Goal: Information Seeking & Learning: Learn about a topic

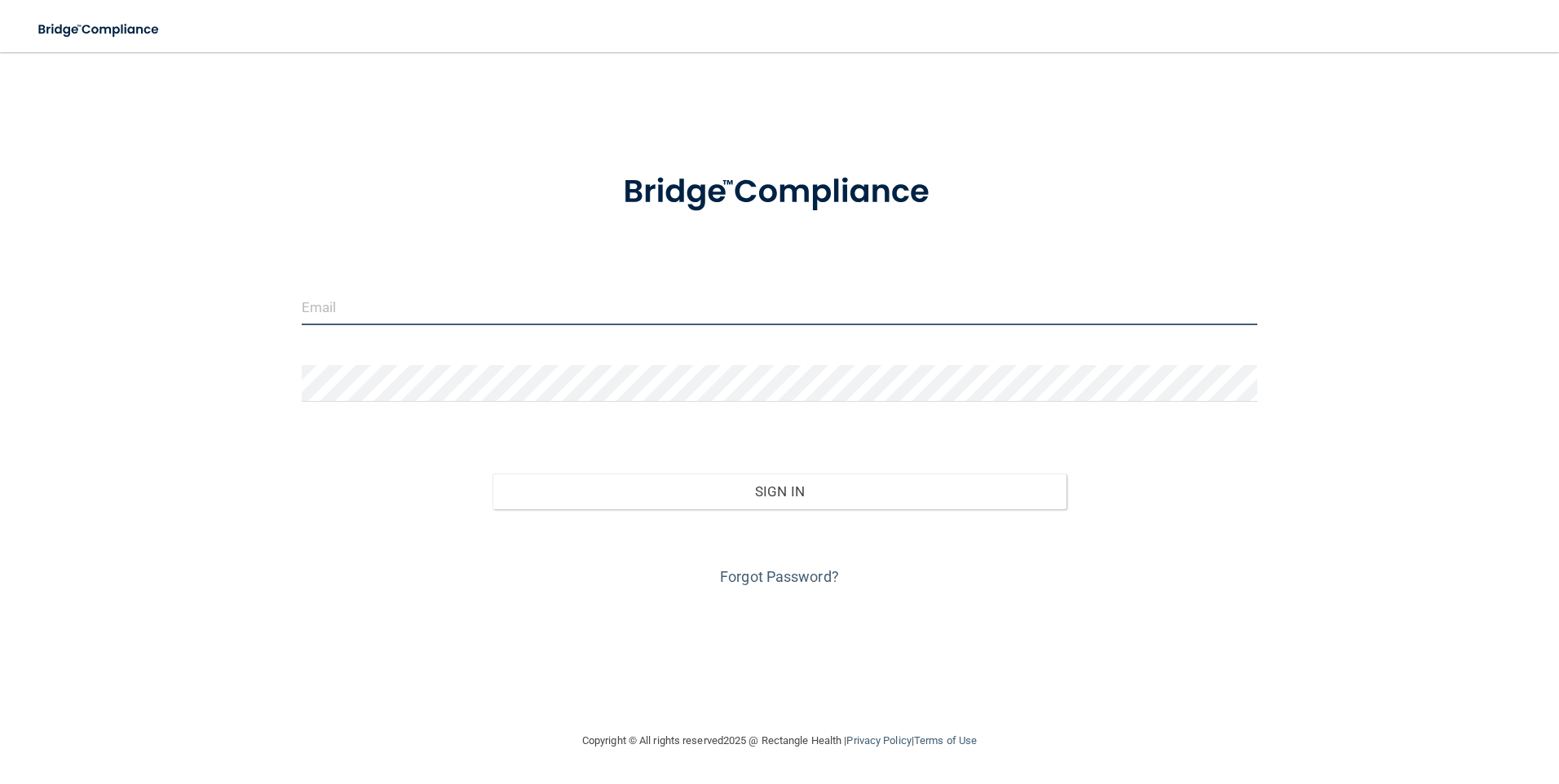
type input "[EMAIL_ADDRESS][DOMAIN_NAME]"
click at [668, 310] on input "[EMAIL_ADDRESS][DOMAIN_NAME]" at bounding box center [780, 306] width 956 height 37
type input "[EMAIL_ADDRESS][DOMAIN_NAME]"
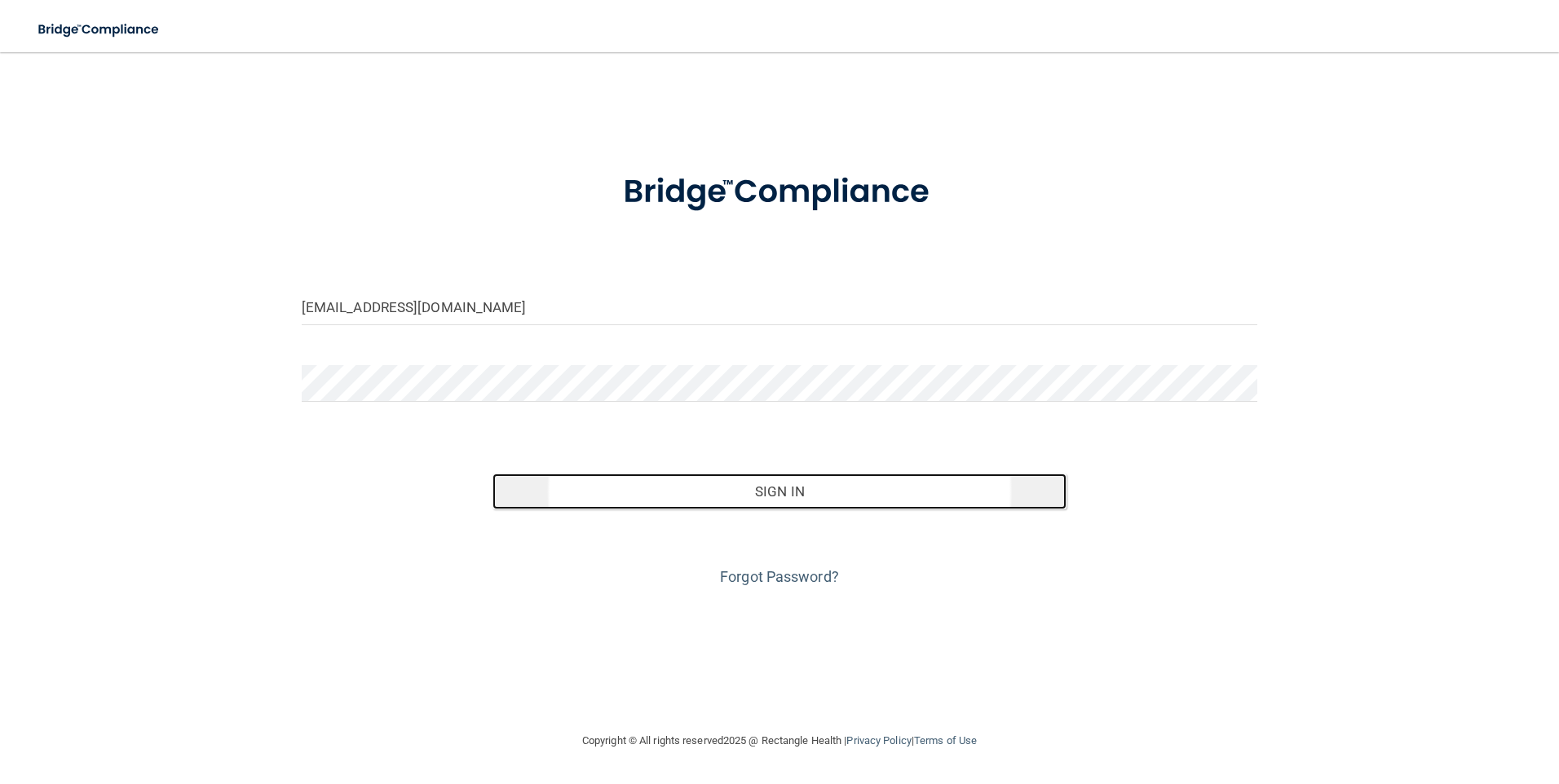
click at [742, 487] on button "Sign In" at bounding box center [779, 491] width 574 height 36
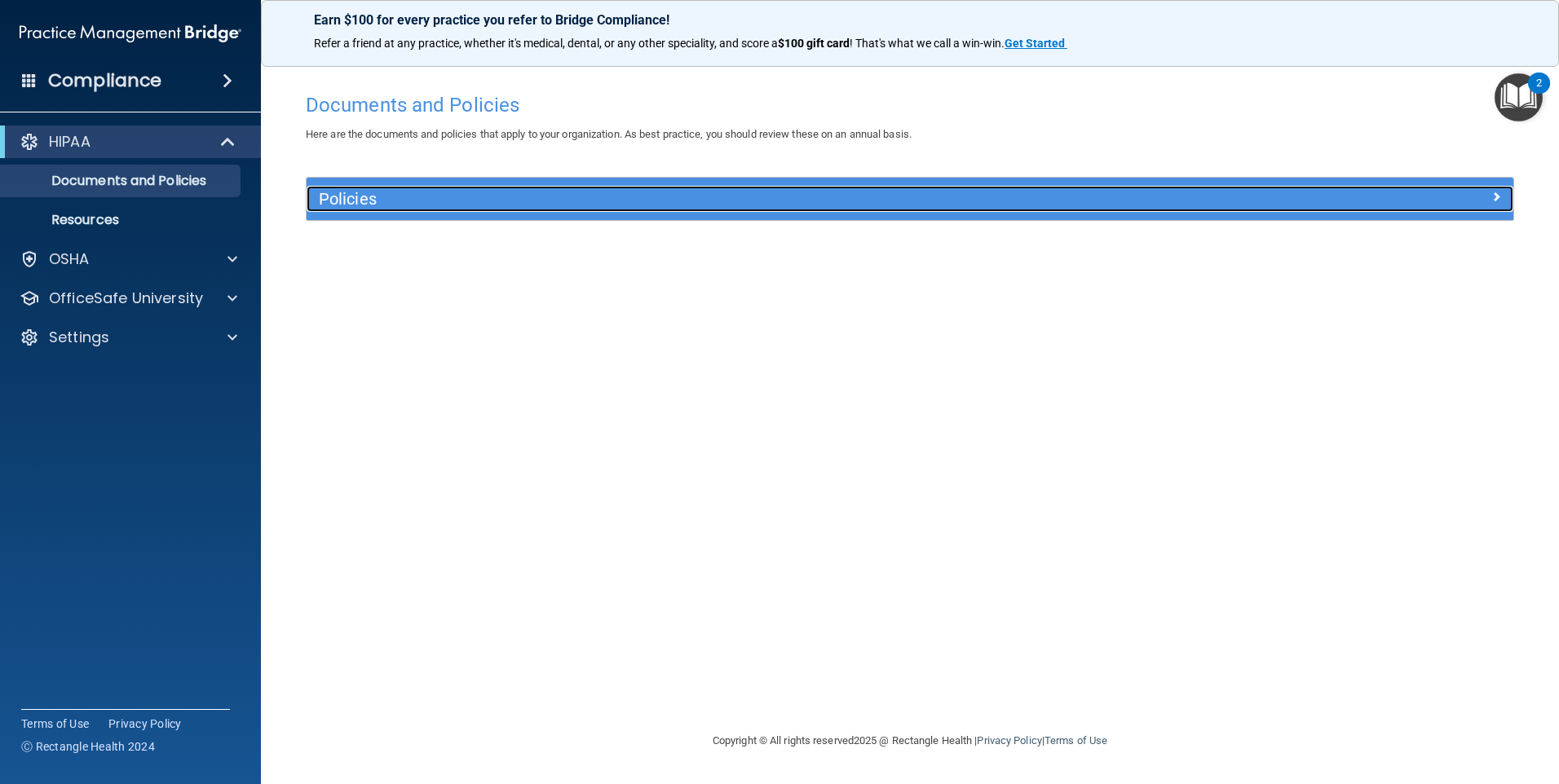
click at [515, 199] on h5 "Policies" at bounding box center [760, 199] width 881 height 18
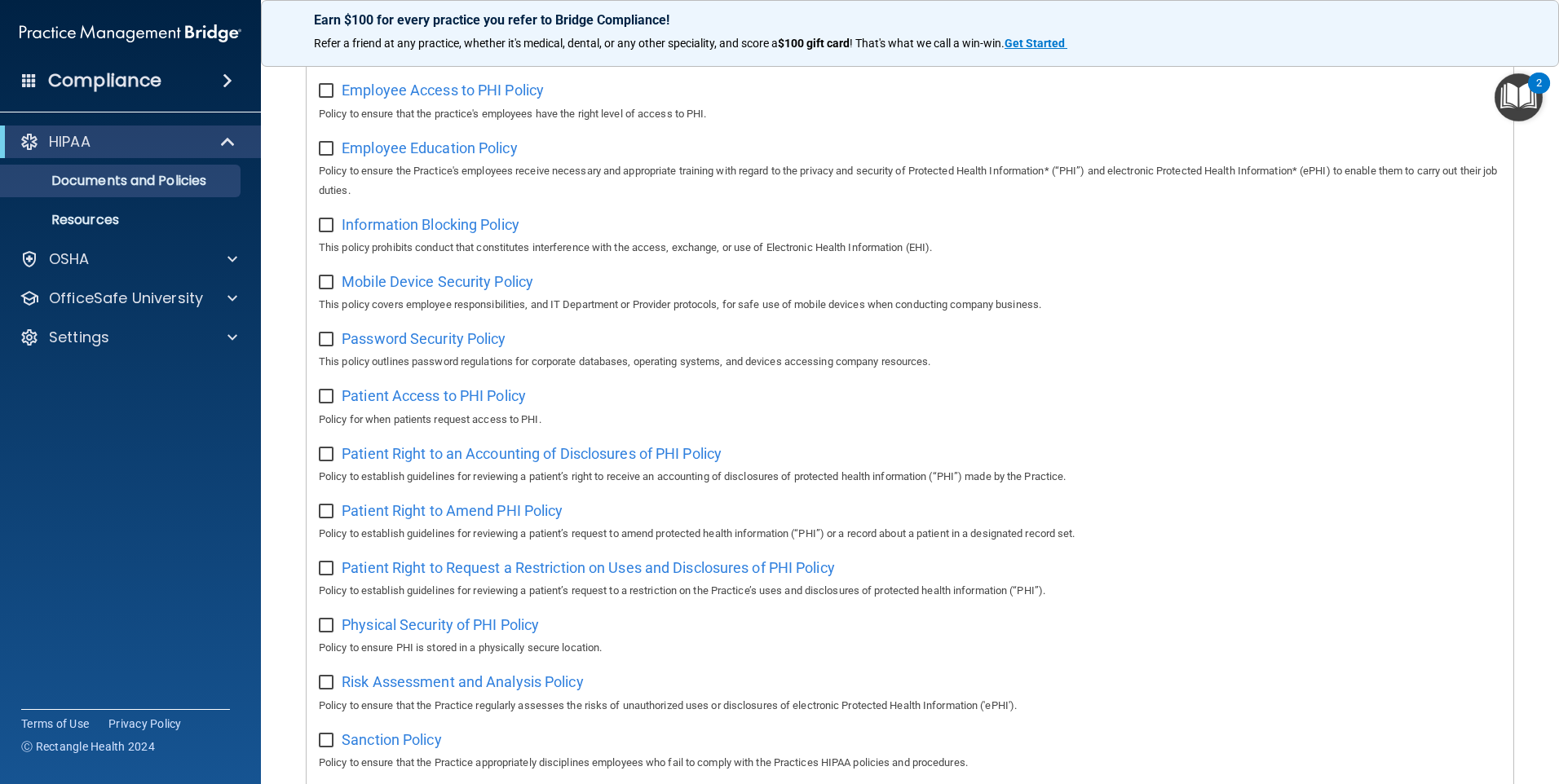
scroll to position [163, 0]
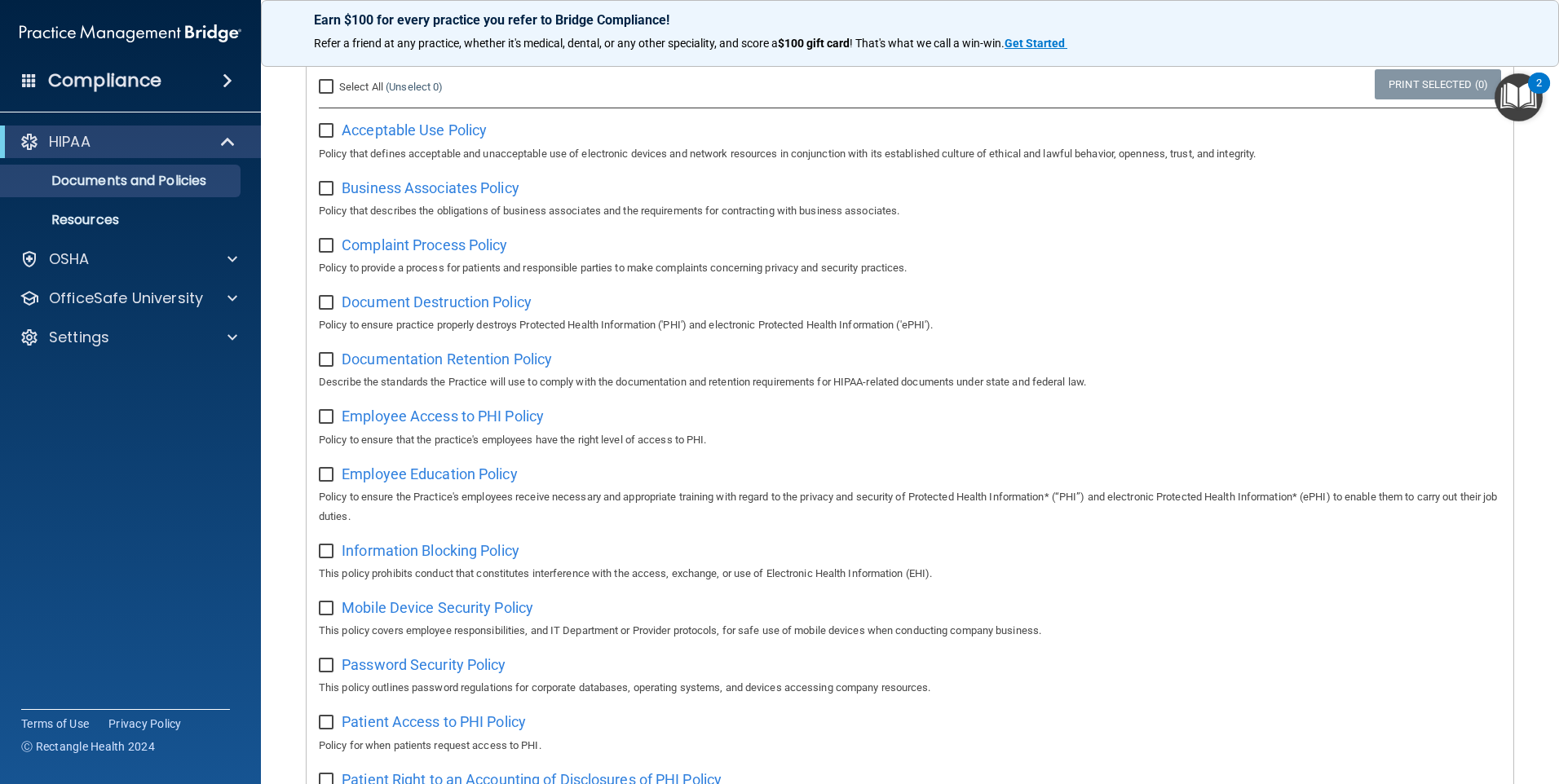
click at [330, 83] on input "Select All (Unselect 0) Unselect All" at bounding box center [328, 86] width 19 height 13
checkbox input "true"
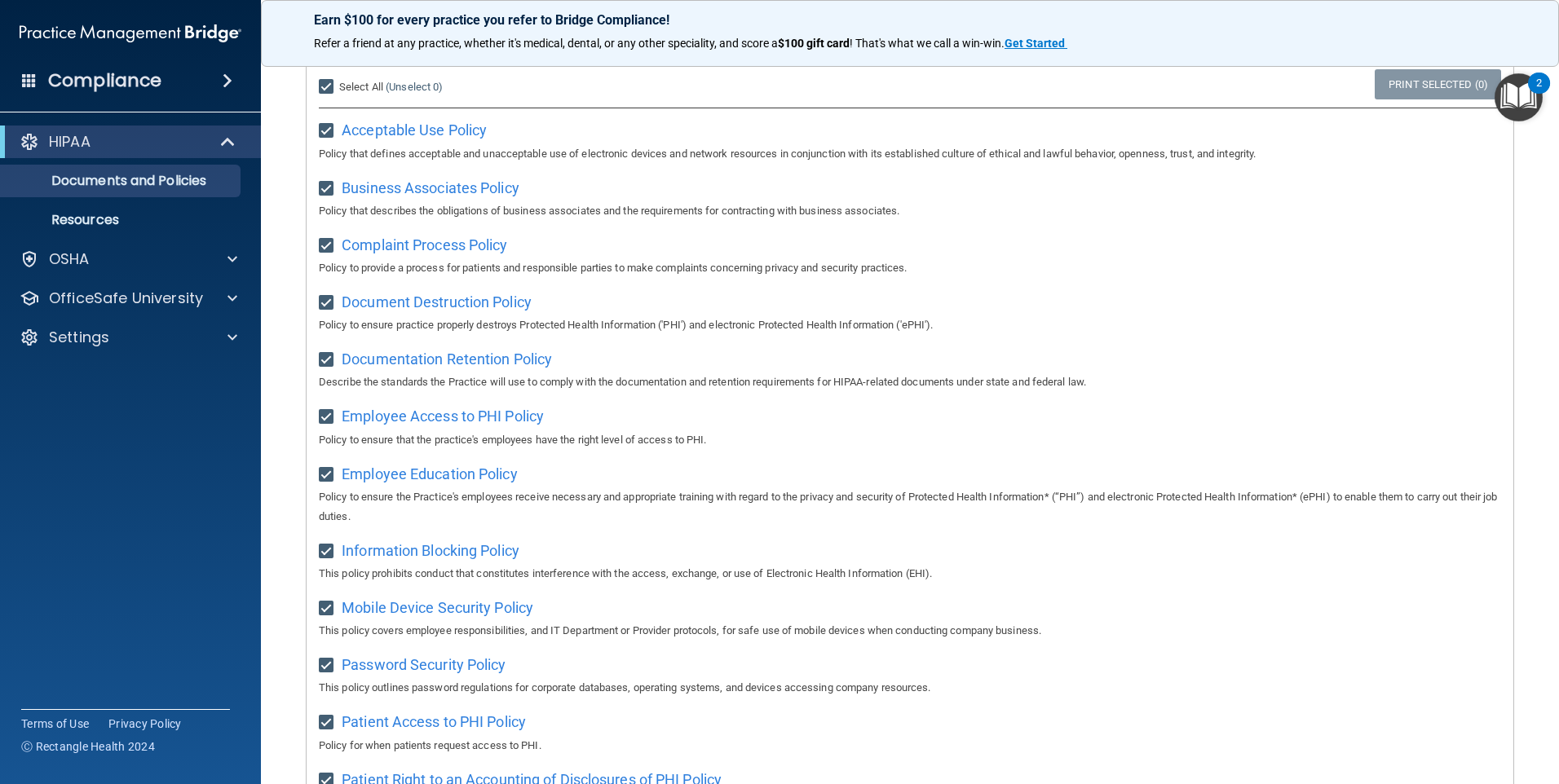
checkbox input "true"
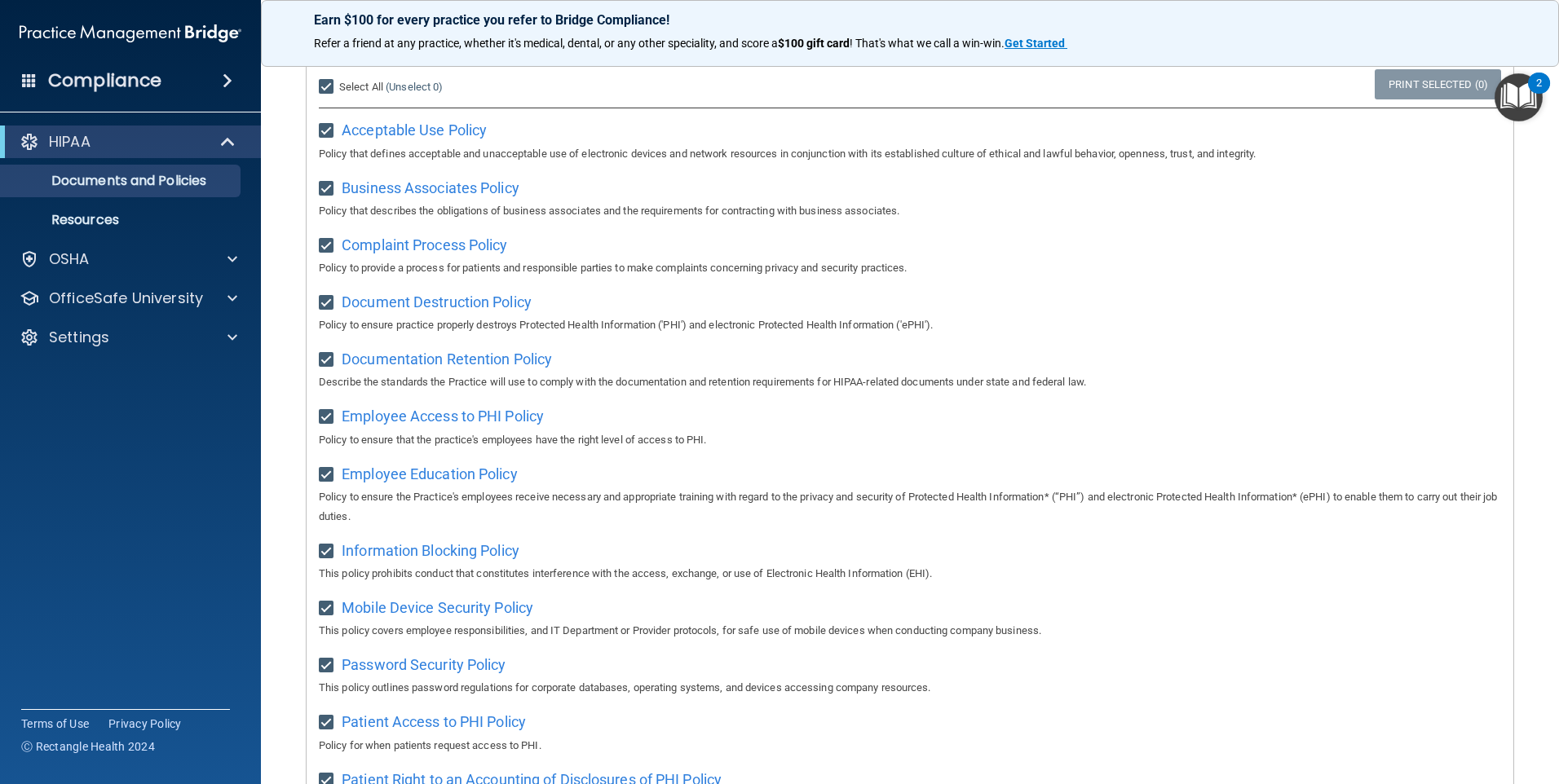
checkbox input "true"
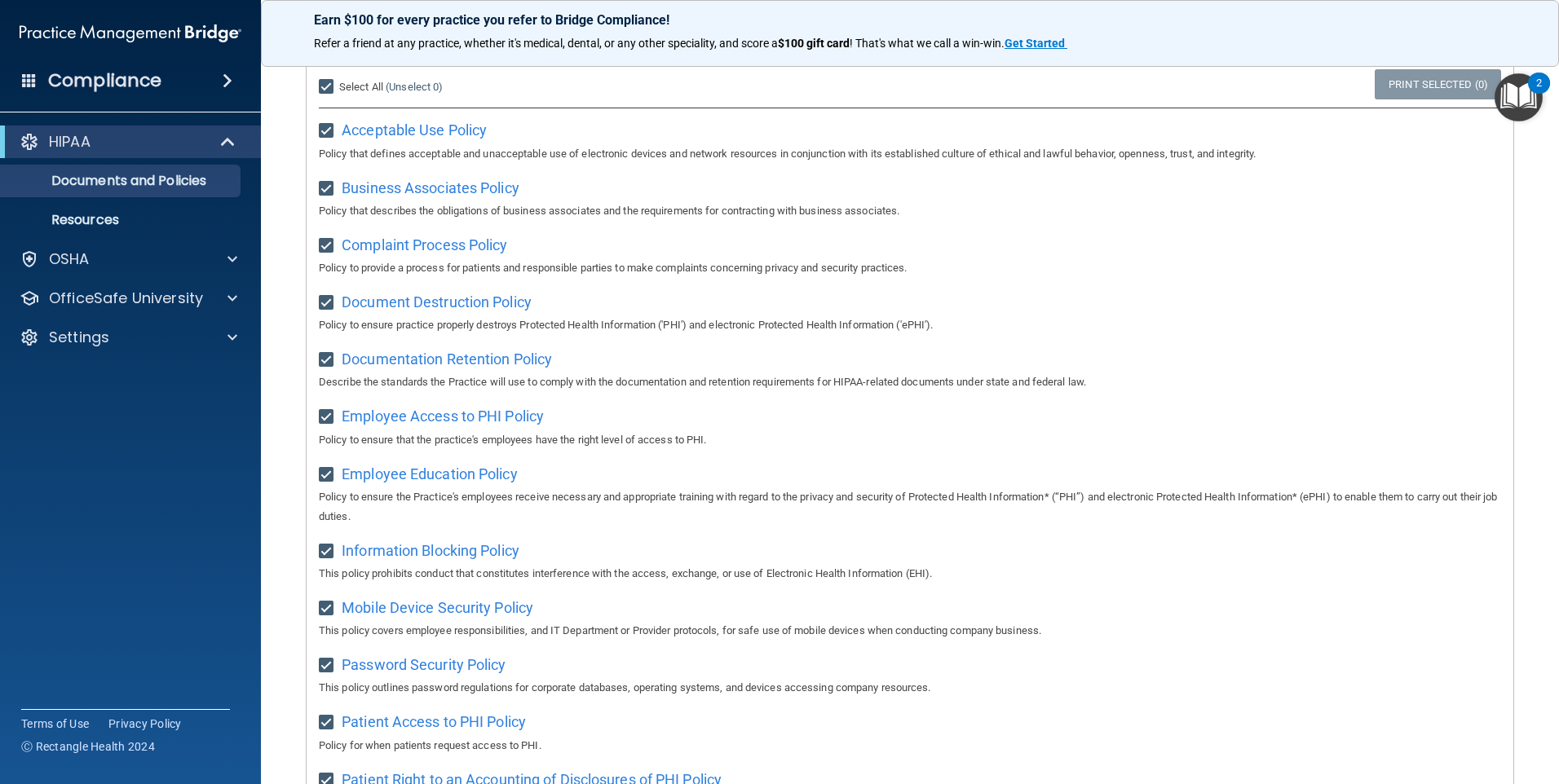
checkbox input "true"
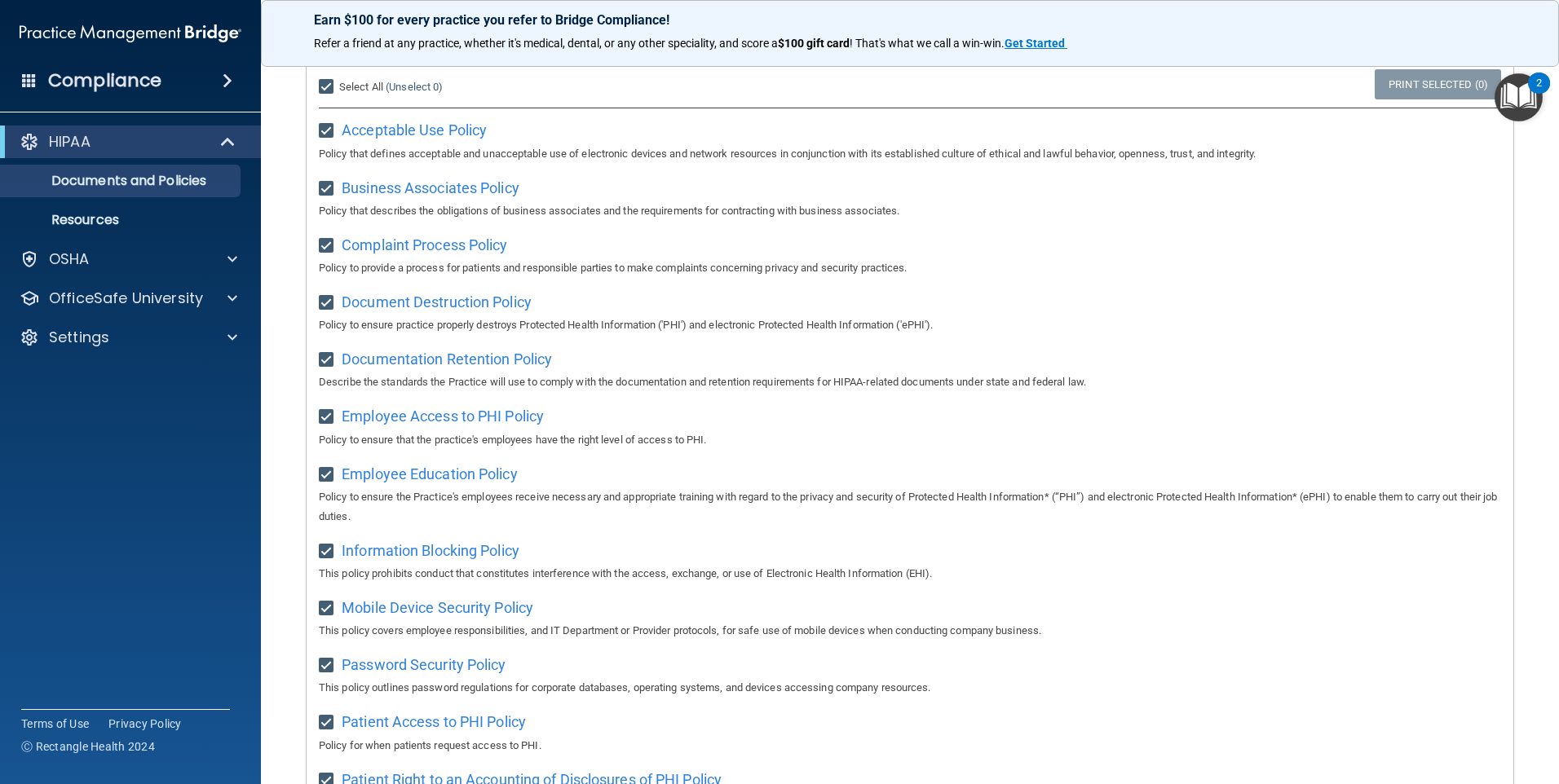
checkbox input "true"
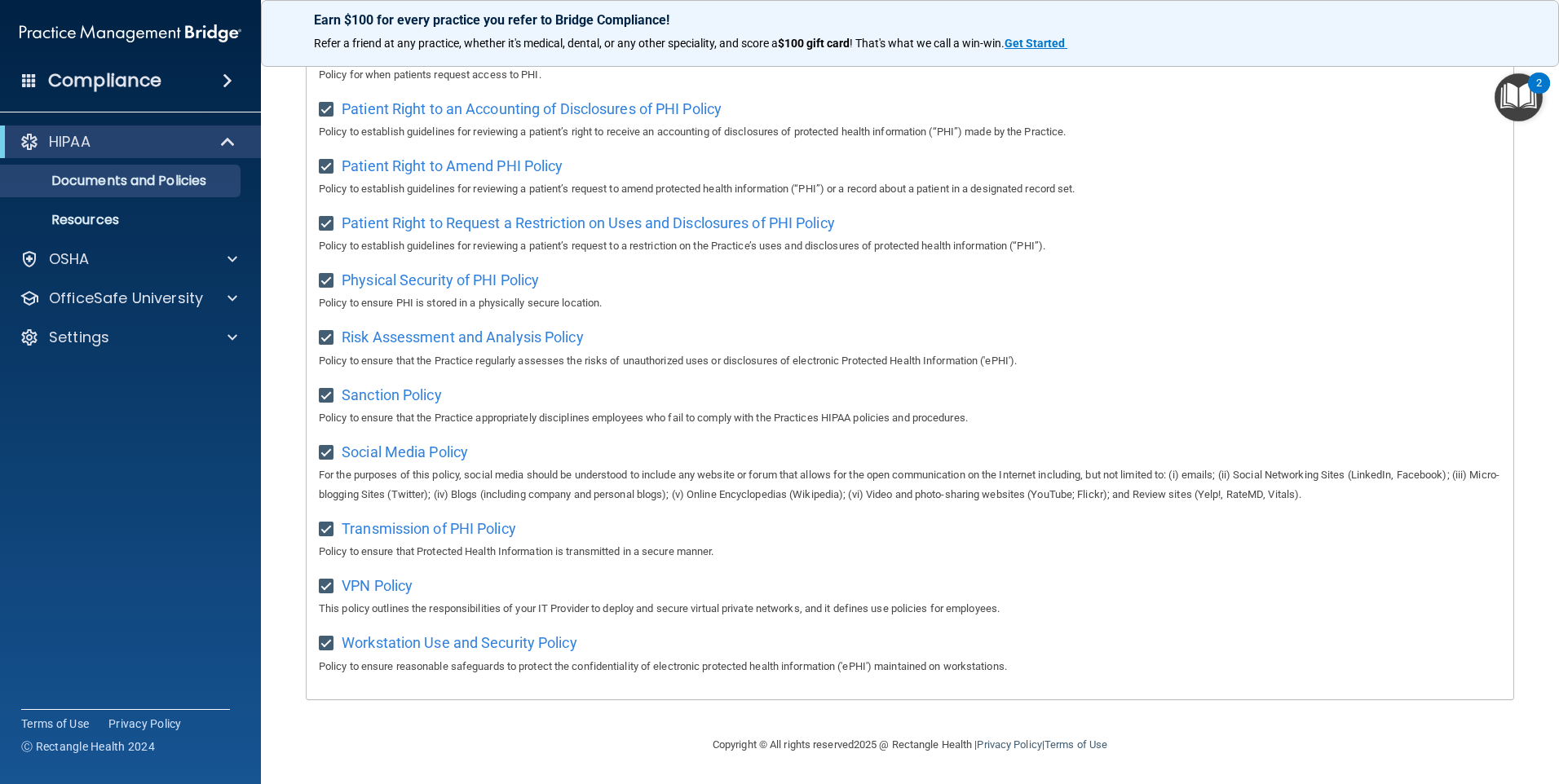
scroll to position [851, 0]
click at [195, 259] on div "OSHA" at bounding box center [107, 259] width 202 height 20
click at [180, 370] on p "OfficeSafe University" at bounding box center [125, 377] width 154 height 20
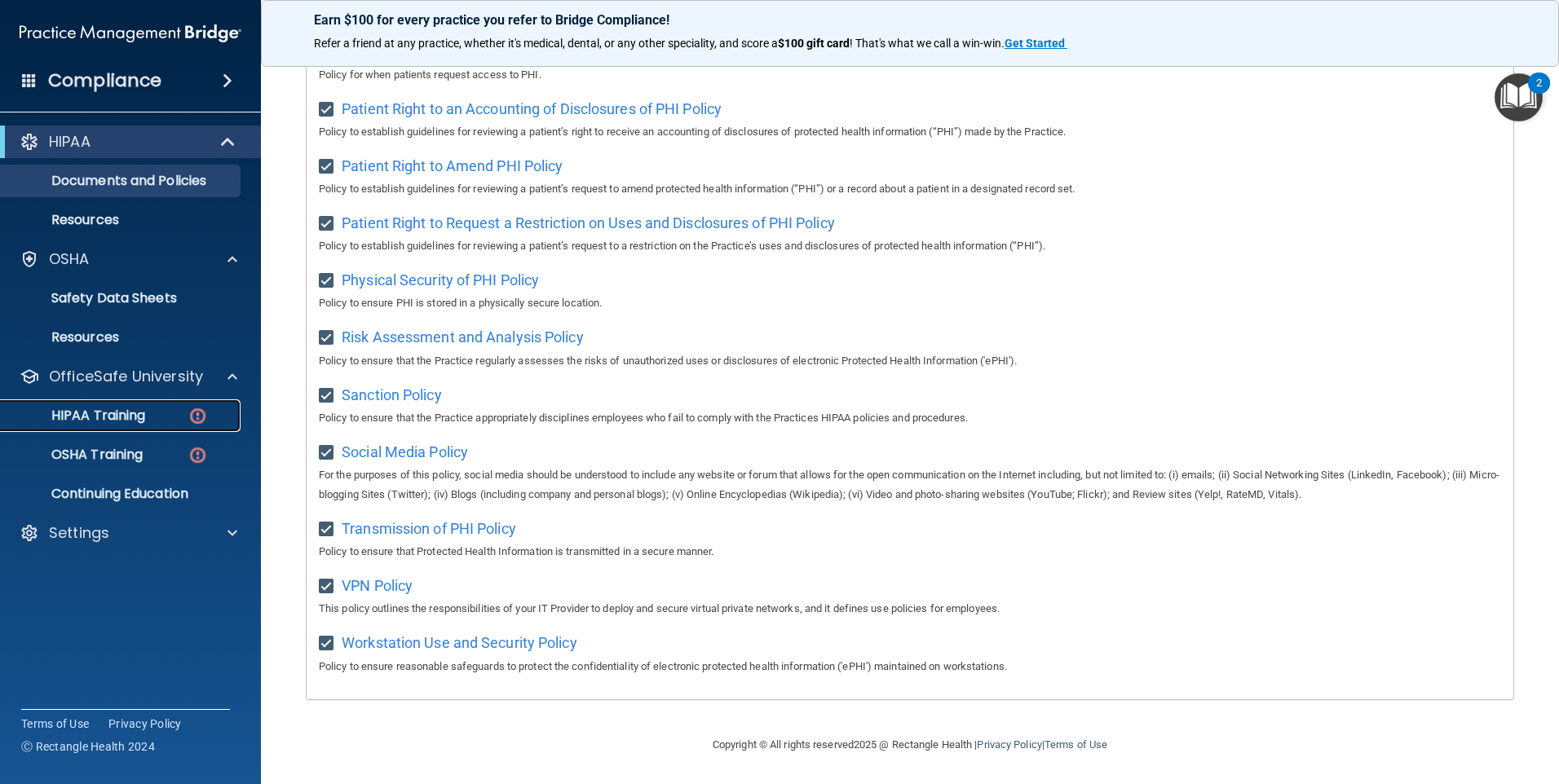
click at [141, 409] on p "HIPAA Training" at bounding box center [78, 415] width 134 height 16
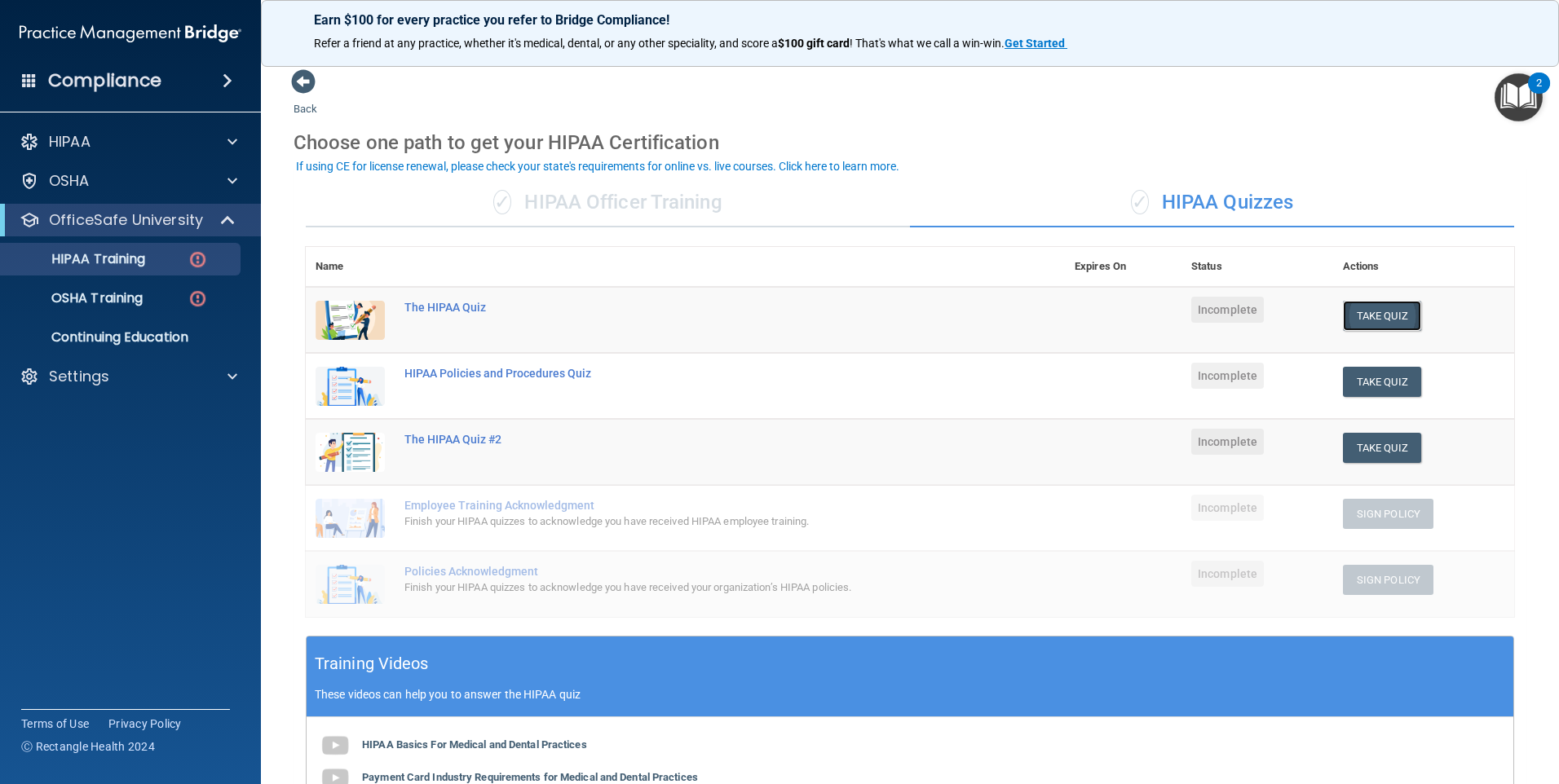
click at [1384, 317] on button "Take Quiz" at bounding box center [1381, 316] width 79 height 30
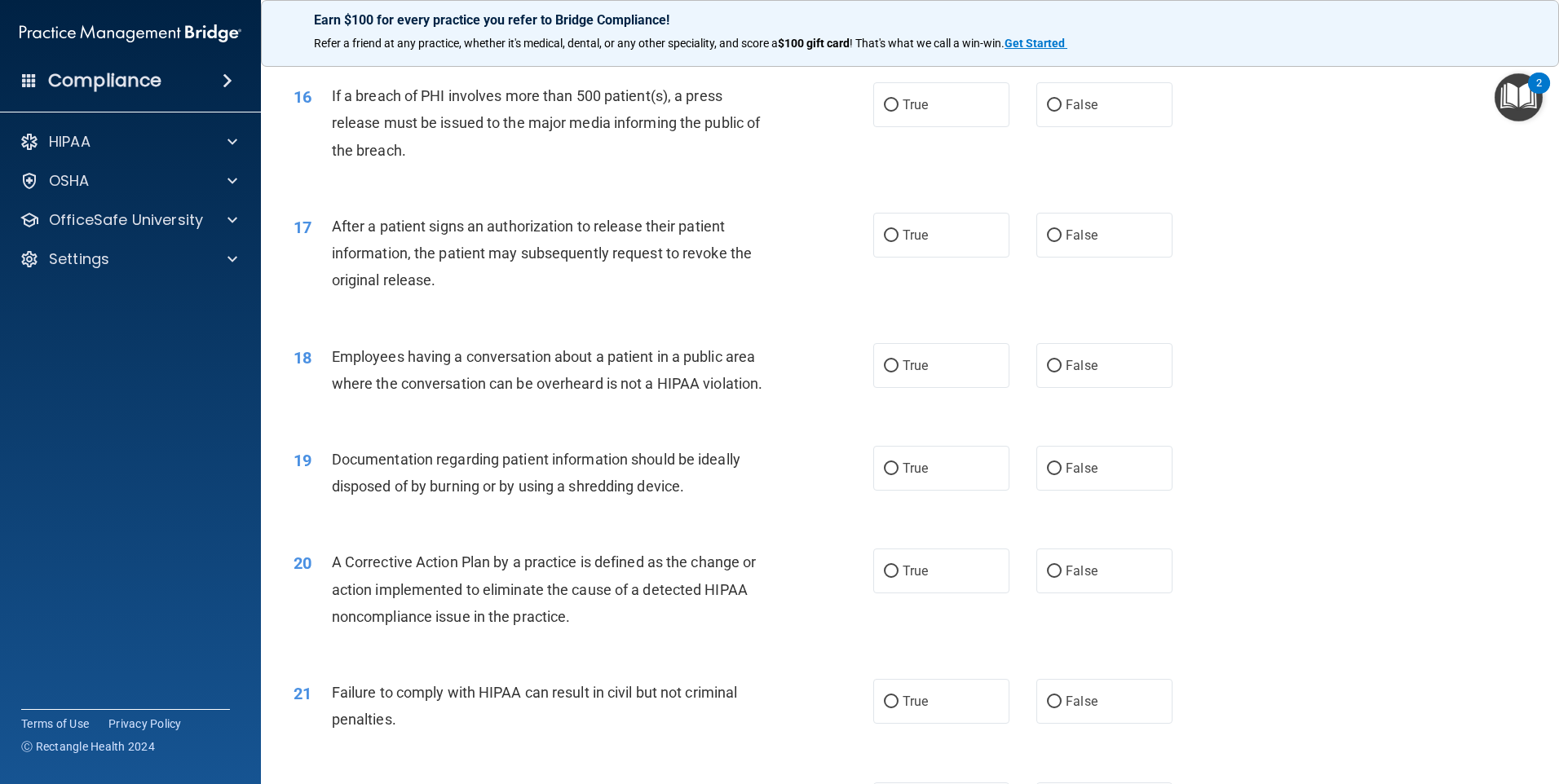
scroll to position [1388, 0]
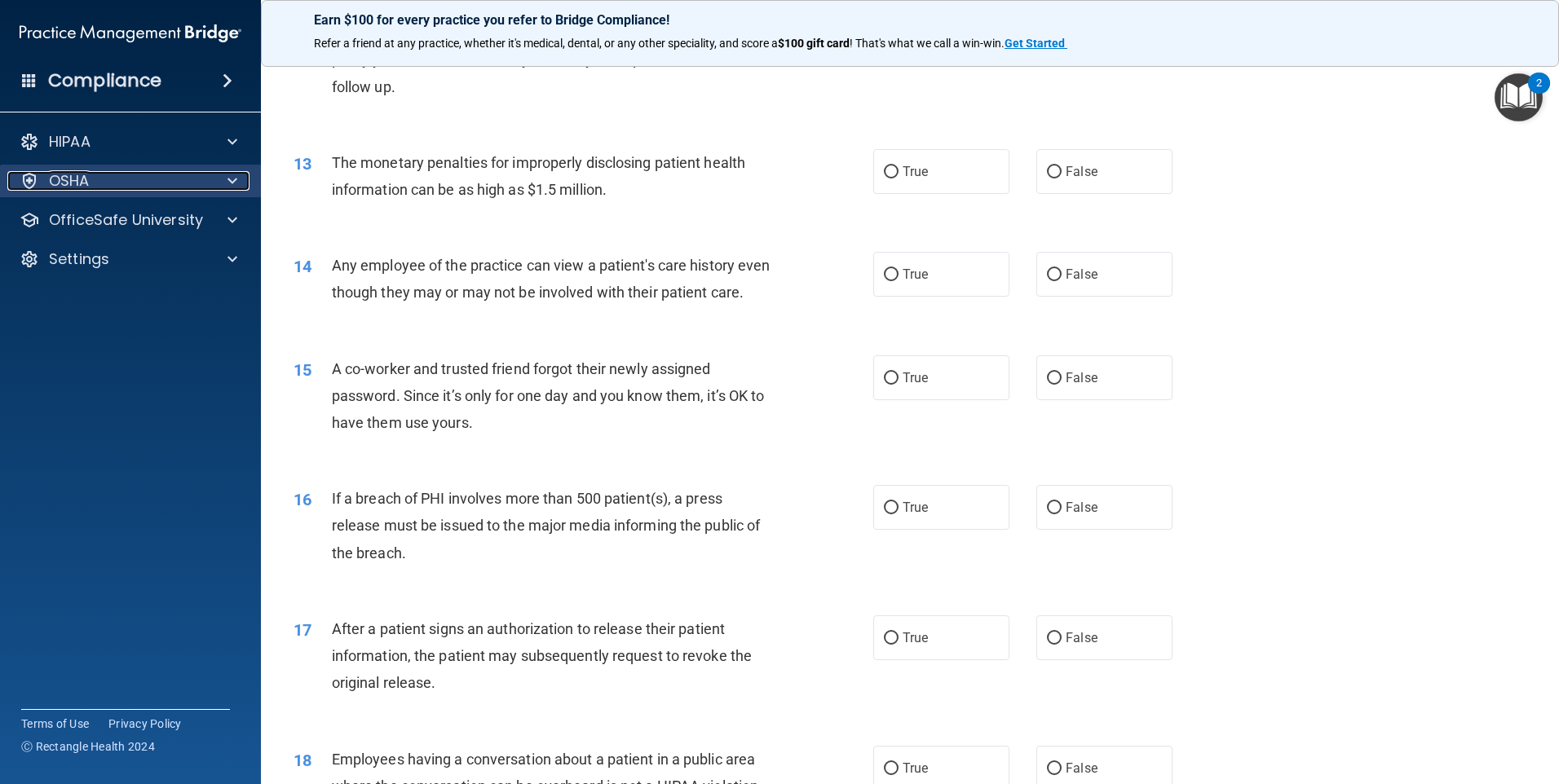
click at [206, 183] on div "OSHA" at bounding box center [107, 181] width 202 height 20
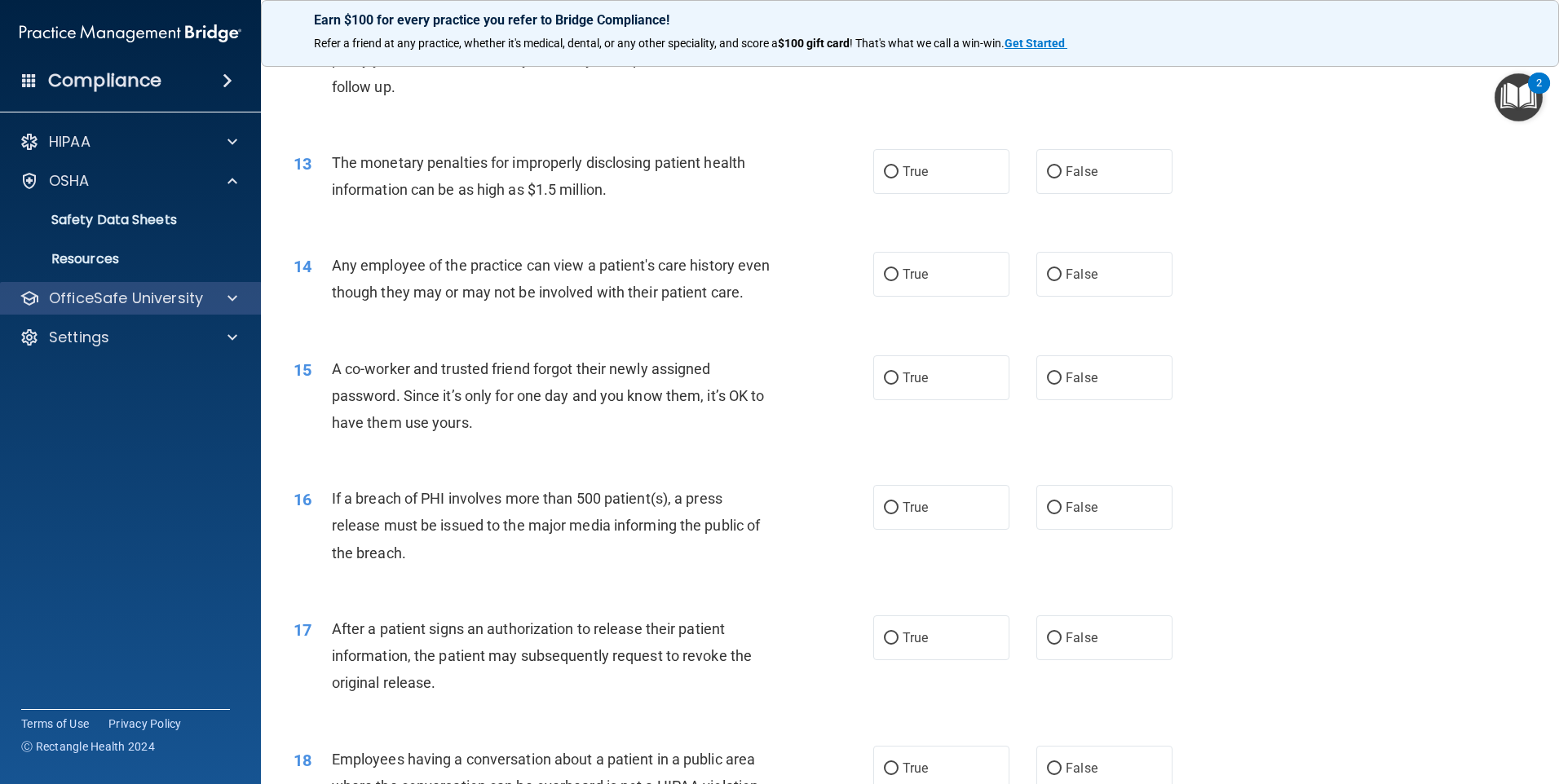
click at [170, 284] on div "OfficeSafe University" at bounding box center [130, 298] width 261 height 33
click at [167, 315] on div "HIPAA Documents and Policies Report an Incident Business Associates Emergency P…" at bounding box center [130, 242] width 261 height 247
click at [188, 305] on p "OfficeSafe University" at bounding box center [125, 298] width 154 height 20
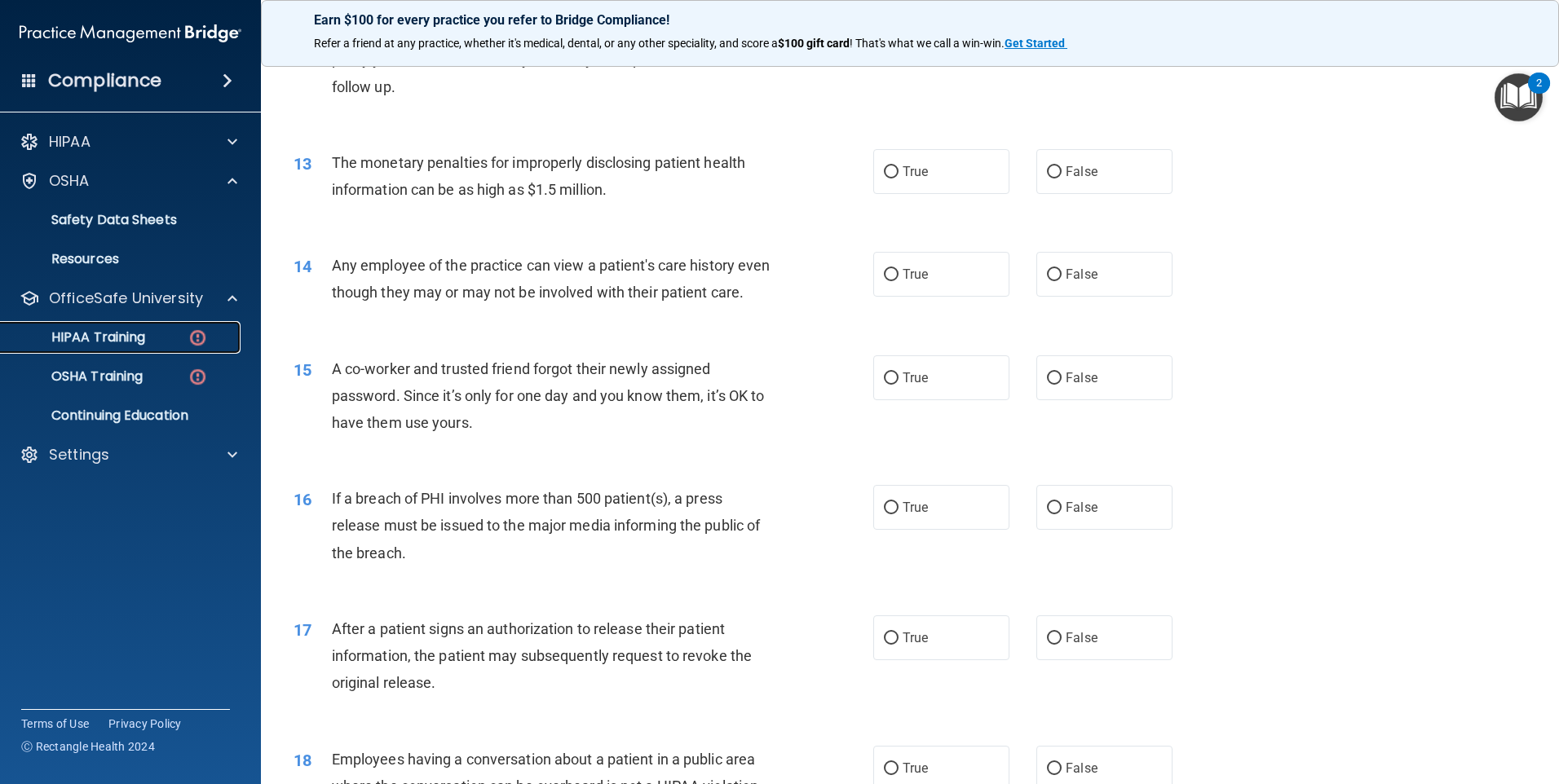
click at [122, 342] on p "HIPAA Training" at bounding box center [78, 337] width 134 height 16
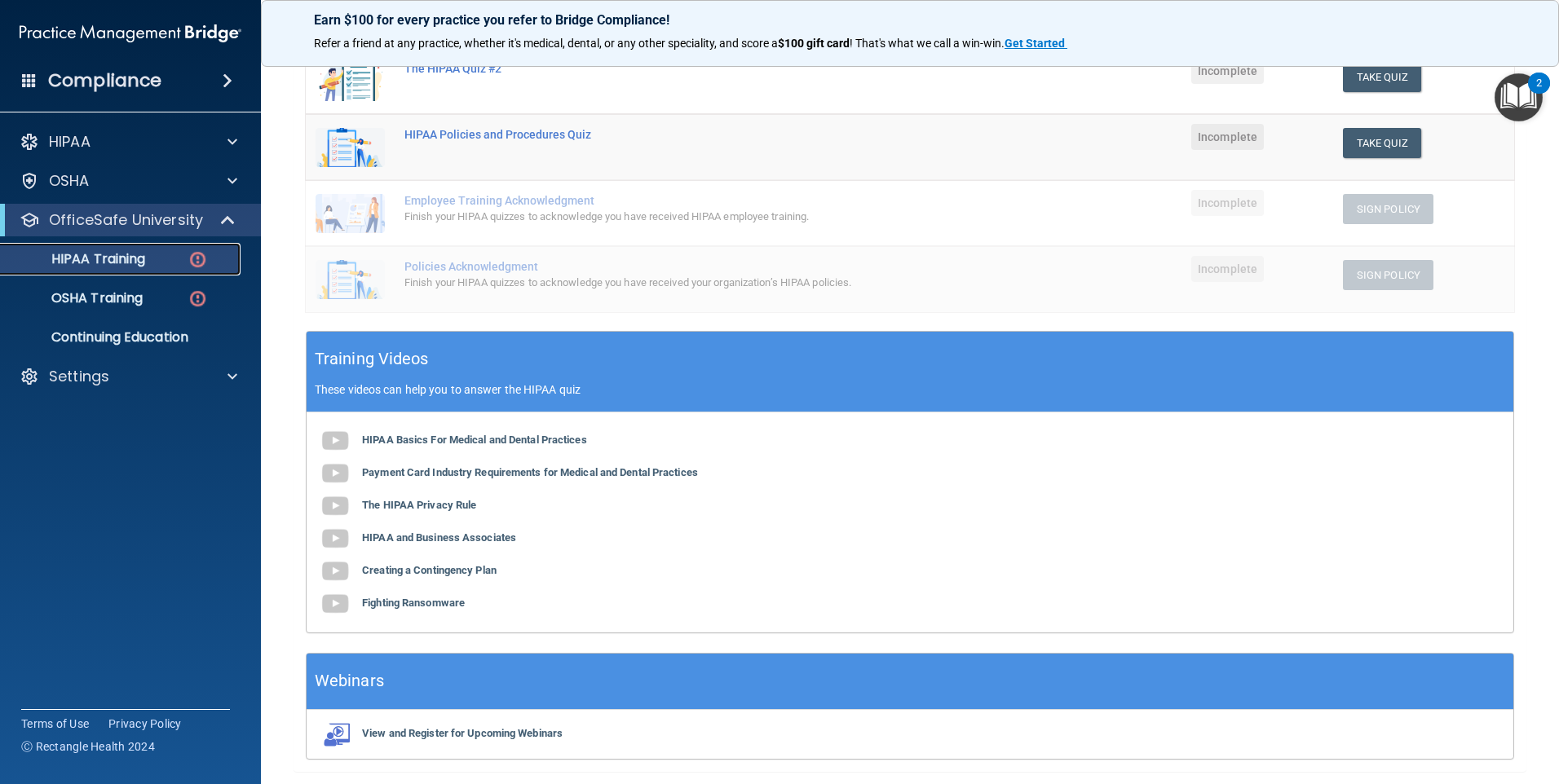
scroll to position [276, 0]
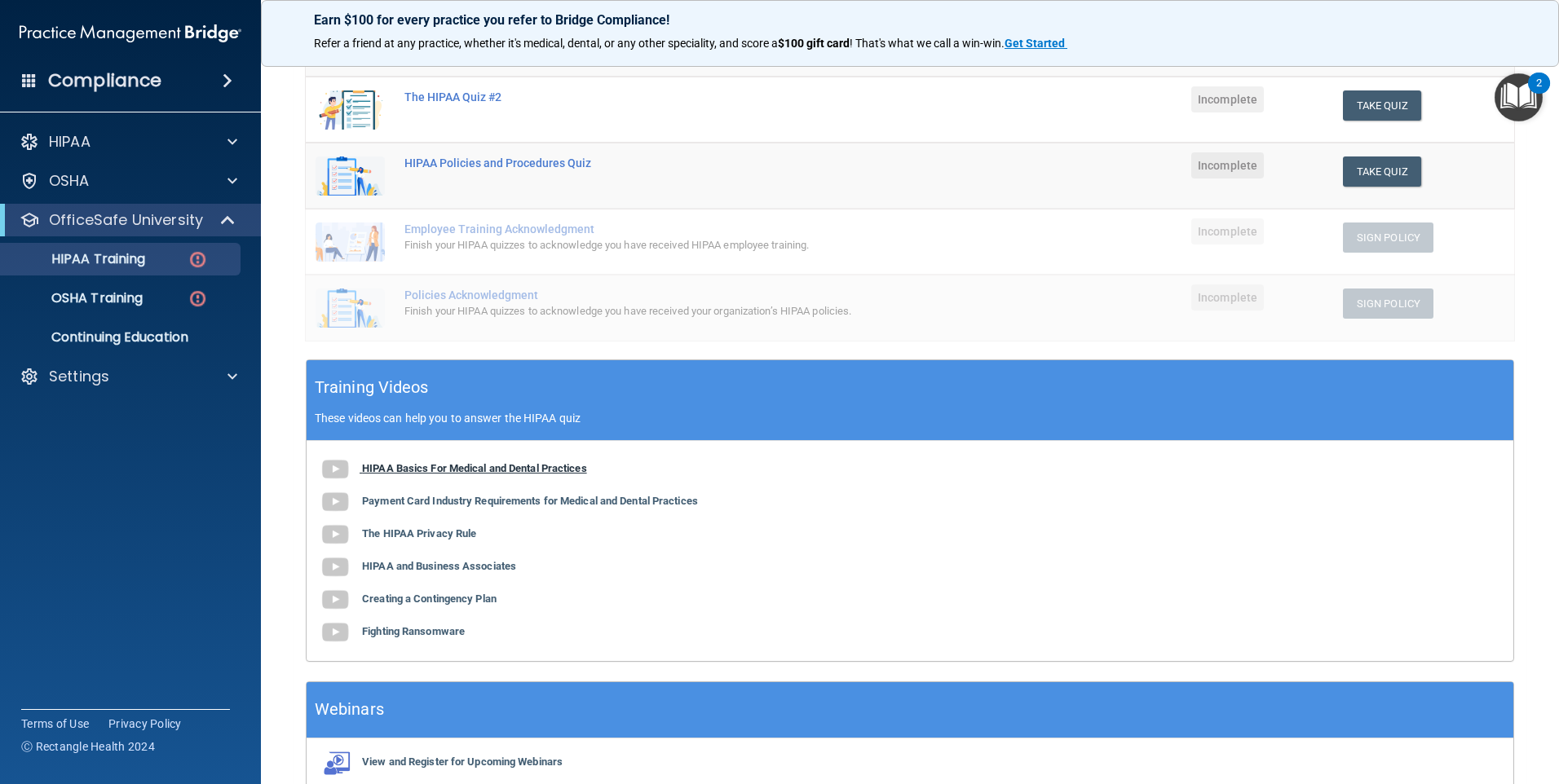
click at [508, 468] on b "HIPAA Basics For Medical and Dental Practices" at bounding box center [474, 468] width 225 height 12
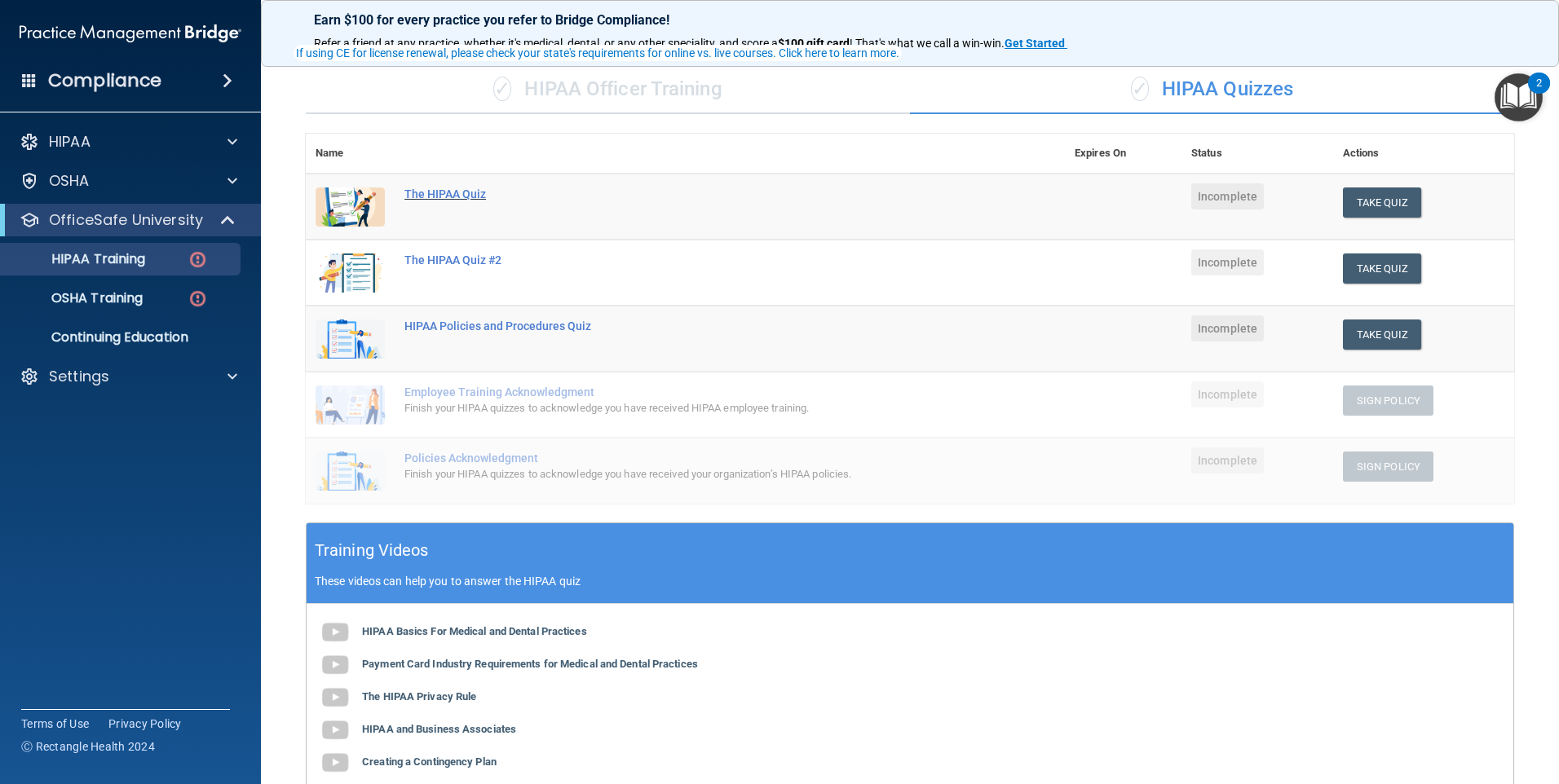
click at [450, 200] on div "The HIPAA Quiz" at bounding box center [694, 194] width 579 height 13
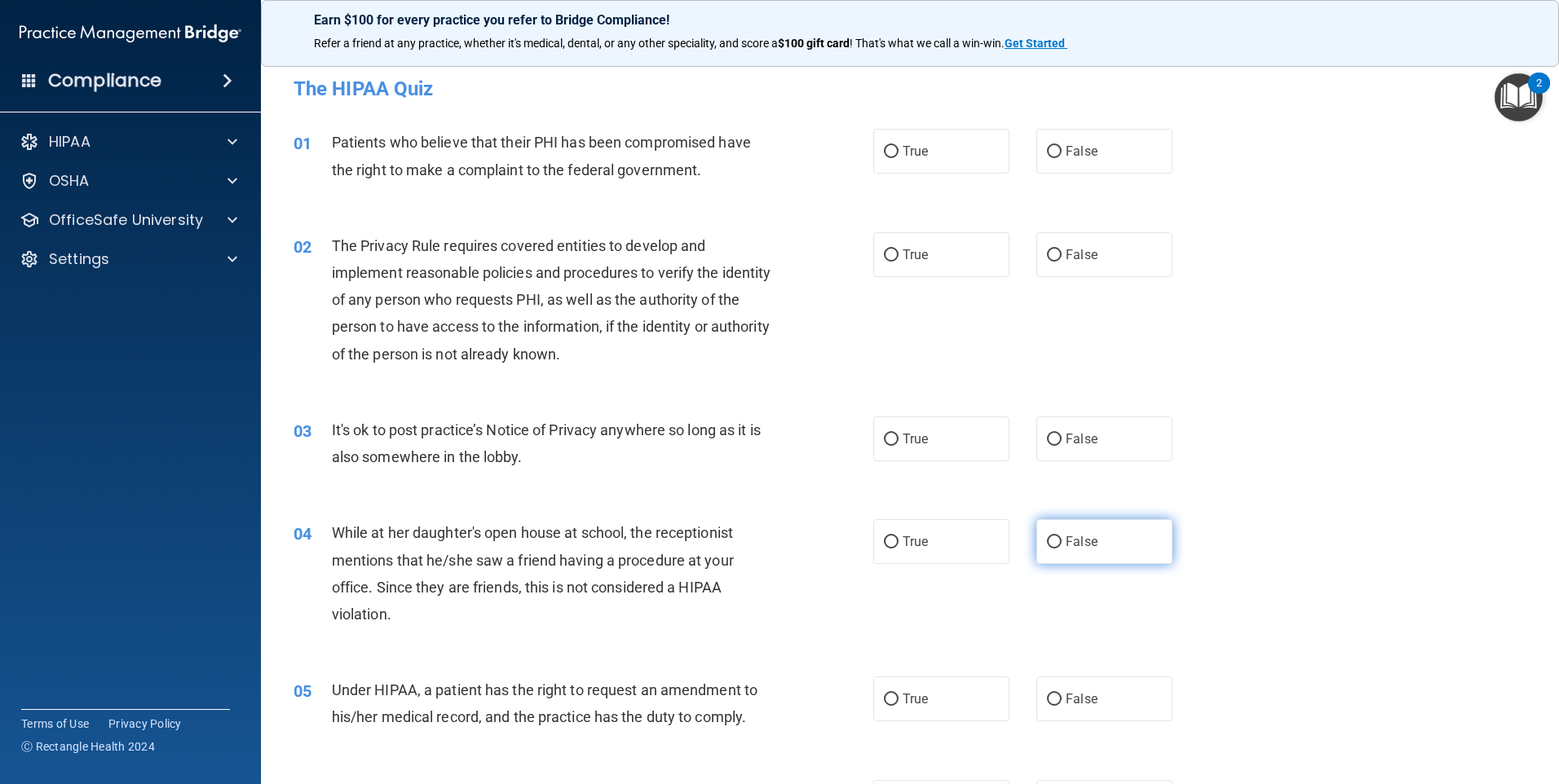
click at [1080, 546] on span "False" at bounding box center [1082, 542] width 32 height 16
click at [1062, 546] on input "False" at bounding box center [1054, 543] width 15 height 12
radio input "true"
click at [899, 170] on label "True" at bounding box center [941, 151] width 136 height 45
click at [899, 158] on input "True" at bounding box center [891, 152] width 15 height 12
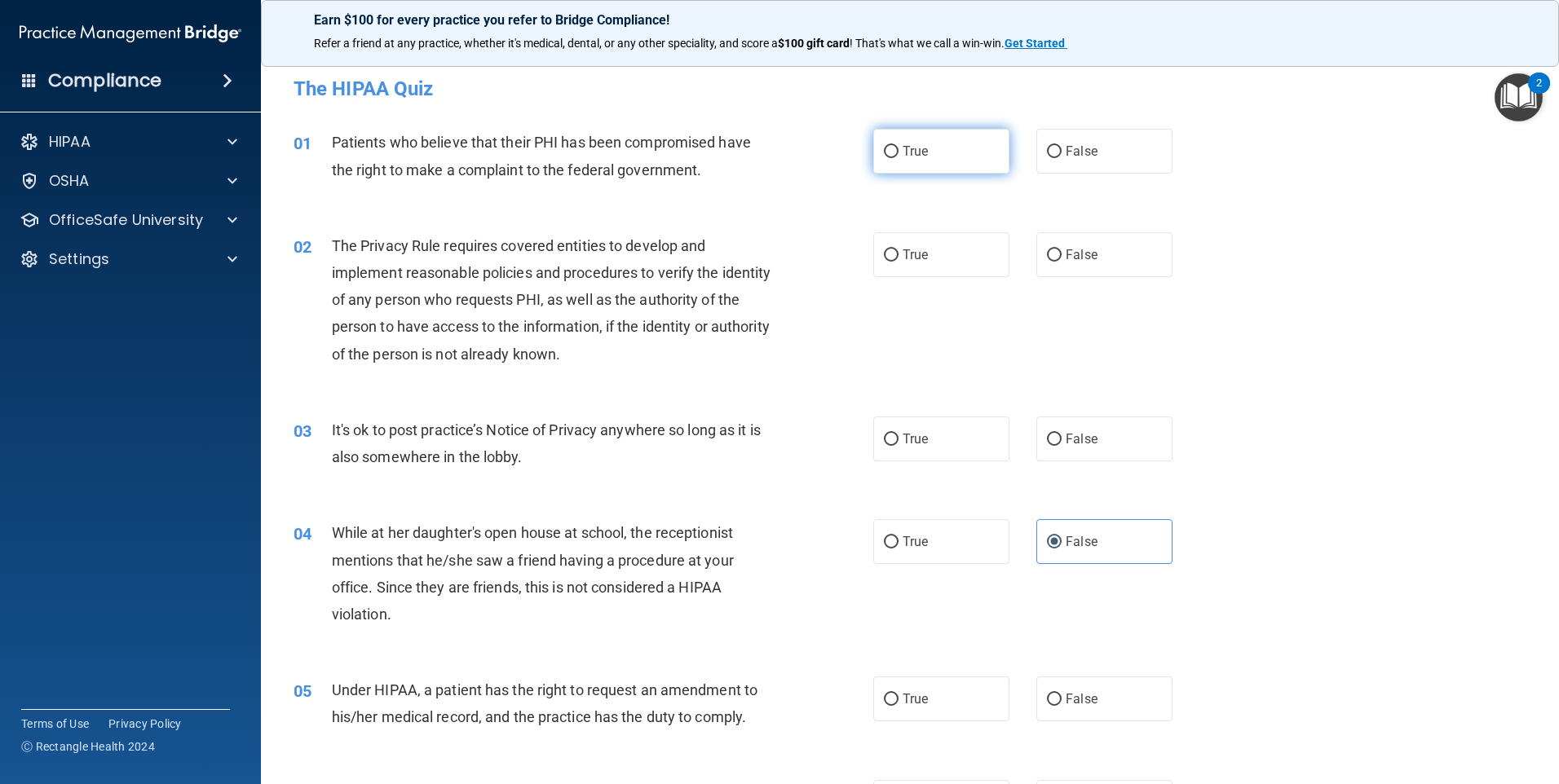
radio input "true"
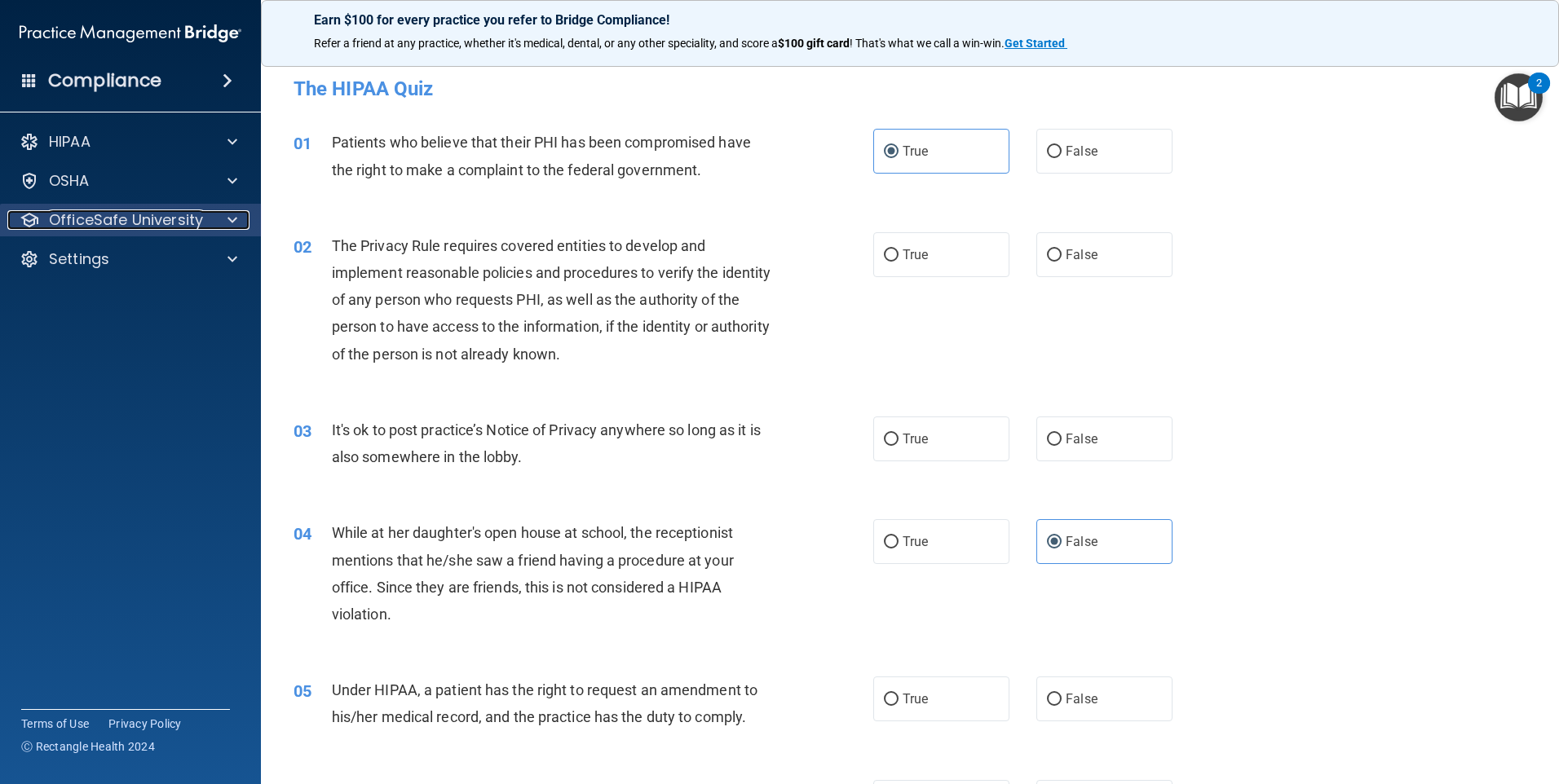
click at [233, 220] on span at bounding box center [233, 221] width 10 height 20
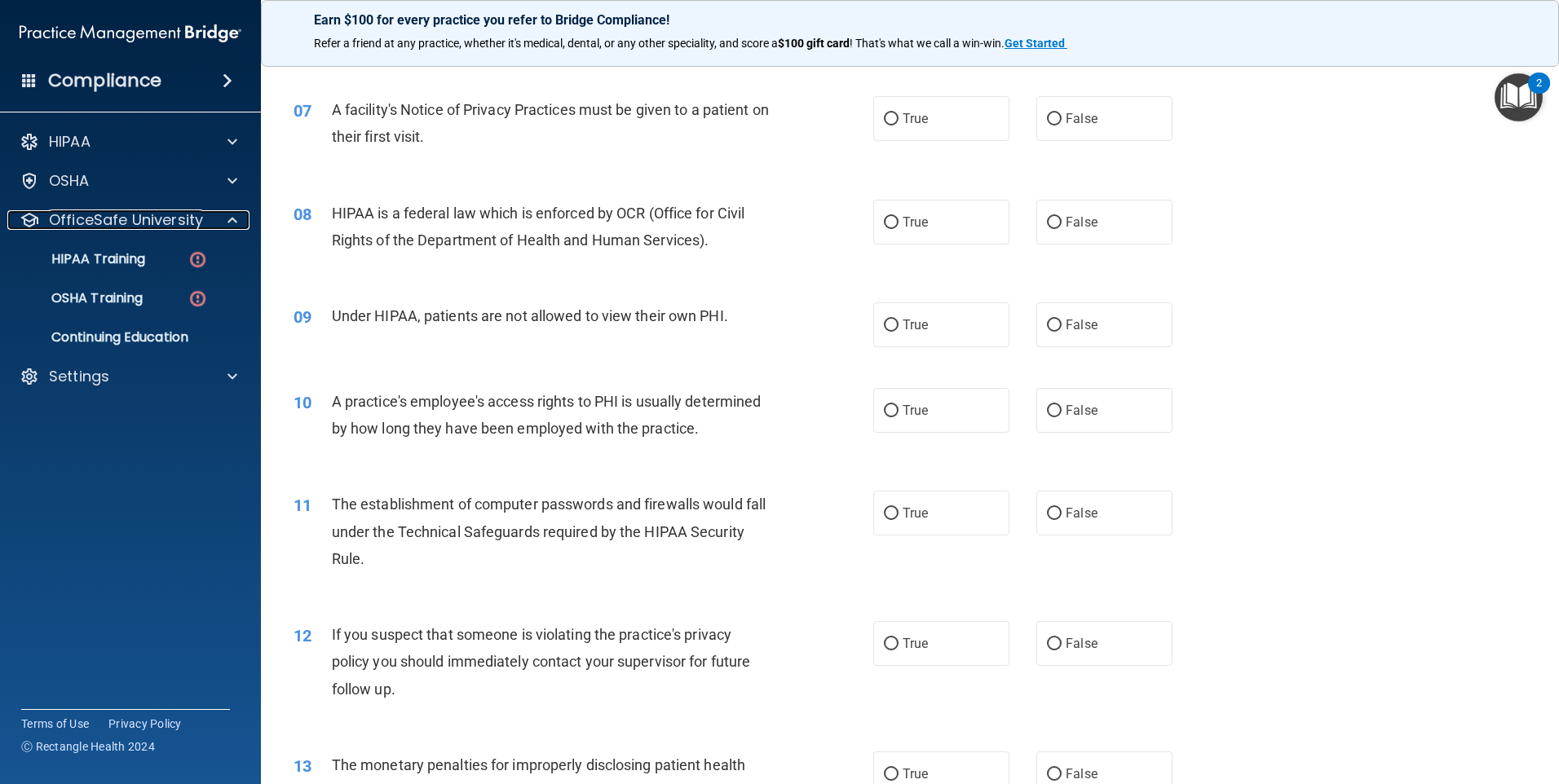
scroll to position [815, 0]
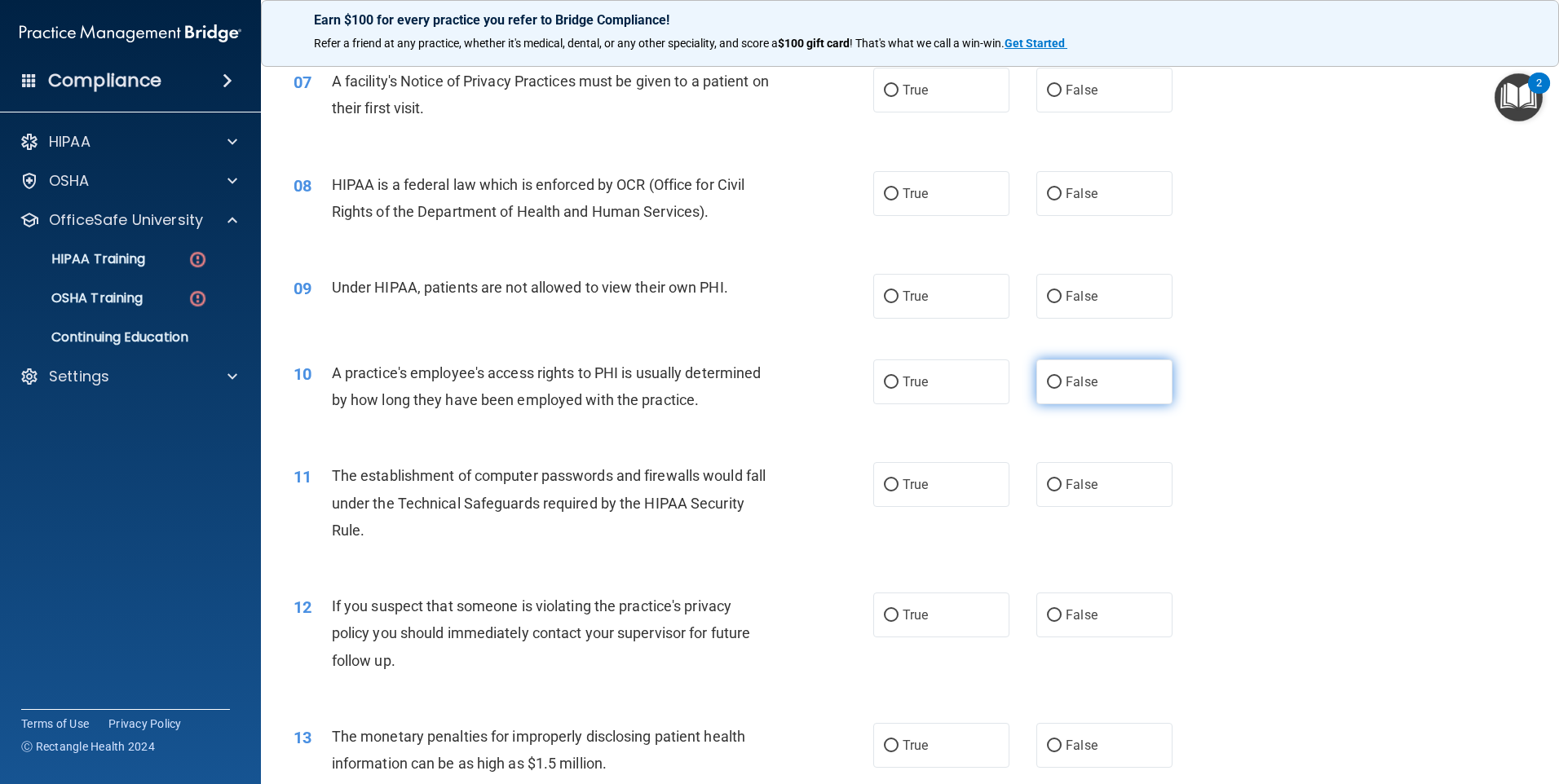
click at [1082, 385] on span "False" at bounding box center [1082, 382] width 32 height 16
click at [1062, 385] on input "False" at bounding box center [1054, 383] width 15 height 12
radio input "true"
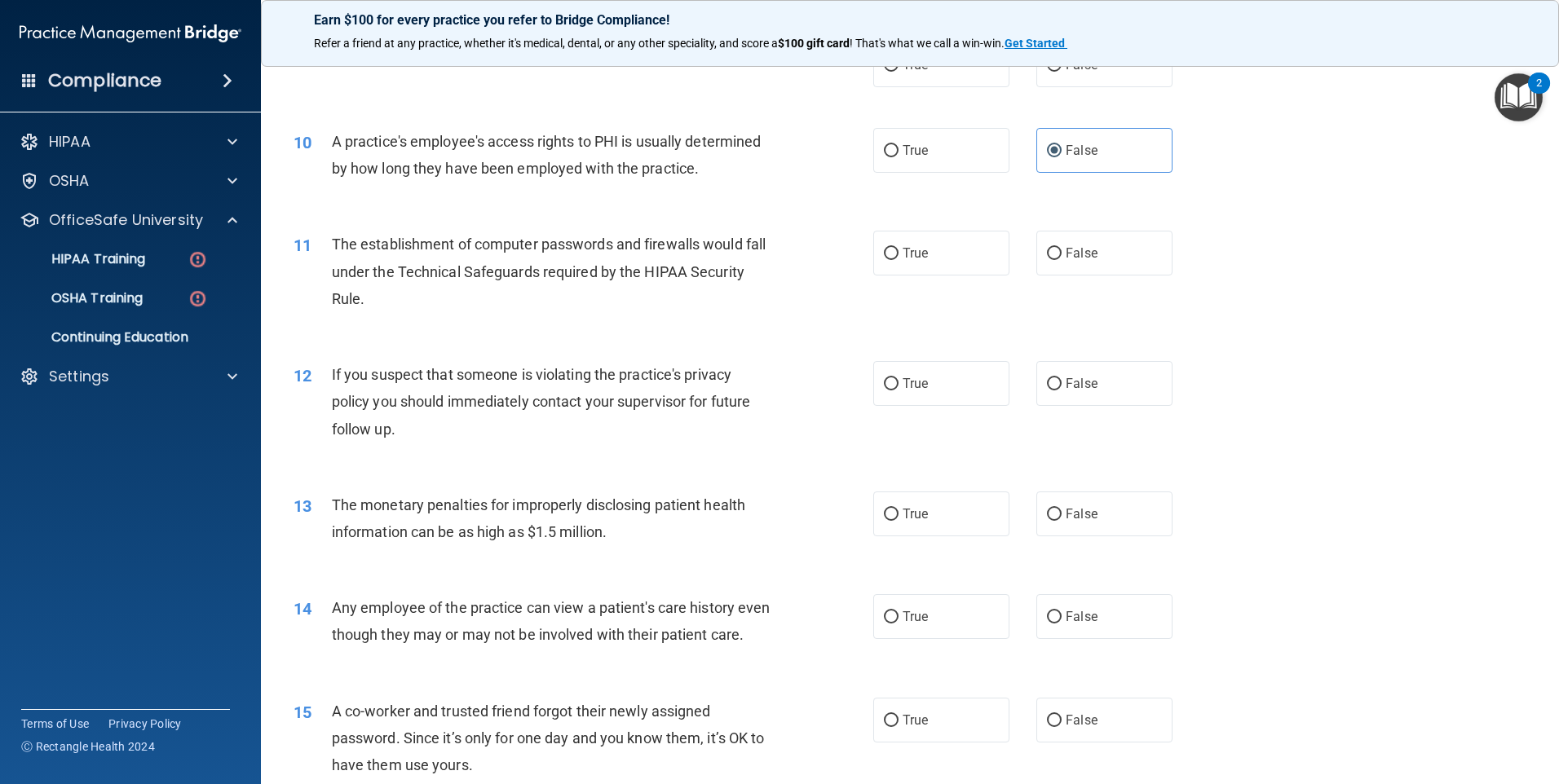
scroll to position [1141, 0]
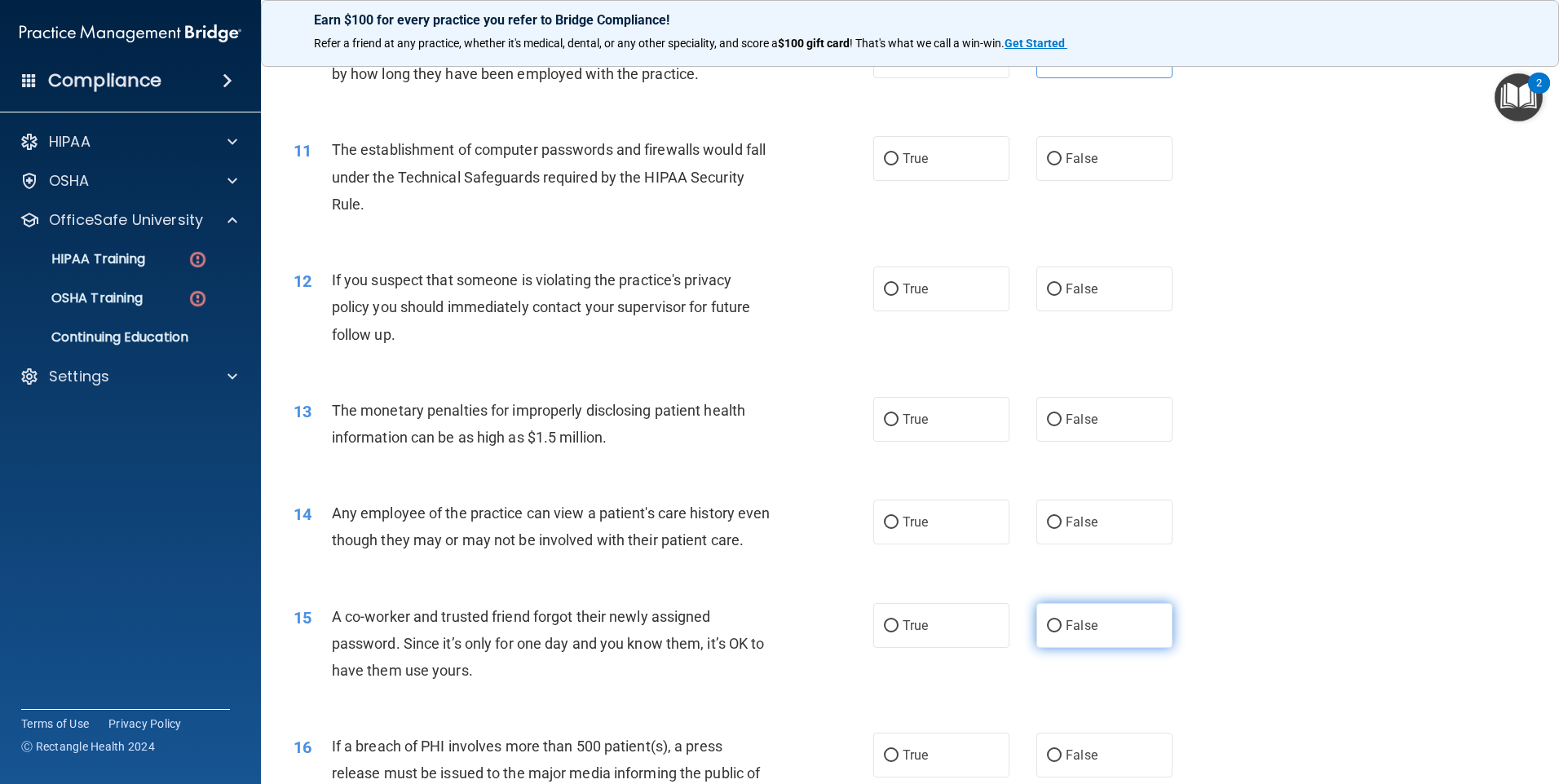
click at [1053, 641] on label "False" at bounding box center [1104, 625] width 136 height 45
click at [1053, 632] on input "False" at bounding box center [1054, 626] width 15 height 12
radio input "true"
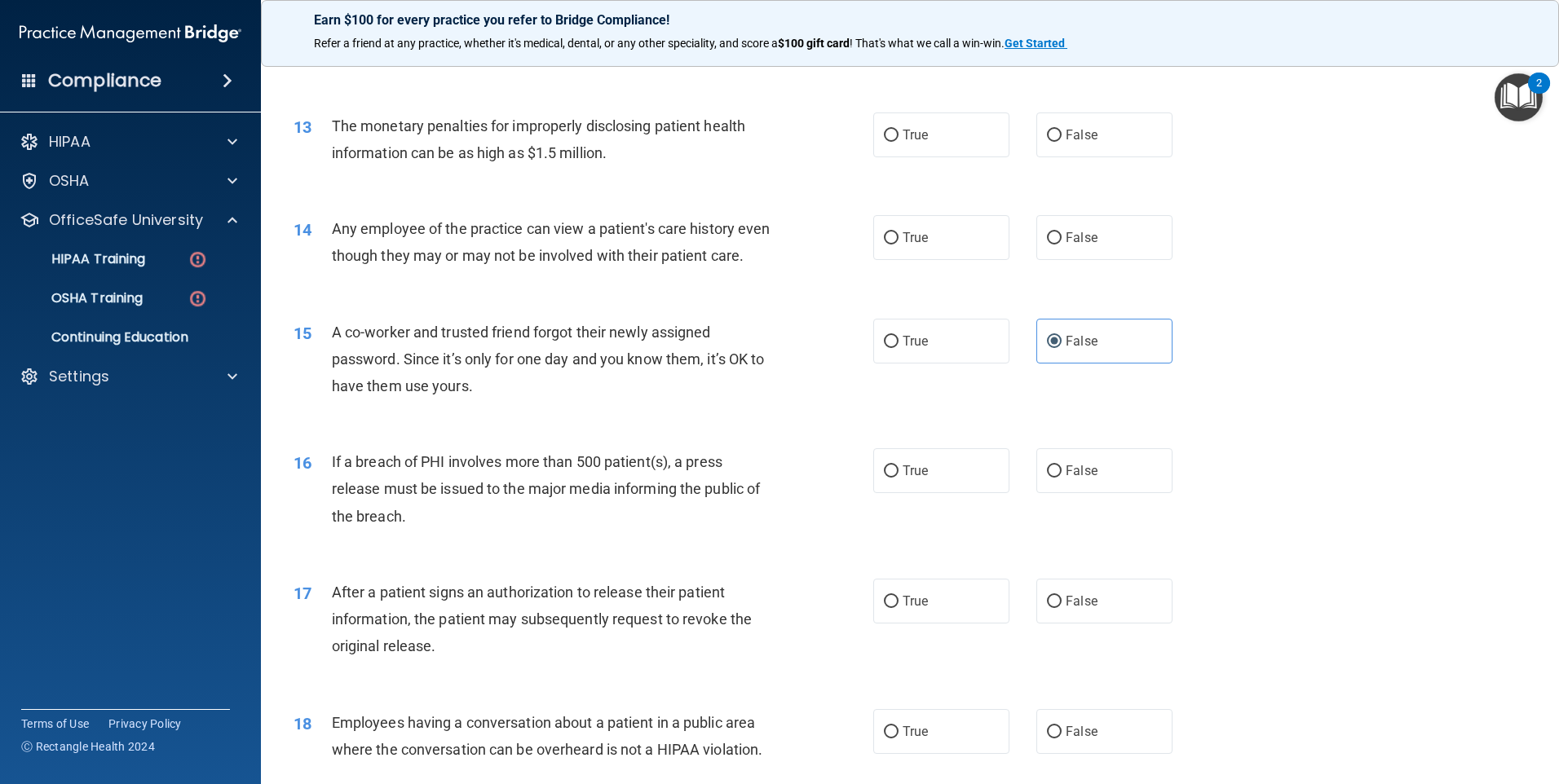
scroll to position [1467, 0]
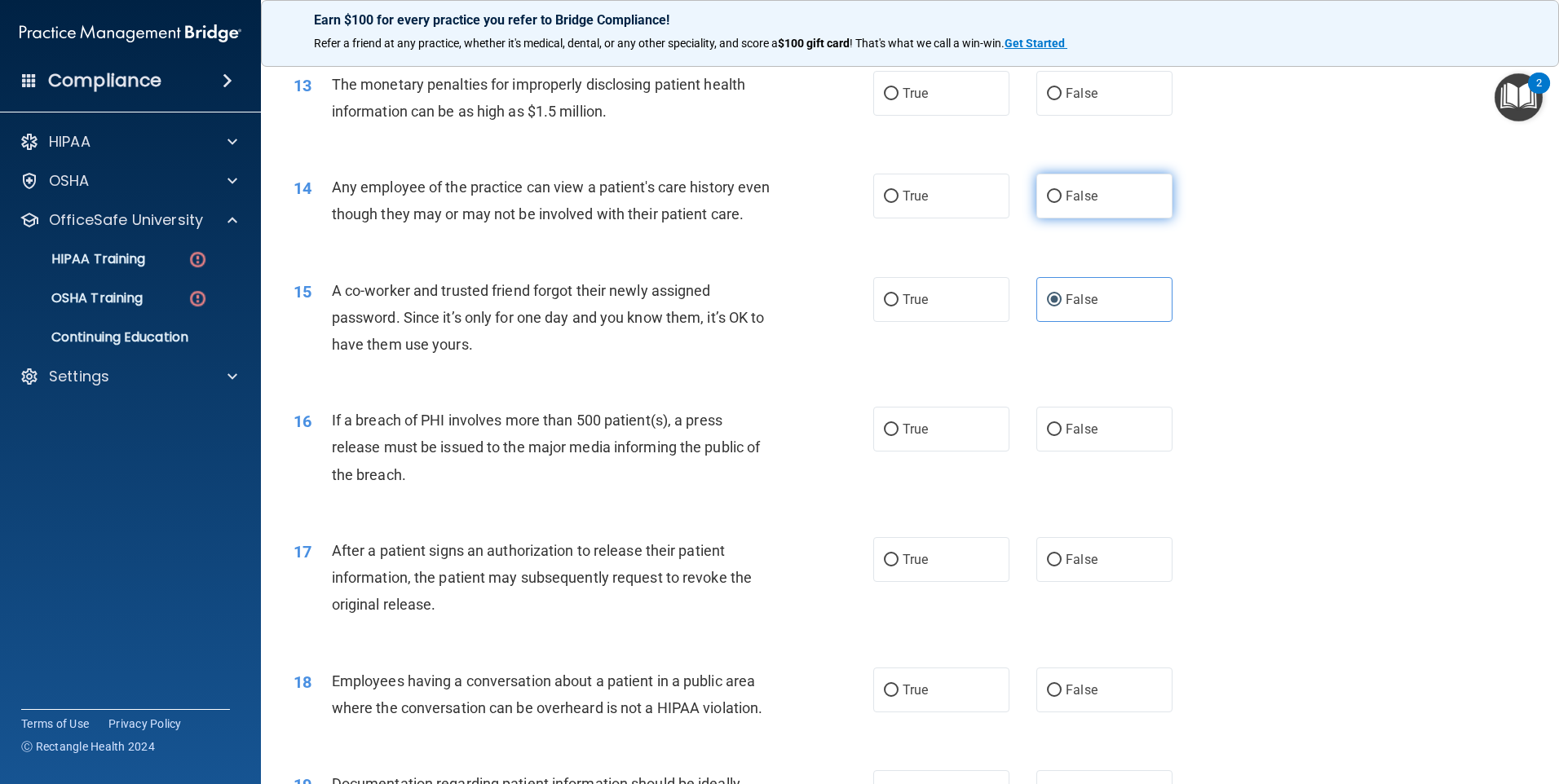
click at [1097, 208] on label "False" at bounding box center [1104, 196] width 136 height 45
click at [1062, 203] on input "False" at bounding box center [1054, 197] width 15 height 12
radio input "true"
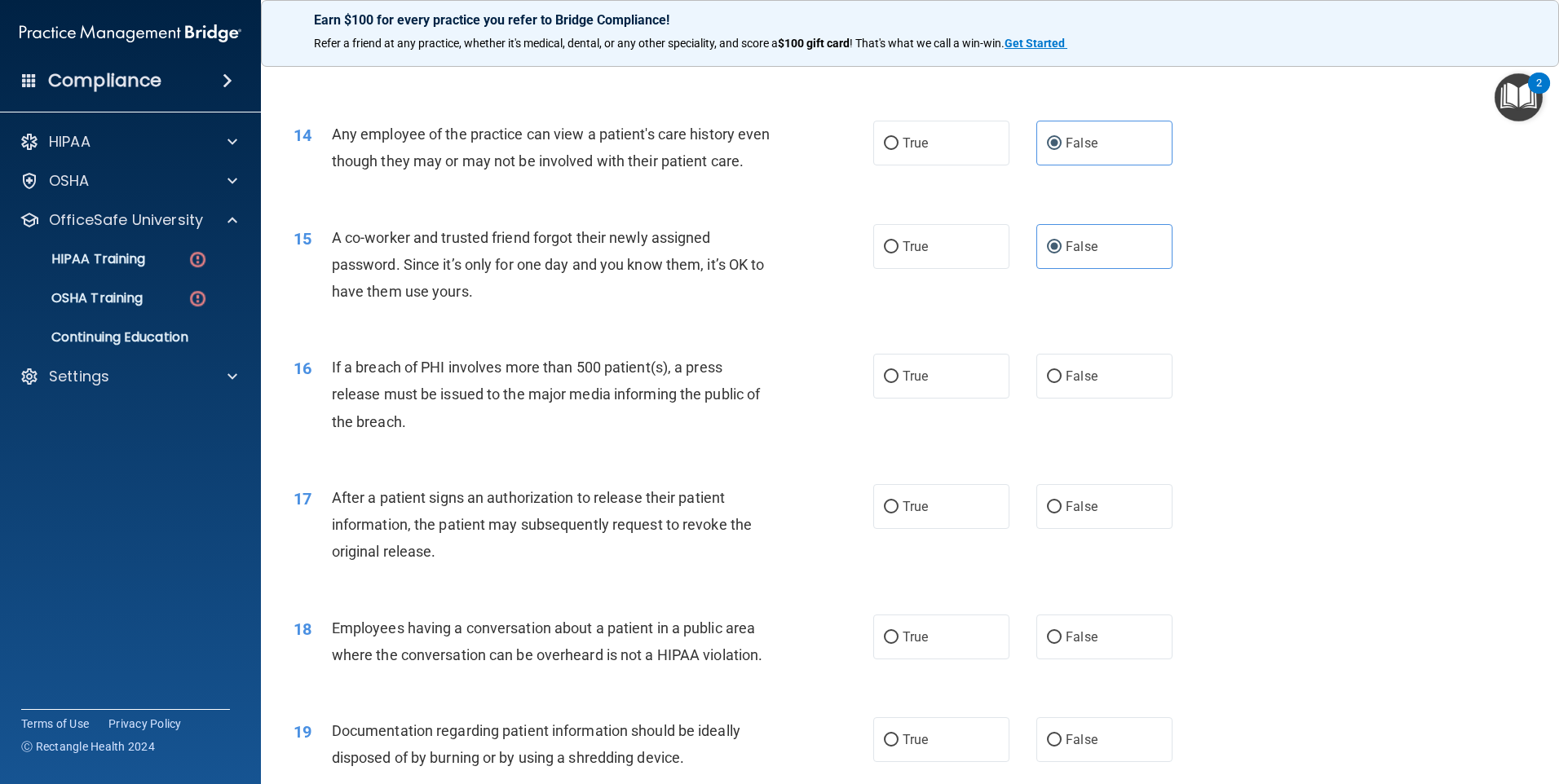
scroll to position [1548, 0]
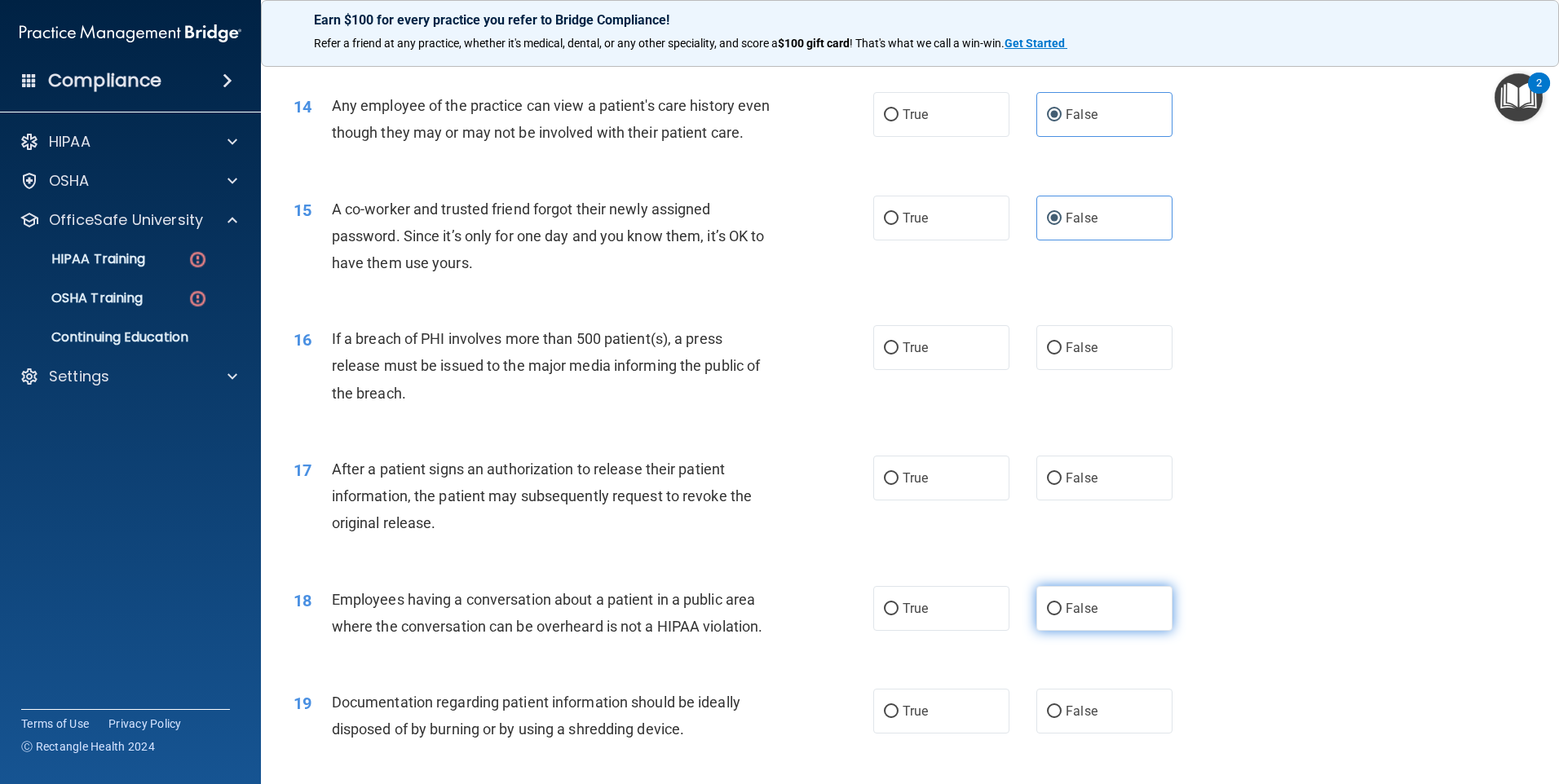
click at [1086, 616] on span "False" at bounding box center [1082, 608] width 32 height 16
click at [1062, 615] on input "False" at bounding box center [1054, 609] width 15 height 12
radio input "true"
click at [946, 733] on label "True" at bounding box center [941, 710] width 136 height 45
click at [899, 717] on input "True" at bounding box center [891, 711] width 15 height 12
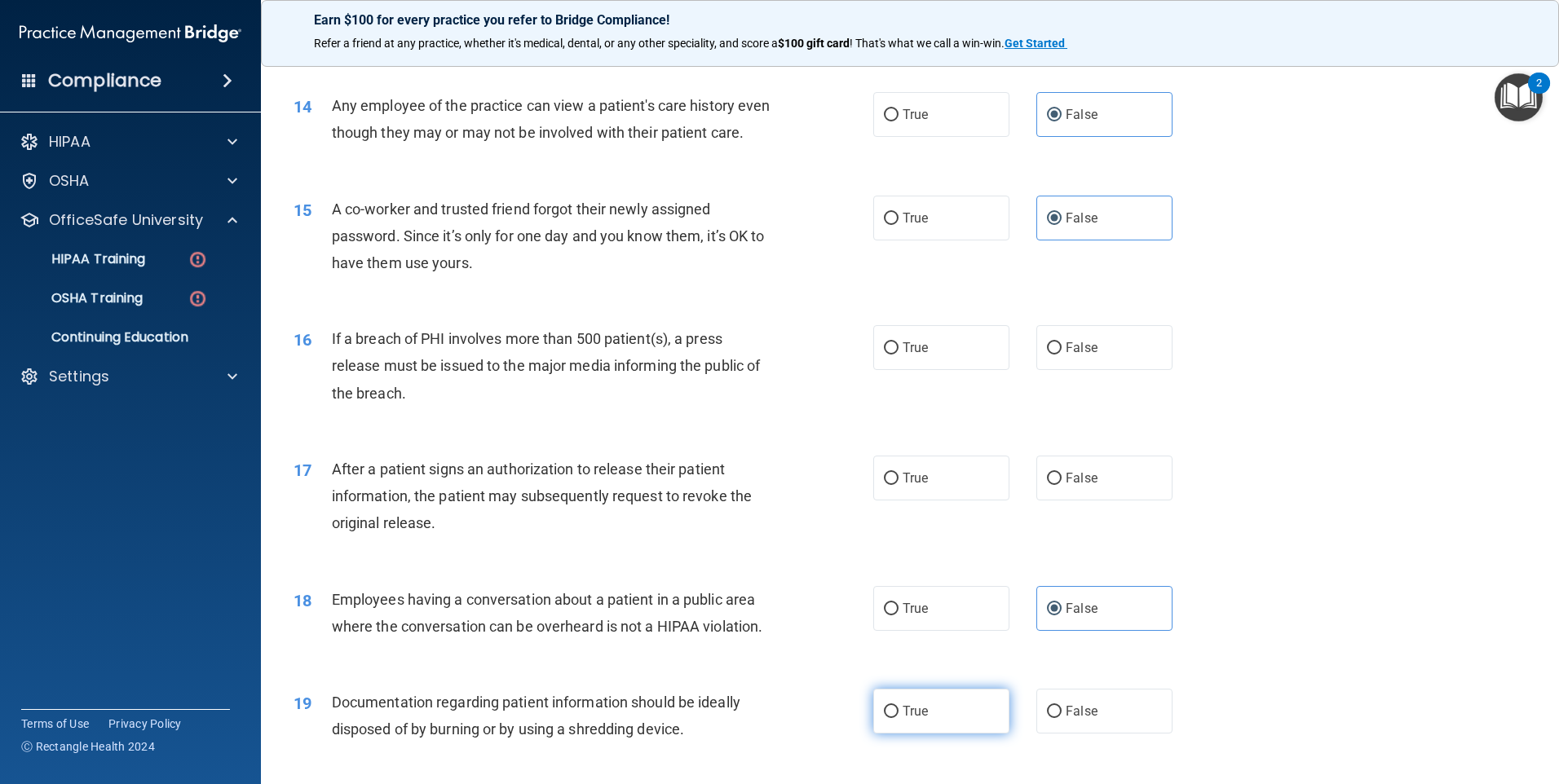
radio input "true"
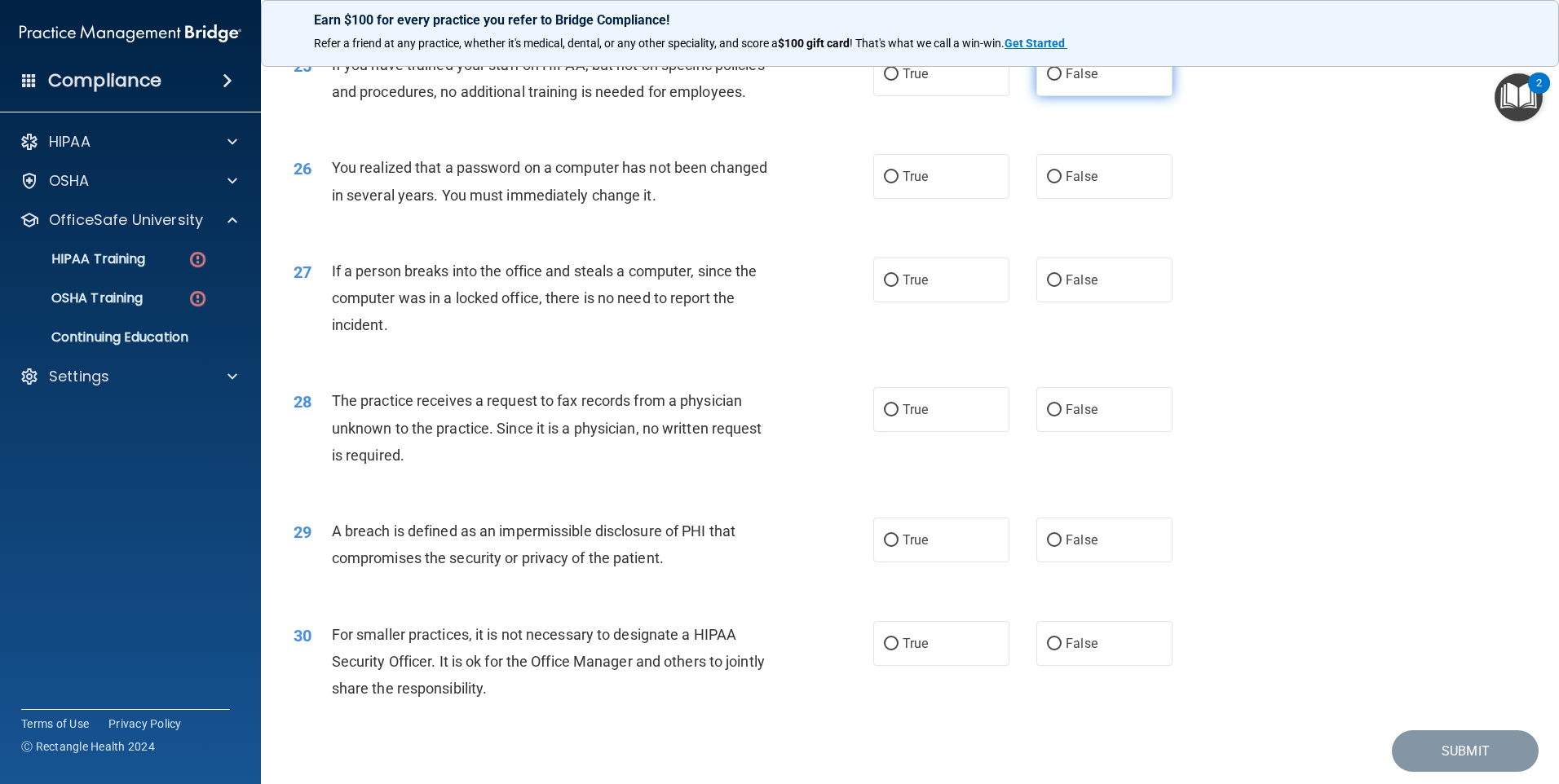
scroll to position [3099, 0]
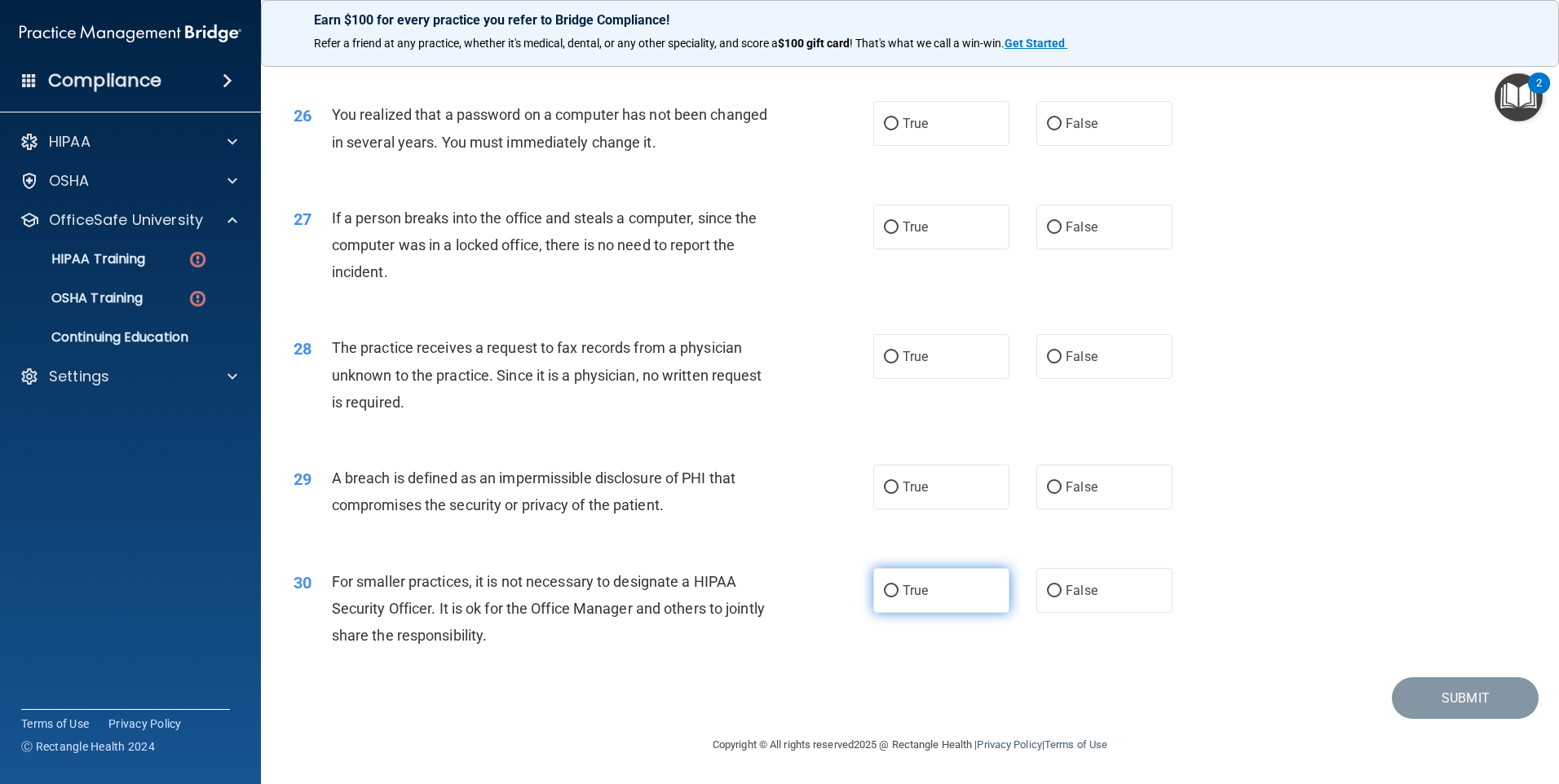
click at [942, 583] on label "True" at bounding box center [941, 590] width 136 height 45
click at [899, 585] on input "True" at bounding box center [891, 591] width 15 height 12
radio input "true"
click at [971, 478] on label "True" at bounding box center [941, 486] width 136 height 45
click at [899, 482] on input "True" at bounding box center [891, 488] width 15 height 12
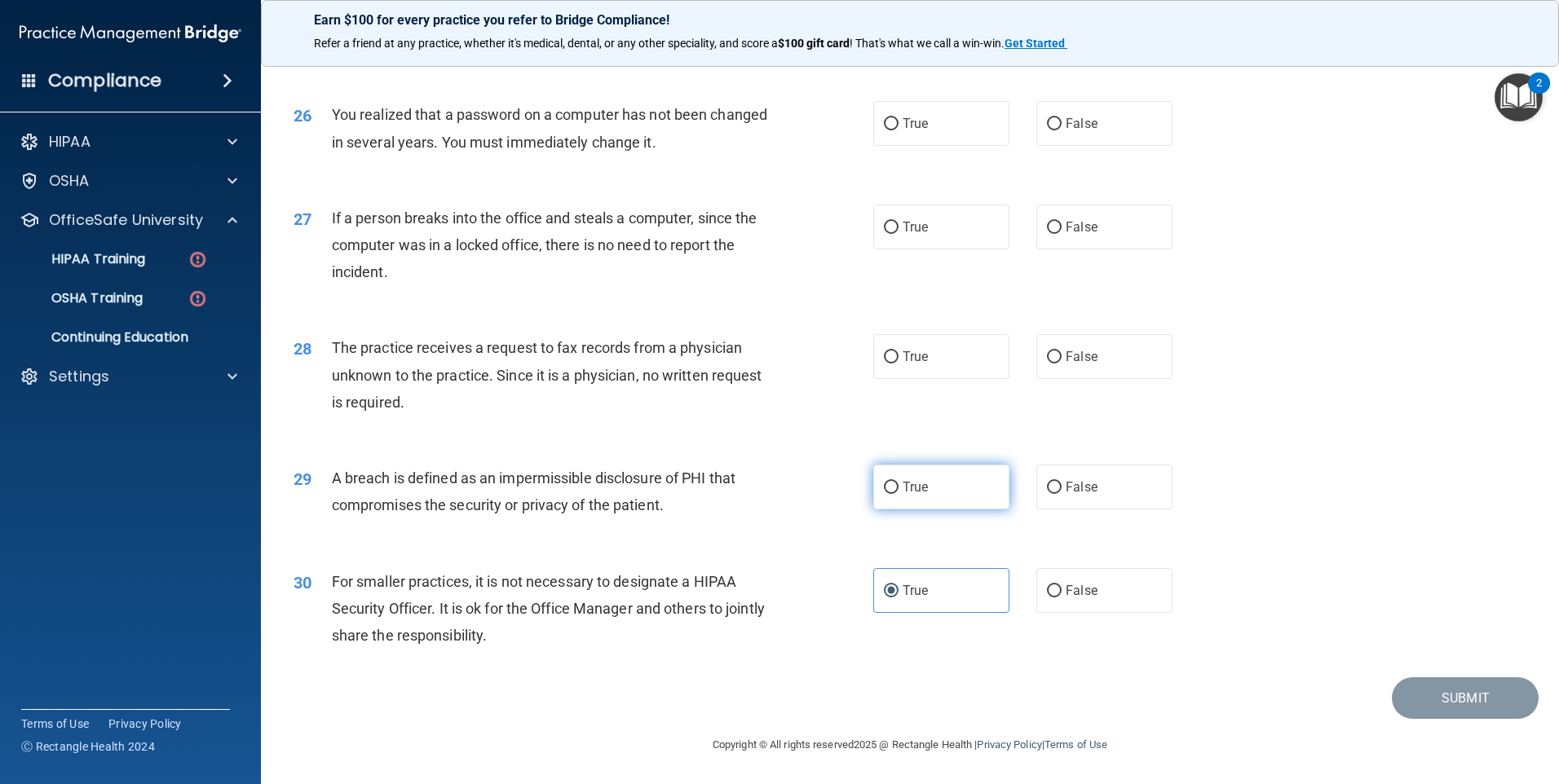
radio input "true"
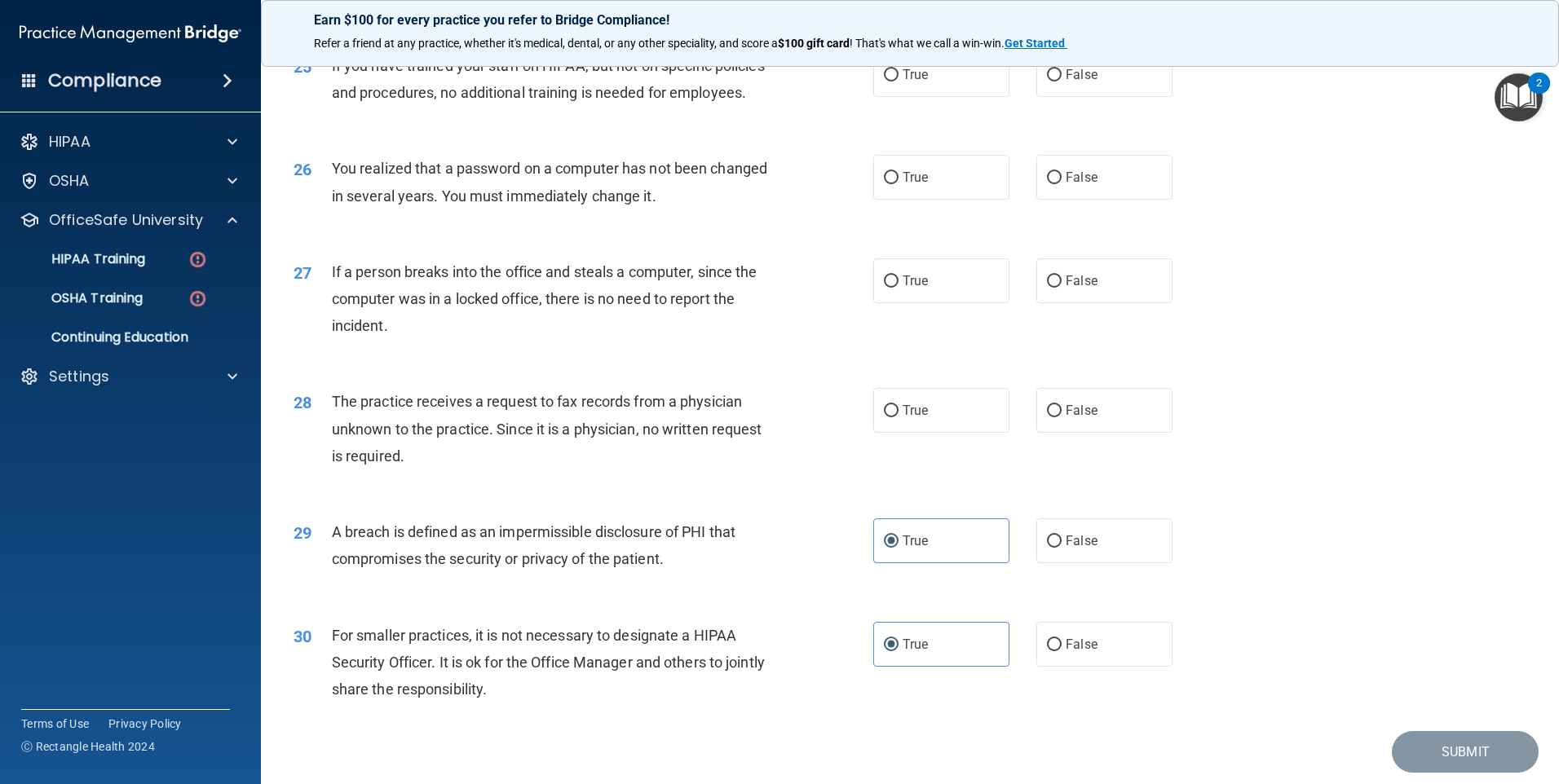
scroll to position [2936, 0]
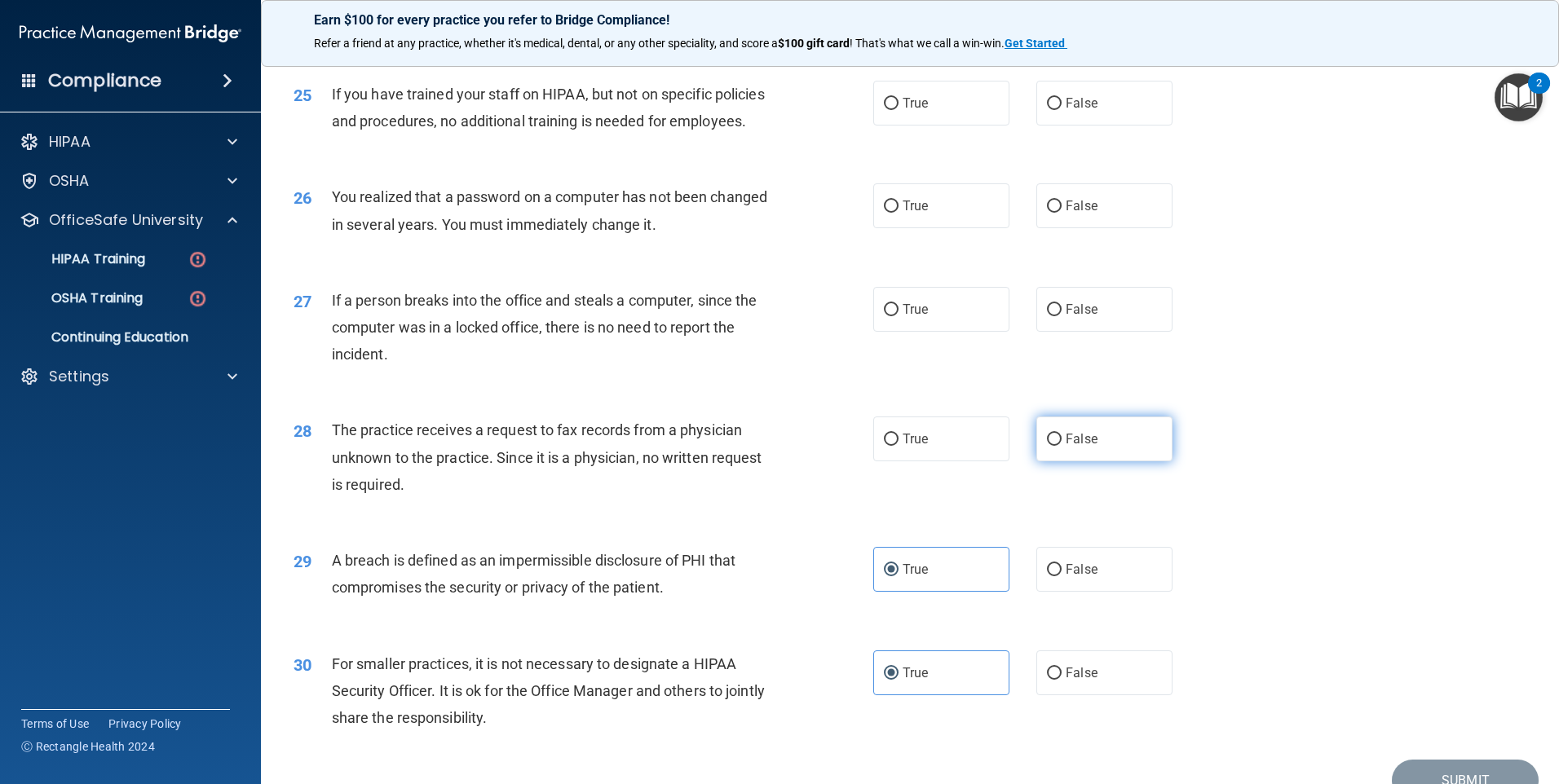
click at [1124, 461] on label "False" at bounding box center [1104, 438] width 136 height 45
click at [1062, 446] on input "False" at bounding box center [1054, 439] width 15 height 12
radio input "true"
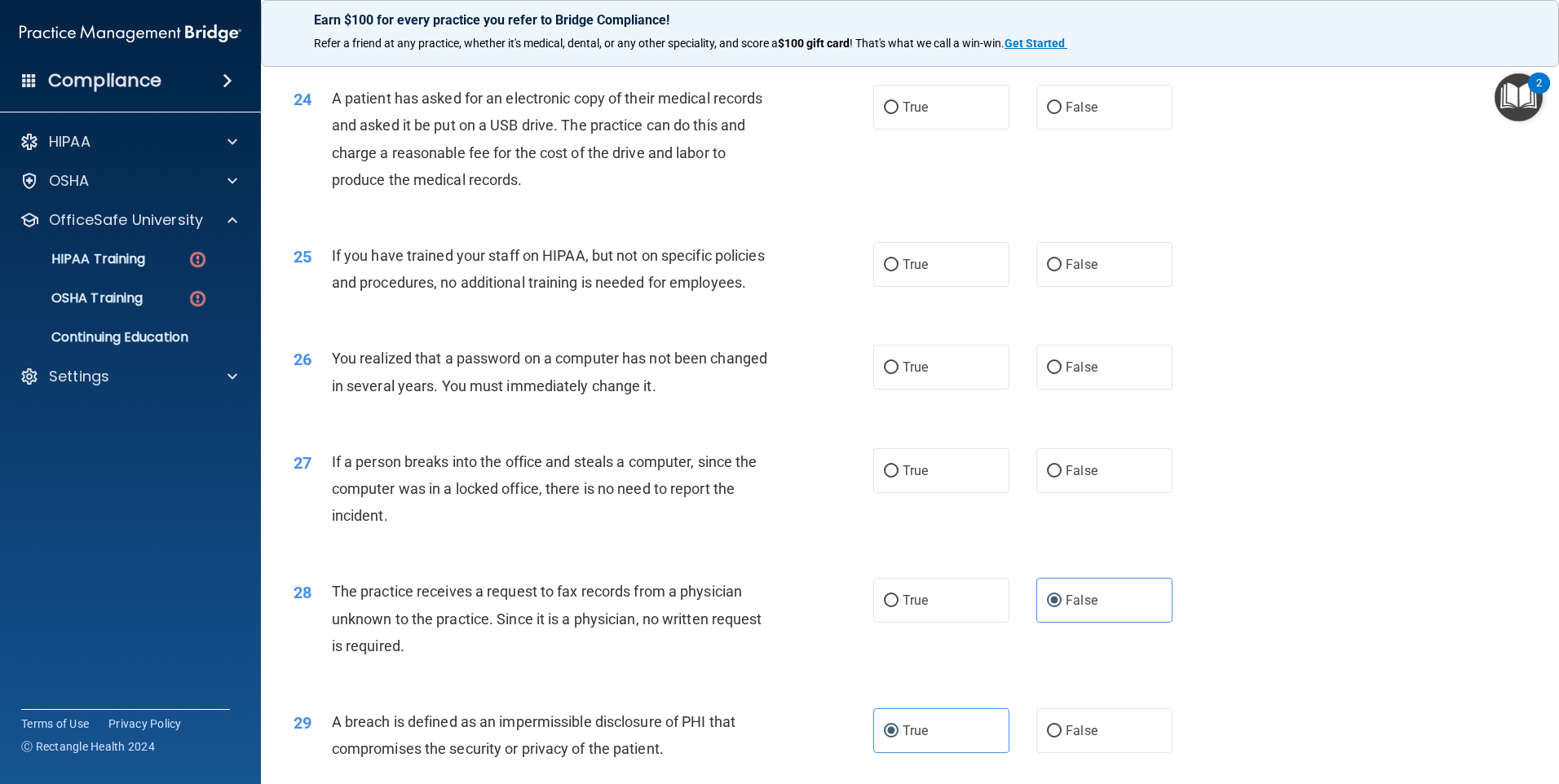
scroll to position [2773, 0]
click at [1047, 479] on input "False" at bounding box center [1054, 473] width 15 height 12
radio input "true"
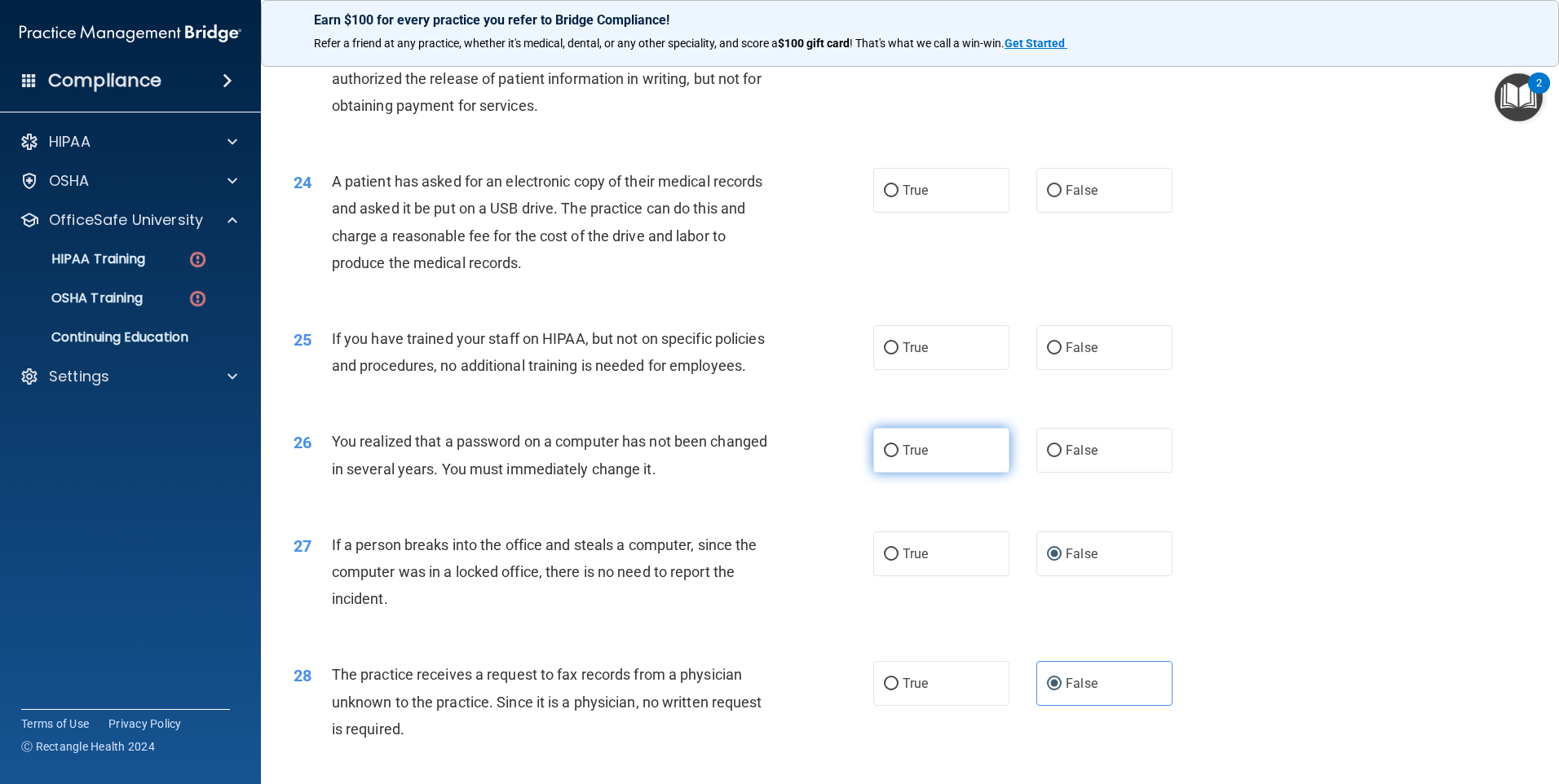
click at [936, 473] on label "True" at bounding box center [941, 449] width 136 height 45
click at [899, 457] on input "True" at bounding box center [891, 451] width 15 height 12
radio input "true"
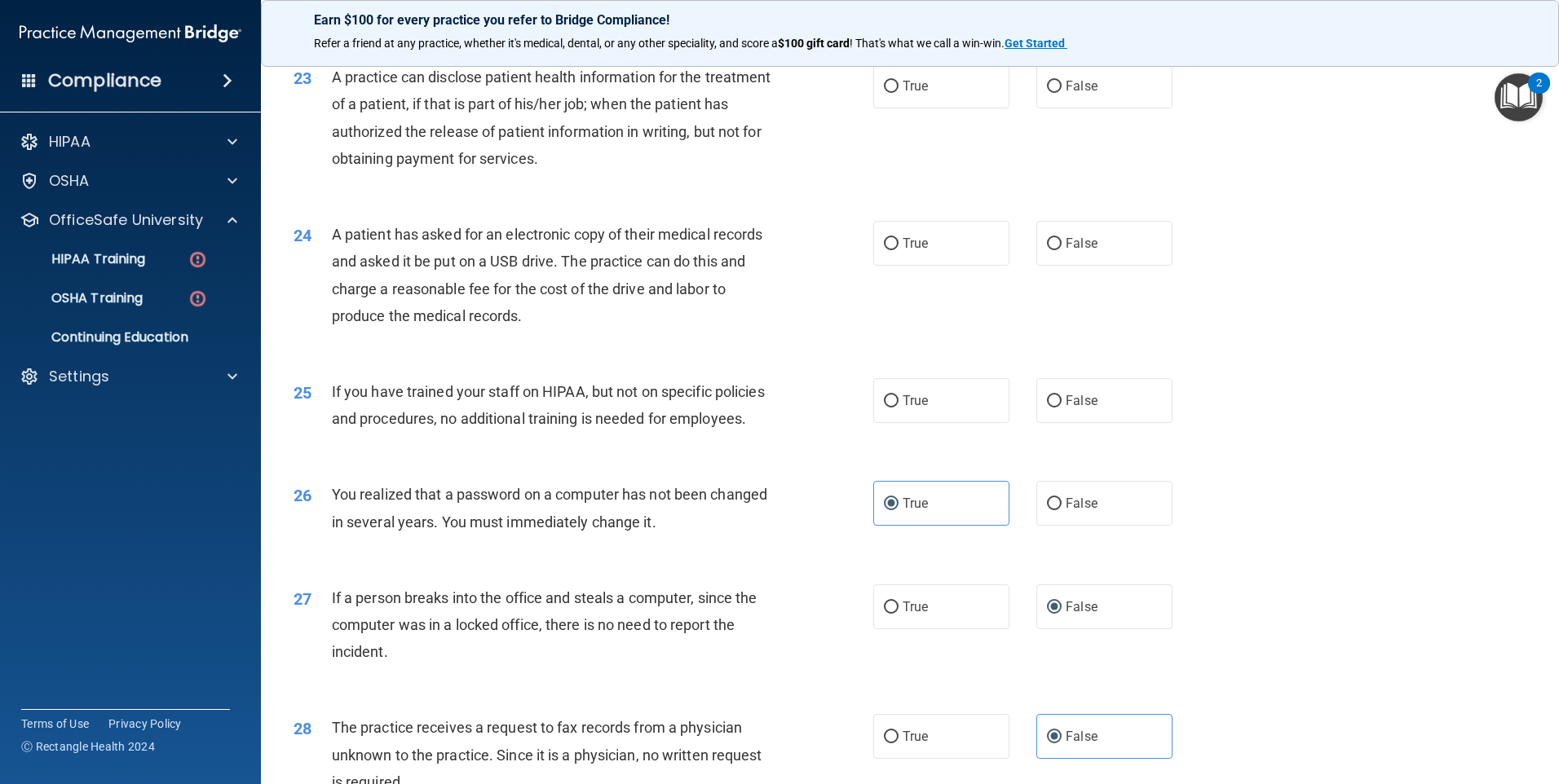
scroll to position [2610, 0]
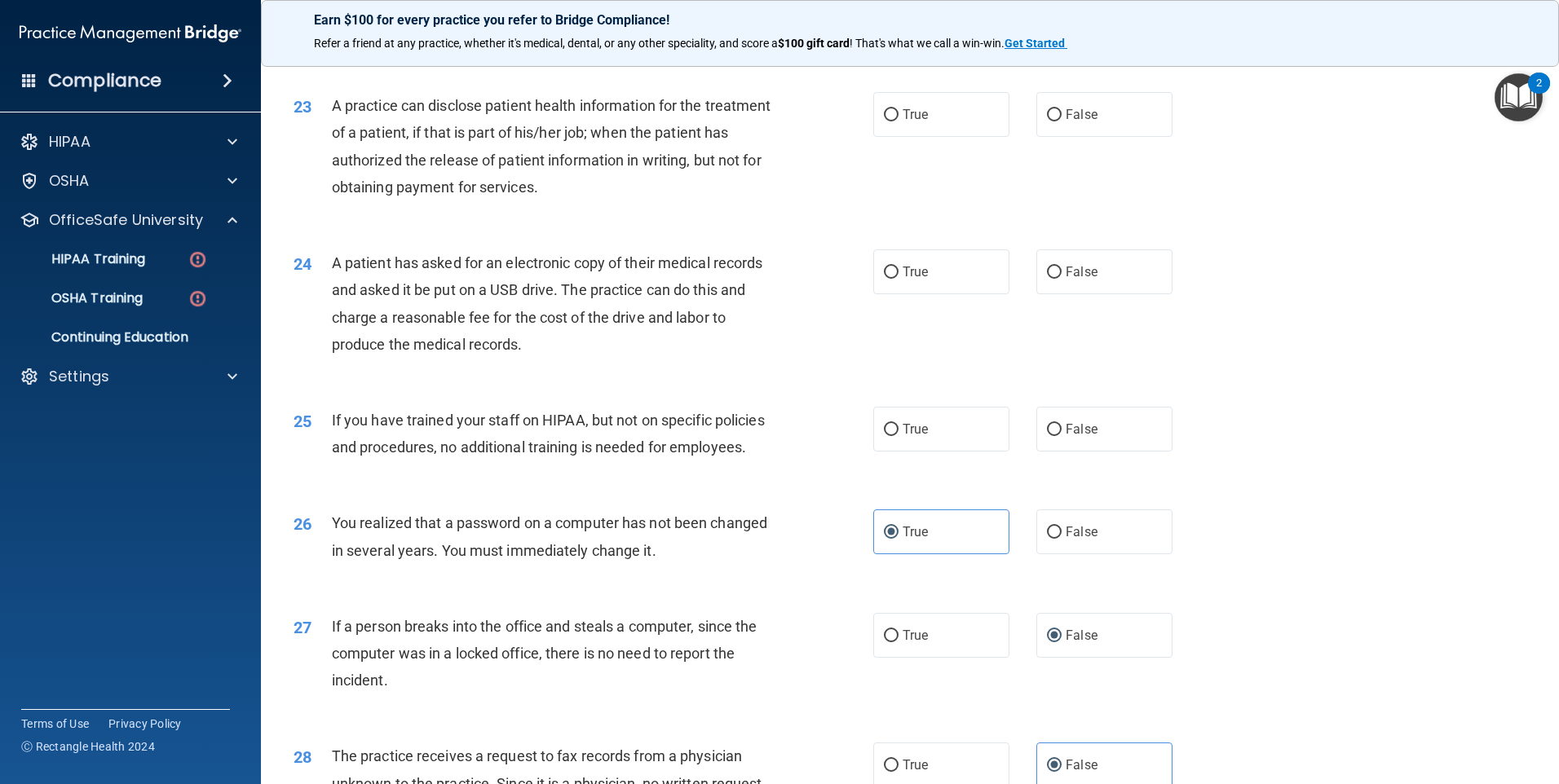
click at [1025, 451] on div "True False" at bounding box center [1036, 428] width 327 height 45
click at [1081, 437] on span "False" at bounding box center [1082, 429] width 32 height 16
click at [1062, 436] on input "False" at bounding box center [1054, 429] width 15 height 12
radio input "true"
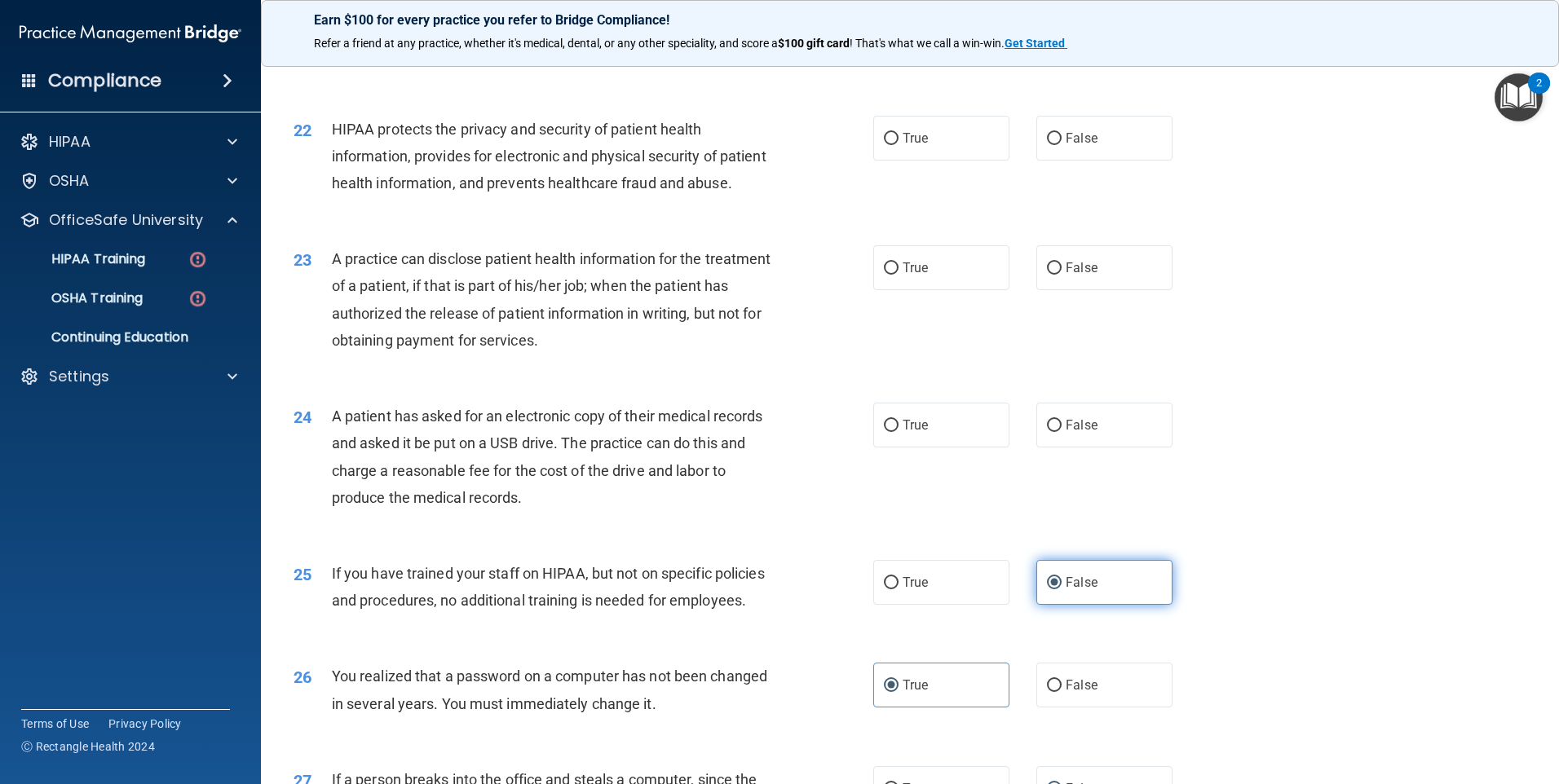
scroll to position [2447, 0]
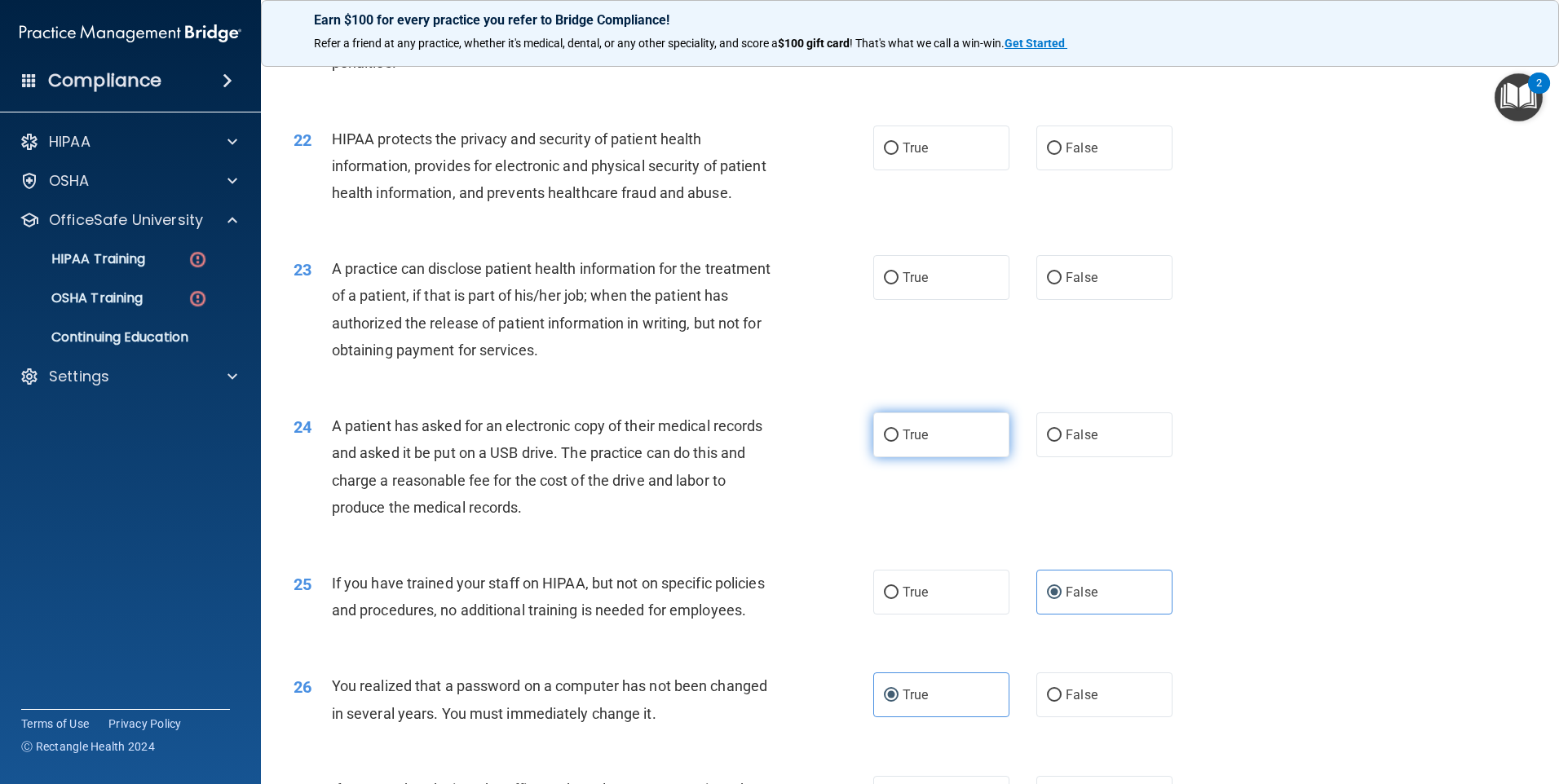
click at [899, 457] on label "True" at bounding box center [941, 434] width 136 height 45
click at [899, 441] on input "True" at bounding box center [891, 435] width 15 height 12
radio input "true"
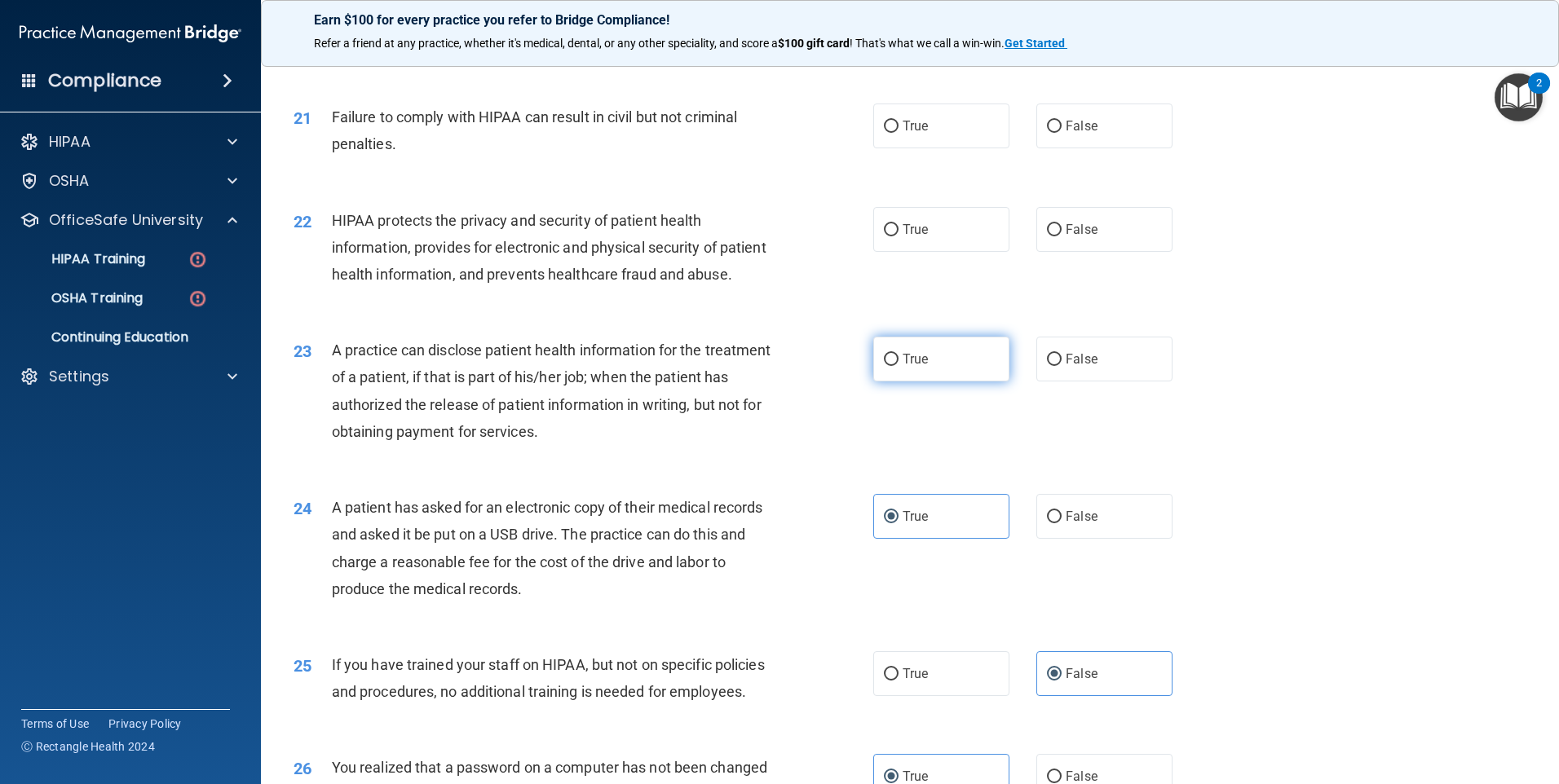
click at [946, 382] on label "True" at bounding box center [941, 359] width 136 height 45
click at [899, 366] on input "True" at bounding box center [891, 360] width 15 height 12
radio input "true"
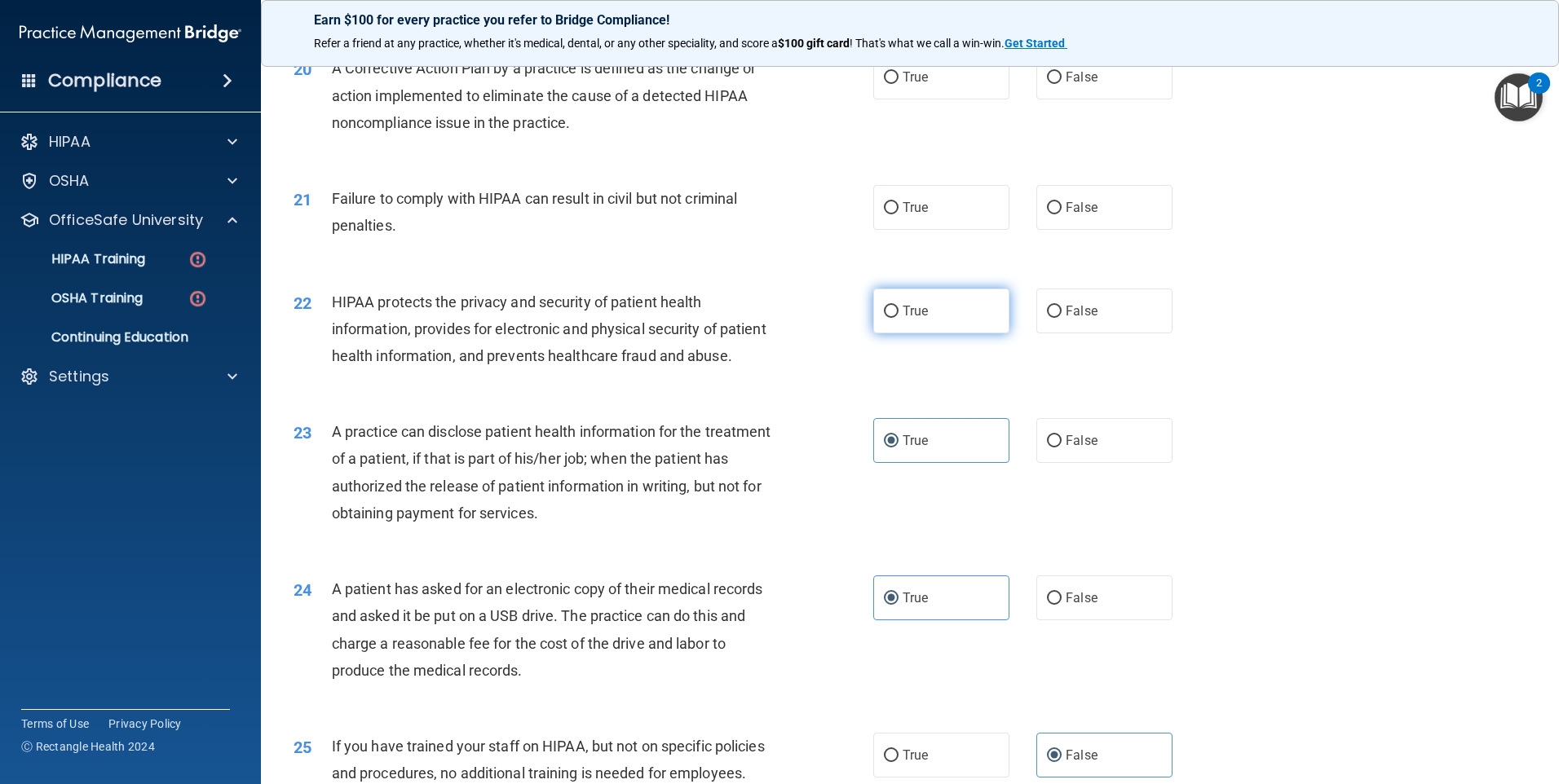
click at [925, 333] on label "True" at bounding box center [941, 310] width 136 height 45
click at [899, 318] on input "True" at bounding box center [891, 311] width 15 height 12
radio input "true"
click at [958, 230] on label "True" at bounding box center [941, 207] width 136 height 45
click at [899, 215] on input "True" at bounding box center [891, 208] width 15 height 12
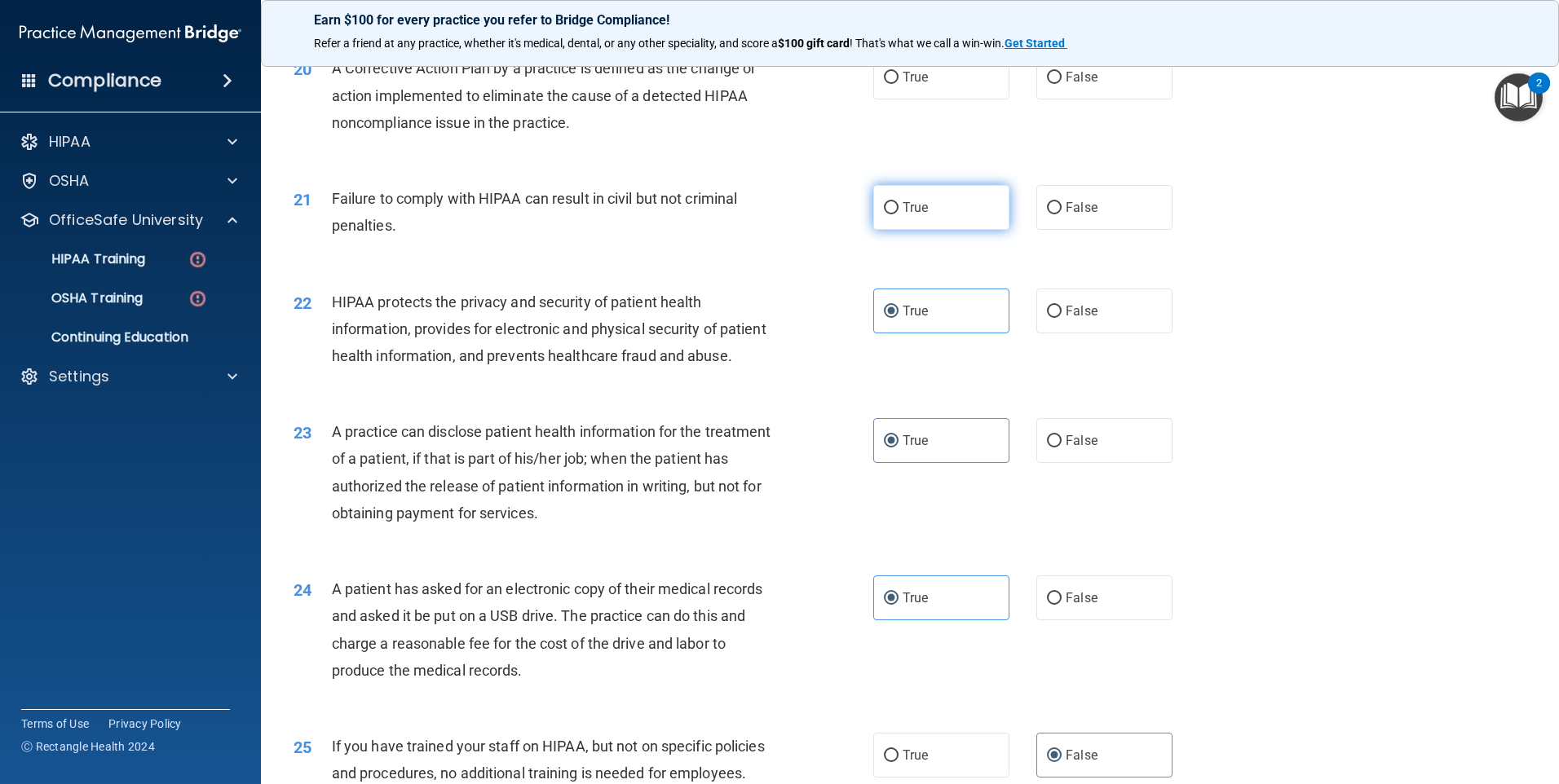
radio input "true"
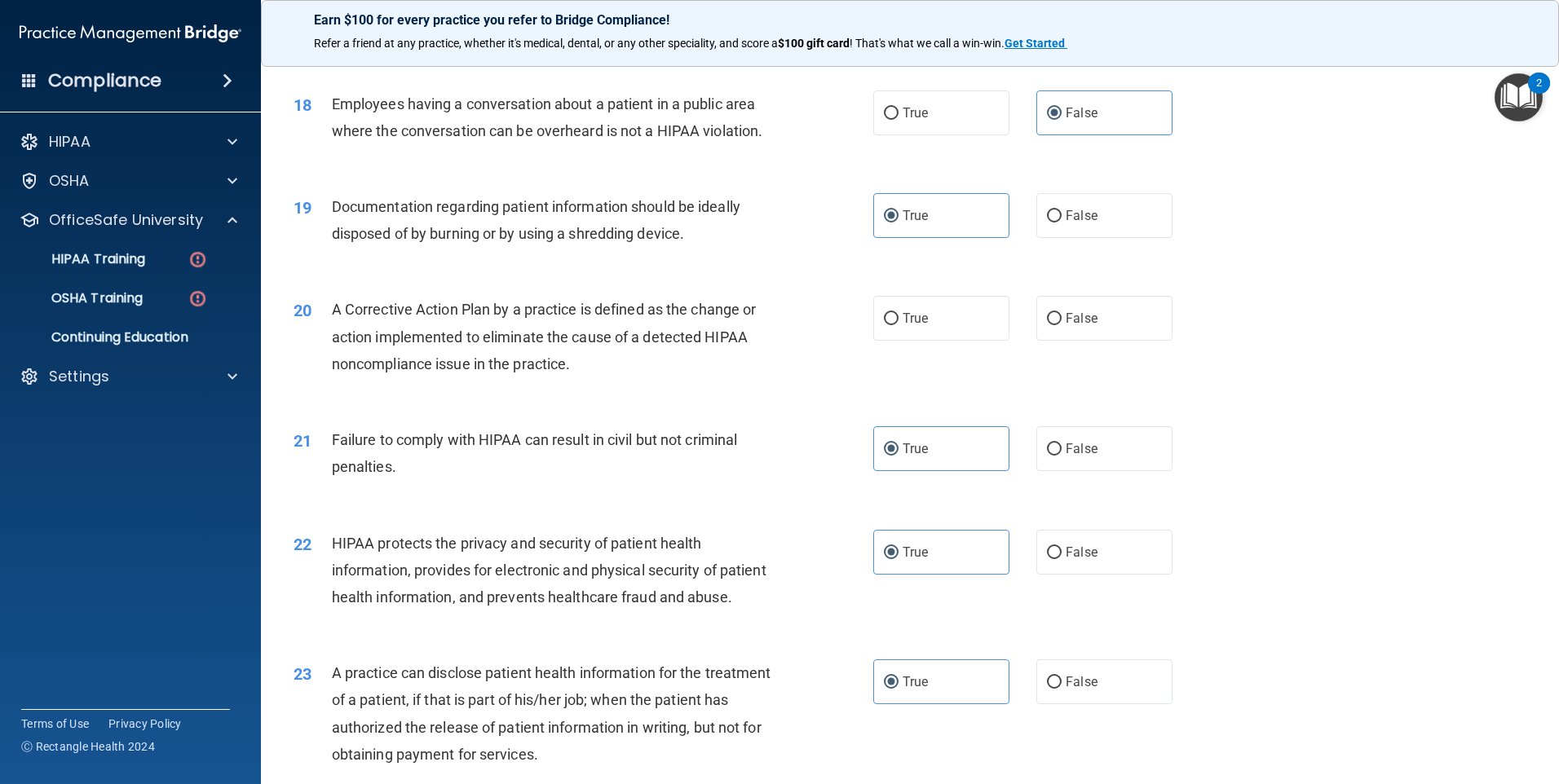
scroll to position [2040, 0]
click at [1068, 459] on span "False" at bounding box center [1082, 452] width 32 height 16
click at [1062, 459] on input "False" at bounding box center [1054, 452] width 15 height 12
radio input "true"
radio input "false"
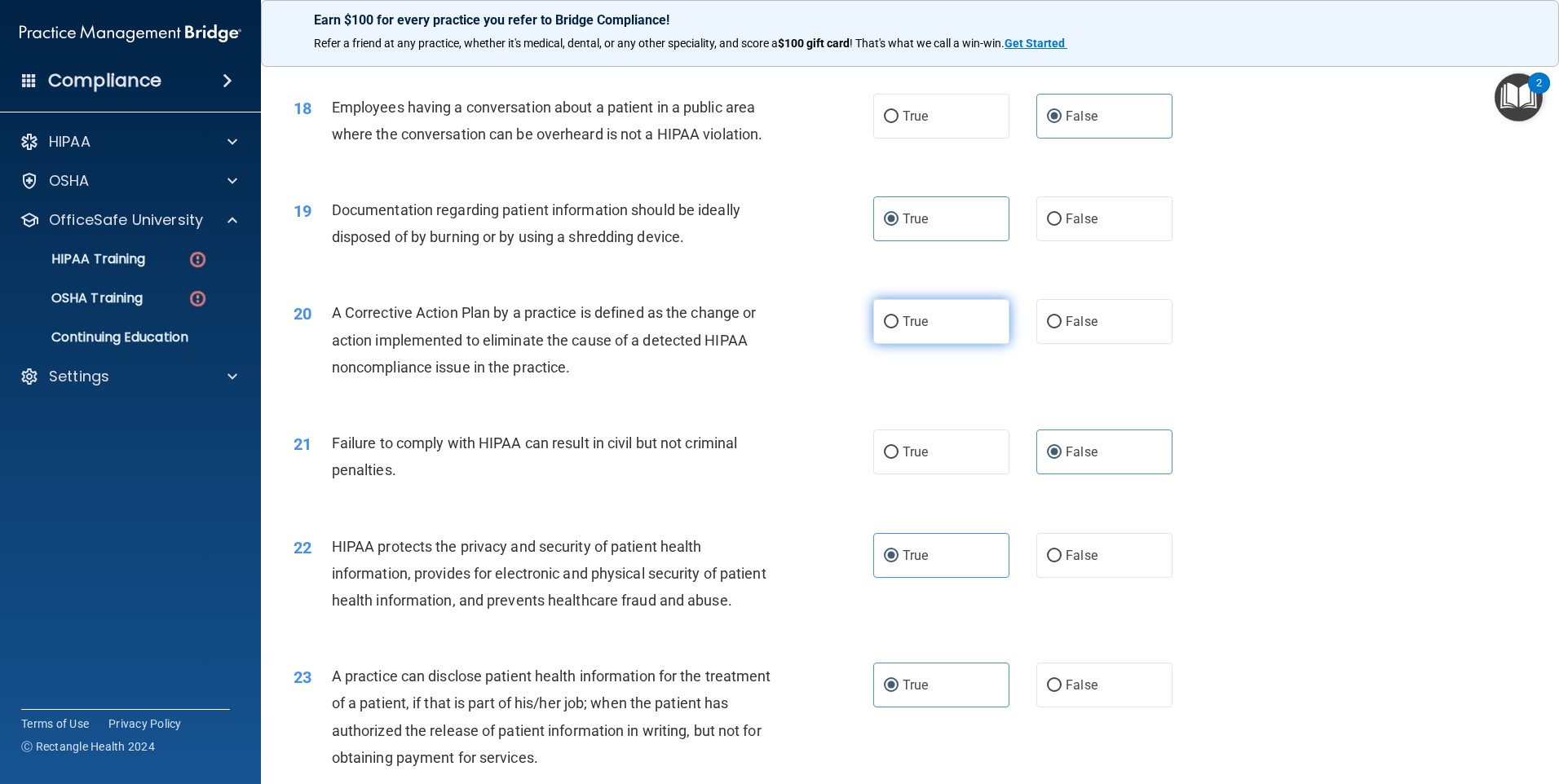
click at [936, 344] on label "True" at bounding box center [941, 321] width 136 height 45
click at [899, 328] on input "True" at bounding box center [891, 322] width 15 height 12
radio input "true"
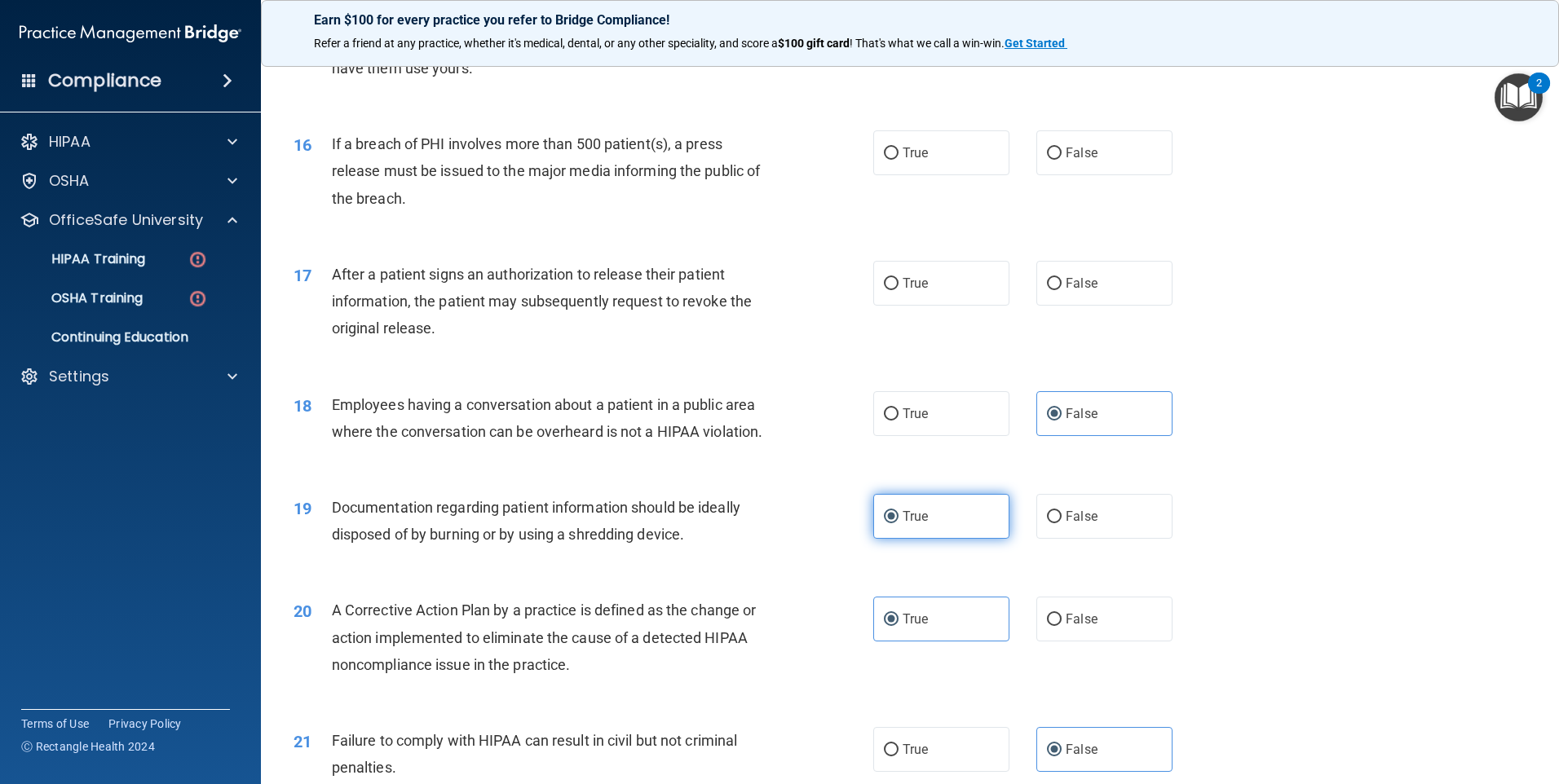
scroll to position [1714, 0]
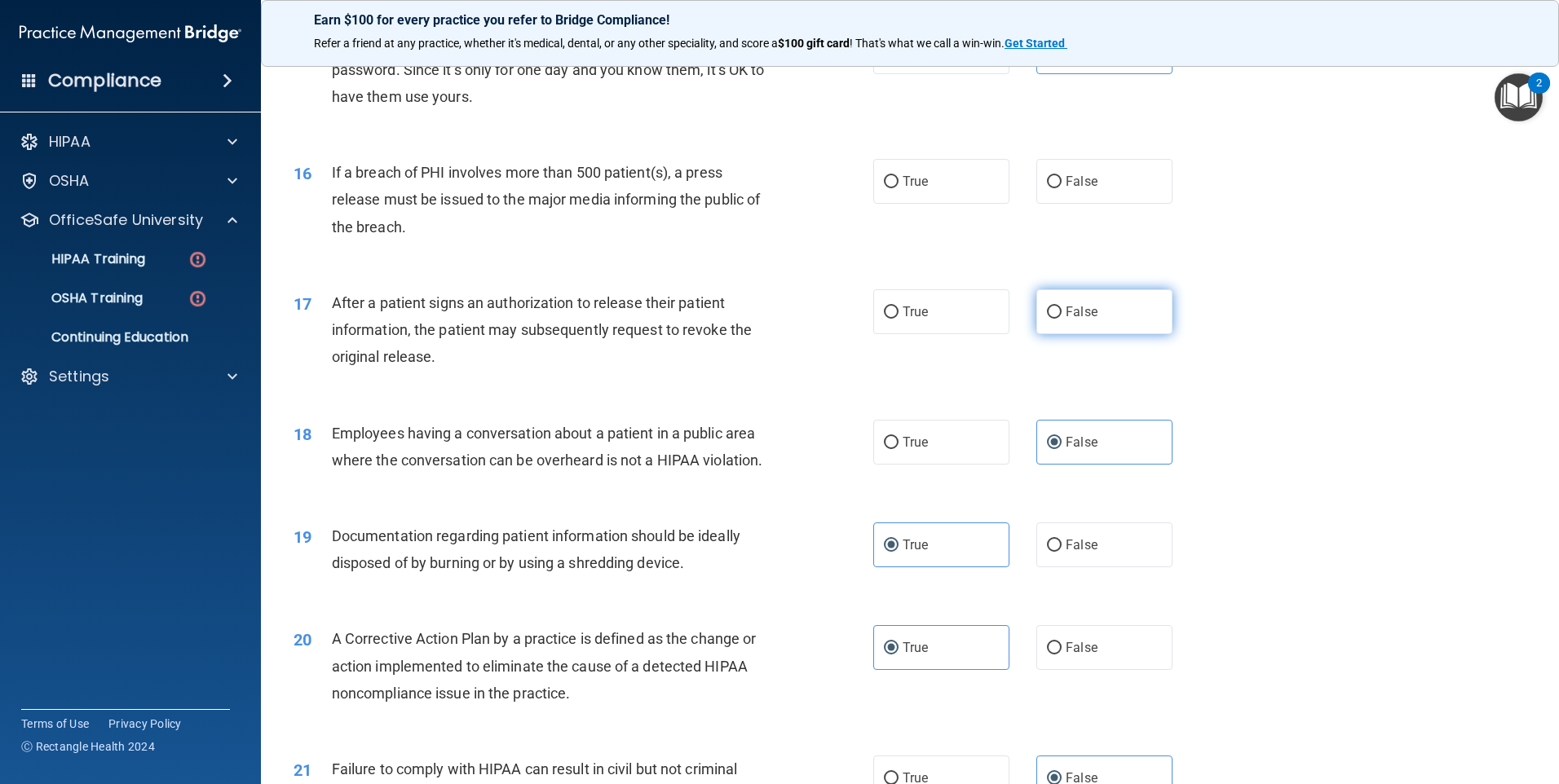
click at [1058, 334] on label "False" at bounding box center [1104, 311] width 136 height 45
click at [1058, 319] on input "False" at bounding box center [1054, 312] width 15 height 12
radio input "true"
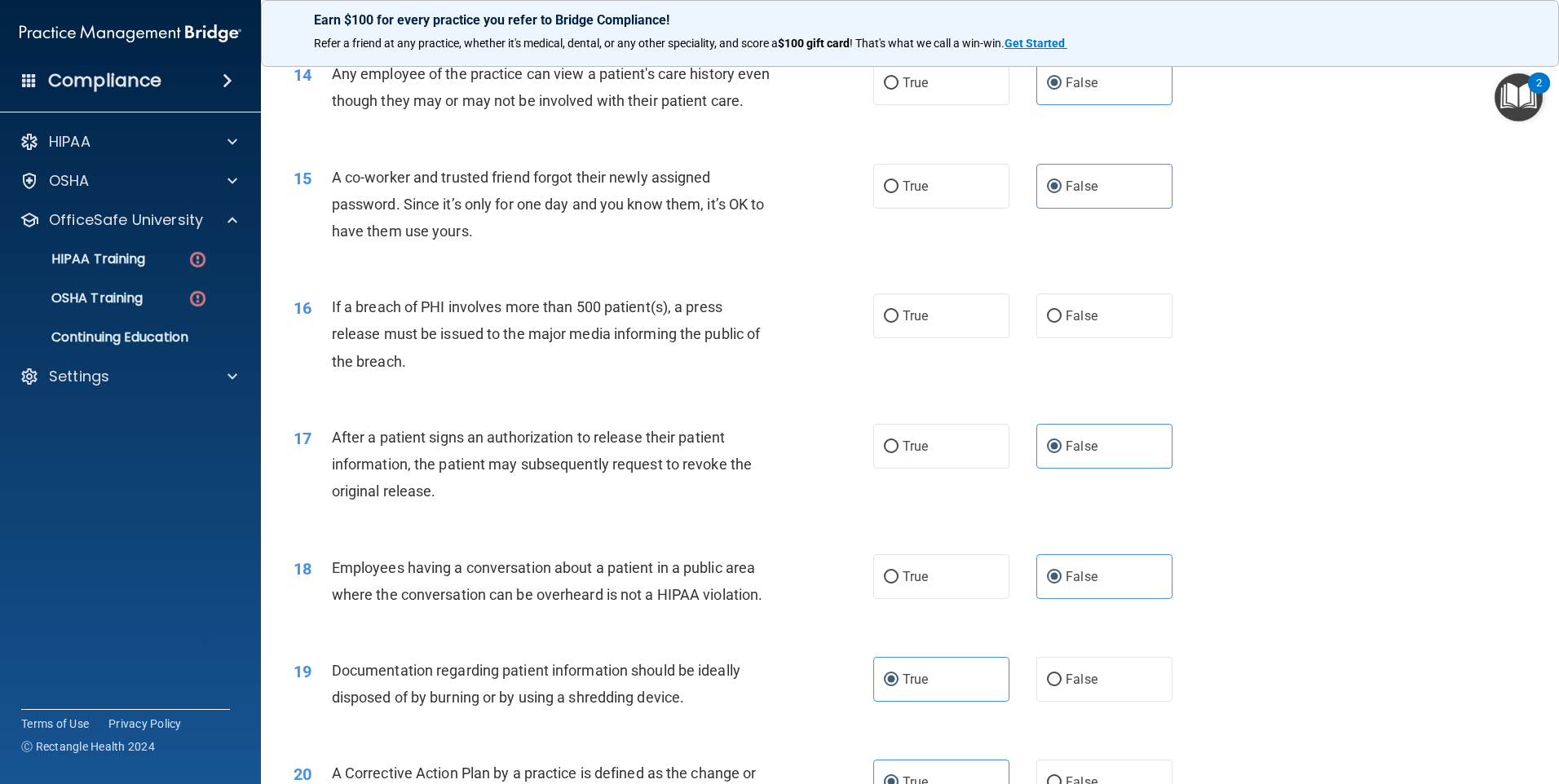
scroll to position [1551, 0]
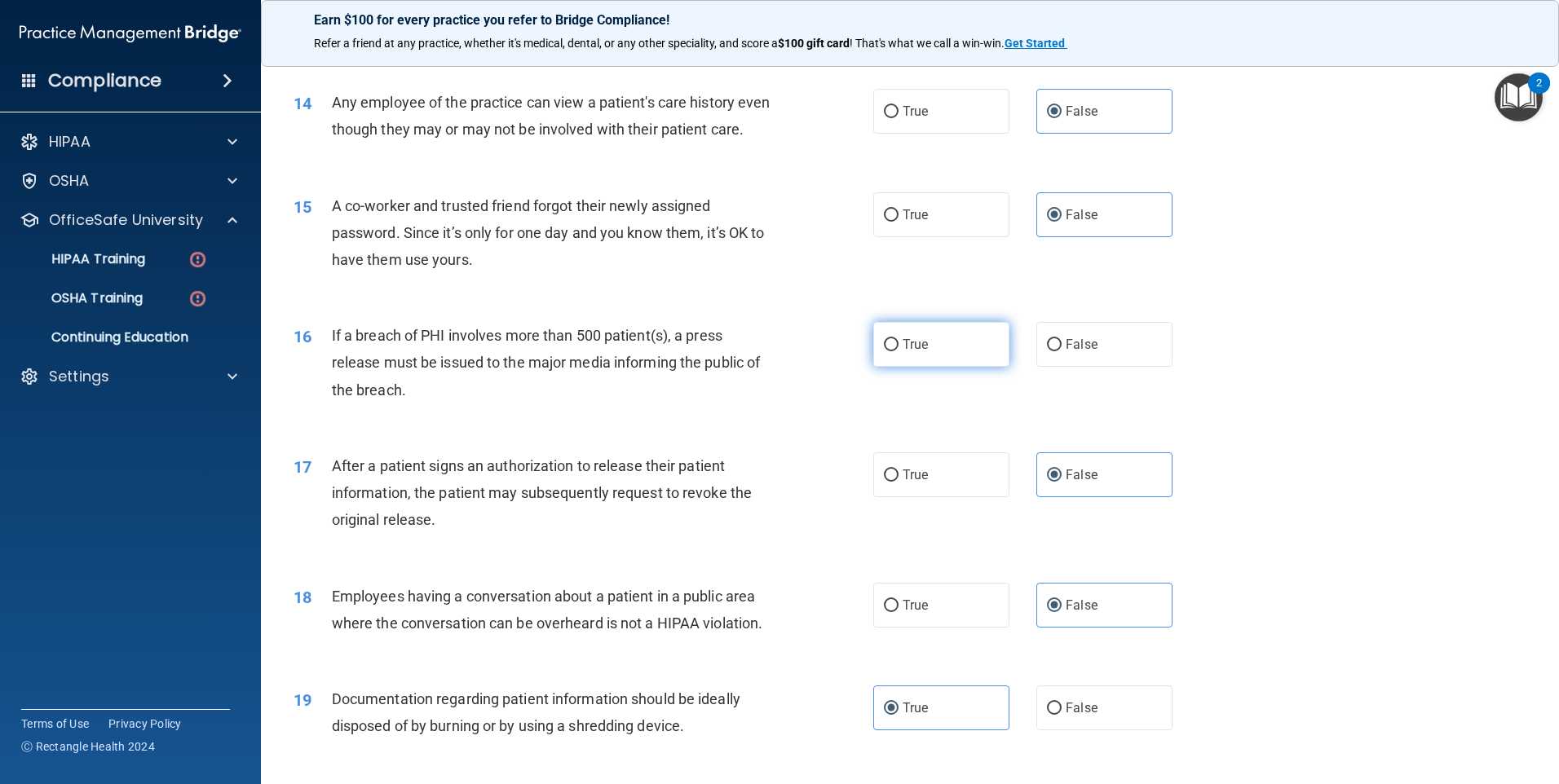
click at [893, 367] on label "True" at bounding box center [941, 344] width 136 height 45
click at [893, 351] on input "True" at bounding box center [891, 345] width 15 height 12
radio input "true"
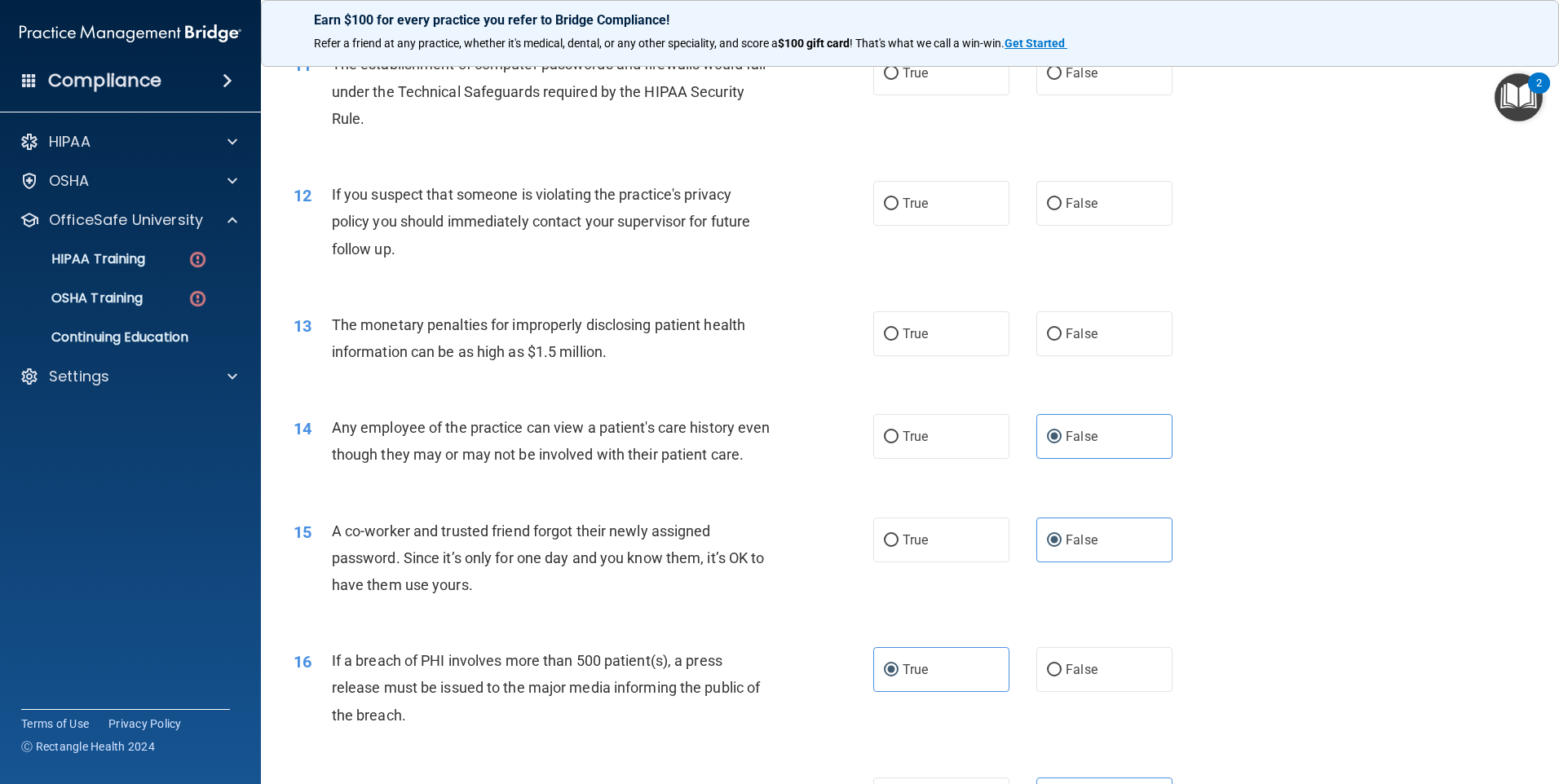
scroll to position [1225, 0]
click at [946, 356] on label "True" at bounding box center [941, 334] width 136 height 45
click at [899, 342] on input "True" at bounding box center [891, 335] width 15 height 12
radio input "true"
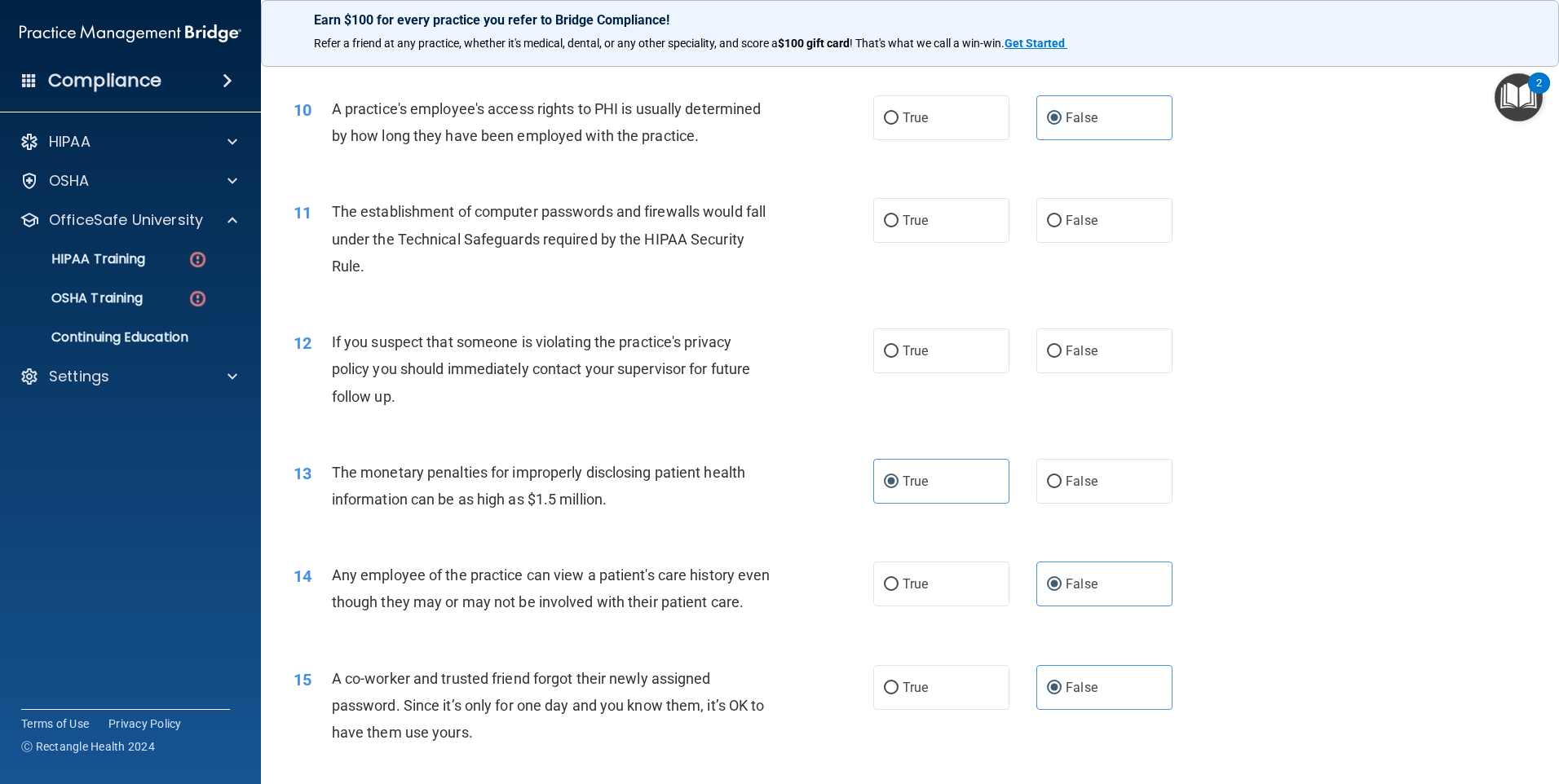
scroll to position [1062, 0]
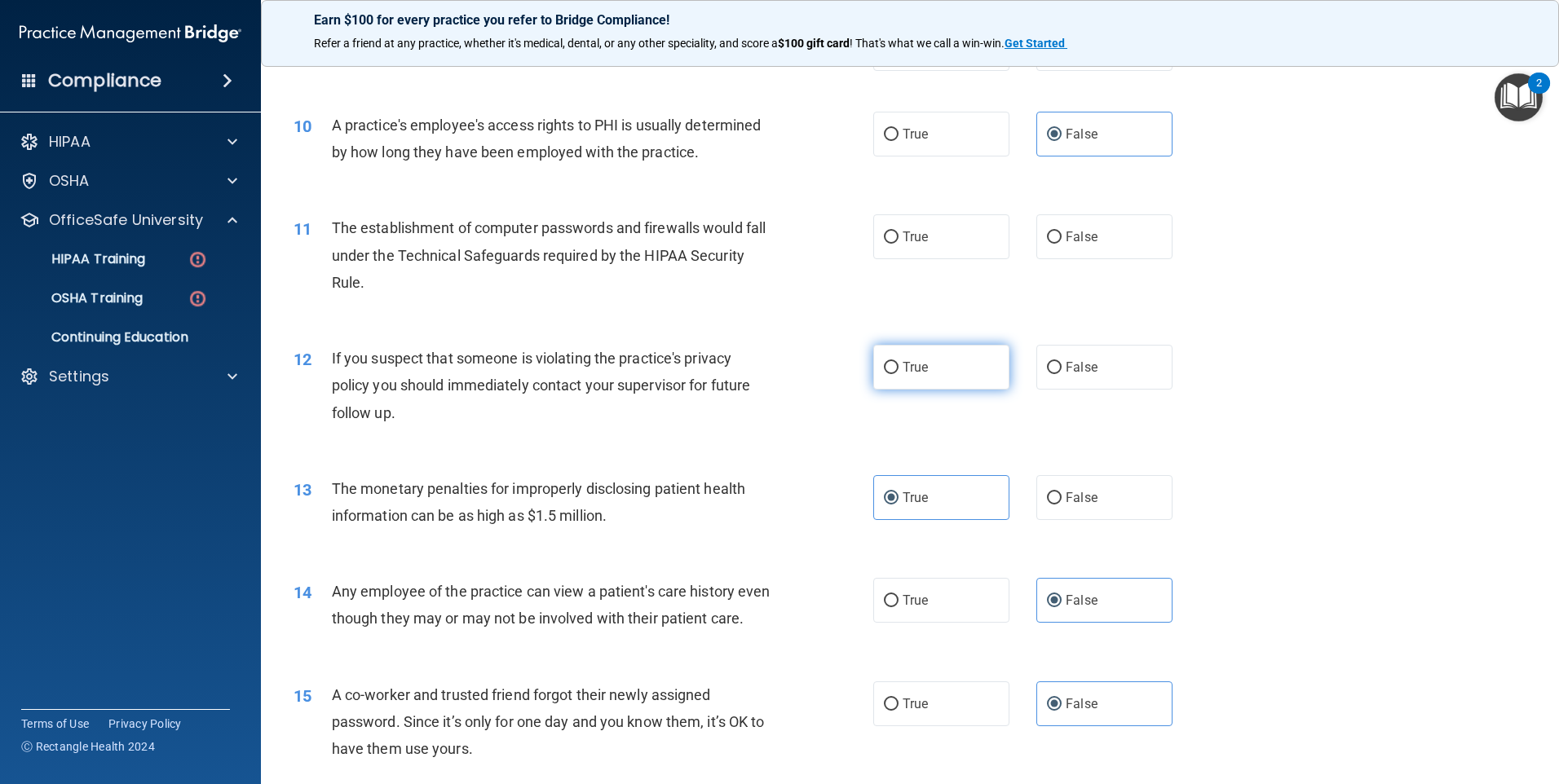
click at [947, 379] on label "True" at bounding box center [941, 367] width 136 height 45
click at [899, 374] on input "True" at bounding box center [891, 368] width 15 height 12
radio input "true"
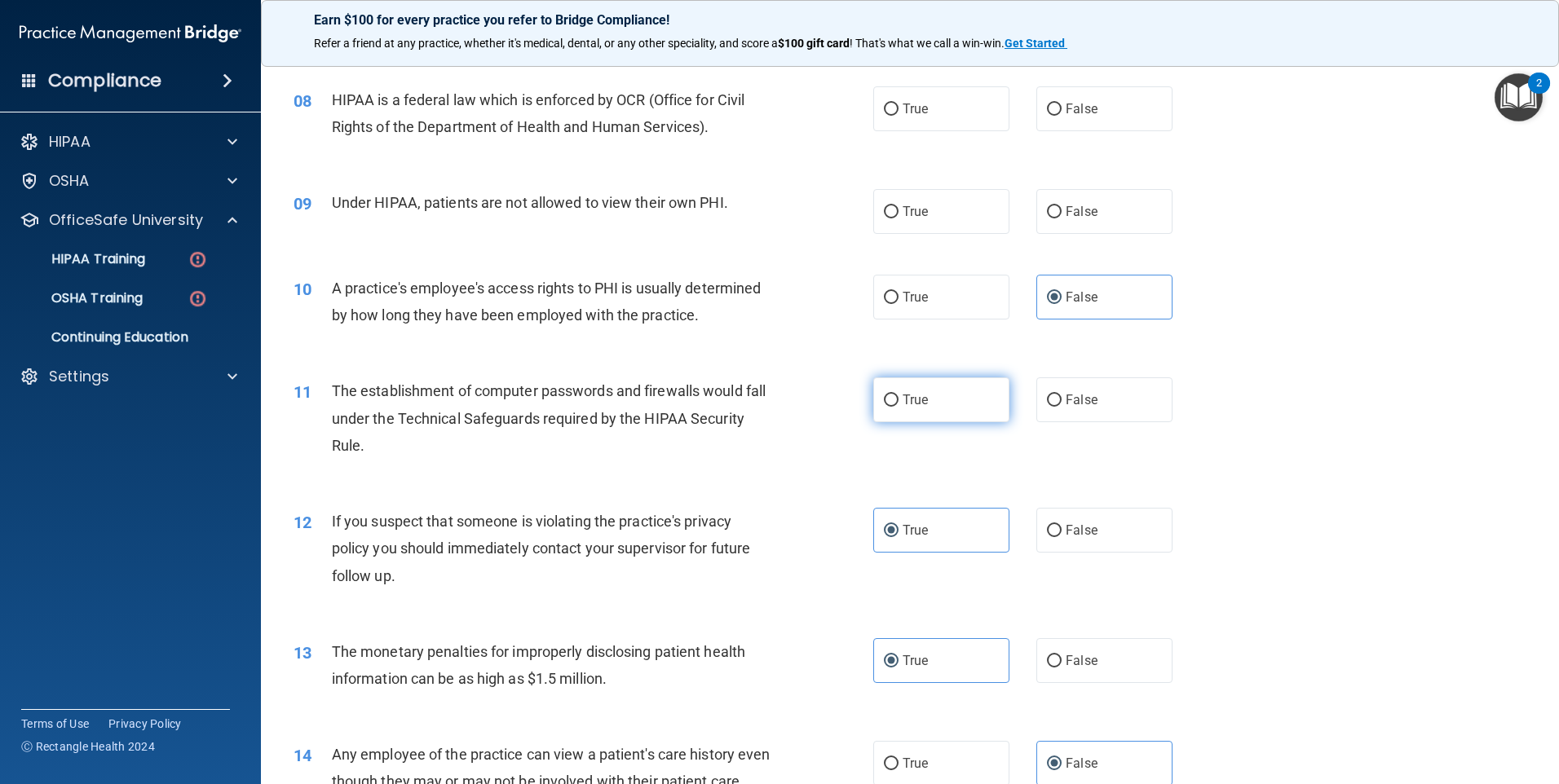
click at [880, 420] on label "True" at bounding box center [941, 399] width 136 height 45
click at [884, 406] on input "True" at bounding box center [891, 400] width 15 height 12
radio input "true"
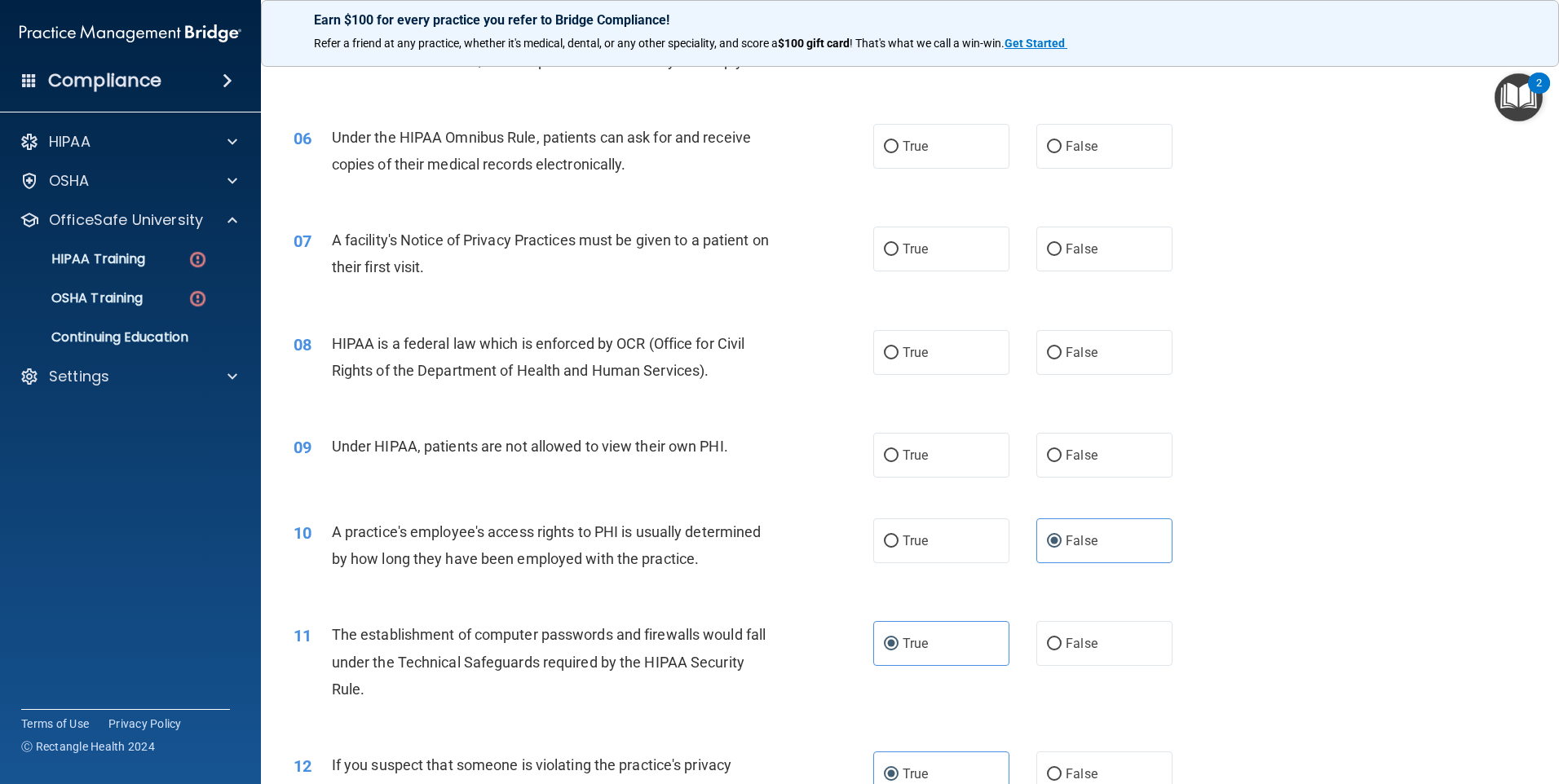
scroll to position [655, 0]
click at [1161, 469] on label "False" at bounding box center [1104, 455] width 136 height 45
click at [1062, 463] on input "False" at bounding box center [1054, 456] width 15 height 12
radio input "true"
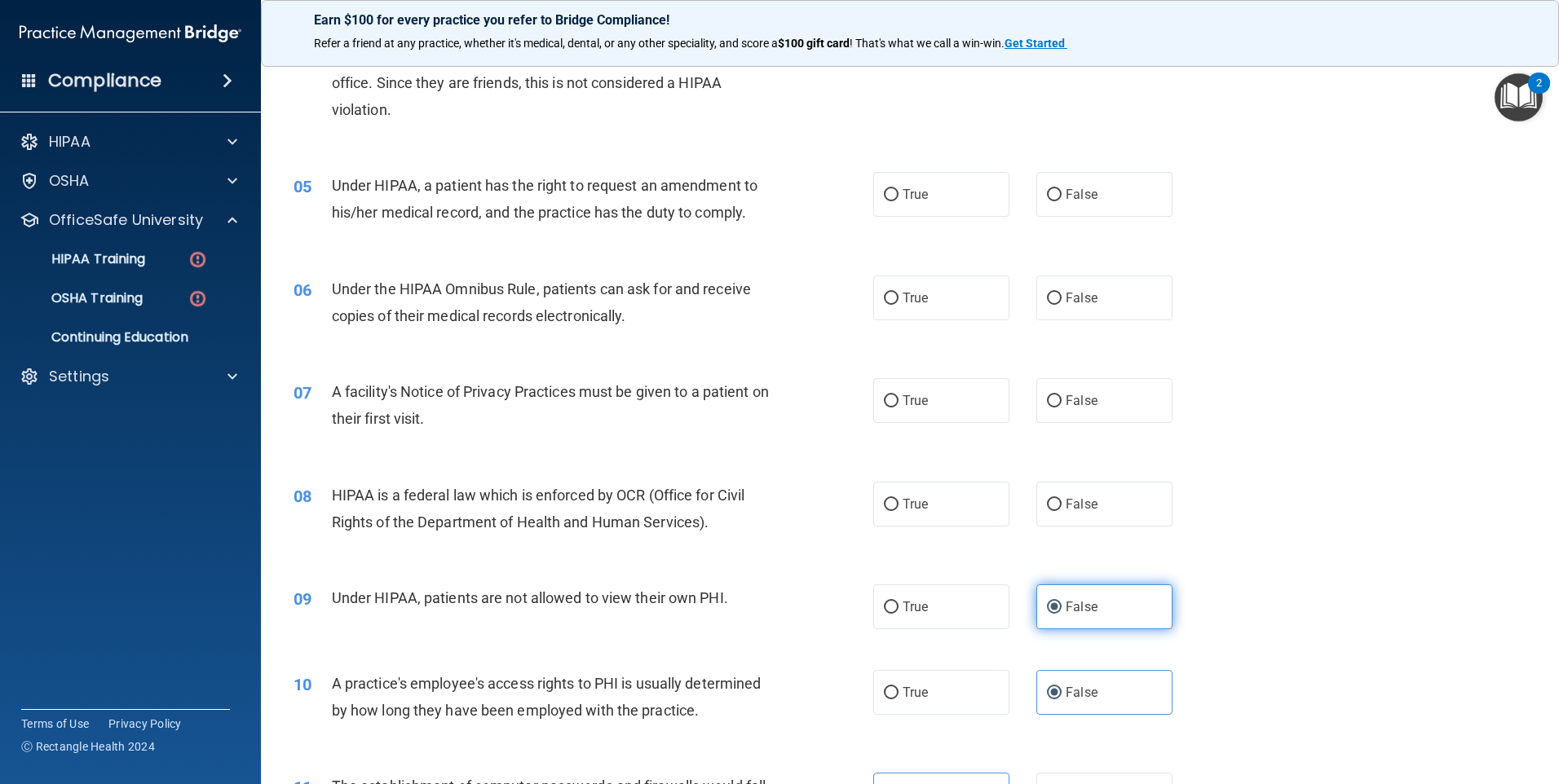
scroll to position [492, 0]
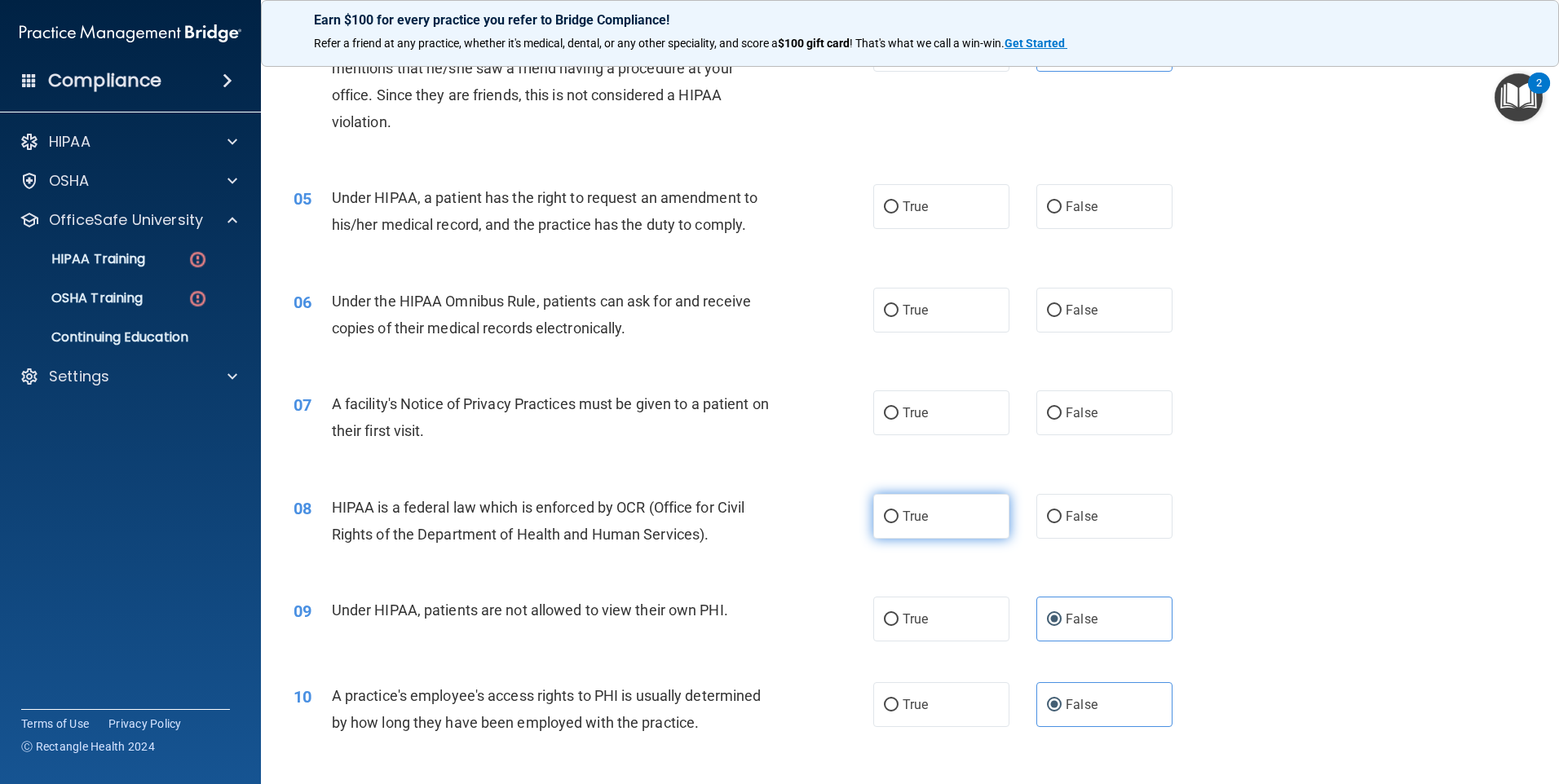
click at [973, 512] on label "True" at bounding box center [941, 516] width 136 height 45
click at [899, 512] on input "True" at bounding box center [891, 517] width 15 height 12
radio input "true"
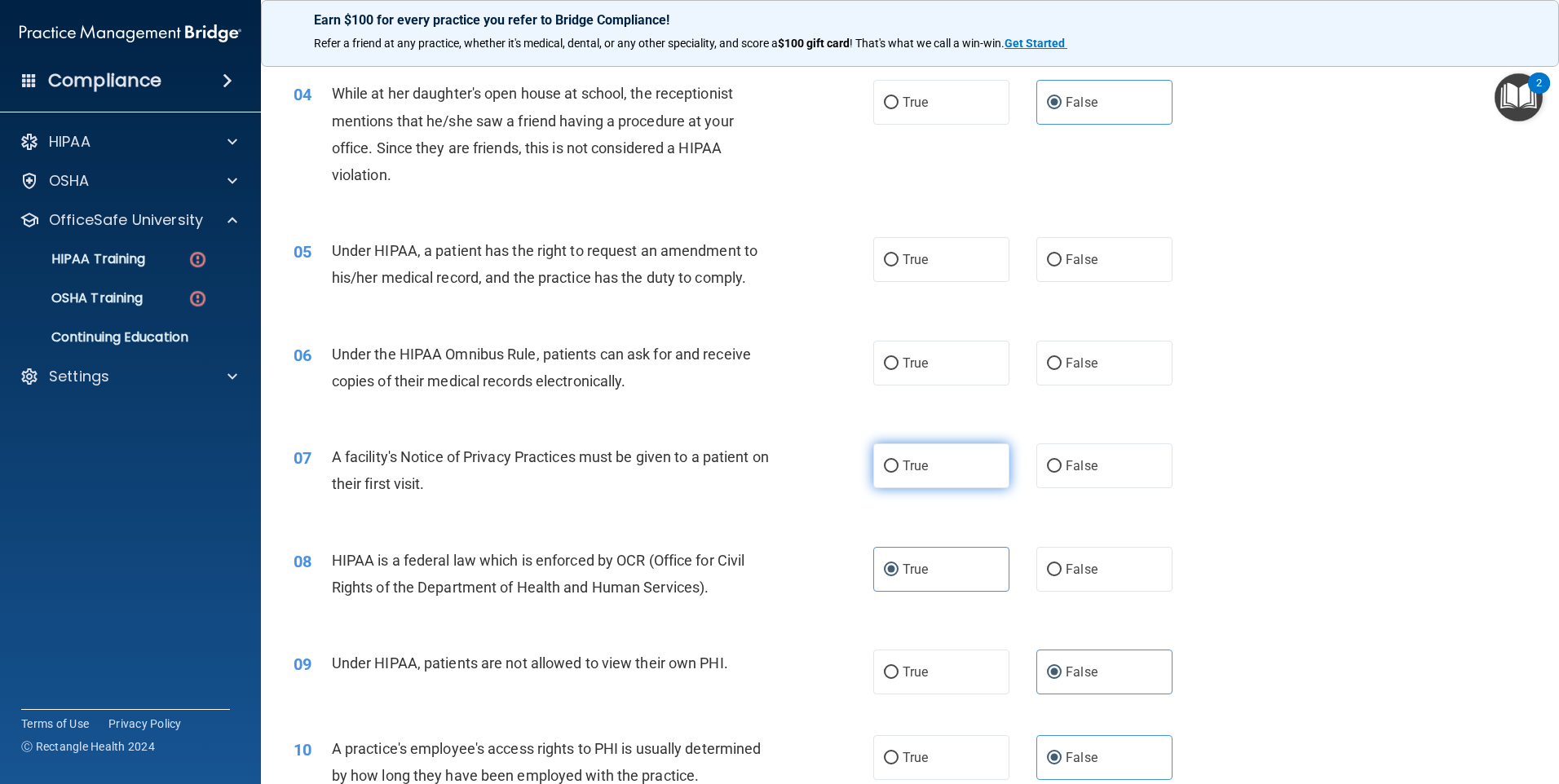
scroll to position [410, 0]
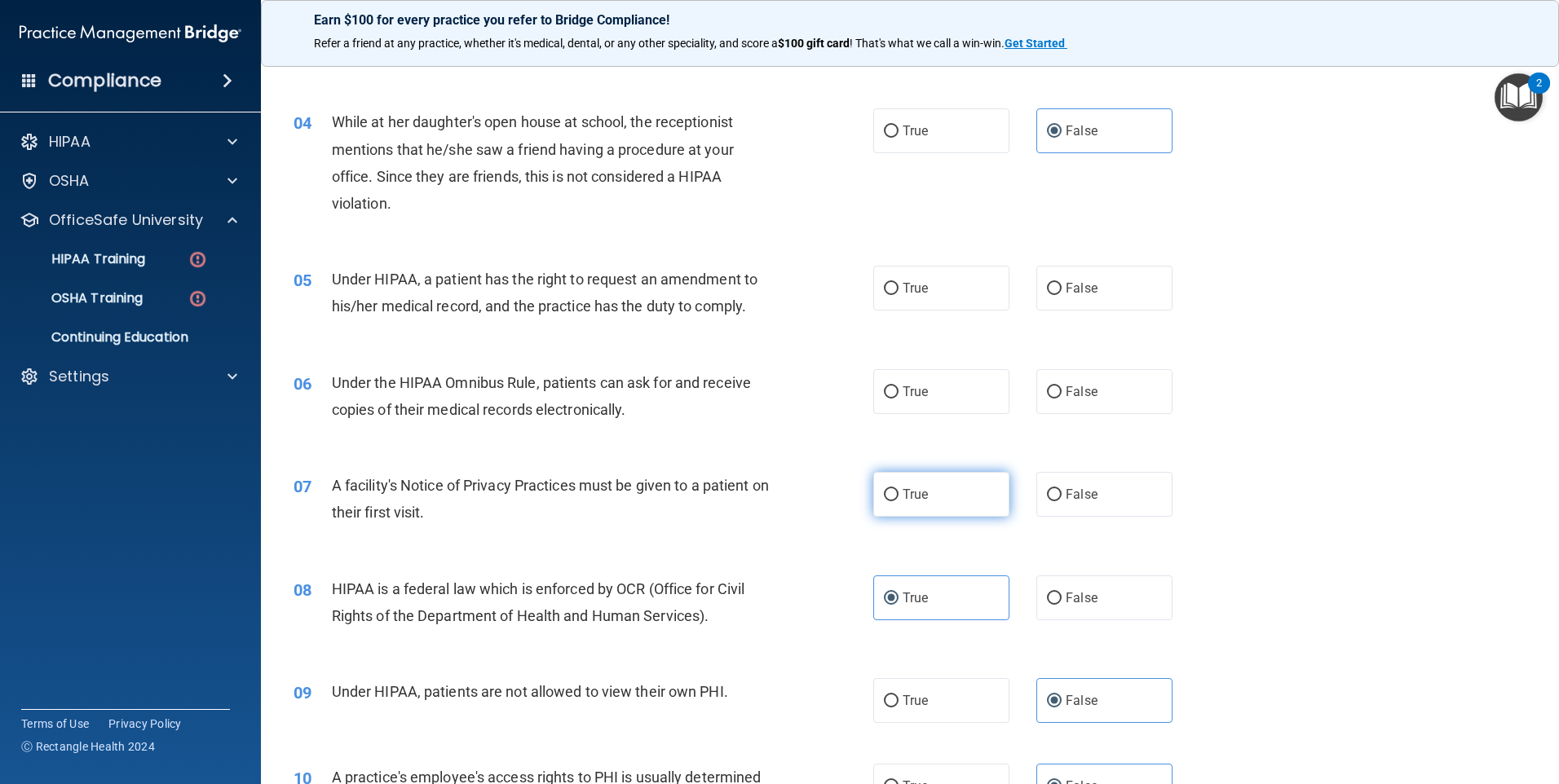
click at [959, 499] on label "True" at bounding box center [941, 494] width 136 height 45
click at [899, 499] on input "True" at bounding box center [891, 495] width 15 height 12
radio input "true"
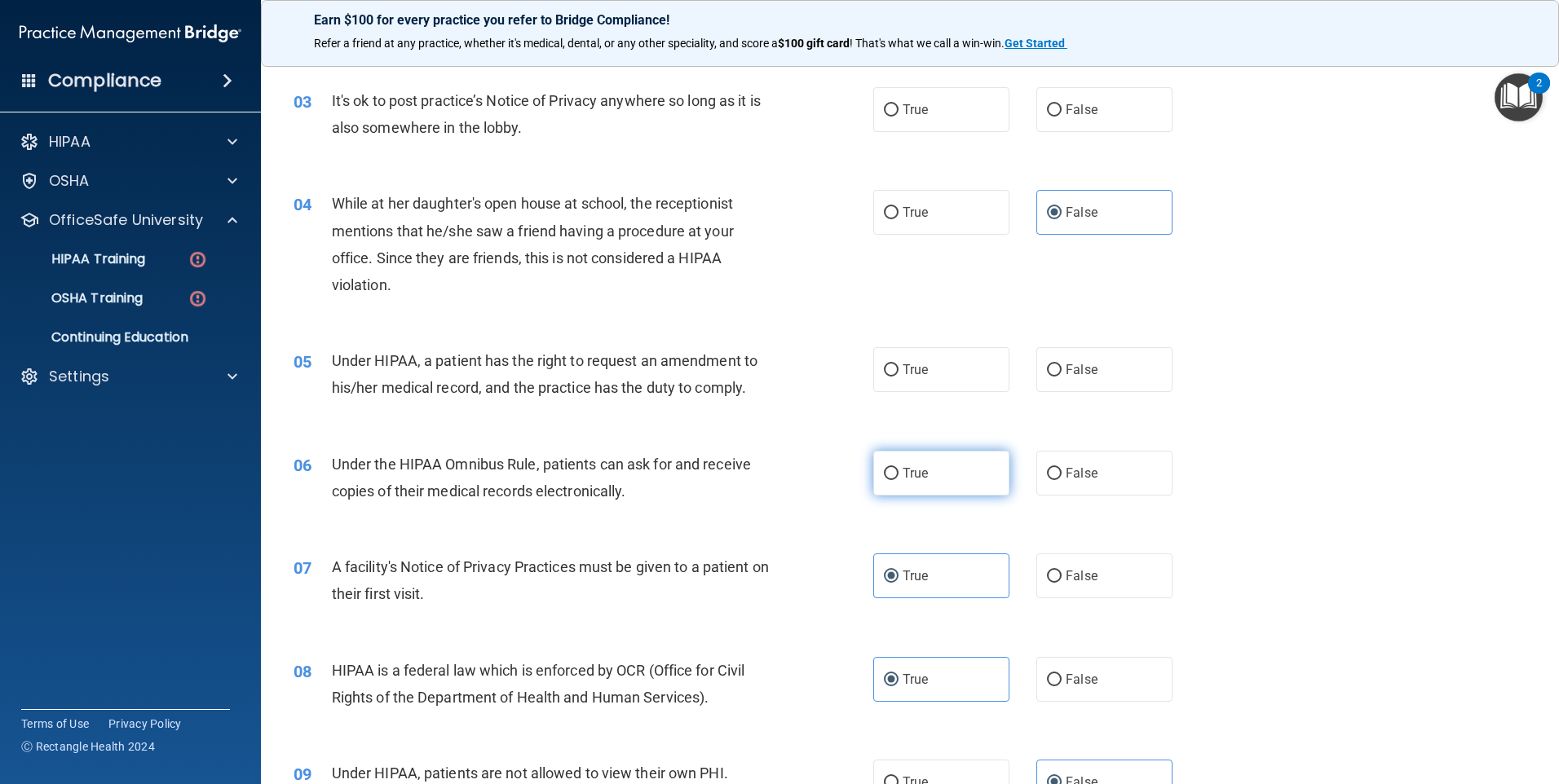
click at [981, 490] on label "True" at bounding box center [941, 472] width 136 height 45
click at [899, 480] on input "True" at bounding box center [891, 474] width 15 height 12
radio input "true"
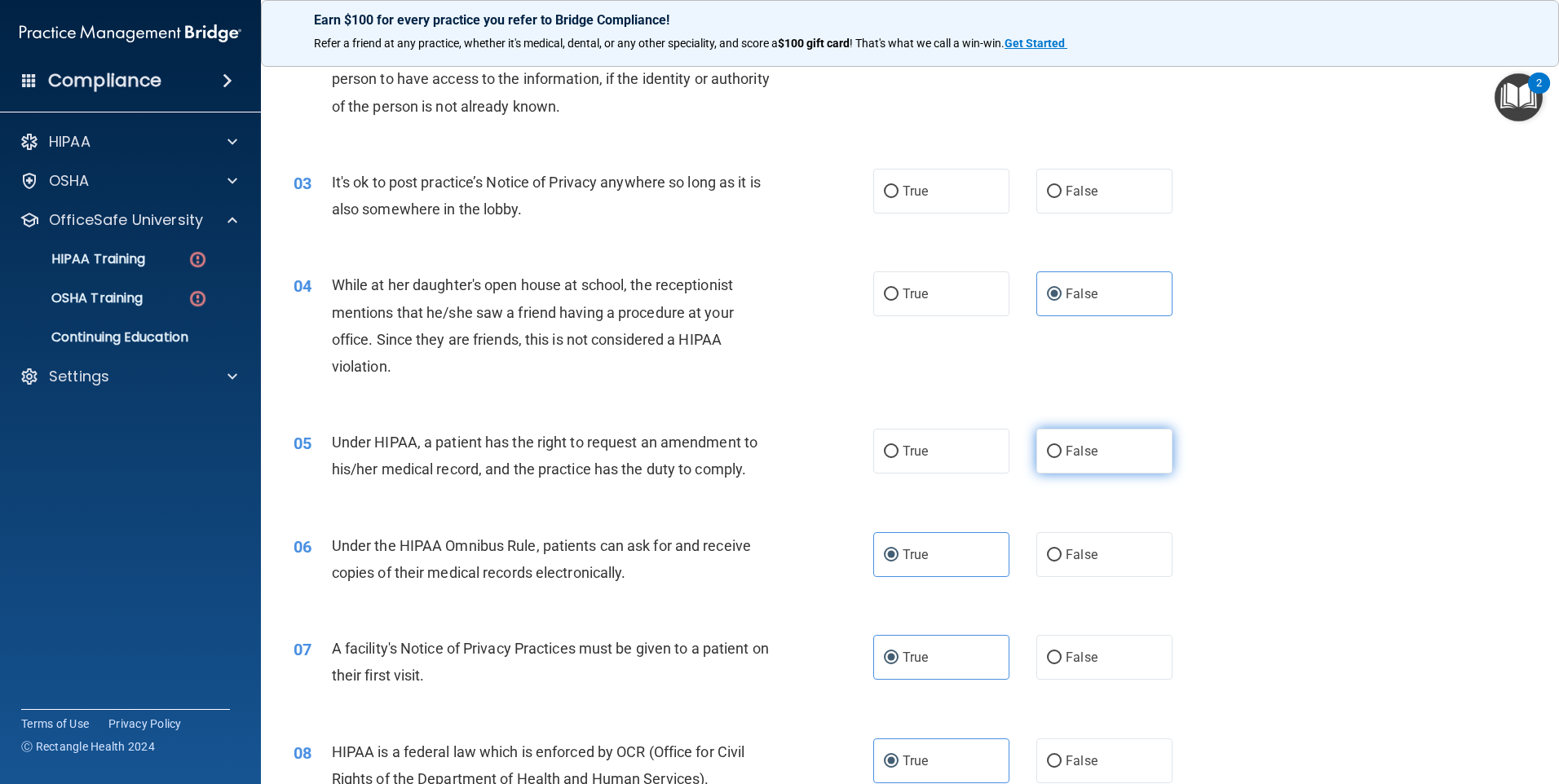
click at [1086, 466] on label "False" at bounding box center [1104, 450] width 136 height 45
click at [1062, 458] on input "False" at bounding box center [1054, 452] width 15 height 12
radio input "true"
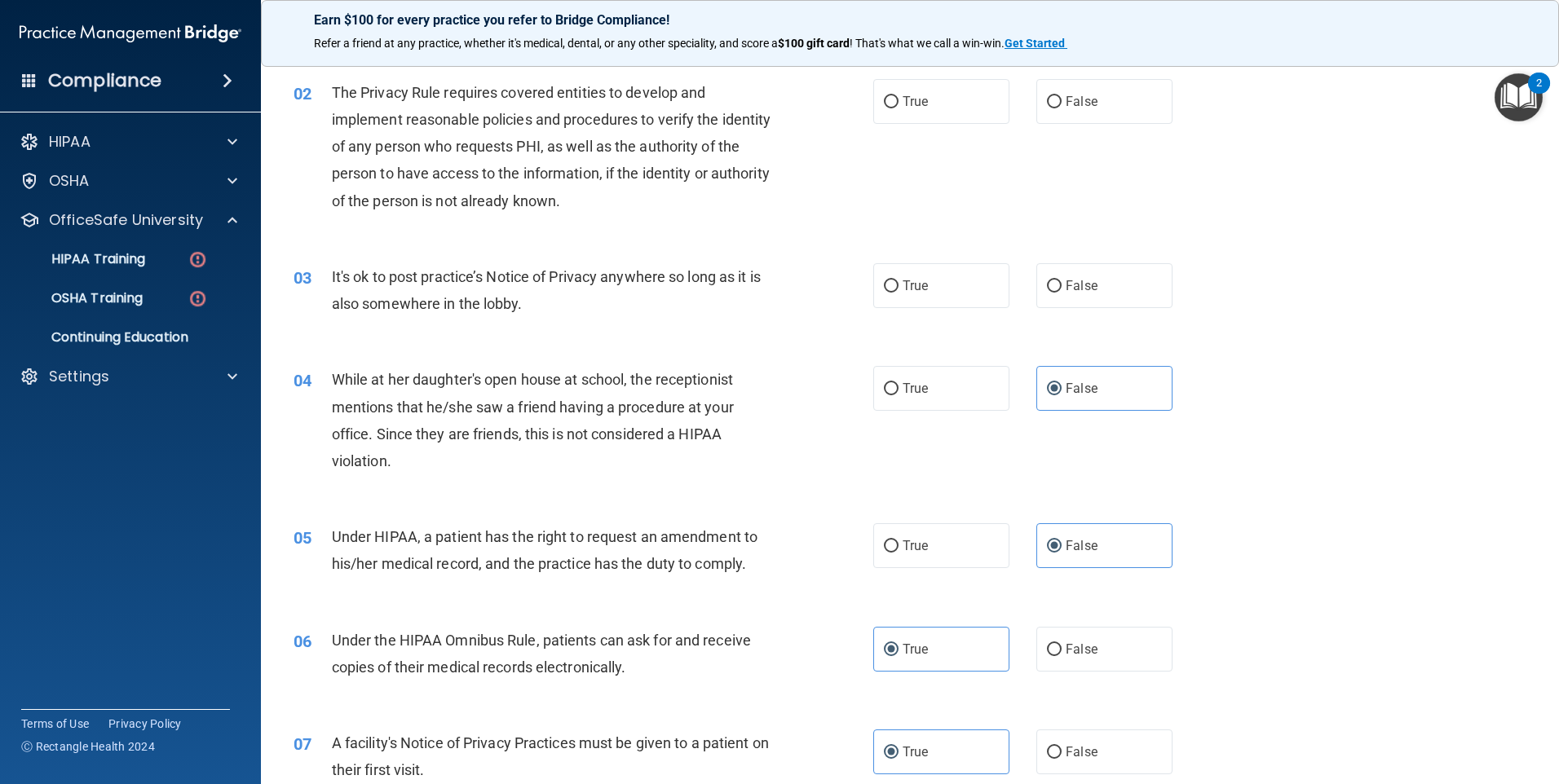
scroll to position [3, 0]
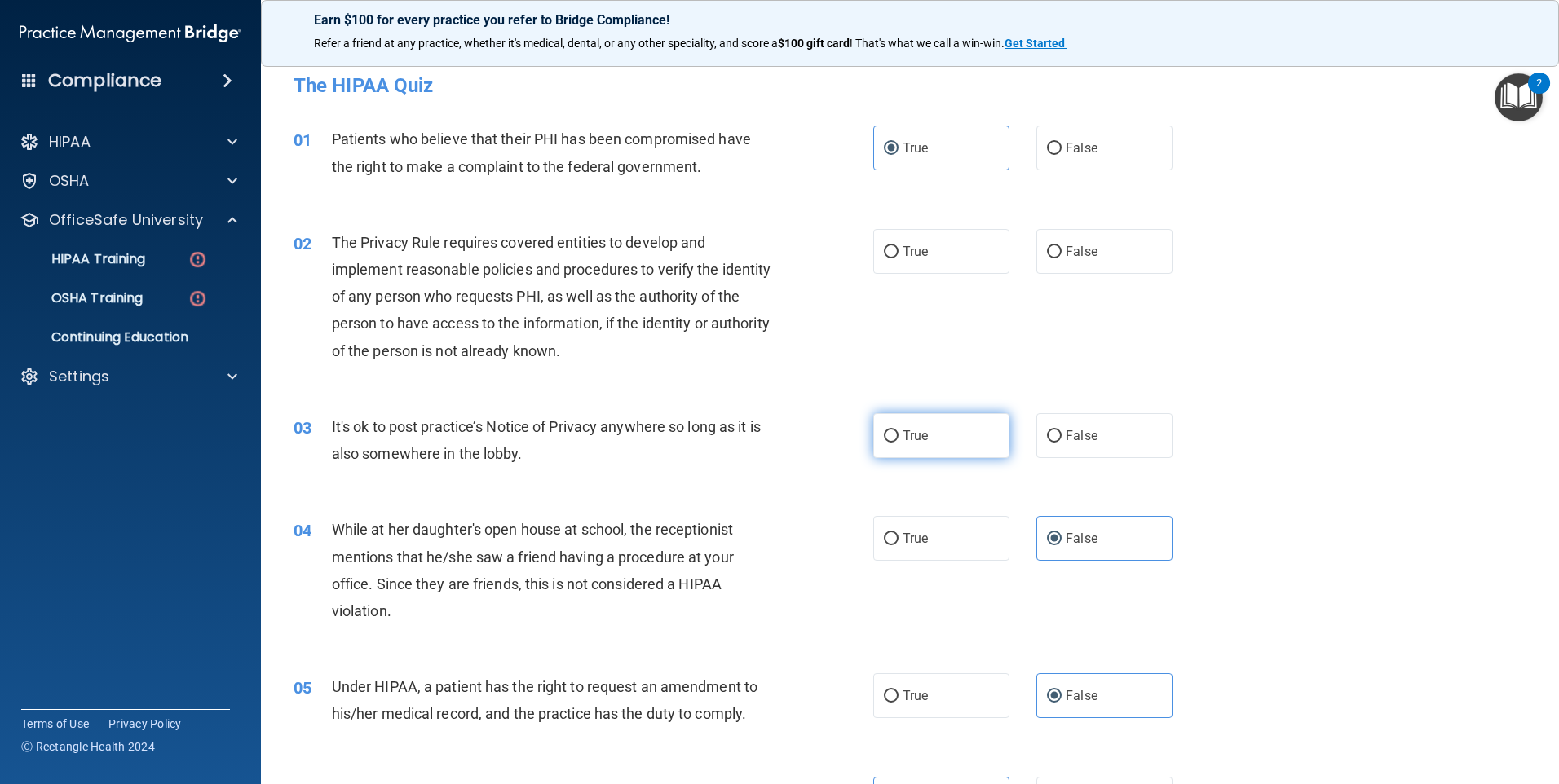
click at [968, 449] on label "True" at bounding box center [941, 435] width 136 height 45
click at [899, 442] on input "True" at bounding box center [891, 436] width 15 height 12
radio input "true"
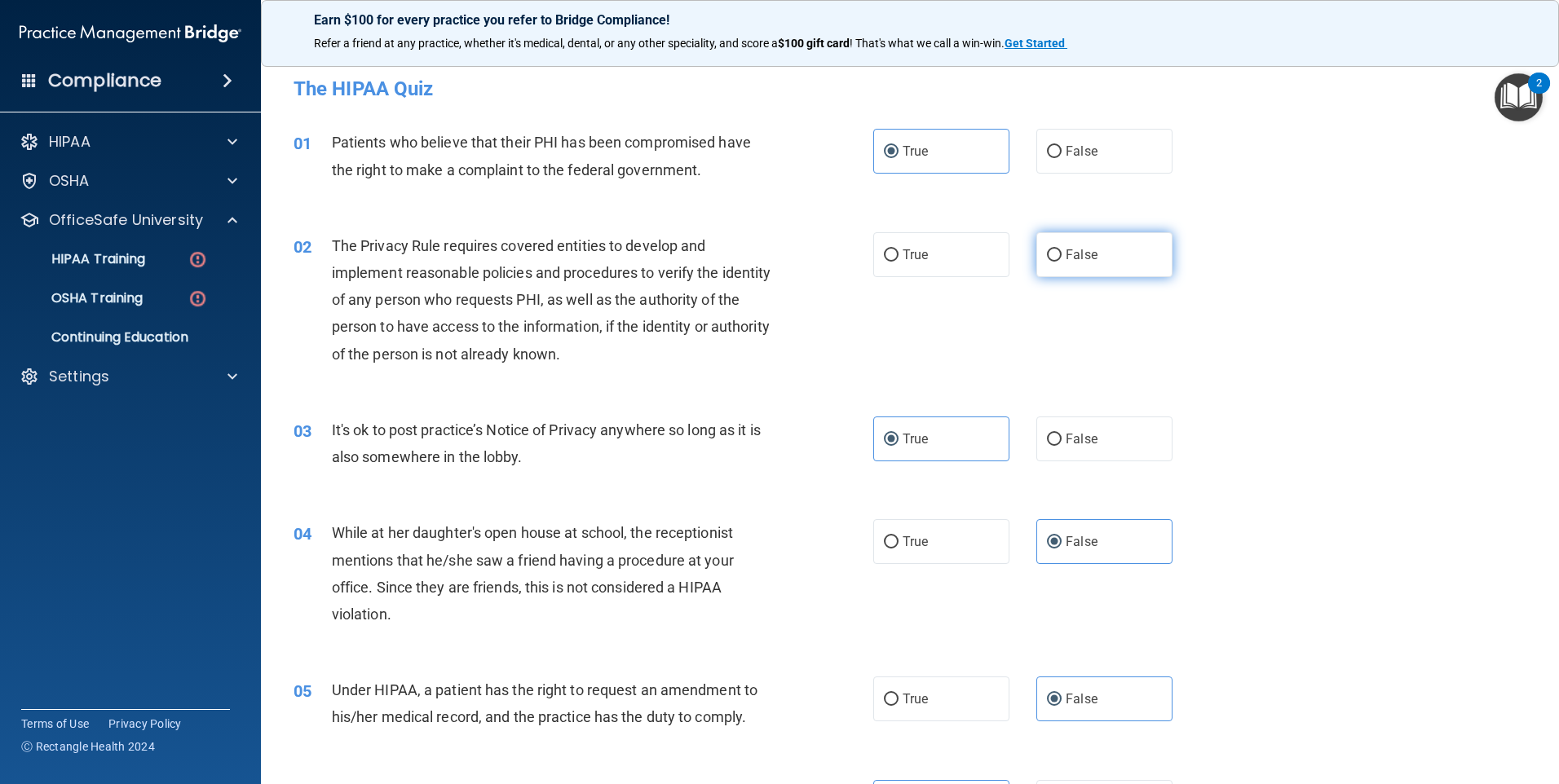
click at [1115, 248] on label "False" at bounding box center [1104, 254] width 136 height 45
click at [1062, 249] on input "False" at bounding box center [1054, 255] width 15 height 12
radio input "true"
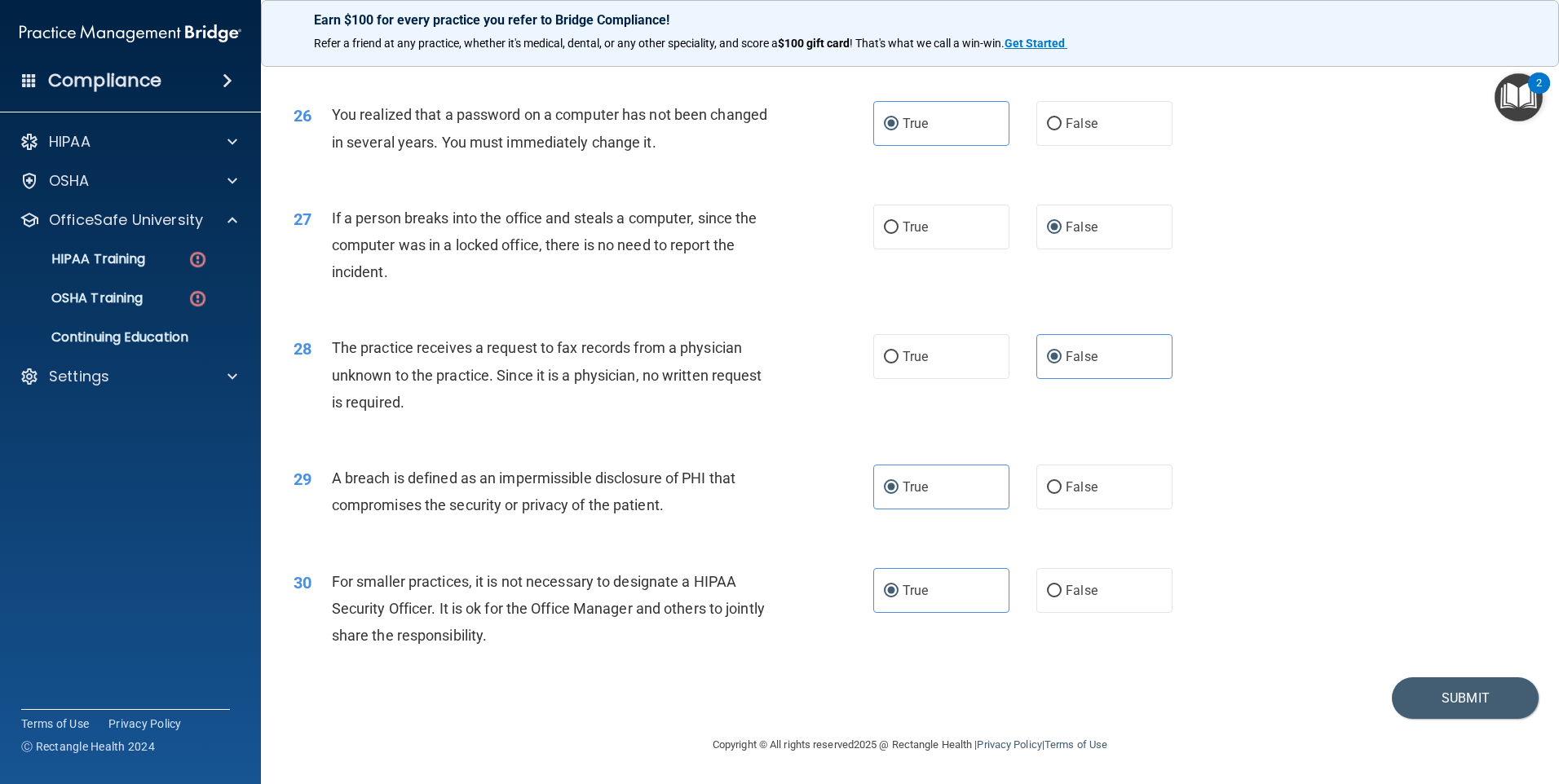
scroll to position [3099, 0]
click at [1418, 699] on button "Submit" at bounding box center [1466, 698] width 147 height 42
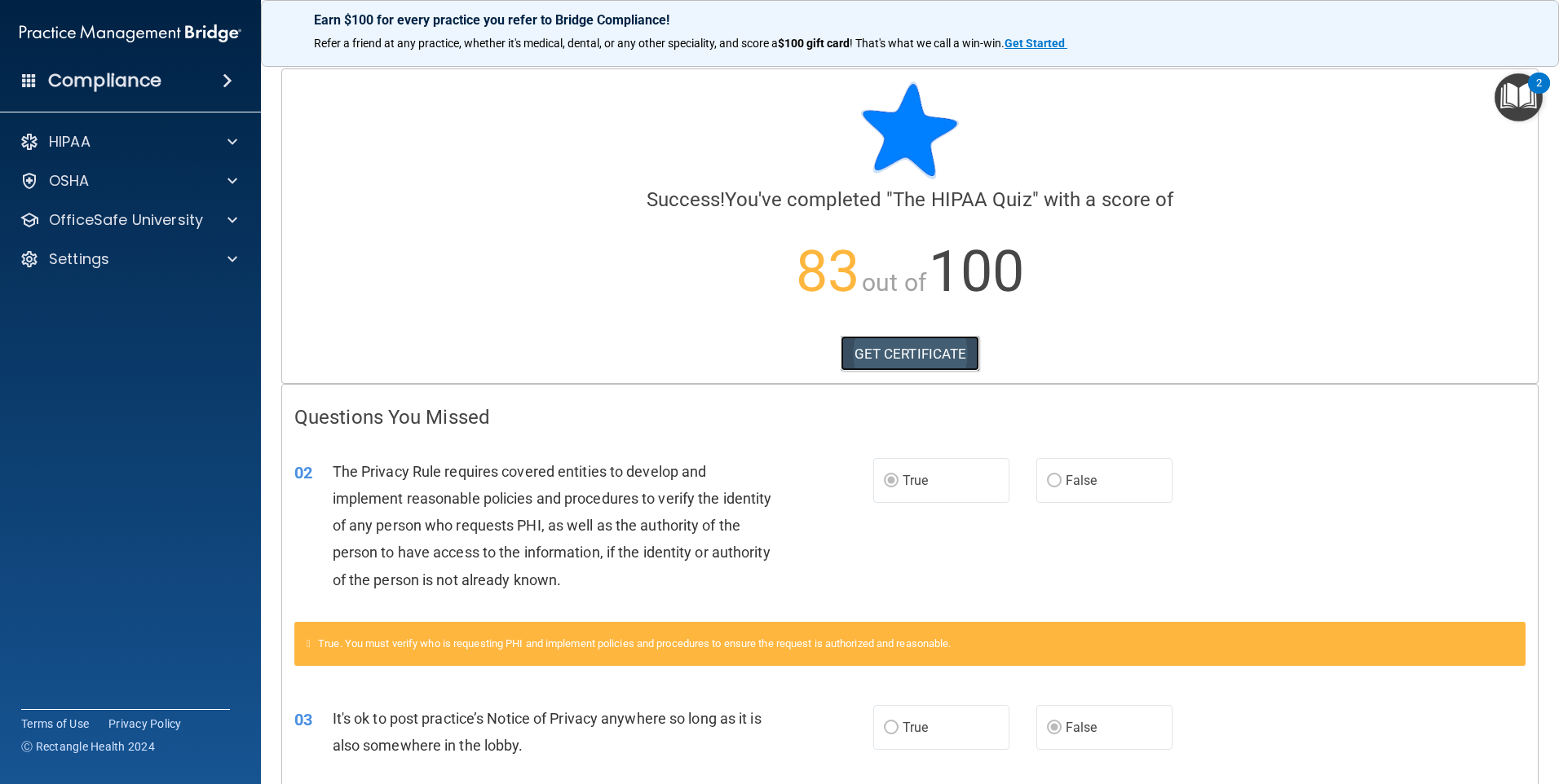
click at [871, 351] on link "GET CERTIFICATE" at bounding box center [910, 354] width 139 height 36
click at [228, 185] on span at bounding box center [233, 181] width 10 height 20
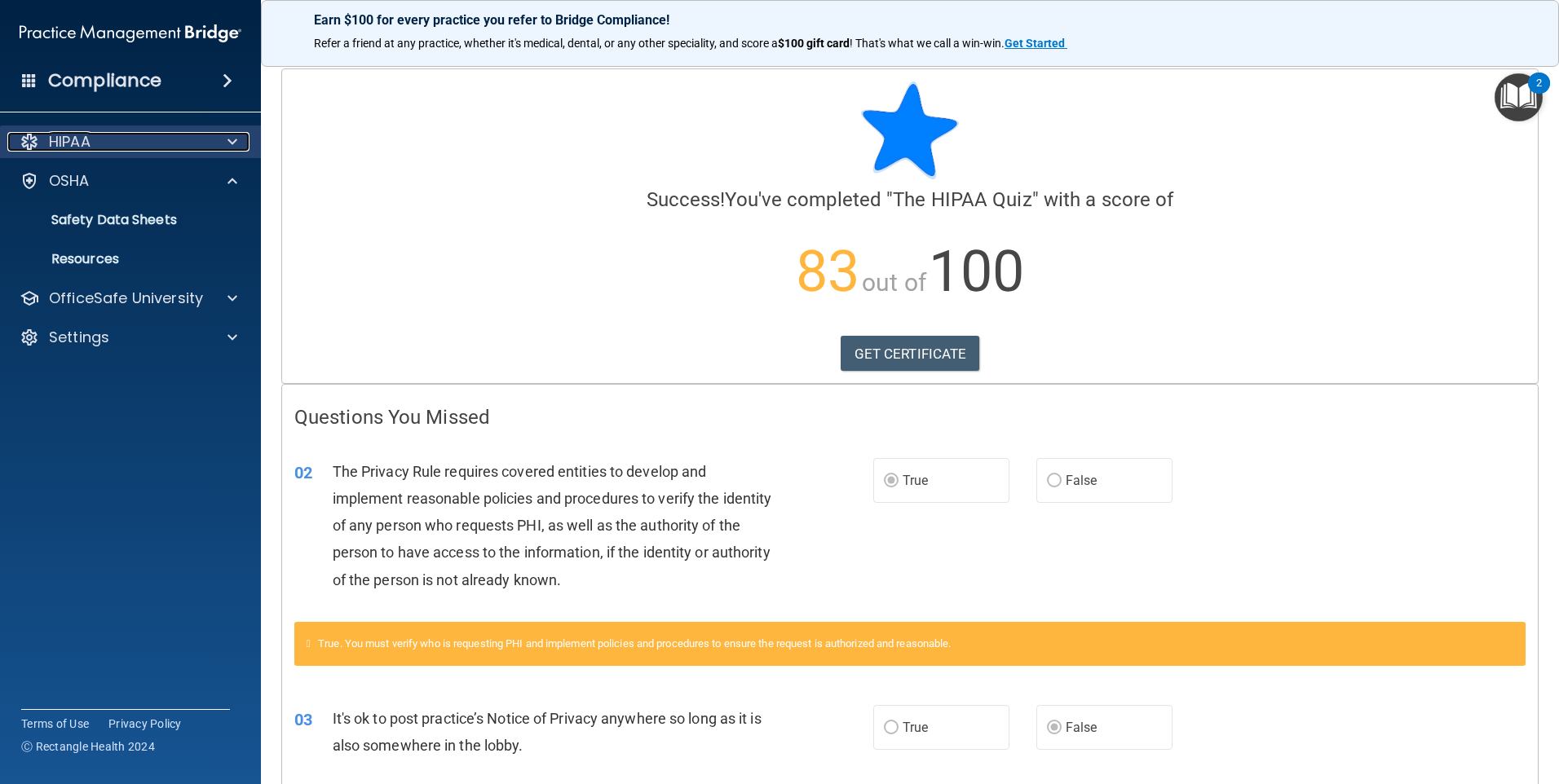
click at [229, 147] on span at bounding box center [233, 142] width 10 height 20
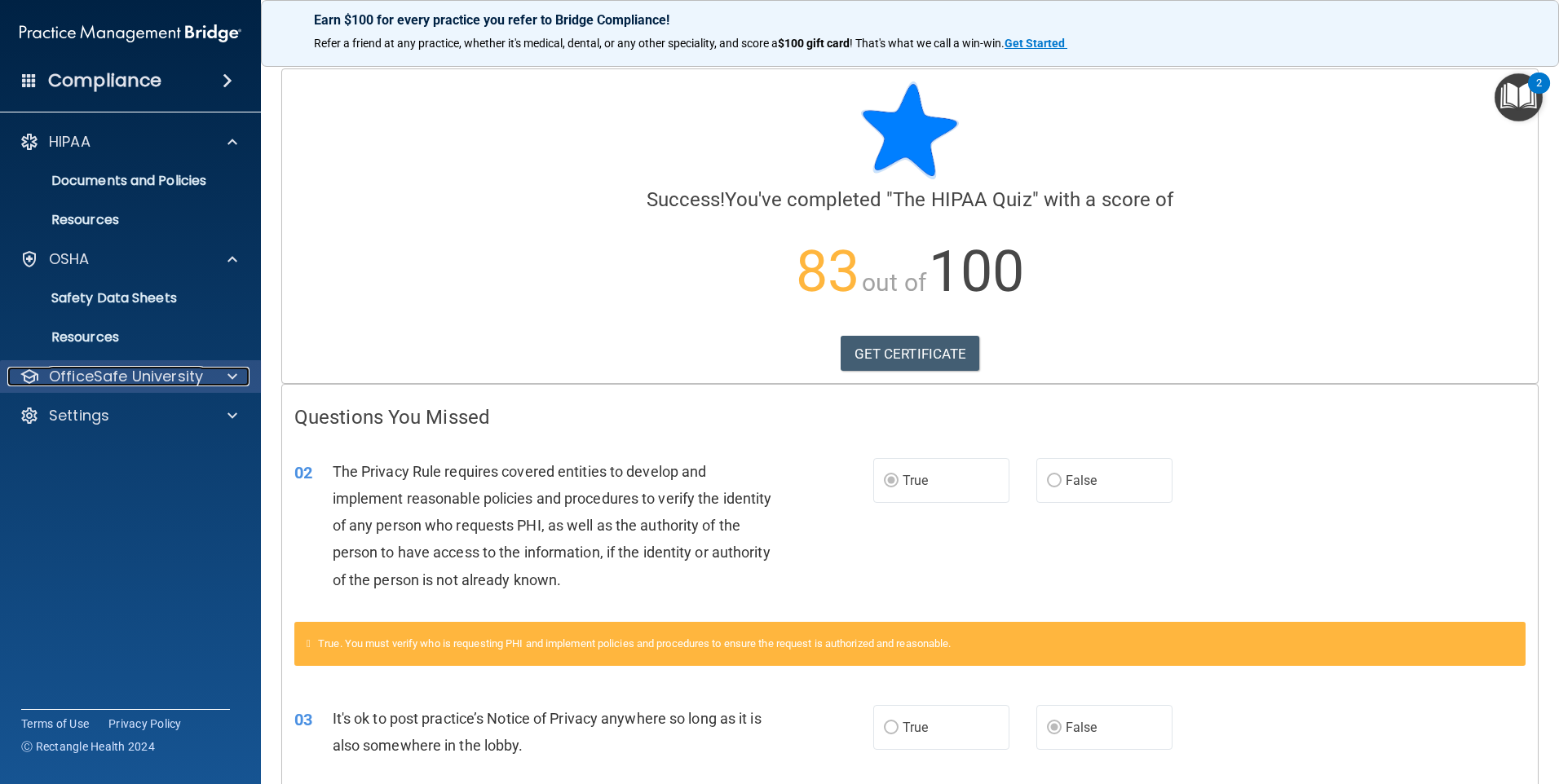
click at [226, 369] on div at bounding box center [230, 377] width 41 height 20
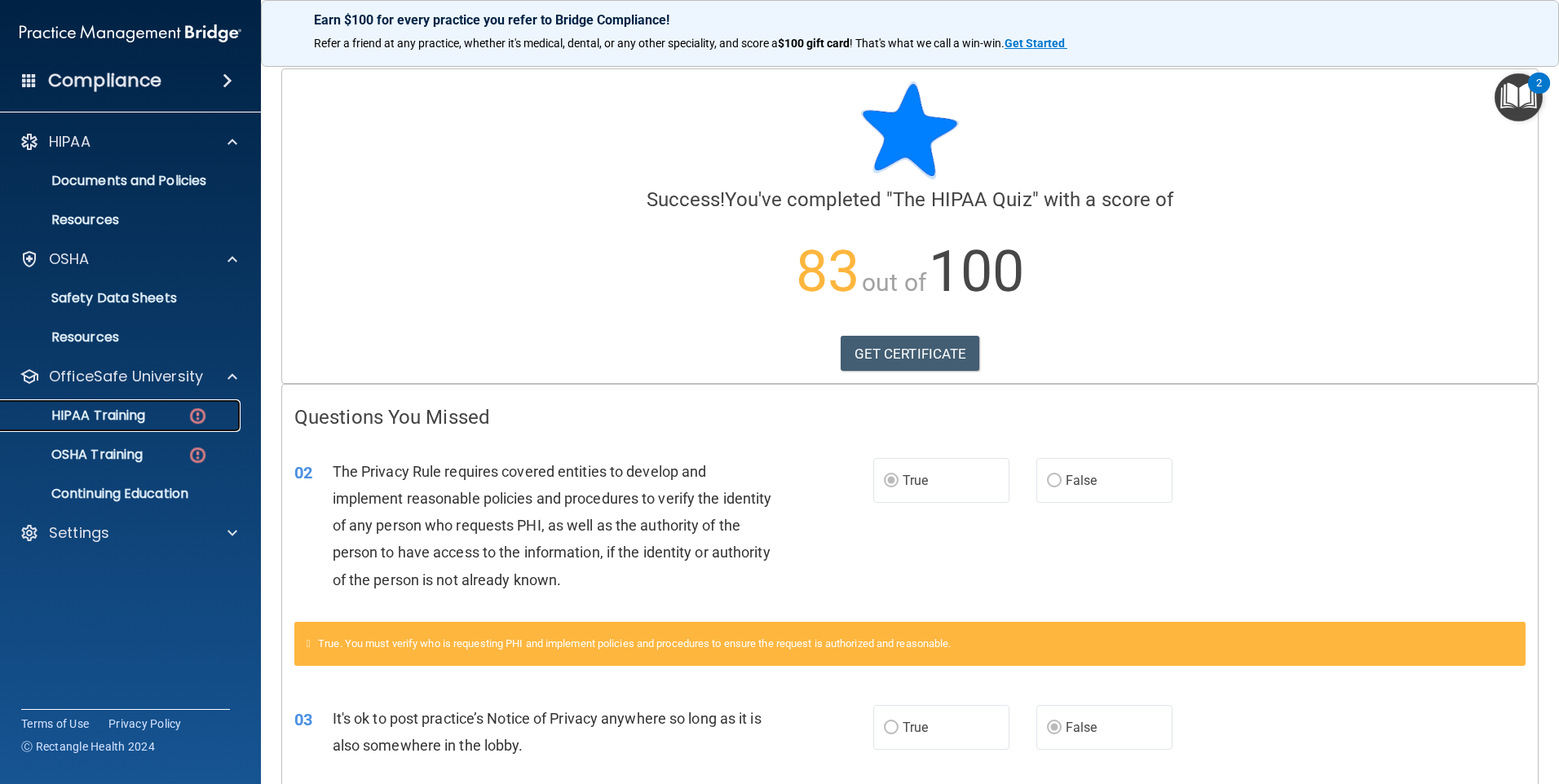
click at [116, 420] on p "HIPAA Training" at bounding box center [78, 415] width 134 height 16
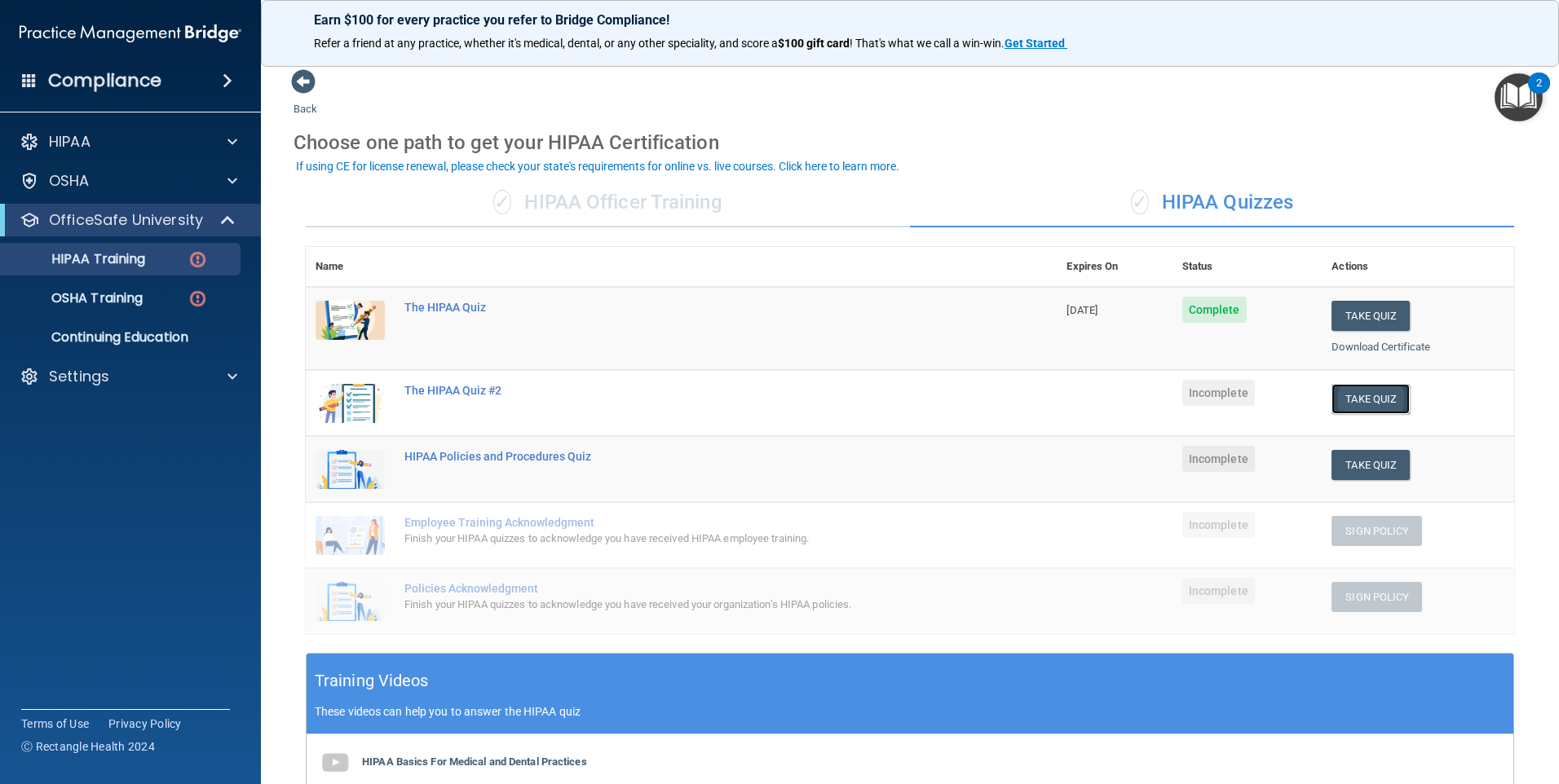
click at [1332, 407] on button "Take Quiz" at bounding box center [1370, 398] width 79 height 30
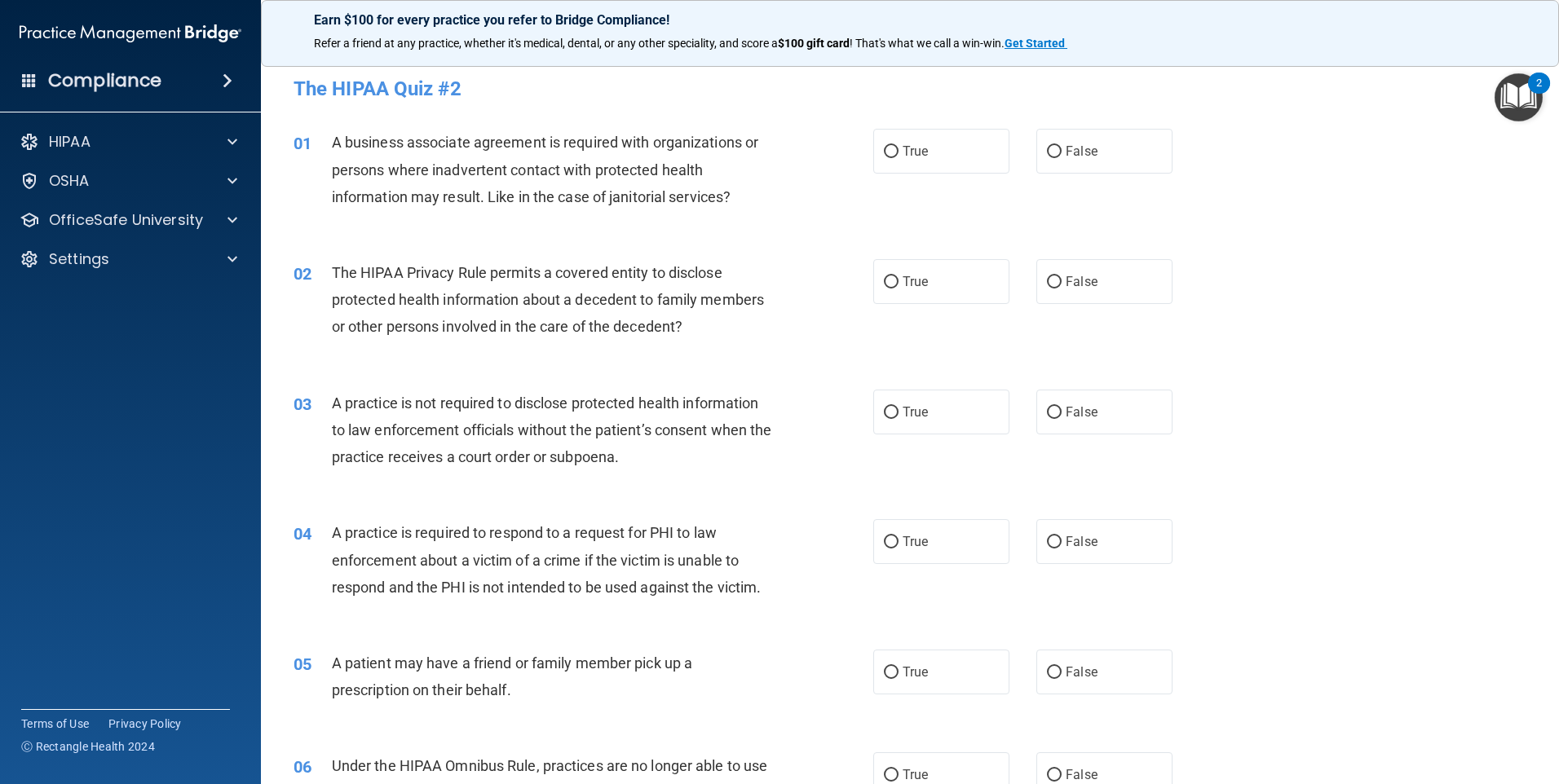
click at [581, 197] on span "A business associate agreement is required with organizations or persons where …" at bounding box center [545, 168] width 427 height 71
click at [584, 197] on span "A business associate agreement is required with organizations or persons where …" at bounding box center [545, 168] width 427 height 71
drag, startPoint x: 584, startPoint y: 197, endPoint x: 380, endPoint y: 147, distance: 210.0
click at [380, 147] on span "A business associate agreement is required with organizations or persons where …" at bounding box center [545, 168] width 427 height 71
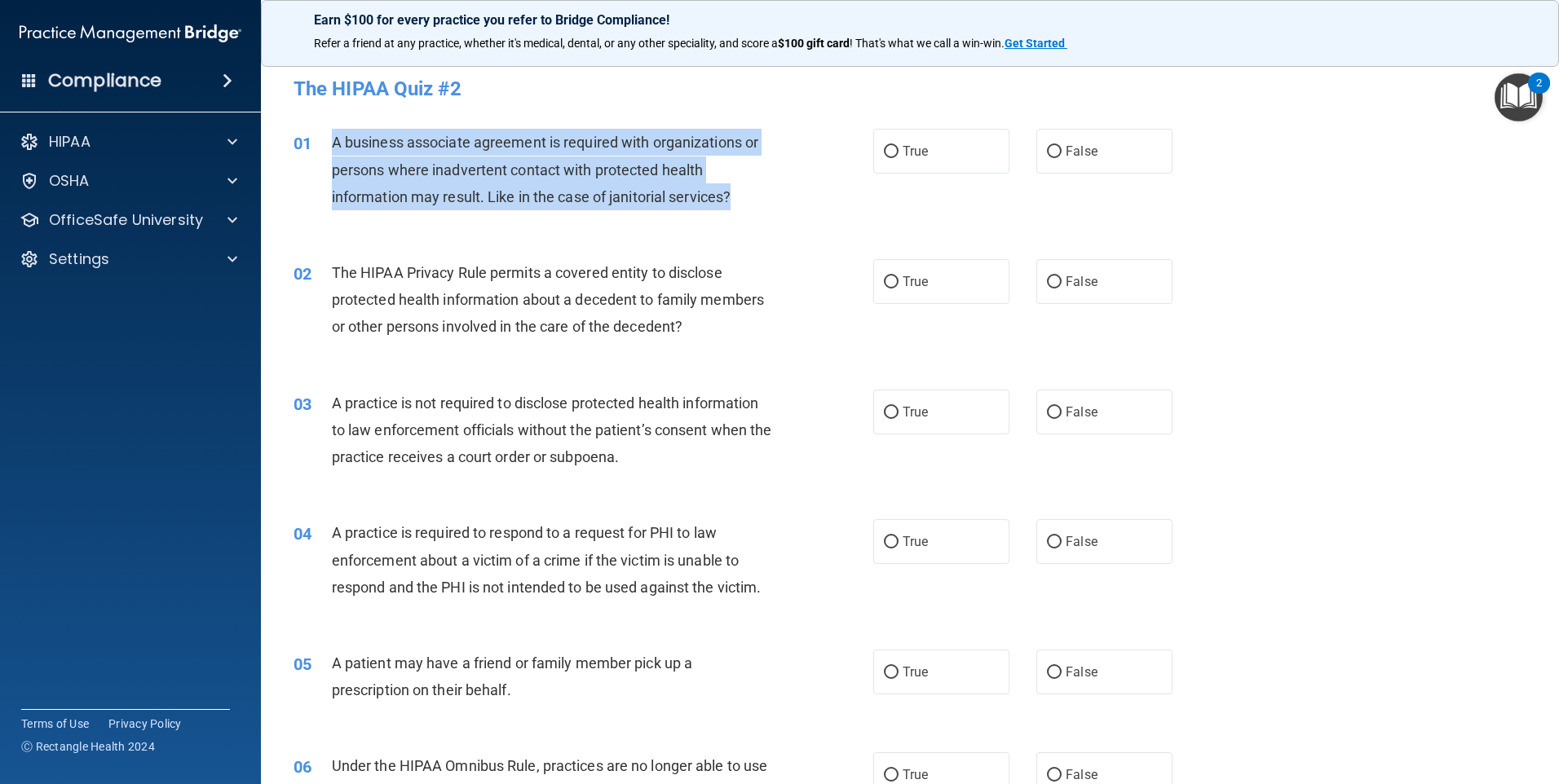
drag, startPoint x: 329, startPoint y: 145, endPoint x: 812, endPoint y: 192, distance: 485.3
click at [812, 192] on div "01 A business associate agreement is required with organizations or persons whe…" at bounding box center [584, 174] width 628 height 89
copy div "A business associate agreement is required with organizations or persons where …"
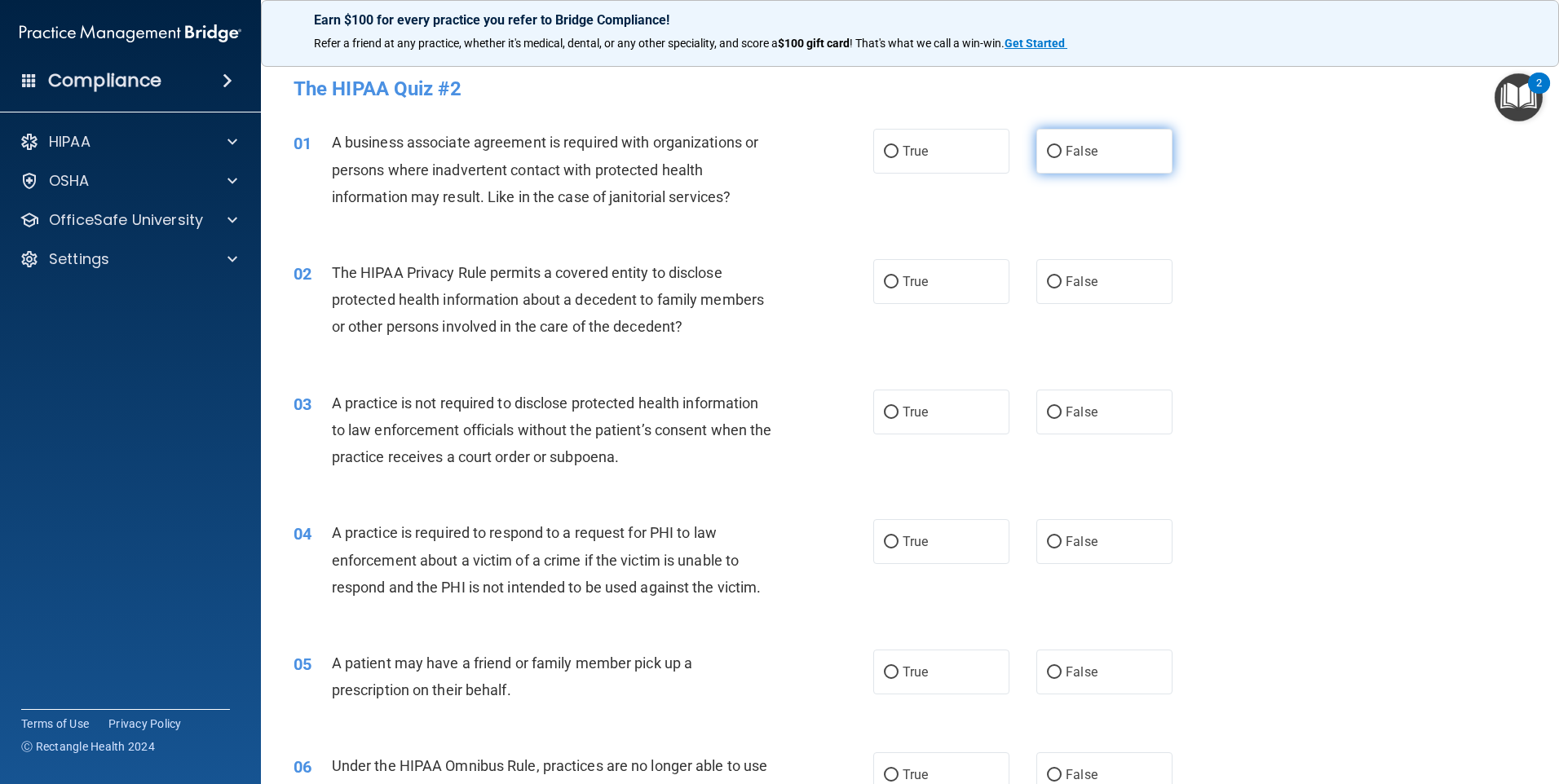
click at [1063, 162] on label "False" at bounding box center [1104, 151] width 136 height 45
click at [1062, 158] on input "False" at bounding box center [1054, 152] width 15 height 12
radio input "true"
click at [937, 291] on label "True" at bounding box center [941, 281] width 136 height 45
click at [899, 288] on input "True" at bounding box center [891, 282] width 15 height 12
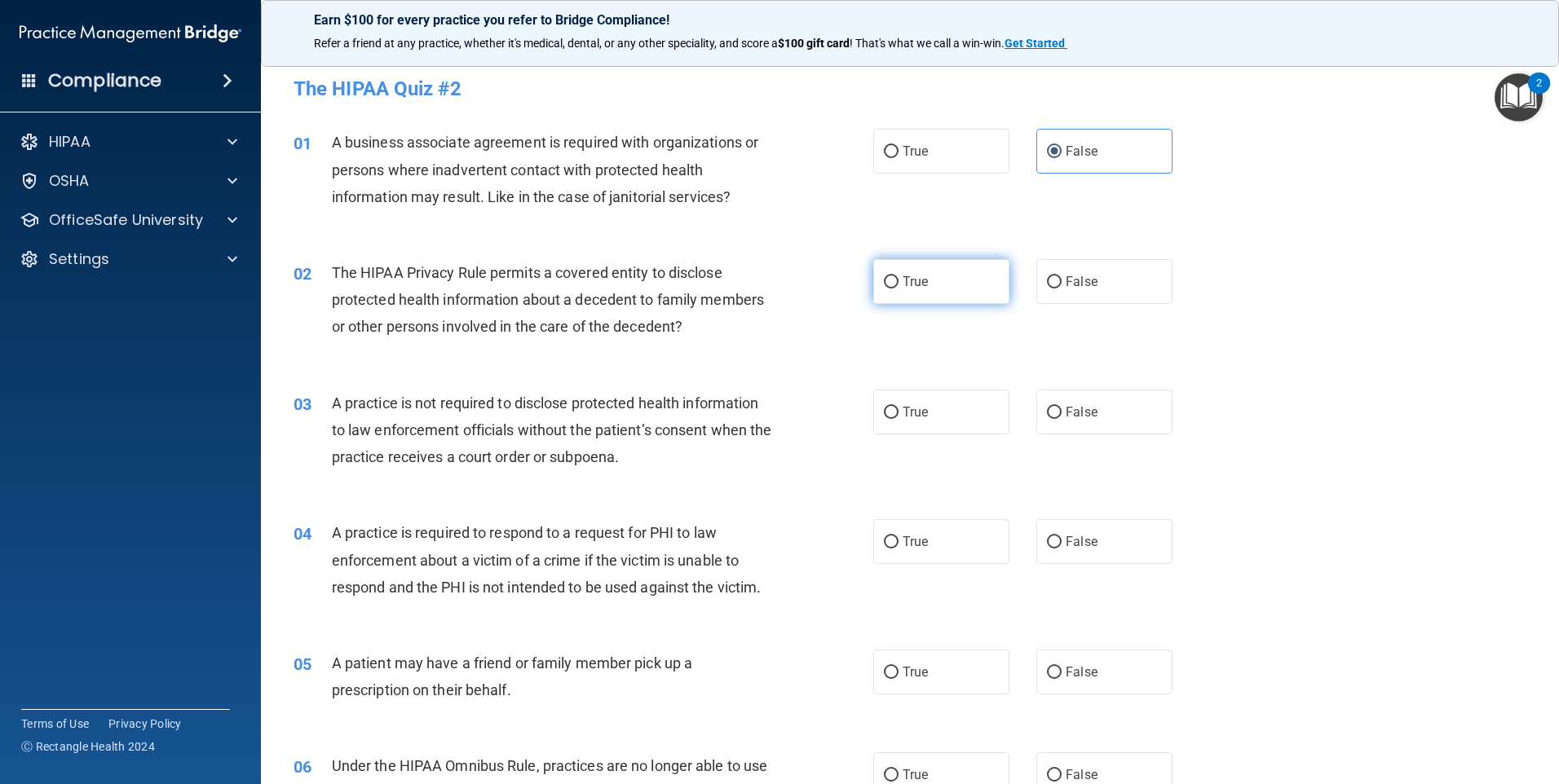
radio input "true"
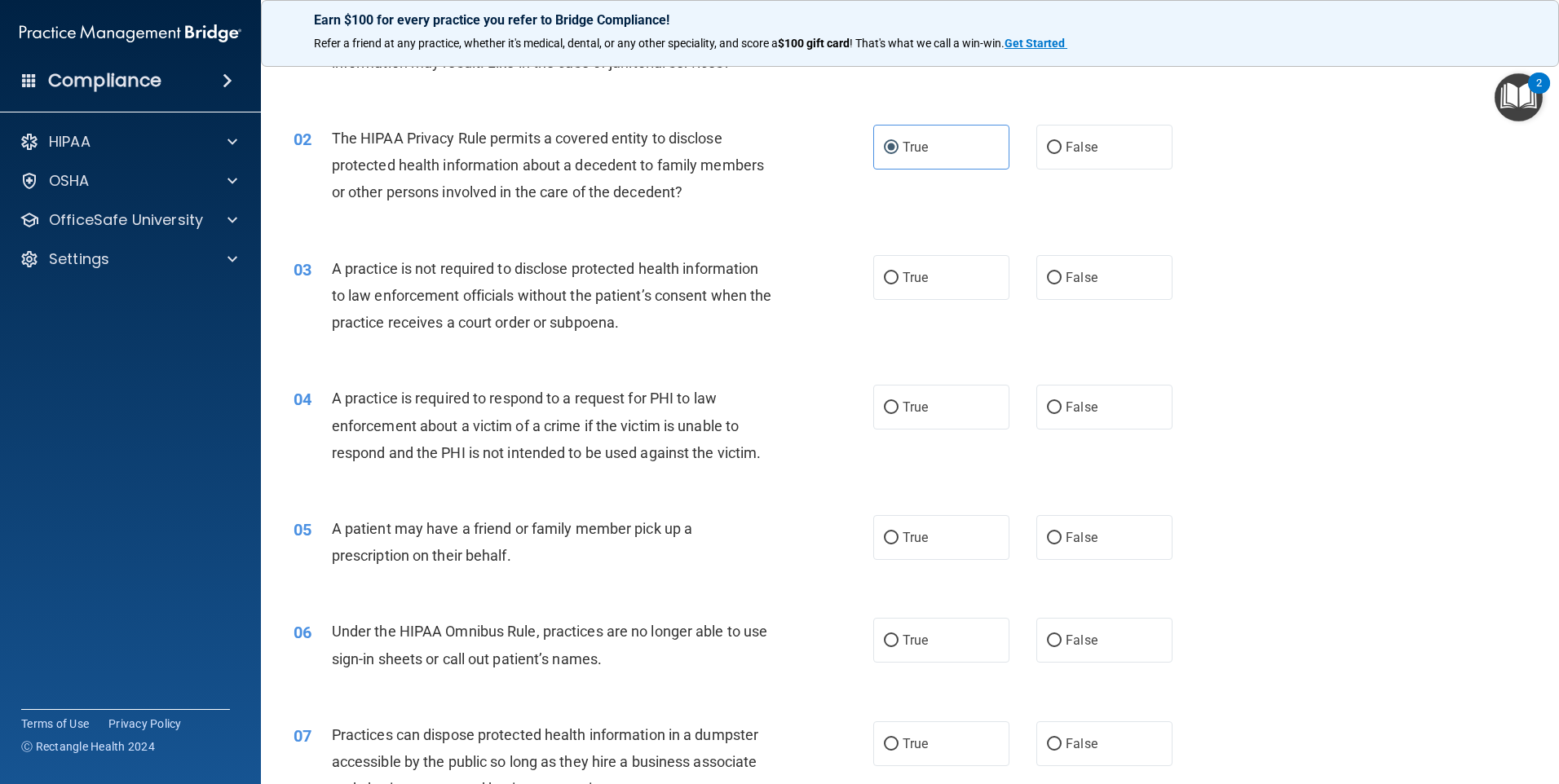
scroll to position [163, 0]
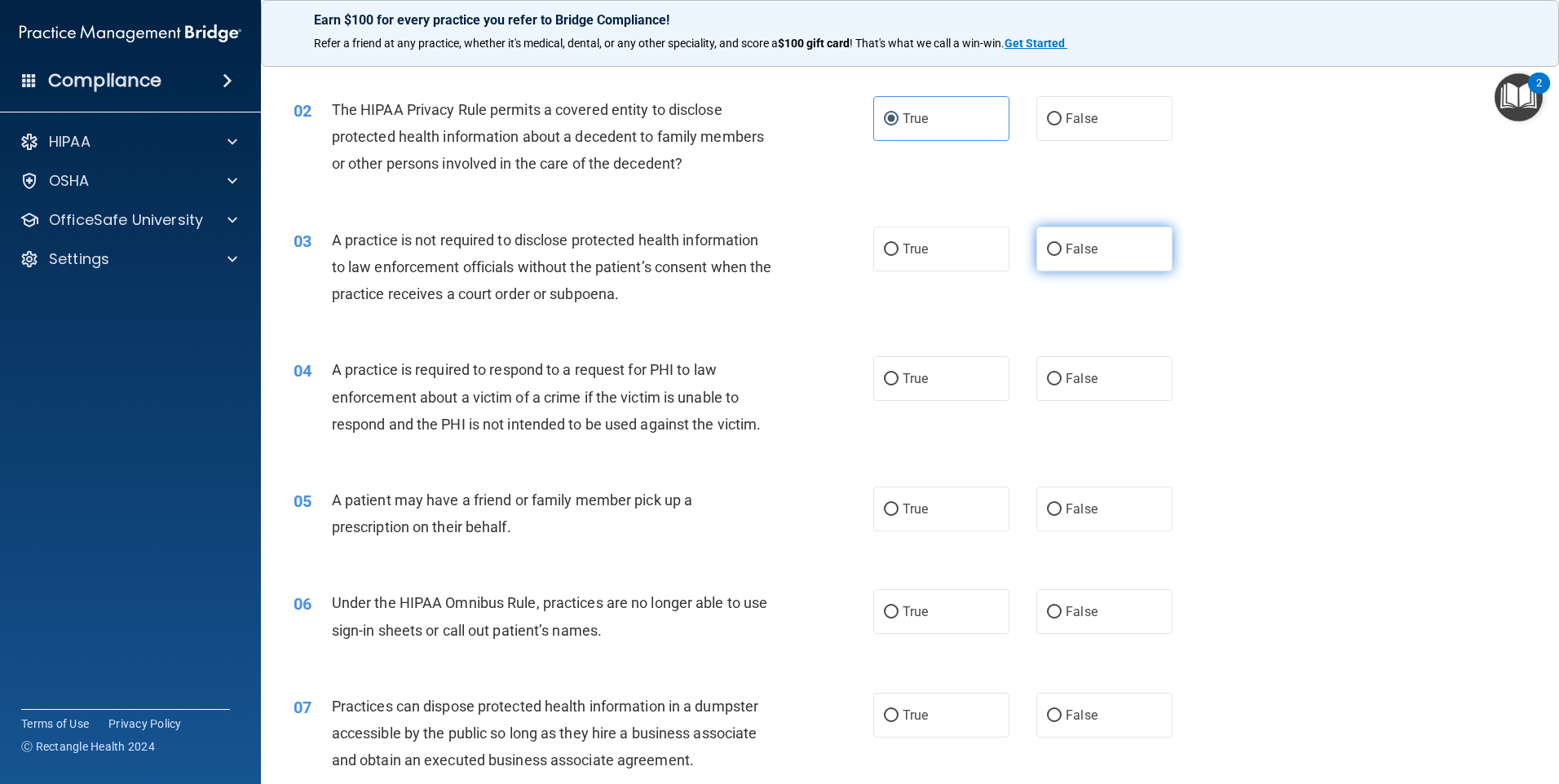
click at [1085, 257] on label "False" at bounding box center [1104, 248] width 136 height 45
click at [1062, 255] on input "False" at bounding box center [1054, 249] width 15 height 12
radio input "true"
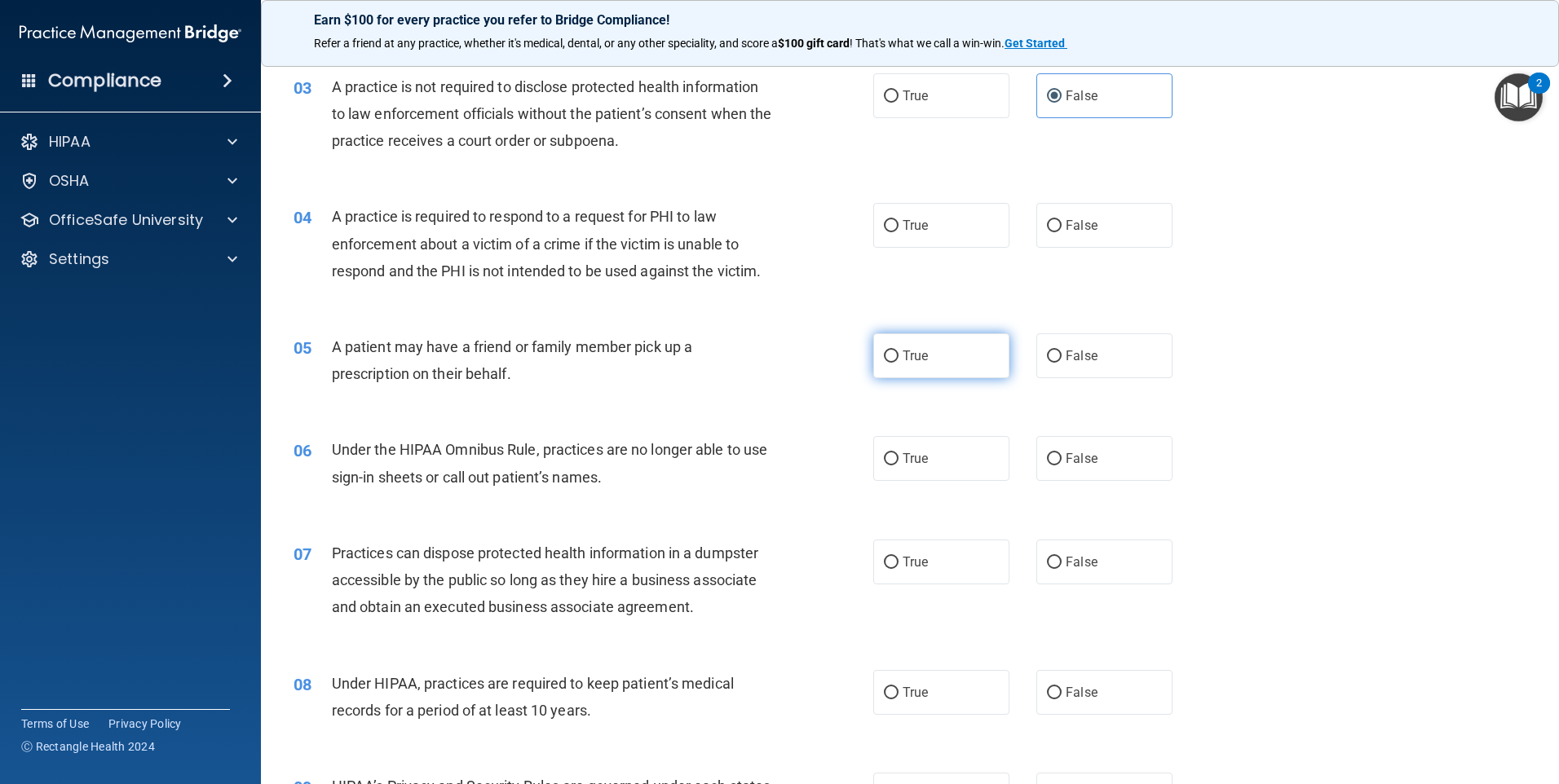
scroll to position [407, 0]
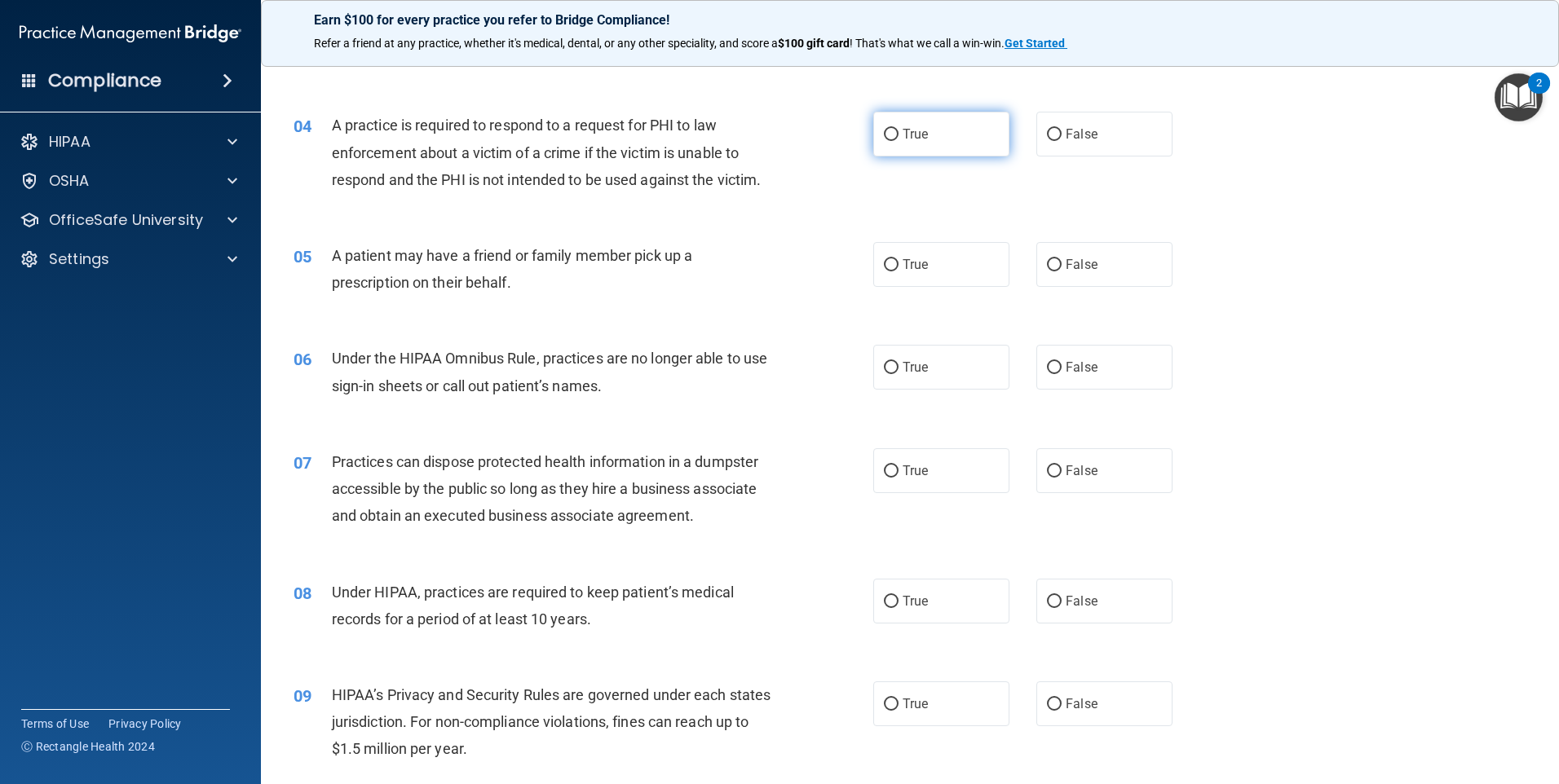
click at [892, 139] on input "True" at bounding box center [891, 135] width 15 height 12
radio input "true"
click at [1058, 277] on label "False" at bounding box center [1104, 264] width 136 height 45
click at [1058, 271] on input "False" at bounding box center [1054, 265] width 15 height 12
radio input "true"
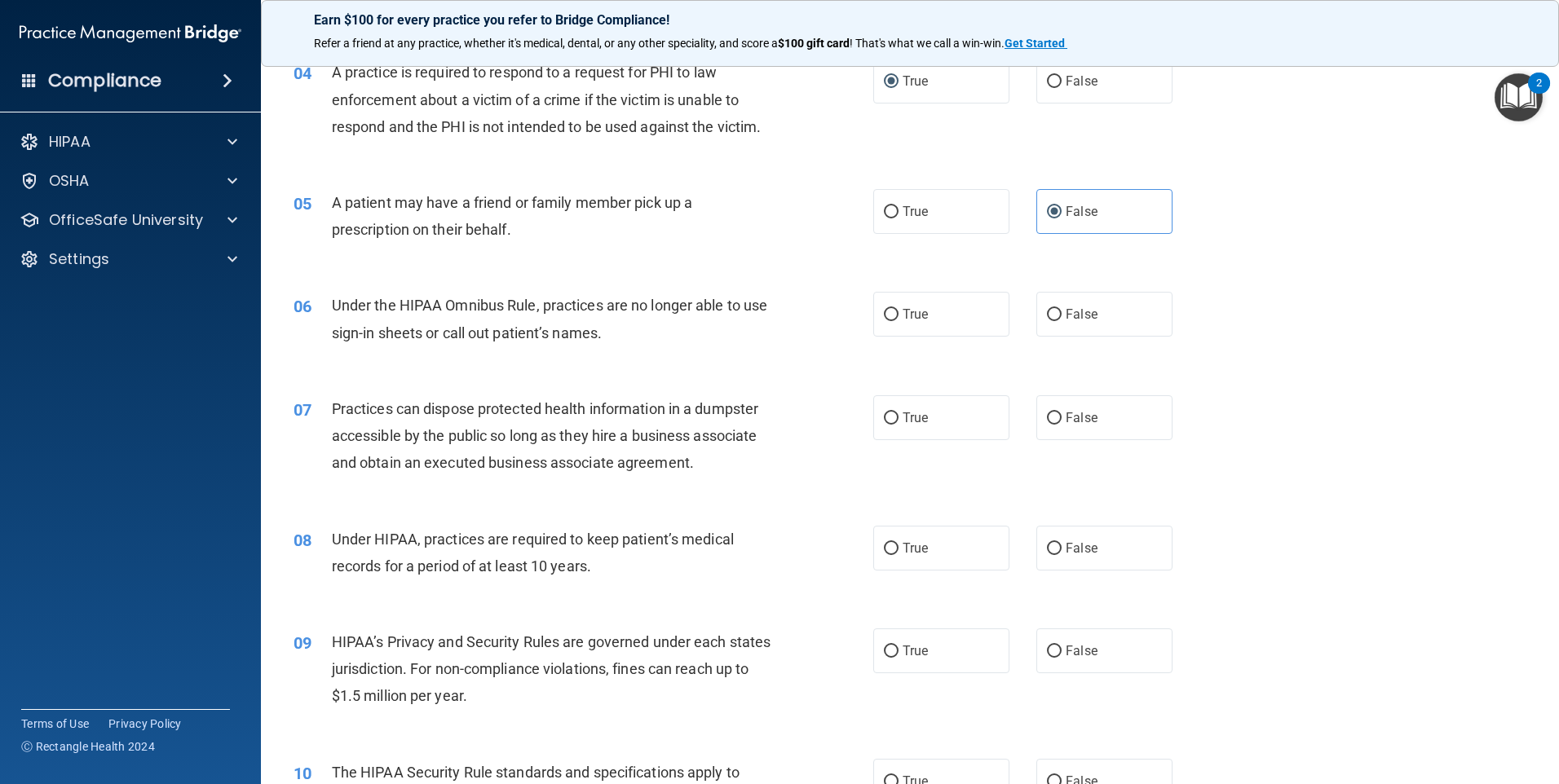
scroll to position [489, 0]
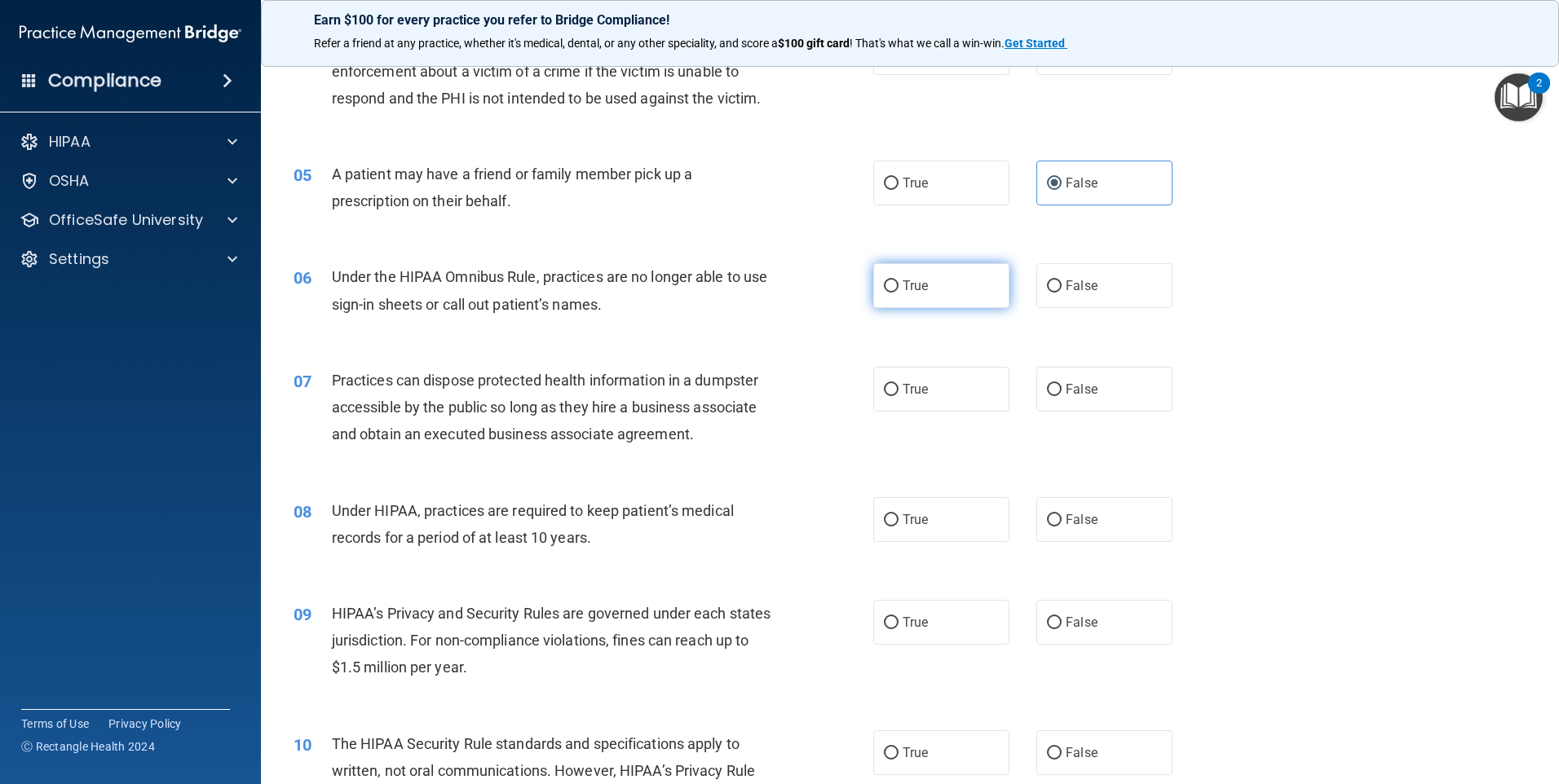
click at [922, 294] on label "True" at bounding box center [941, 285] width 136 height 45
click at [899, 292] on input "True" at bounding box center [891, 286] width 15 height 12
radio input "true"
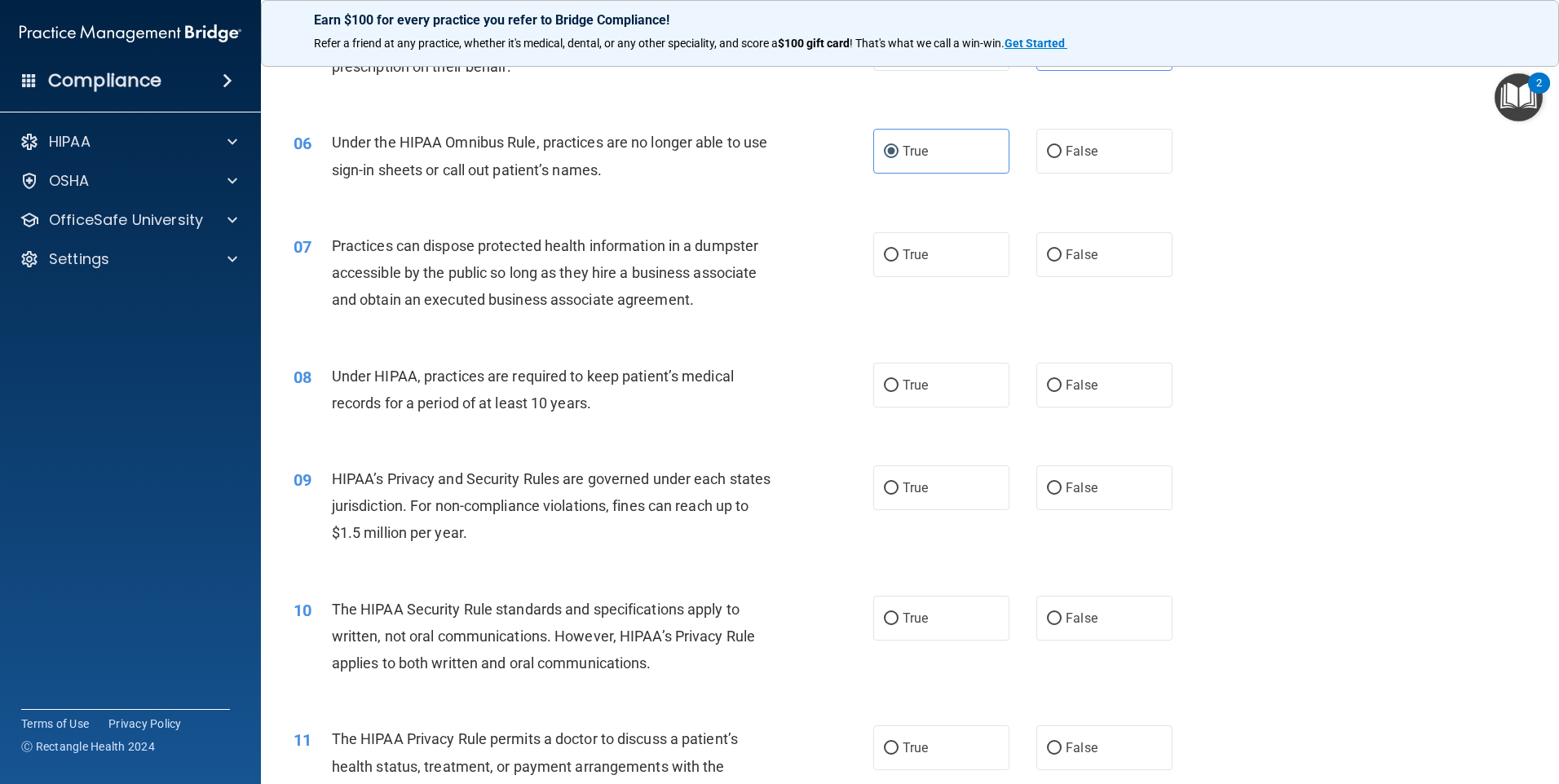
scroll to position [652, 0]
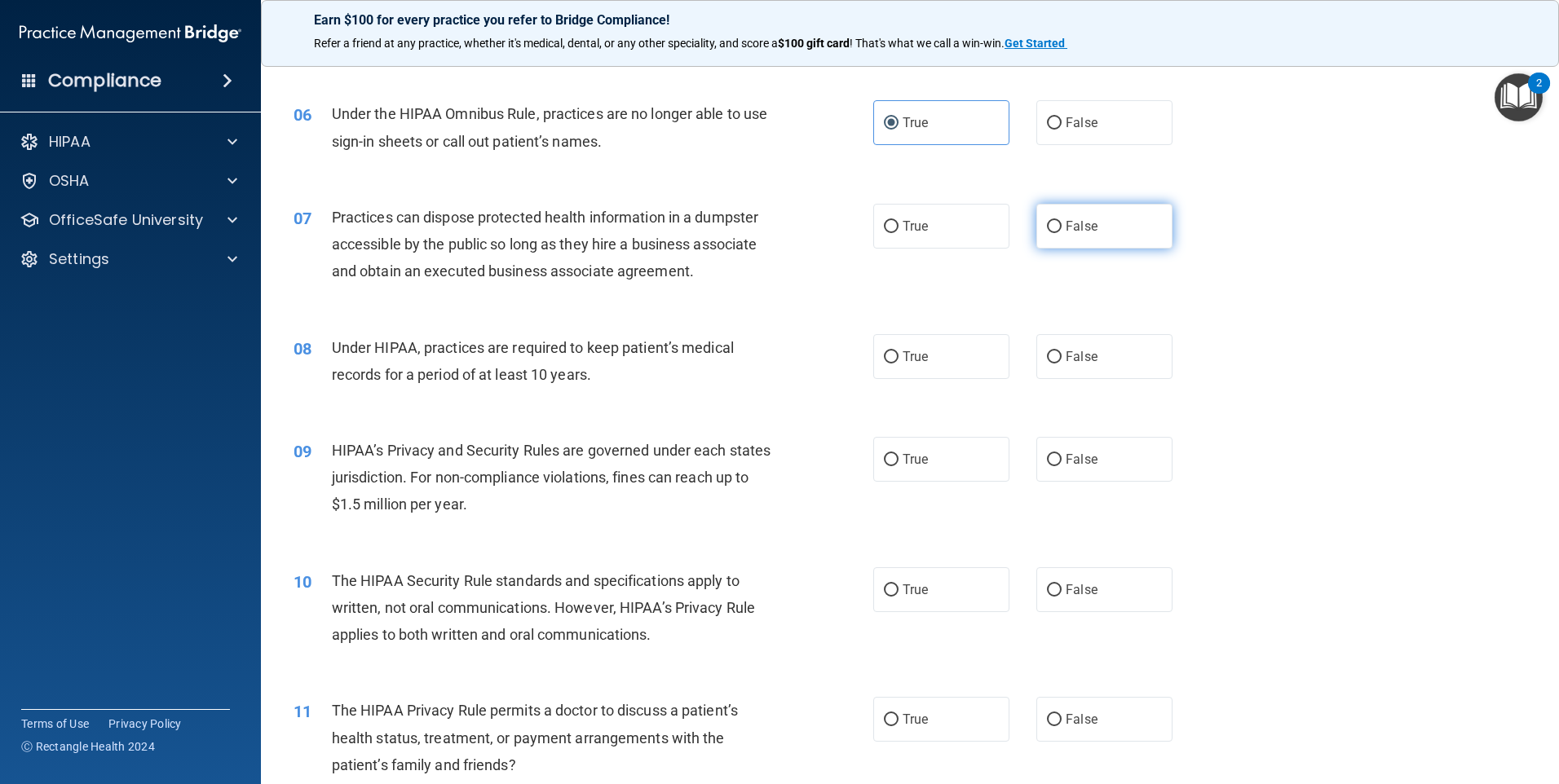
click at [1130, 238] on label "False" at bounding box center [1104, 226] width 136 height 45
click at [1062, 234] on input "False" at bounding box center [1054, 227] width 15 height 12
radio input "true"
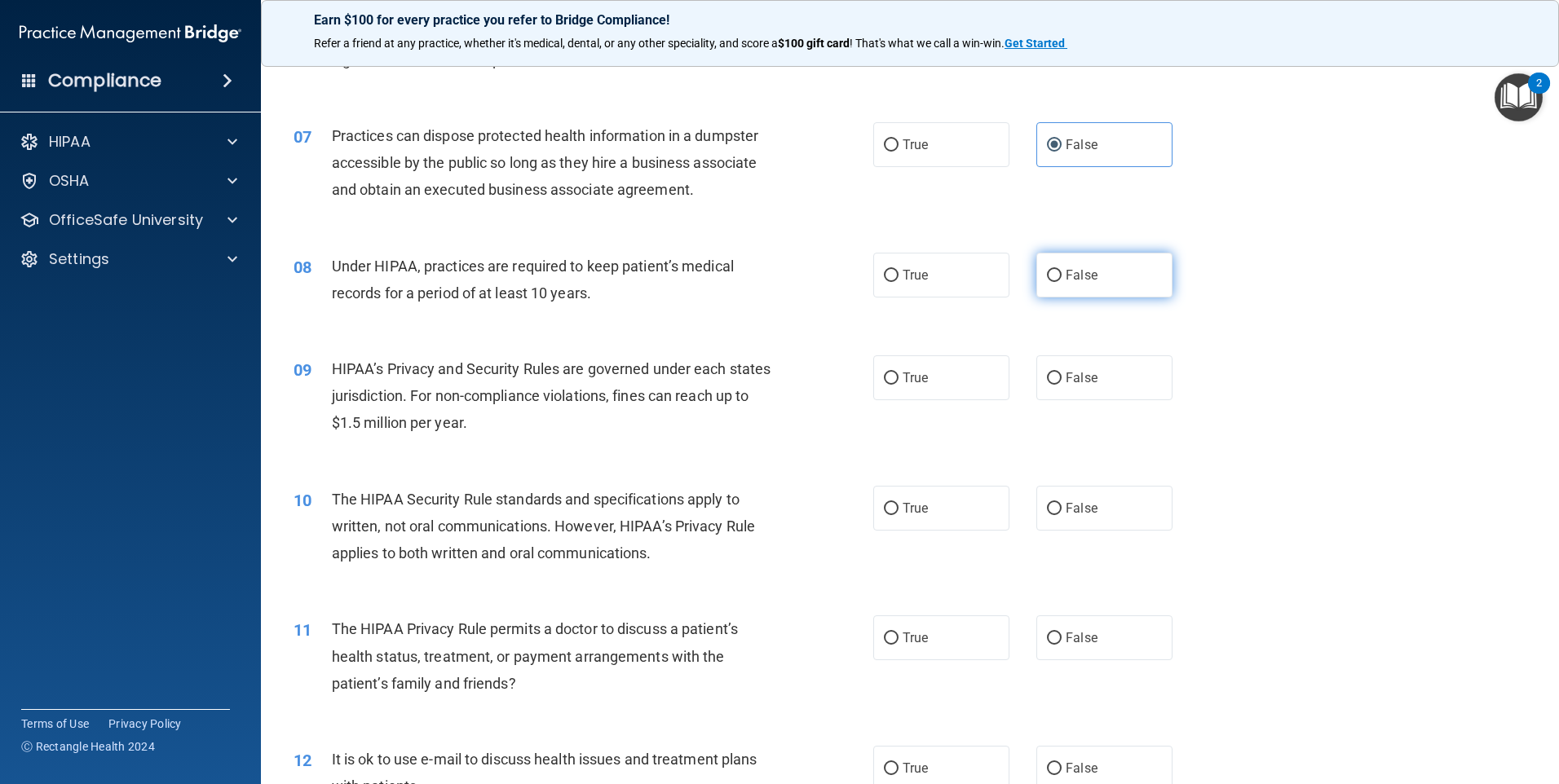
click at [1063, 292] on label "False" at bounding box center [1104, 274] width 136 height 45
click at [1062, 282] on input "False" at bounding box center [1054, 275] width 15 height 12
radio input "true"
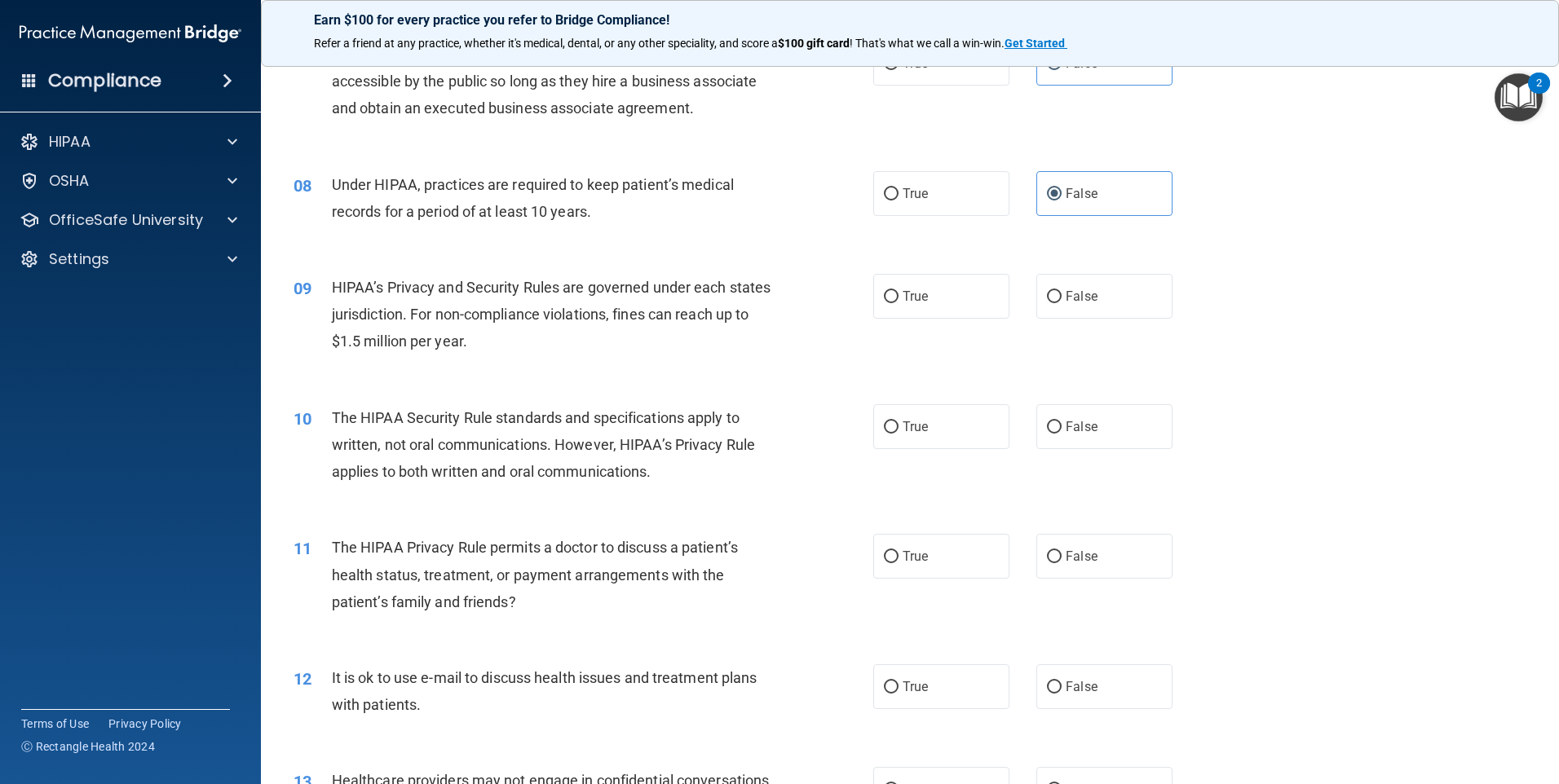
scroll to position [896, 0]
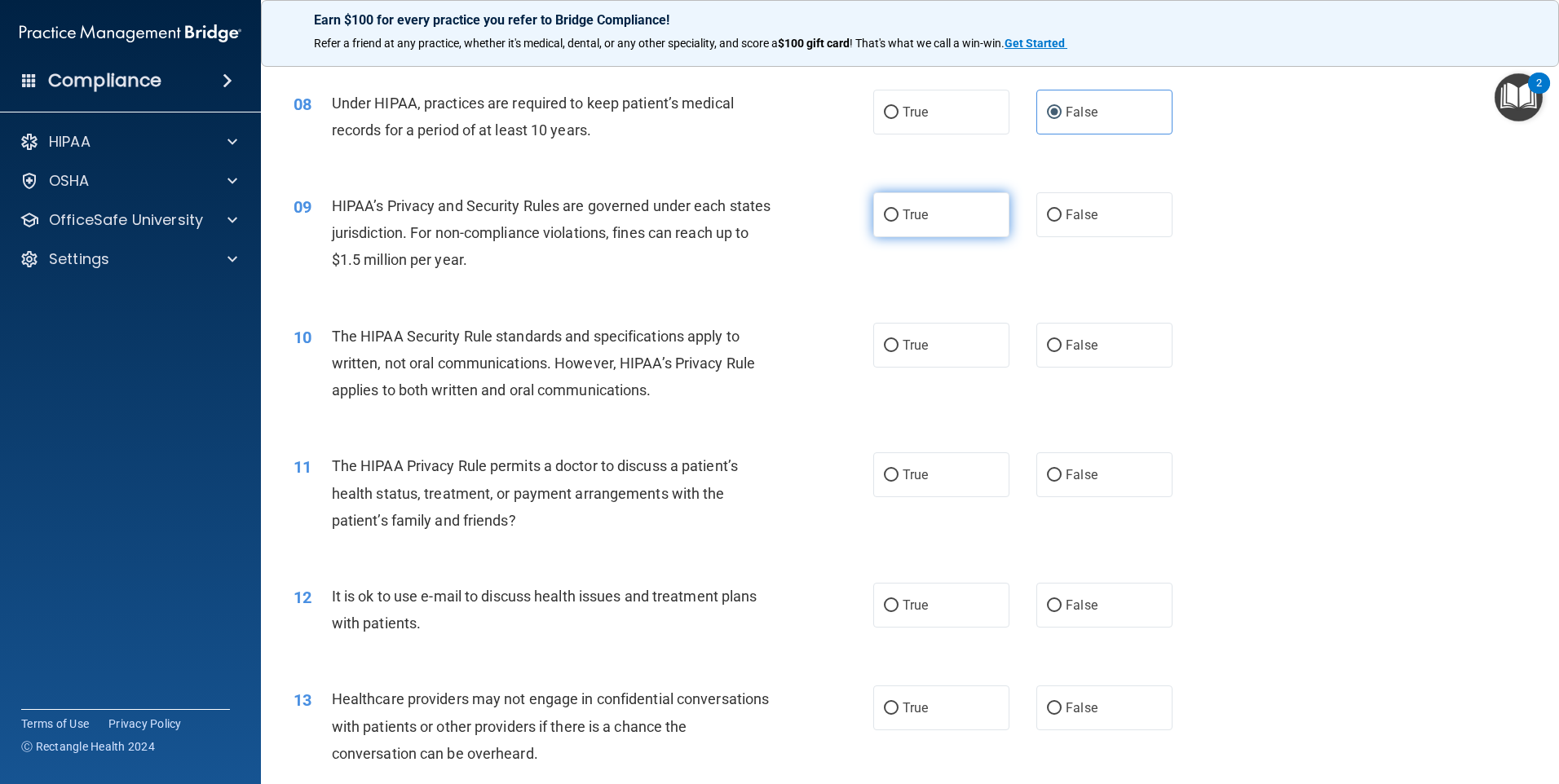
click at [925, 210] on label "True" at bounding box center [941, 215] width 136 height 45
click at [899, 210] on input "True" at bounding box center [891, 216] width 15 height 12
radio input "true"
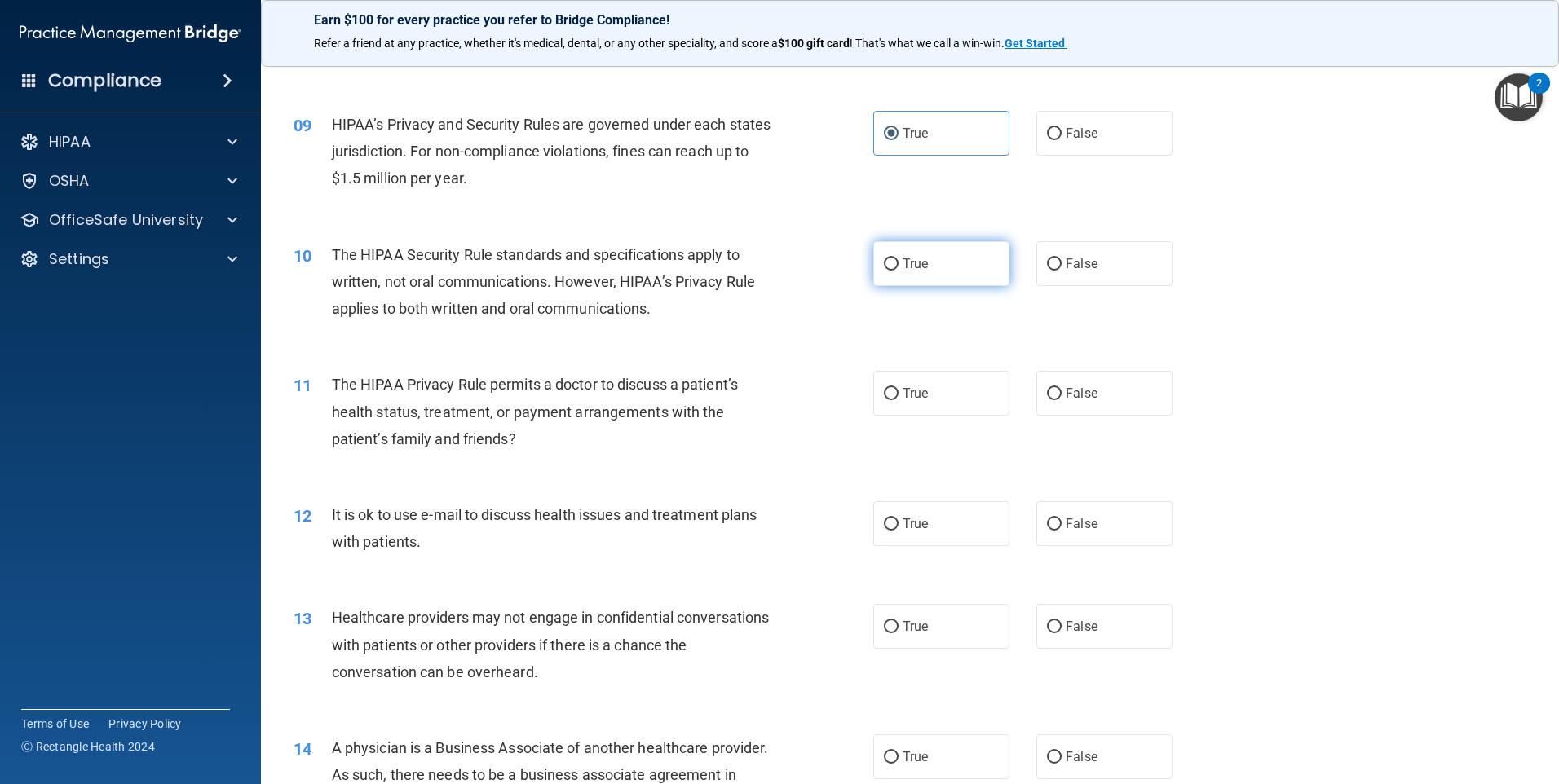
click at [932, 269] on label "True" at bounding box center [941, 263] width 136 height 45
click at [899, 269] on input "True" at bounding box center [891, 264] width 15 height 12
radio input "true"
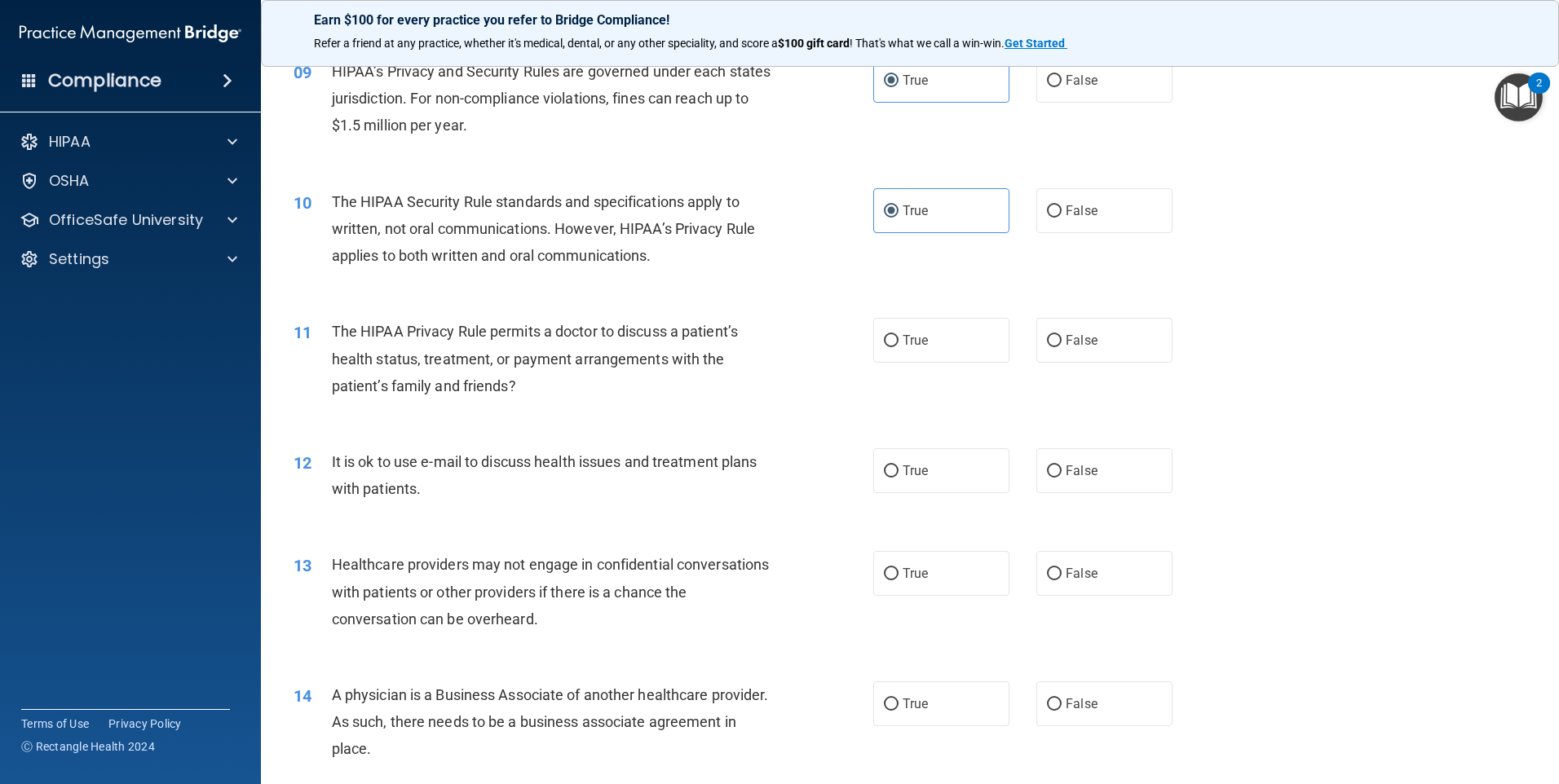
scroll to position [1059, 0]
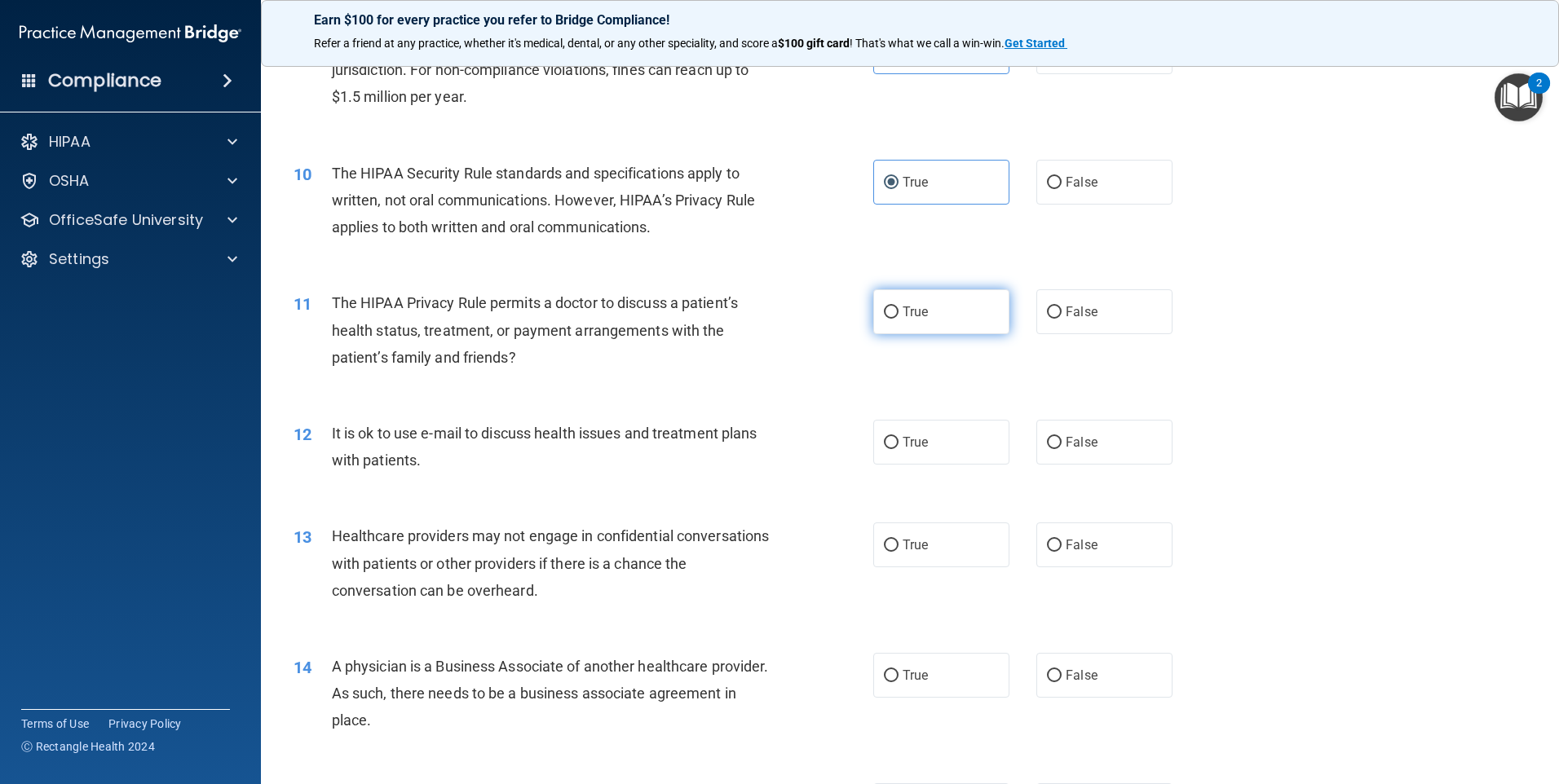
click at [947, 328] on label "True" at bounding box center [941, 311] width 136 height 45
click at [899, 319] on input "True" at bounding box center [891, 312] width 15 height 12
radio input "true"
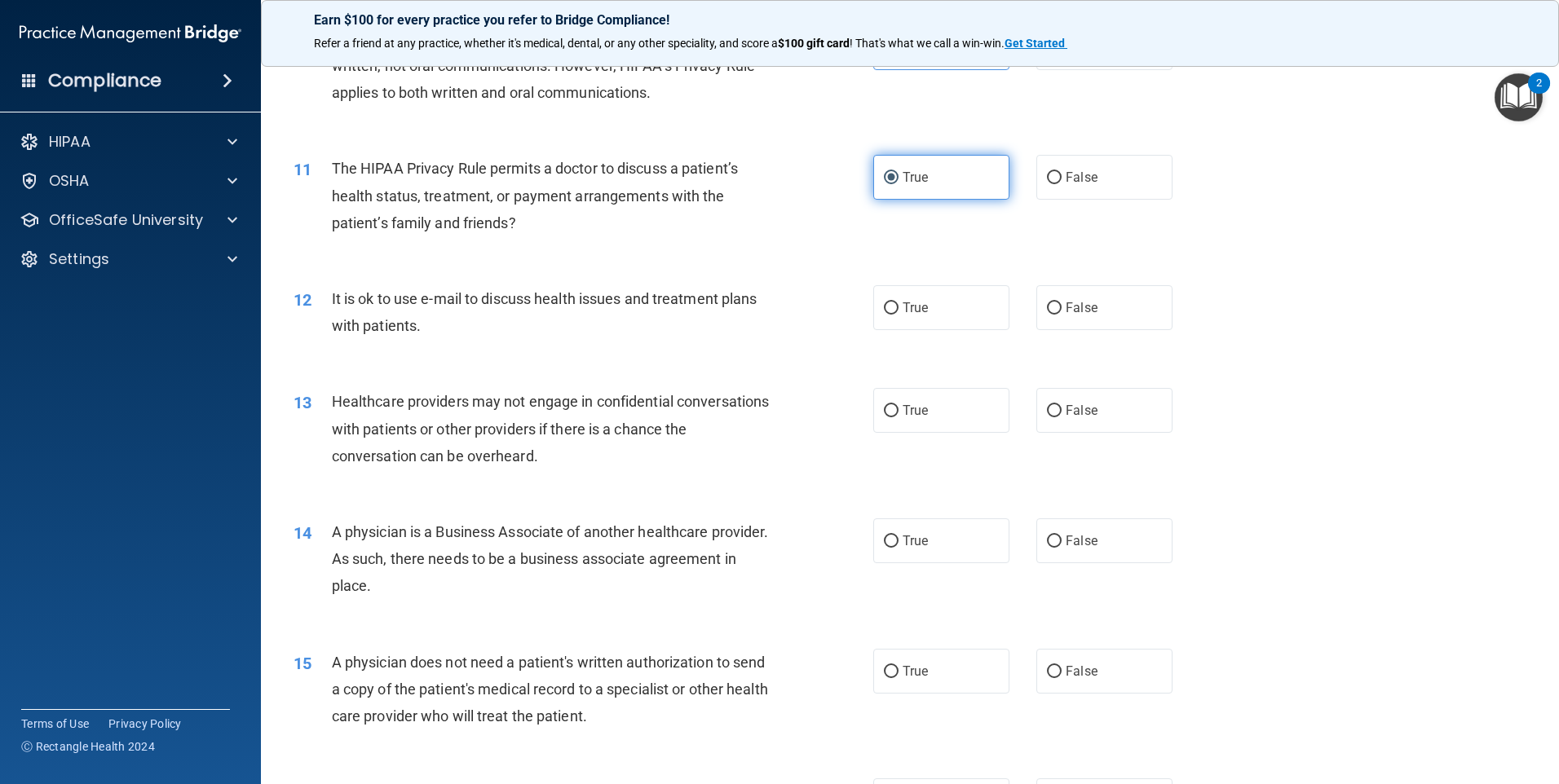
scroll to position [1222, 0]
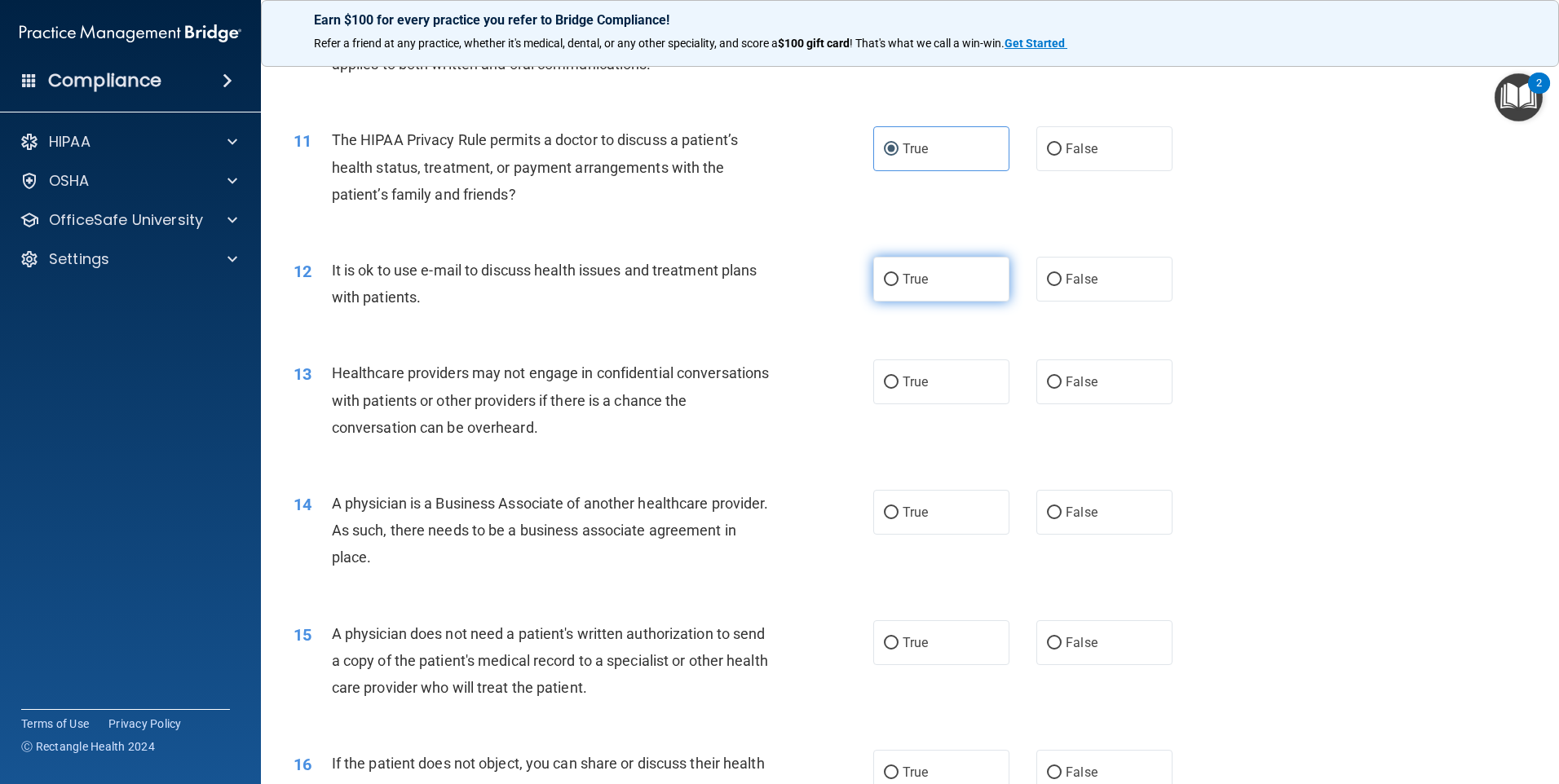
click at [873, 296] on label "True" at bounding box center [941, 278] width 136 height 45
click at [884, 286] on input "True" at bounding box center [891, 280] width 15 height 12
radio input "true"
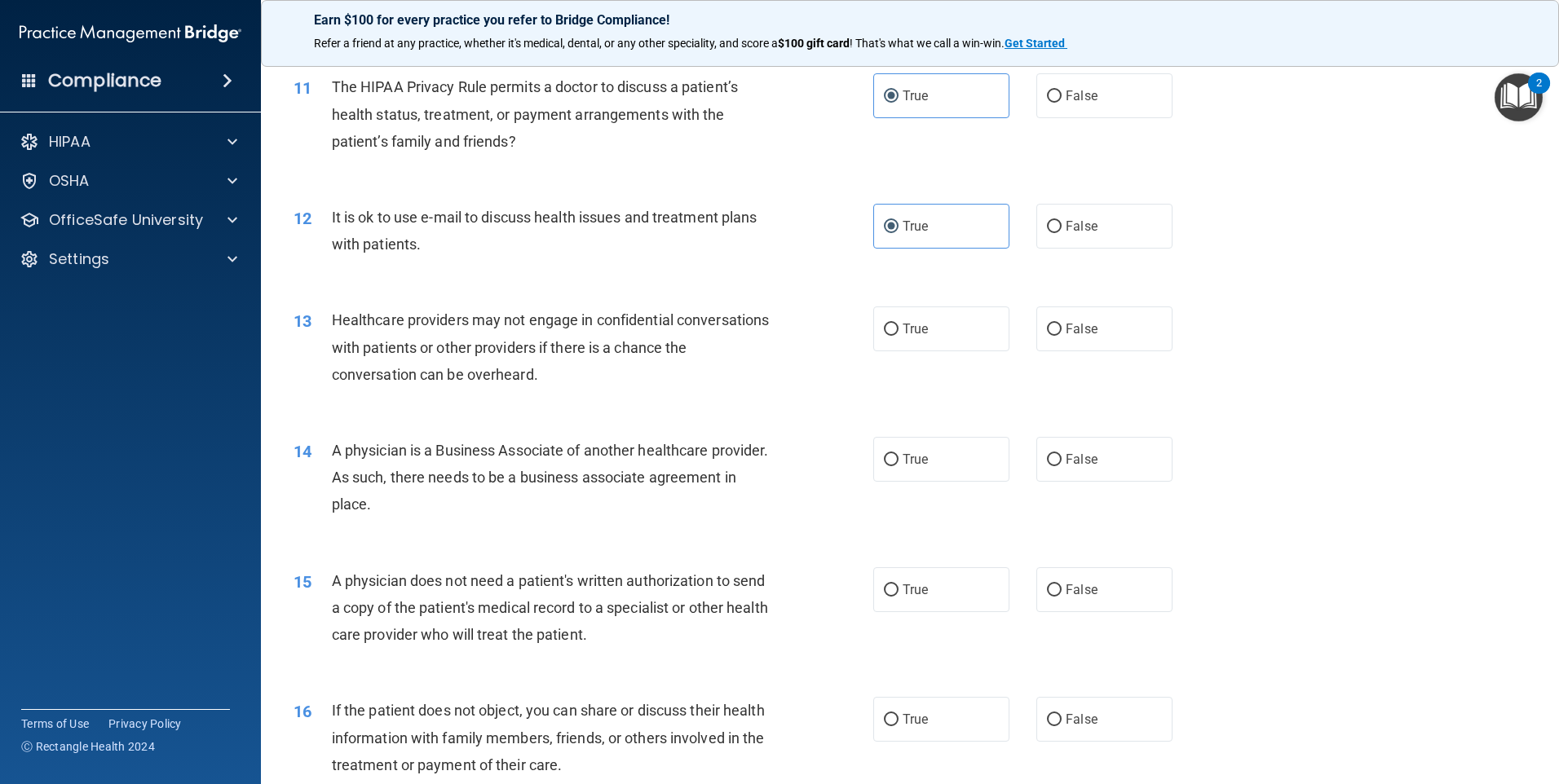
scroll to position [1304, 0]
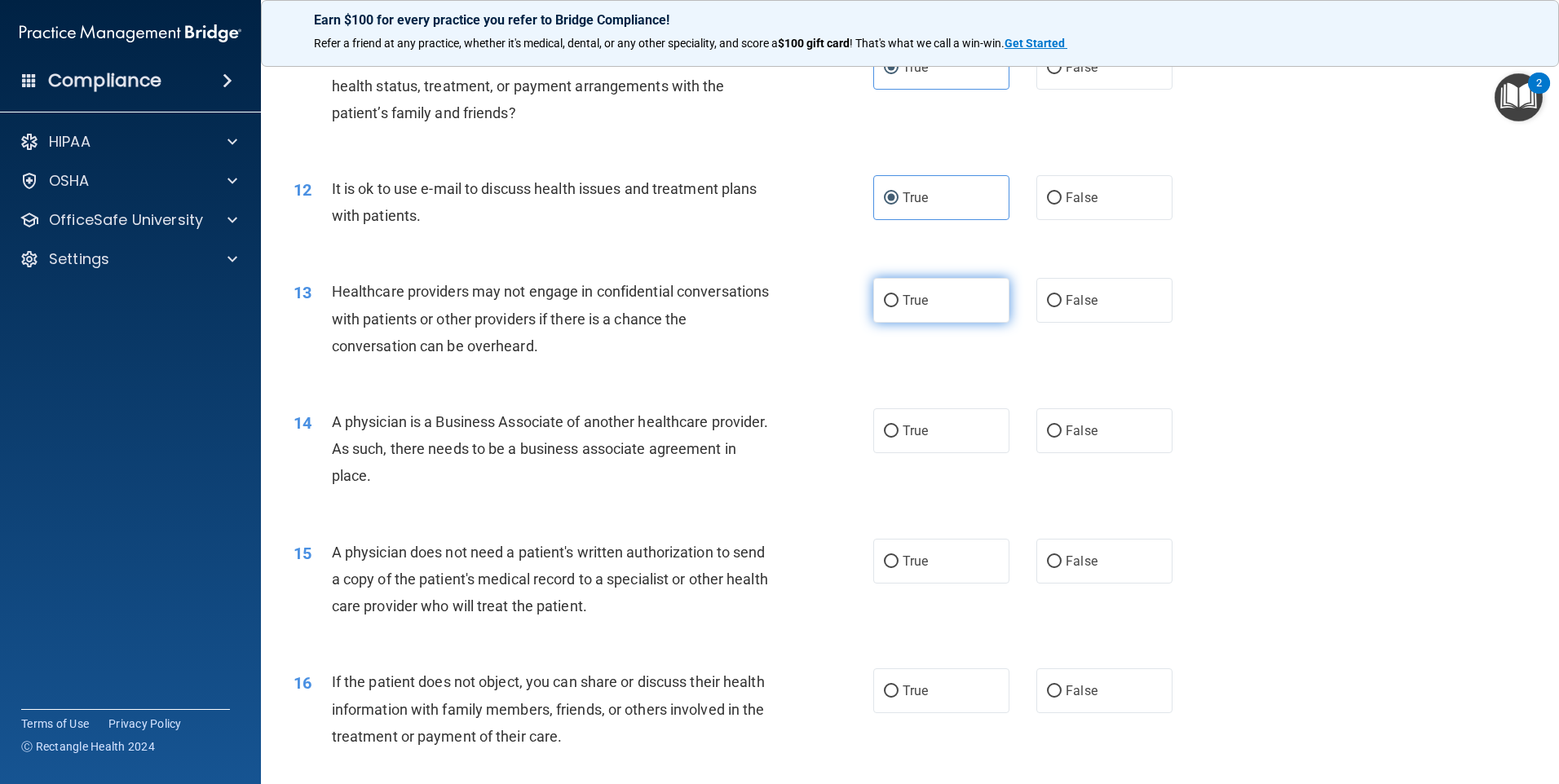
click at [892, 314] on label "True" at bounding box center [941, 300] width 136 height 45
click at [892, 307] on input "True" at bounding box center [891, 301] width 15 height 12
radio input "true"
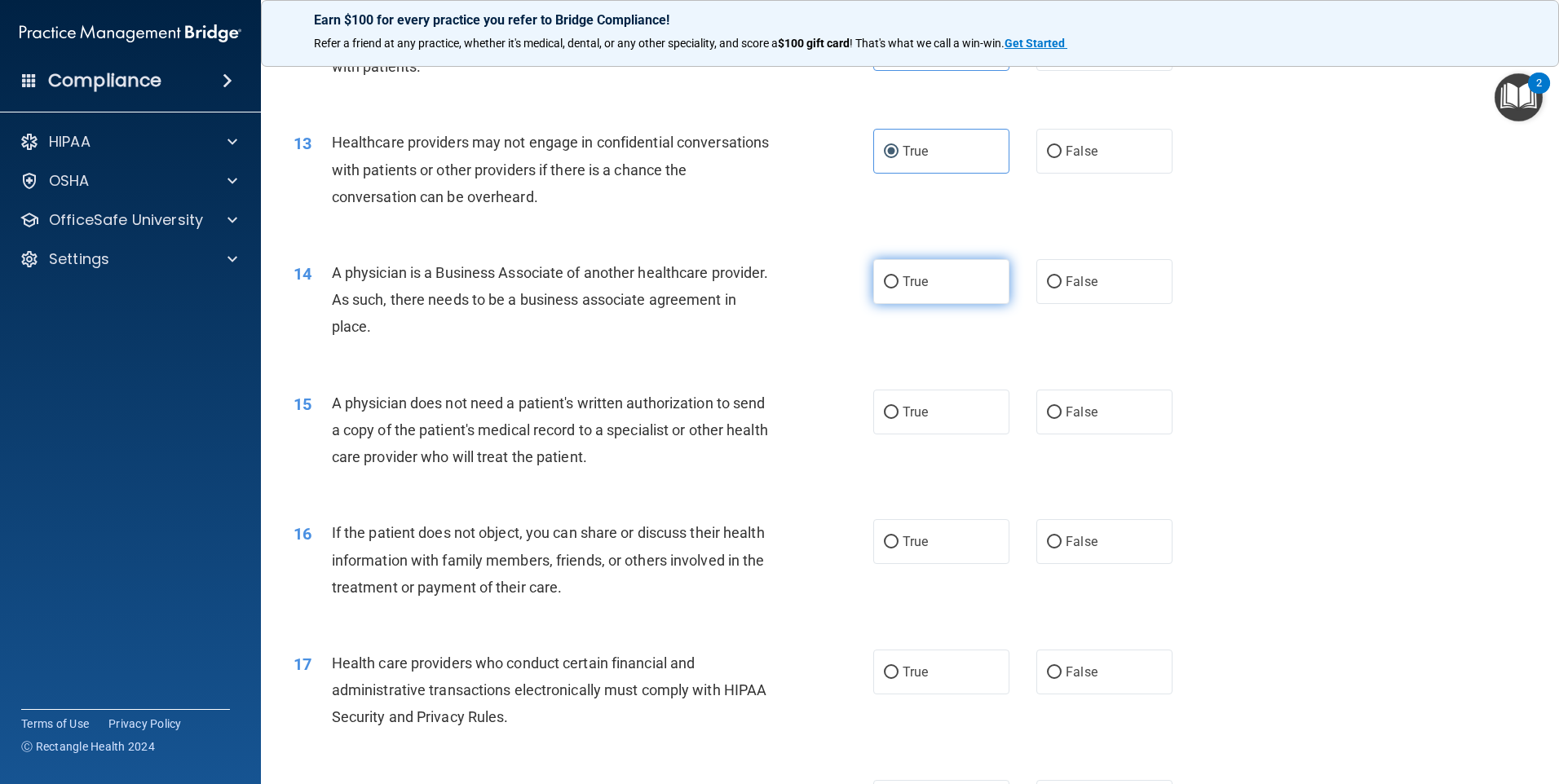
scroll to position [1467, 0]
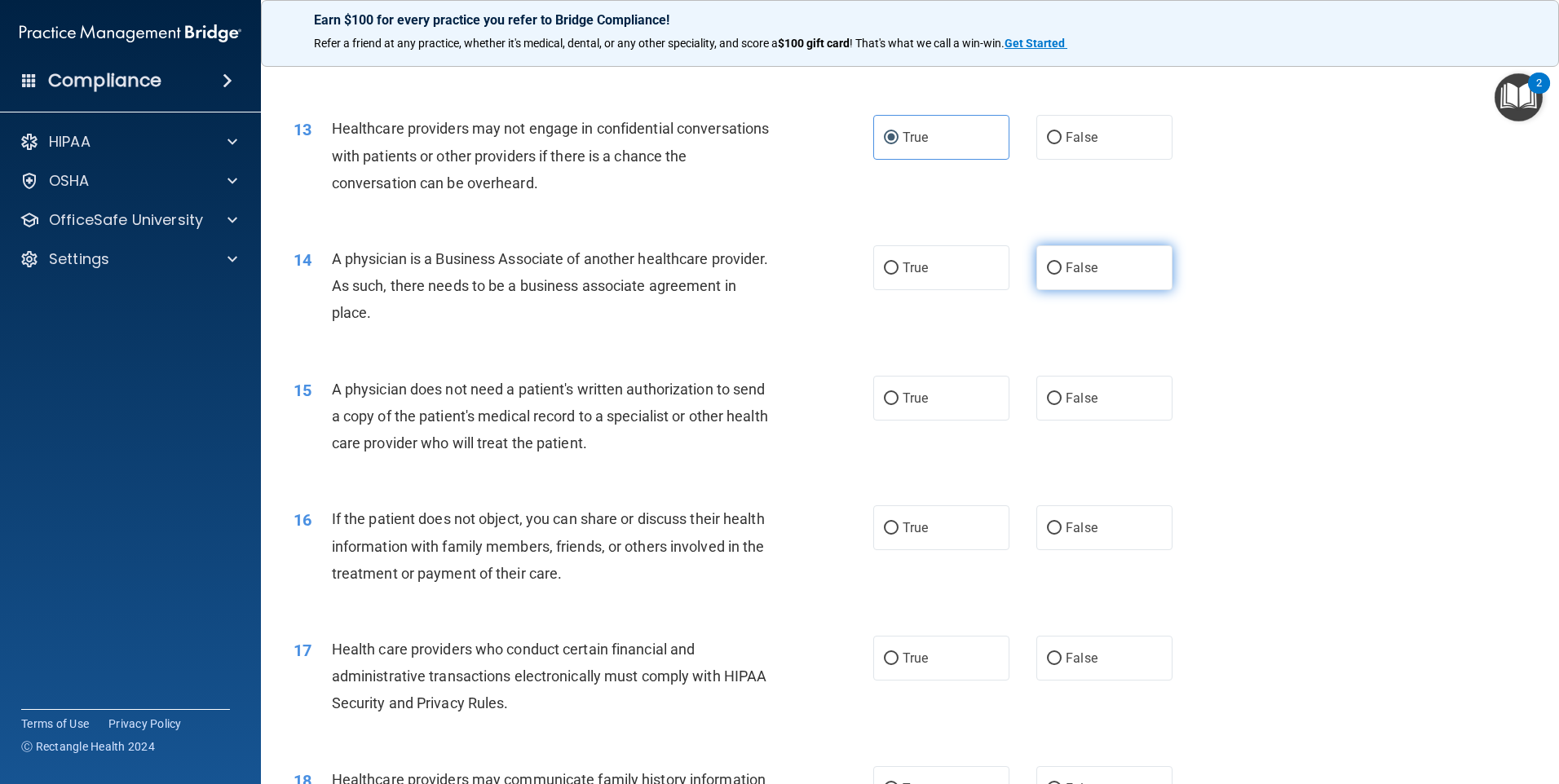
click at [1036, 260] on label "False" at bounding box center [1104, 267] width 136 height 45
click at [1047, 262] on input "False" at bounding box center [1054, 268] width 15 height 12
radio input "true"
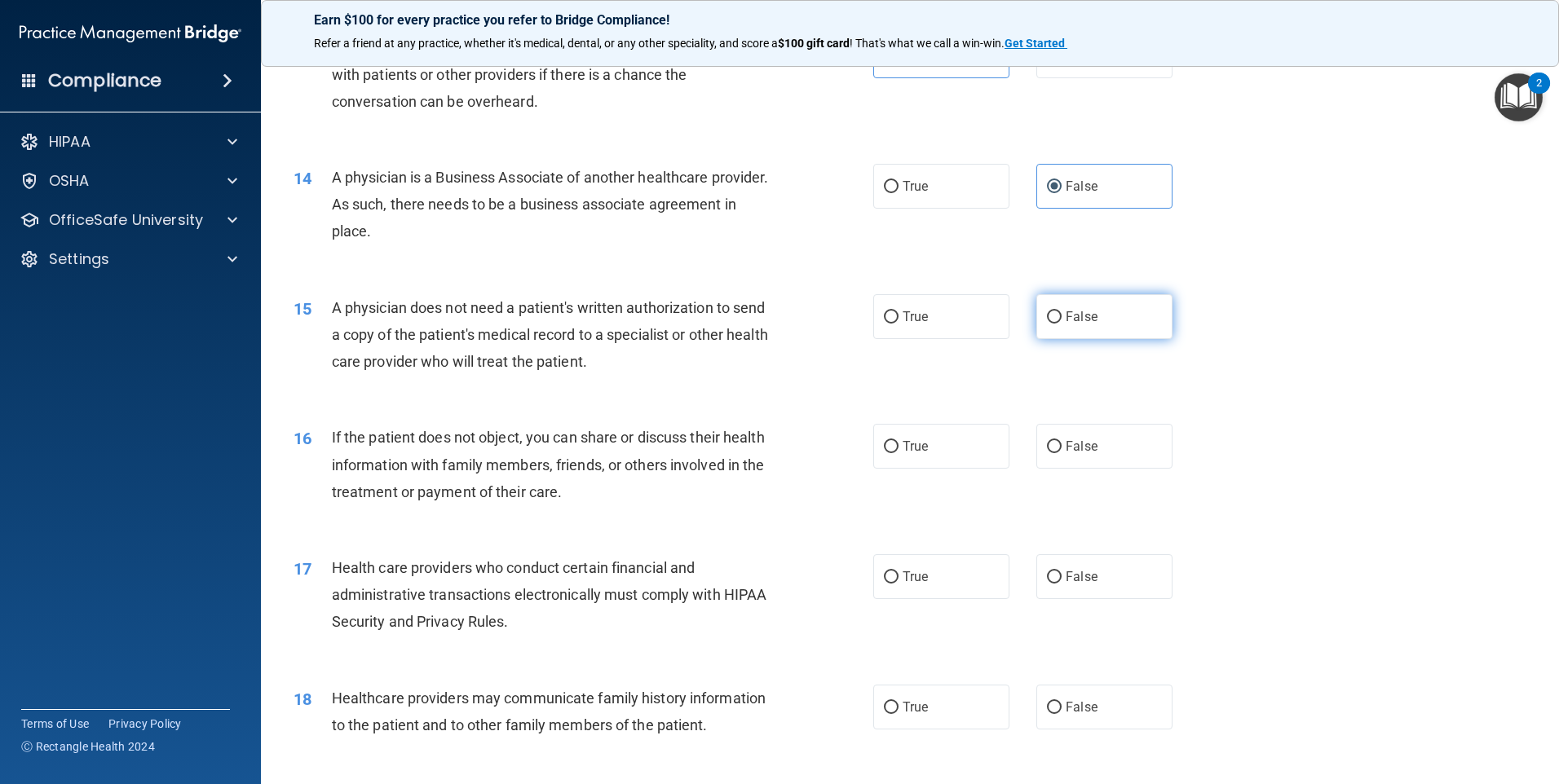
click at [1118, 299] on label "False" at bounding box center [1104, 316] width 136 height 45
click at [1062, 311] on input "False" at bounding box center [1054, 317] width 15 height 12
radio input "true"
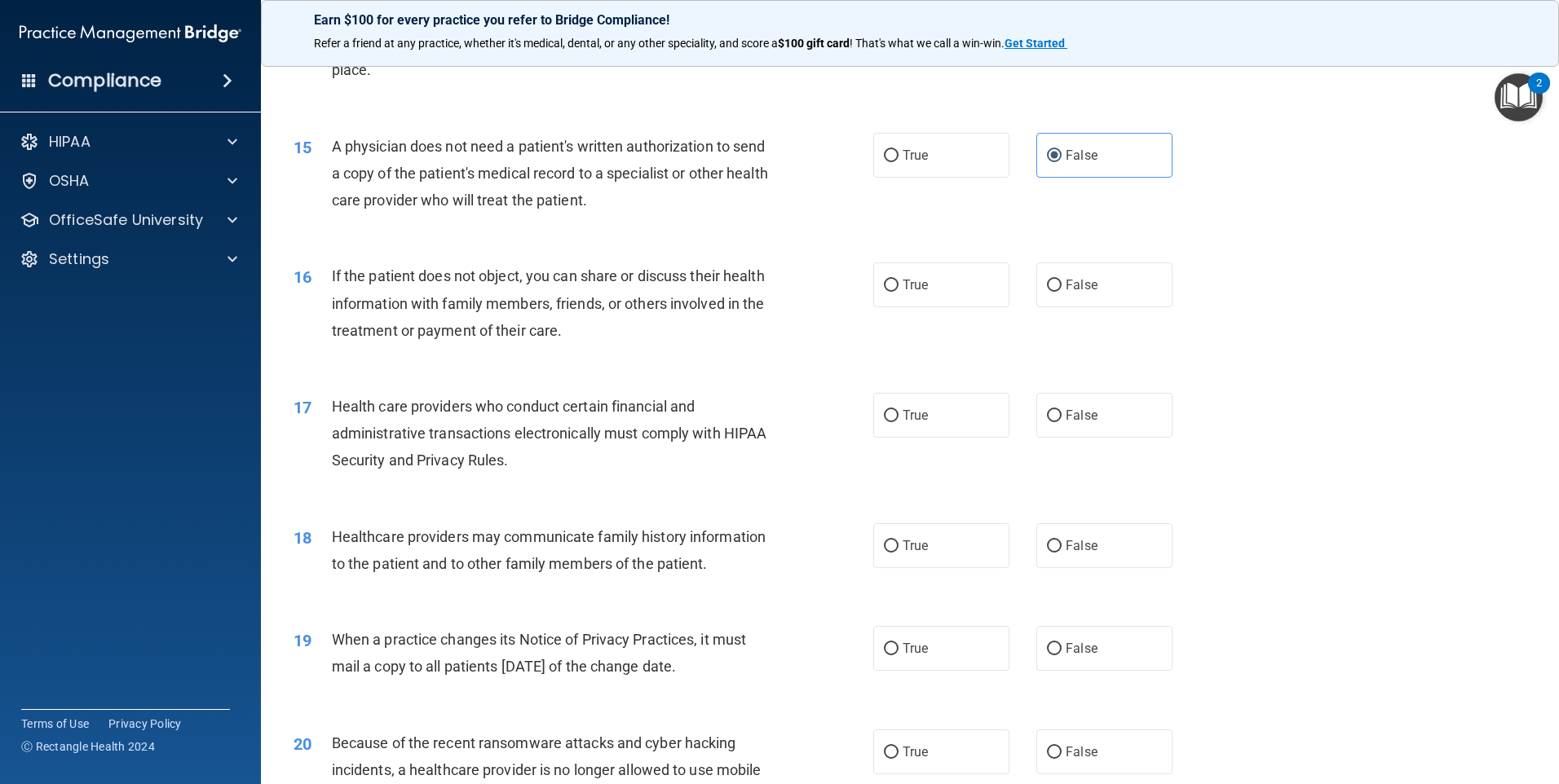
scroll to position [1711, 0]
click at [1066, 286] on span "False" at bounding box center [1082, 283] width 32 height 16
click at [1062, 286] on input "False" at bounding box center [1054, 284] width 15 height 12
radio input "true"
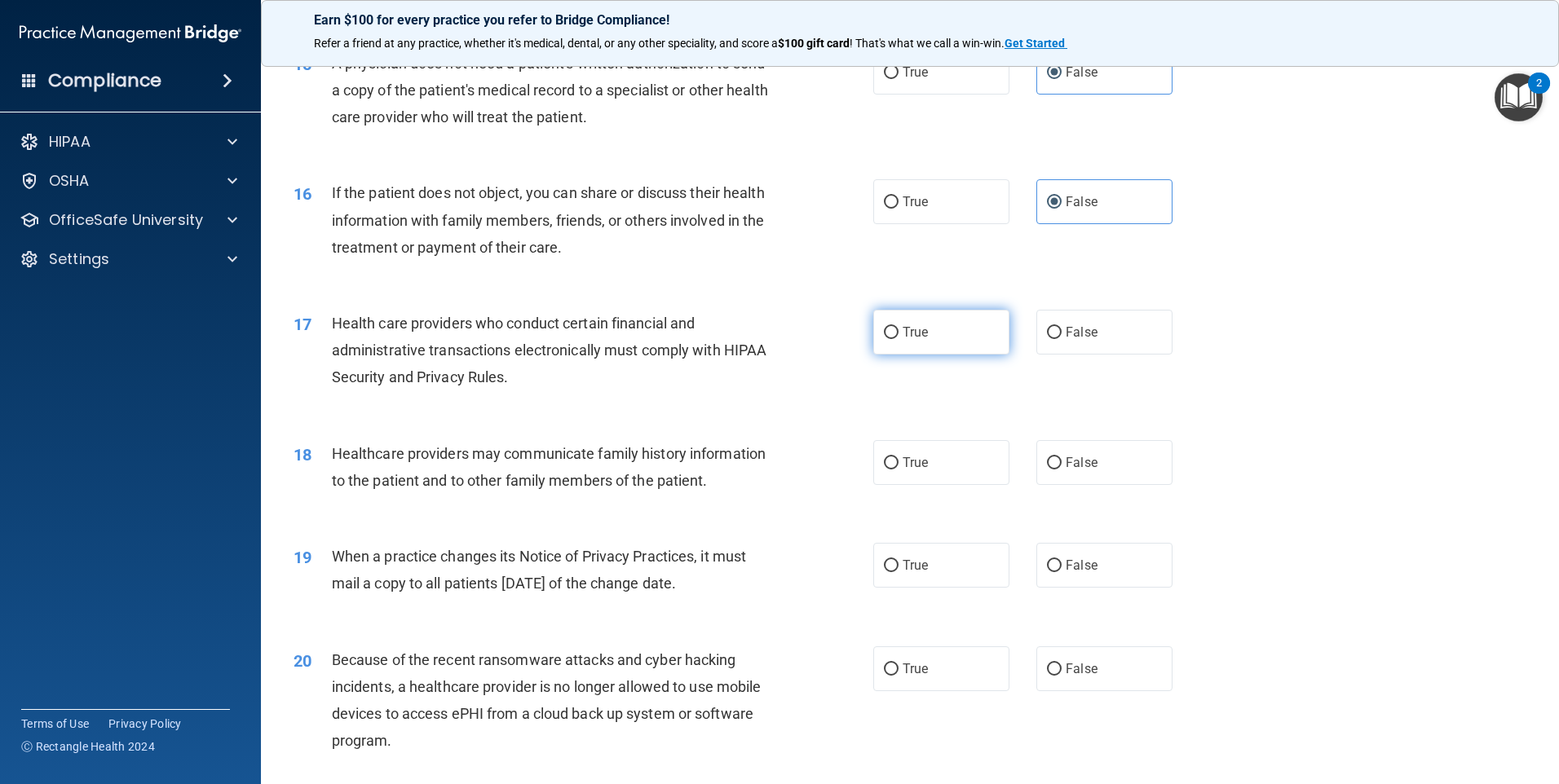
click at [955, 337] on label "True" at bounding box center [941, 332] width 136 height 45
click at [899, 337] on input "True" at bounding box center [891, 333] width 15 height 12
radio input "true"
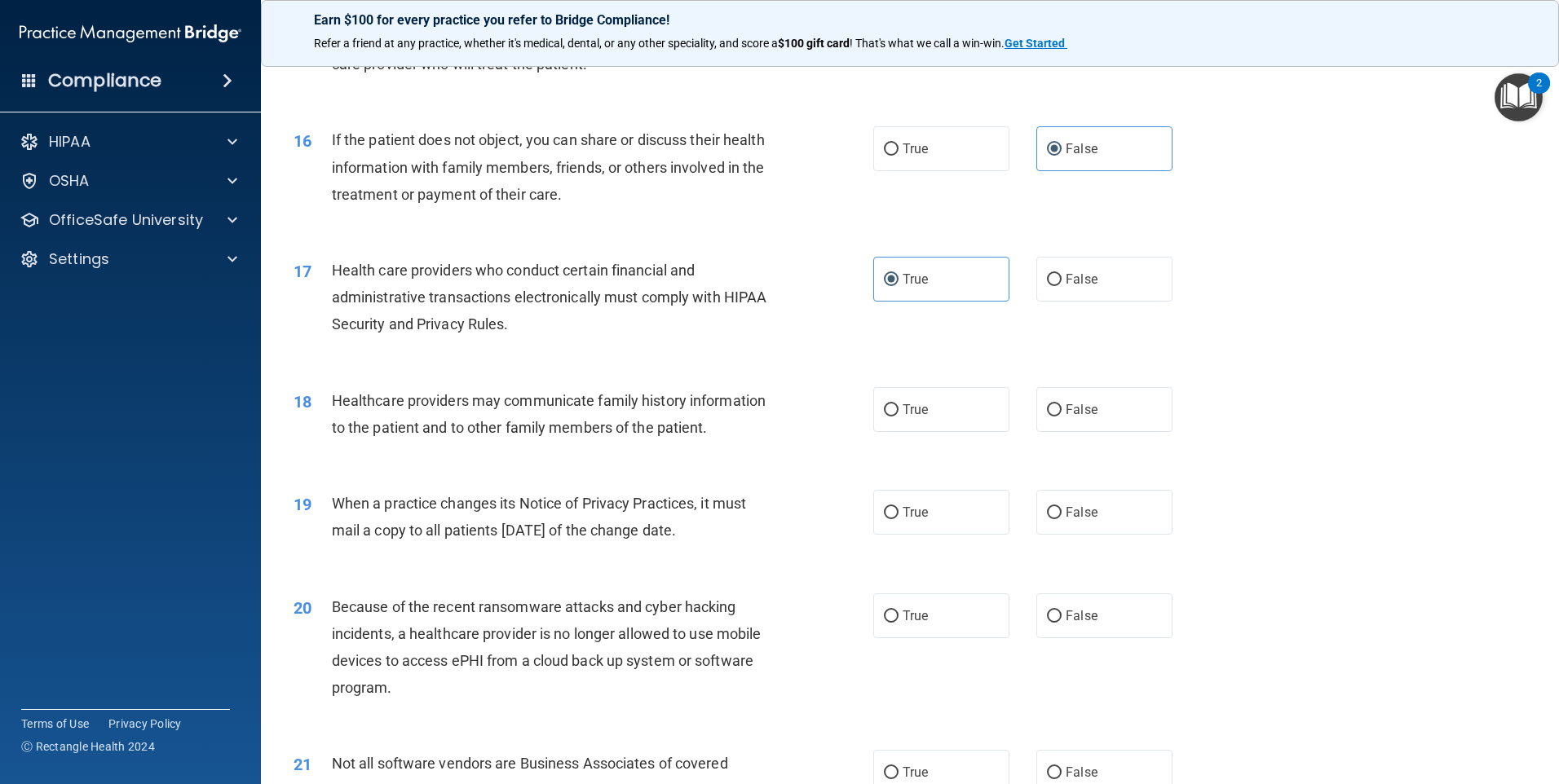
scroll to position [1874, 0]
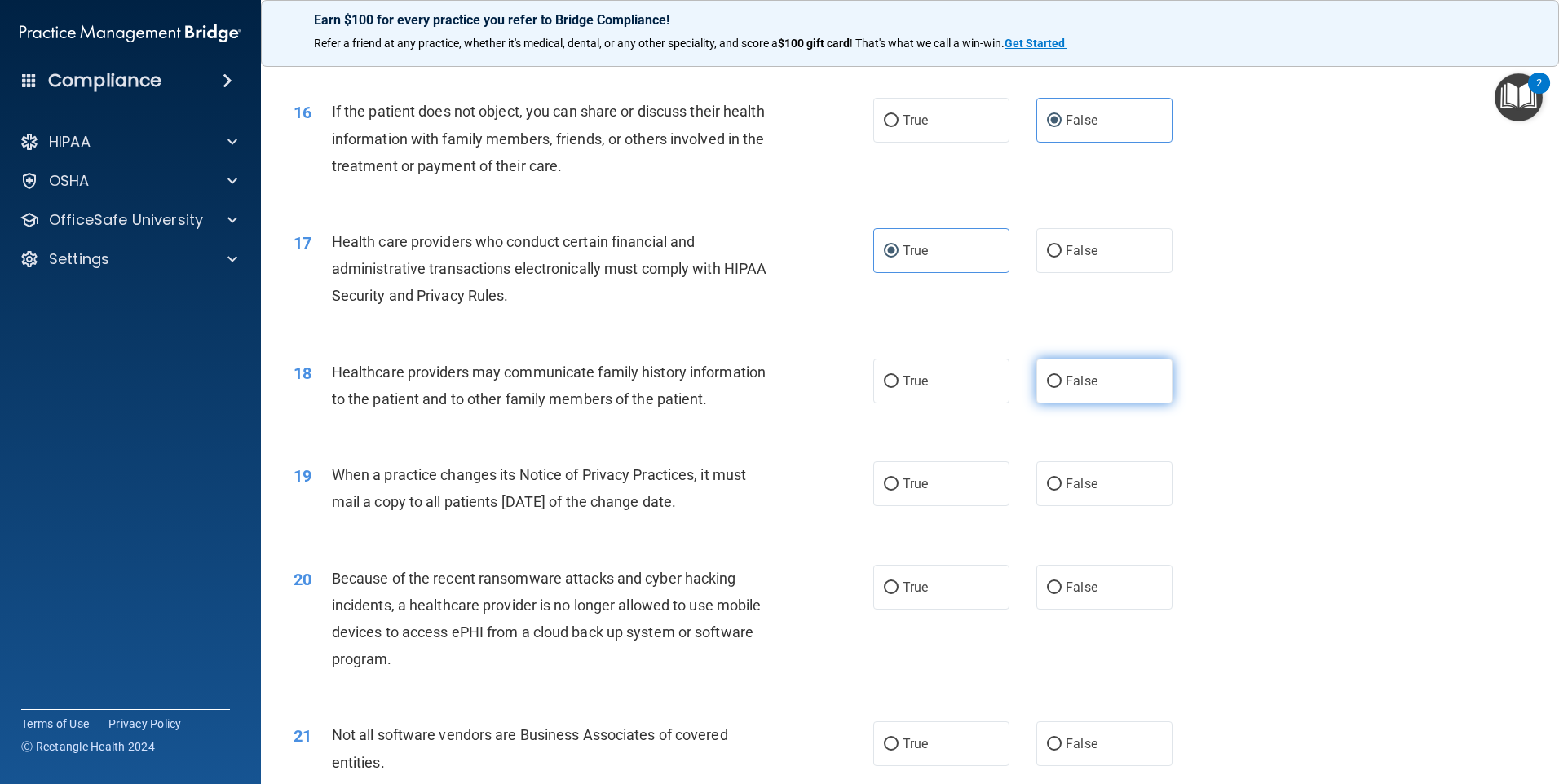
click at [1047, 385] on input "False" at bounding box center [1054, 382] width 15 height 12
radio input "true"
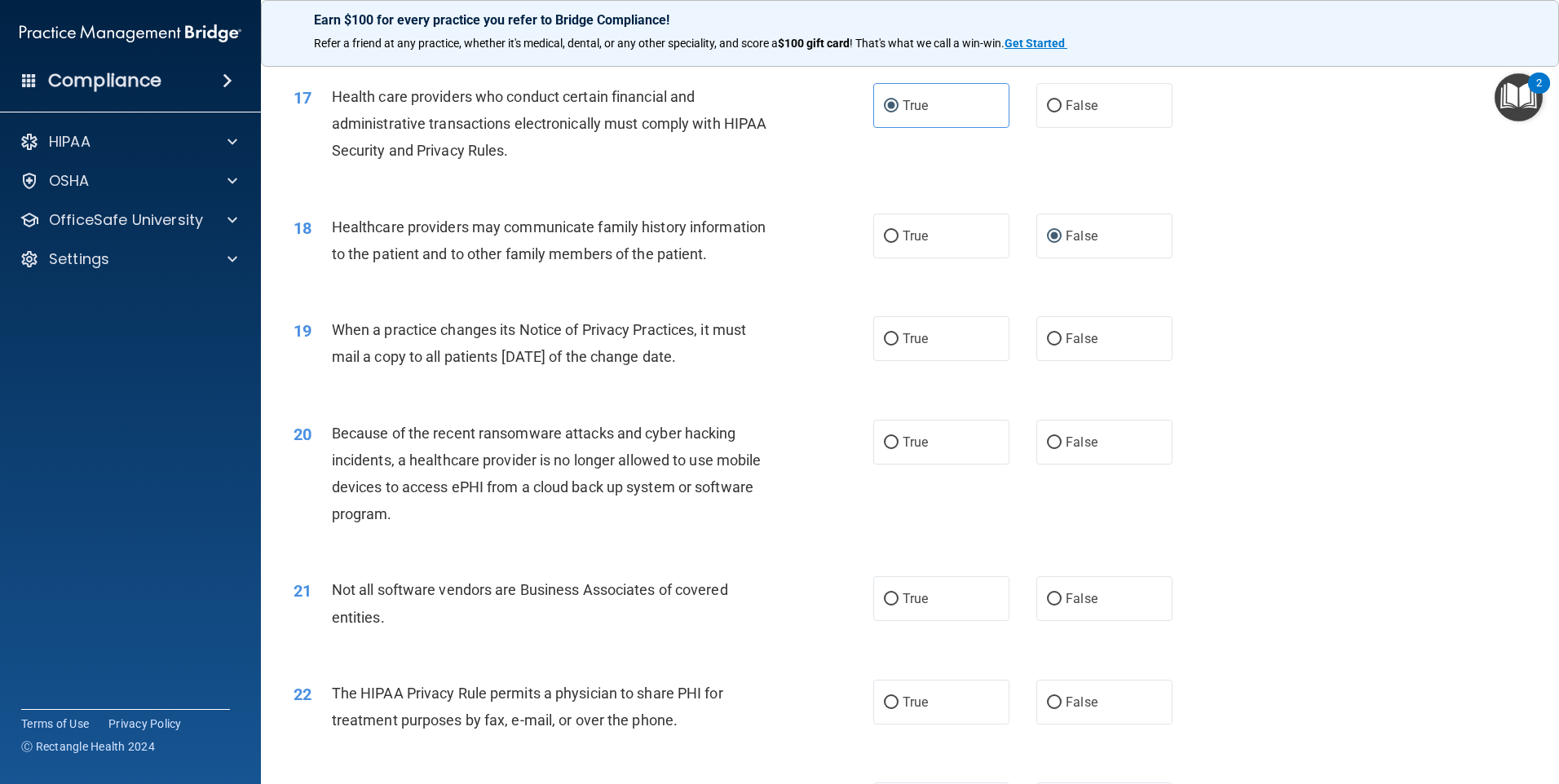
scroll to position [2037, 0]
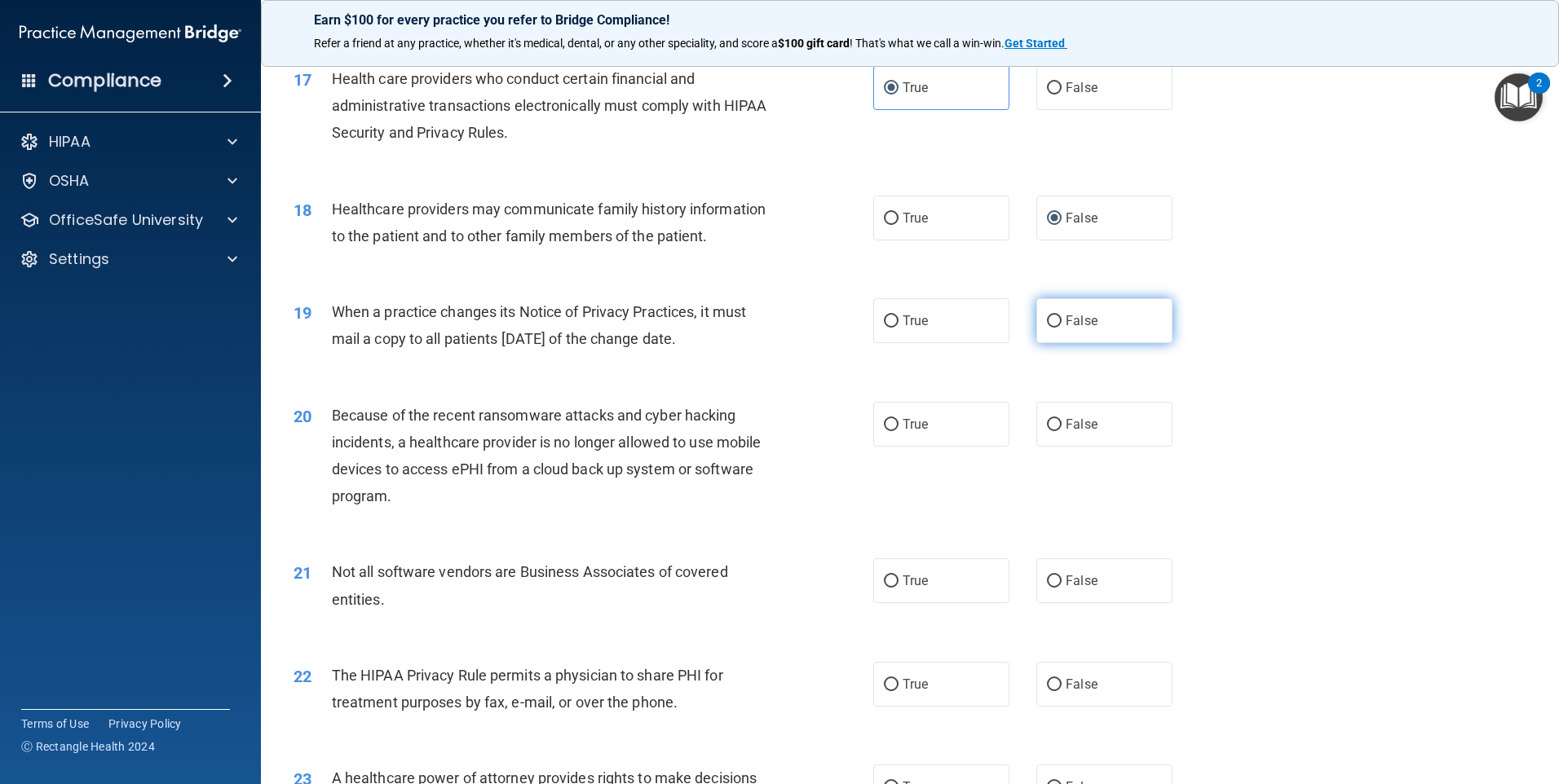
click at [1039, 336] on label "False" at bounding box center [1104, 320] width 136 height 45
click at [1047, 328] on input "False" at bounding box center [1054, 321] width 15 height 12
radio input "true"
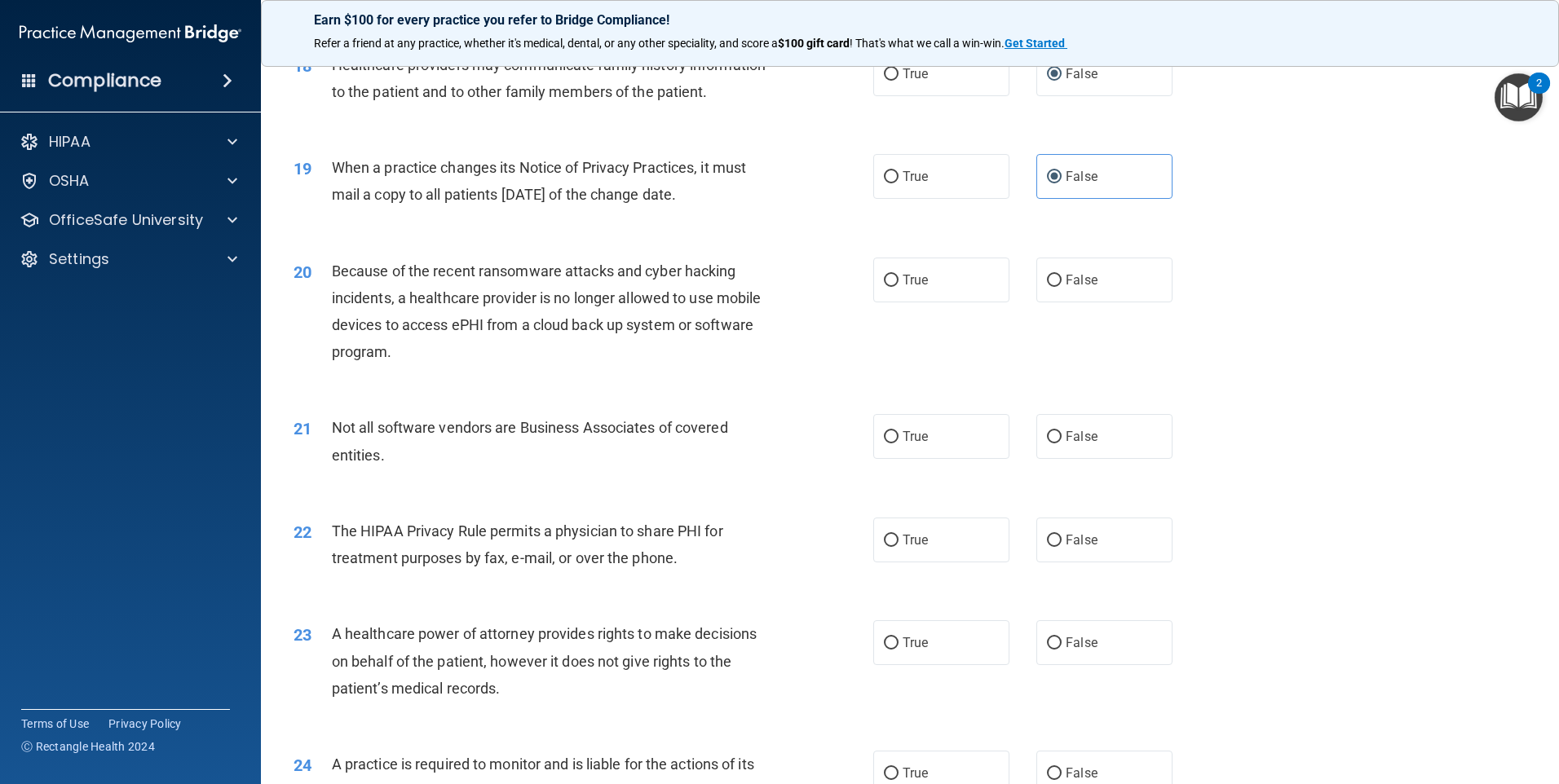
scroll to position [2200, 0]
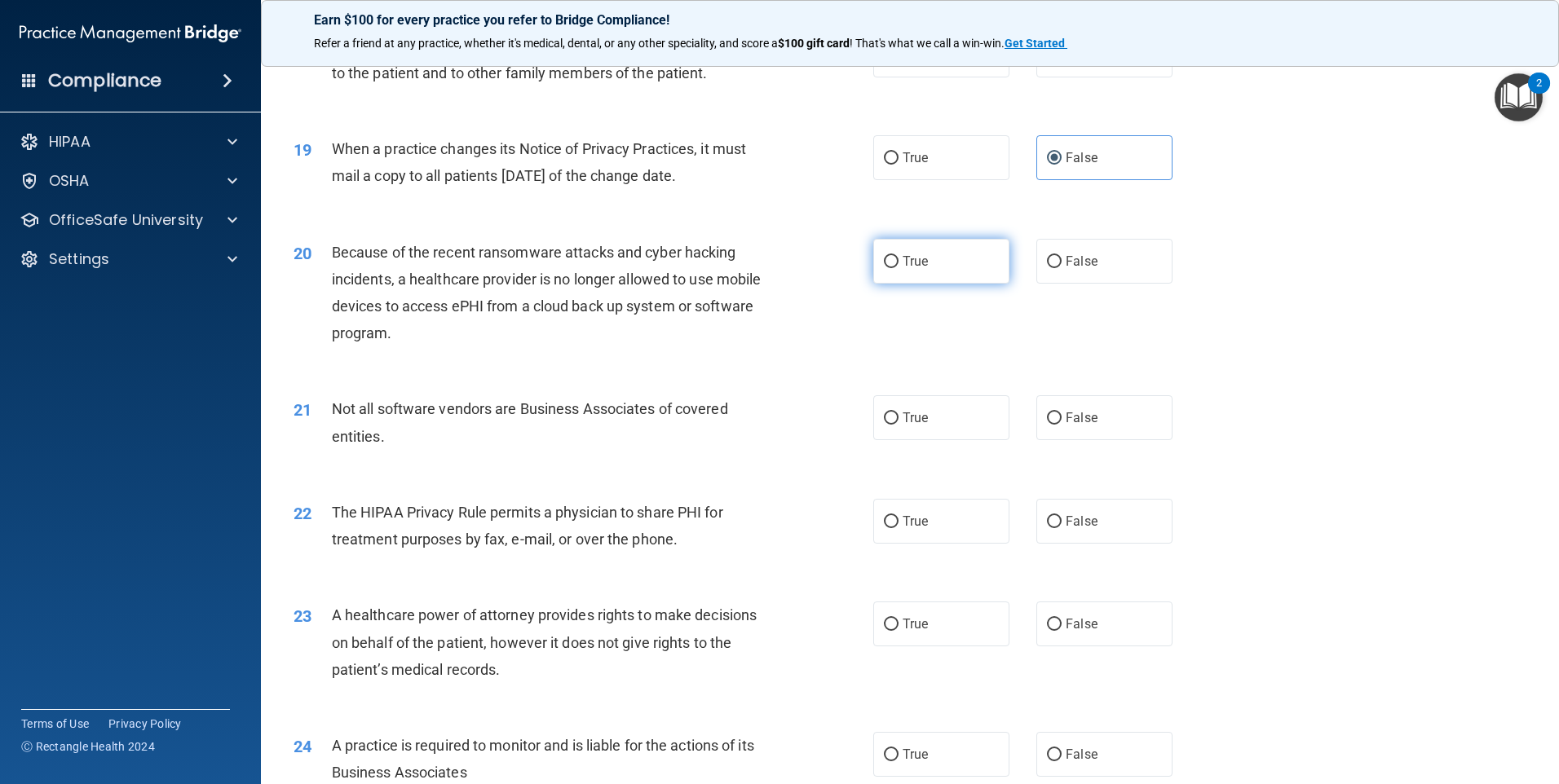
click at [895, 247] on label "True" at bounding box center [941, 260] width 136 height 45
click at [895, 255] on input "True" at bounding box center [891, 261] width 15 height 12
radio input "true"
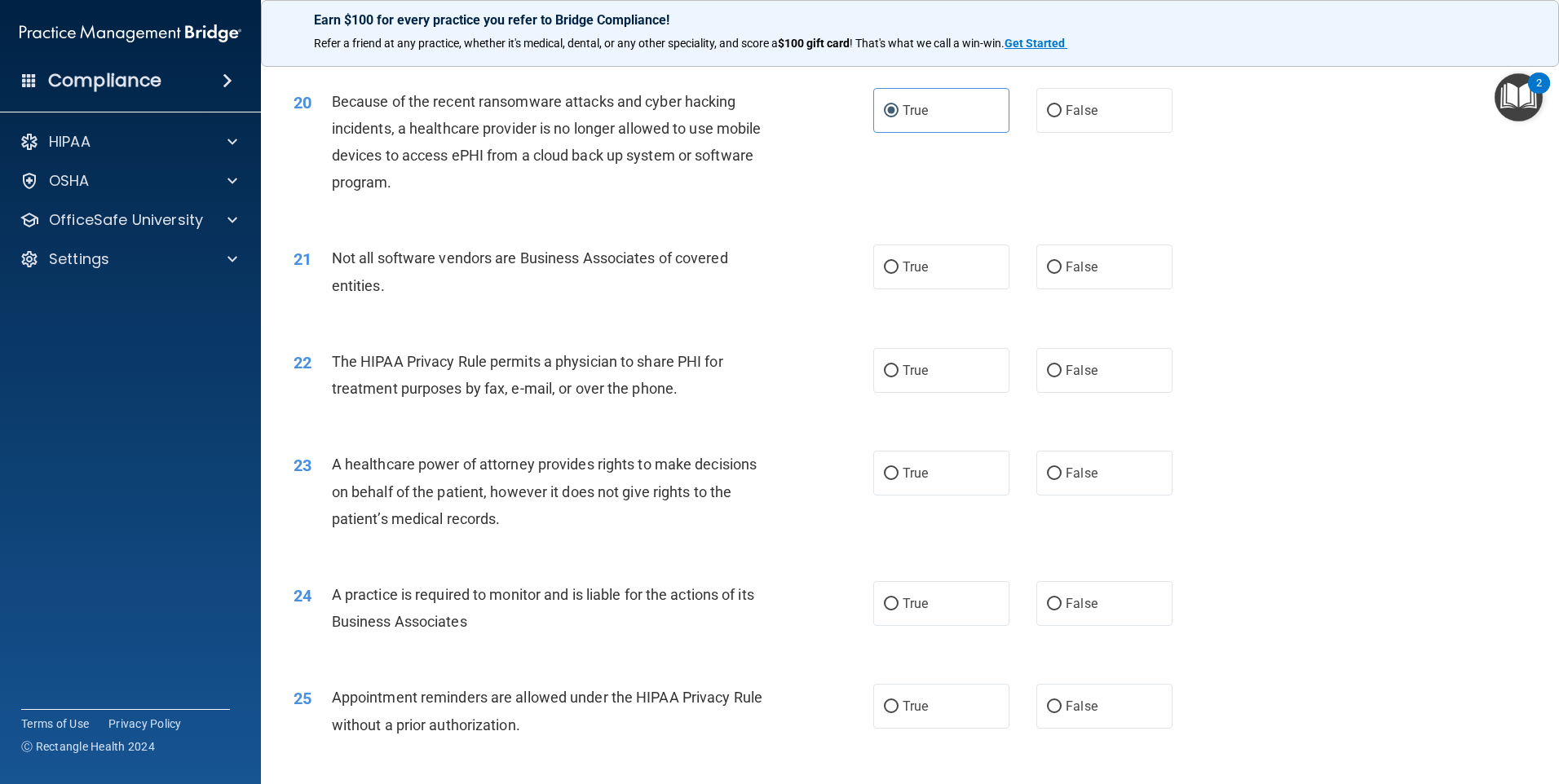
scroll to position [2363, 0]
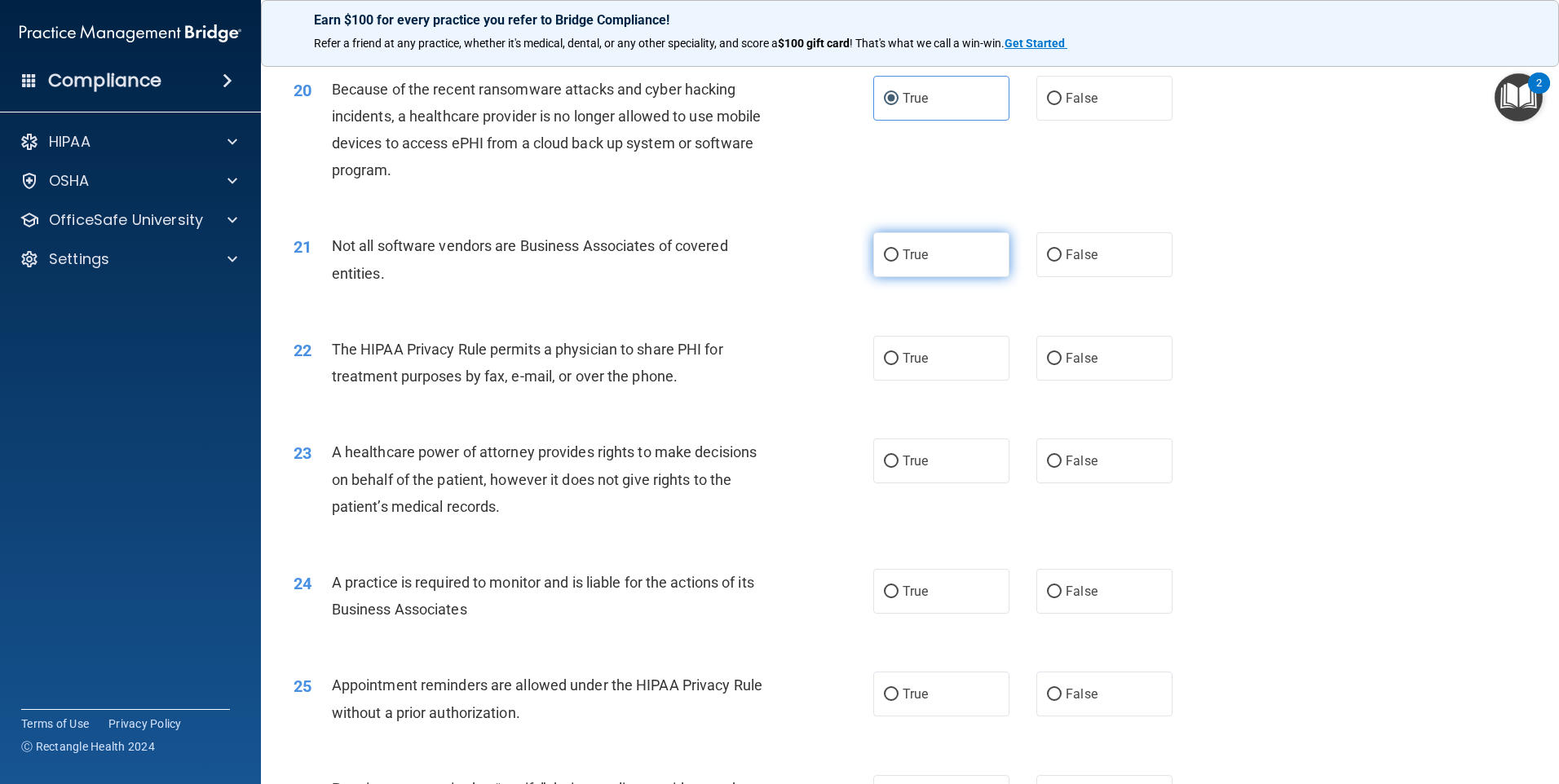
click at [913, 260] on span "True" at bounding box center [915, 254] width 25 height 16
click at [899, 260] on input "True" at bounding box center [891, 255] width 15 height 12
radio input "true"
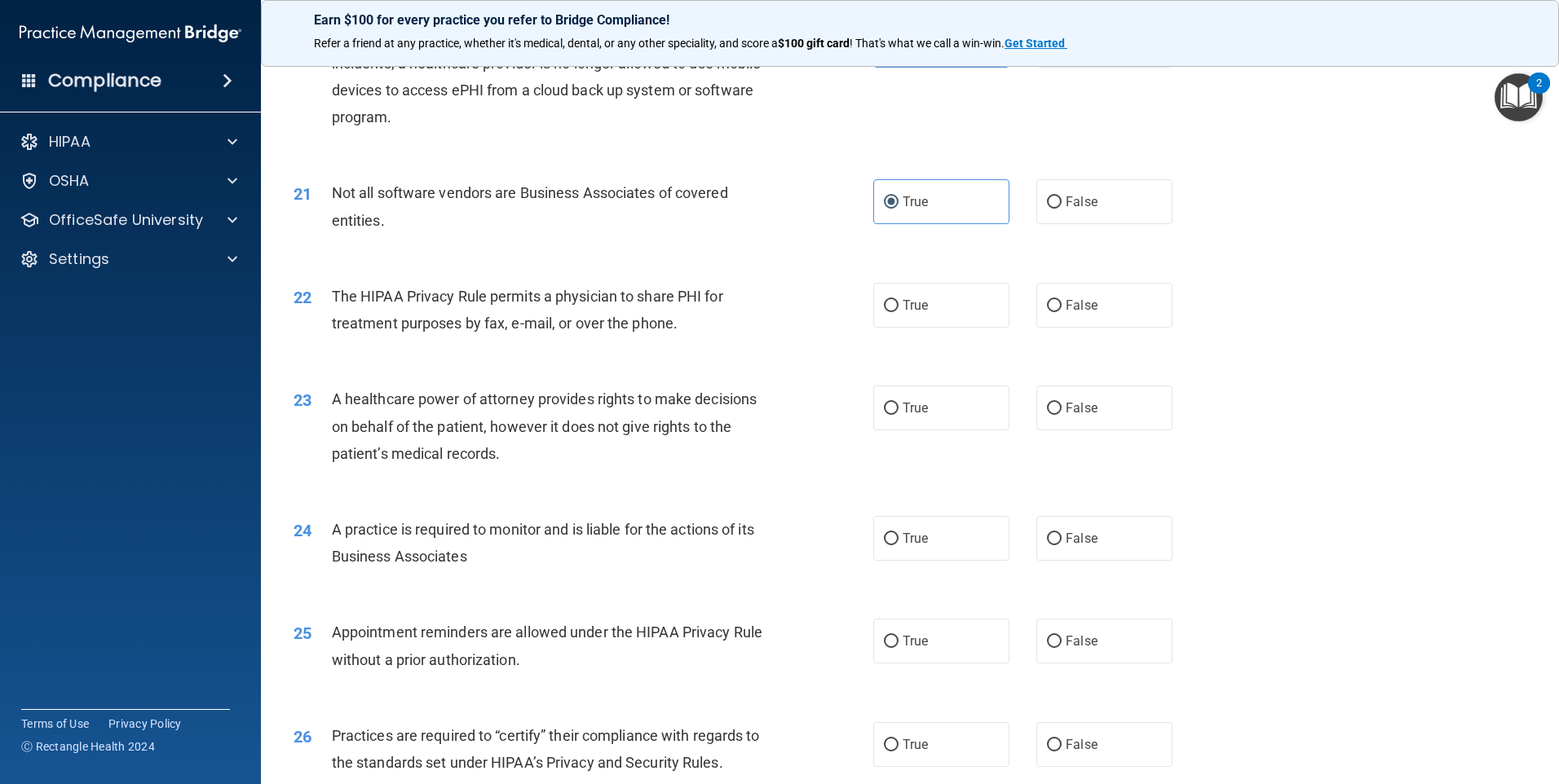
scroll to position [2444, 0]
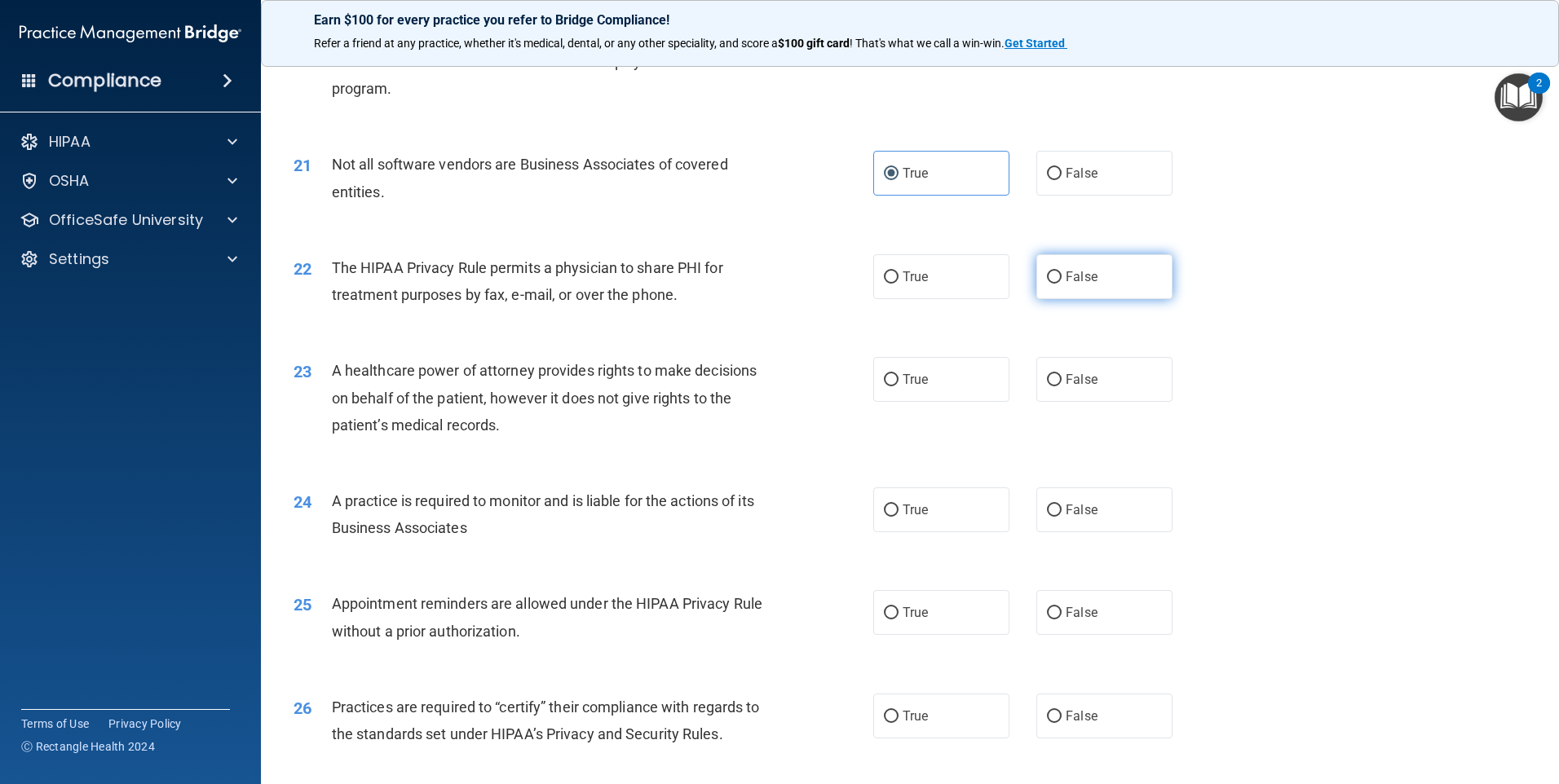
click at [1094, 294] on label "False" at bounding box center [1104, 276] width 136 height 45
click at [1062, 283] on input "False" at bounding box center [1054, 277] width 15 height 12
radio input "true"
click at [899, 285] on label "True" at bounding box center [941, 276] width 136 height 45
click at [899, 283] on input "True" at bounding box center [891, 277] width 15 height 12
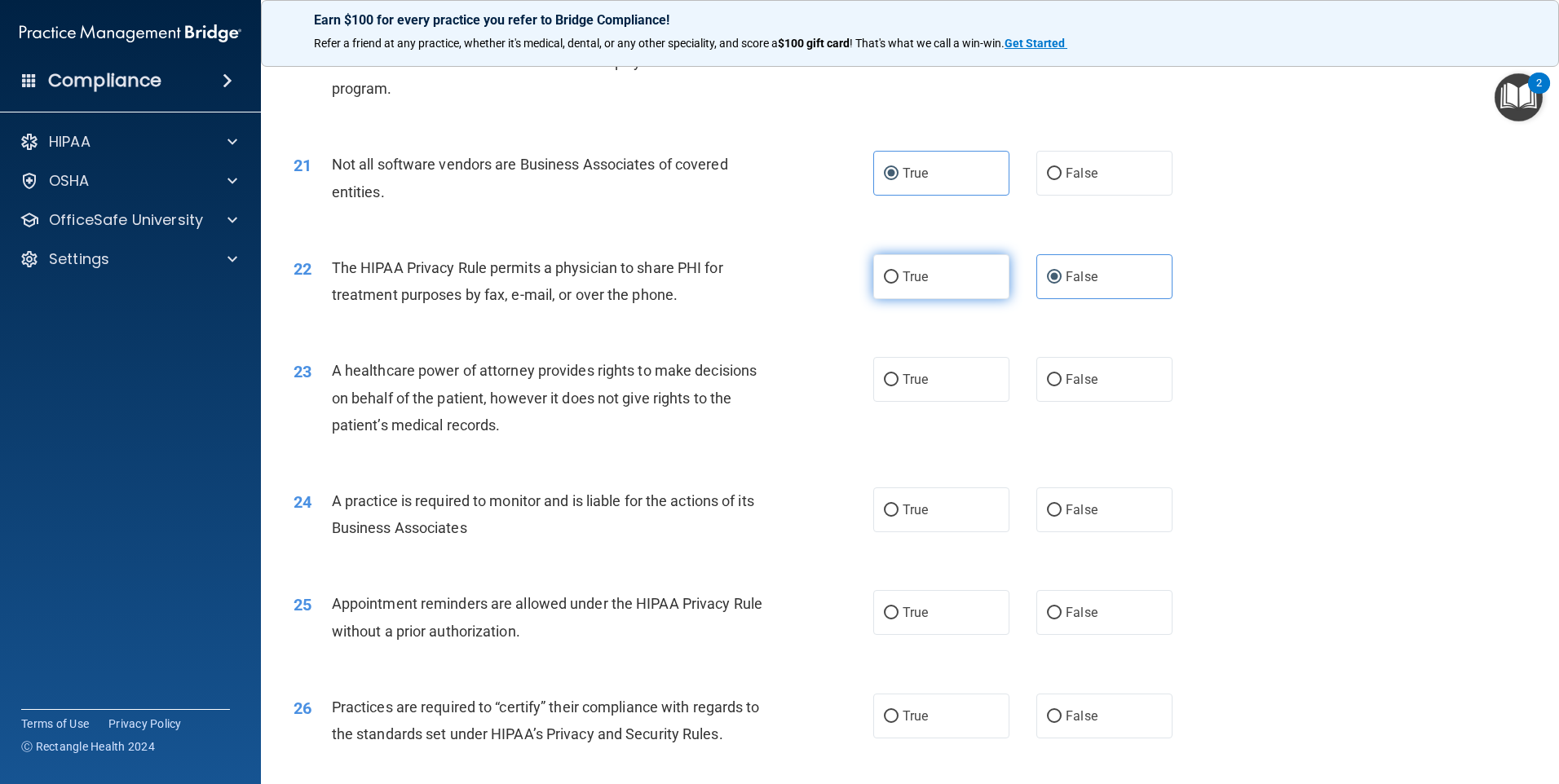
radio input "true"
radio input "false"
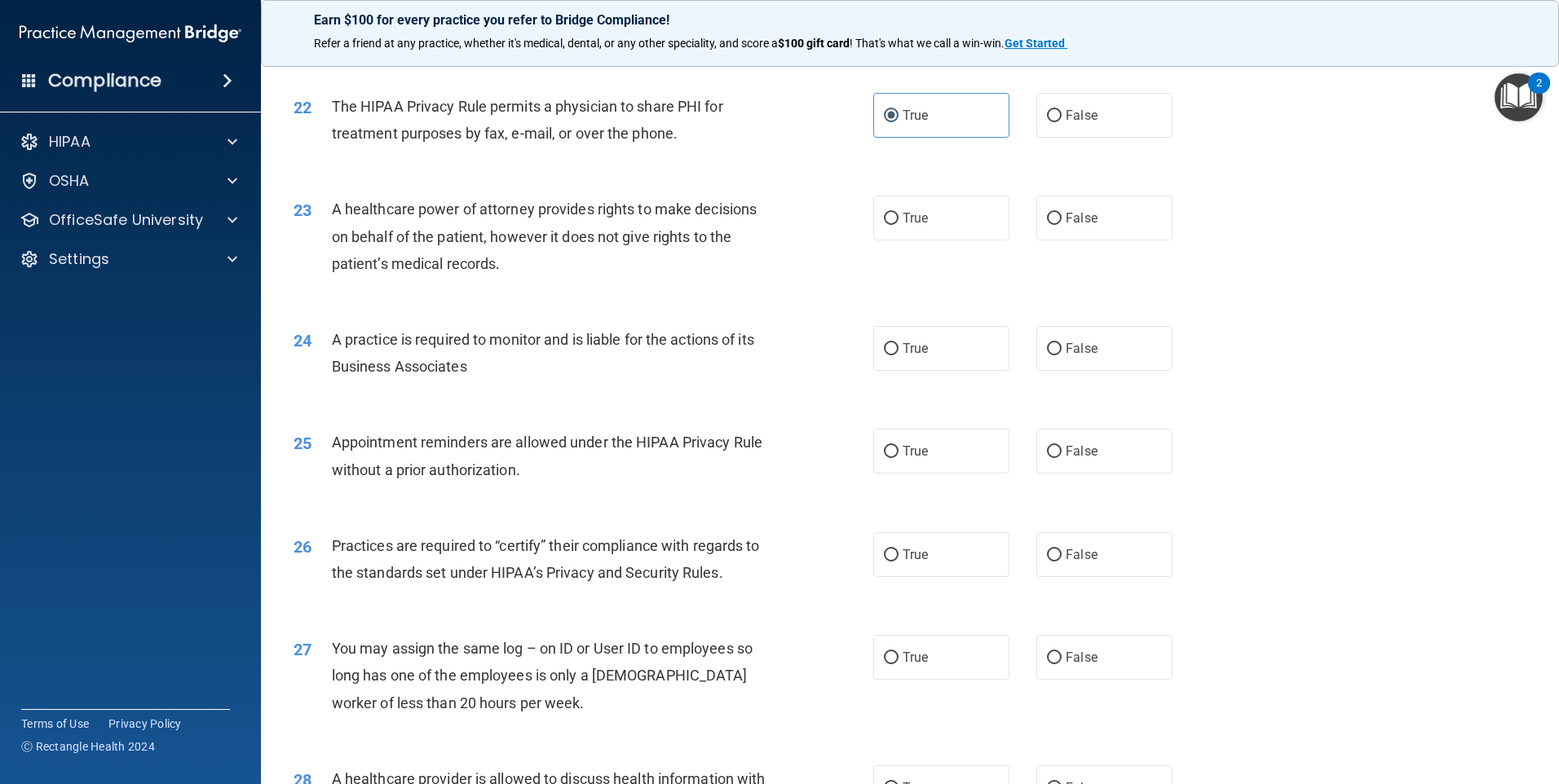
scroll to position [2607, 0]
click at [1053, 234] on label "False" at bounding box center [1104, 216] width 136 height 45
click at [1053, 224] on input "False" at bounding box center [1054, 217] width 15 height 12
radio input "true"
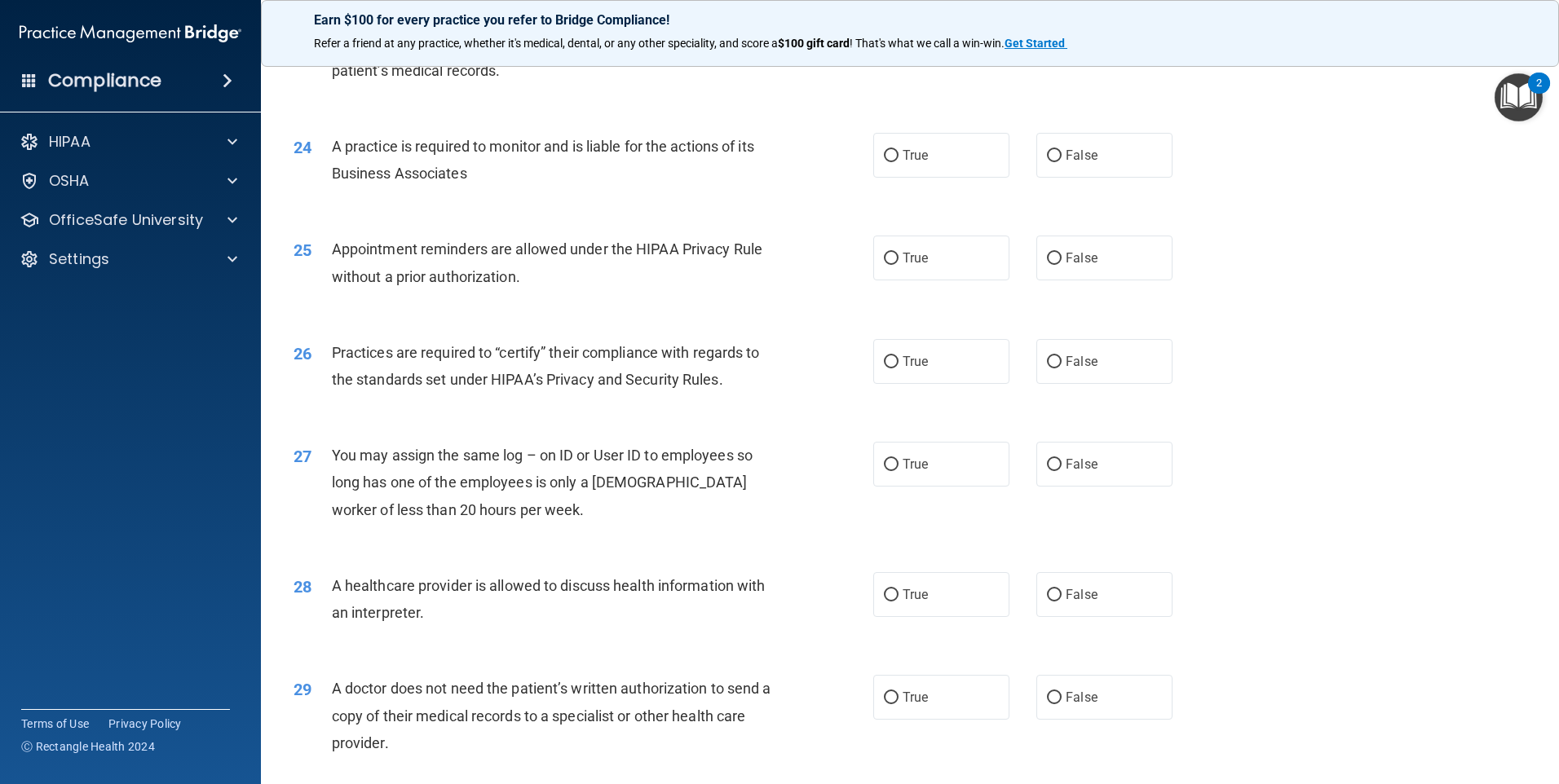
scroll to position [2770, 0]
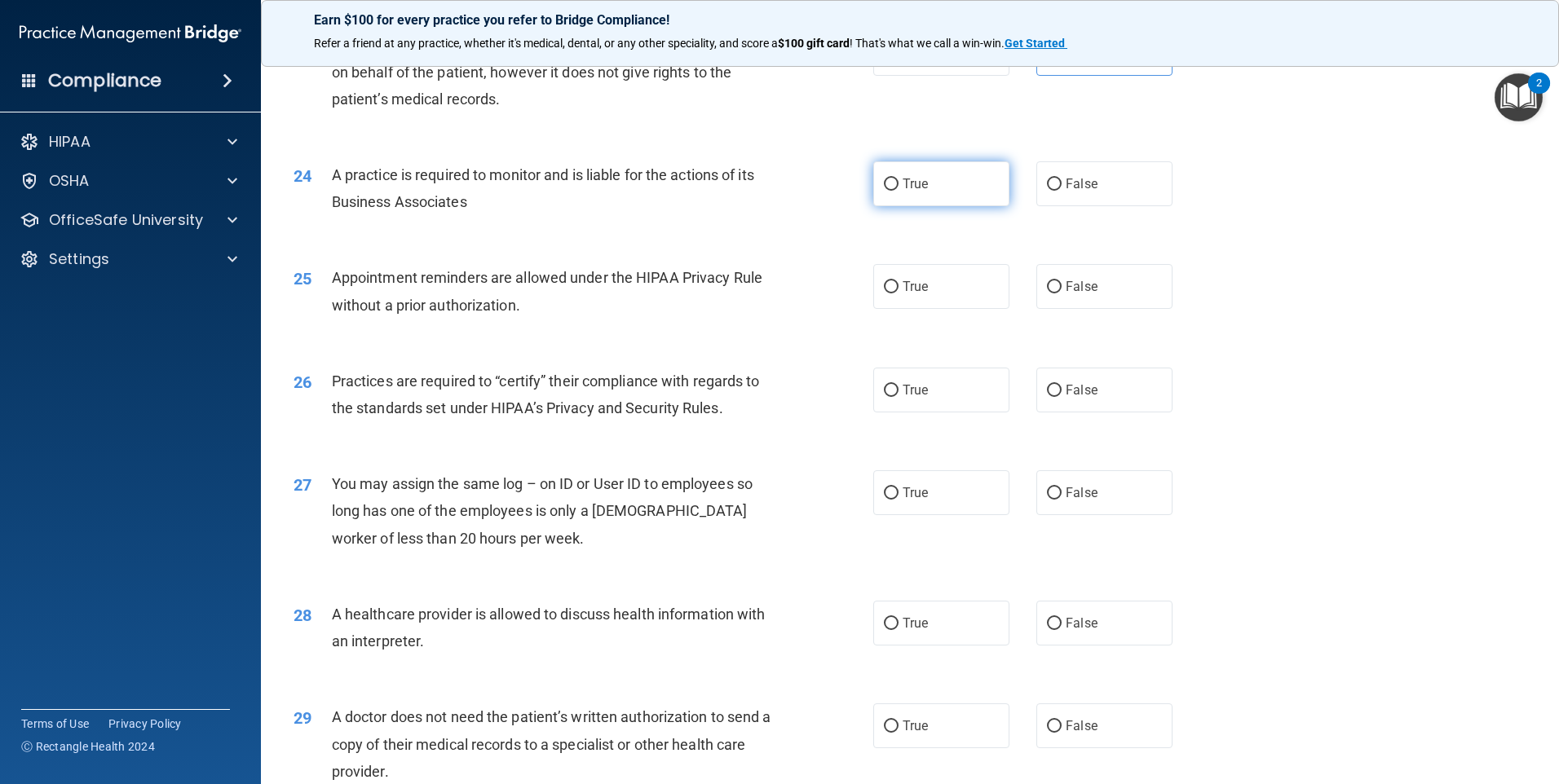
click at [956, 186] on label "True" at bounding box center [941, 183] width 136 height 45
click at [899, 186] on input "True" at bounding box center [891, 185] width 15 height 12
radio input "true"
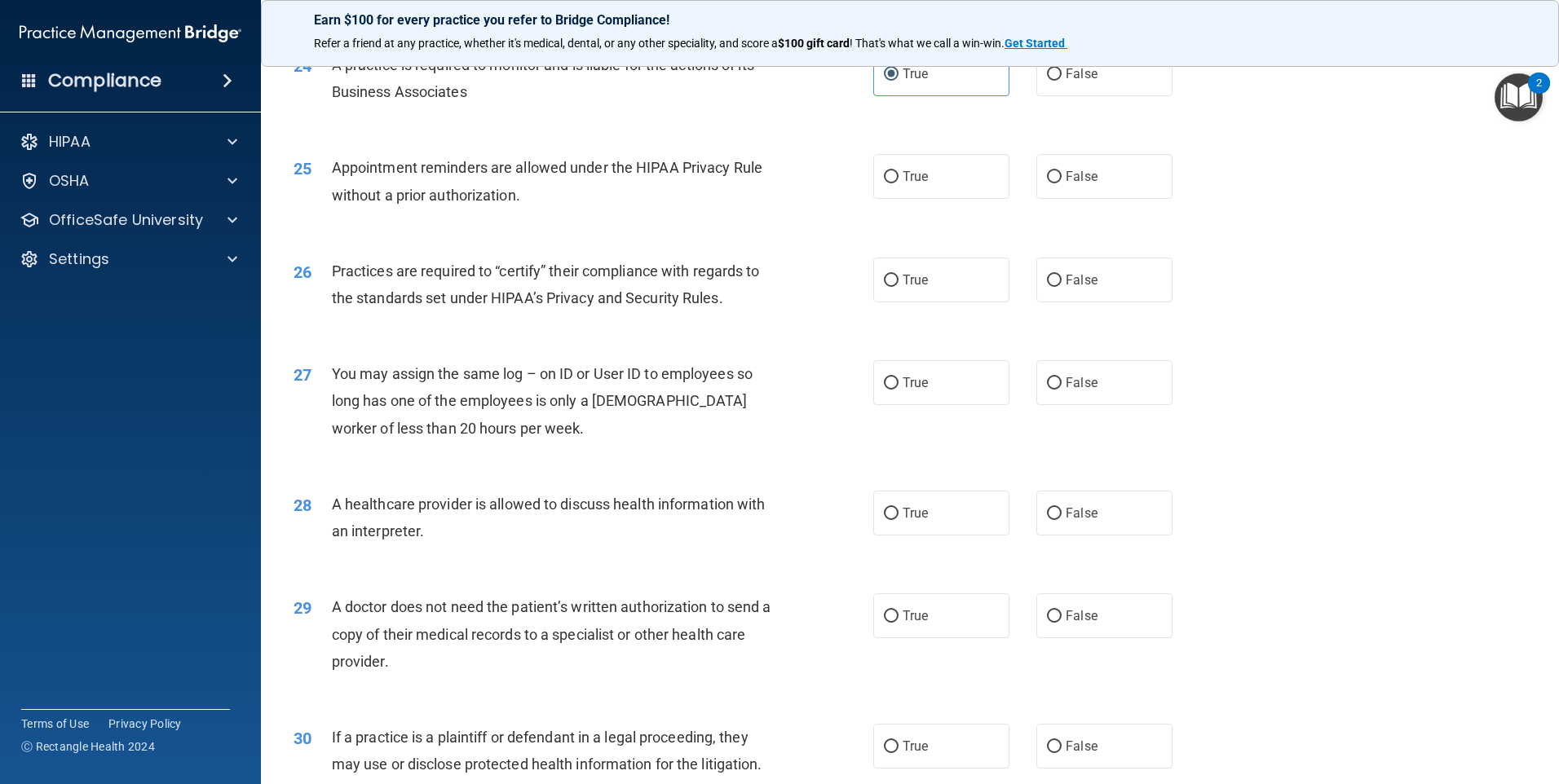
scroll to position [2852, 0]
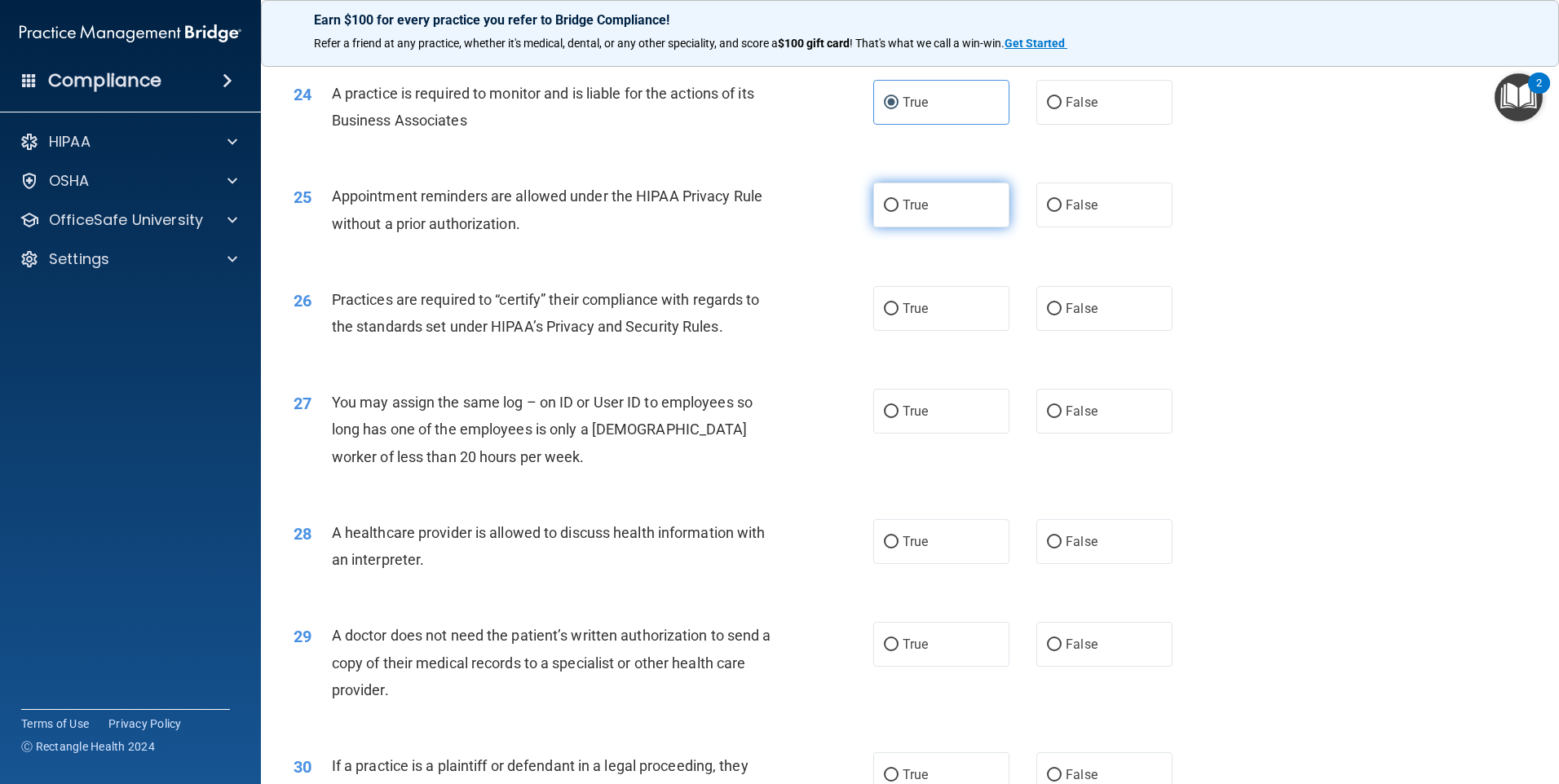
click at [919, 220] on label "True" at bounding box center [941, 205] width 136 height 45
click at [899, 212] on input "True" at bounding box center [891, 206] width 15 height 12
radio input "true"
click at [1083, 206] on span "False" at bounding box center [1082, 205] width 32 height 16
click at [1062, 206] on input "False" at bounding box center [1054, 206] width 15 height 12
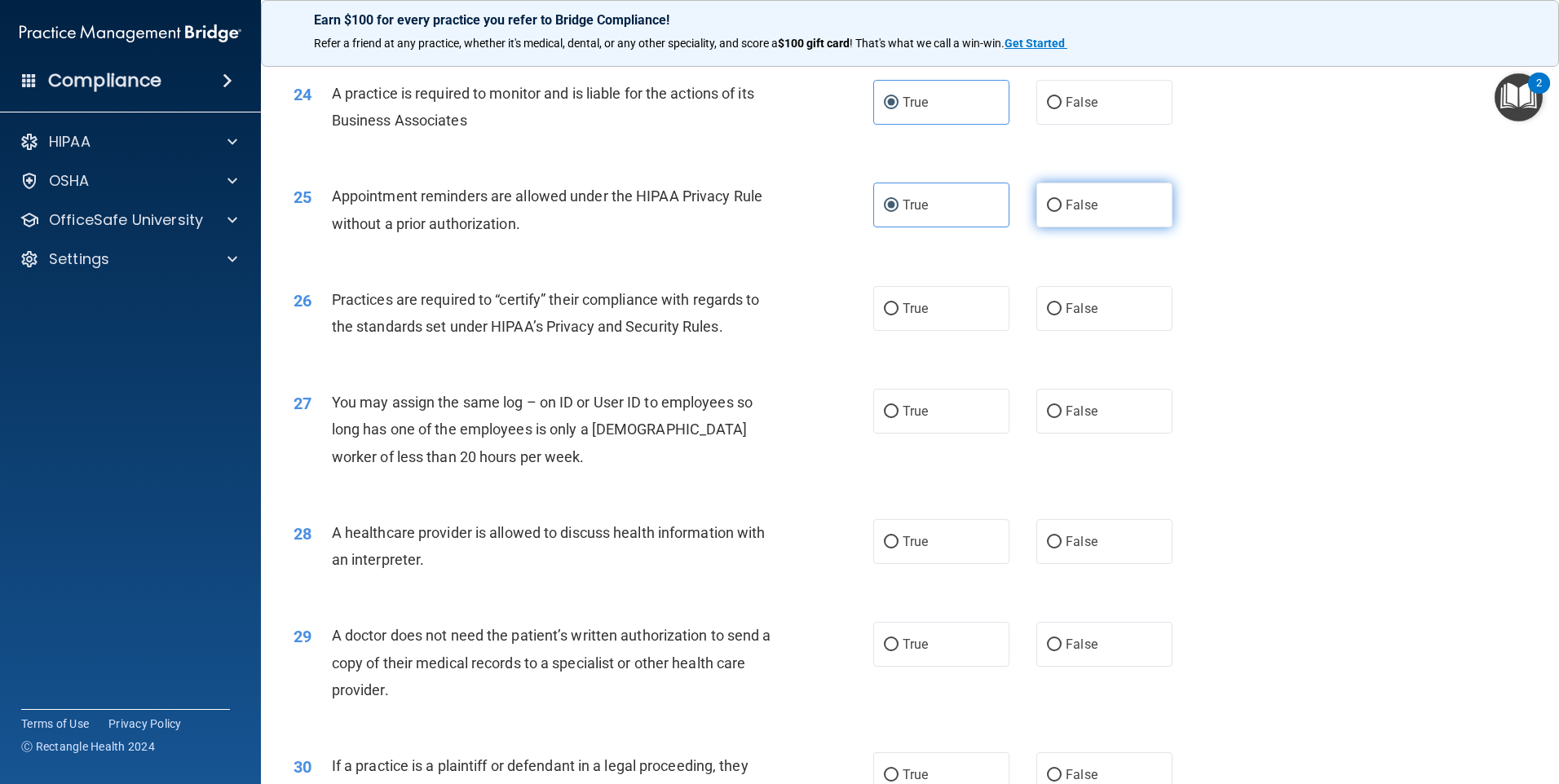
radio input "true"
radio input "false"
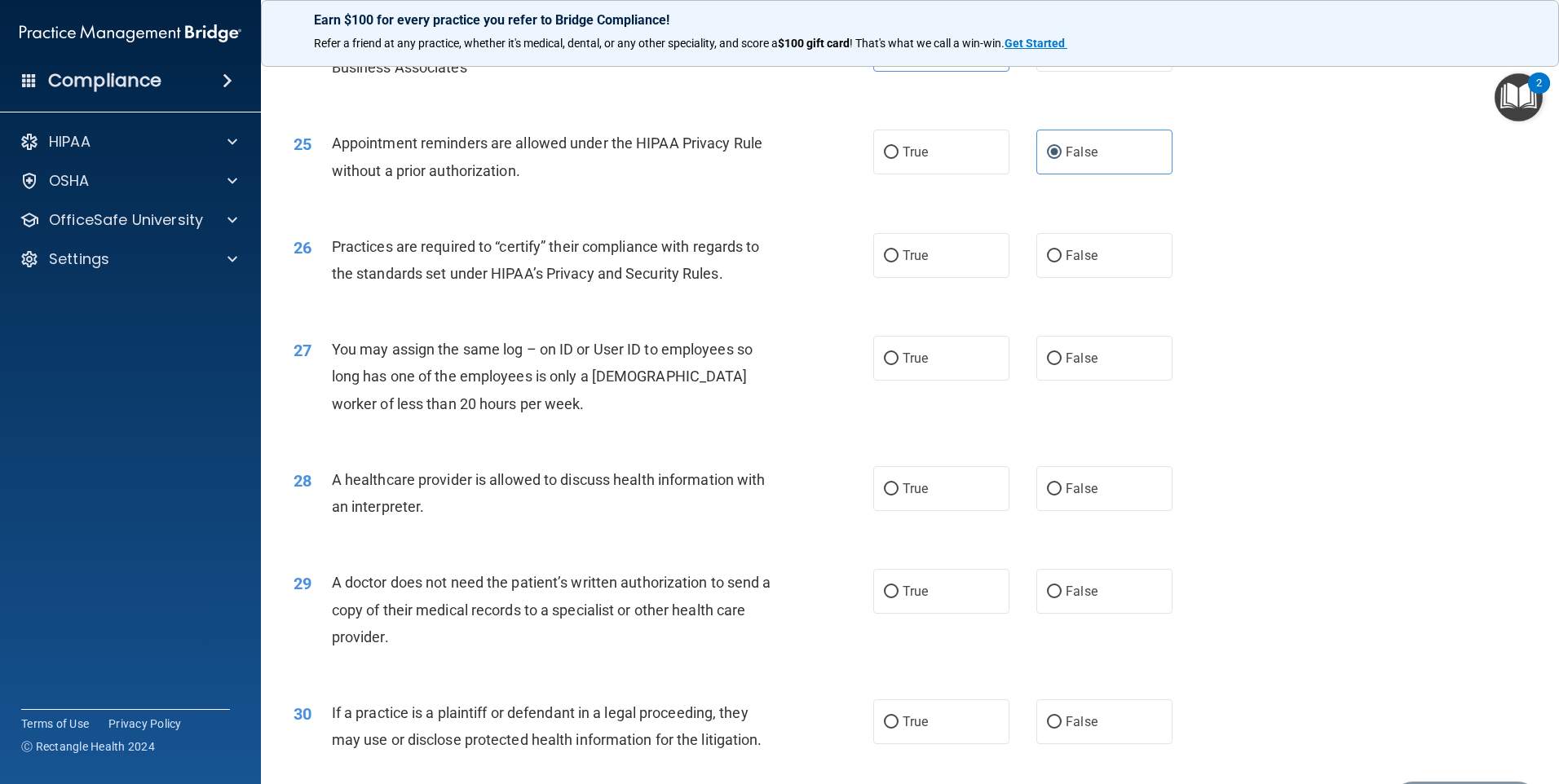
scroll to position [2933, 0]
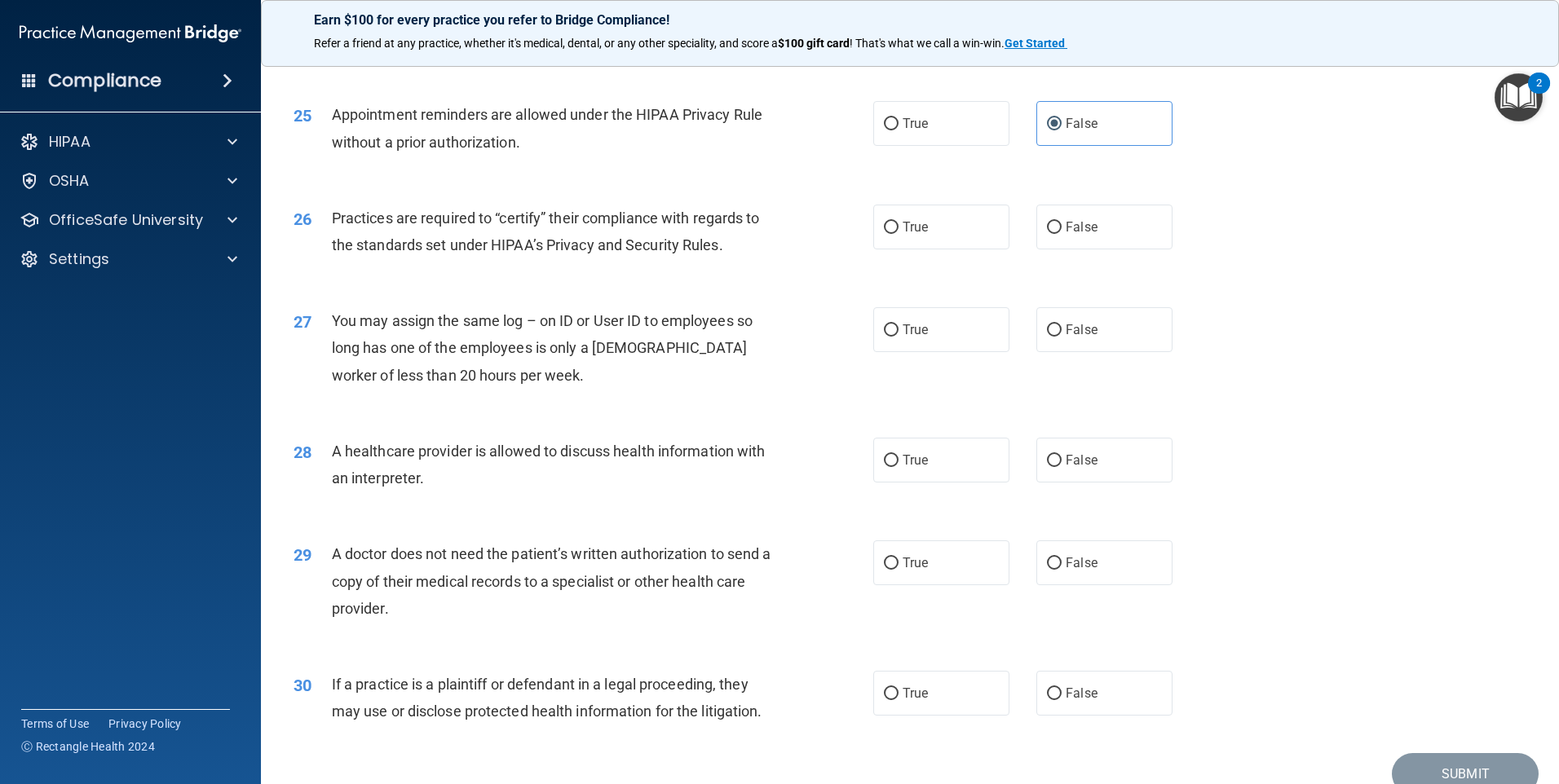
click at [940, 251] on div "26 Practices are required to “certify” their compliance with regards to the sta…" at bounding box center [910, 235] width 1257 height 102
click at [931, 242] on label "True" at bounding box center [941, 227] width 136 height 45
click at [899, 234] on input "True" at bounding box center [891, 228] width 15 height 12
radio input "true"
click at [1157, 336] on label "False" at bounding box center [1104, 329] width 136 height 45
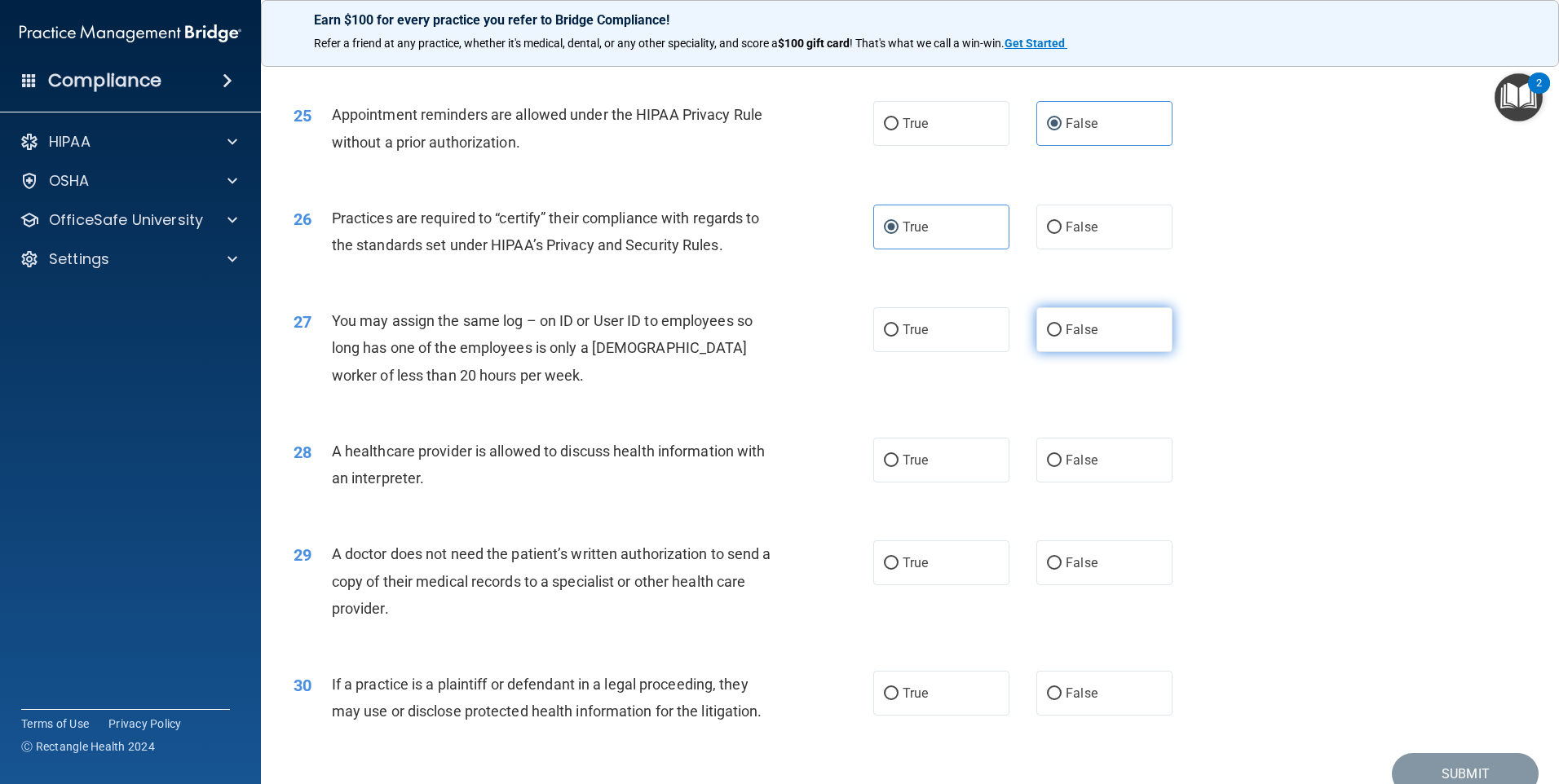
click at [1062, 336] on input "False" at bounding box center [1054, 330] width 15 height 12
radio input "true"
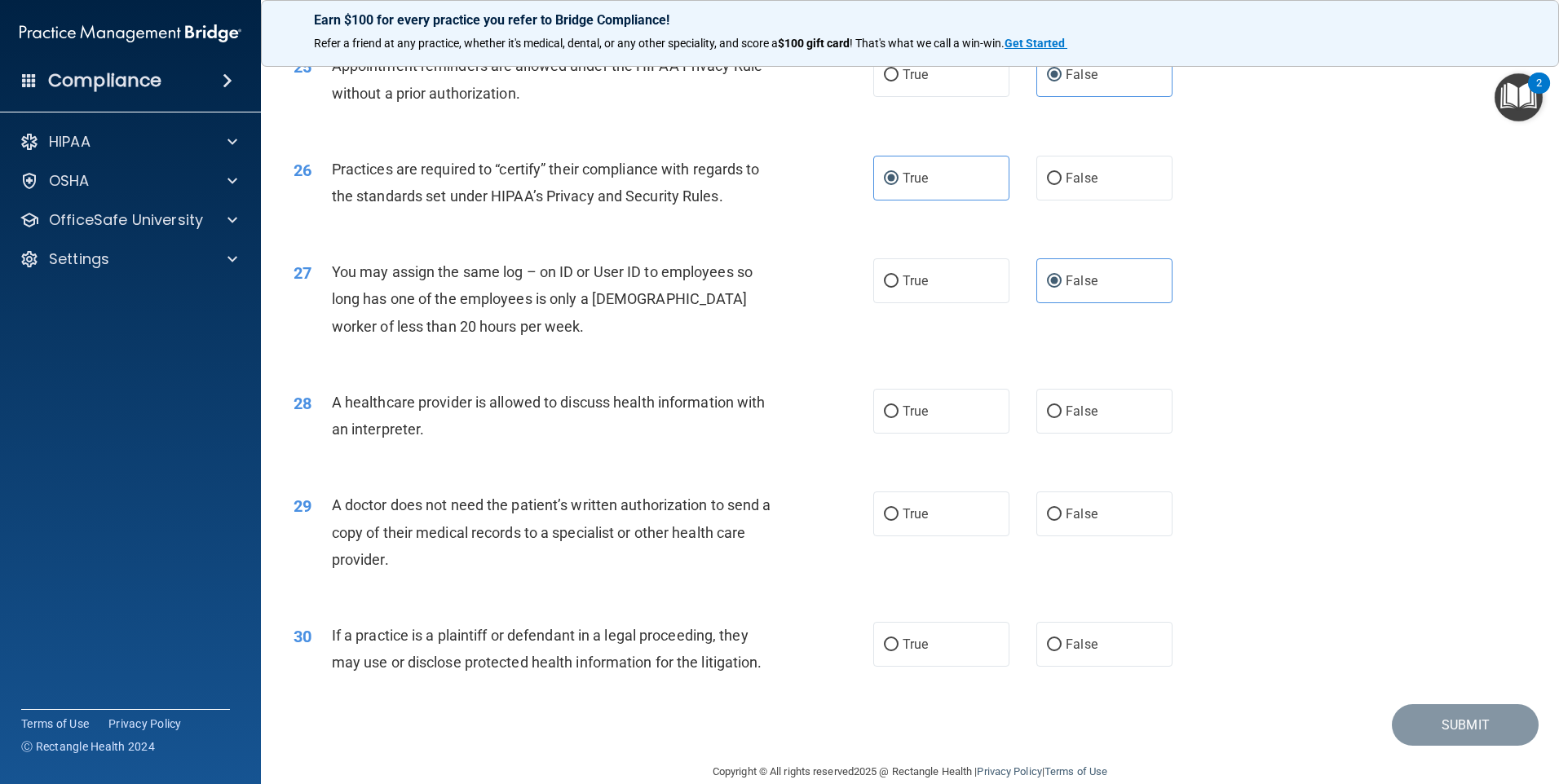
scroll to position [3009, 0]
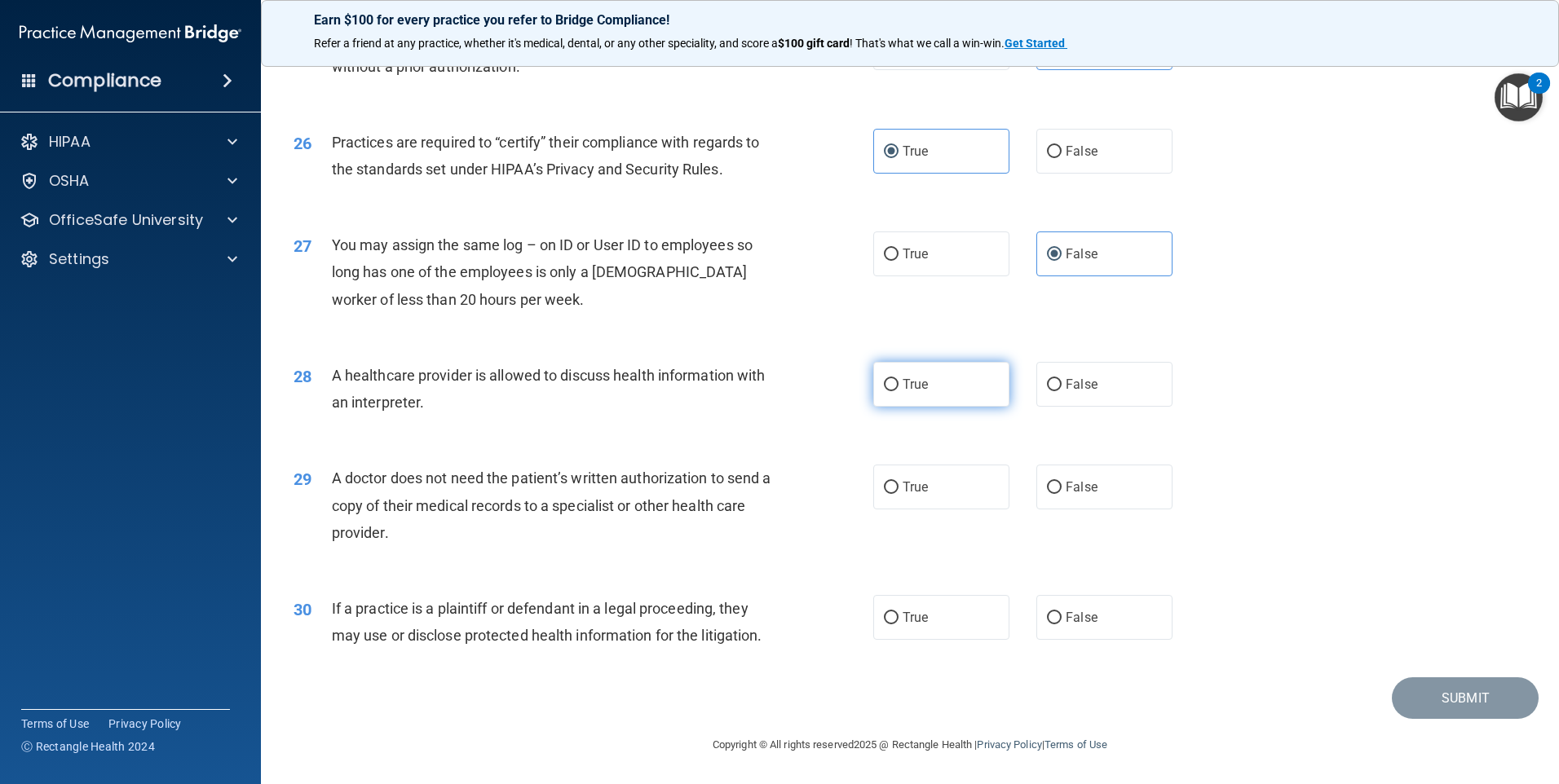
click at [884, 384] on input "True" at bounding box center [891, 385] width 15 height 12
radio input "true"
click at [873, 484] on label "True" at bounding box center [941, 486] width 136 height 45
click at [884, 484] on input "True" at bounding box center [891, 488] width 15 height 12
radio input "true"
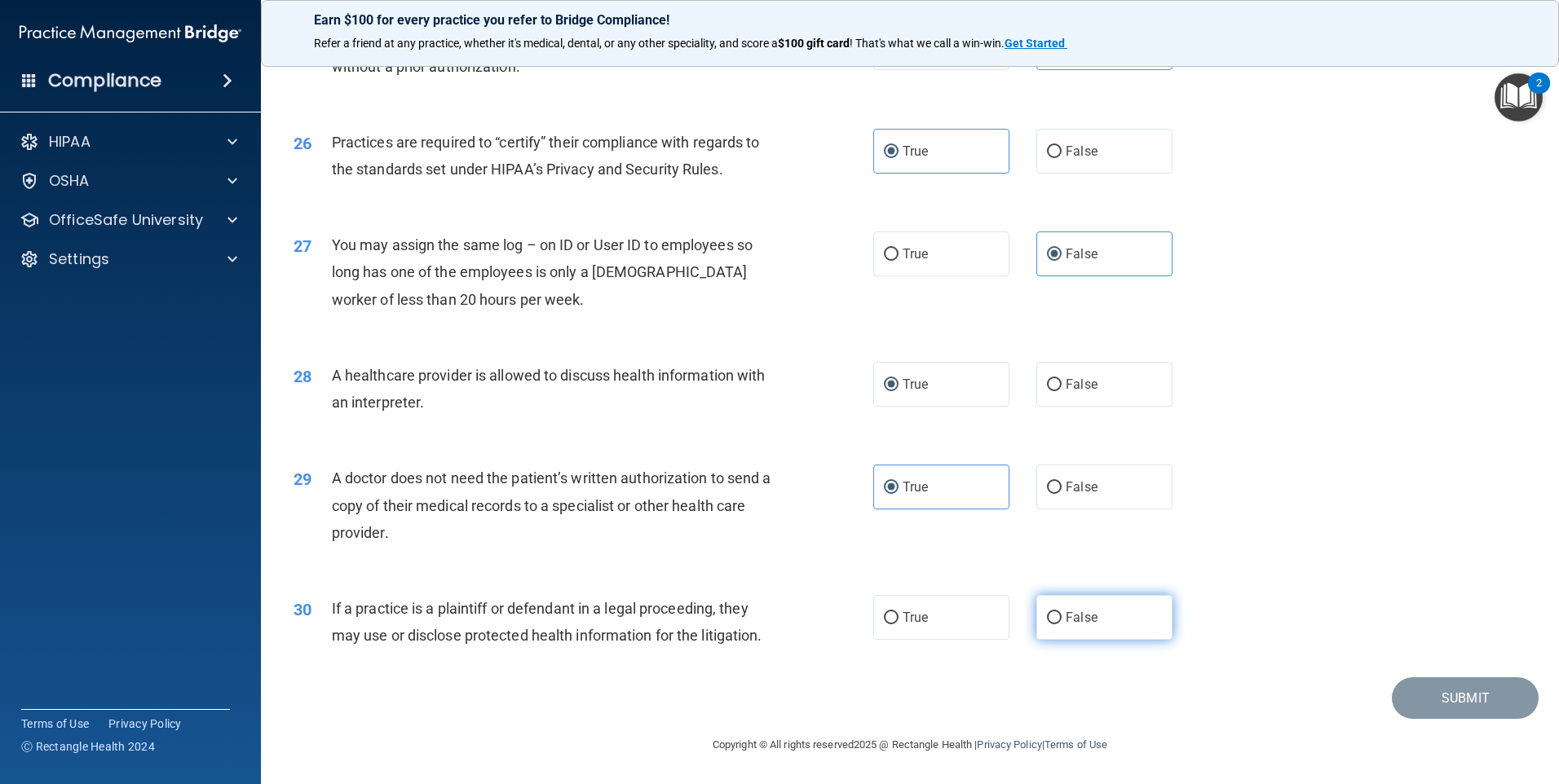
click at [1092, 629] on label "False" at bounding box center [1104, 617] width 136 height 45
click at [1062, 624] on input "False" at bounding box center [1054, 618] width 15 height 12
radio input "true"
click at [1483, 704] on button "Submit" at bounding box center [1466, 698] width 147 height 42
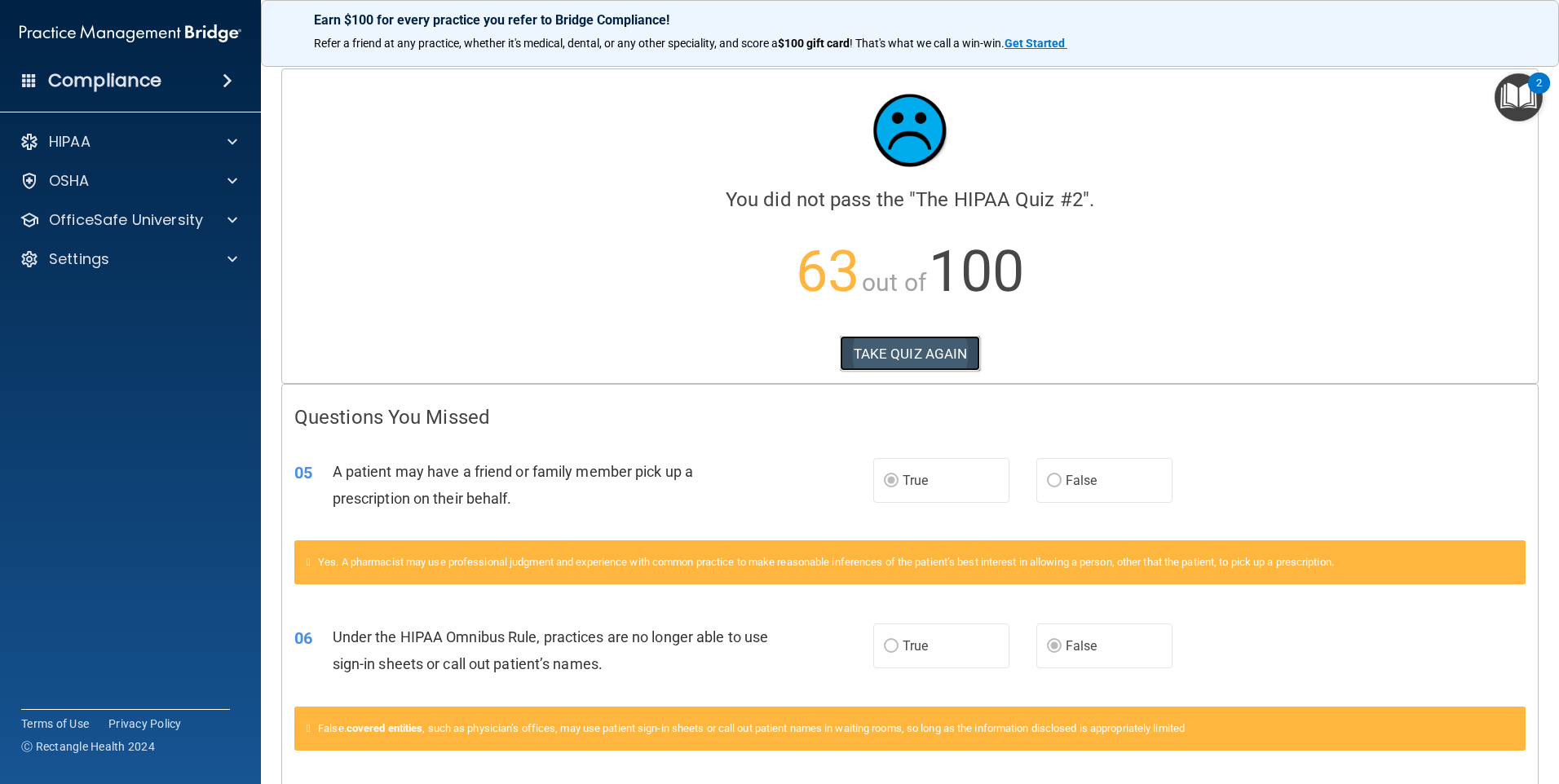
click at [940, 369] on button "TAKE QUIZ AGAIN" at bounding box center [911, 354] width 141 height 36
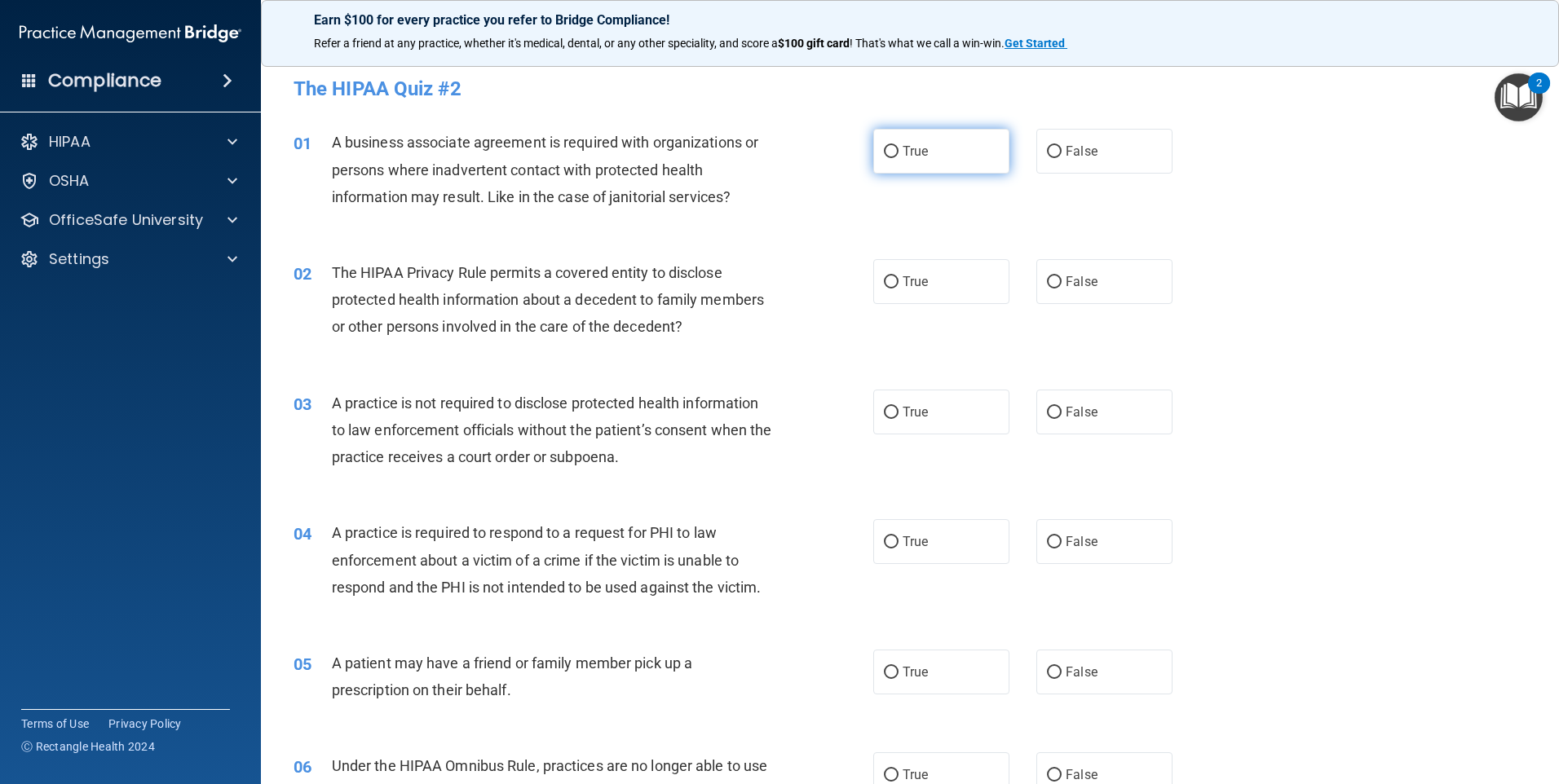
click at [943, 159] on label "True" at bounding box center [941, 151] width 136 height 45
click at [899, 158] on input "True" at bounding box center [891, 152] width 15 height 12
radio input "true"
click at [923, 286] on label "True" at bounding box center [941, 281] width 136 height 45
click at [899, 286] on input "True" at bounding box center [891, 282] width 15 height 12
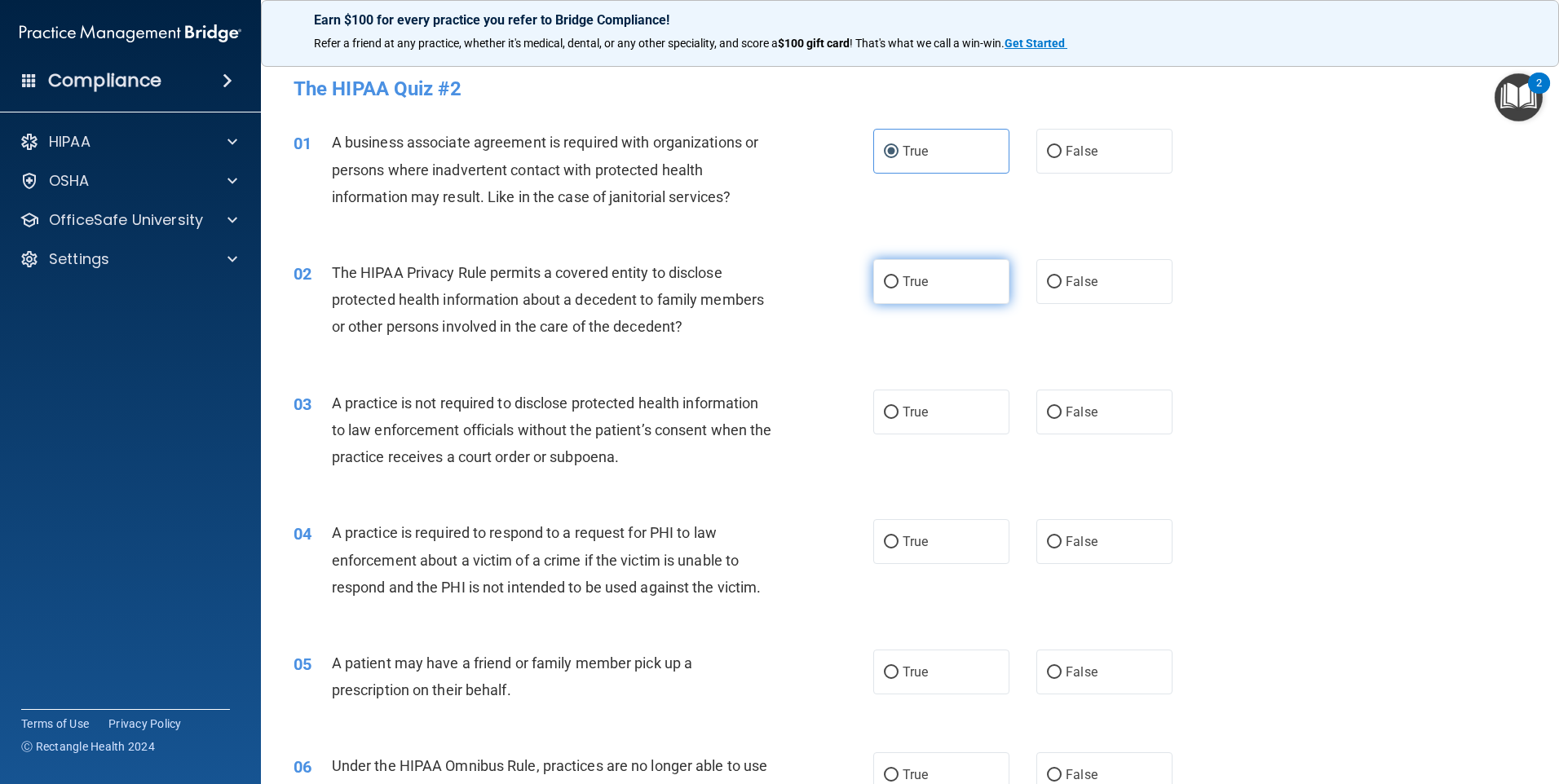
radio input "true"
click at [917, 423] on label "True" at bounding box center [941, 411] width 136 height 45
click at [899, 418] on input "True" at bounding box center [891, 412] width 15 height 12
radio input "true"
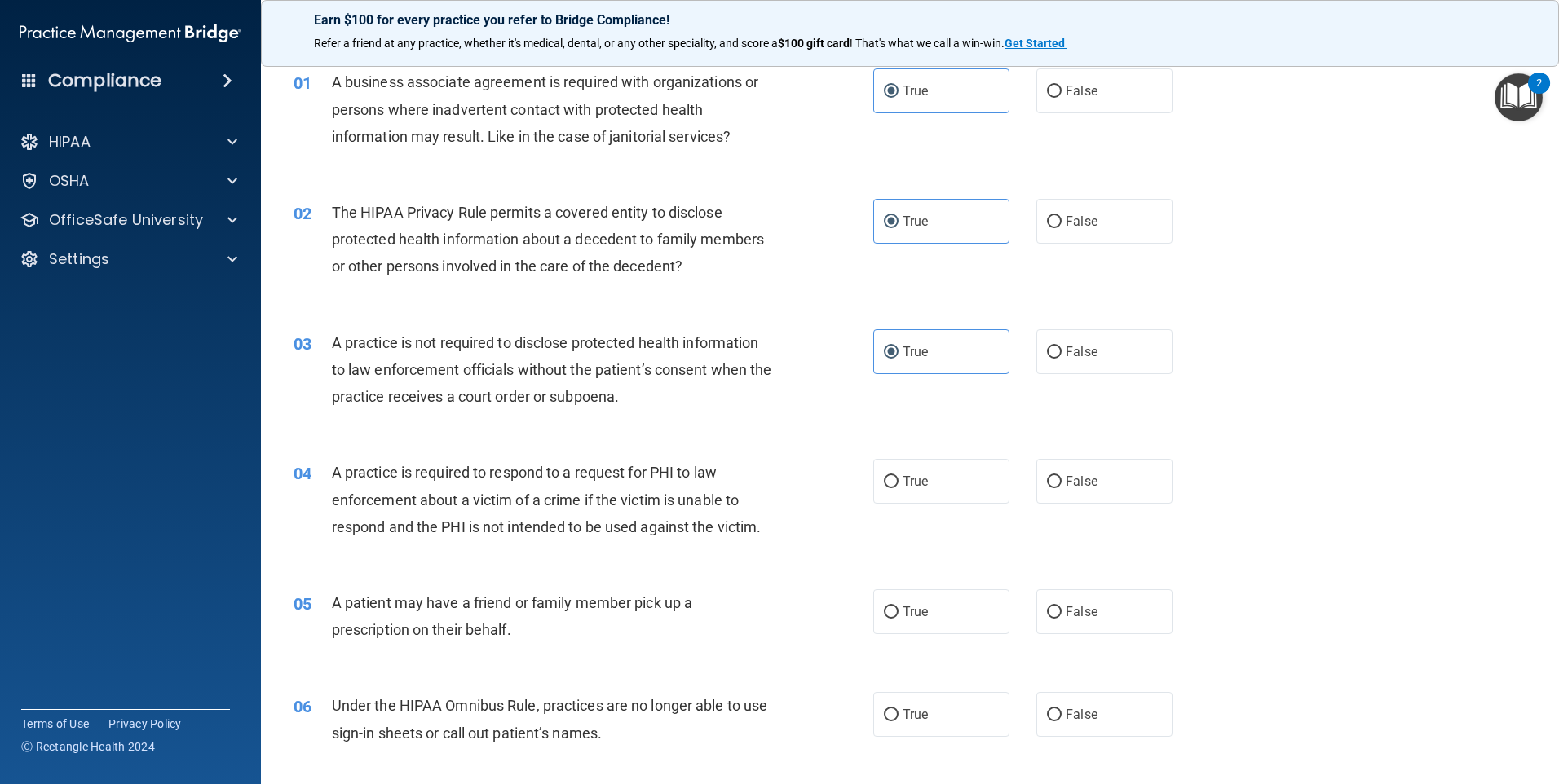
scroll to position [163, 0]
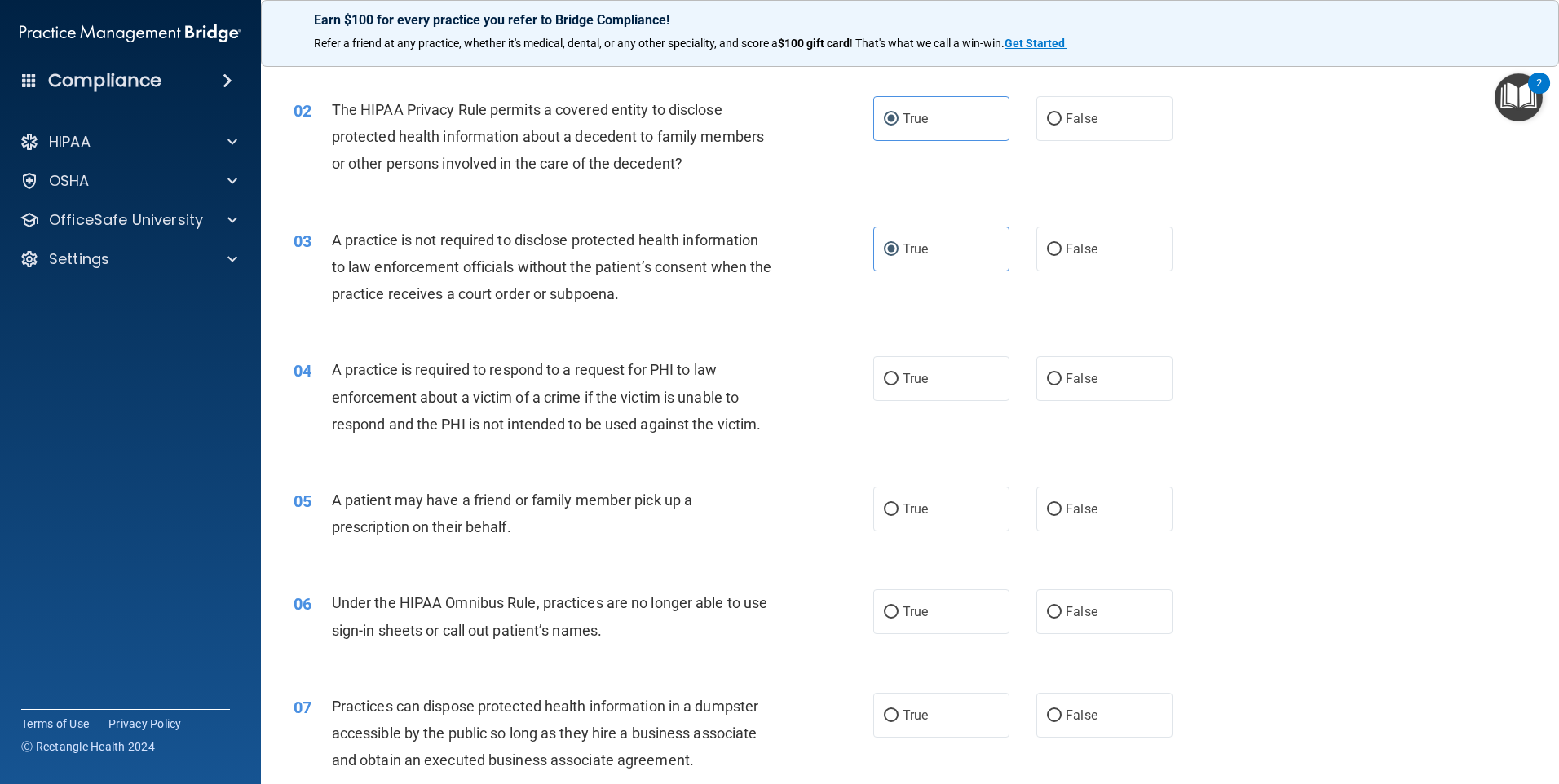
click at [915, 405] on div "04 A practice is required to respond to a request for PHI to law enforcement ab…" at bounding box center [910, 400] width 1257 height 130
click at [914, 391] on label "True" at bounding box center [941, 378] width 136 height 45
click at [899, 386] on input "True" at bounding box center [891, 380] width 15 height 12
radio input "true"
click at [904, 499] on label "True" at bounding box center [941, 509] width 136 height 45
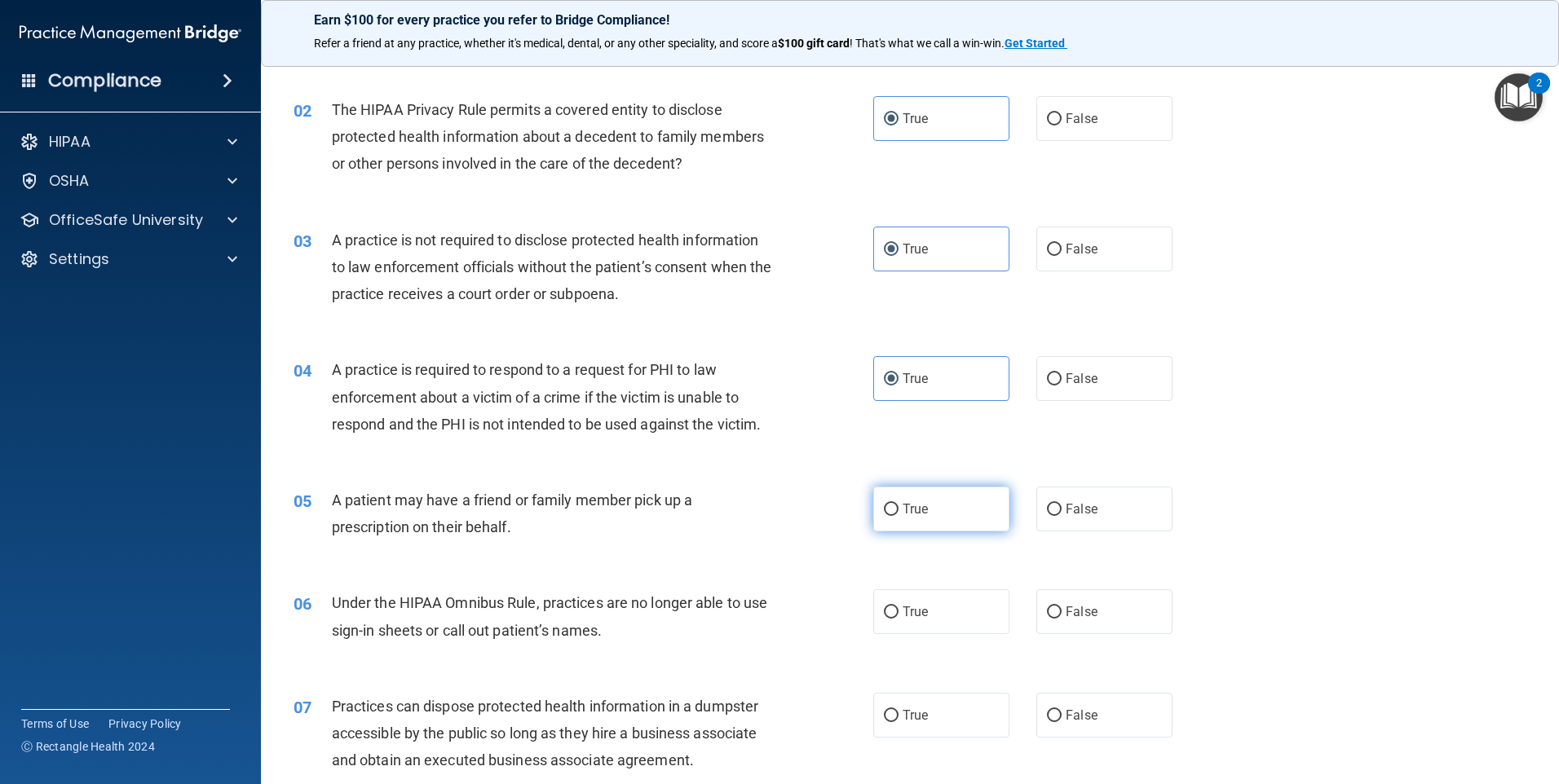
click at [899, 504] on input "True" at bounding box center [891, 510] width 15 height 12
radio input "true"
click at [917, 616] on span "True" at bounding box center [915, 612] width 25 height 16
click at [899, 616] on input "True" at bounding box center [891, 612] width 15 height 12
radio input "true"
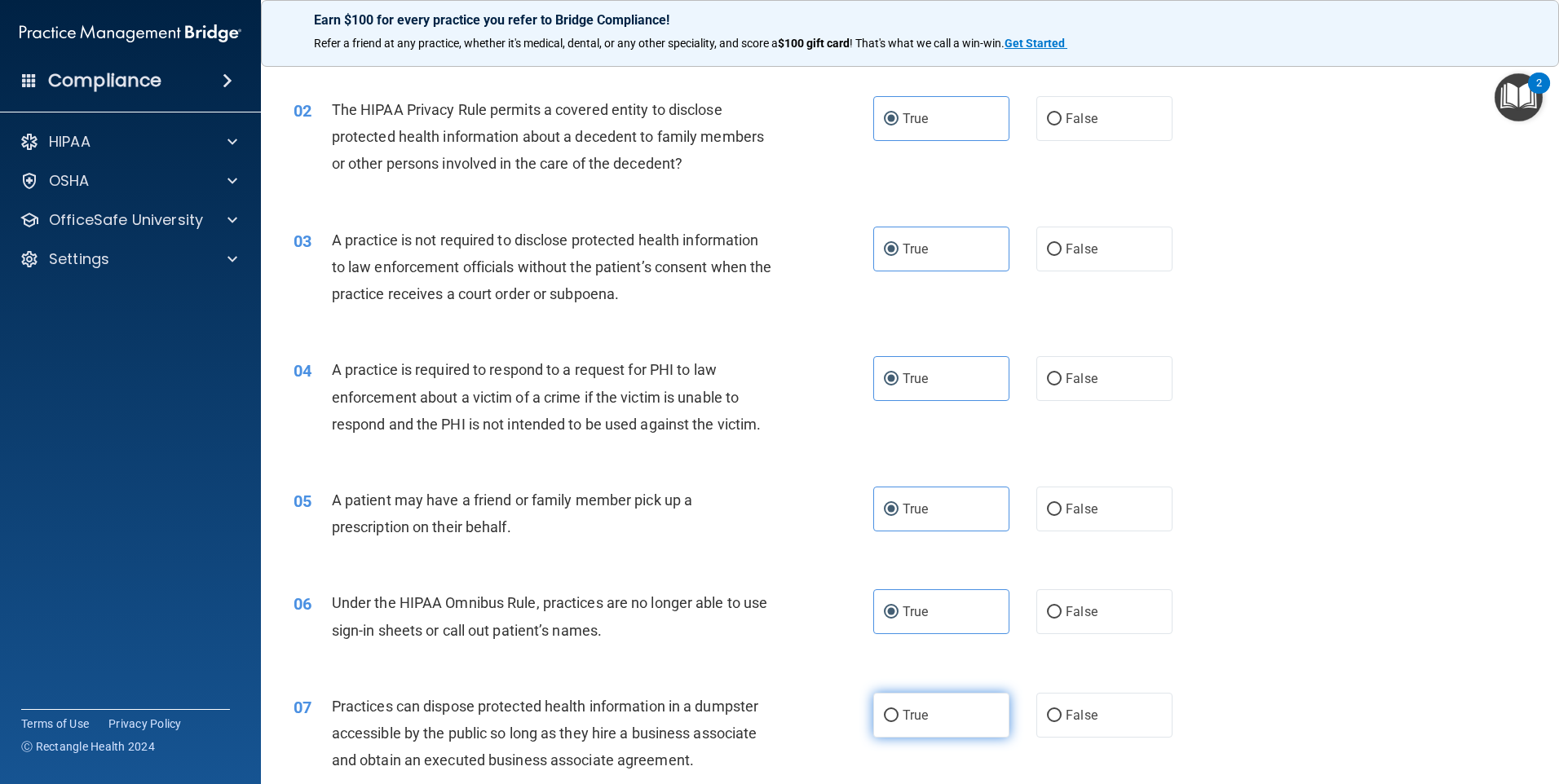
click at [926, 705] on label "True" at bounding box center [941, 714] width 136 height 45
click at [899, 709] on input "True" at bounding box center [891, 715] width 15 height 12
radio input "true"
click at [1066, 721] on span "False" at bounding box center [1082, 715] width 32 height 16
click at [1062, 721] on input "False" at bounding box center [1054, 715] width 15 height 12
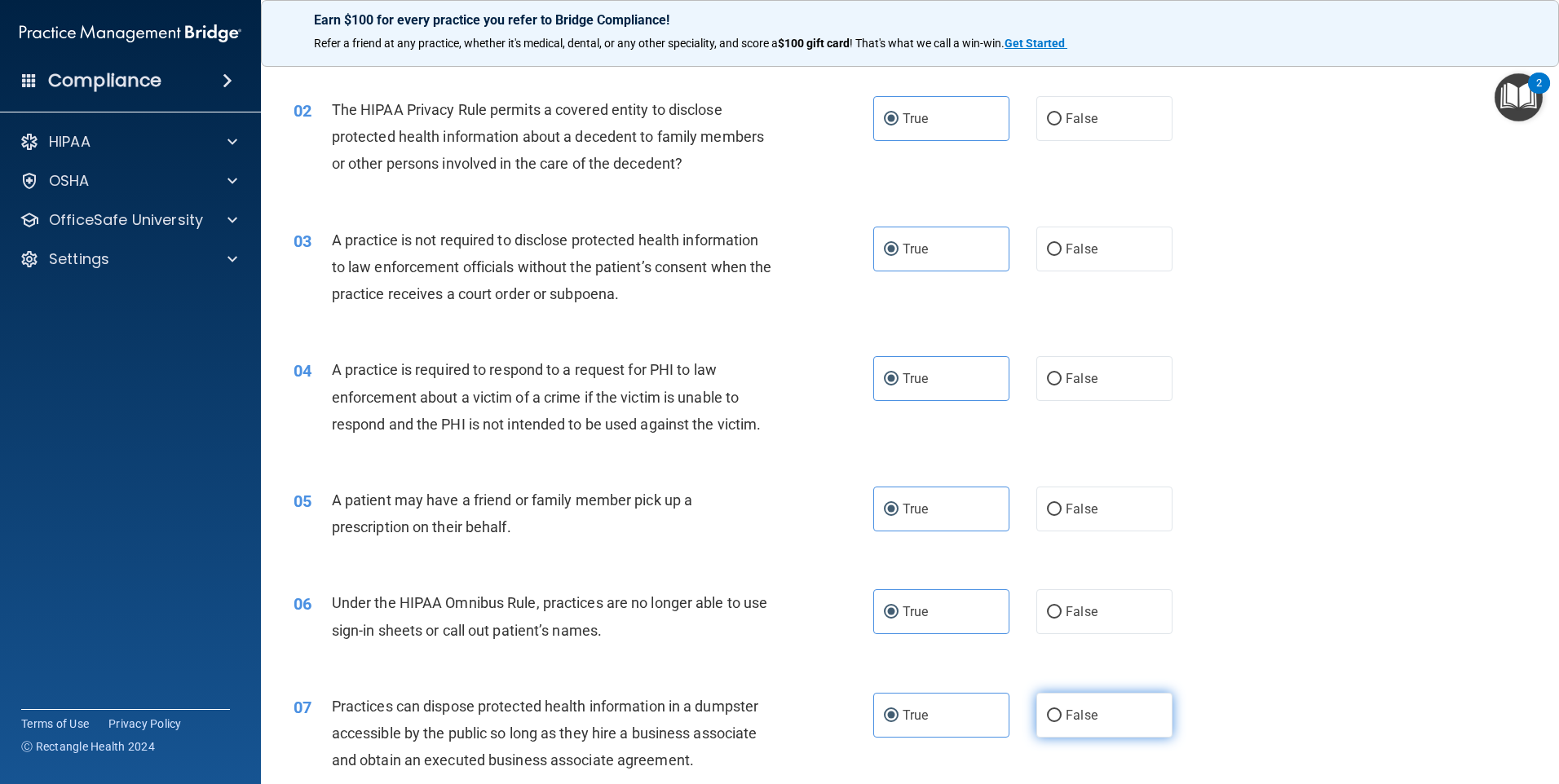
radio input "true"
radio input "false"
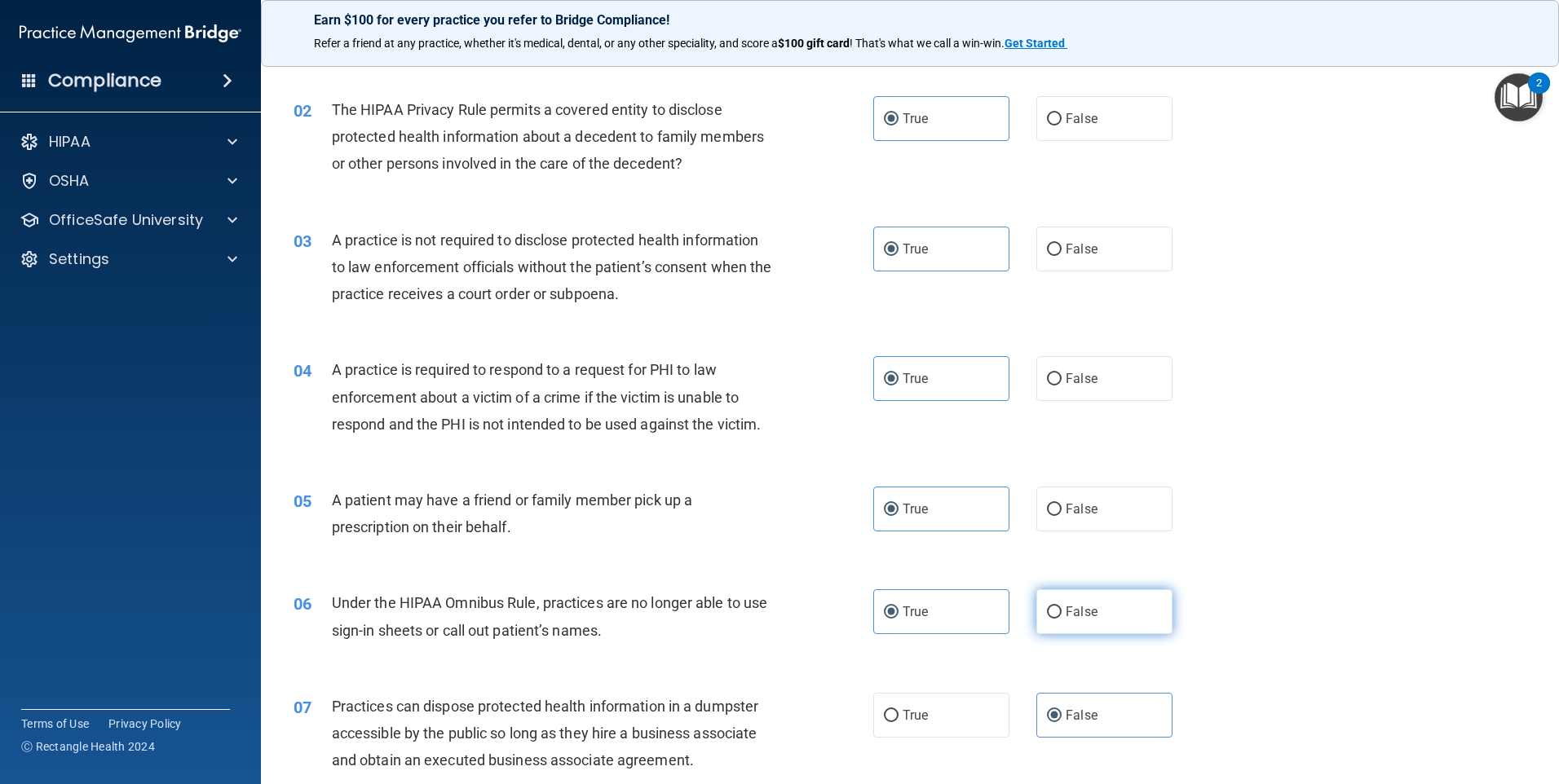
click at [1123, 618] on label "False" at bounding box center [1104, 611] width 136 height 45
click at [1062, 618] on input "False" at bounding box center [1054, 612] width 15 height 12
radio input "true"
radio input "false"
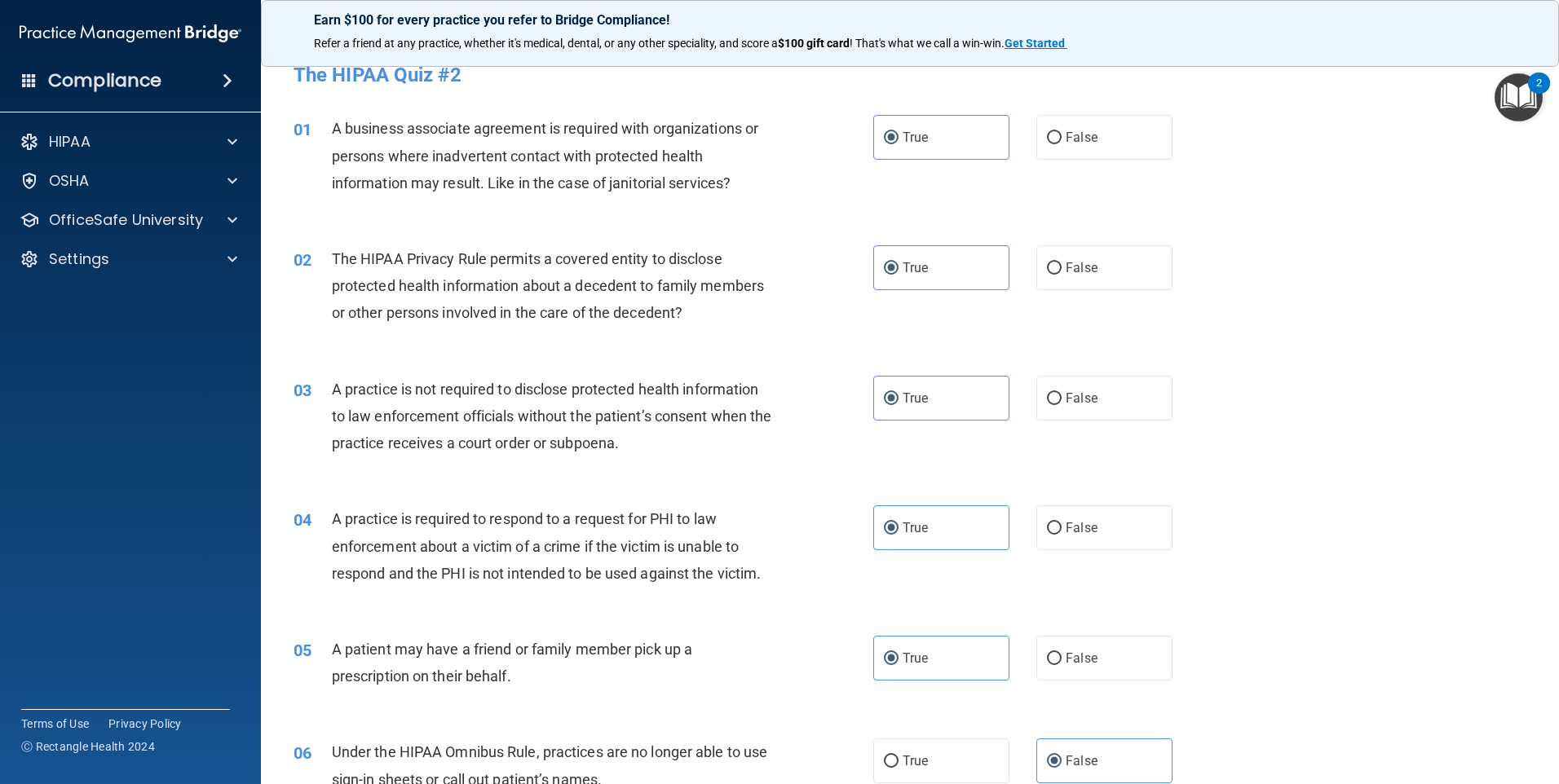
scroll to position [0, 0]
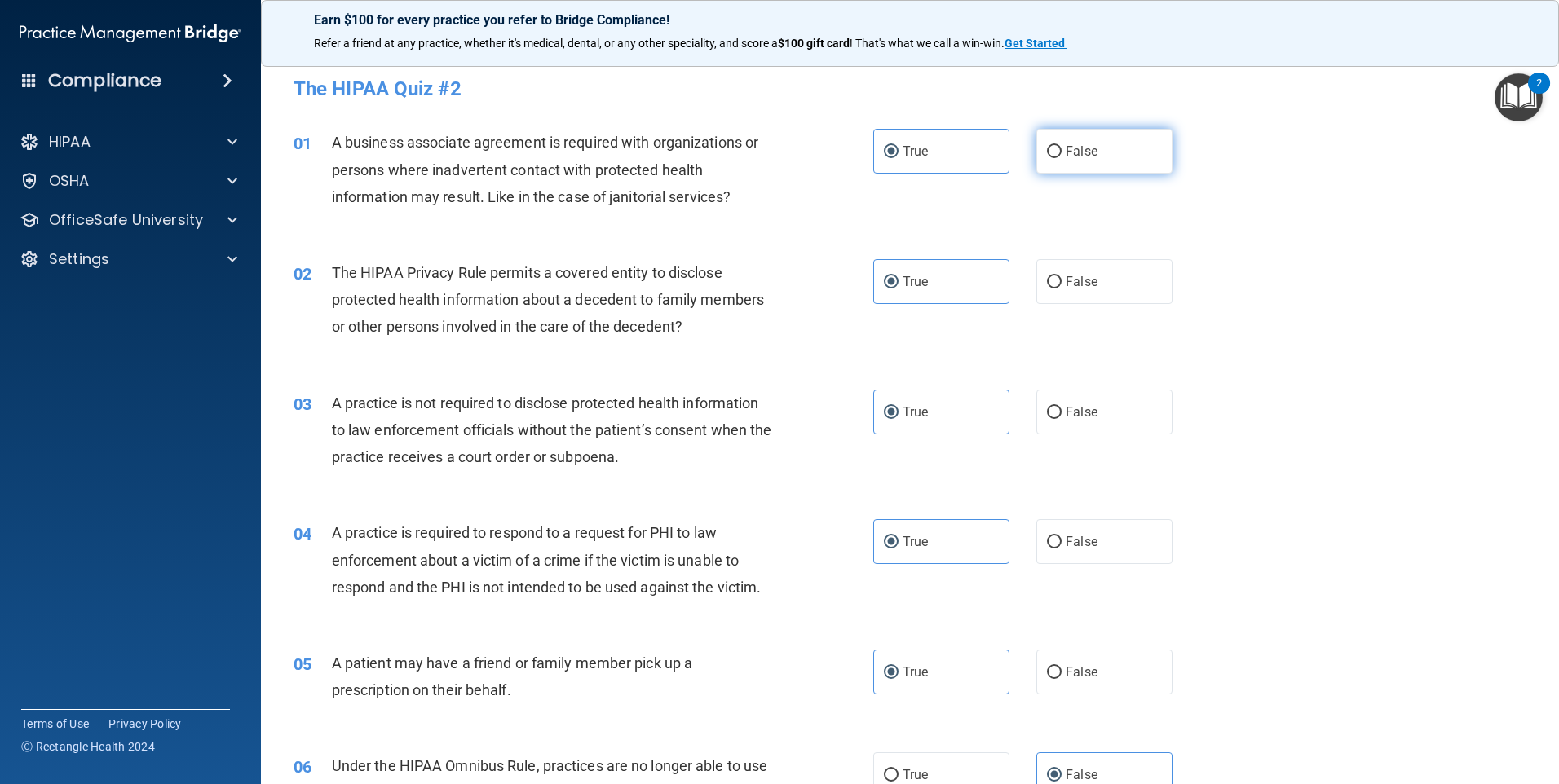
click at [1050, 147] on input "False" at bounding box center [1054, 152] width 15 height 12
radio input "true"
radio input "false"
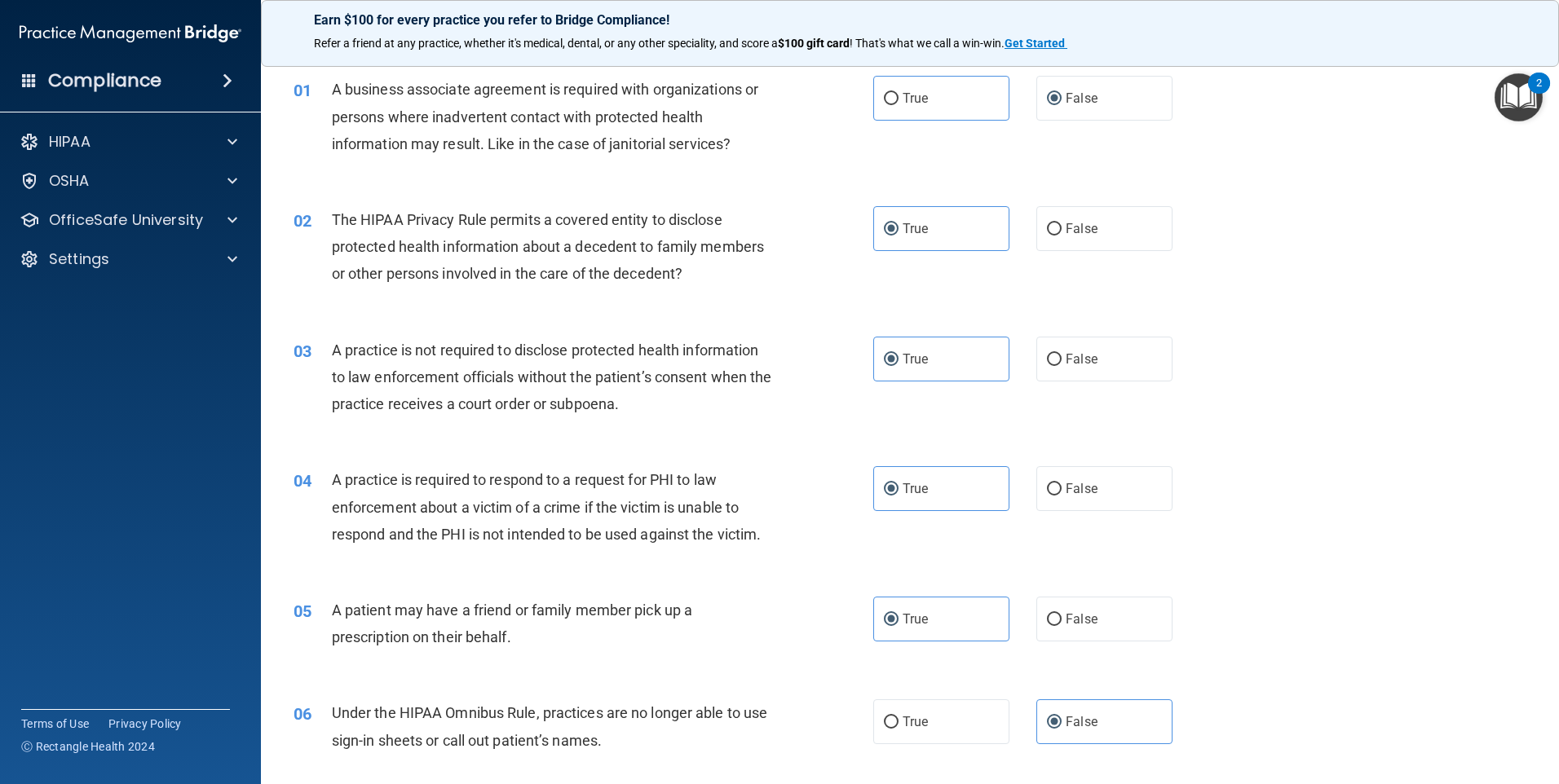
scroll to position [81, 0]
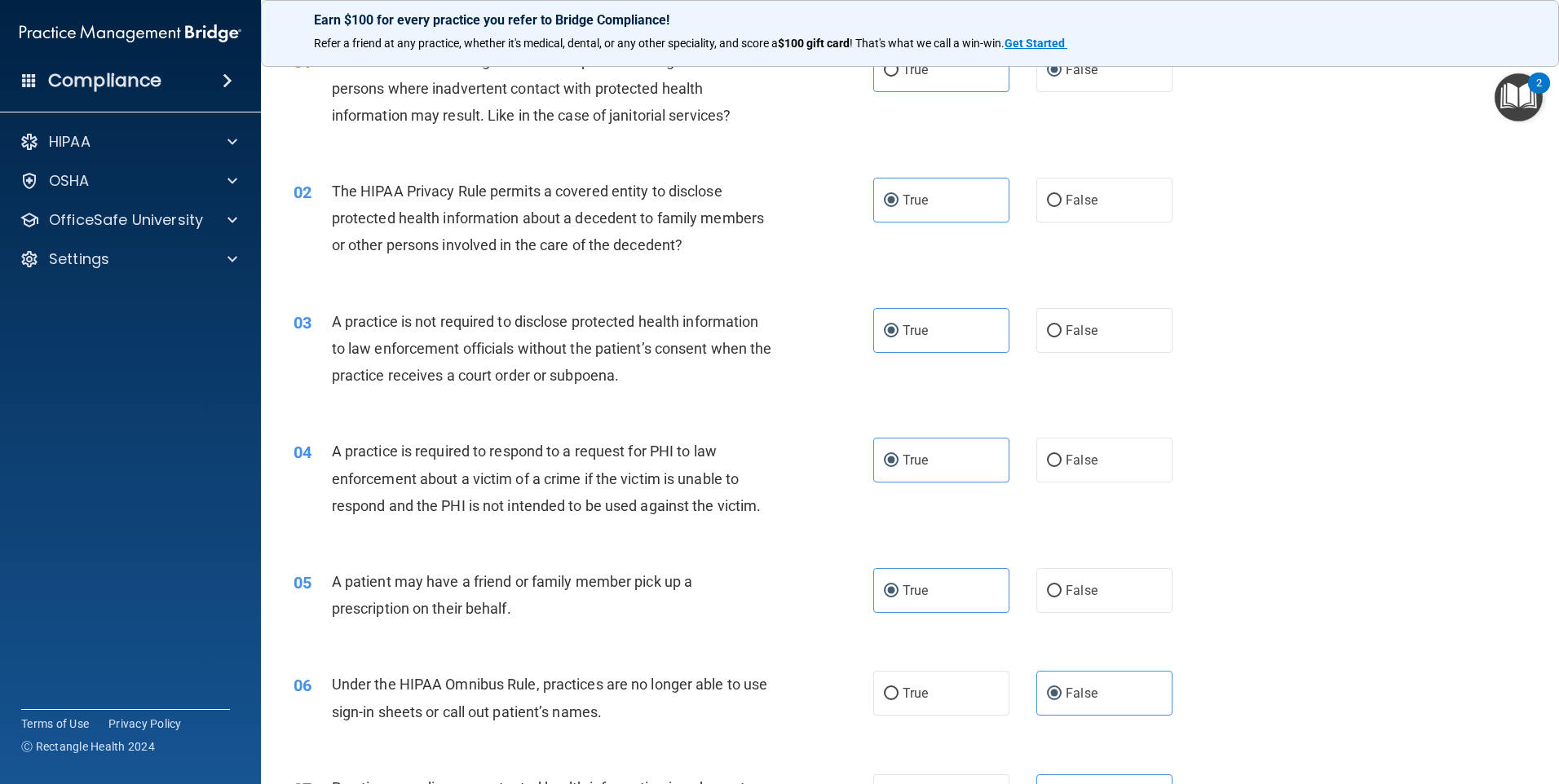
click at [631, 199] on span "The HIPAA Privacy Rule permits a covered entity to disclose protected health in…" at bounding box center [548, 218] width 433 height 71
drag, startPoint x: 631, startPoint y: 199, endPoint x: 552, endPoint y: 232, distance: 85.6
click at [552, 232] on div "The HIPAA Privacy Rule permits a covered entity to disclose protected health in…" at bounding box center [559, 219] width 453 height 81
click at [450, 235] on span "The HIPAA Privacy Rule permits a covered entity to disclose protected health in…" at bounding box center [548, 218] width 433 height 71
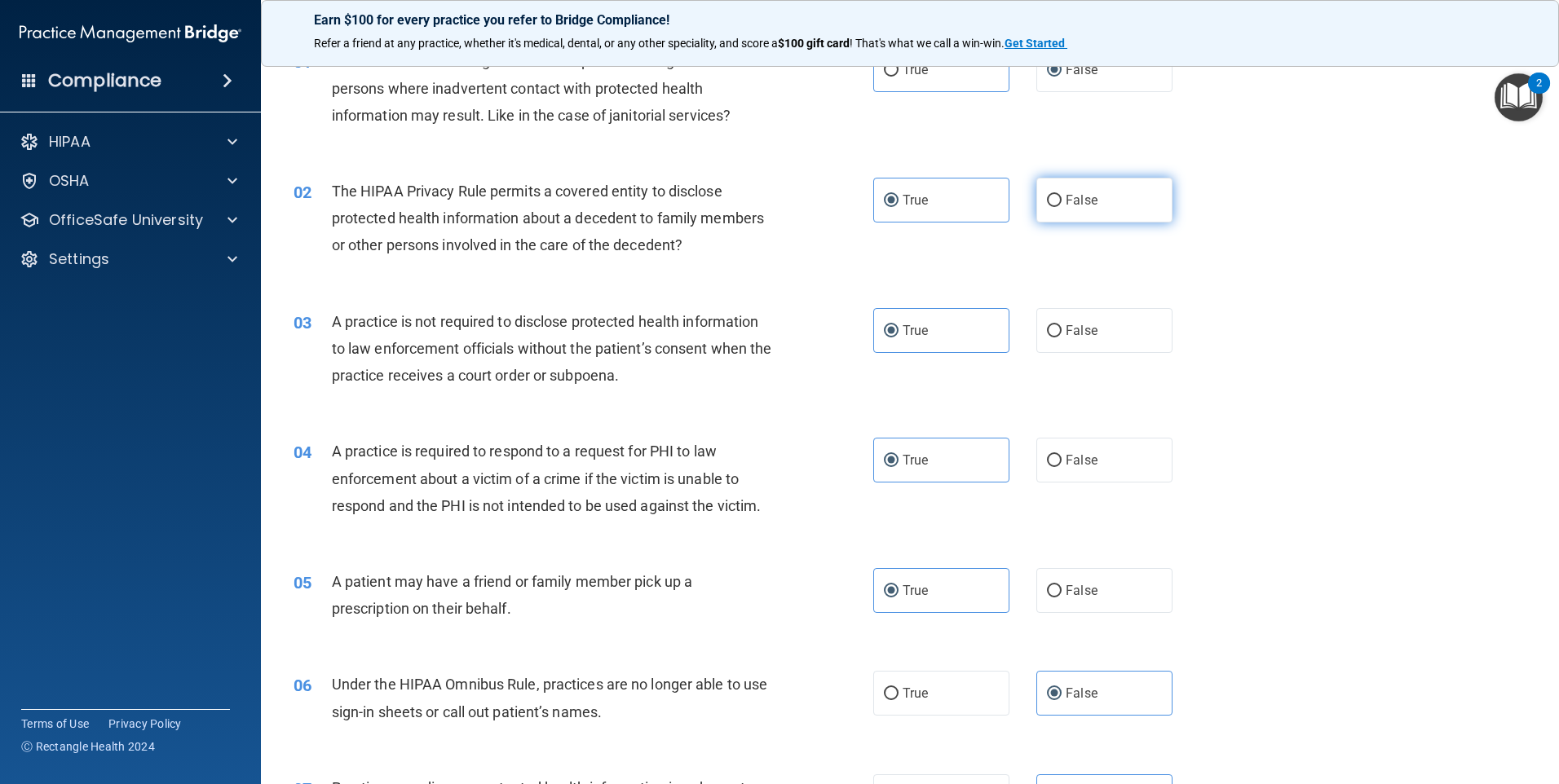
click at [1047, 208] on label "False" at bounding box center [1104, 200] width 136 height 45
click at [1047, 207] on input "False" at bounding box center [1054, 201] width 15 height 12
radio input "true"
radio input "false"
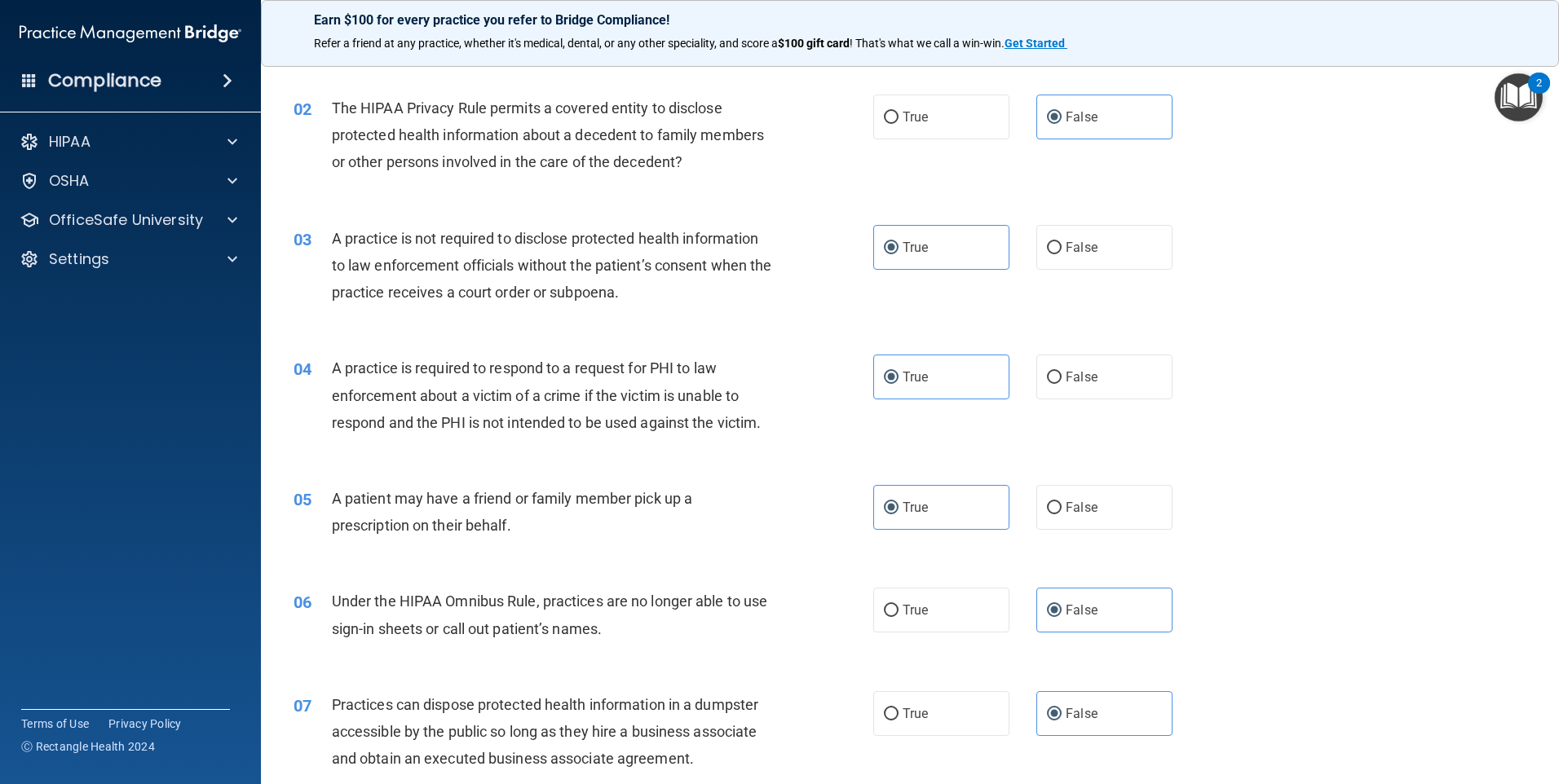
scroll to position [244, 0]
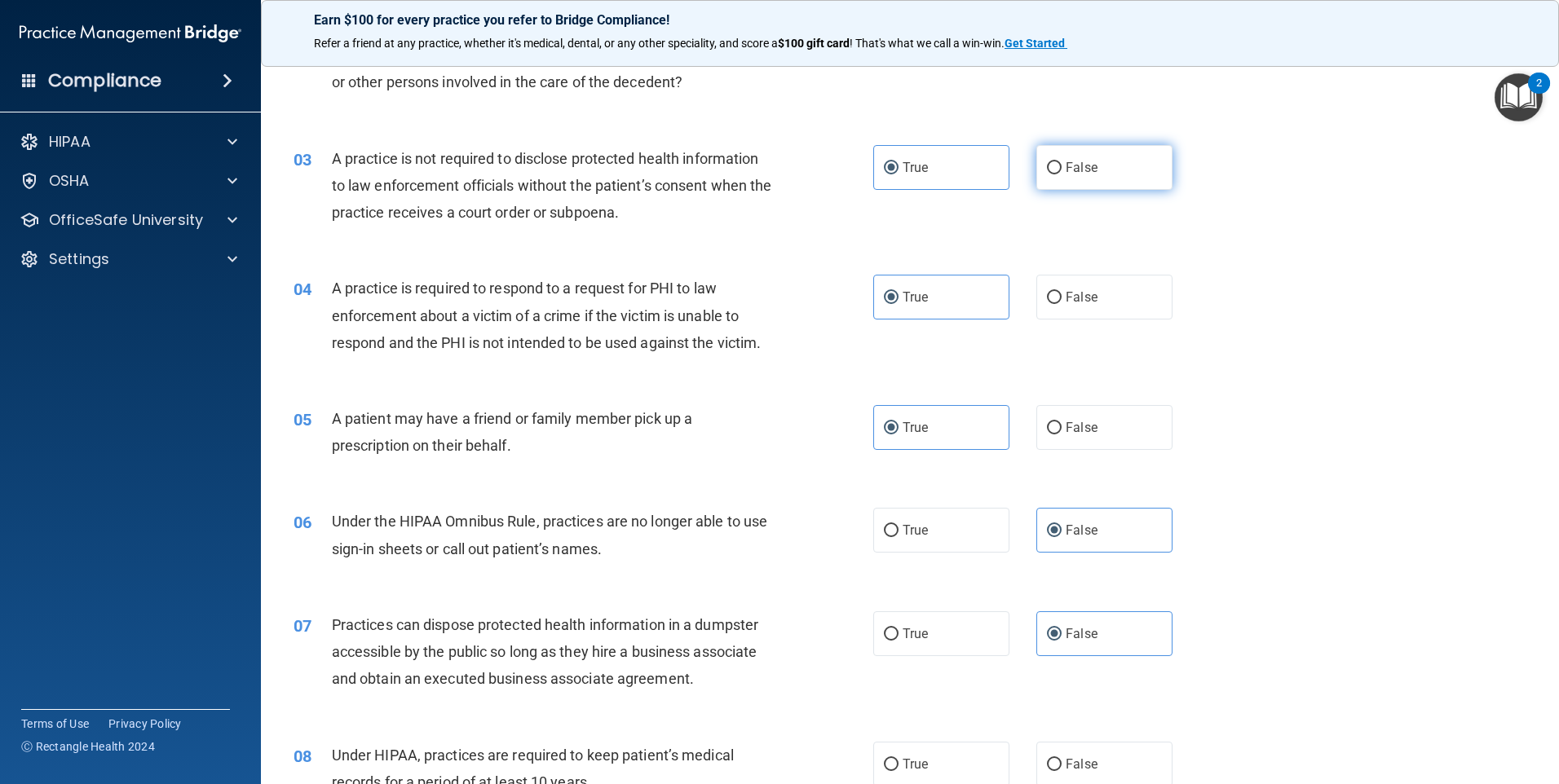
click at [1076, 181] on label "False" at bounding box center [1104, 167] width 136 height 45
click at [1062, 174] on input "False" at bounding box center [1054, 168] width 15 height 12
radio input "true"
radio input "false"
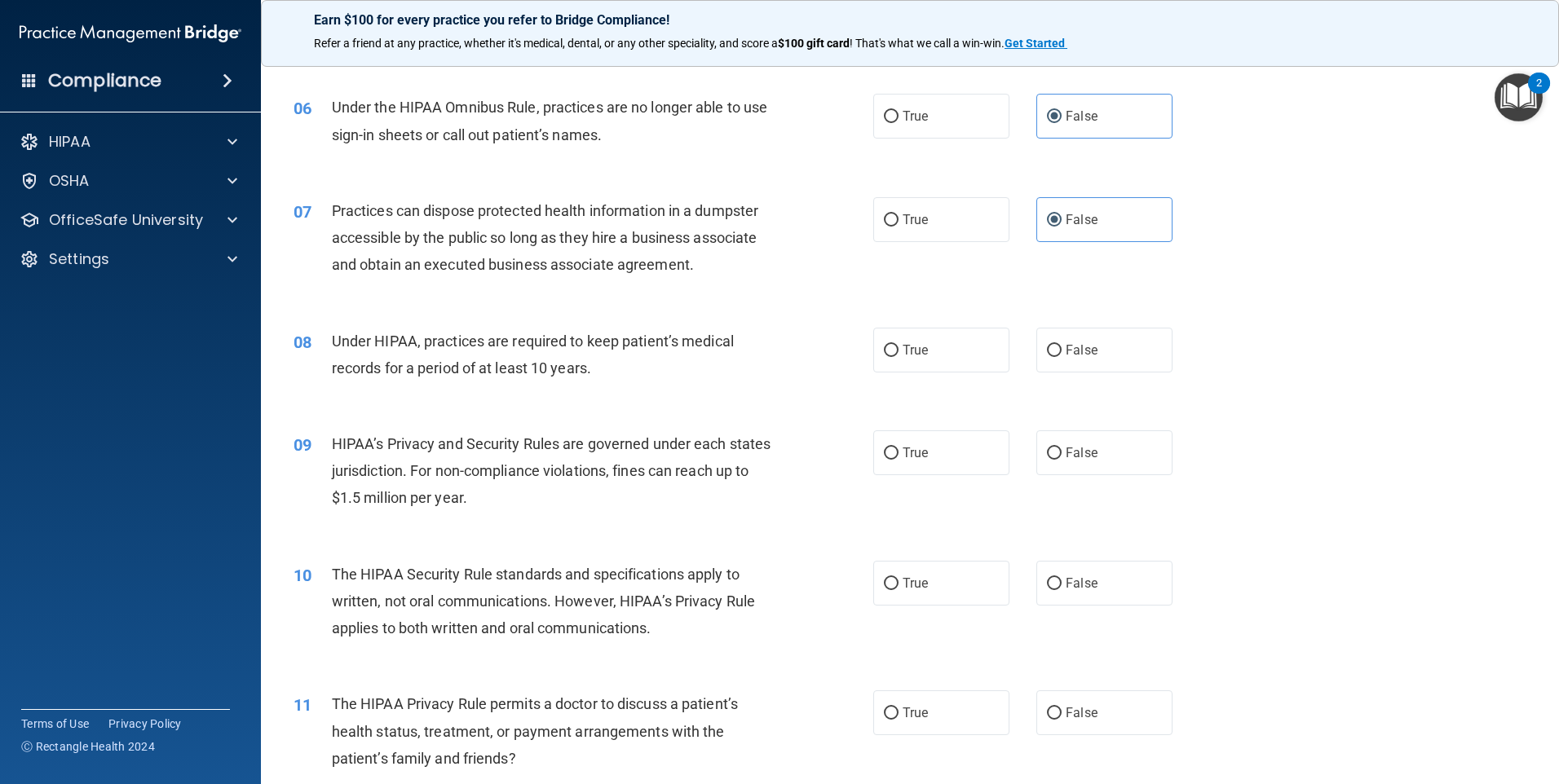
scroll to position [652, 0]
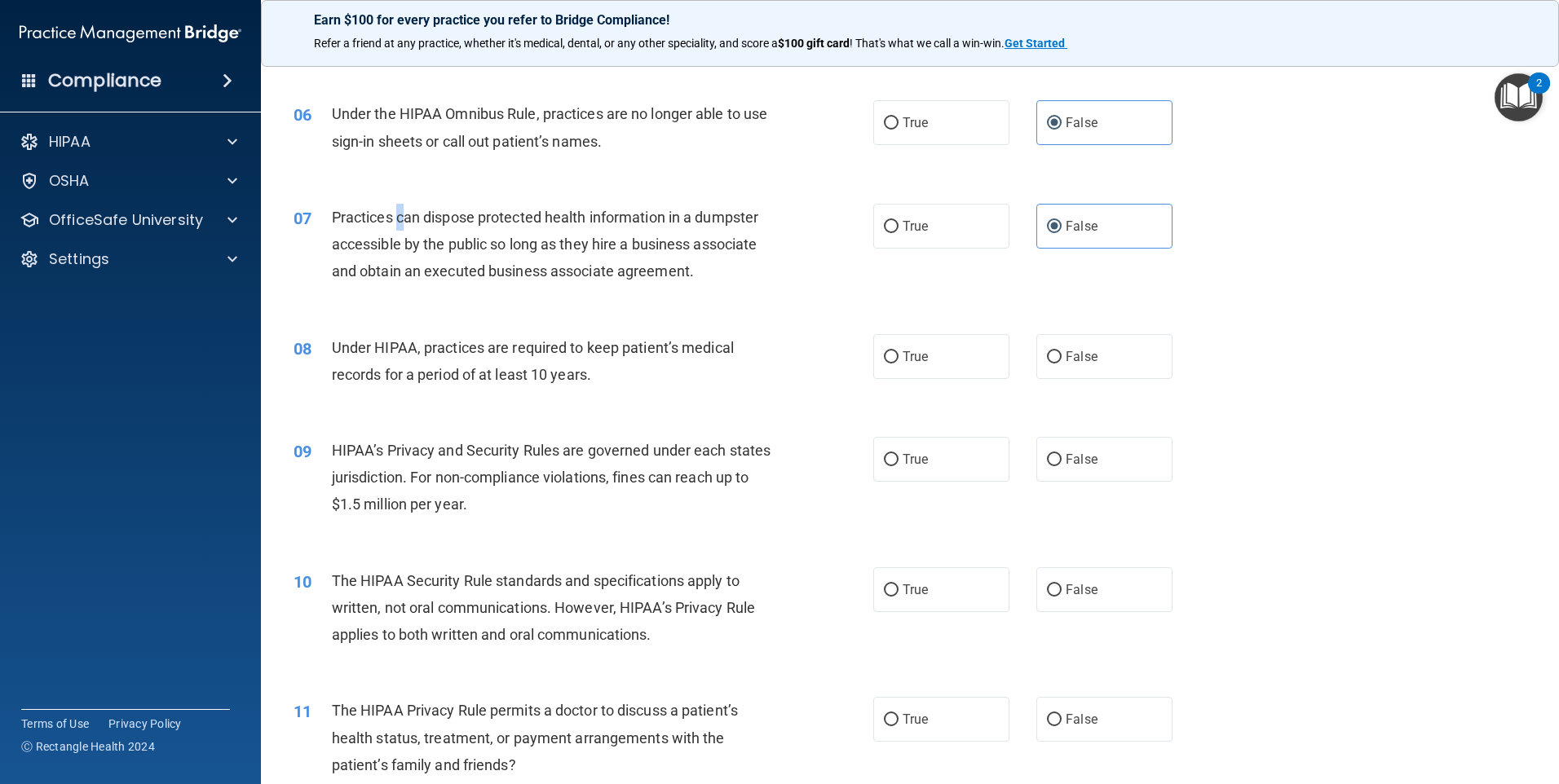
click at [399, 216] on span "Practices can dispose protected health information in a dumpster accessible by …" at bounding box center [545, 243] width 427 height 71
drag, startPoint x: 399, startPoint y: 216, endPoint x: 420, endPoint y: 217, distance: 21.0
click at [420, 217] on span "Practices can dispose protected health information in a dumpster accessible by …" at bounding box center [545, 243] width 427 height 71
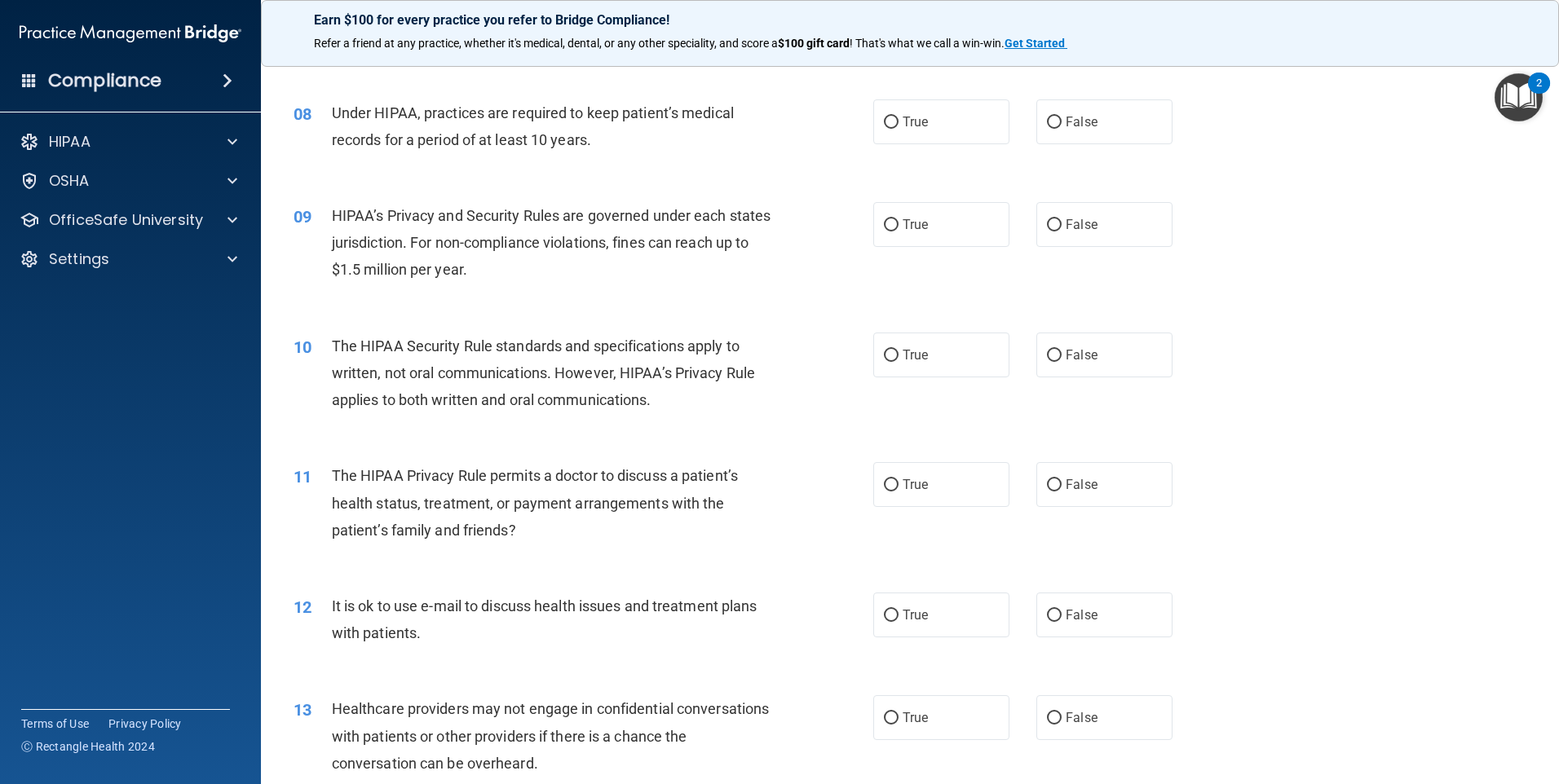
scroll to position [896, 0]
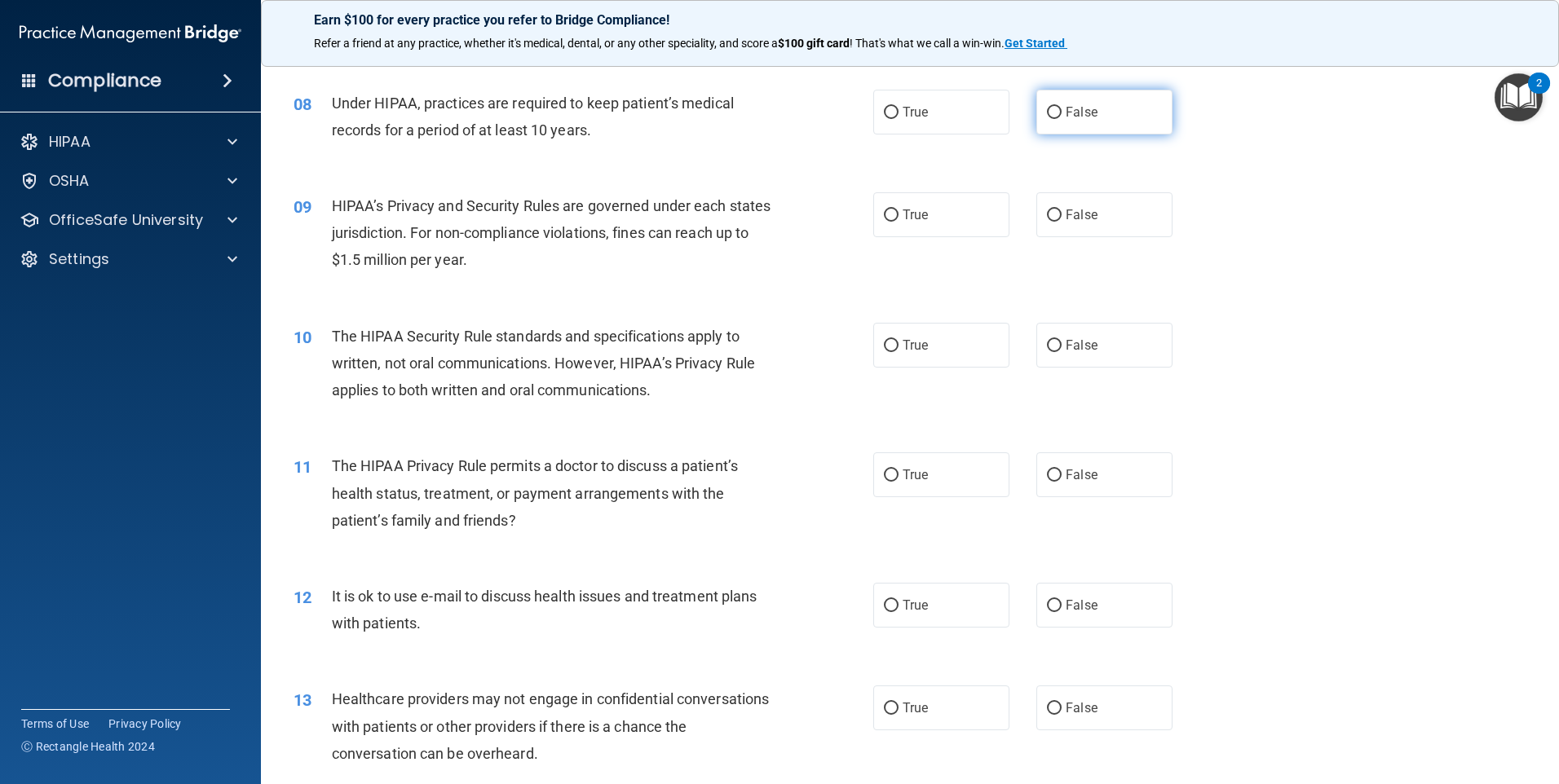
click at [1067, 129] on label "False" at bounding box center [1104, 111] width 136 height 45
click at [1062, 119] on input "False" at bounding box center [1054, 112] width 15 height 12
radio input "true"
click at [909, 223] on label "True" at bounding box center [941, 215] width 136 height 45
click at [899, 222] on input "True" at bounding box center [891, 216] width 15 height 12
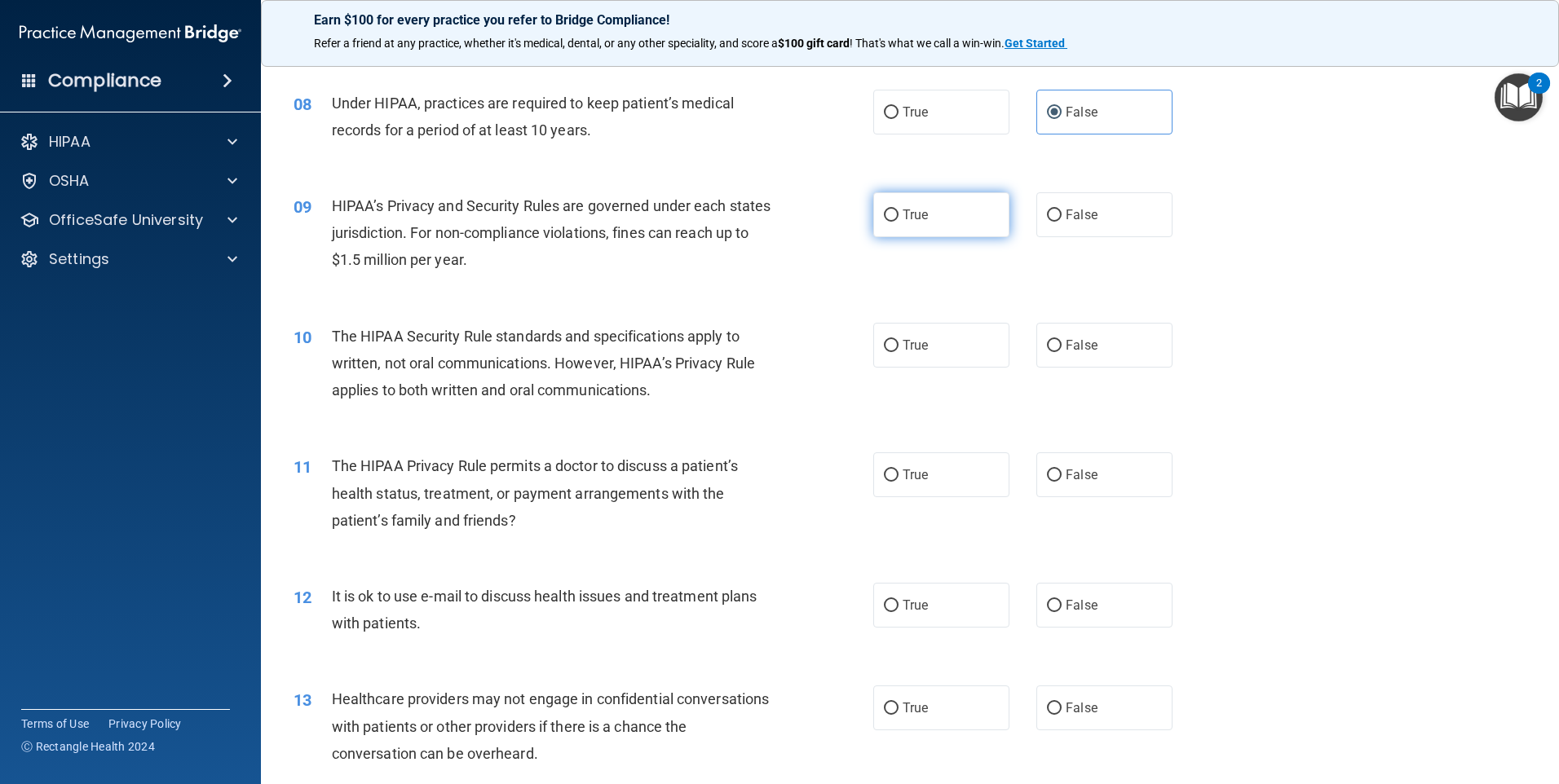
radio input "true"
click at [1037, 225] on label "False" at bounding box center [1104, 215] width 136 height 45
click at [1047, 222] on input "False" at bounding box center [1054, 216] width 15 height 12
radio input "true"
radio input "false"
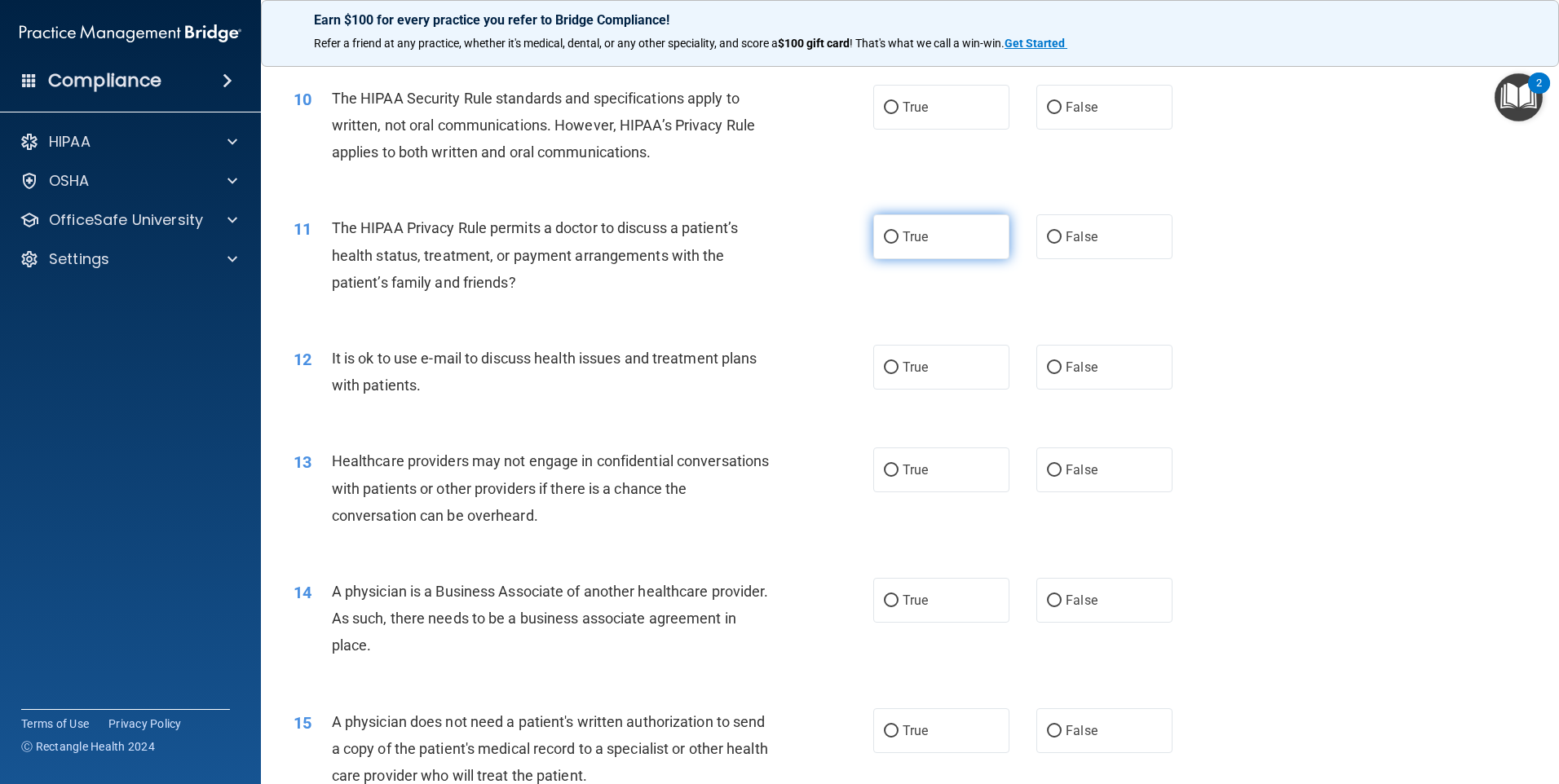
scroll to position [1141, 0]
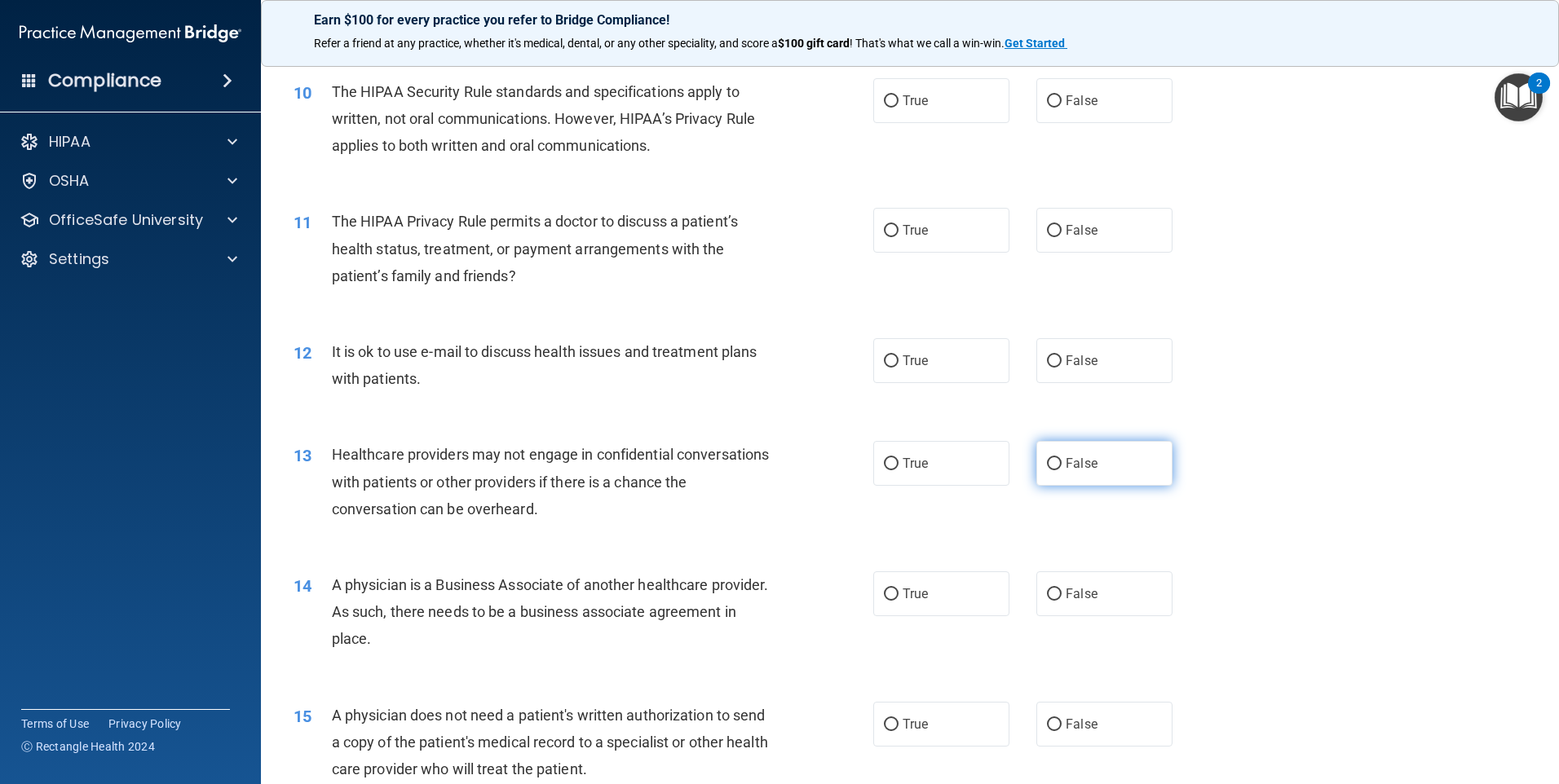
click at [1085, 452] on label "False" at bounding box center [1104, 463] width 136 height 45
click at [1062, 458] on input "False" at bounding box center [1054, 464] width 15 height 12
radio input "true"
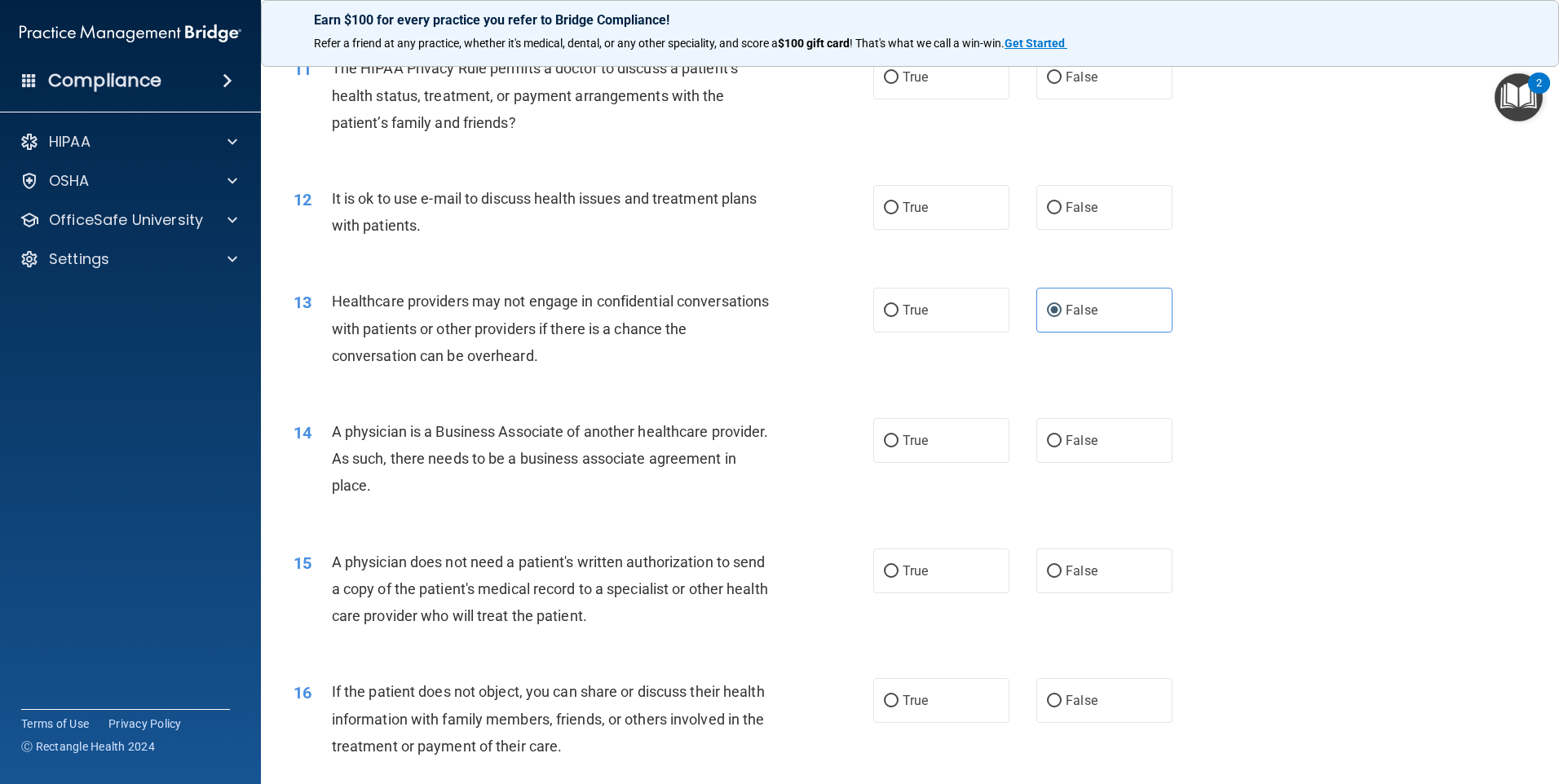
scroll to position [1304, 0]
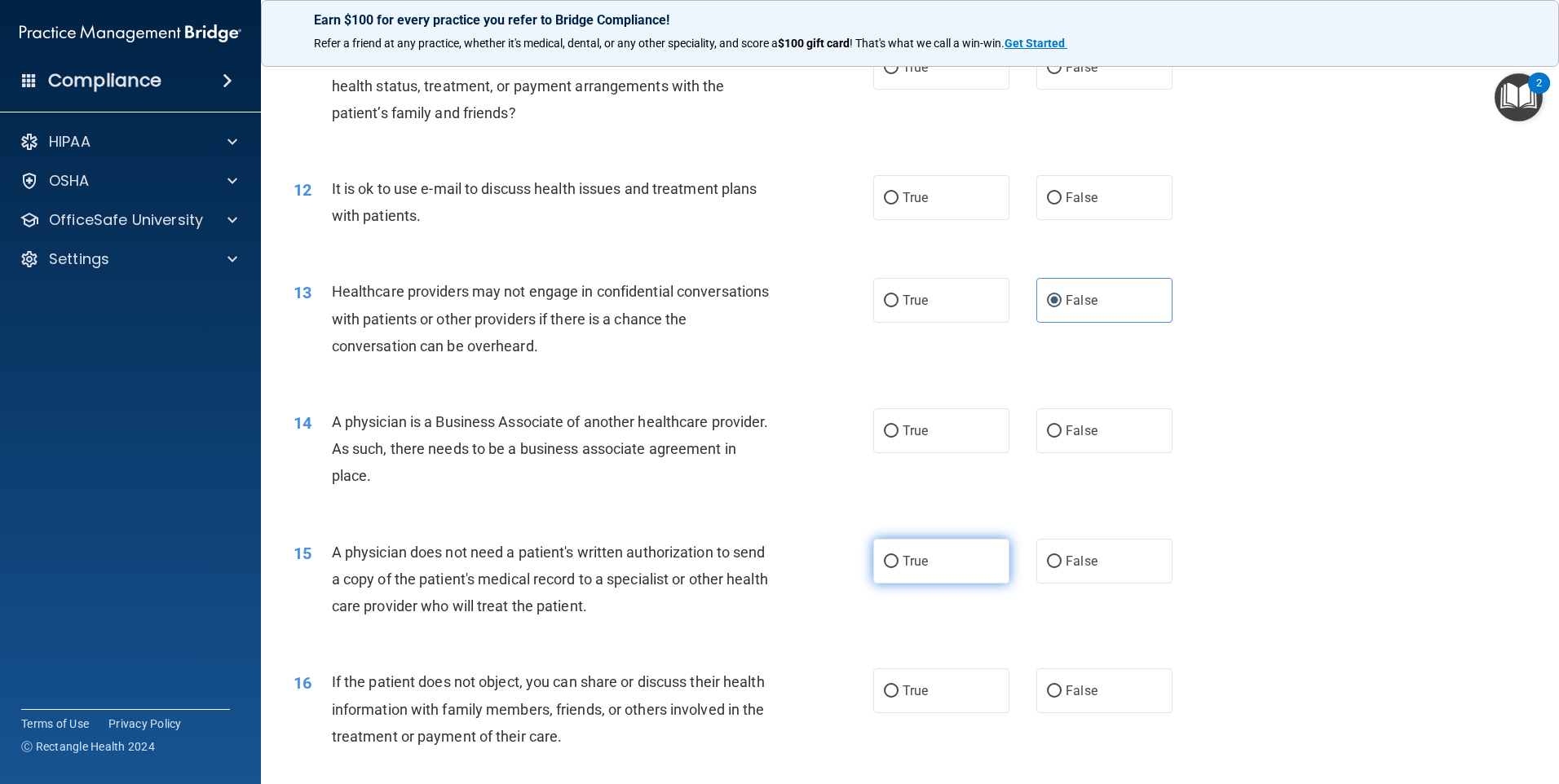
click at [922, 559] on span "True" at bounding box center [915, 561] width 25 height 16
click at [899, 559] on input "True" at bounding box center [891, 561] width 15 height 12
radio input "true"
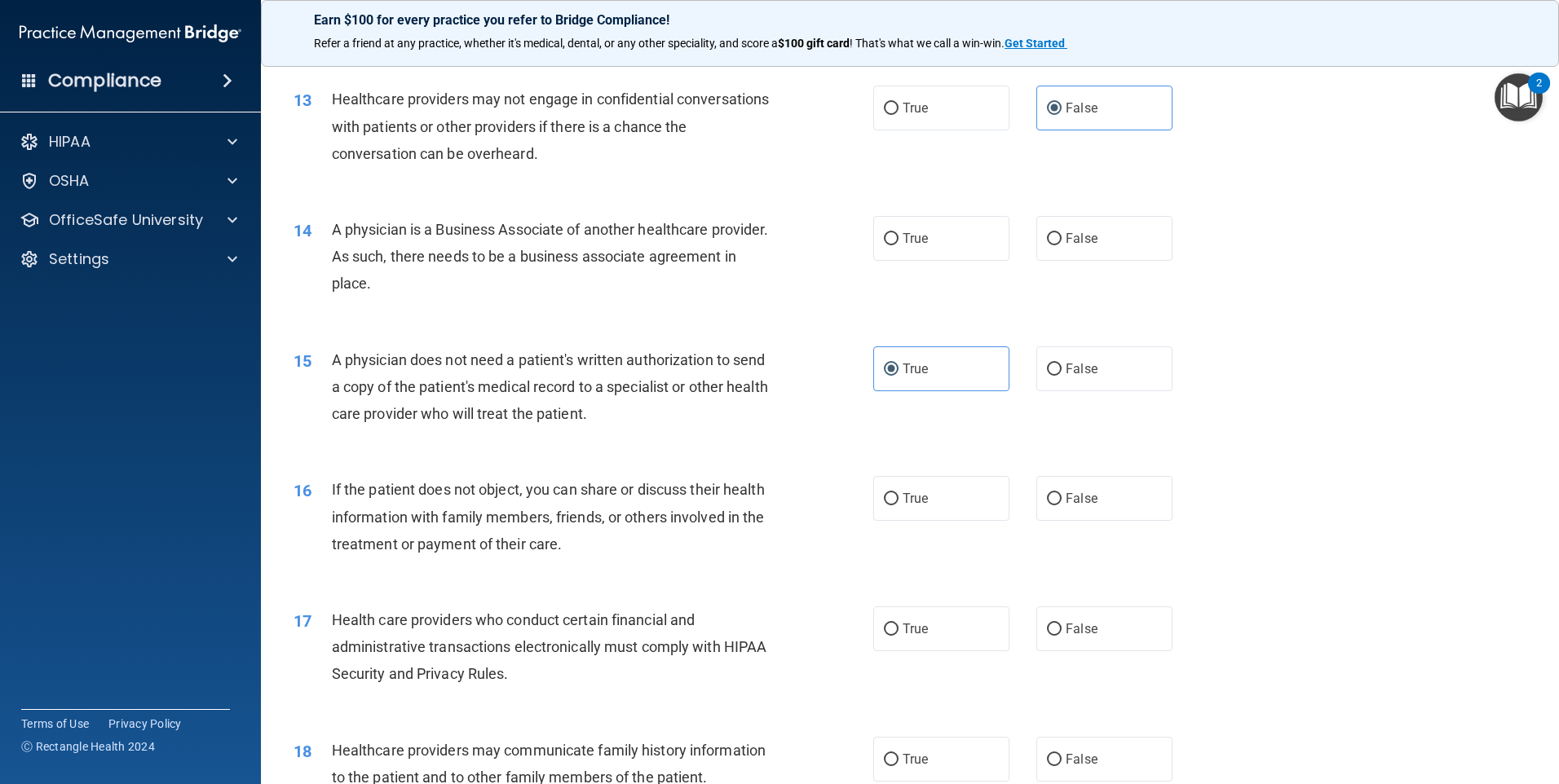
scroll to position [1548, 0]
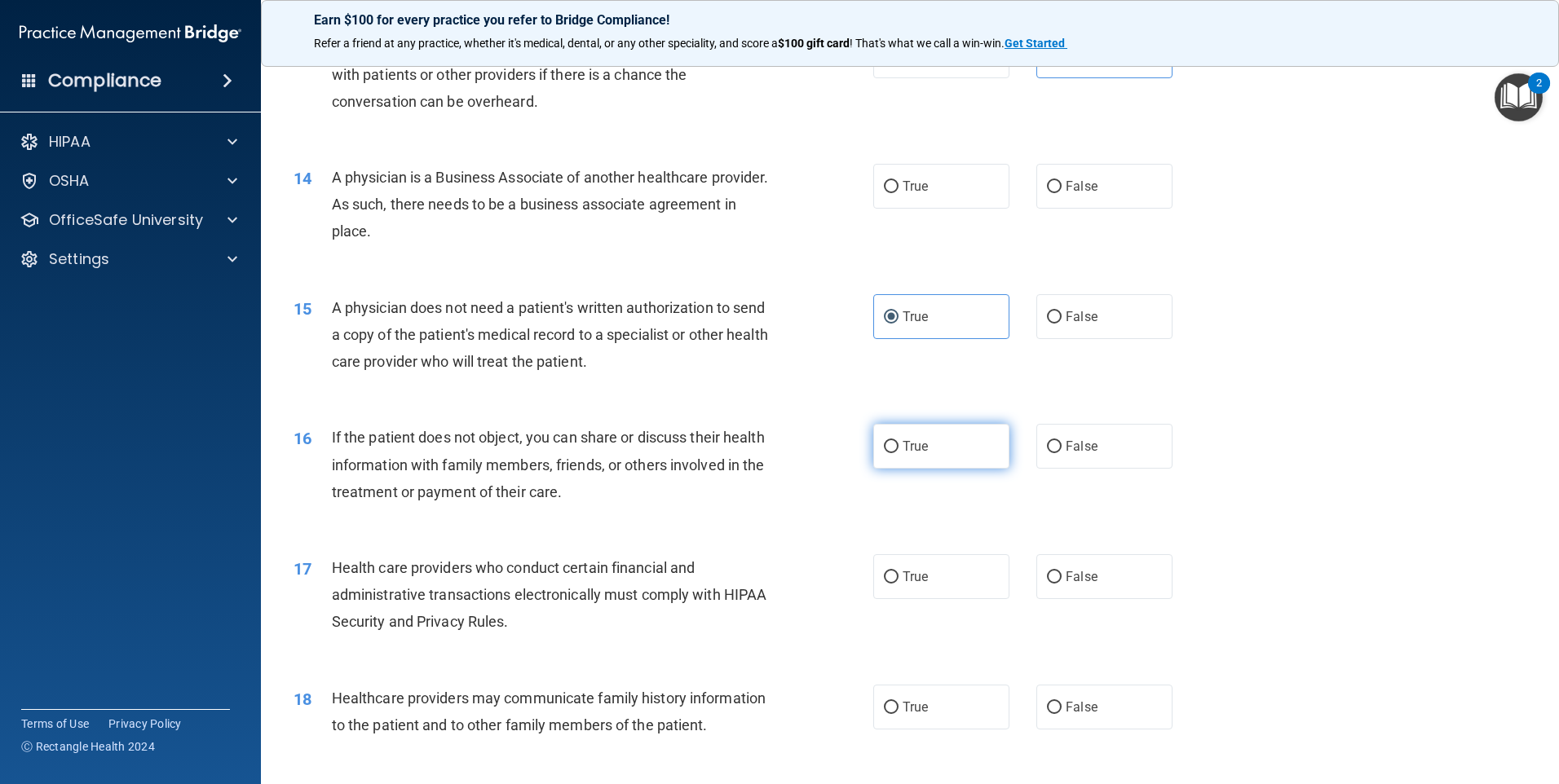
click at [931, 434] on label "True" at bounding box center [941, 445] width 136 height 45
click at [899, 441] on input "True" at bounding box center [891, 447] width 15 height 12
radio input "true"
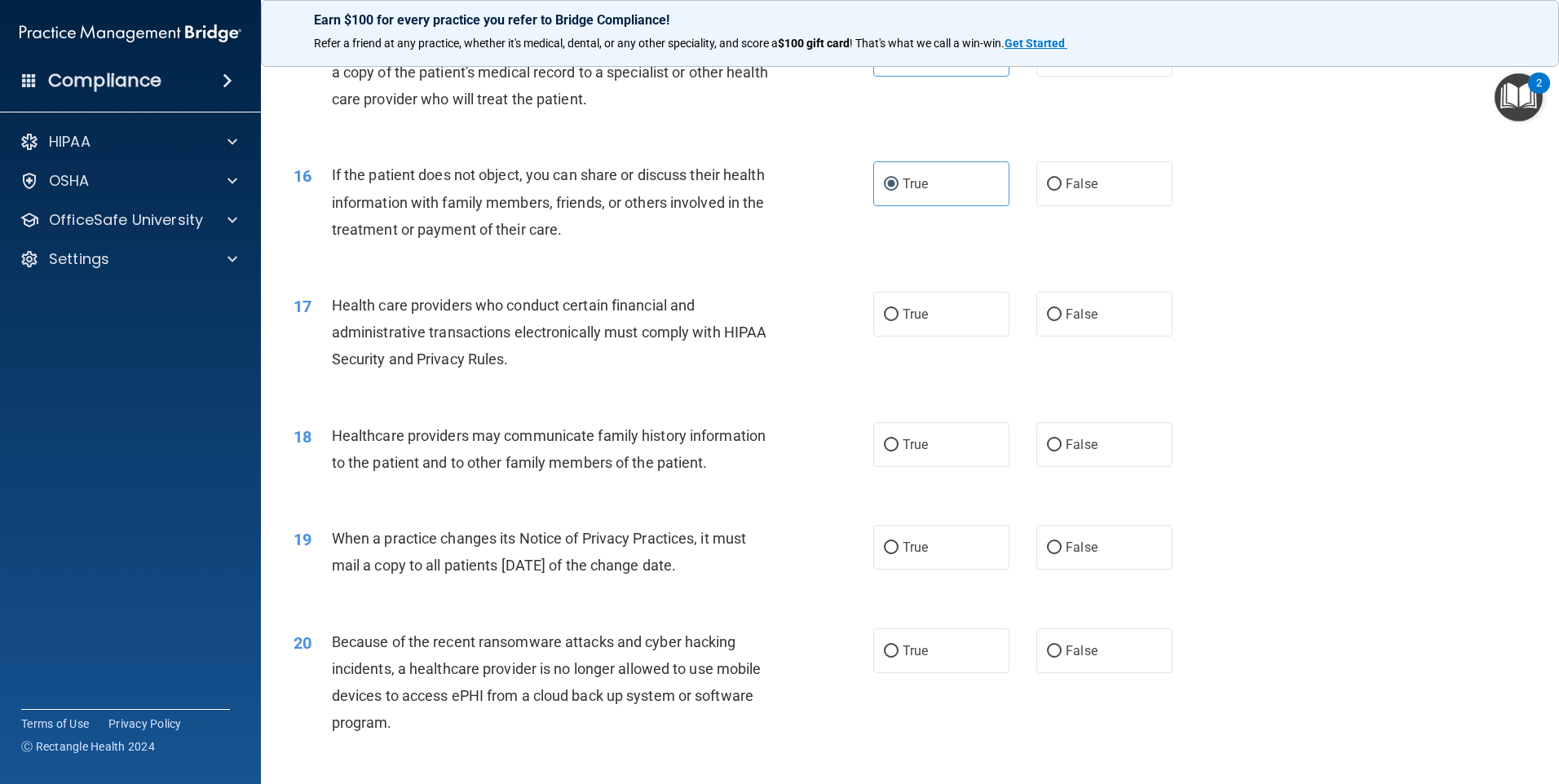
scroll to position [1874, 0]
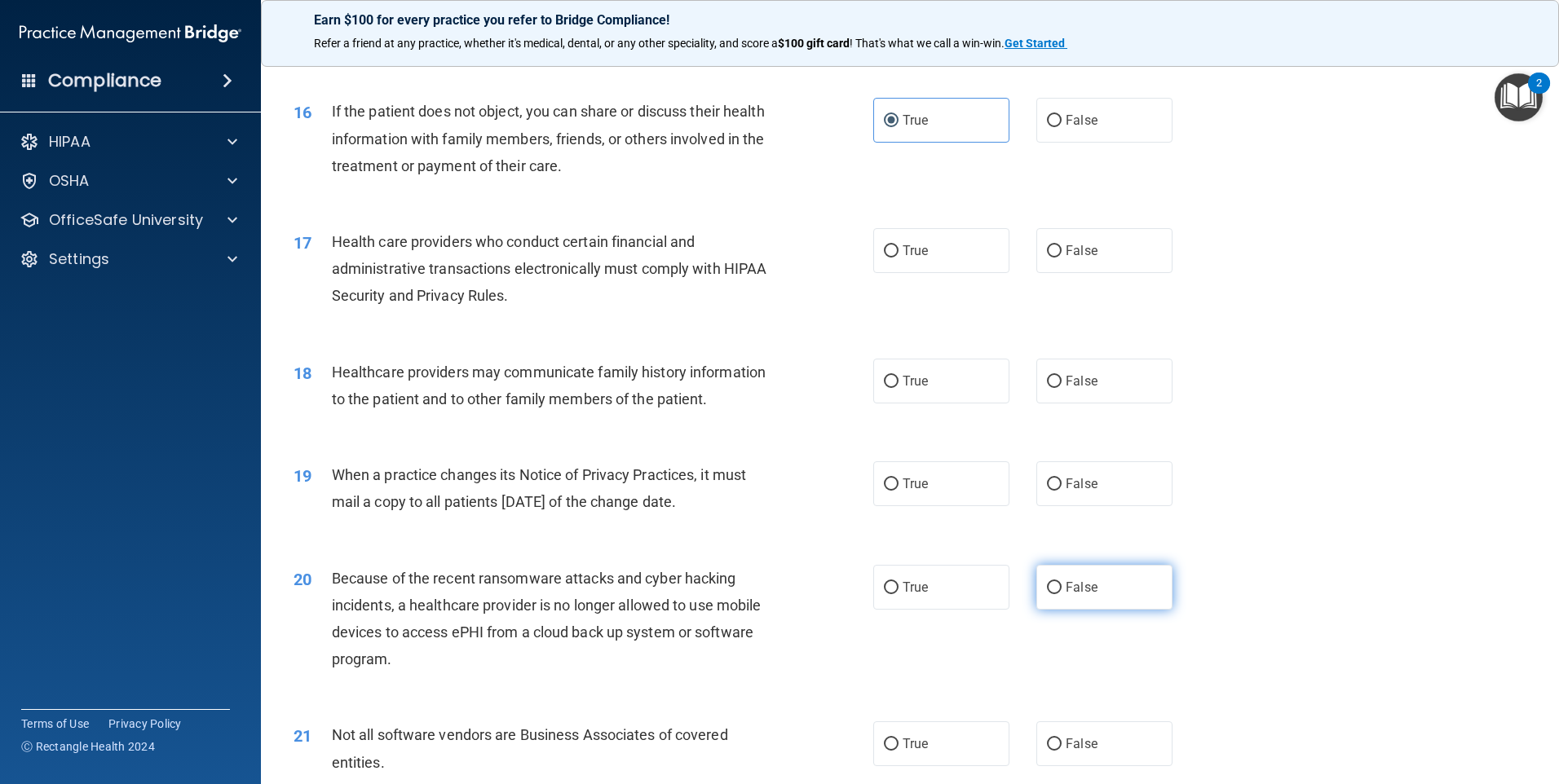
click at [1129, 600] on label "False" at bounding box center [1104, 586] width 136 height 45
click at [1062, 594] on input "False" at bounding box center [1054, 587] width 15 height 12
radio input "true"
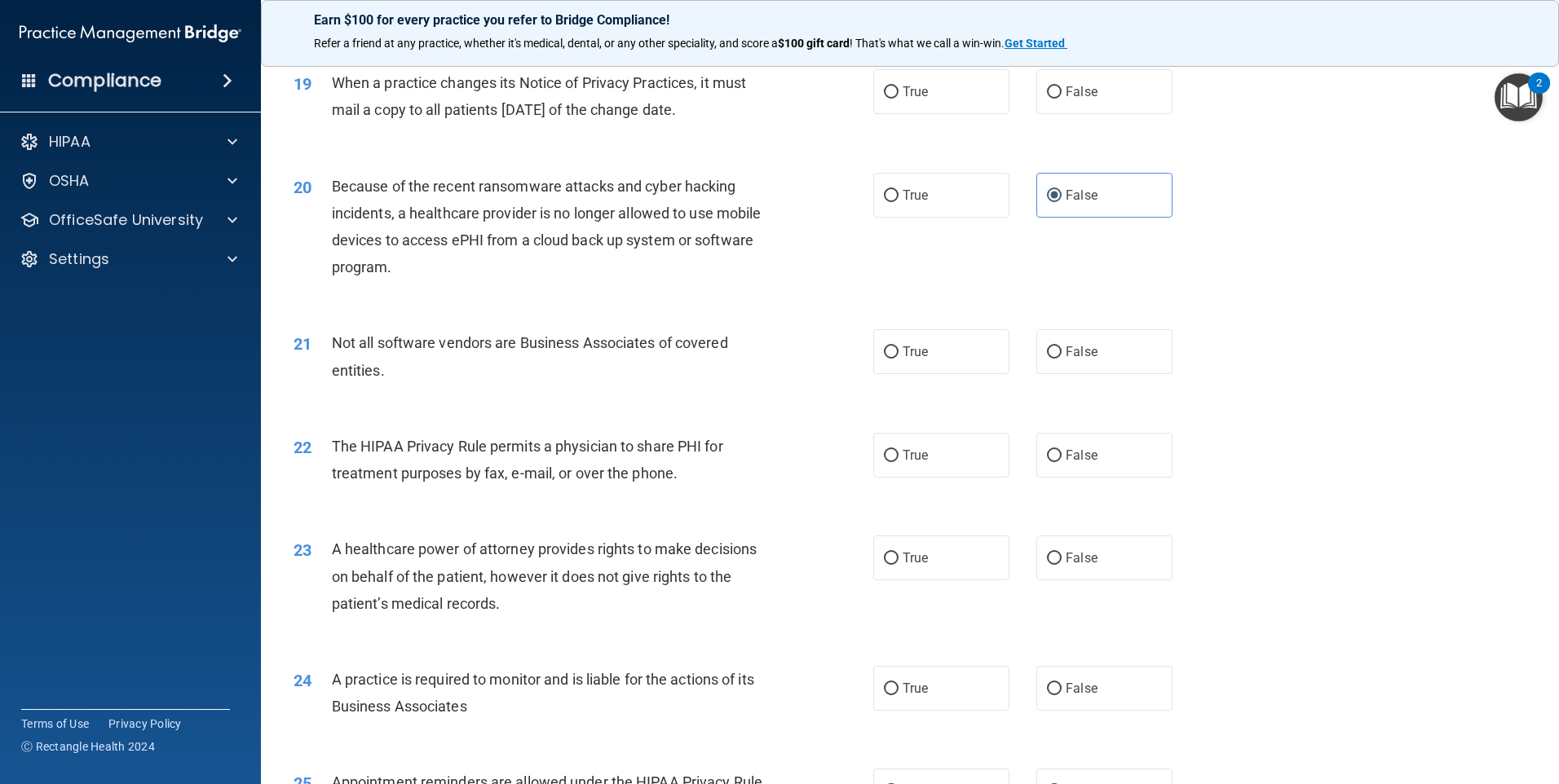
scroll to position [2281, 0]
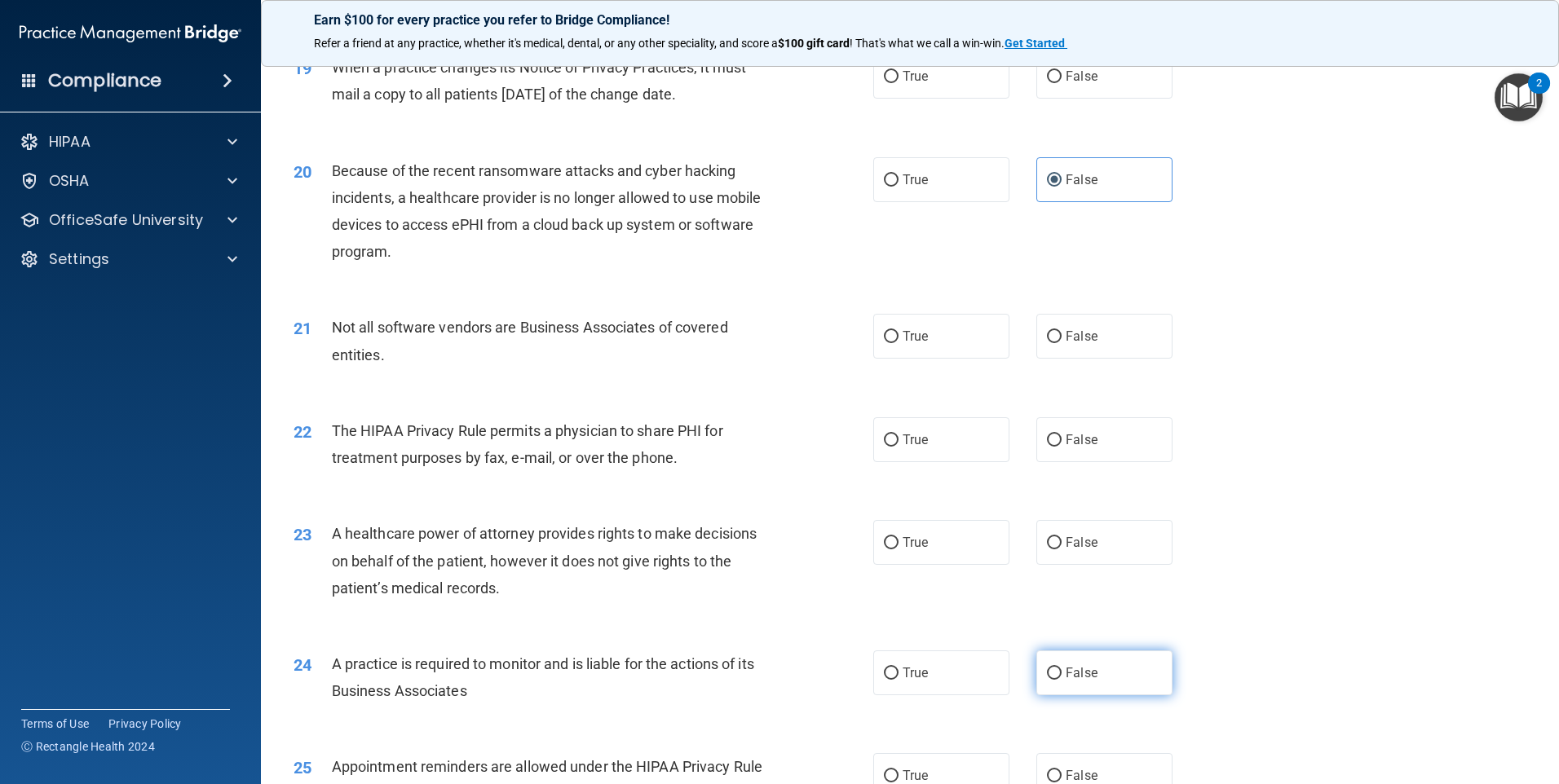
click at [1102, 671] on label "False" at bounding box center [1104, 672] width 136 height 45
click at [1062, 671] on input "False" at bounding box center [1054, 674] width 15 height 12
radio input "true"
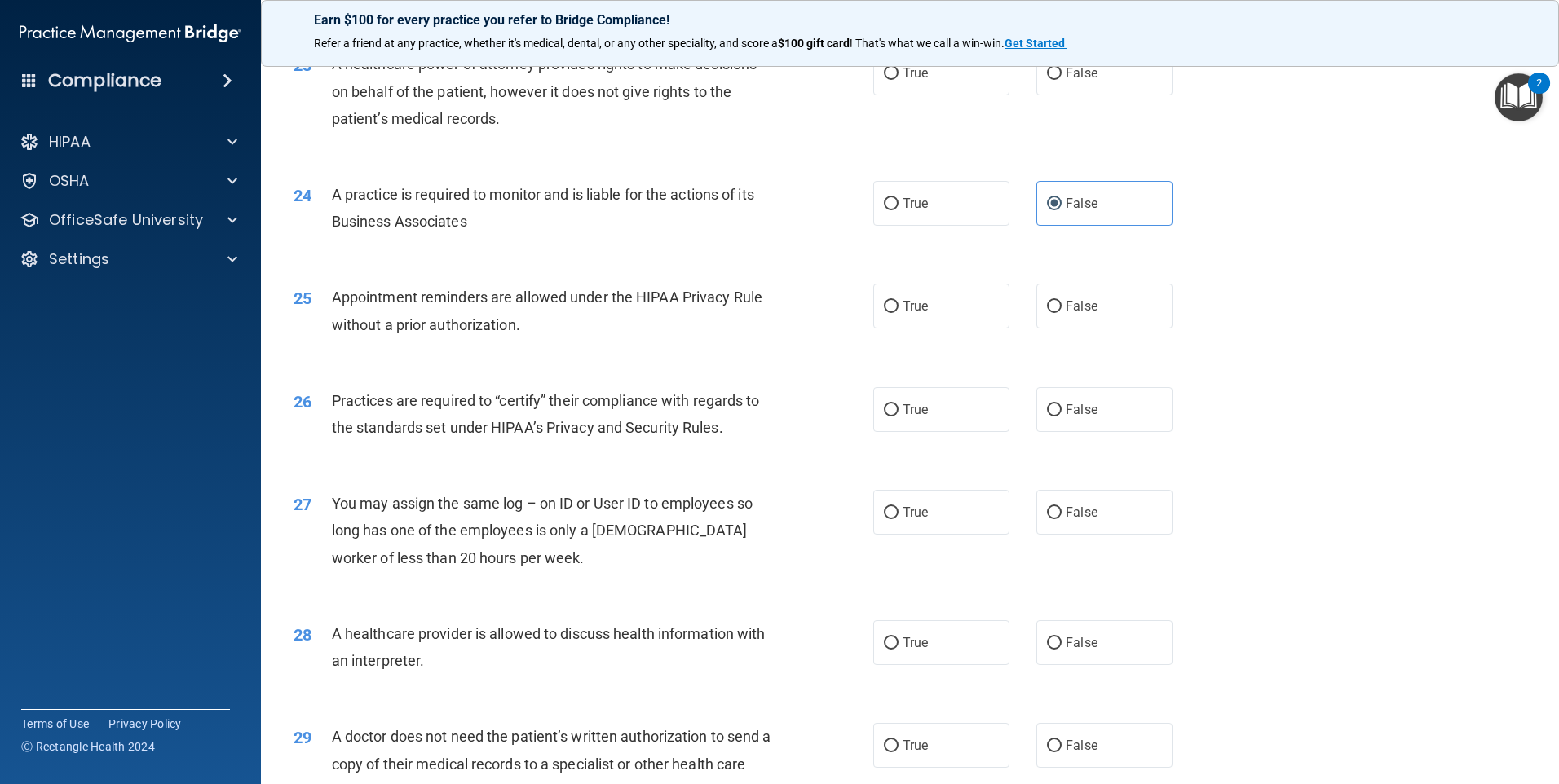
scroll to position [2770, 0]
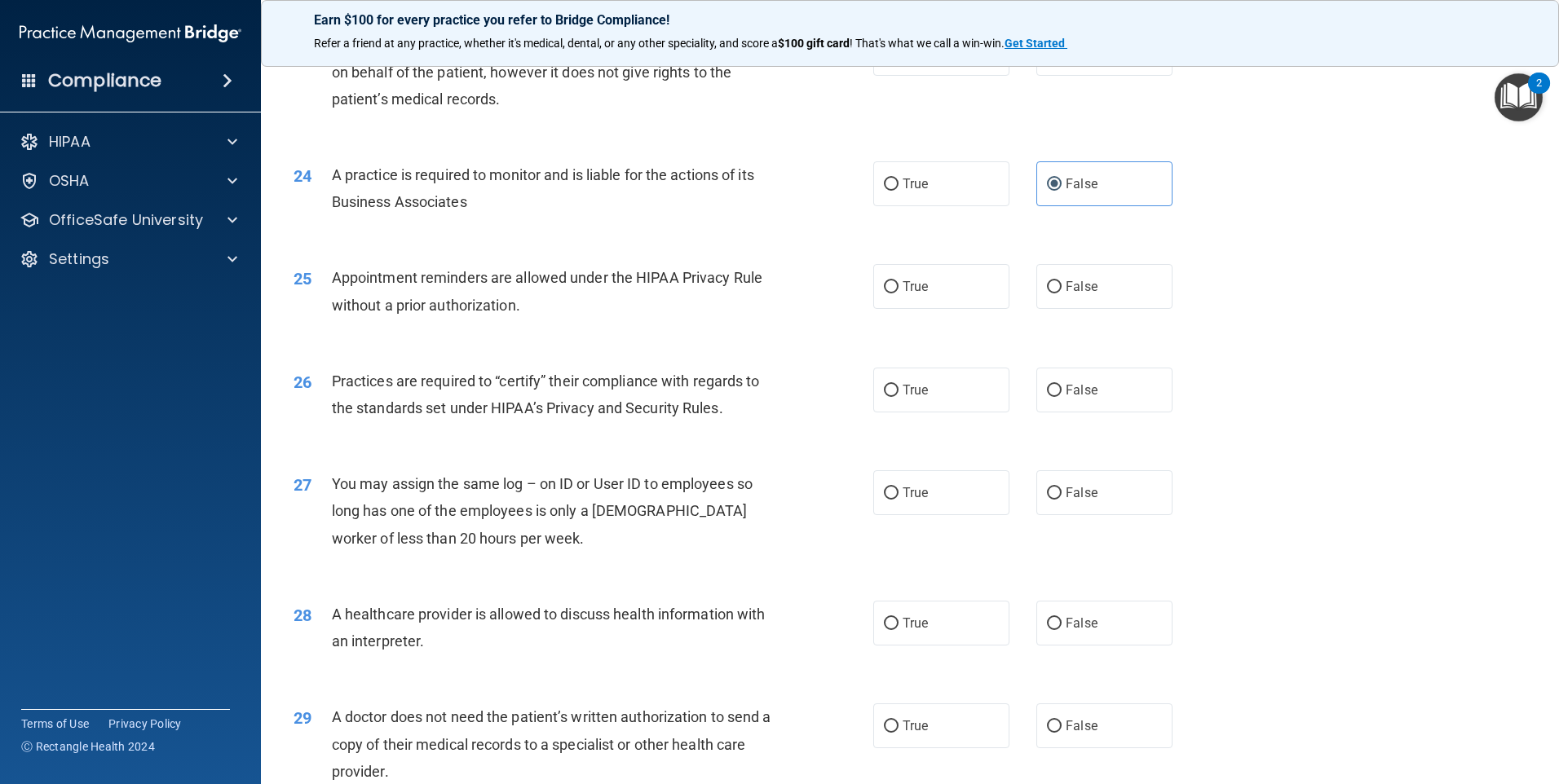
click at [945, 337] on div "25 Appointment reminders are allowed under the HIPAA Privacy Rule without a pri…" at bounding box center [910, 294] width 1257 height 102
click at [938, 296] on label "True" at bounding box center [941, 286] width 136 height 45
click at [899, 293] on input "True" at bounding box center [891, 287] width 15 height 12
radio input "true"
click at [1085, 409] on label "False" at bounding box center [1104, 390] width 136 height 45
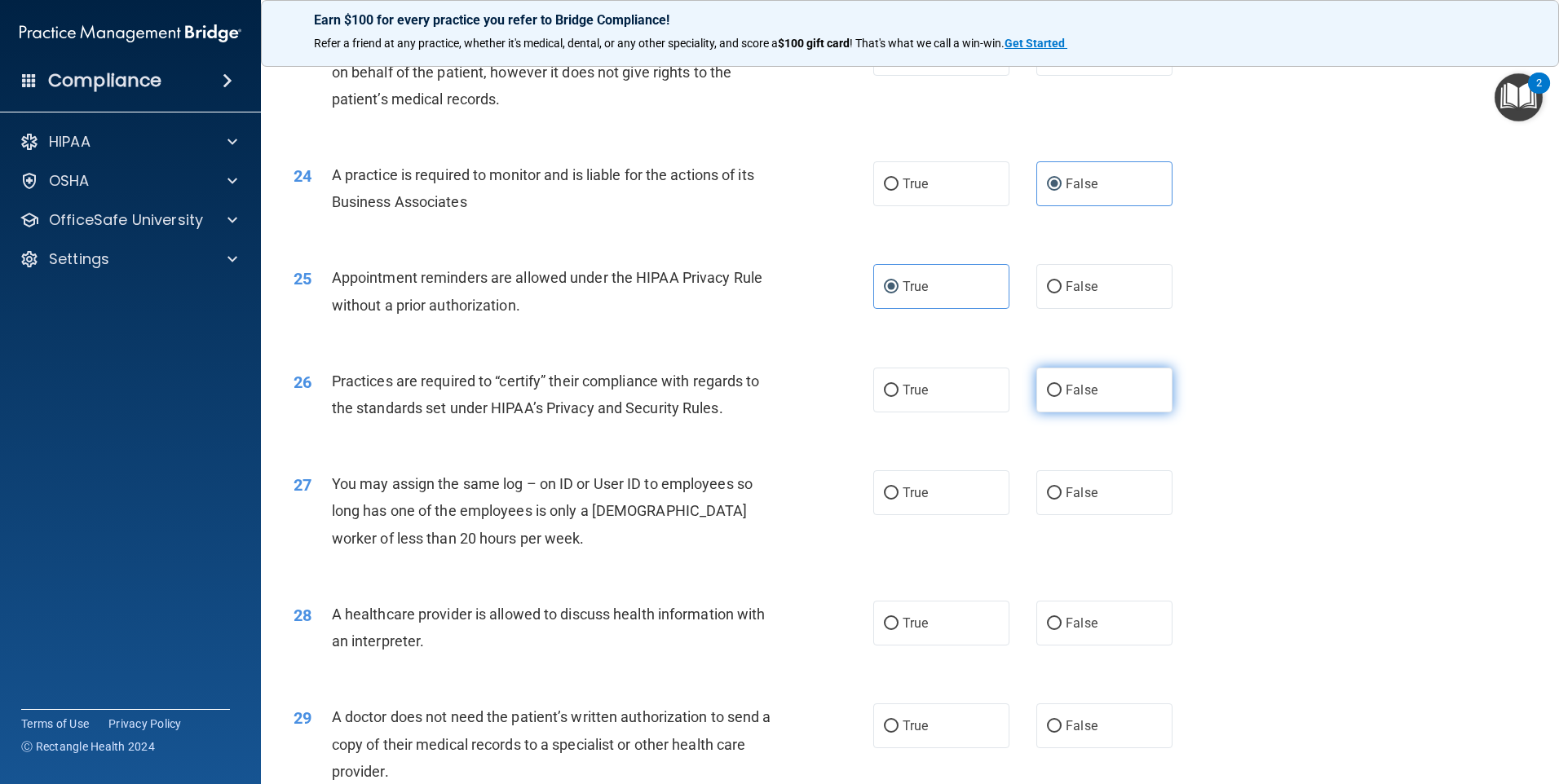
click at [1062, 396] on input "False" at bounding box center [1054, 391] width 15 height 12
radio input "true"
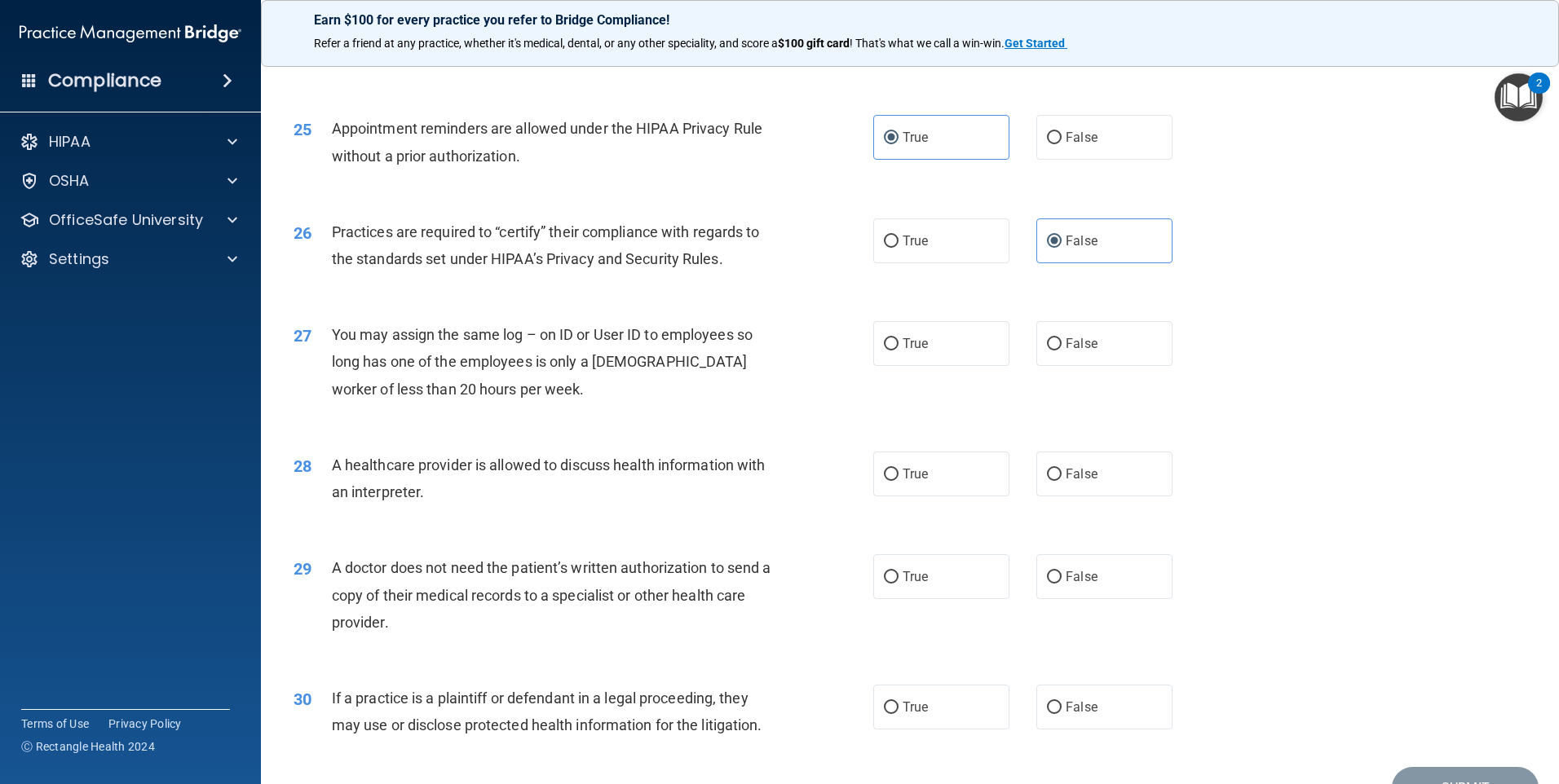
scroll to position [2933, 0]
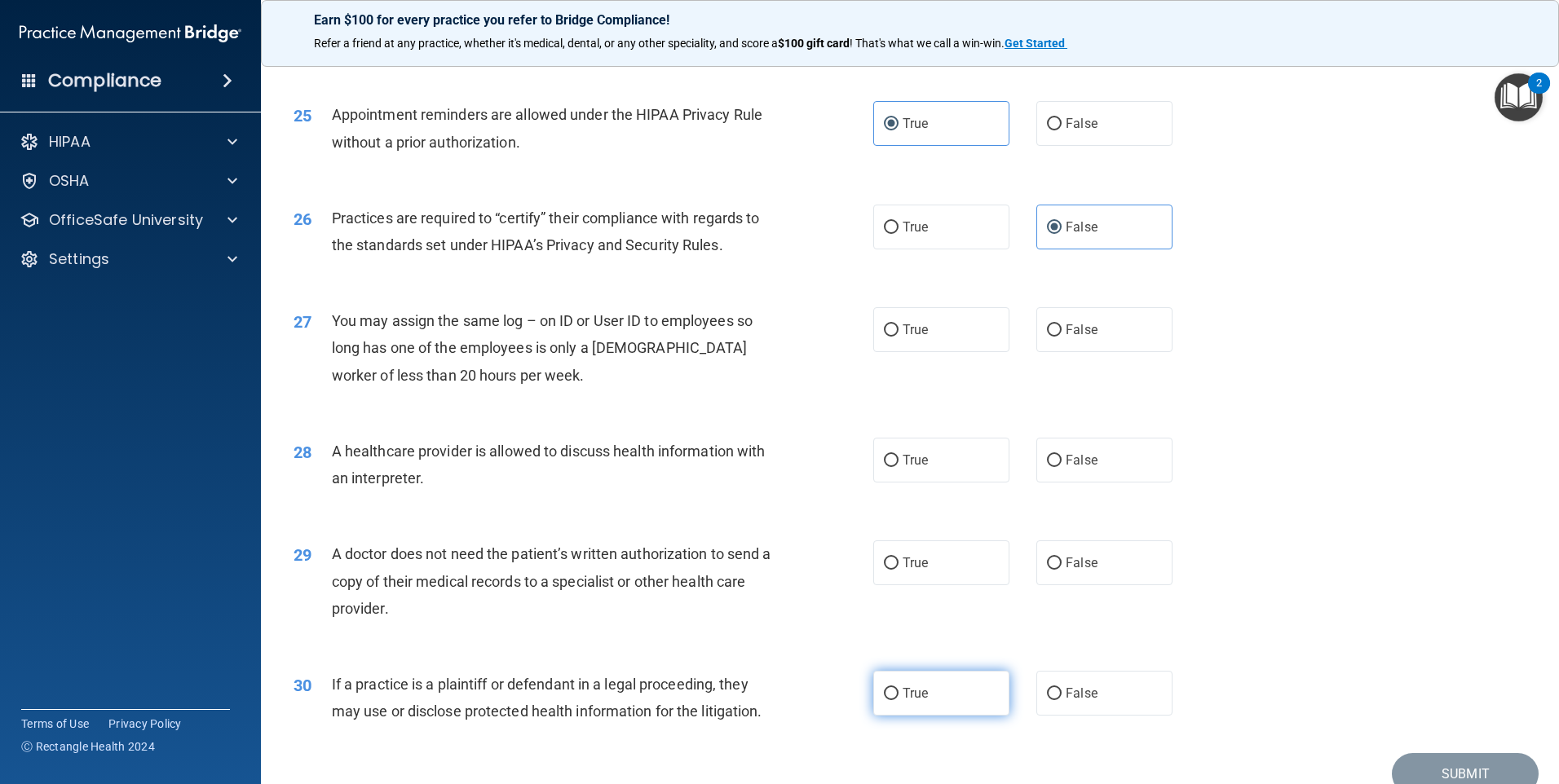
click at [919, 697] on span "True" at bounding box center [915, 694] width 25 height 16
click at [899, 697] on input "True" at bounding box center [891, 694] width 15 height 12
radio input "true"
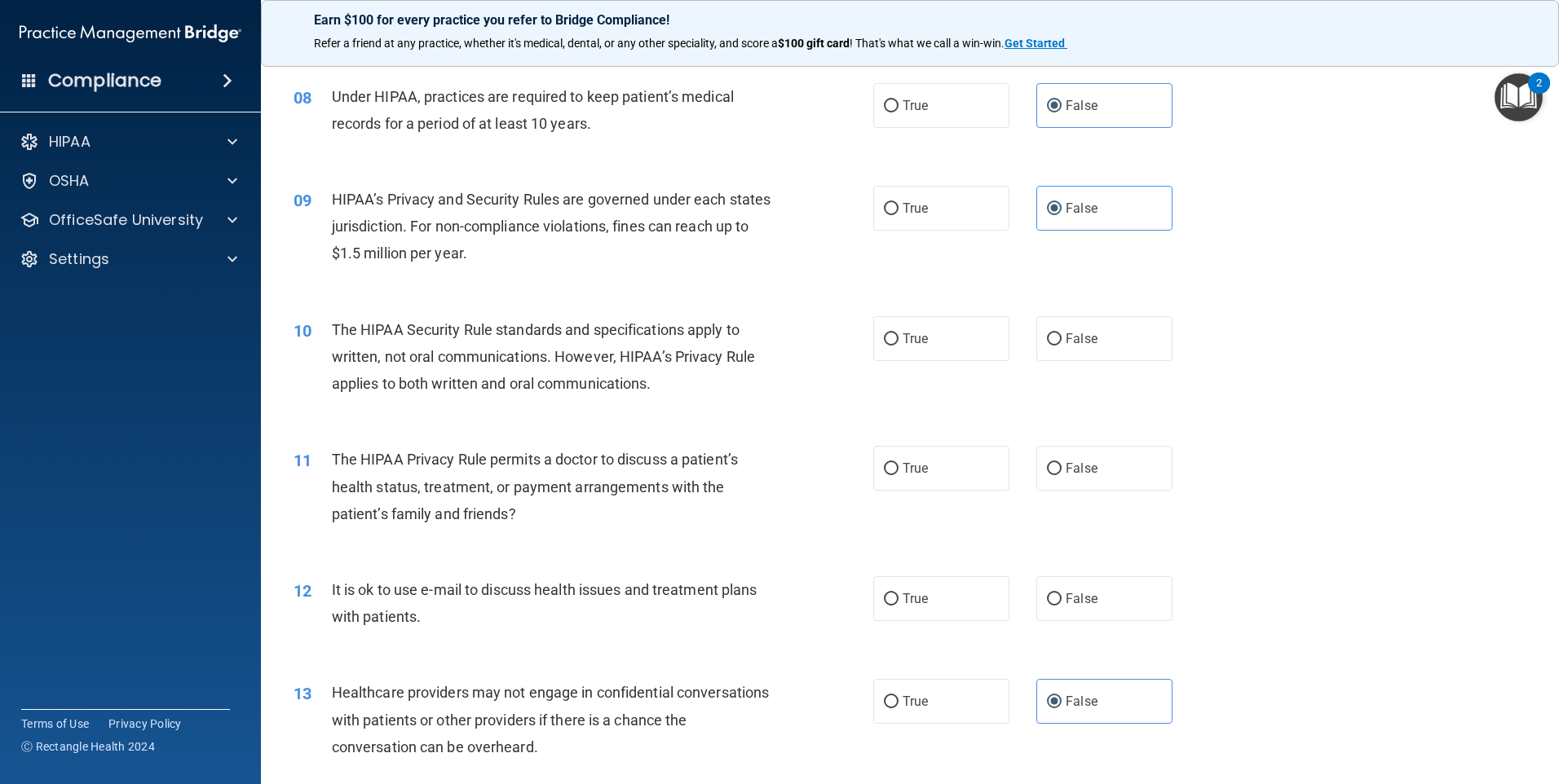
scroll to position [890, 0]
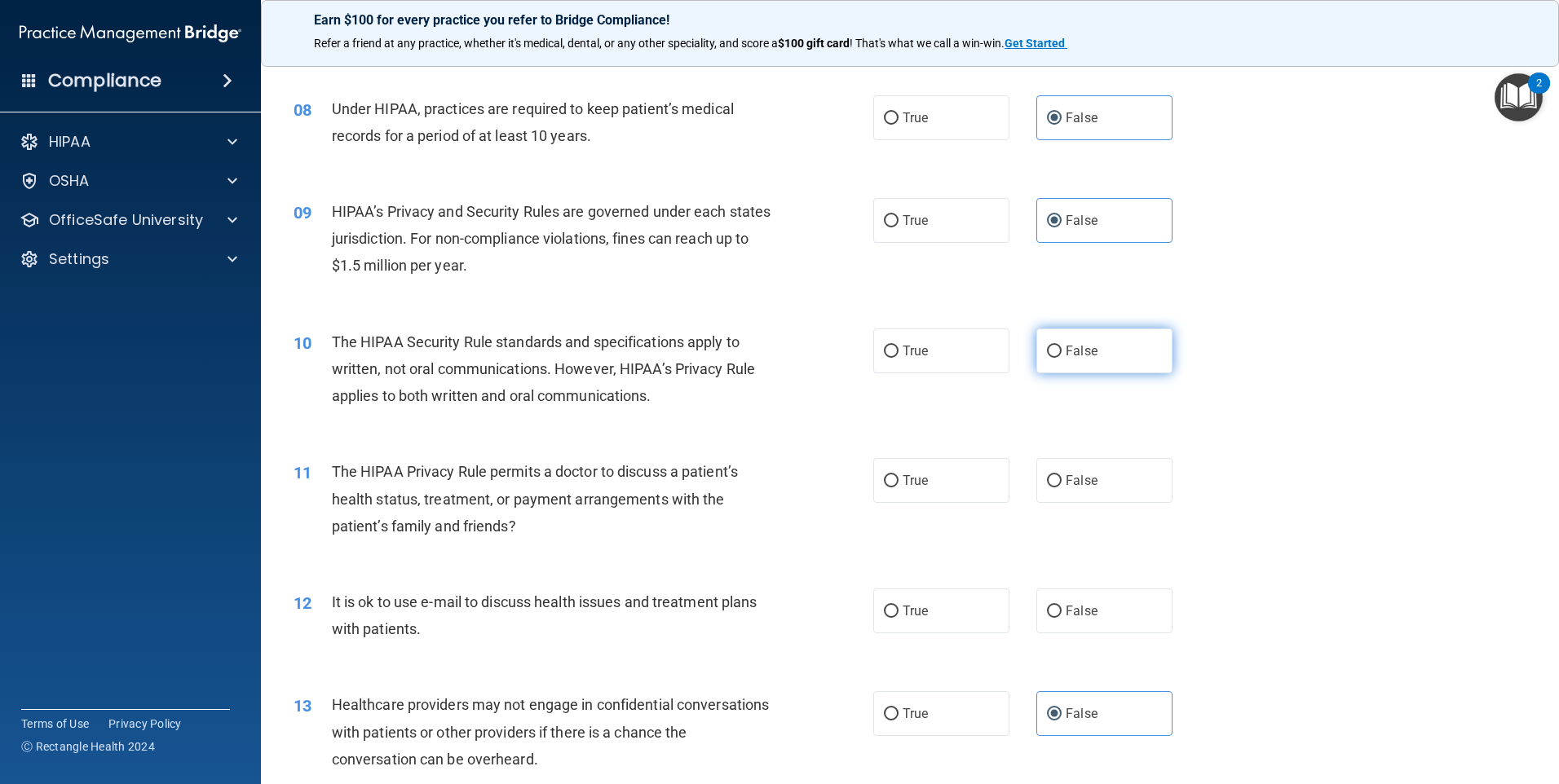
click at [1054, 360] on label "False" at bounding box center [1104, 350] width 136 height 45
click at [1054, 358] on input "False" at bounding box center [1054, 352] width 15 height 12
radio input "true"
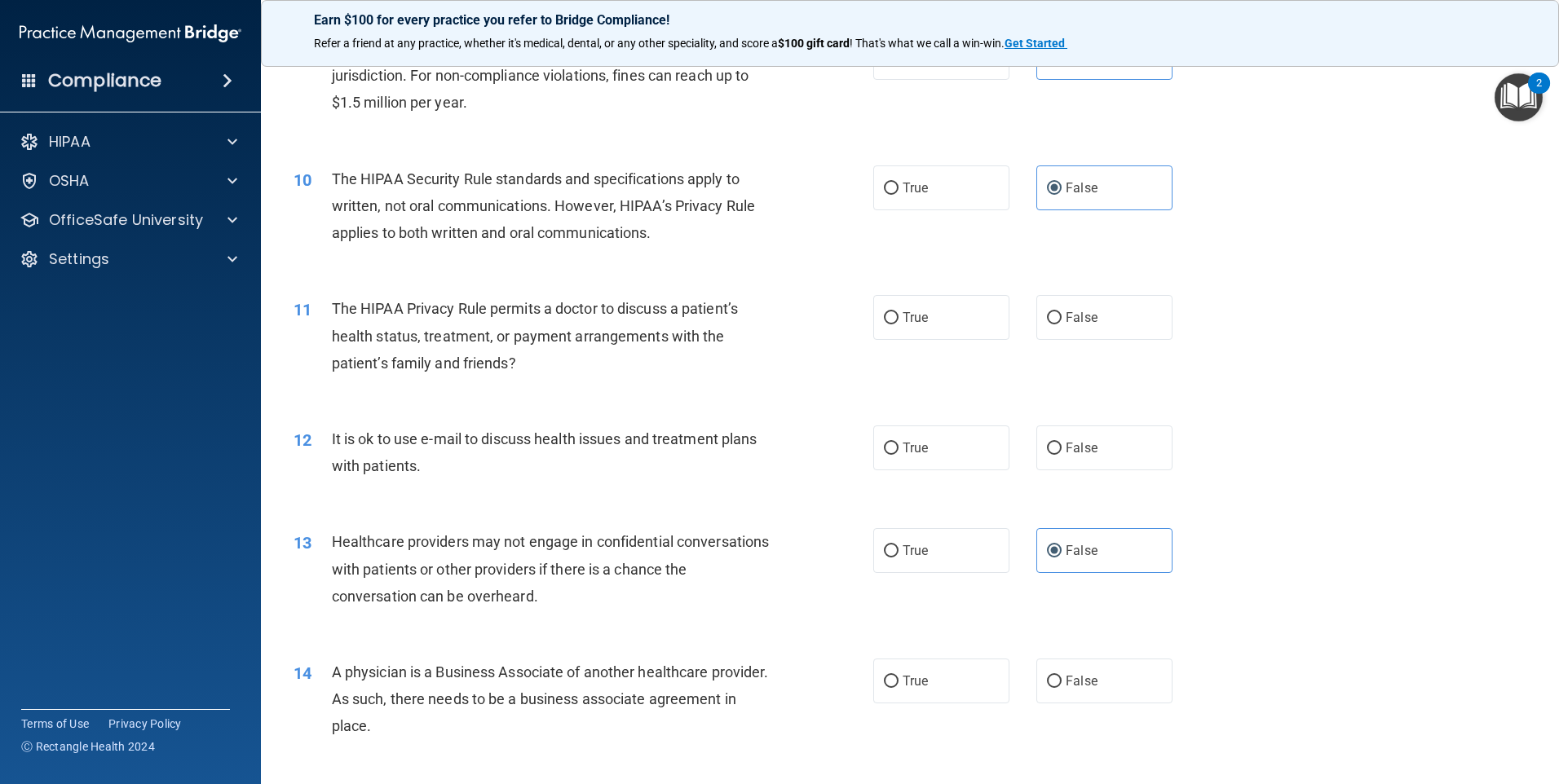
scroll to position [1135, 0]
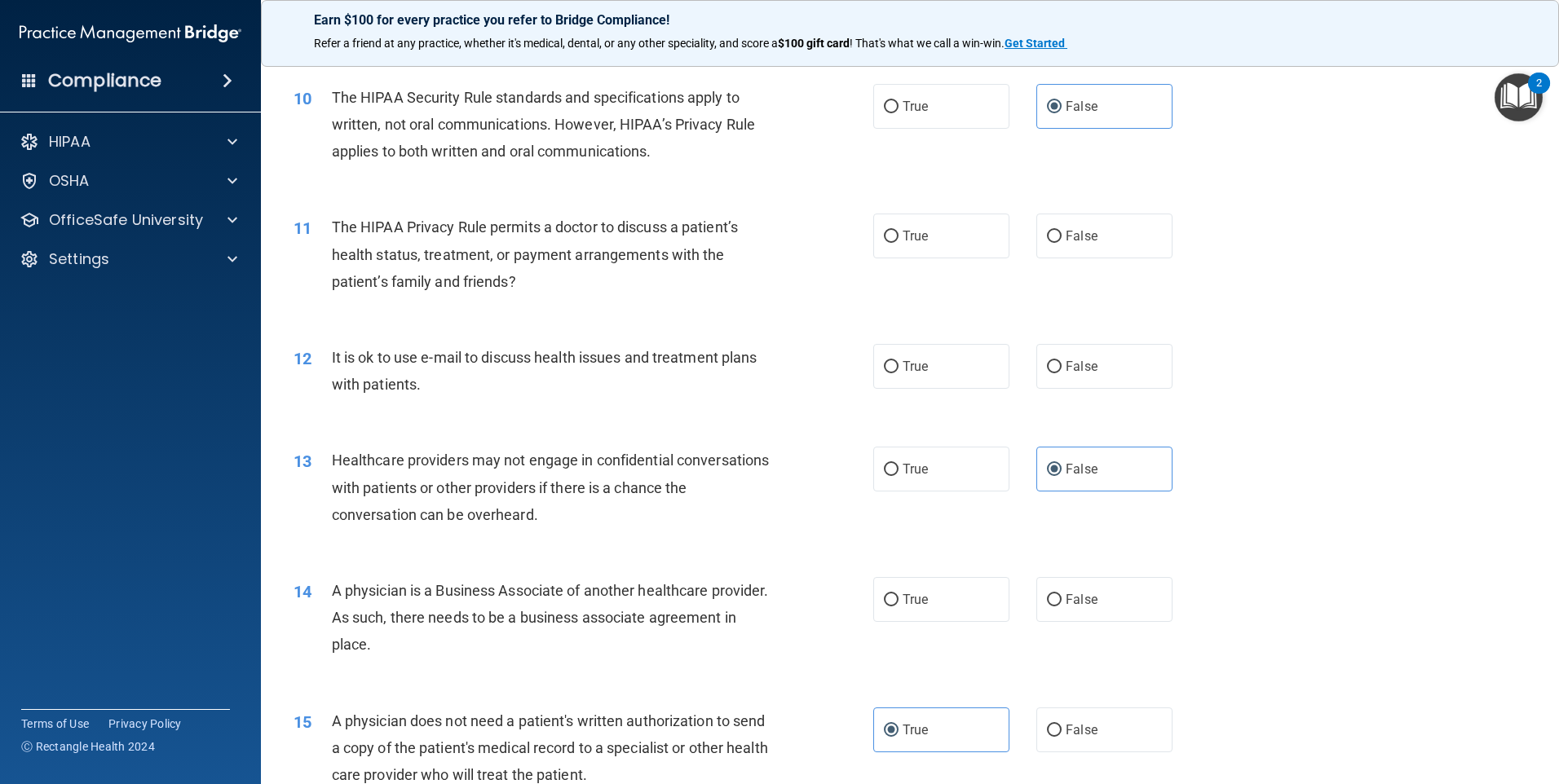
drag, startPoint x: 1108, startPoint y: 262, endPoint x: 1117, endPoint y: 259, distance: 9.5
click at [1108, 261] on div "11 The HIPAA Privacy Rule permits a doctor to discuss a patient’s health status…" at bounding box center [910, 257] width 1257 height 130
click at [1118, 255] on label "False" at bounding box center [1104, 235] width 136 height 45
click at [1062, 242] on input "False" at bounding box center [1054, 236] width 15 height 12
radio input "true"
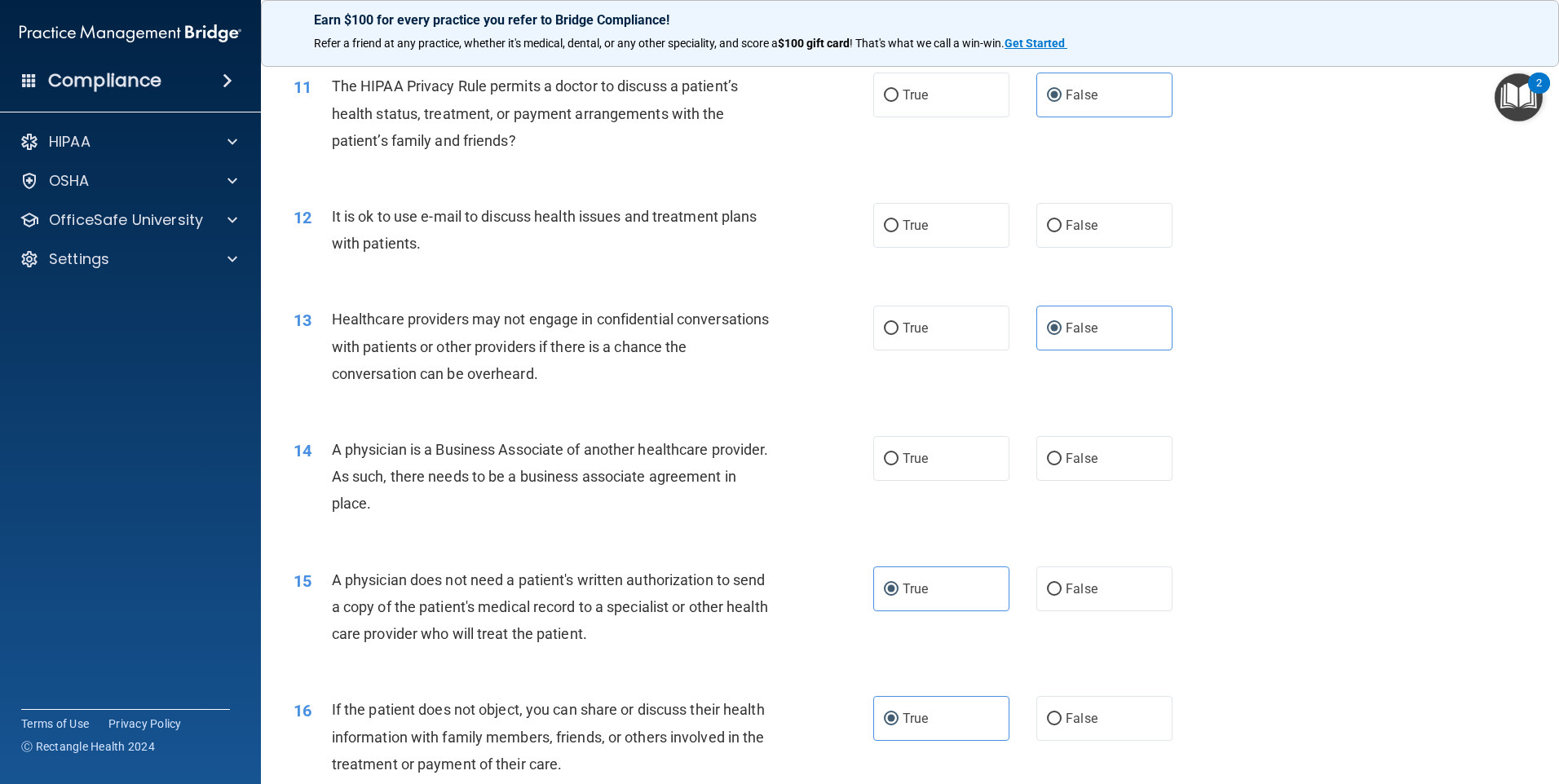
scroll to position [1298, 0]
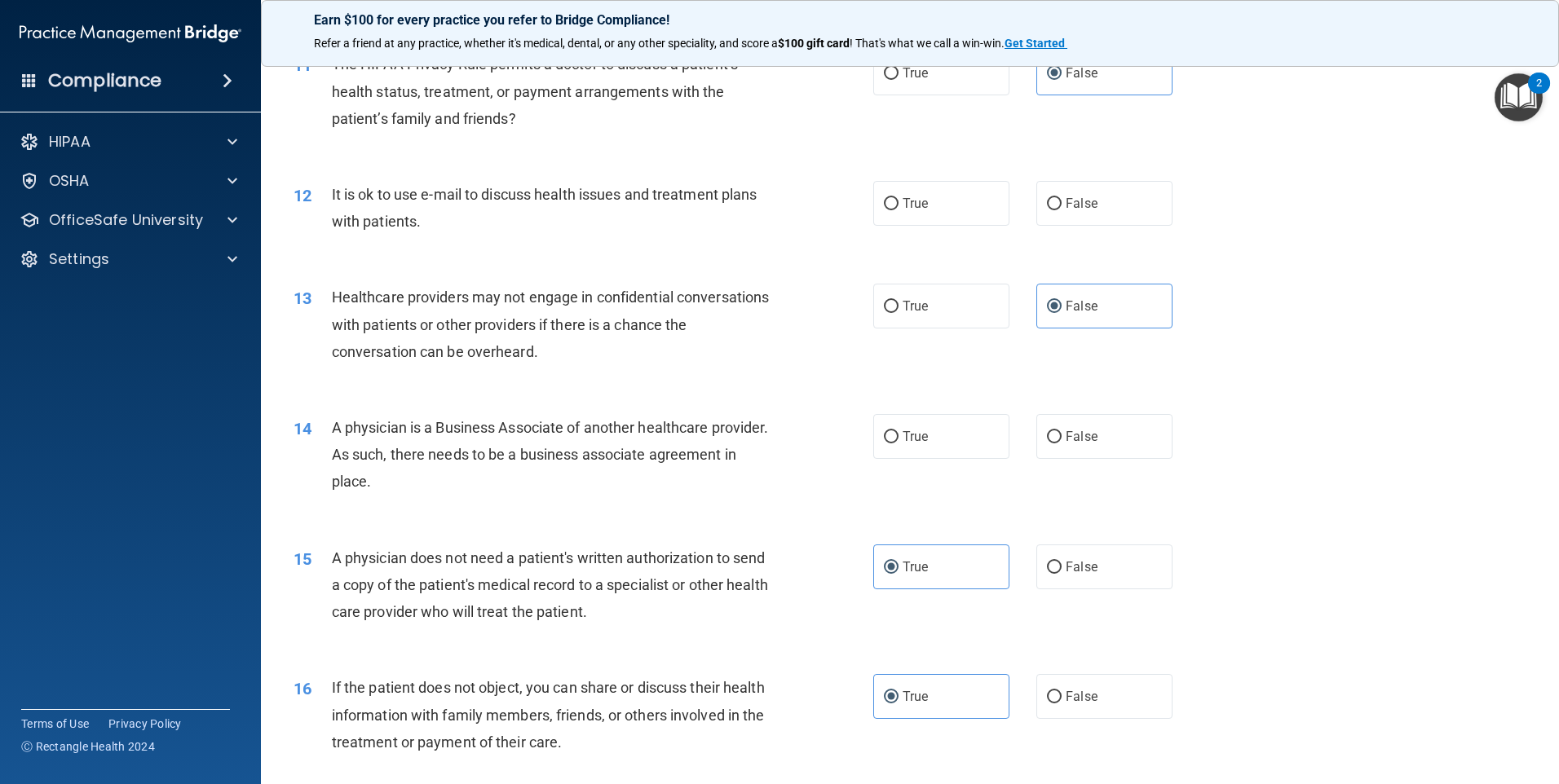
click at [951, 226] on div "12 It is ok to use e-mail to discuss health issues and treatment plans with pat…" at bounding box center [910, 212] width 1257 height 102
click at [945, 217] on label "True" at bounding box center [941, 203] width 136 height 45
click at [899, 211] on input "True" at bounding box center [891, 204] width 15 height 12
radio input "true"
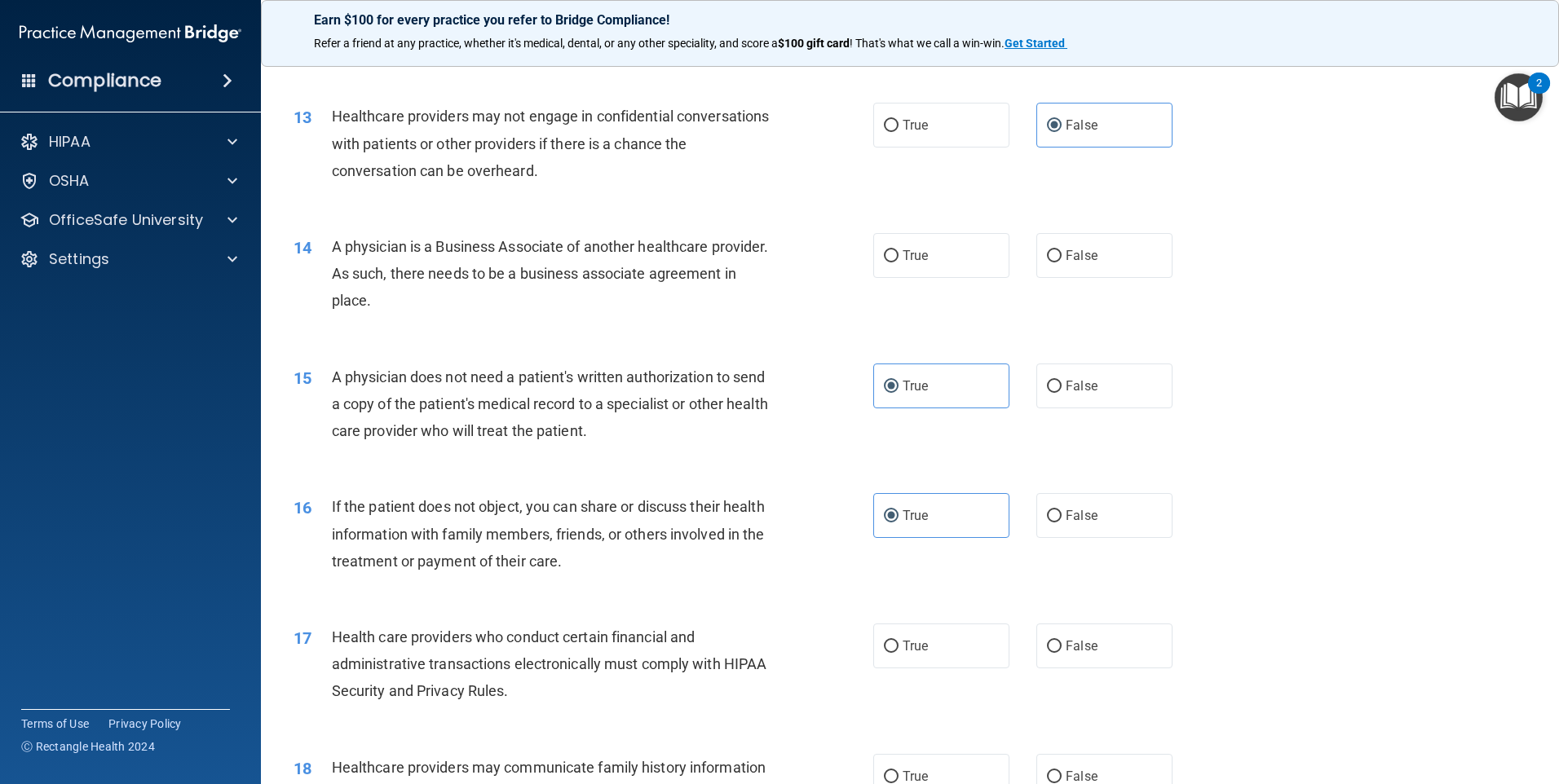
scroll to position [1542, 0]
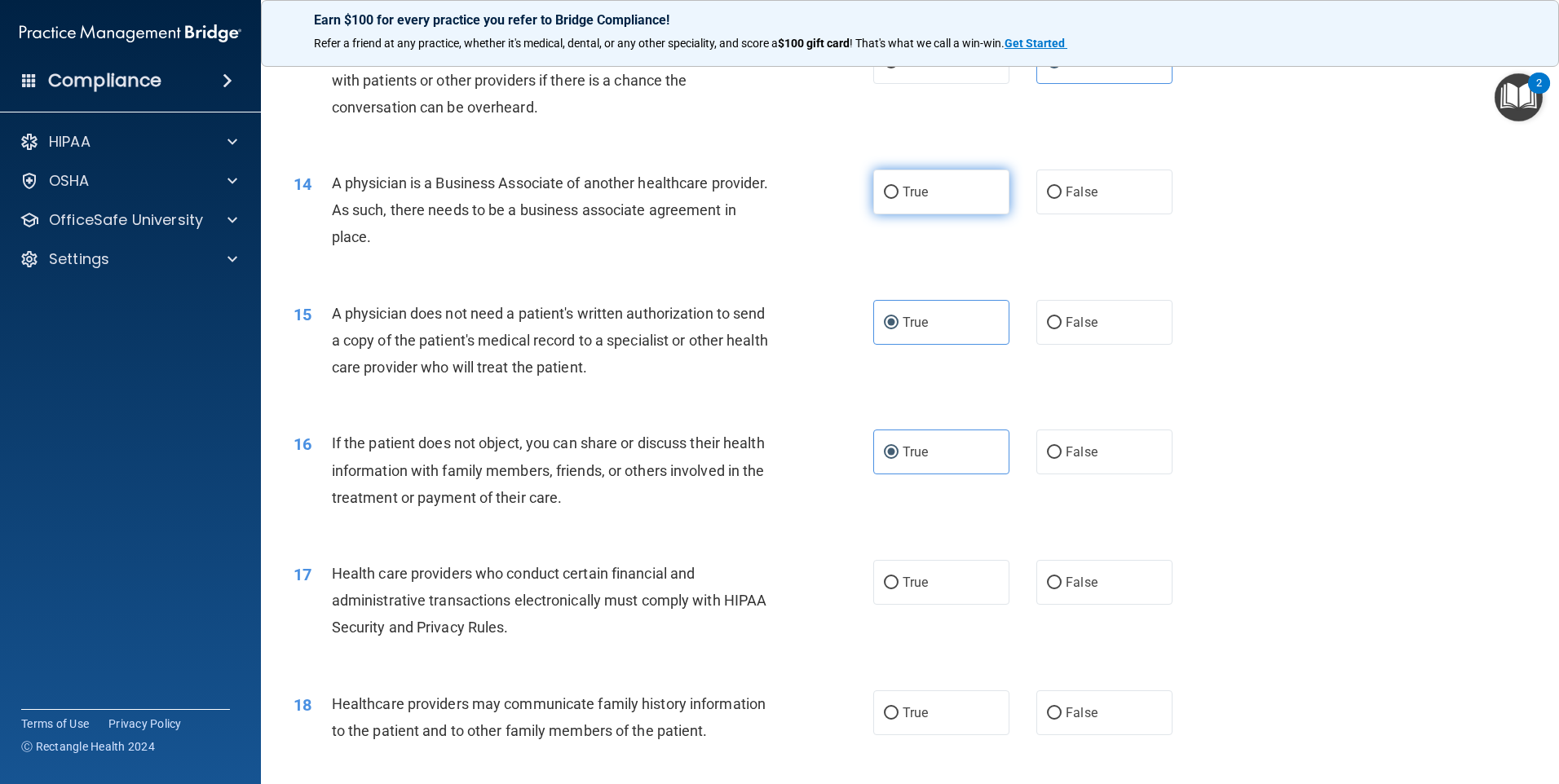
click at [907, 193] on span "True" at bounding box center [915, 192] width 25 height 16
click at [899, 193] on input "True" at bounding box center [891, 193] width 15 height 12
radio input "true"
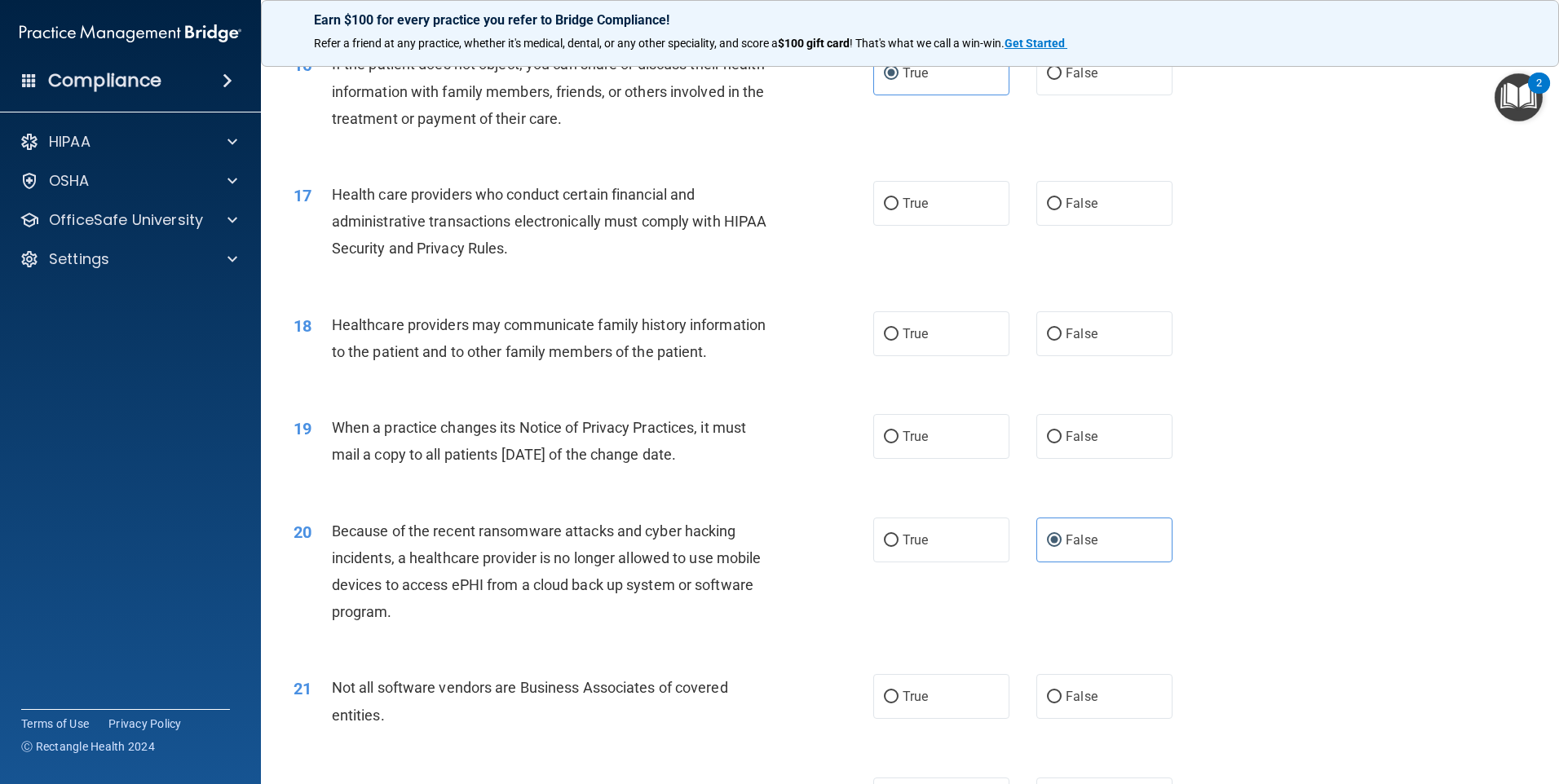
scroll to position [1950, 0]
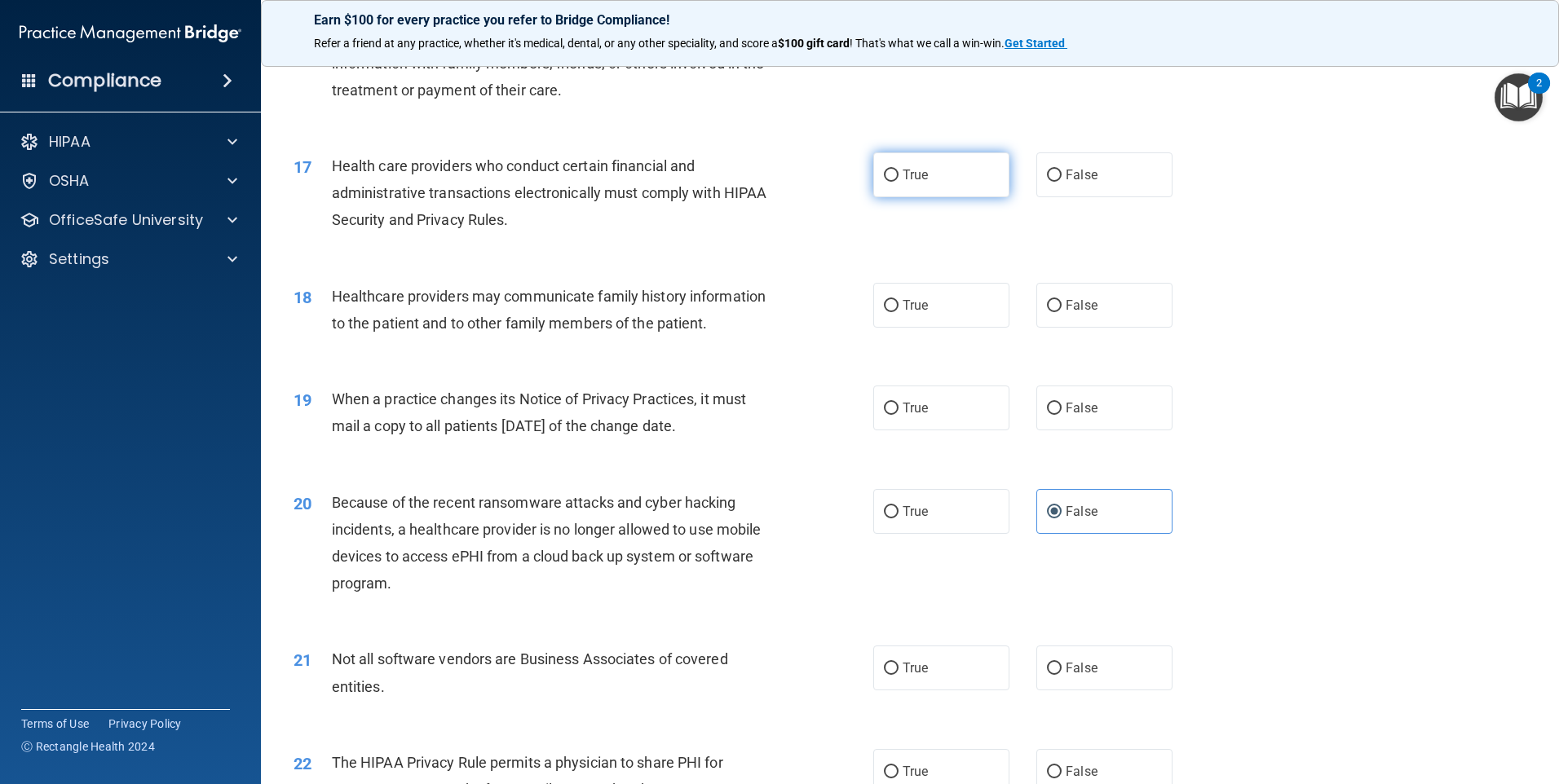
click at [875, 184] on label "True" at bounding box center [941, 174] width 136 height 45
click at [884, 182] on input "True" at bounding box center [891, 176] width 15 height 12
radio input "true"
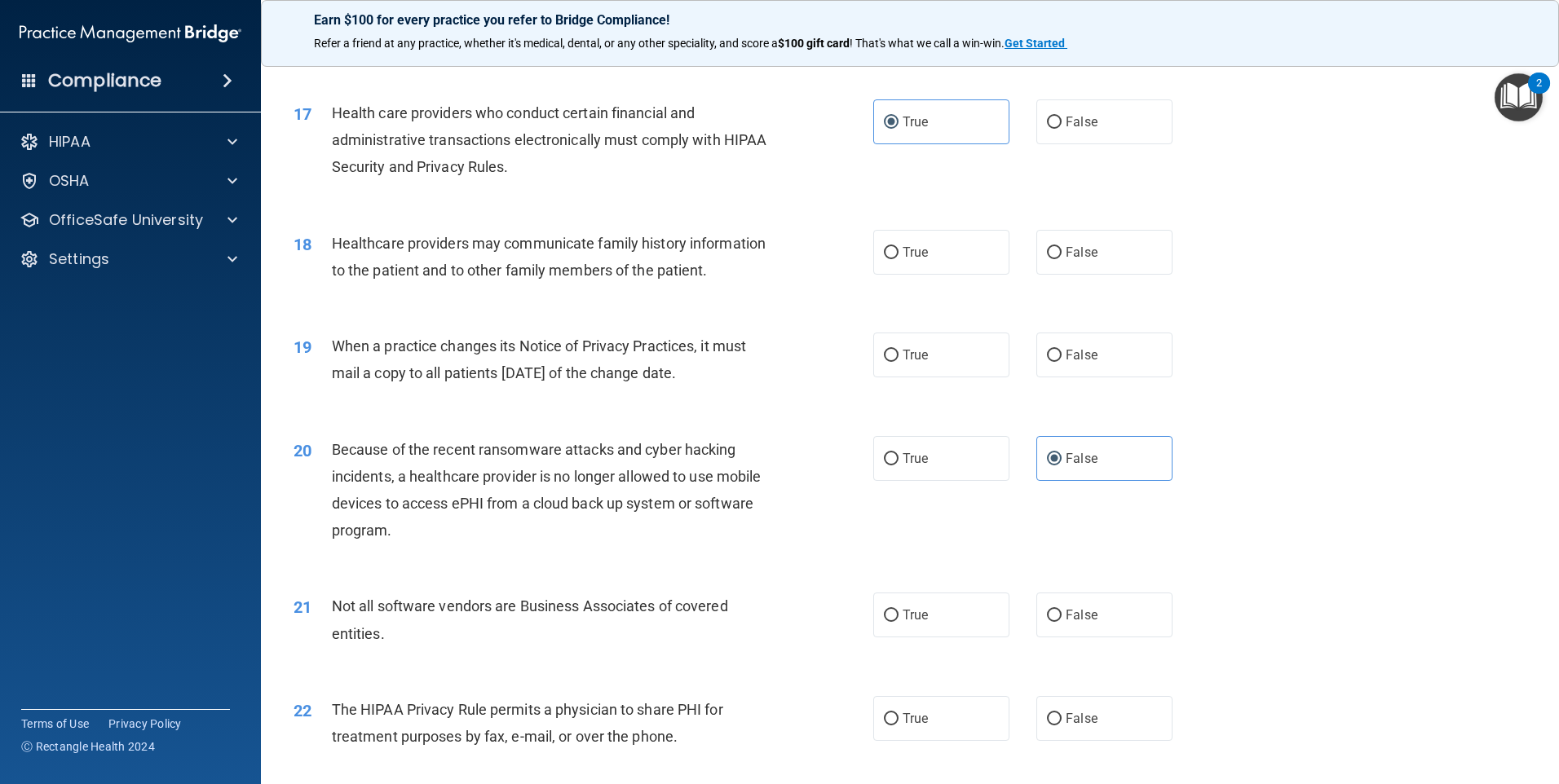
scroll to position [2031, 0]
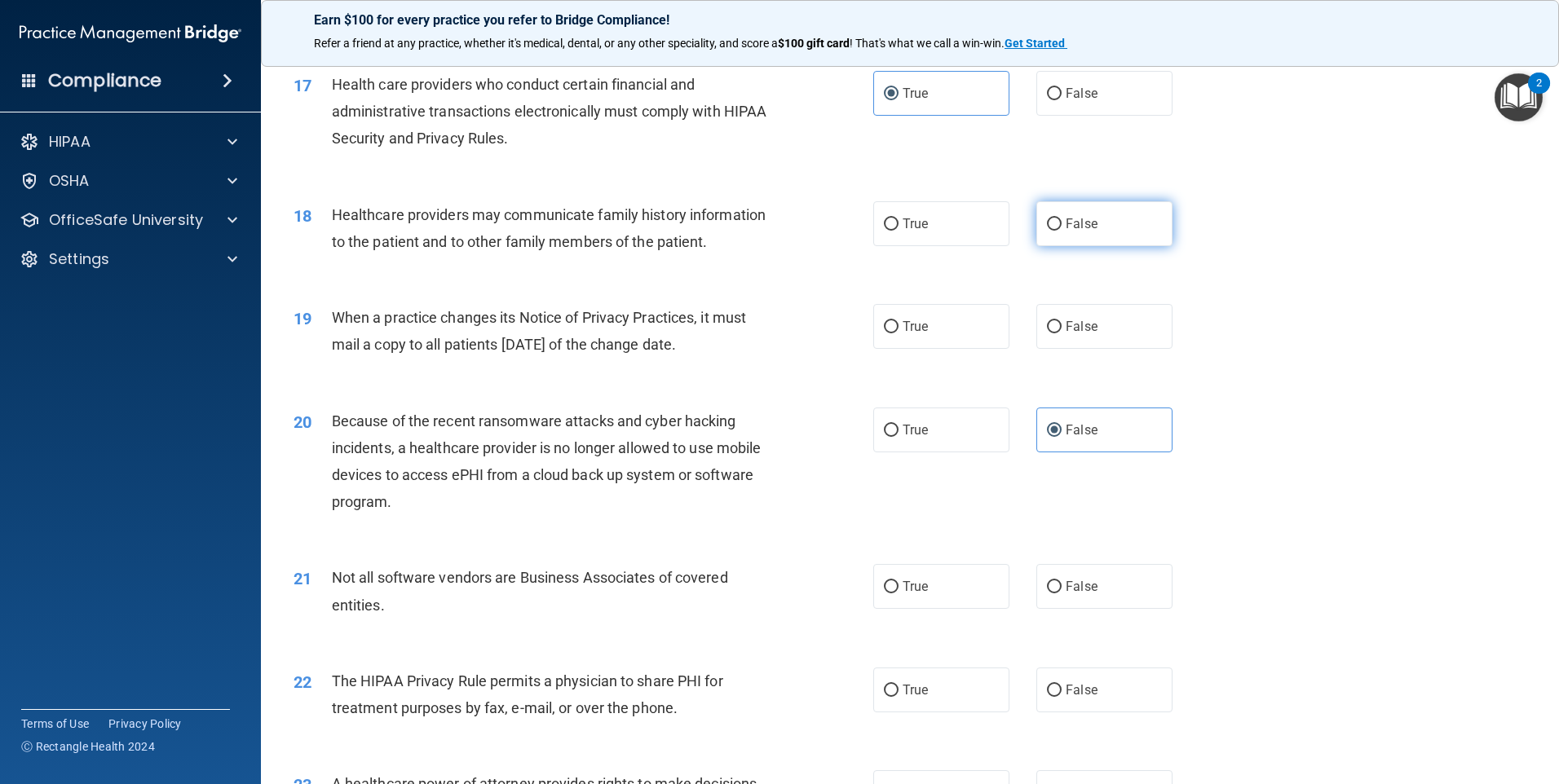
click at [1047, 229] on input "False" at bounding box center [1054, 225] width 15 height 12
radio input "true"
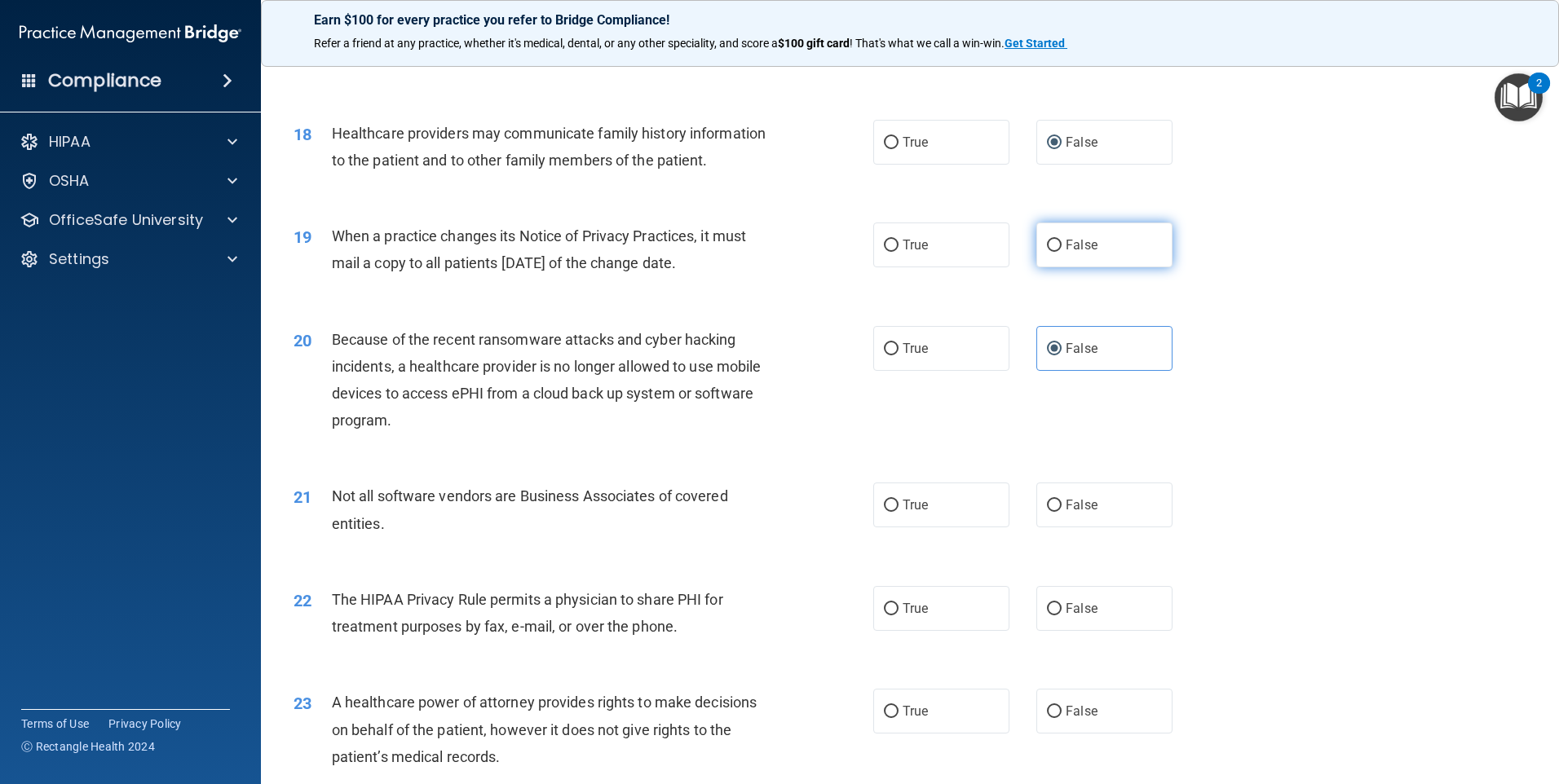
click at [1047, 245] on input "False" at bounding box center [1054, 245] width 15 height 12
radio input "true"
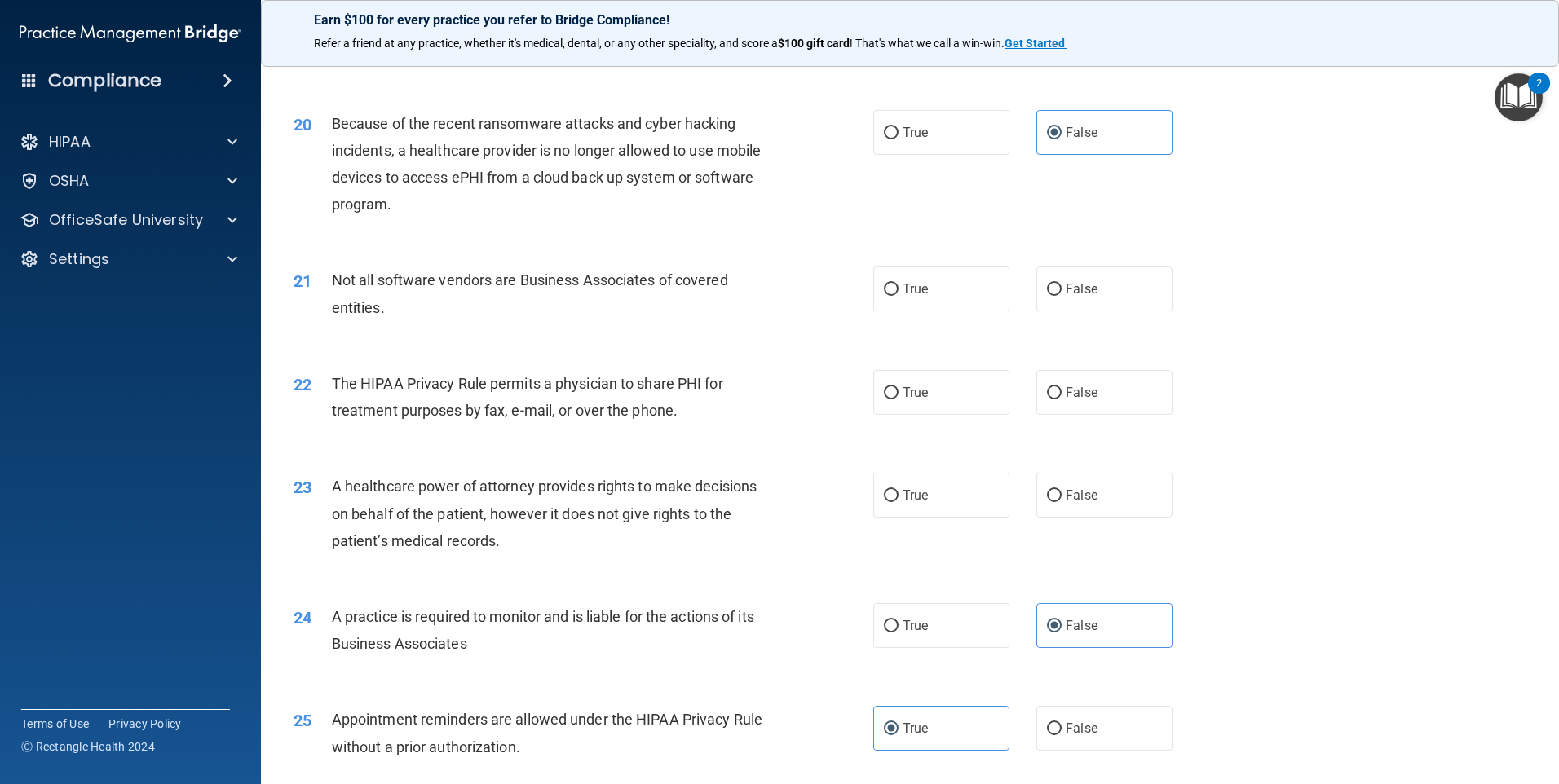
scroll to position [2357, 0]
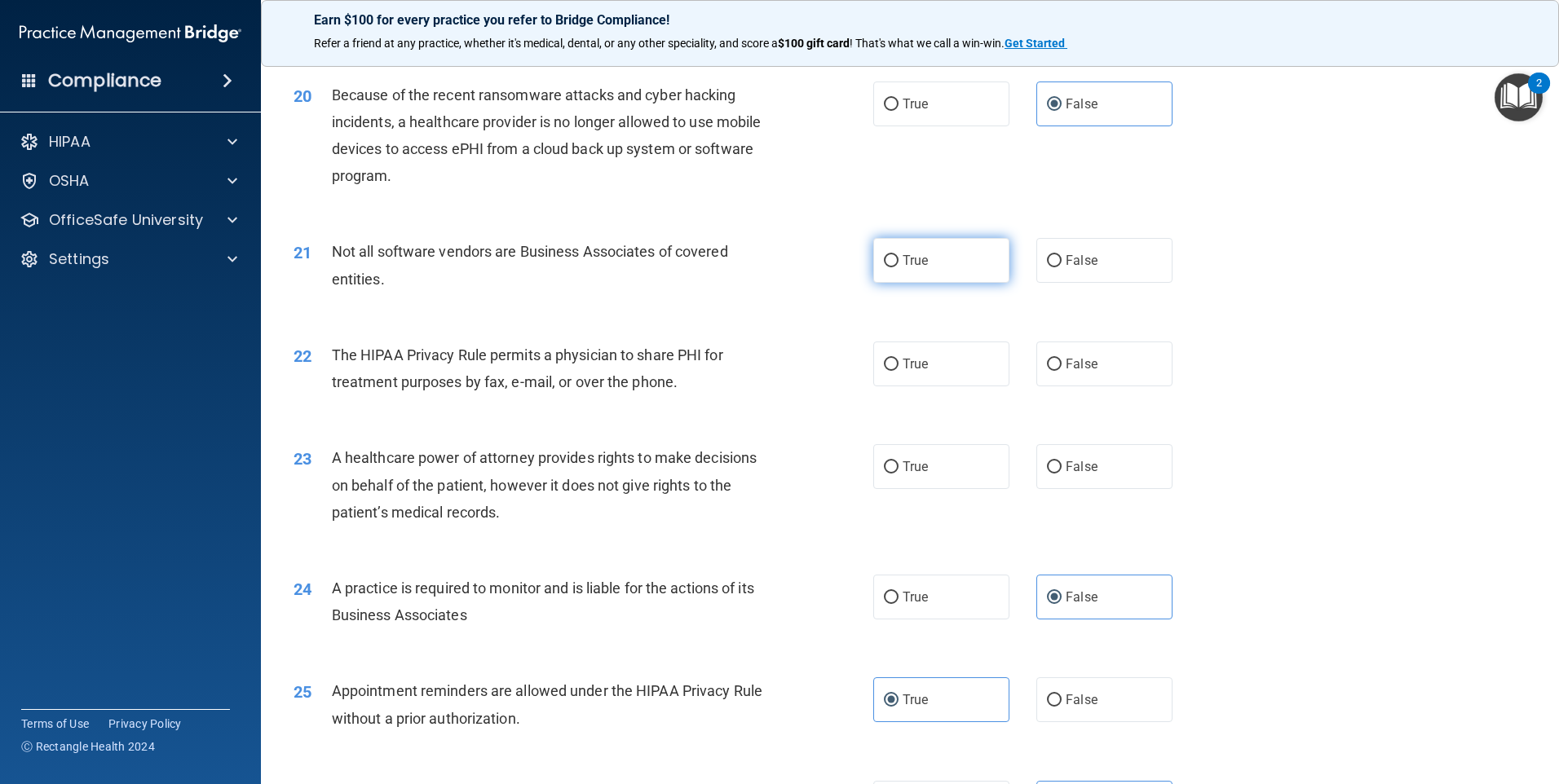
click at [877, 272] on label "True" at bounding box center [941, 259] width 136 height 45
click at [884, 267] on input "True" at bounding box center [891, 261] width 15 height 12
radio input "true"
click at [1076, 372] on label "False" at bounding box center [1104, 364] width 136 height 45
click at [1062, 371] on input "False" at bounding box center [1054, 365] width 15 height 12
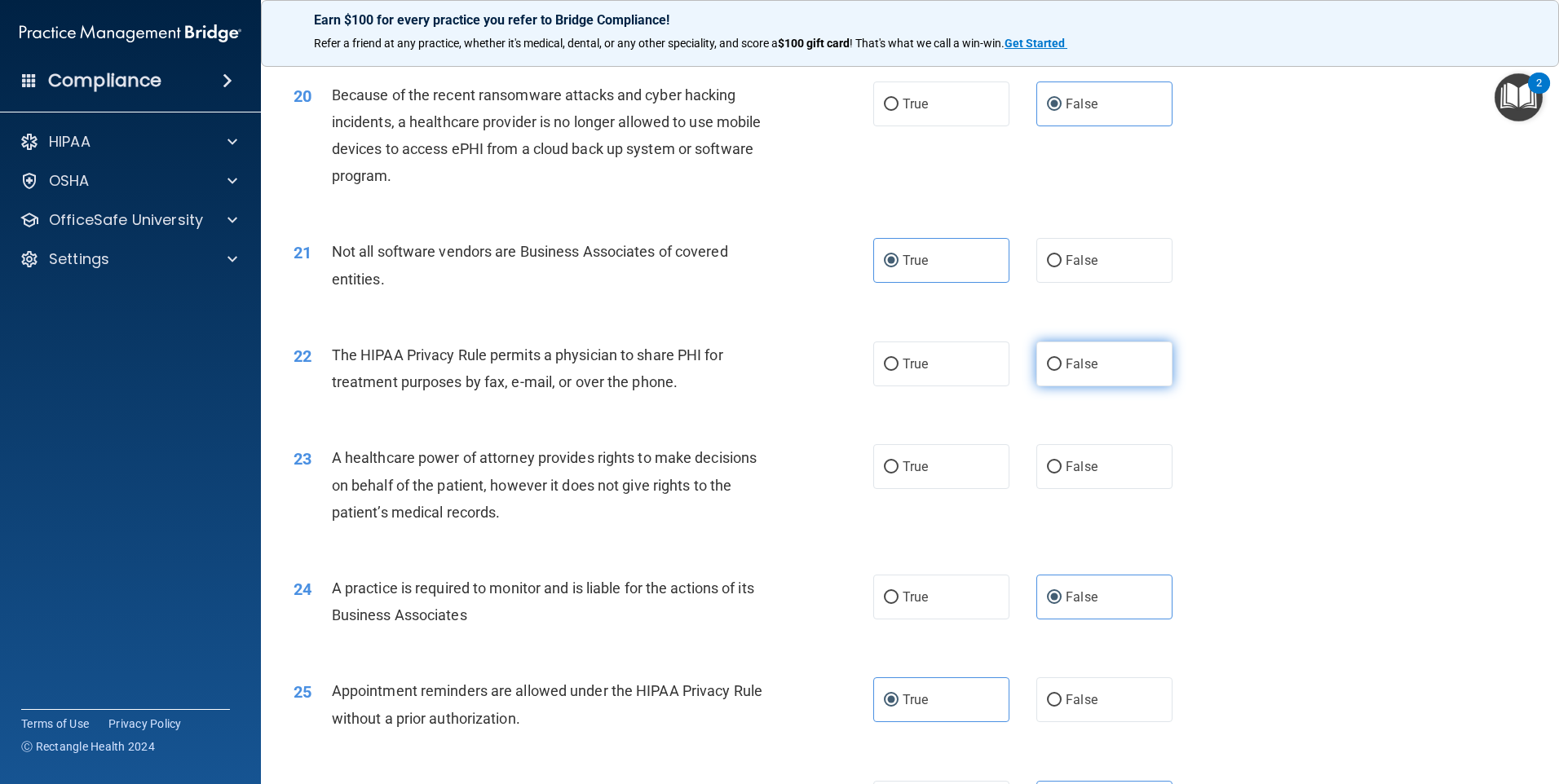
radio input "true"
click at [878, 386] on label "True" at bounding box center [941, 364] width 136 height 45
click at [884, 371] on input "True" at bounding box center [891, 365] width 15 height 12
radio input "true"
radio input "false"
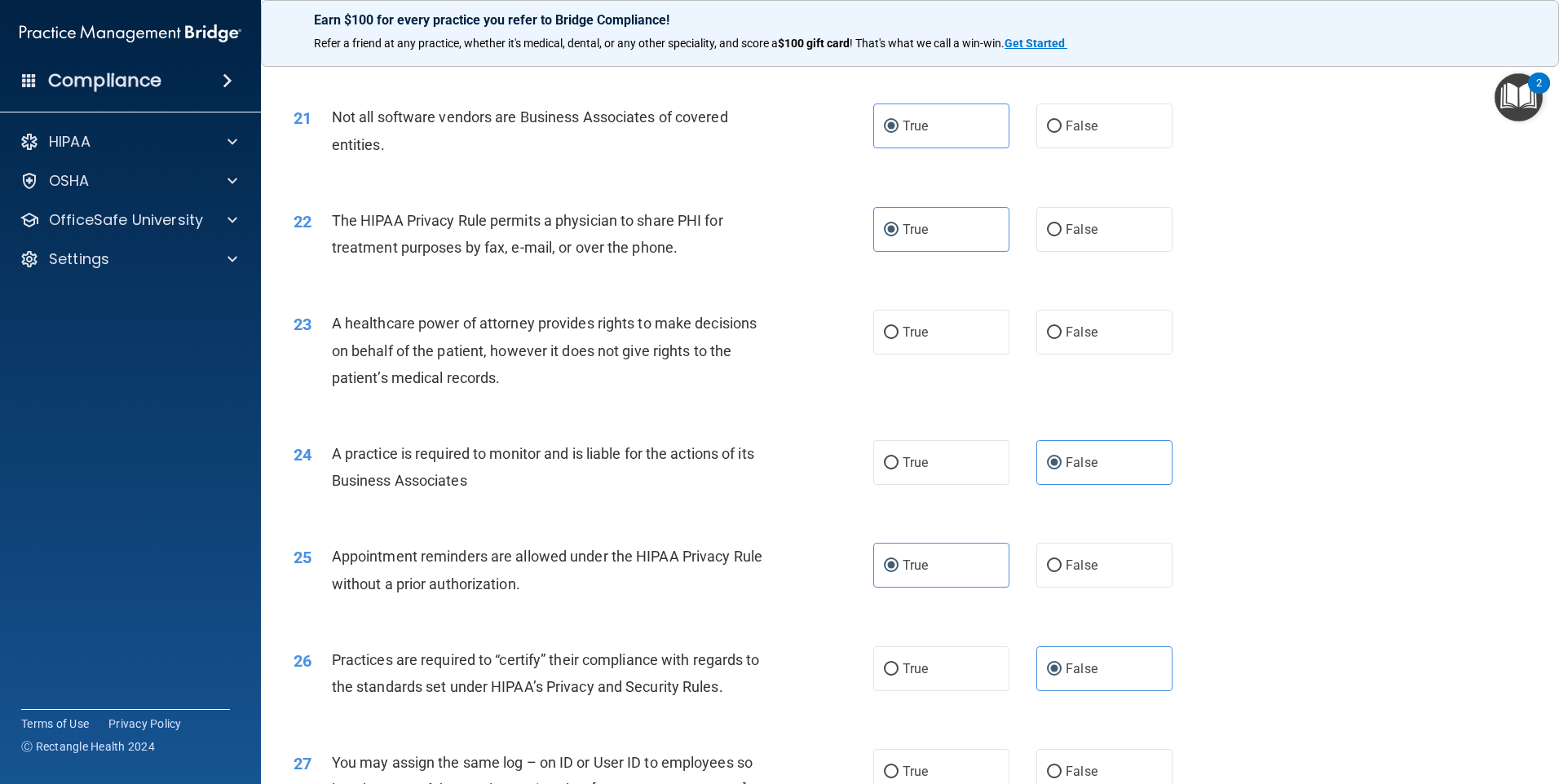
scroll to position [2520, 0]
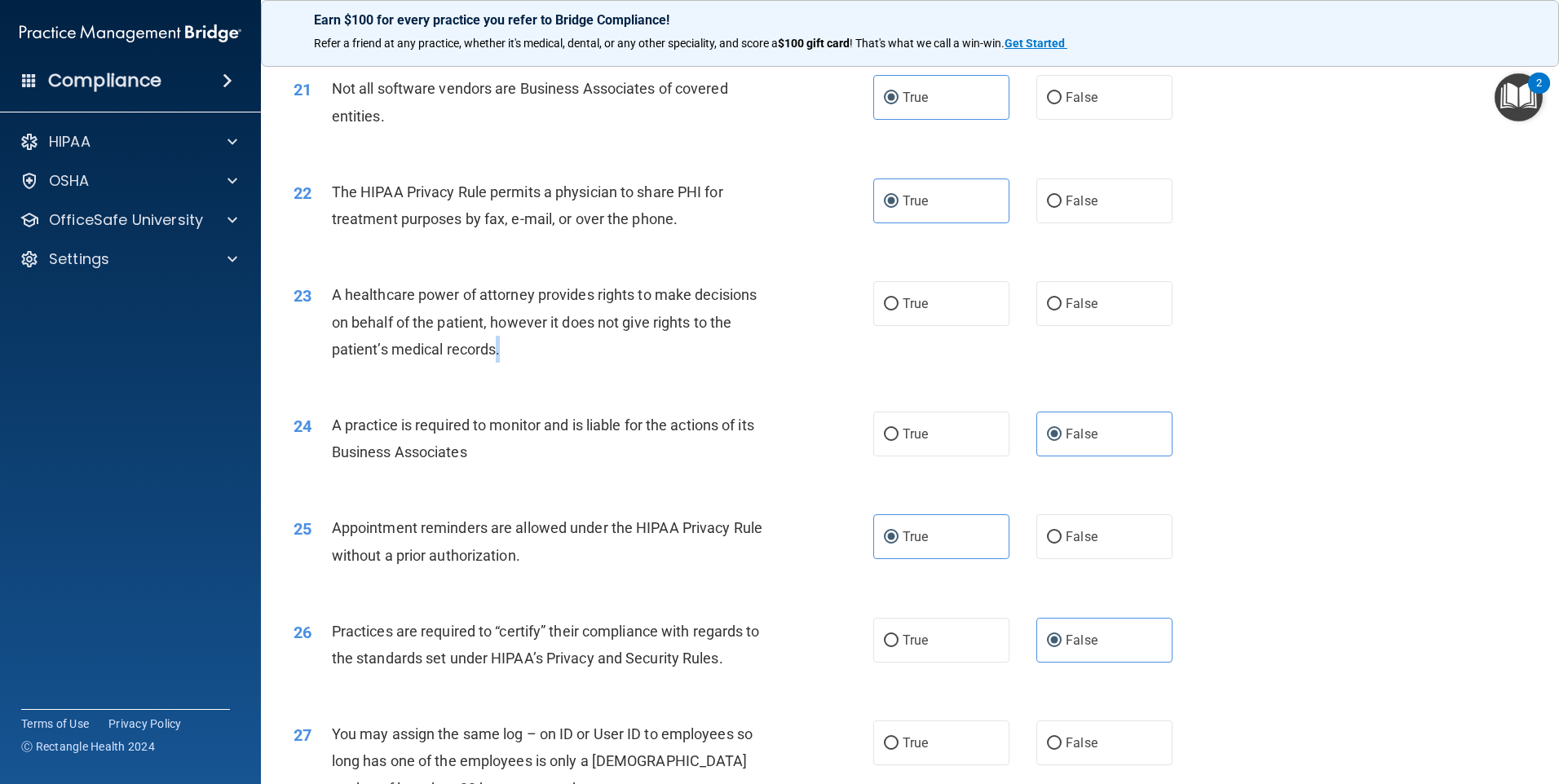
click at [505, 347] on div "A healthcare power of attorney provides rights to make decisions on behalf of t…" at bounding box center [559, 322] width 453 height 81
click at [1083, 287] on label "False" at bounding box center [1104, 303] width 136 height 45
click at [1062, 298] on input "False" at bounding box center [1054, 304] width 15 height 12
radio input "true"
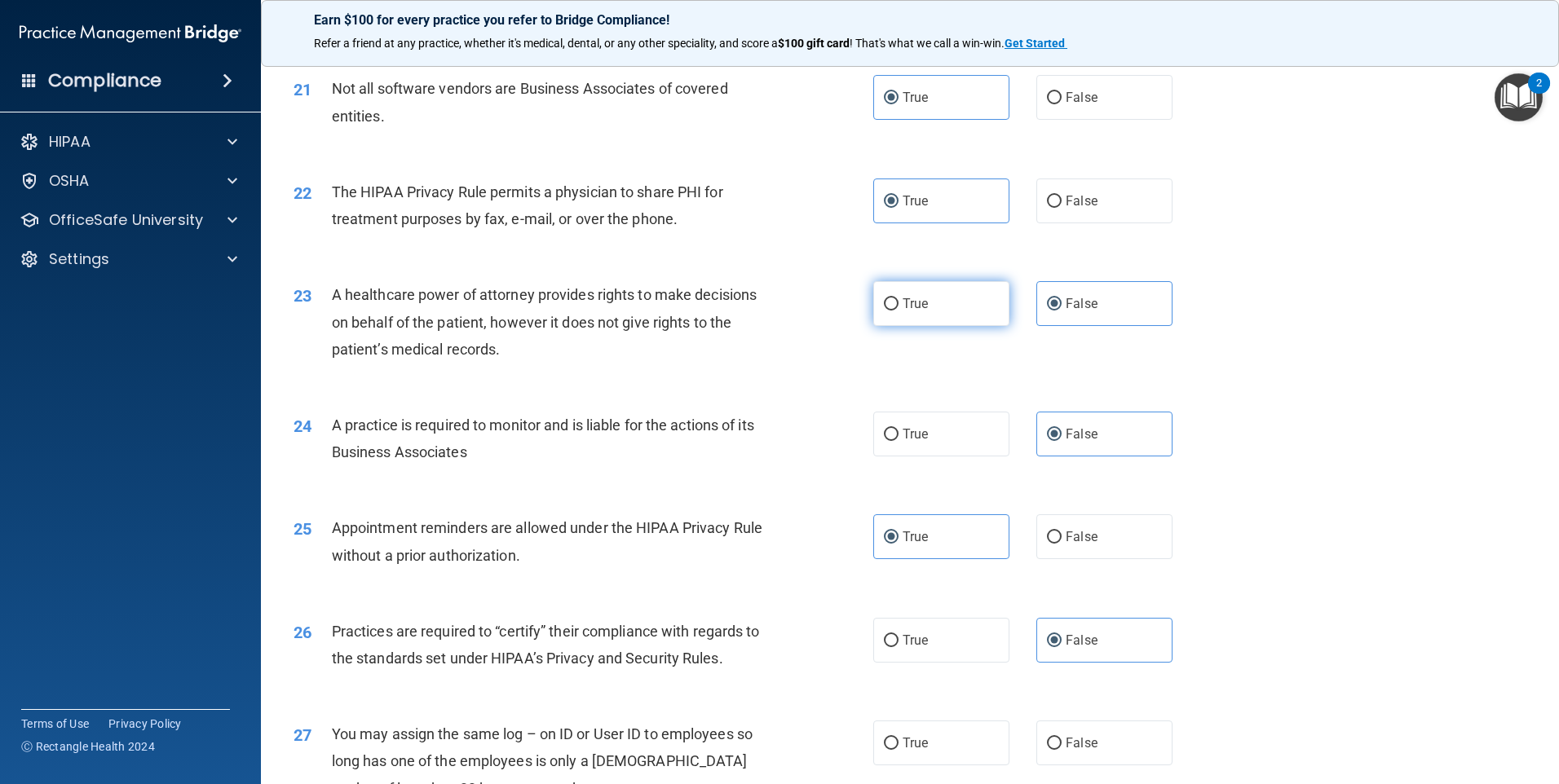
click at [975, 300] on label "True" at bounding box center [941, 303] width 136 height 45
click at [899, 300] on input "True" at bounding box center [891, 304] width 15 height 12
radio input "true"
radio input "false"
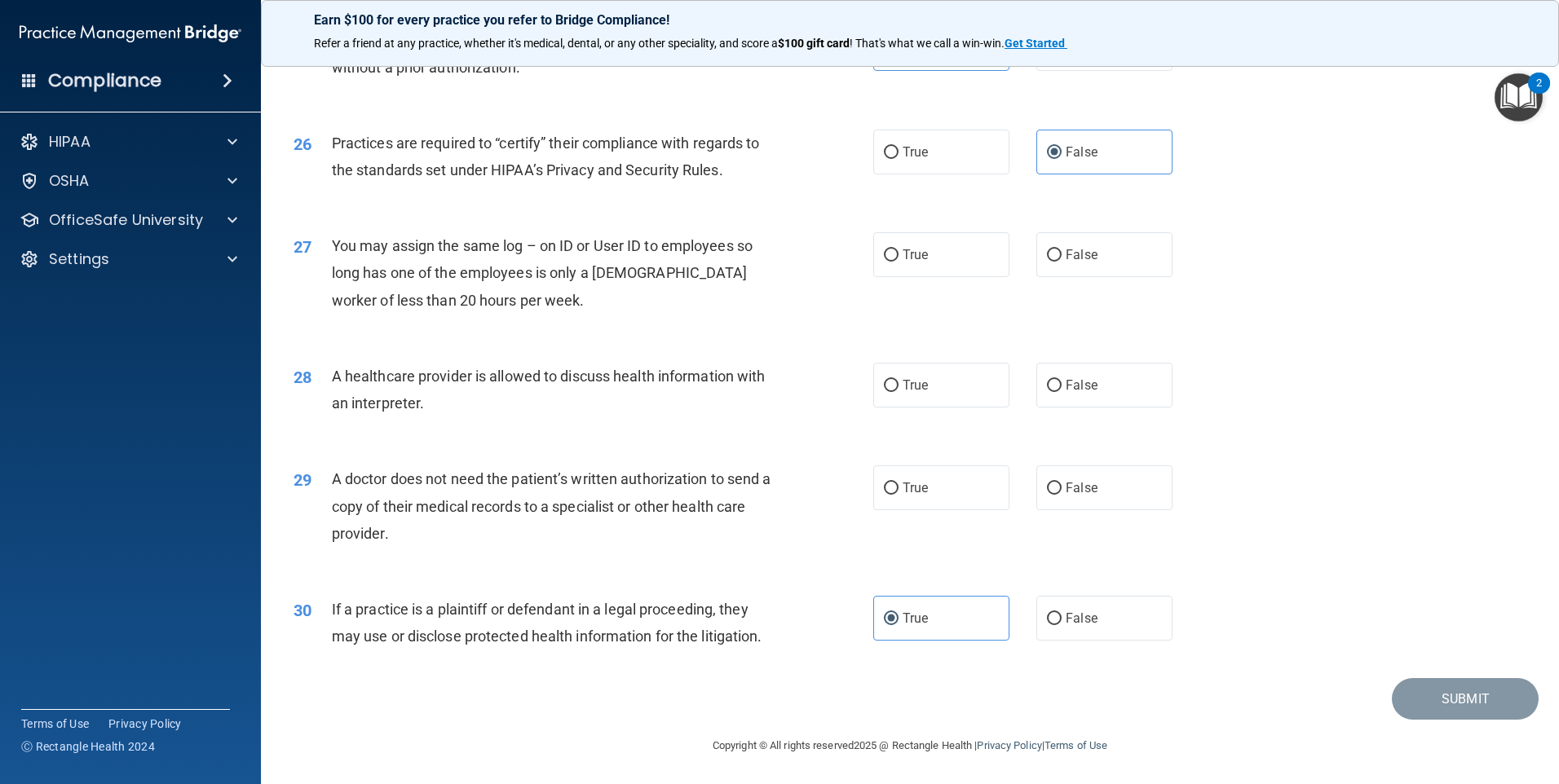
scroll to position [3009, 0]
click at [1112, 258] on label "False" at bounding box center [1104, 253] width 136 height 45
click at [1062, 258] on input "False" at bounding box center [1054, 254] width 15 height 12
radio input "true"
click at [971, 393] on label "True" at bounding box center [941, 384] width 136 height 45
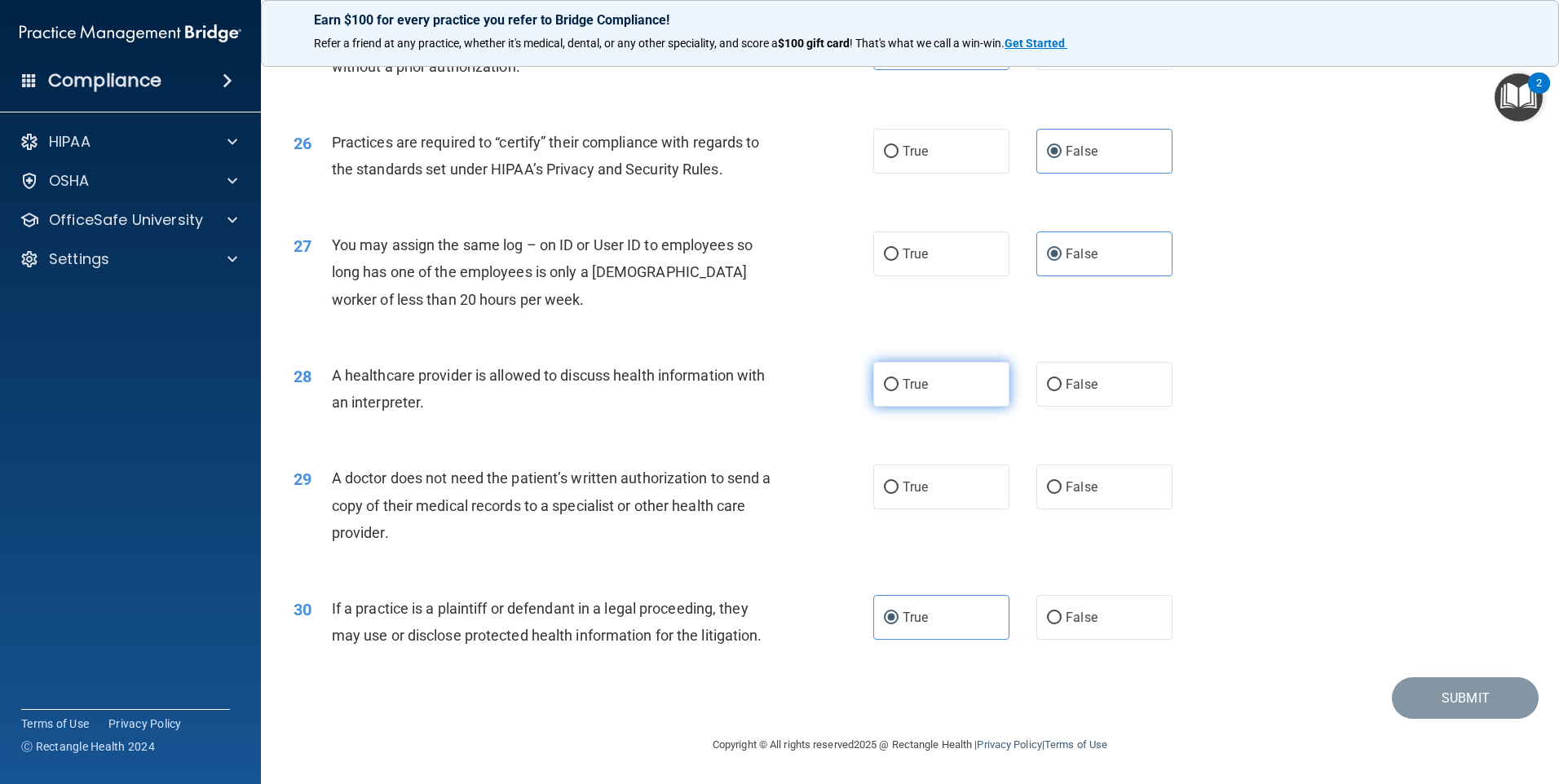
click at [899, 392] on input "True" at bounding box center [891, 385] width 15 height 12
radio input "true"
click at [958, 497] on label "True" at bounding box center [941, 486] width 136 height 45
click at [899, 494] on input "True" at bounding box center [891, 488] width 15 height 12
radio input "true"
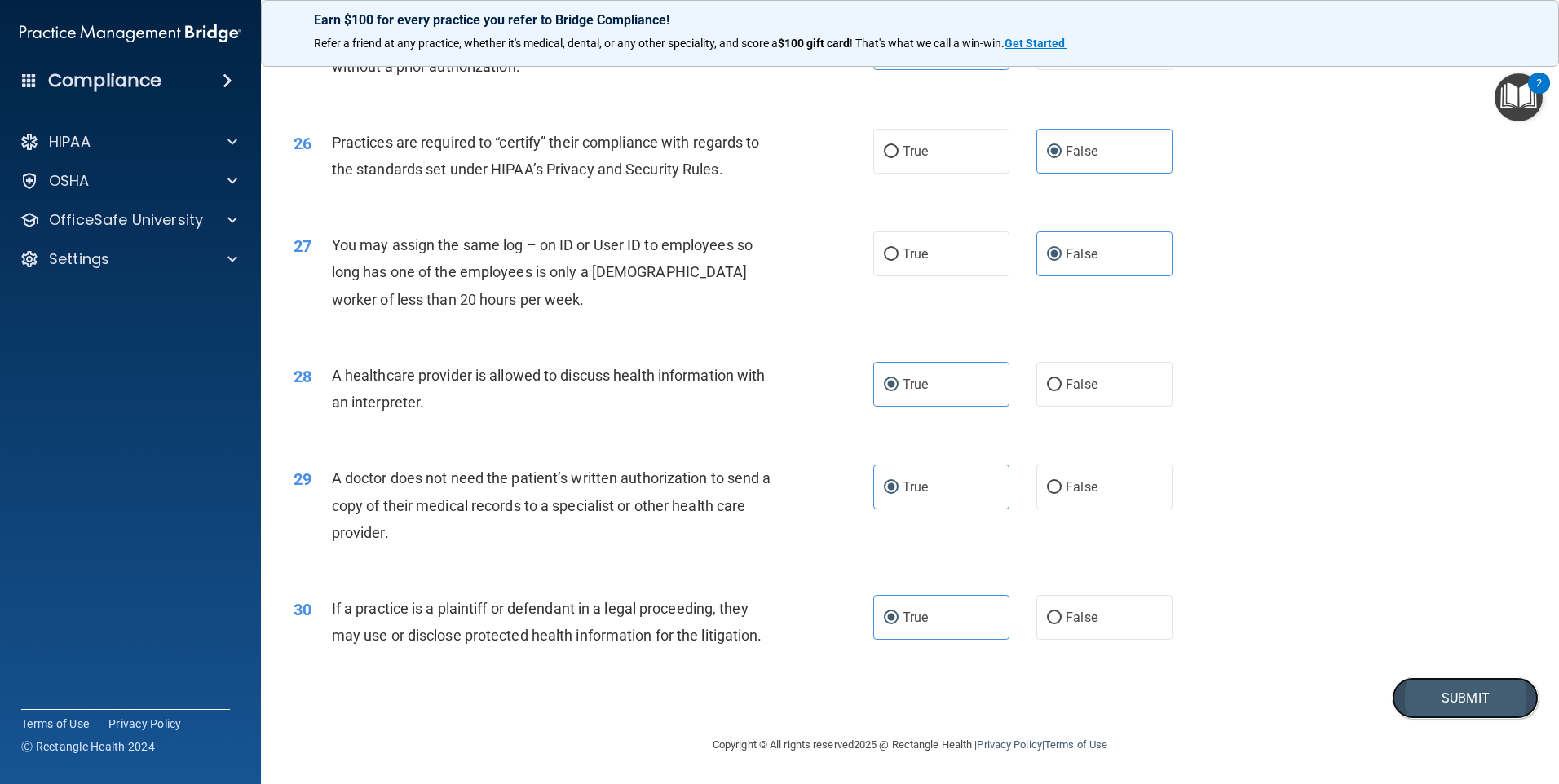
click at [1420, 710] on button "Submit" at bounding box center [1466, 698] width 147 height 42
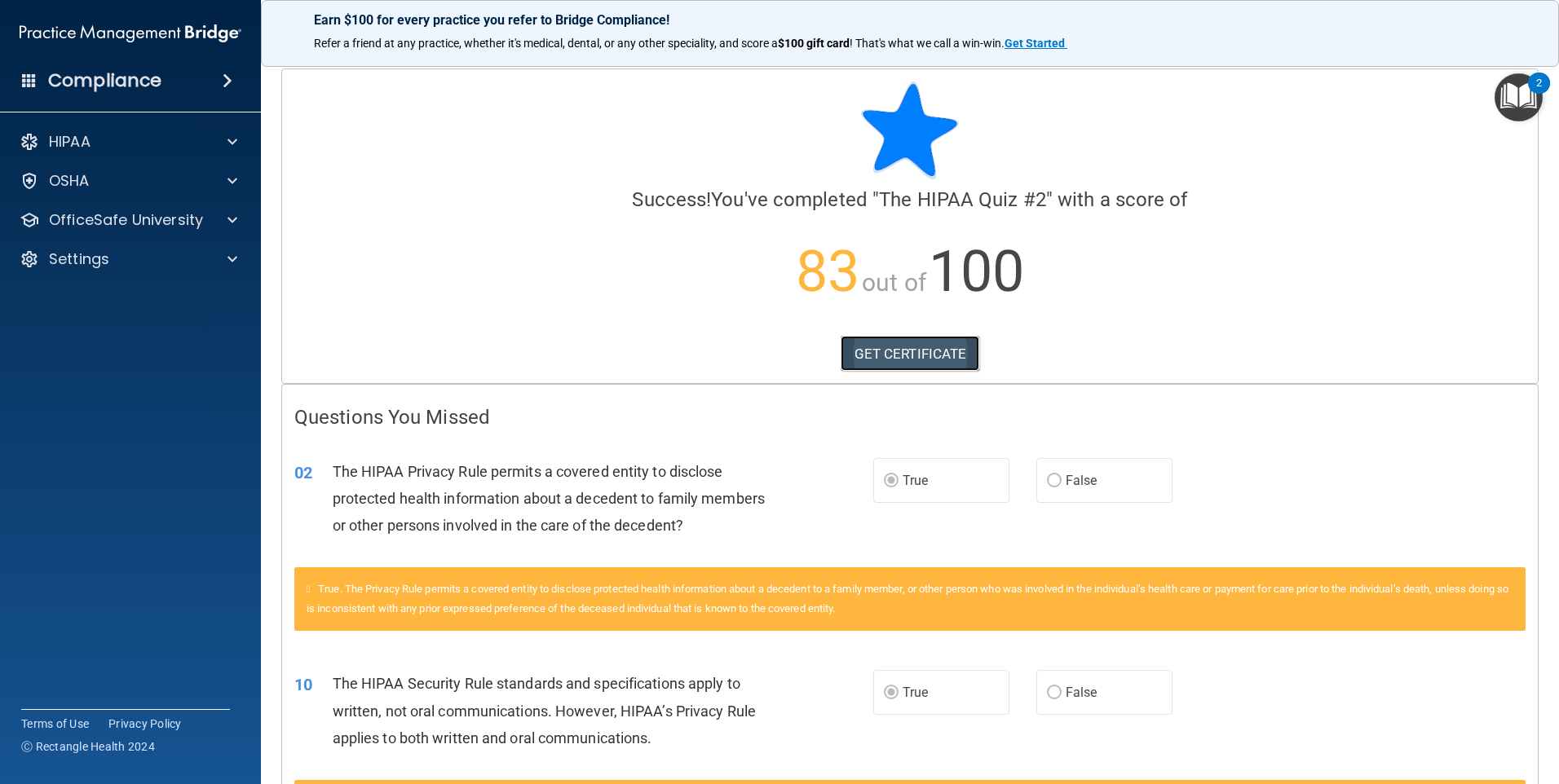
click at [939, 351] on link "GET CERTIFICATE" at bounding box center [910, 354] width 139 height 36
click at [229, 218] on span at bounding box center [233, 221] width 10 height 20
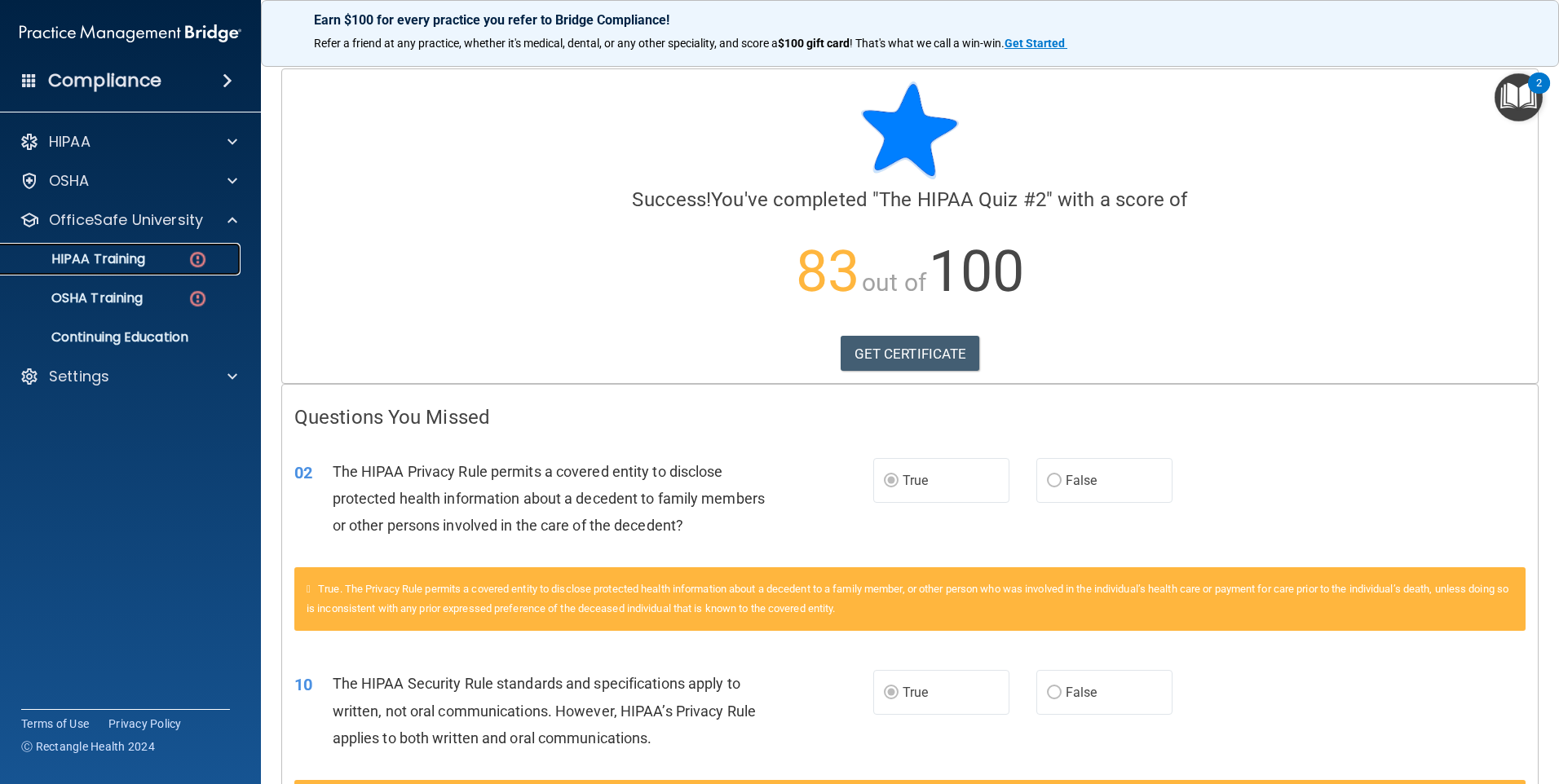
click at [134, 265] on p "HIPAA Training" at bounding box center [78, 259] width 134 height 16
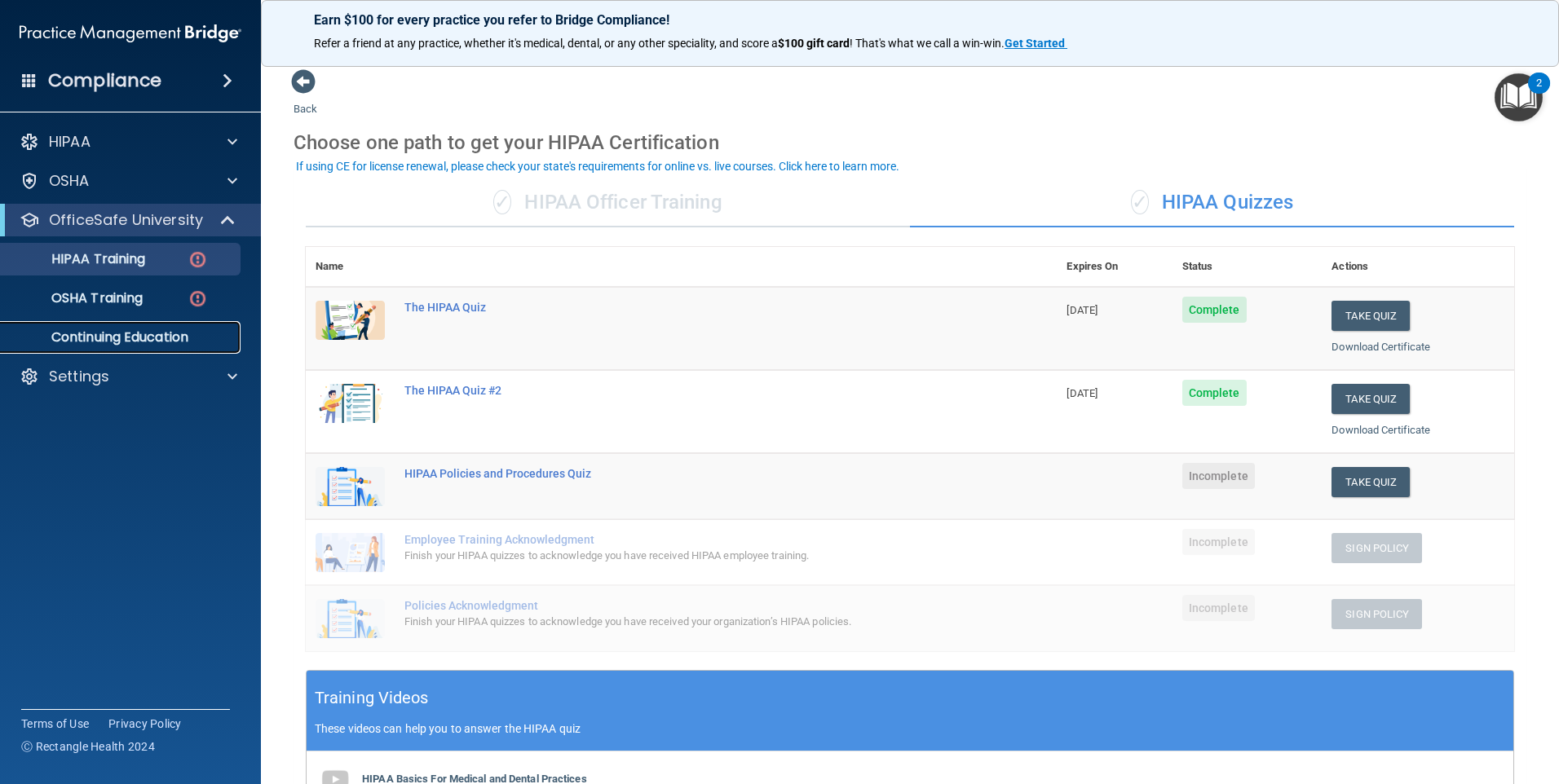
click at [69, 325] on link "Continuing Education" at bounding box center [112, 337] width 257 height 33
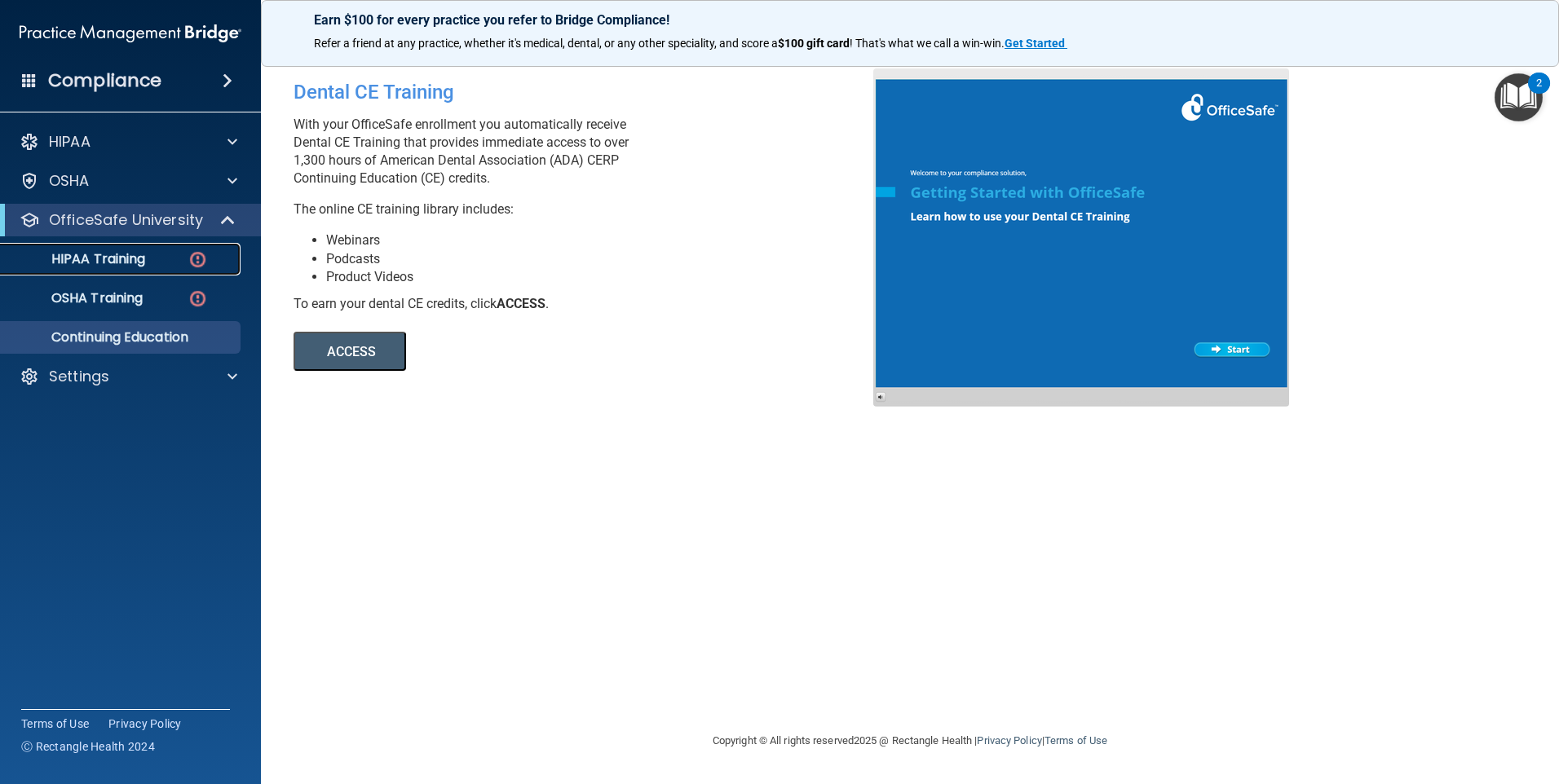
click at [56, 251] on p "HIPAA Training" at bounding box center [78, 259] width 134 height 16
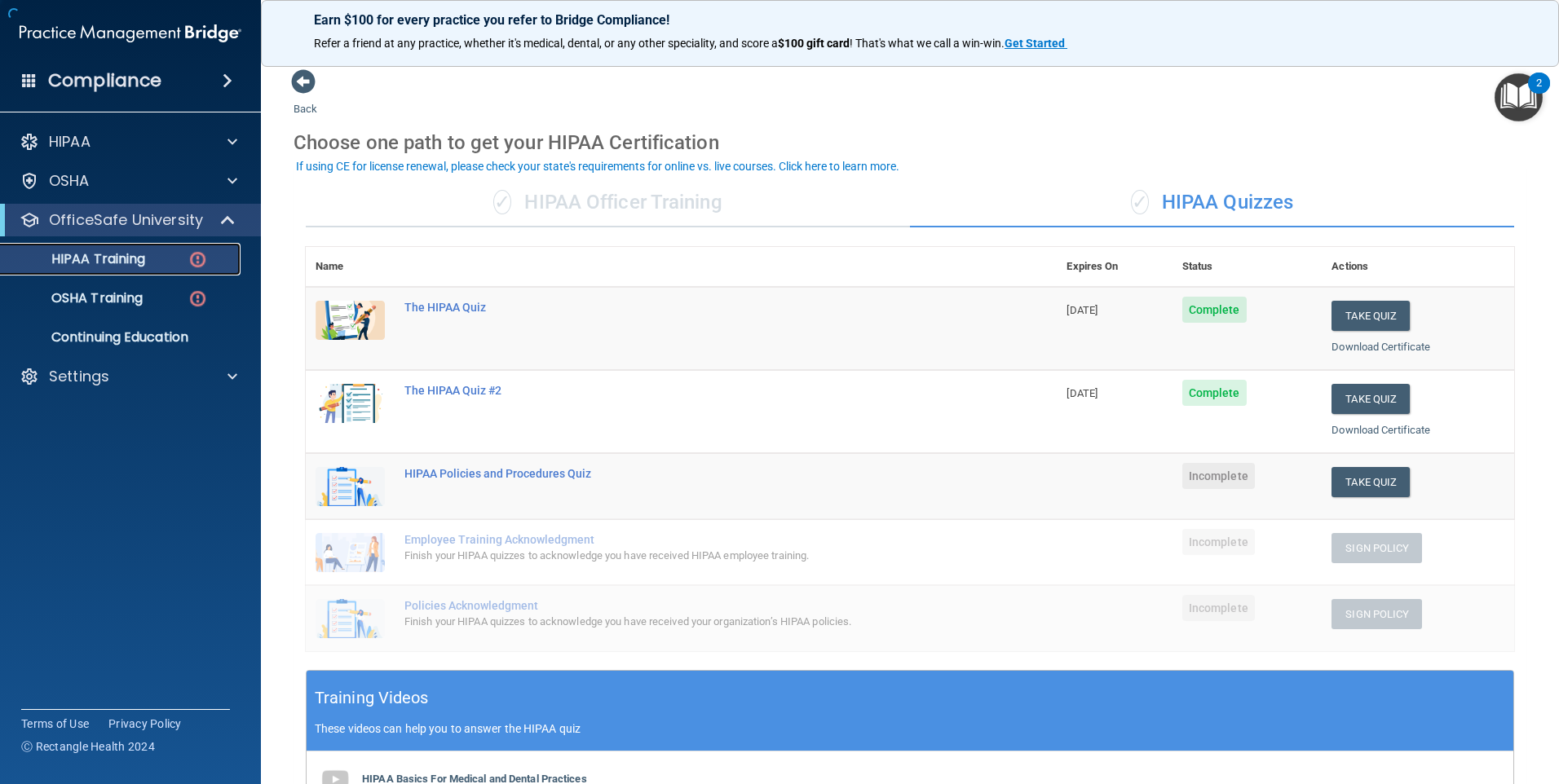
scroll to position [81, 0]
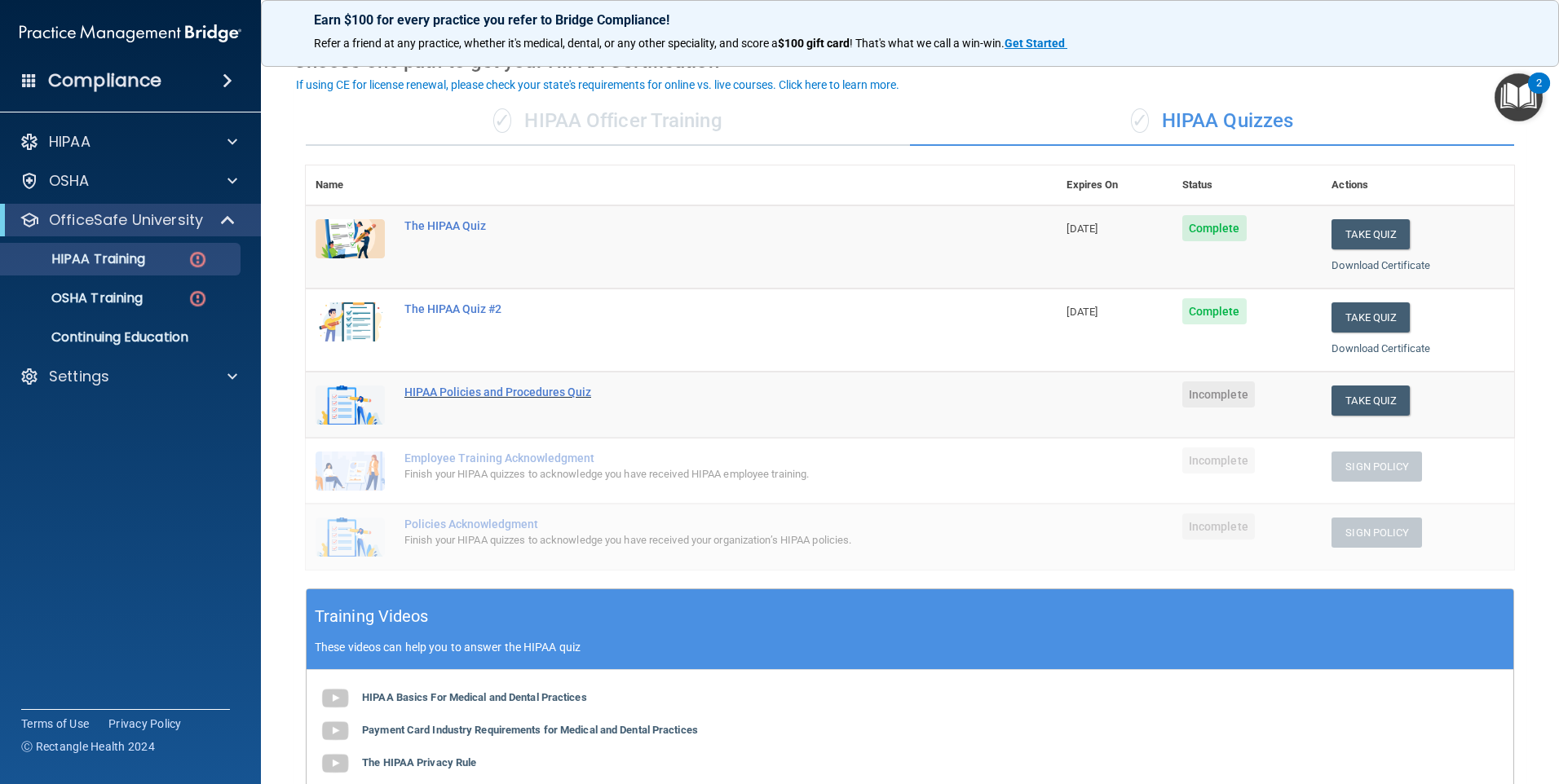
click at [524, 395] on div "HIPAA Policies and Procedures Quiz" at bounding box center [690, 392] width 571 height 13
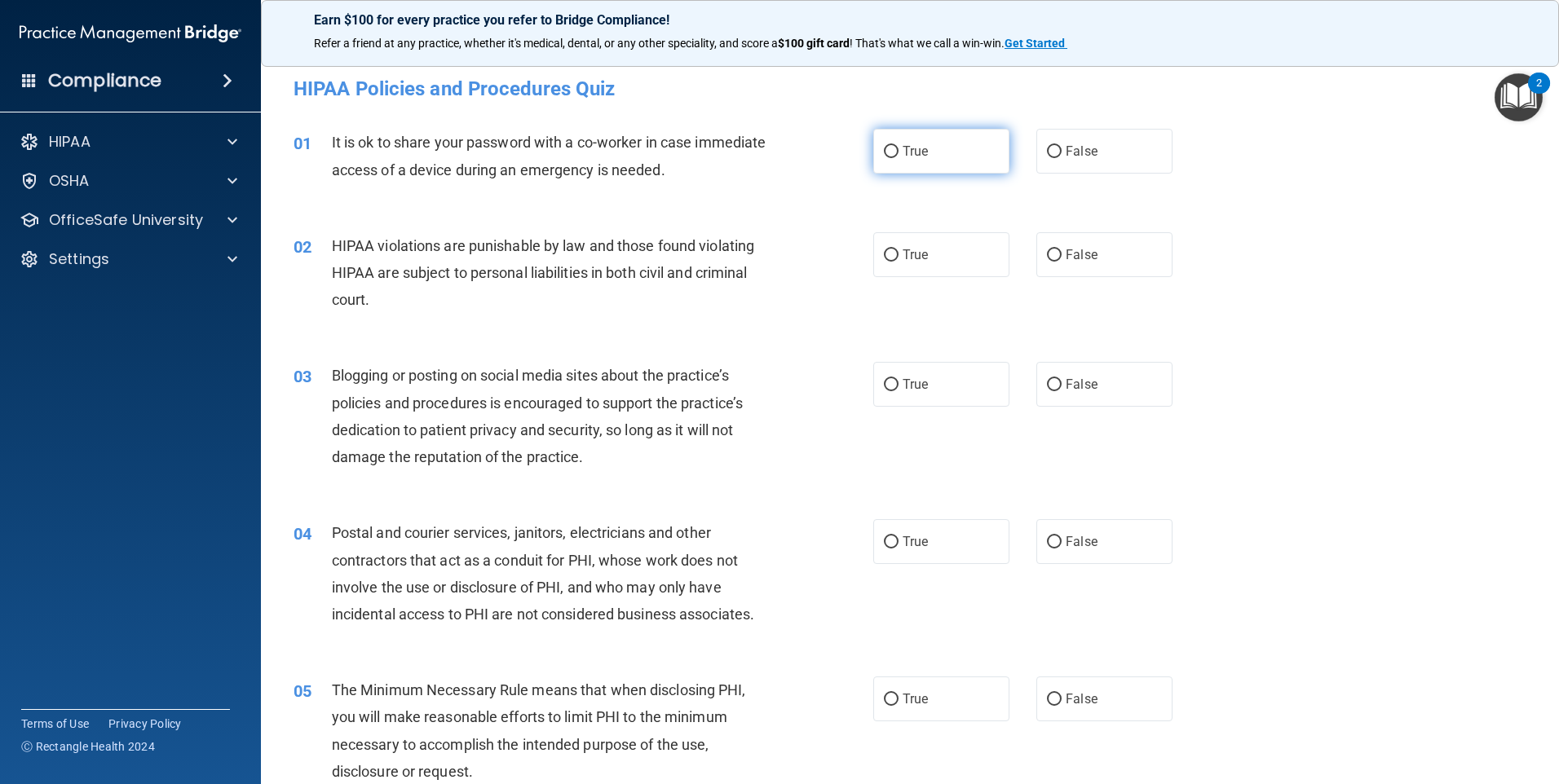
click at [939, 142] on label "True" at bounding box center [941, 151] width 136 height 45
click at [899, 146] on input "True" at bounding box center [891, 152] width 15 height 12
radio input "true"
click at [1092, 252] on label "False" at bounding box center [1104, 254] width 136 height 45
click at [1062, 252] on input "False" at bounding box center [1054, 255] width 15 height 12
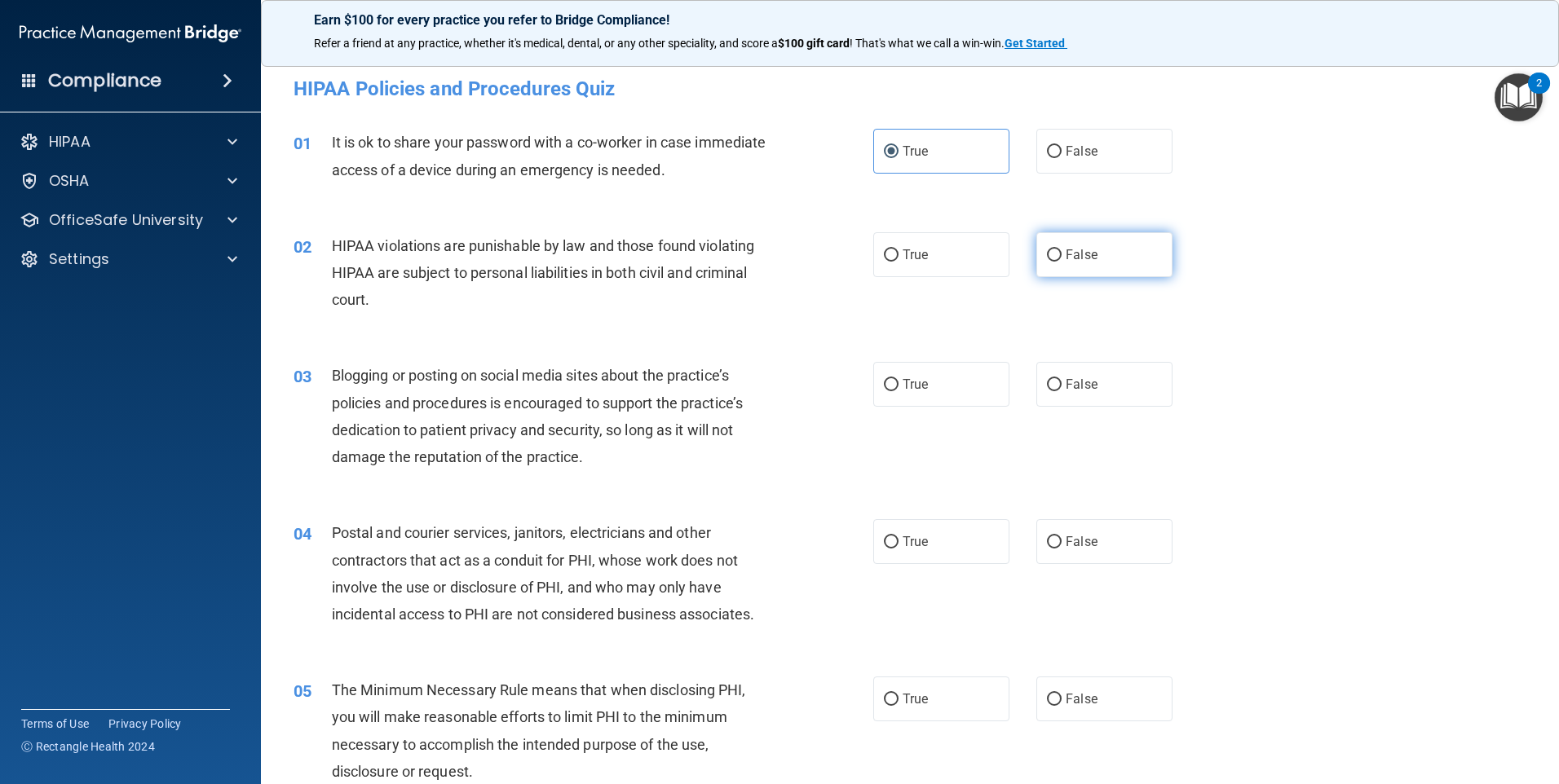
radio input "true"
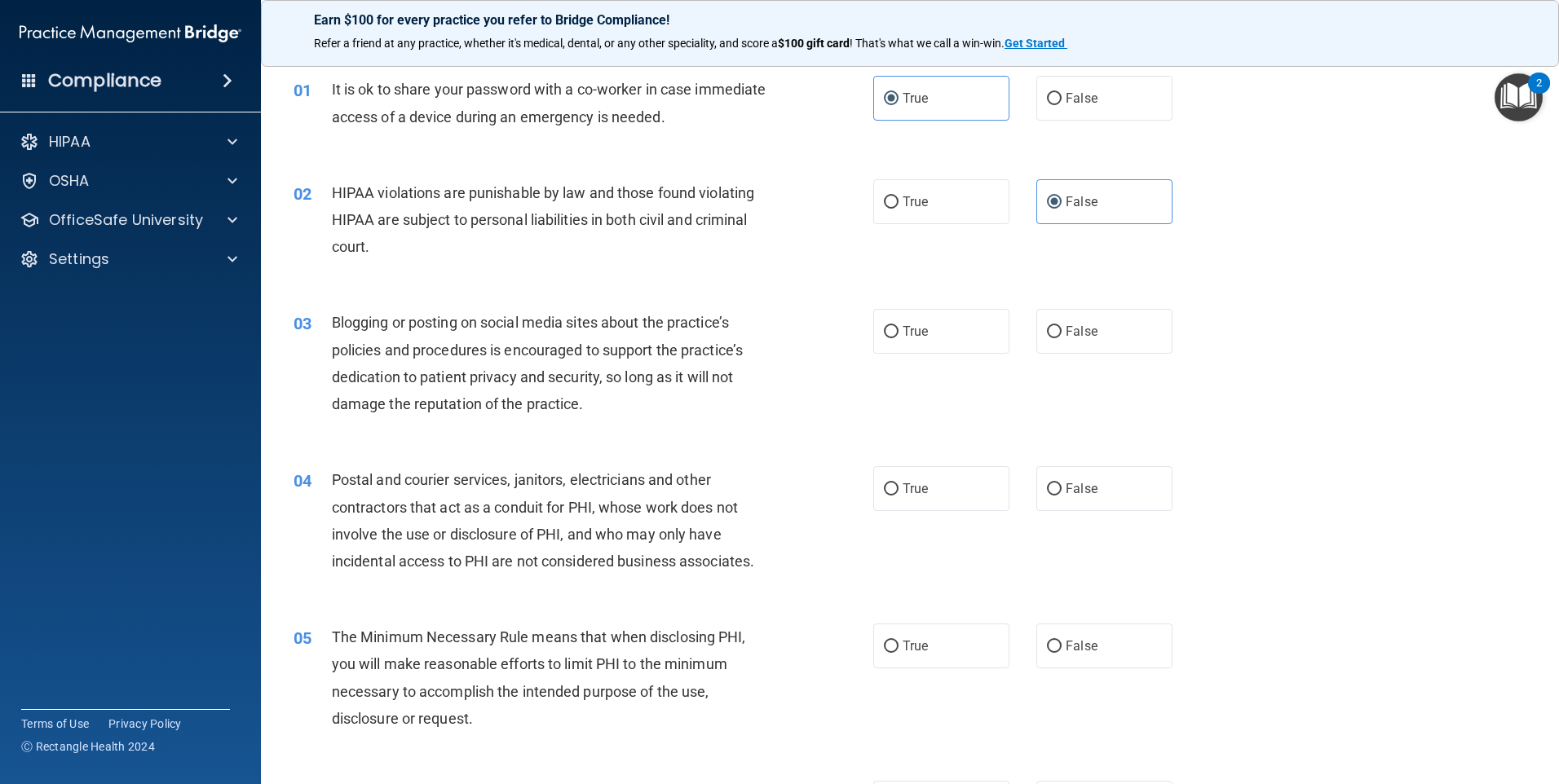
scroll to position [81, 0]
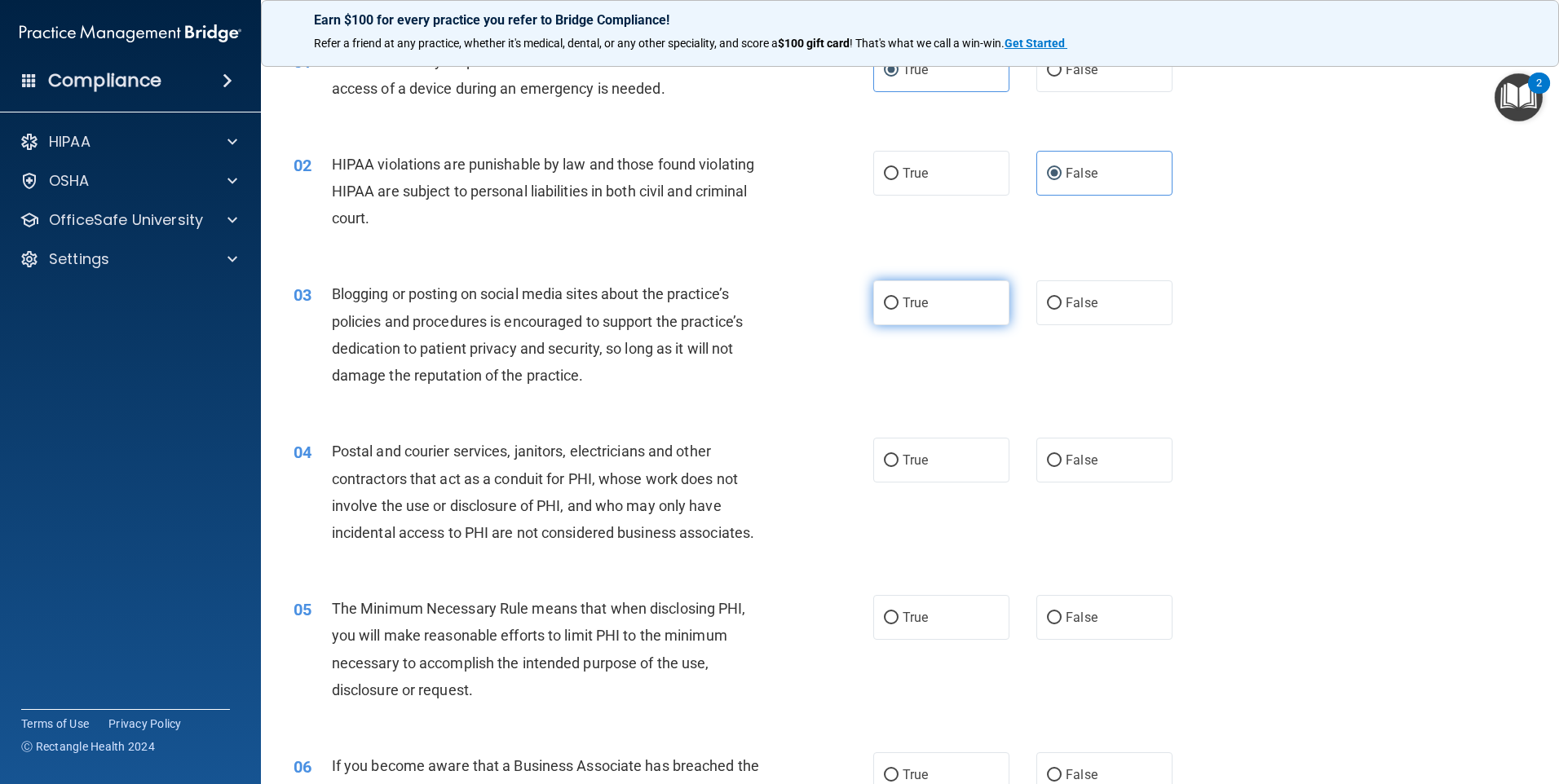
click at [919, 302] on span "True" at bounding box center [915, 303] width 25 height 16
click at [899, 302] on input "True" at bounding box center [891, 303] width 15 height 12
radio input "true"
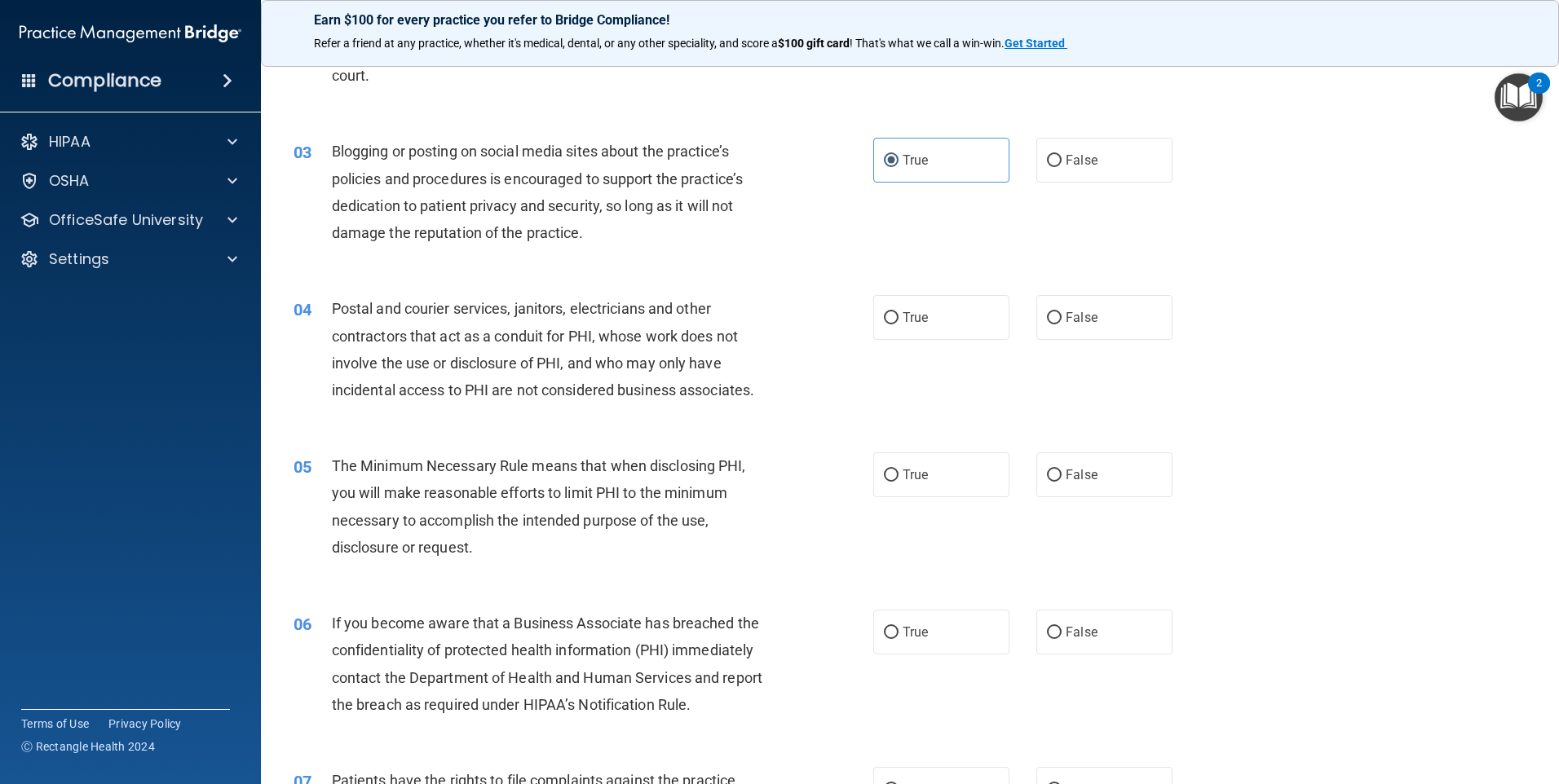
scroll to position [244, 0]
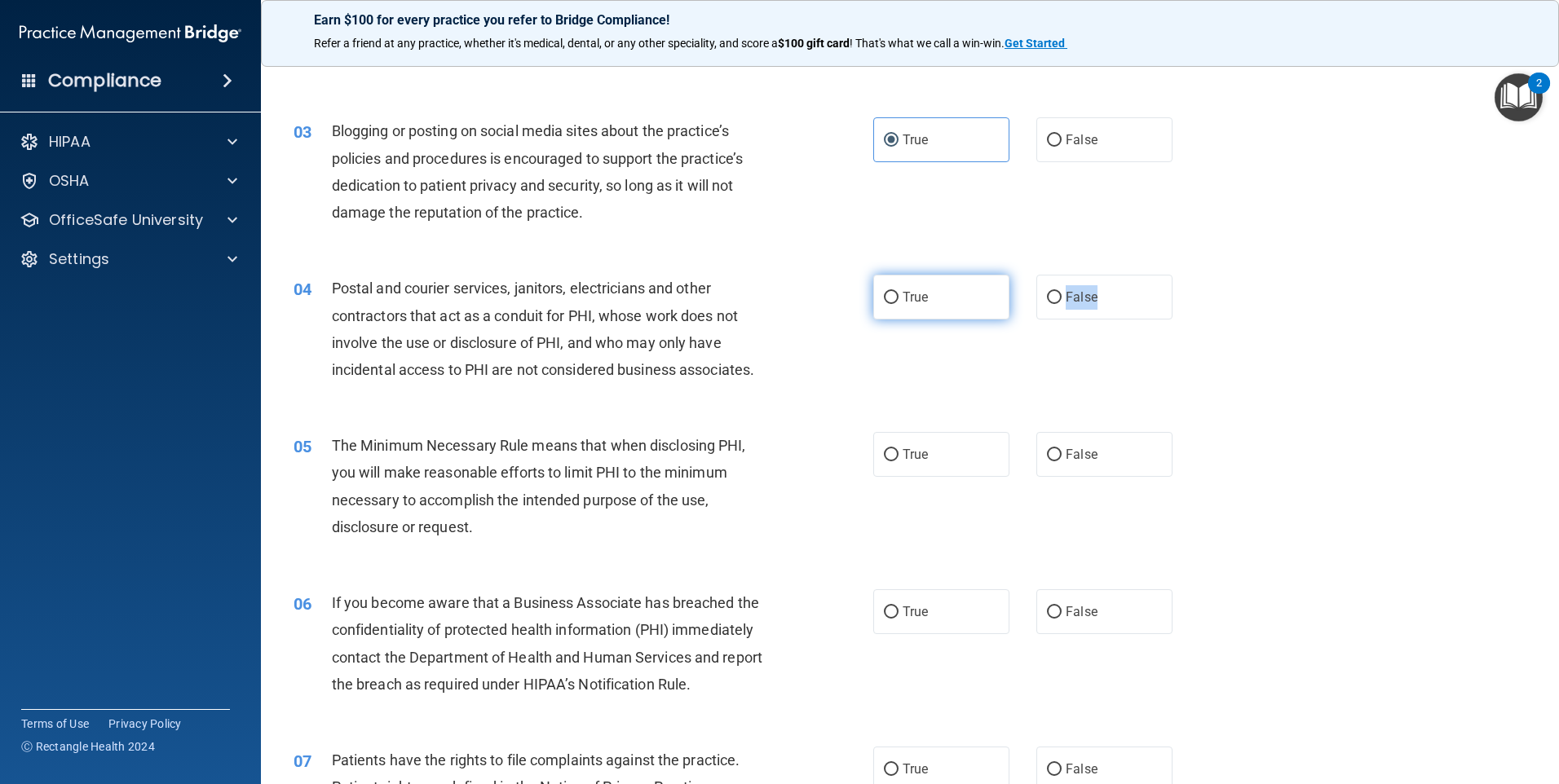
drag, startPoint x: 1144, startPoint y: 287, endPoint x: 921, endPoint y: 298, distance: 223.3
click at [921, 298] on div "True False" at bounding box center [1036, 296] width 327 height 45
click at [922, 299] on span "True" at bounding box center [915, 297] width 25 height 16
click at [899, 299] on input "True" at bounding box center [891, 298] width 15 height 12
radio input "true"
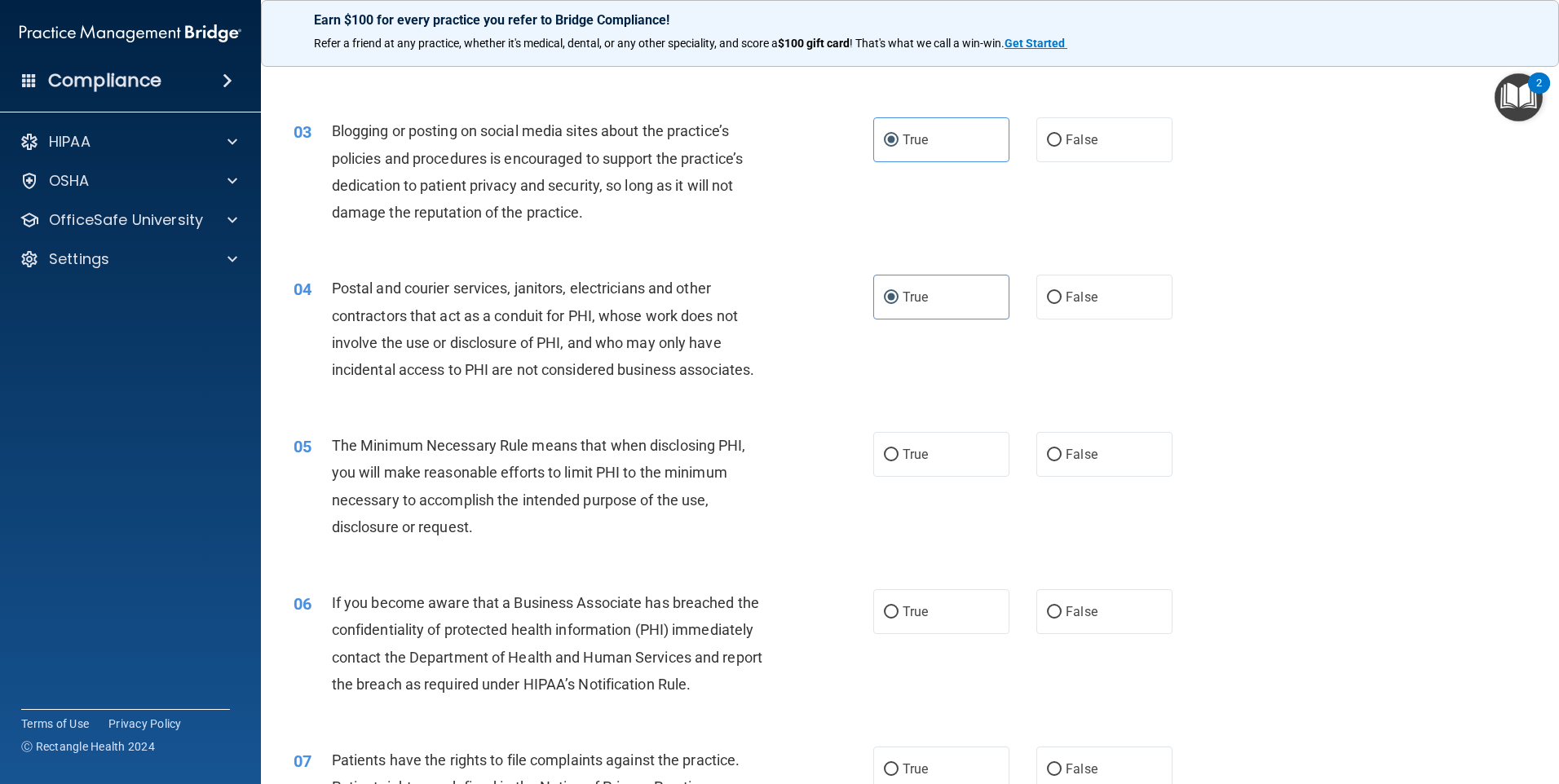
click at [912, 328] on div "04 Postal and courier services, janitors, electricians and other contractors th…" at bounding box center [910, 333] width 1257 height 157
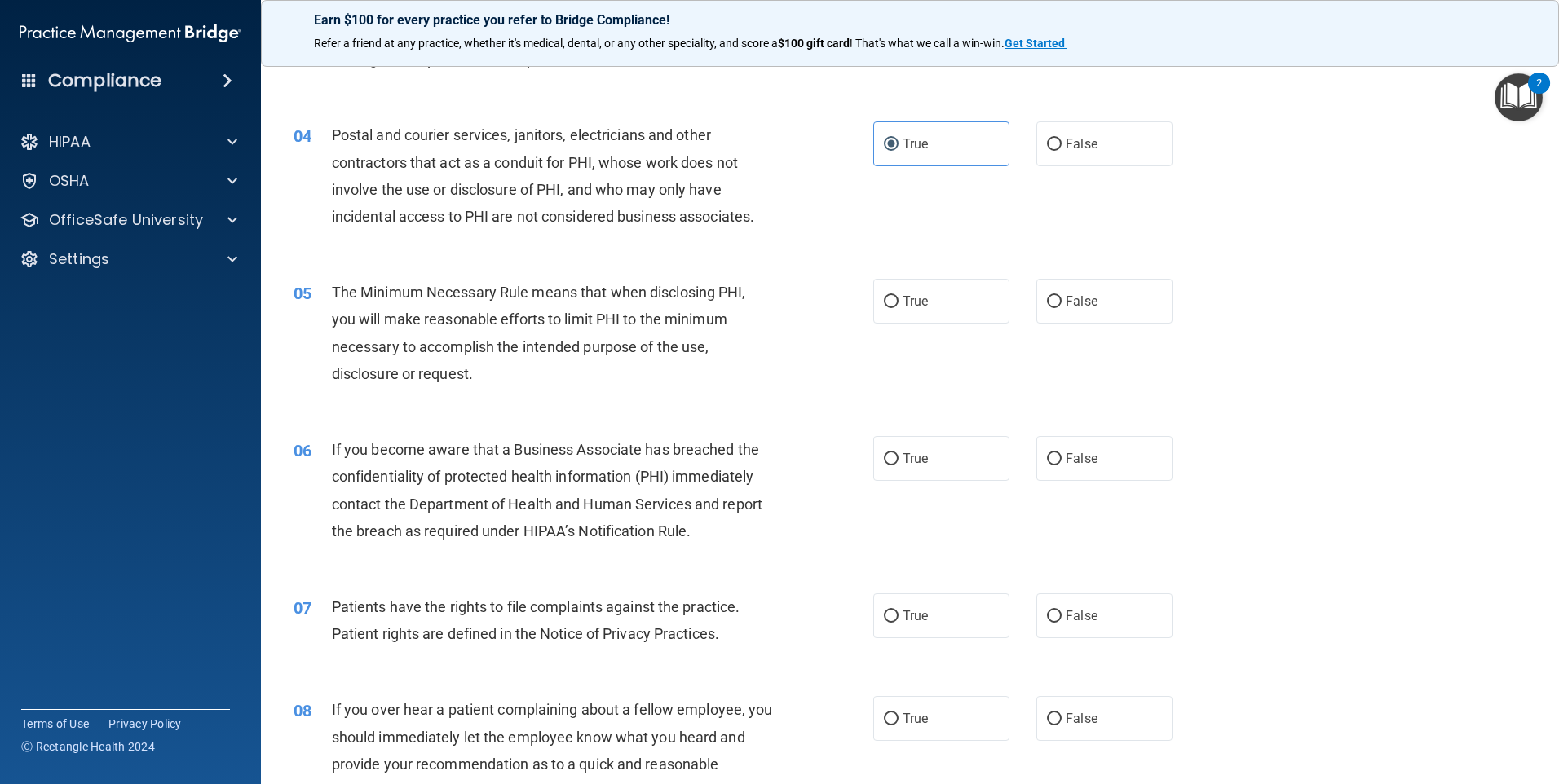
scroll to position [407, 0]
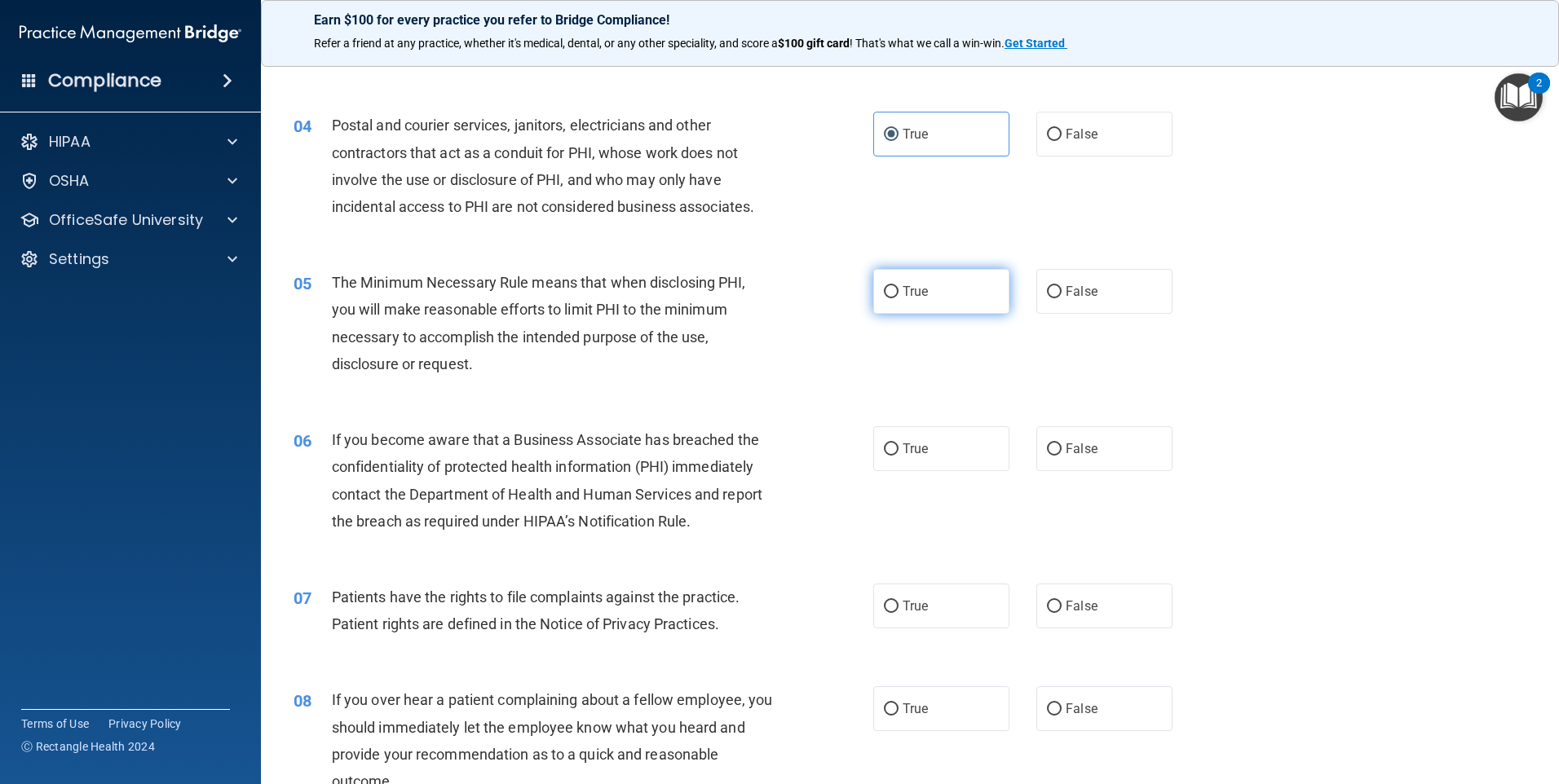
click at [934, 307] on label "True" at bounding box center [941, 291] width 136 height 45
click at [899, 298] on input "True" at bounding box center [891, 292] width 15 height 12
radio input "true"
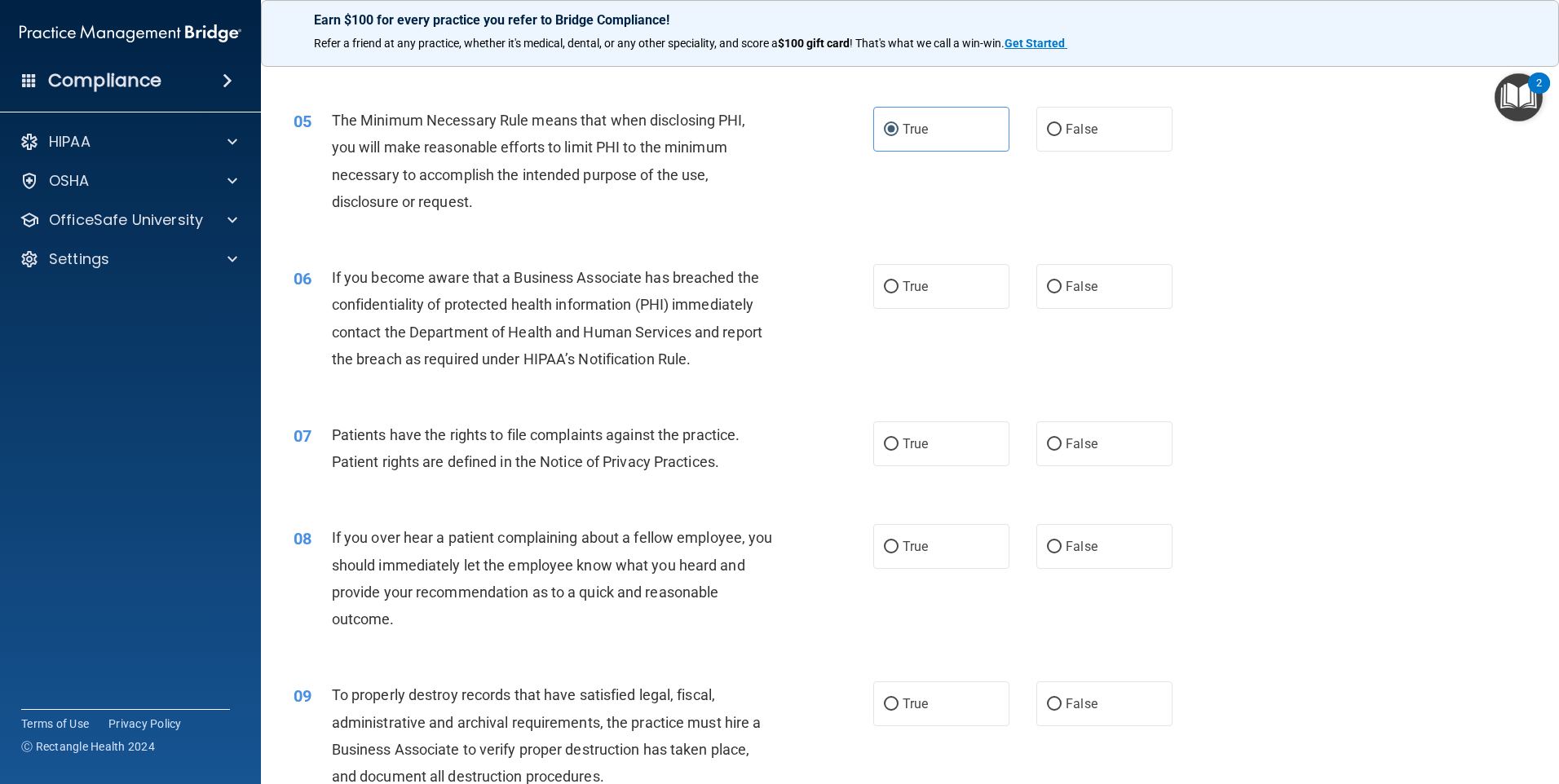
scroll to position [570, 0]
click at [928, 333] on div "06 If you become aware that a Business Associate has breached the confidentiali…" at bounding box center [910, 321] width 1257 height 157
click at [917, 302] on label "True" at bounding box center [941, 285] width 136 height 45
click at [899, 292] on input "True" at bounding box center [891, 286] width 15 height 12
radio input "true"
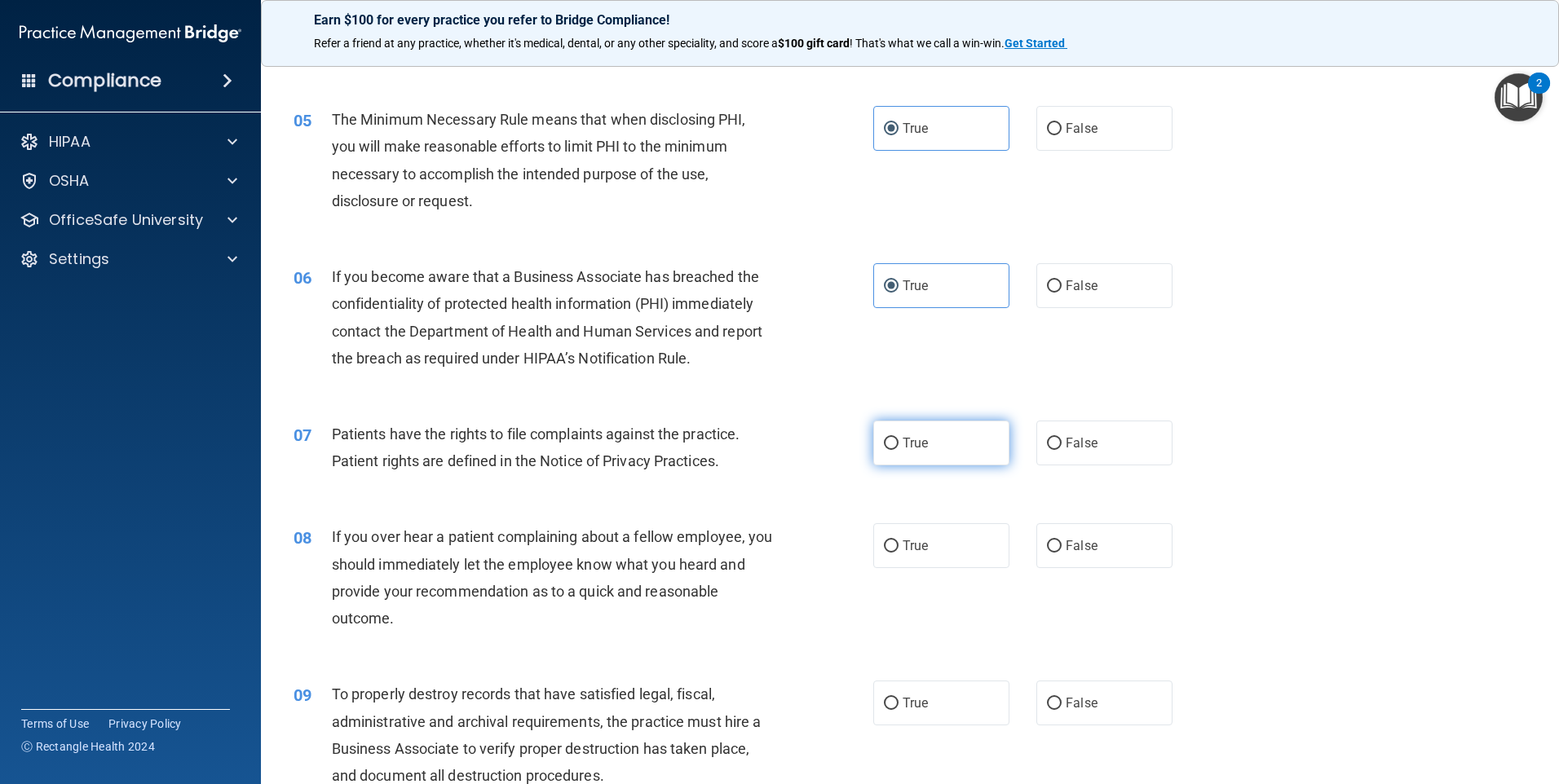
click at [910, 443] on span "True" at bounding box center [915, 443] width 25 height 16
click at [899, 443] on input "True" at bounding box center [891, 443] width 15 height 12
radio input "true"
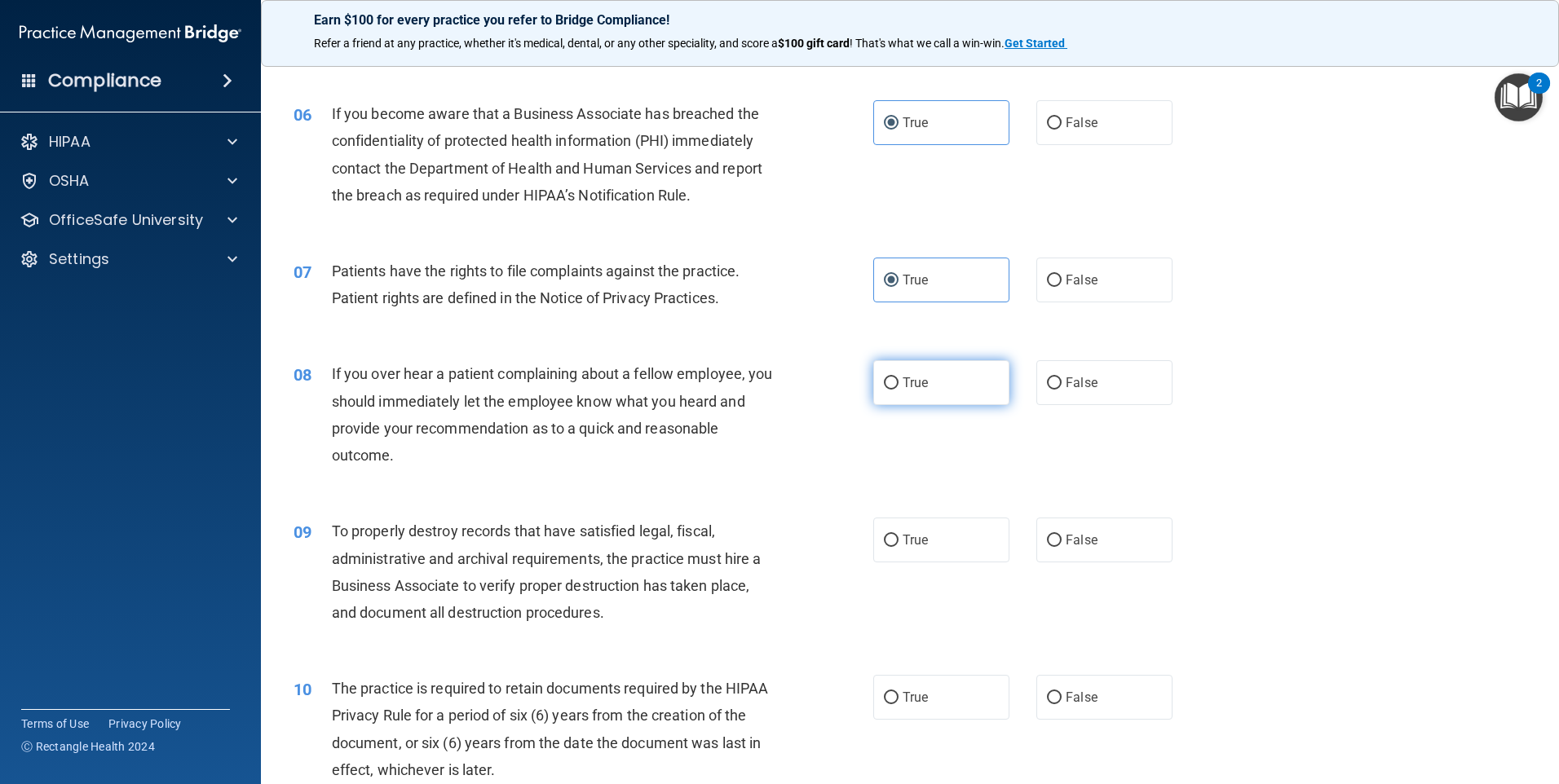
click at [905, 404] on label "True" at bounding box center [941, 382] width 136 height 45
click at [899, 390] on input "True" at bounding box center [891, 384] width 15 height 12
radio input "true"
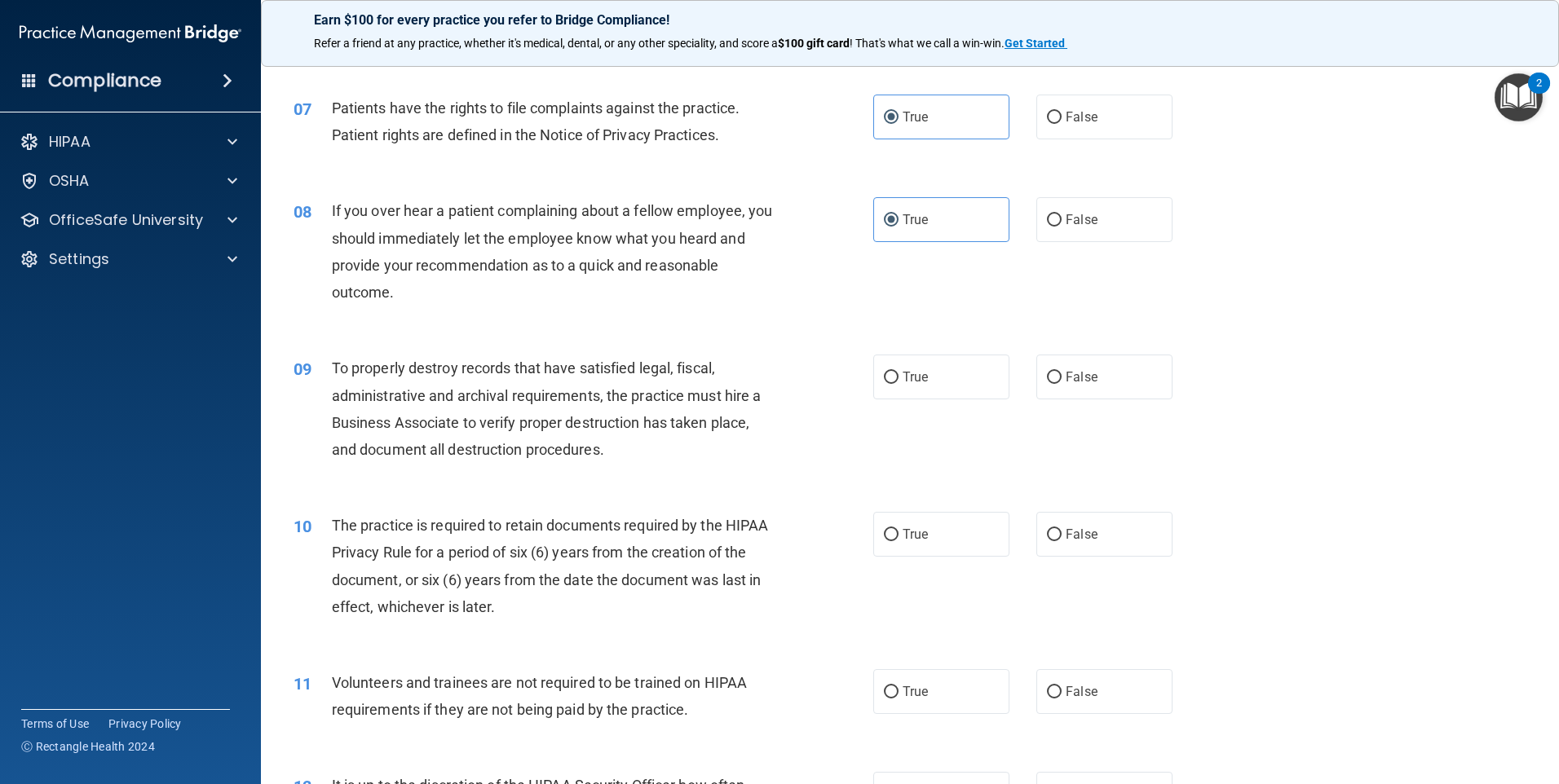
click at [903, 423] on div "09 To properly destroy records that have satisfied legal, fiscal, administrativ…" at bounding box center [910, 412] width 1257 height 157
click at [908, 397] on label "True" at bounding box center [941, 377] width 136 height 45
click at [899, 384] on input "True" at bounding box center [891, 378] width 15 height 12
radio input "true"
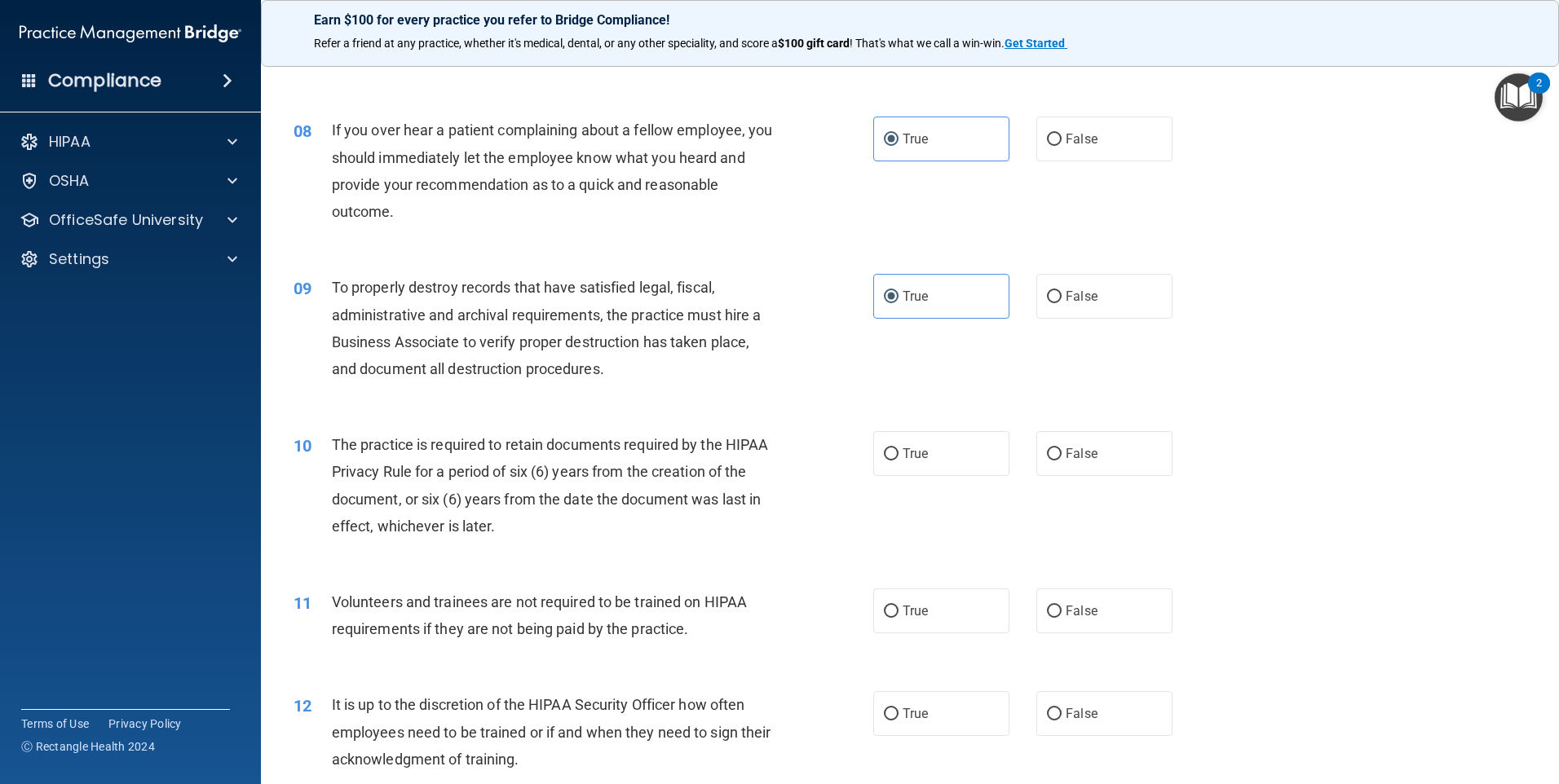
scroll to position [1059, 0]
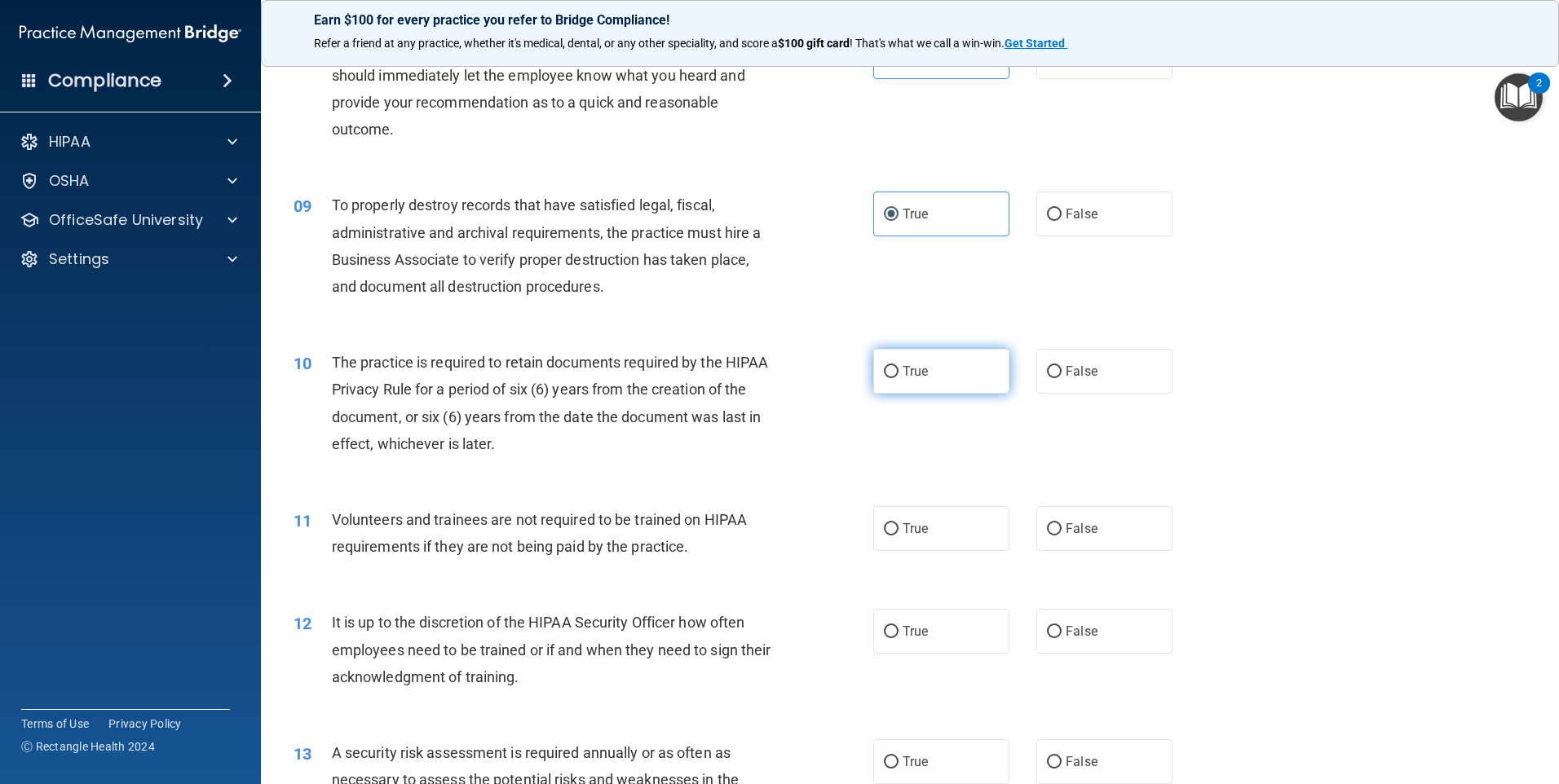
click at [906, 383] on label "True" at bounding box center [941, 371] width 136 height 45
click at [899, 378] on input "True" at bounding box center [891, 372] width 15 height 12
radio input "true"
click at [930, 515] on label "True" at bounding box center [941, 528] width 136 height 45
click at [899, 523] on input "True" at bounding box center [891, 529] width 15 height 12
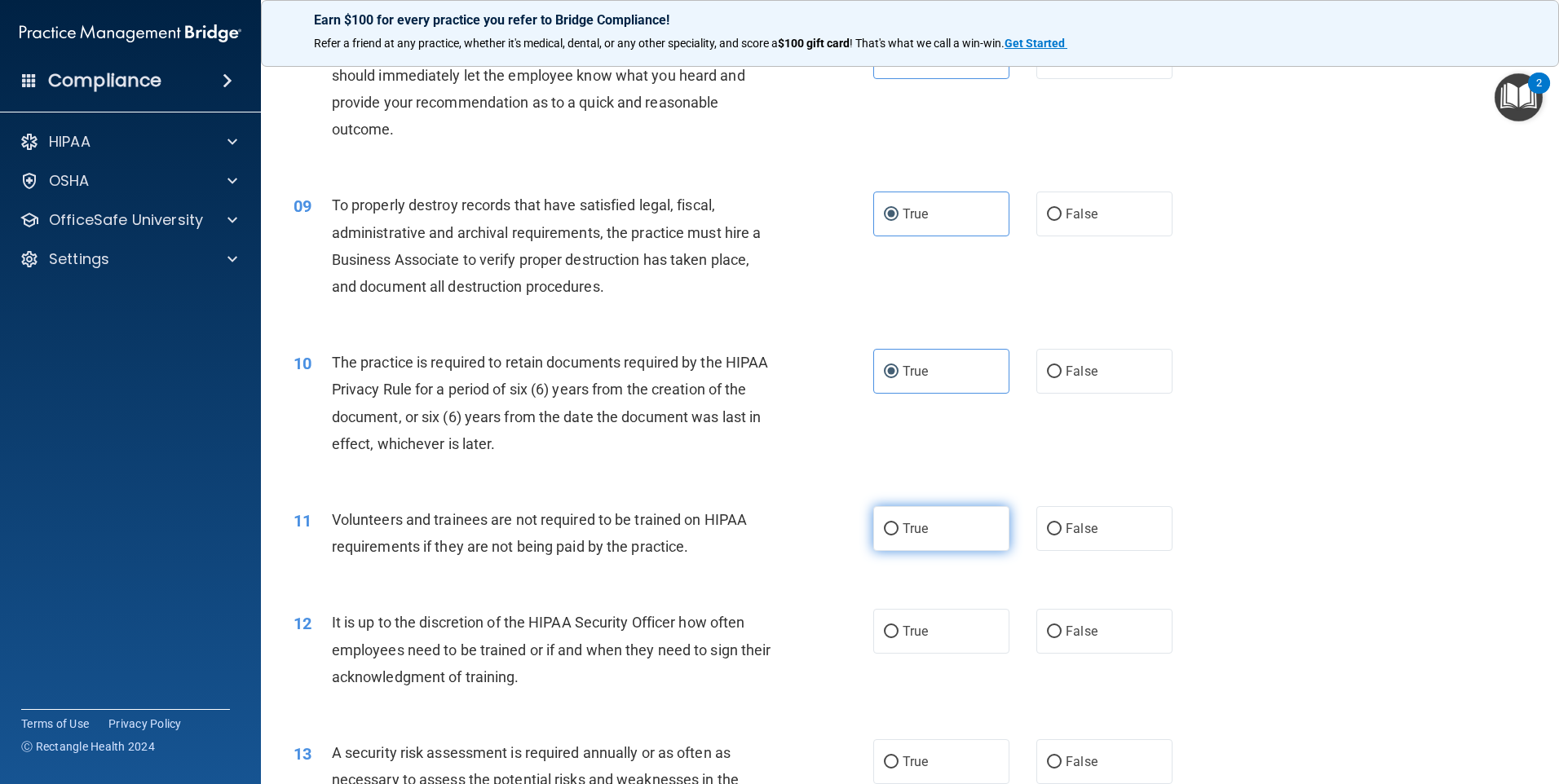
radio input "true"
click at [926, 628] on label "True" at bounding box center [941, 631] width 136 height 45
click at [899, 628] on input "True" at bounding box center [891, 632] width 15 height 12
radio input "true"
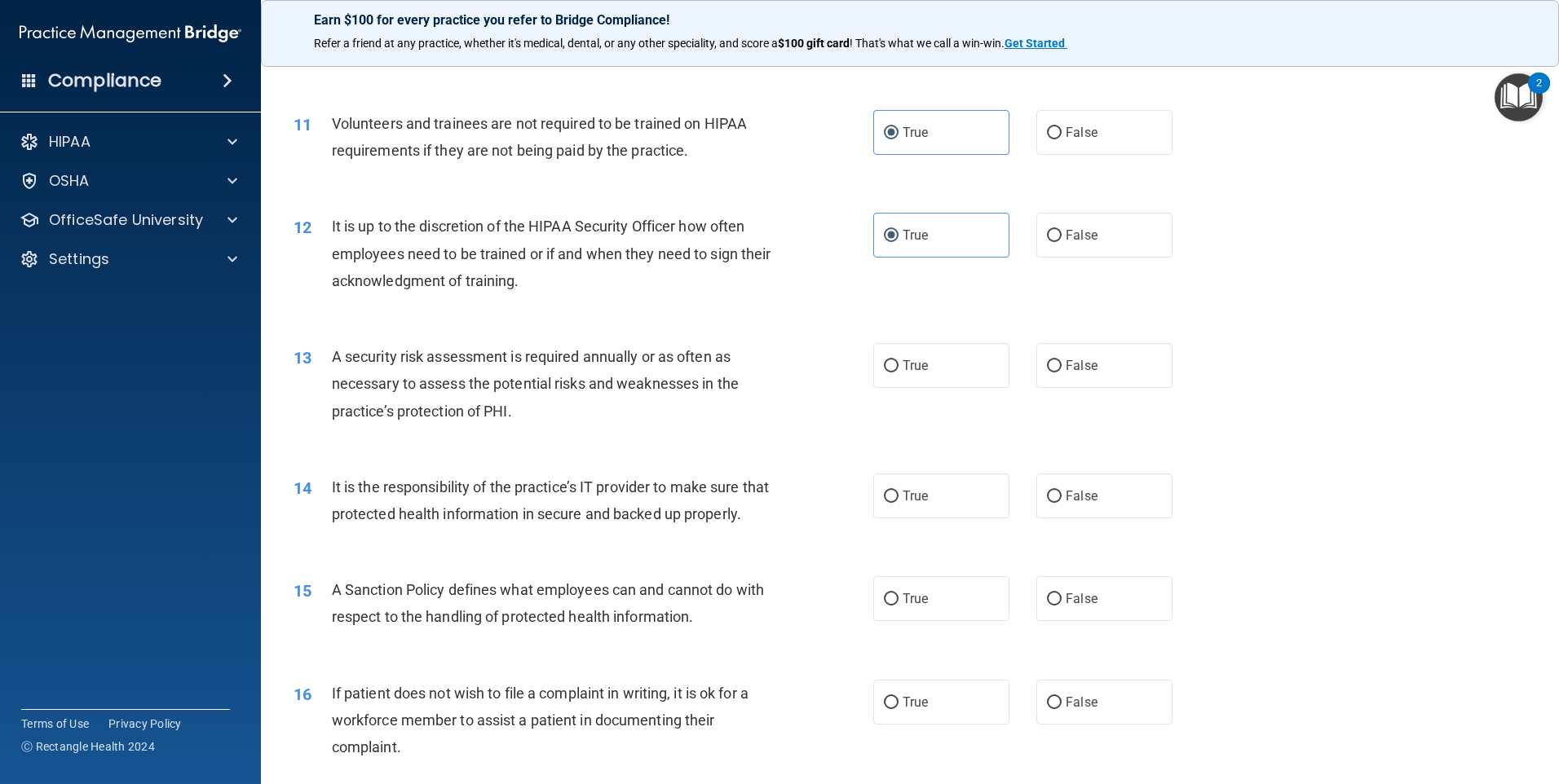
scroll to position [1467, 0]
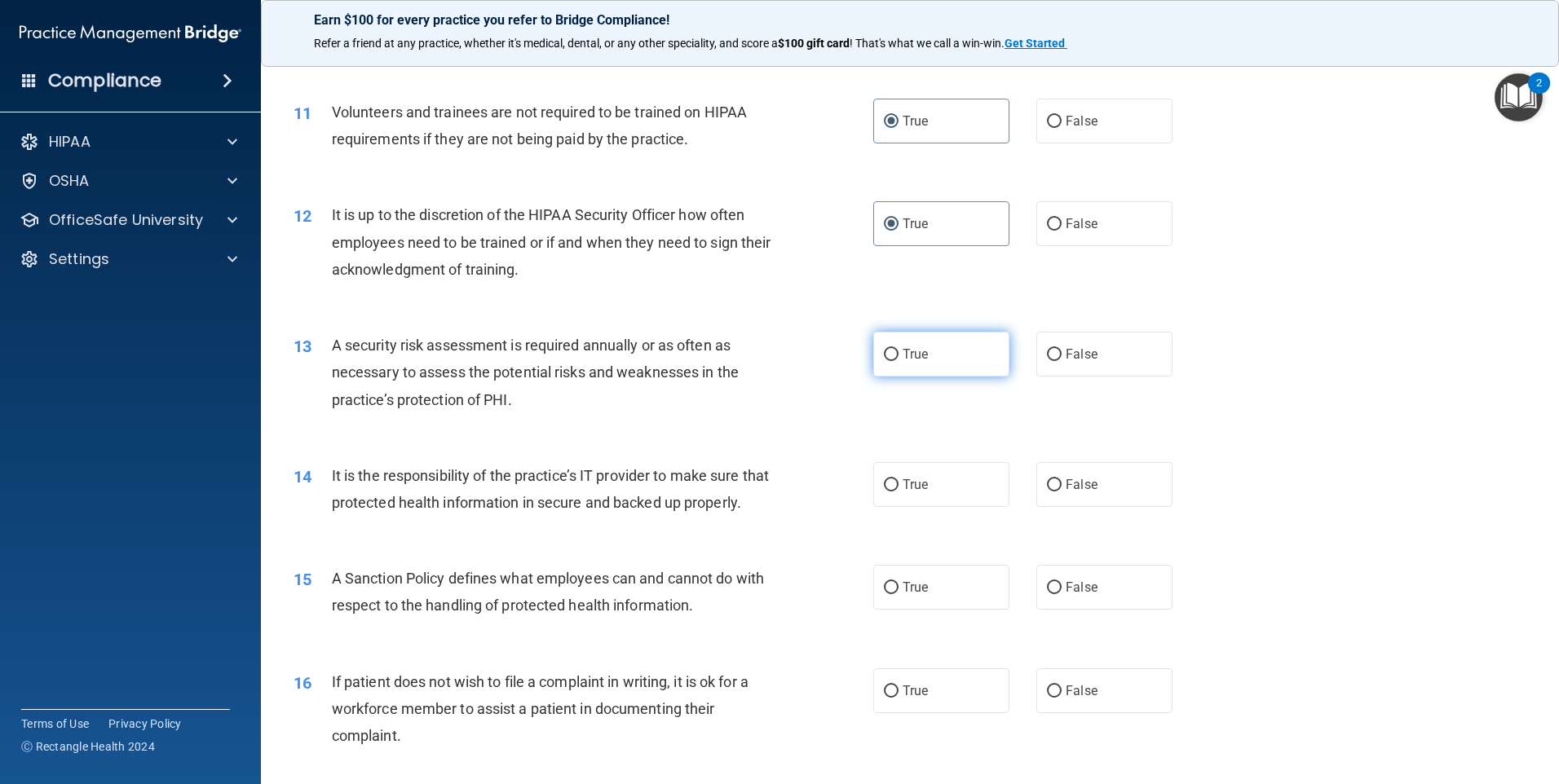
click at [904, 362] on label "True" at bounding box center [941, 354] width 136 height 45
click at [899, 361] on input "True" at bounding box center [891, 355] width 15 height 12
radio input "true"
click at [923, 492] on label "True" at bounding box center [941, 484] width 136 height 45
click at [899, 491] on input "True" at bounding box center [891, 485] width 15 height 12
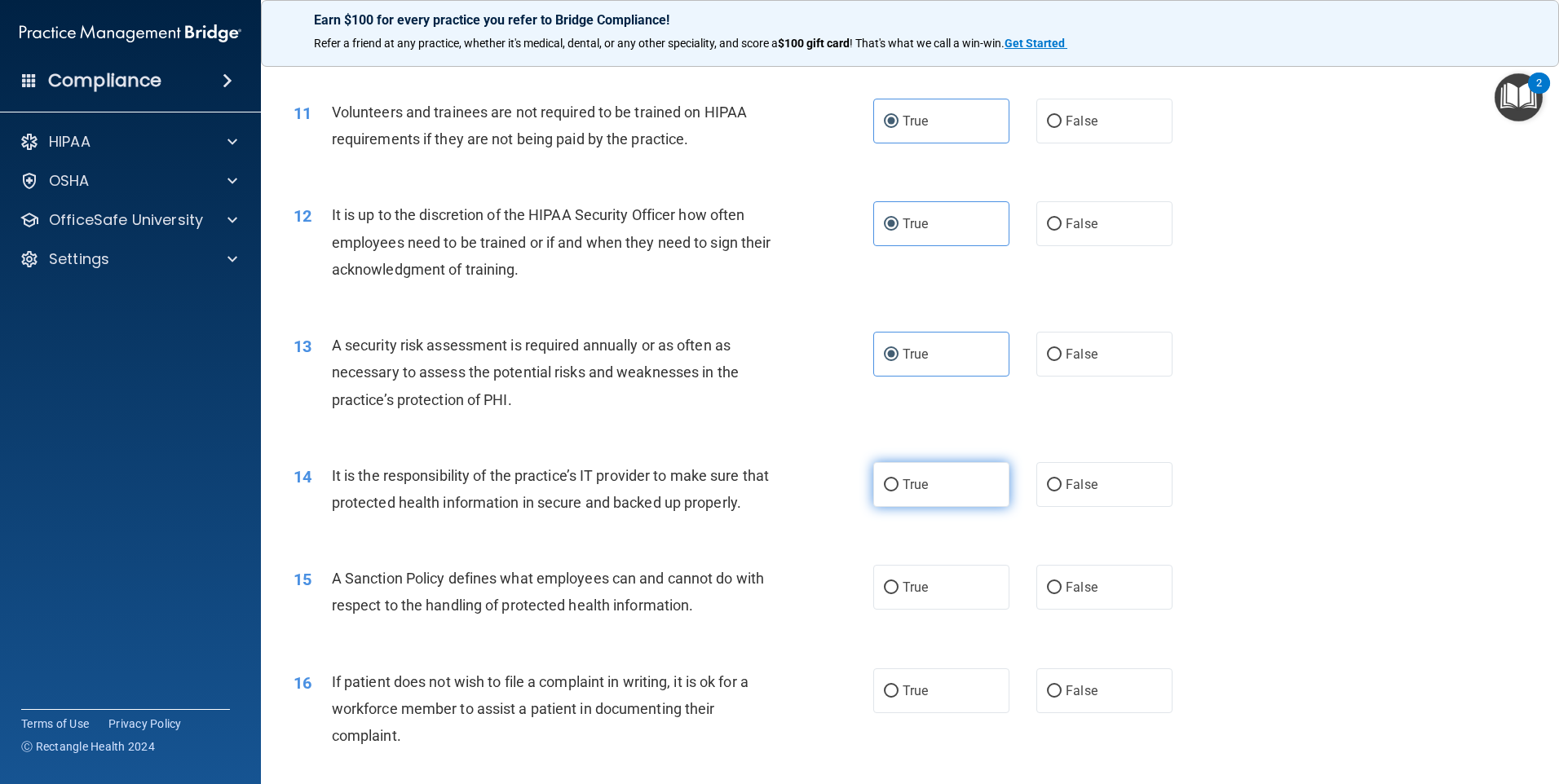
radio input "true"
click at [919, 604] on label "True" at bounding box center [941, 586] width 136 height 45
click at [899, 594] on input "True" at bounding box center [891, 587] width 15 height 12
radio input "true"
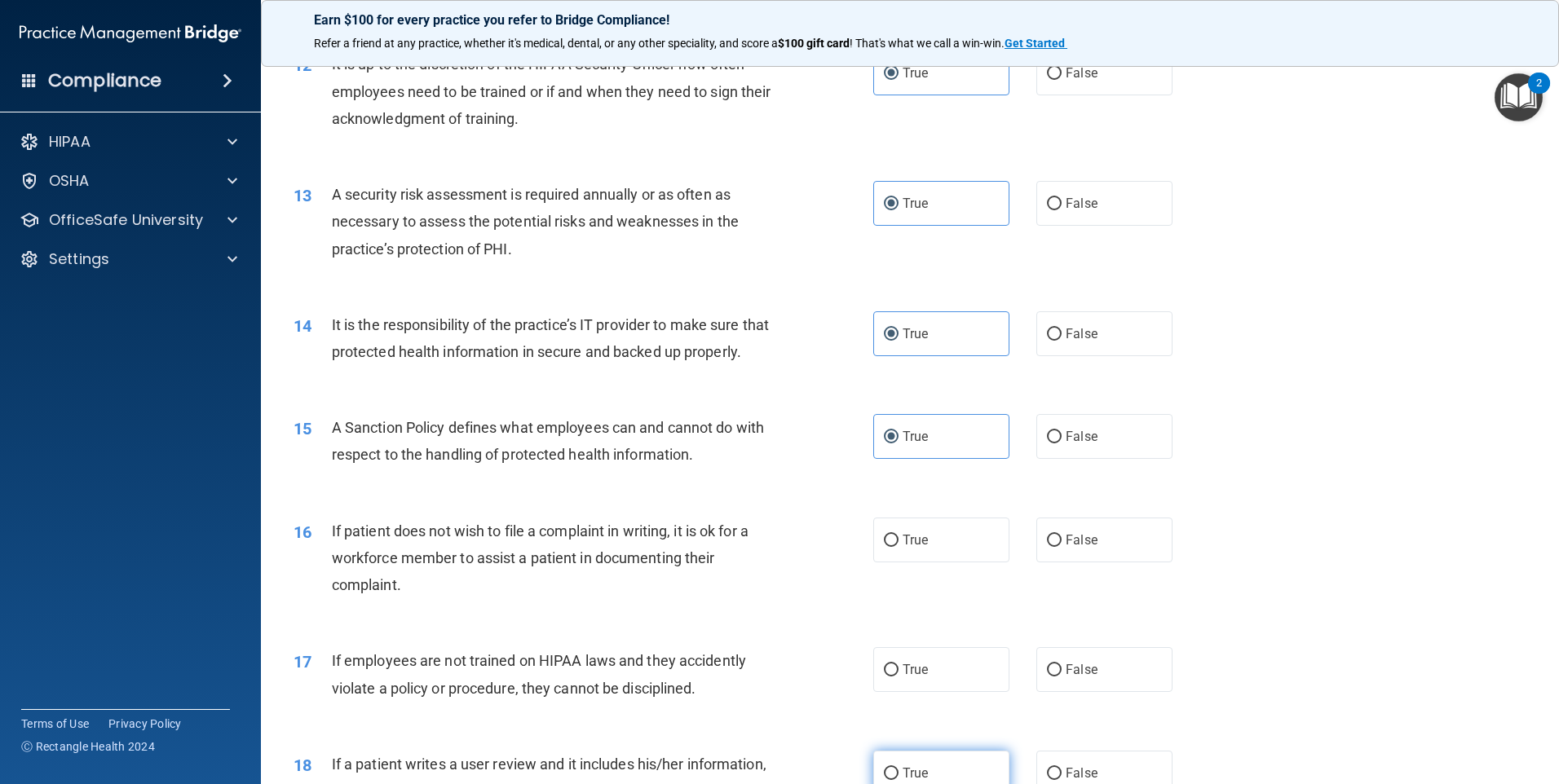
scroll to position [1793, 0]
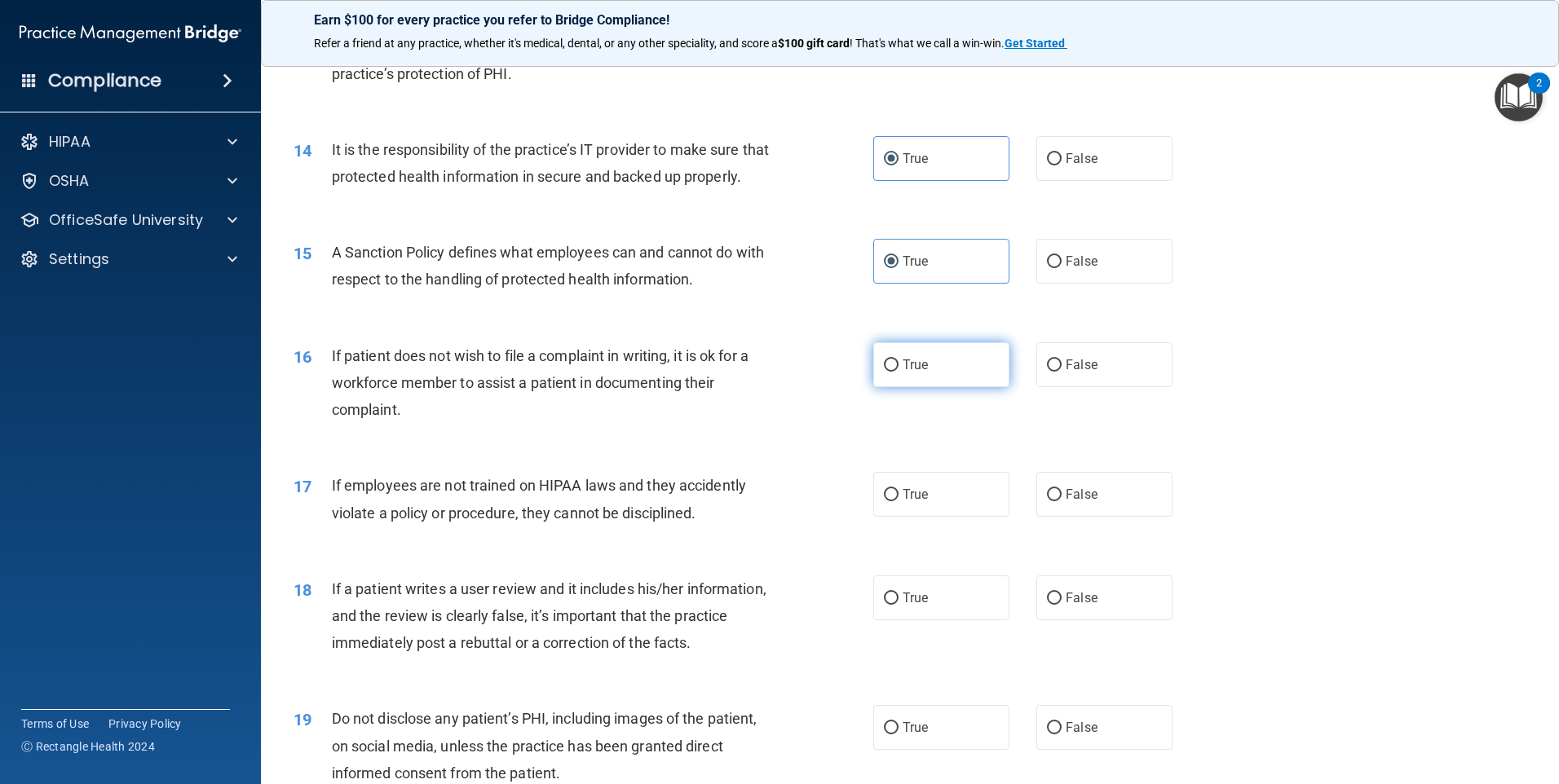
click at [923, 387] on label "True" at bounding box center [941, 364] width 136 height 45
click at [899, 372] on input "True" at bounding box center [891, 366] width 15 height 12
radio input "true"
click at [923, 517] on label "True" at bounding box center [941, 494] width 136 height 45
click at [899, 501] on input "True" at bounding box center [891, 495] width 15 height 12
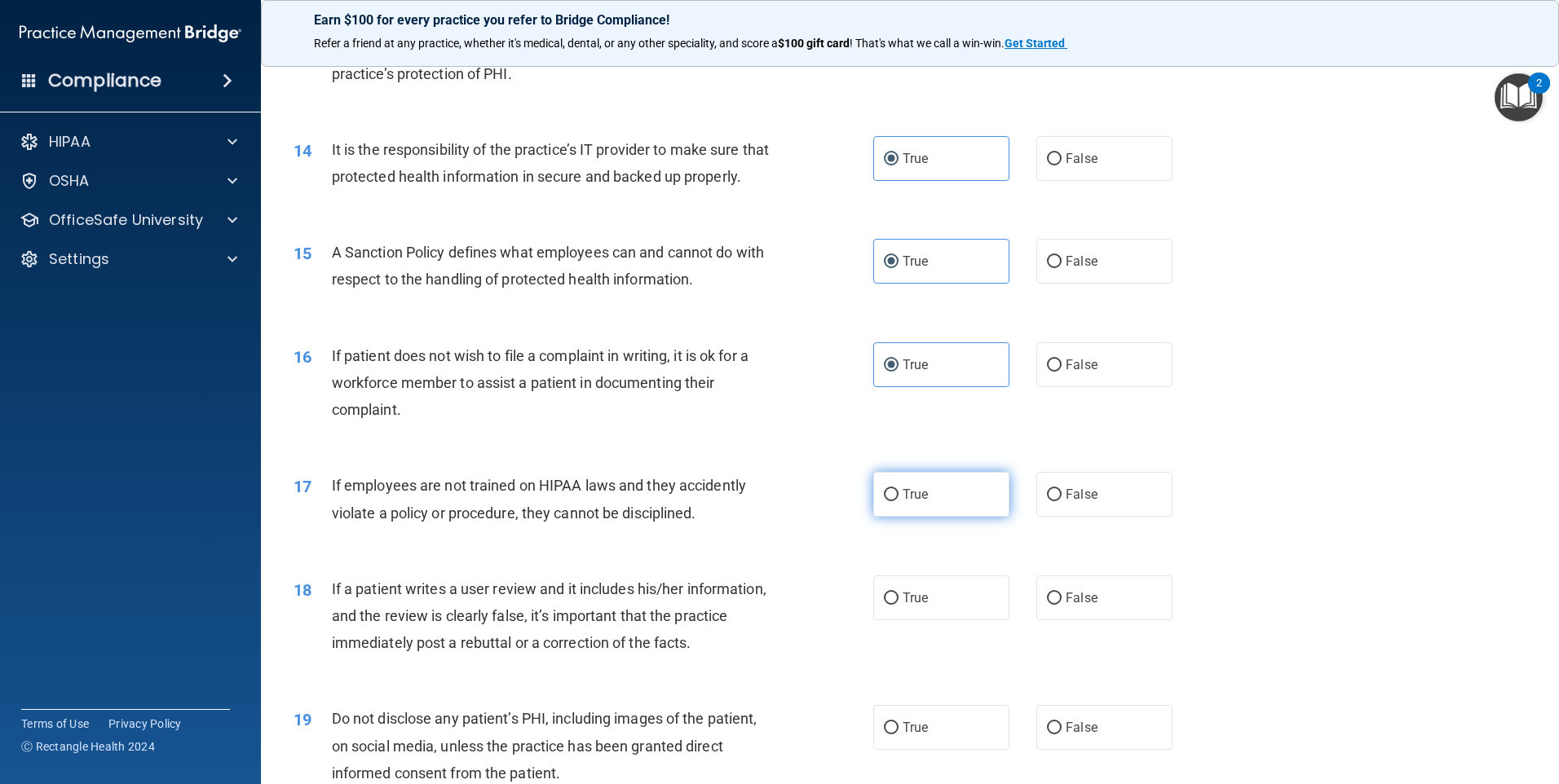
radio input "true"
click at [933, 618] on label "True" at bounding box center [941, 597] width 136 height 45
click at [899, 604] on input "True" at bounding box center [891, 598] width 15 height 12
radio input "true"
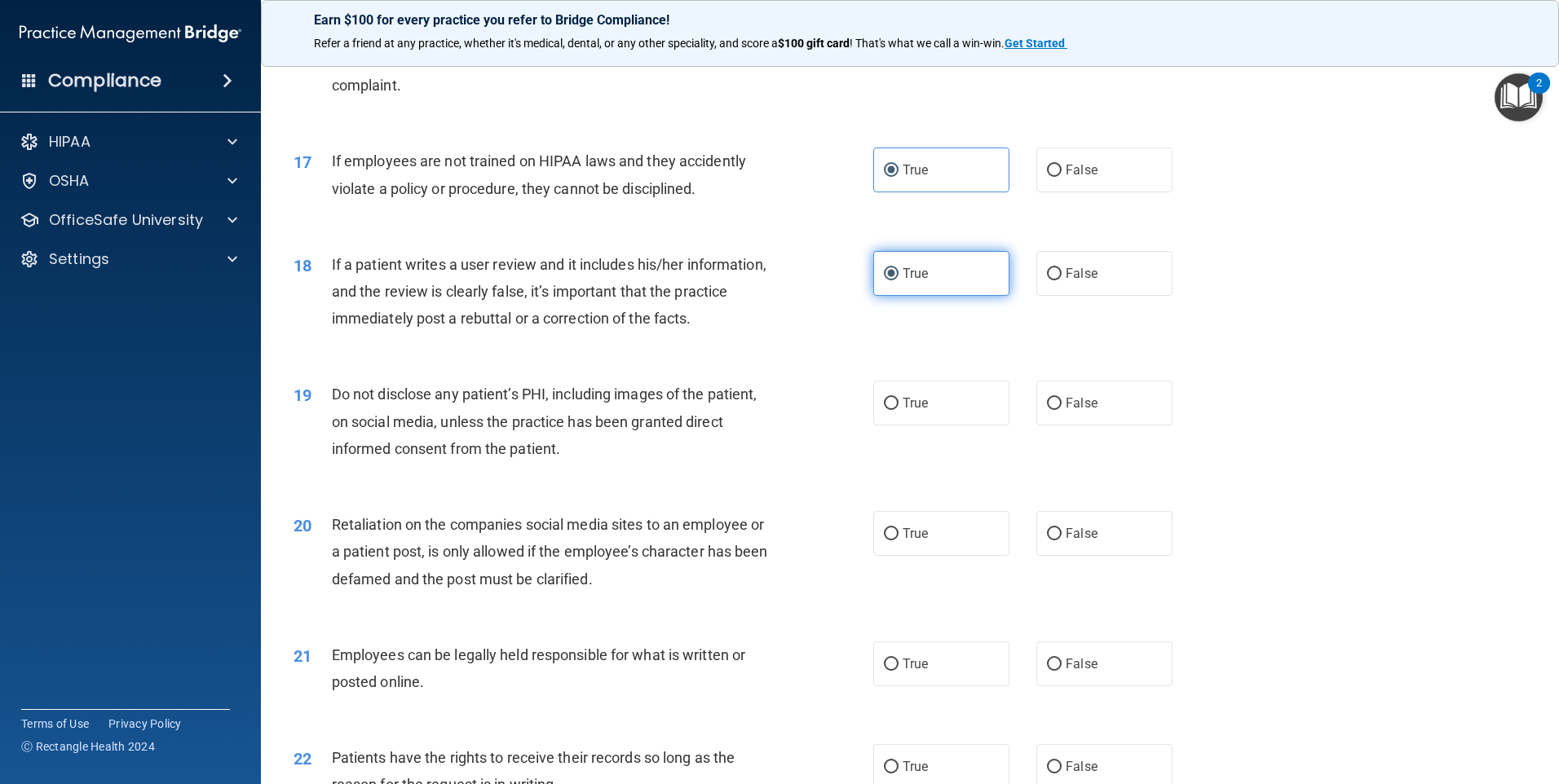
scroll to position [2200, 0]
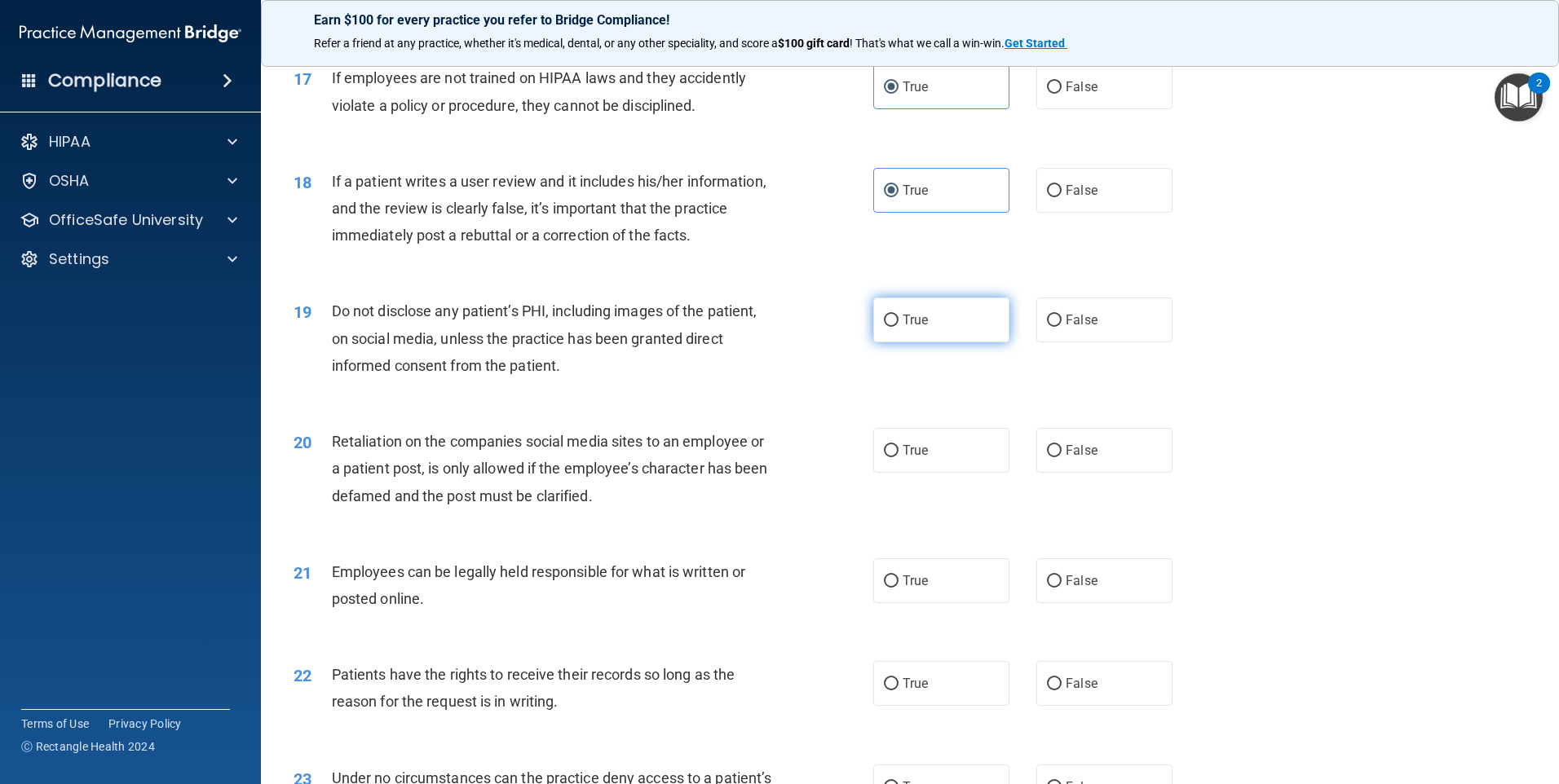
click at [920, 328] on span "True" at bounding box center [915, 320] width 25 height 16
click at [899, 327] on input "True" at bounding box center [891, 321] width 15 height 12
radio input "true"
drag, startPoint x: 936, startPoint y: 496, endPoint x: 931, endPoint y: 542, distance: 46.3
click at [936, 473] on label "True" at bounding box center [941, 449] width 136 height 45
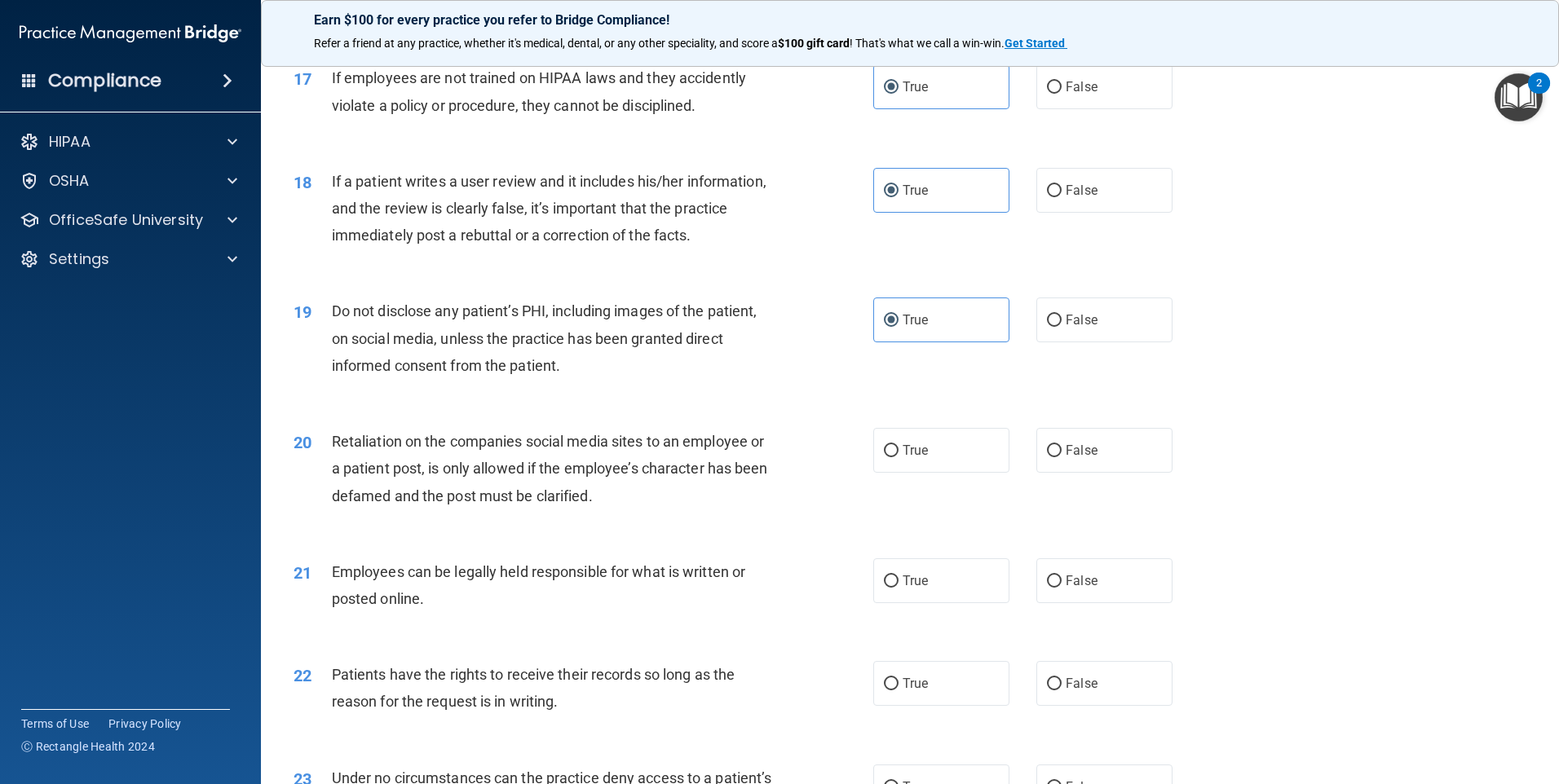
click at [899, 457] on input "True" at bounding box center [891, 451] width 15 height 12
radio input "true"
click at [922, 588] on span "True" at bounding box center [915, 580] width 25 height 16
click at [899, 587] on input "True" at bounding box center [891, 581] width 15 height 12
radio input "true"
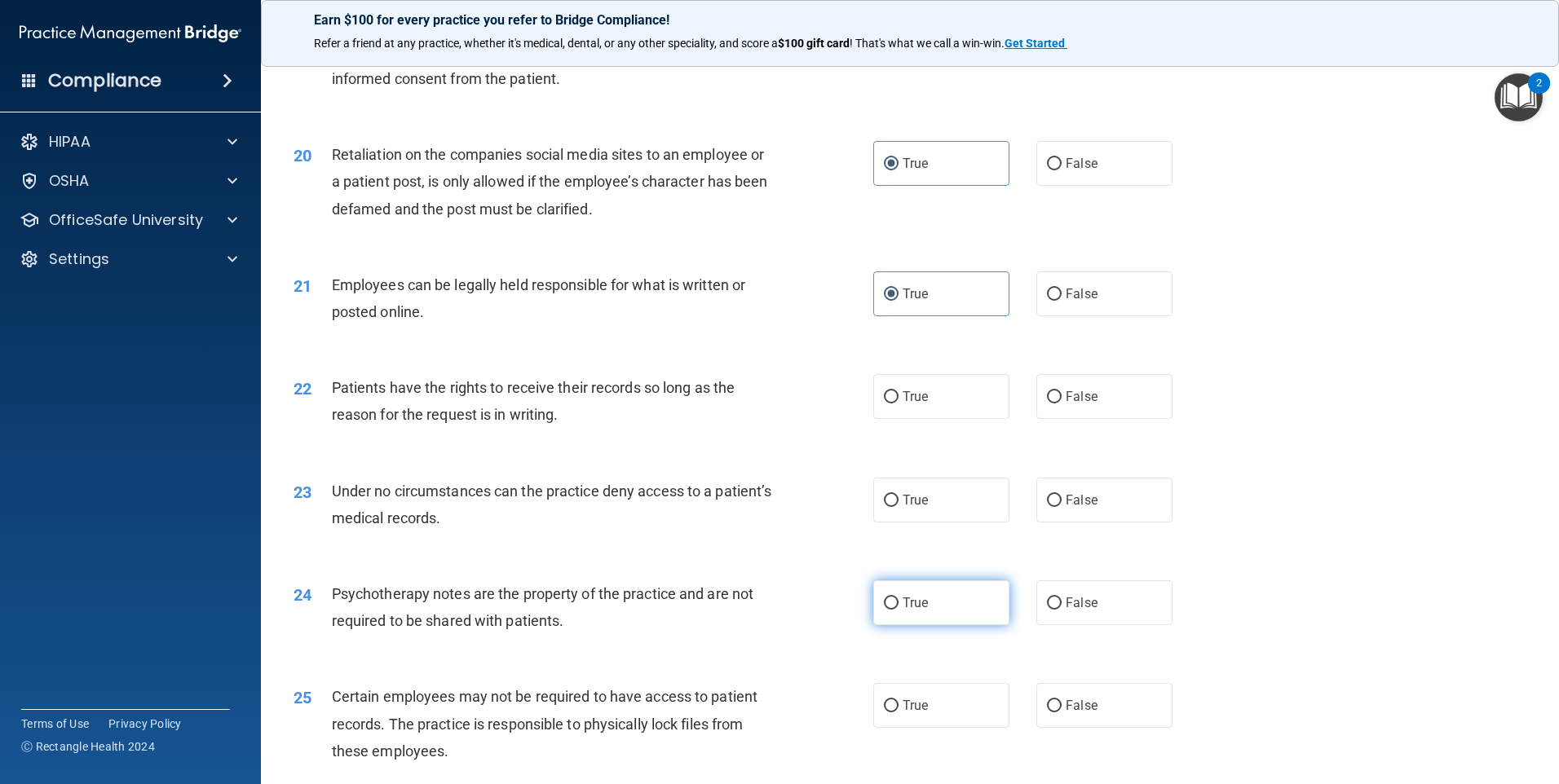
scroll to position [2526, 0]
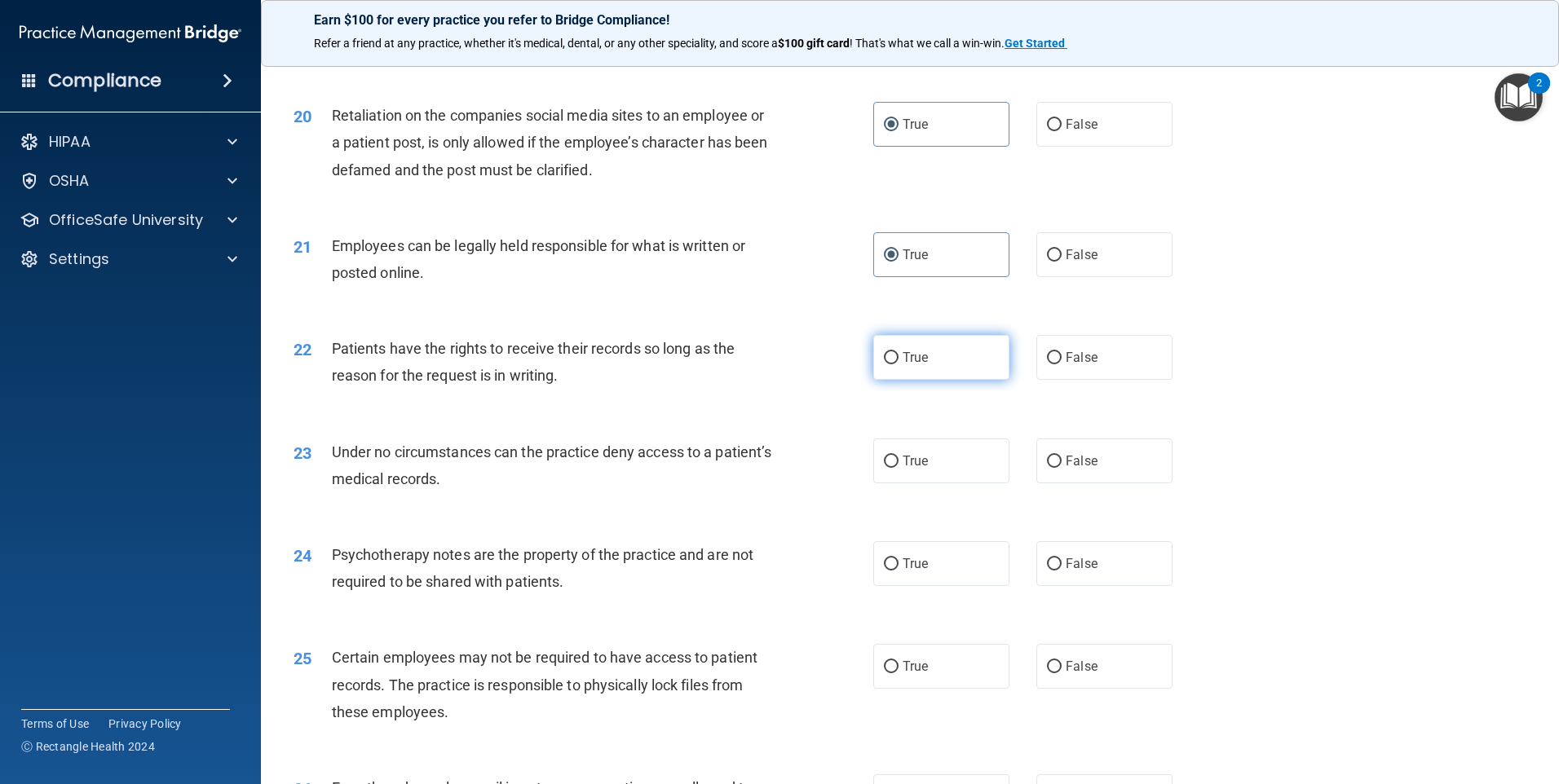
click at [904, 412] on div "22 Patients have the rights to receive their records so long as the reason for …" at bounding box center [910, 366] width 1257 height 102
click at [905, 365] on span "True" at bounding box center [915, 358] width 25 height 16
click at [899, 365] on input "True" at bounding box center [891, 358] width 15 height 12
radio input "true"
click at [918, 483] on label "True" at bounding box center [941, 460] width 136 height 45
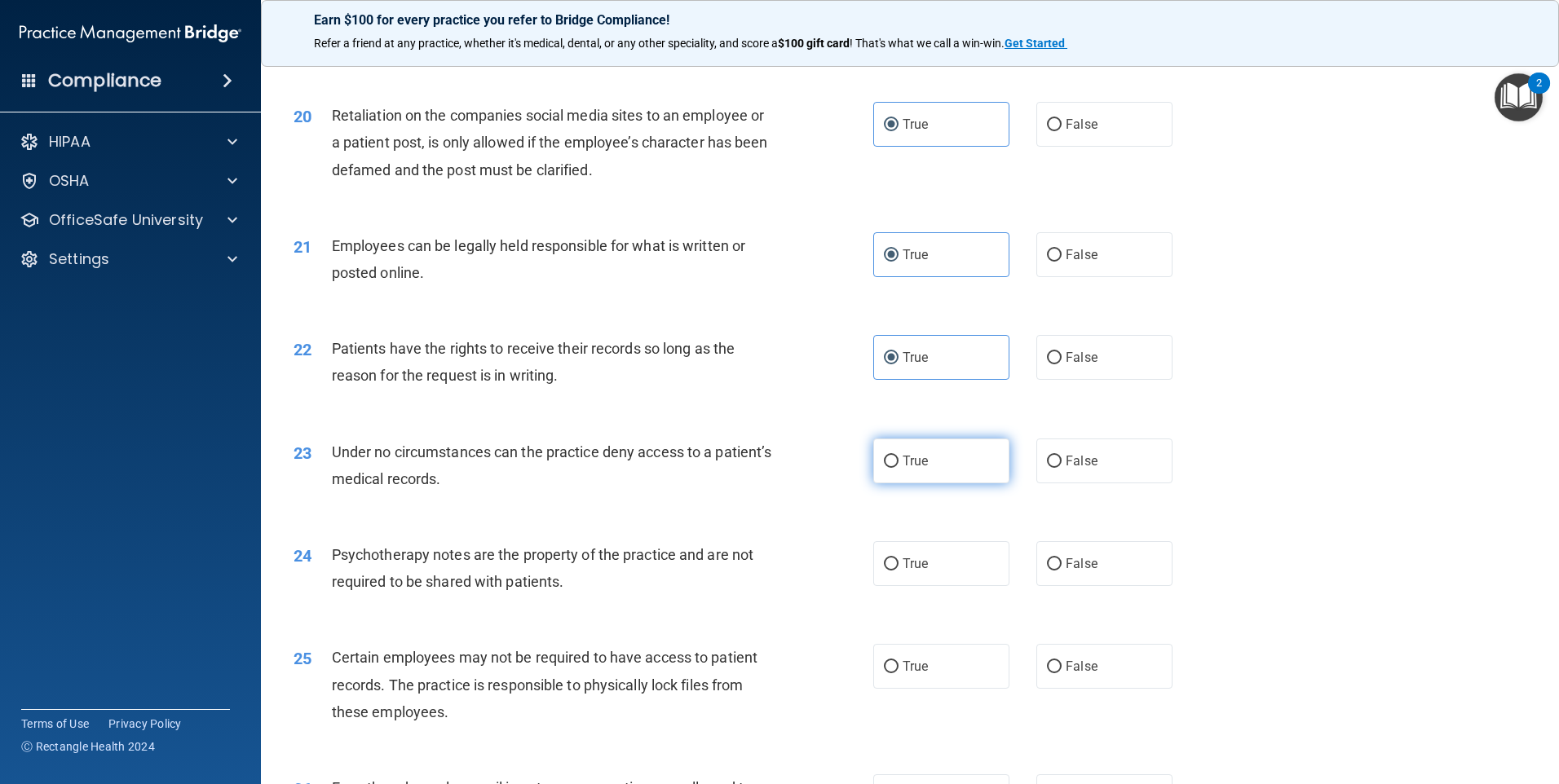
click at [899, 468] on input "True" at bounding box center [891, 461] width 15 height 12
radio input "true"
click at [938, 586] on label "True" at bounding box center [941, 562] width 136 height 45
click at [899, 570] on input "True" at bounding box center [891, 564] width 15 height 12
radio input "true"
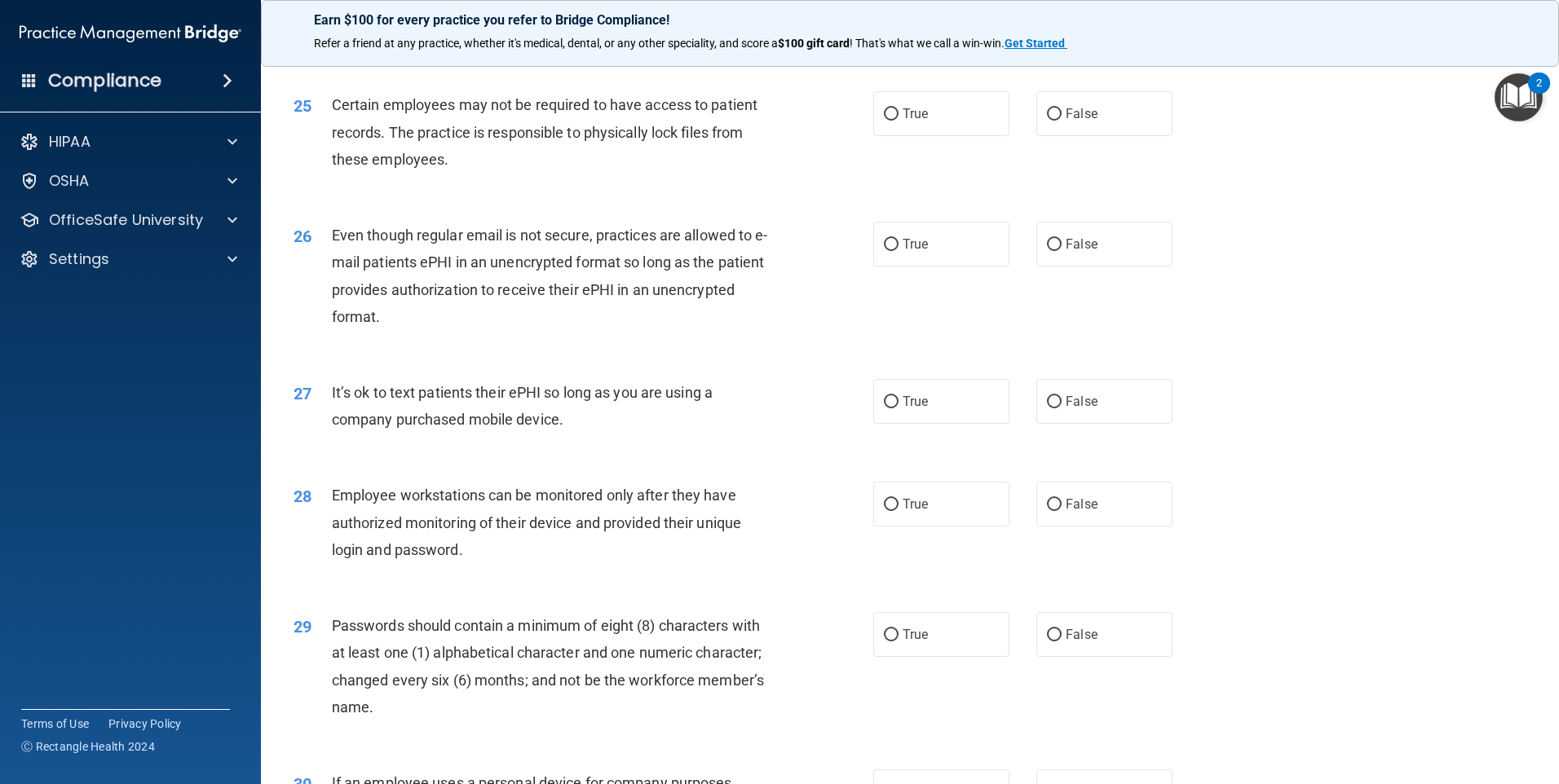
scroll to position [3096, 0]
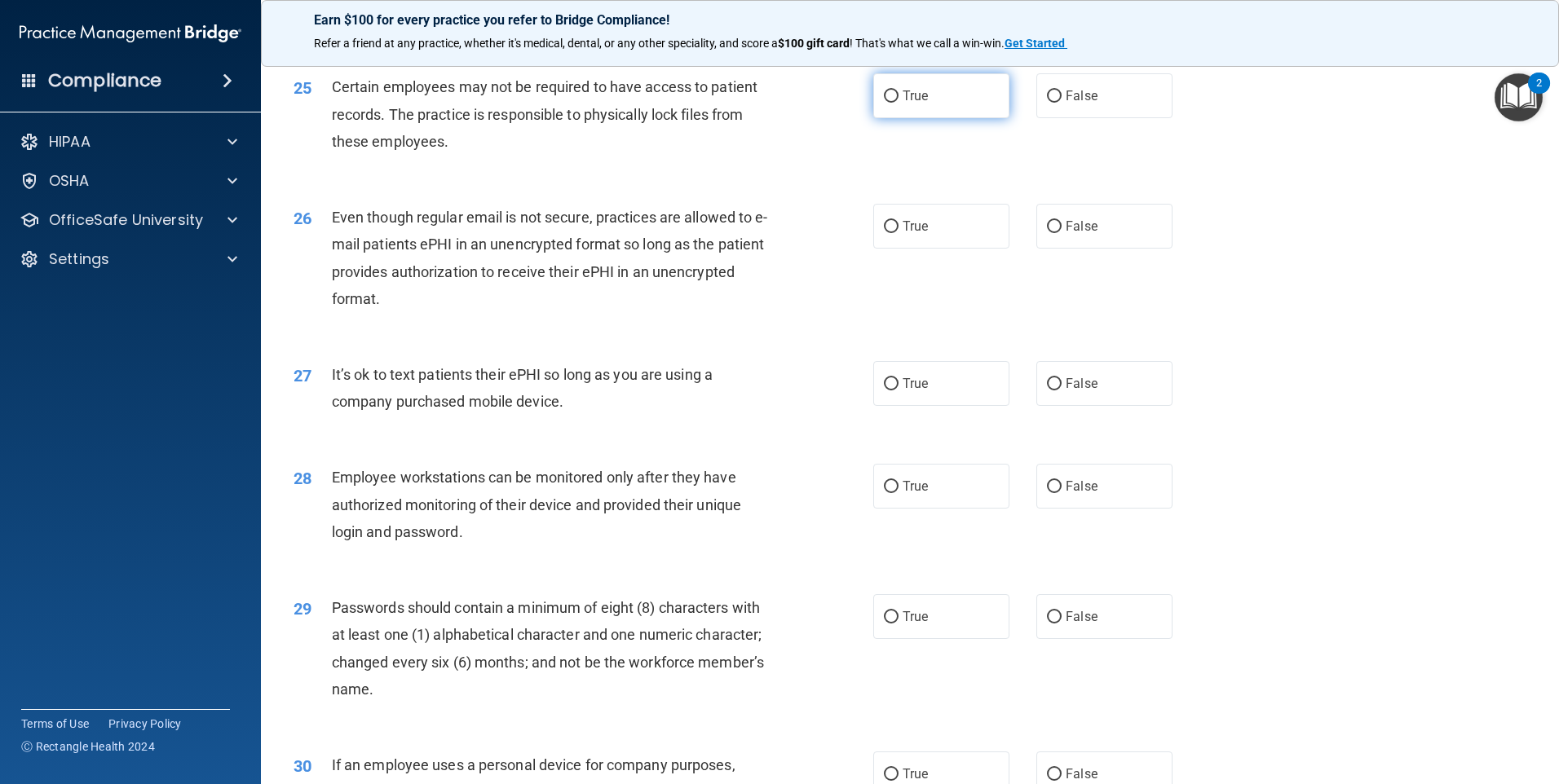
drag, startPoint x: 912, startPoint y: 133, endPoint x: 919, endPoint y: 143, distance: 12.2
click at [912, 118] on label "True" at bounding box center [941, 95] width 136 height 45
click at [899, 102] on input "True" at bounding box center [891, 96] width 15 height 12
radio input "true"
click at [969, 248] on label "True" at bounding box center [941, 226] width 136 height 45
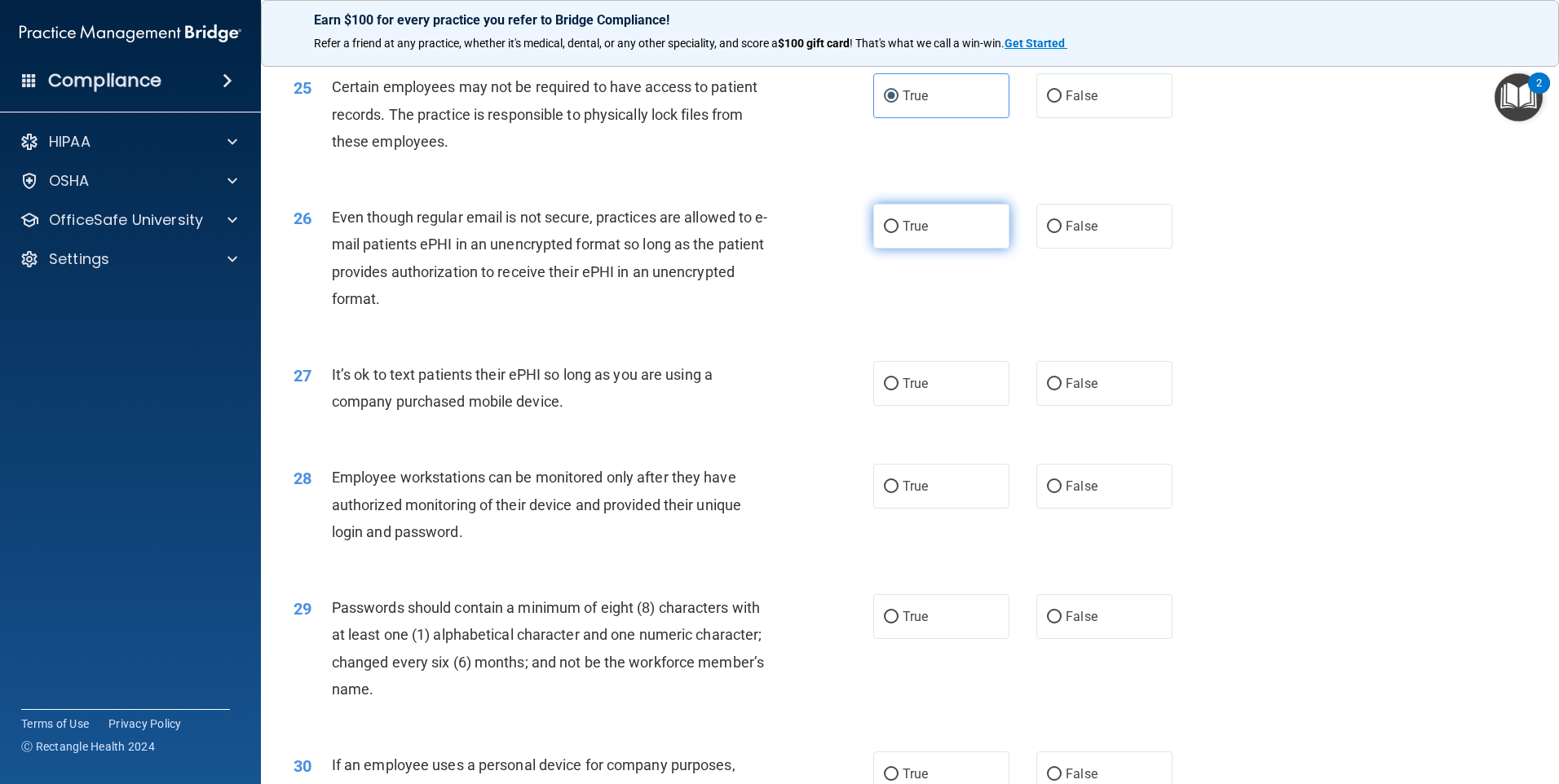
click at [899, 234] on input "True" at bounding box center [891, 227] width 15 height 12
radio input "true"
click at [954, 405] on label "True" at bounding box center [941, 383] width 136 height 45
click at [899, 391] on input "True" at bounding box center [891, 384] width 15 height 12
radio input "true"
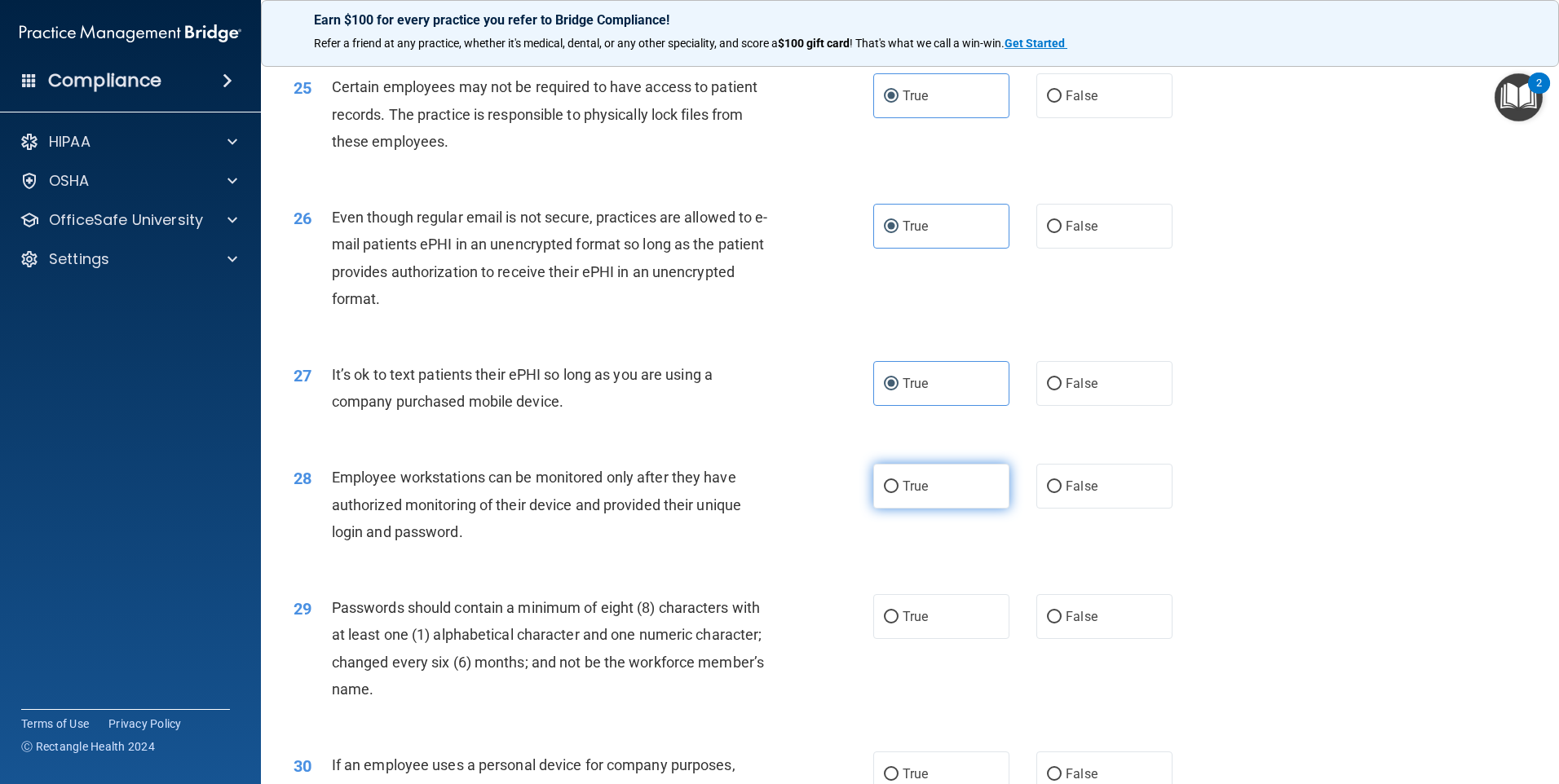
click at [941, 509] on label "True" at bounding box center [941, 486] width 136 height 45
click at [899, 493] on input "True" at bounding box center [891, 487] width 15 height 12
radio input "true"
click at [942, 635] on label "True" at bounding box center [941, 616] width 136 height 45
click at [899, 623] on input "True" at bounding box center [891, 617] width 15 height 12
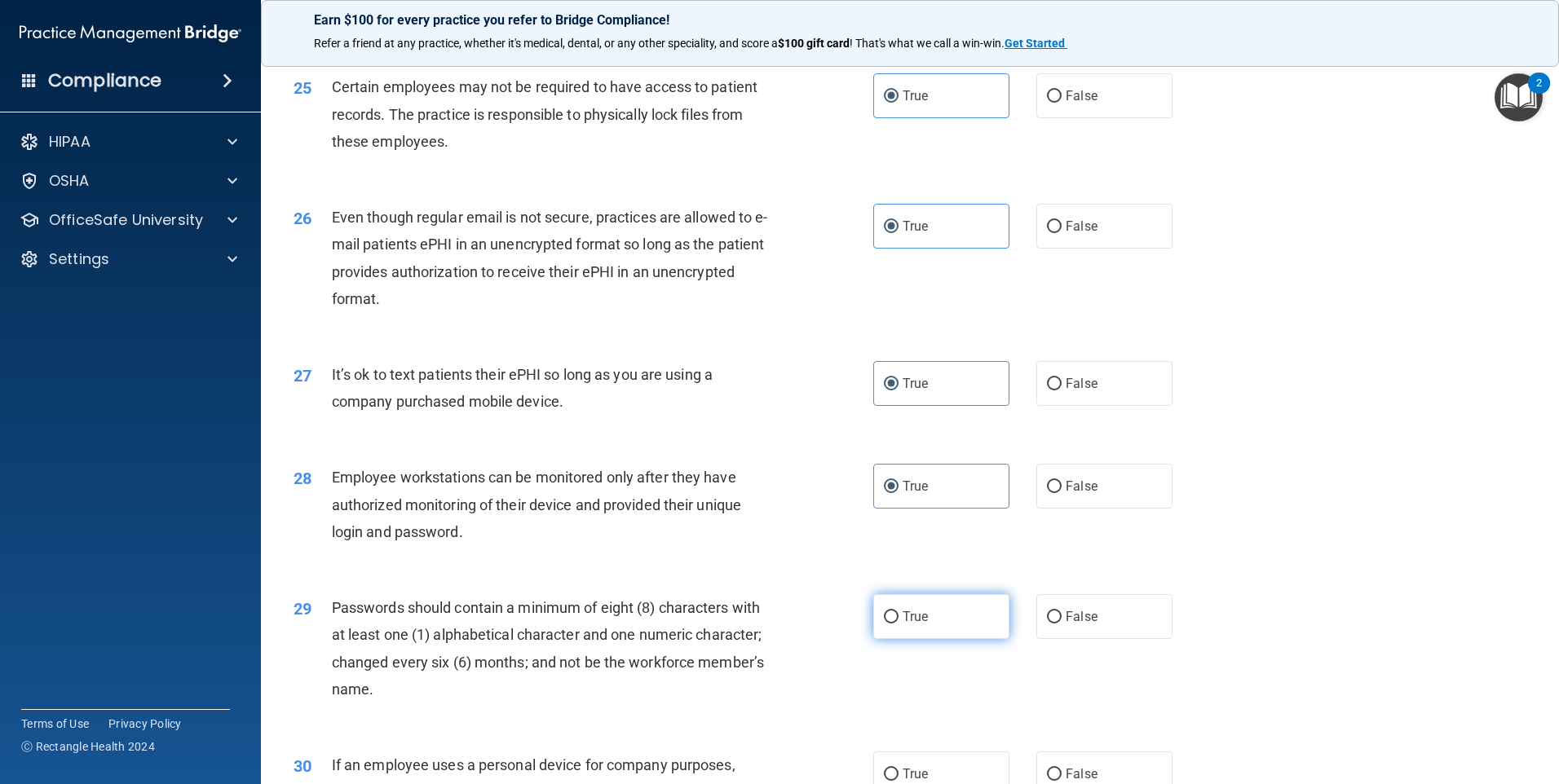
radio input "true"
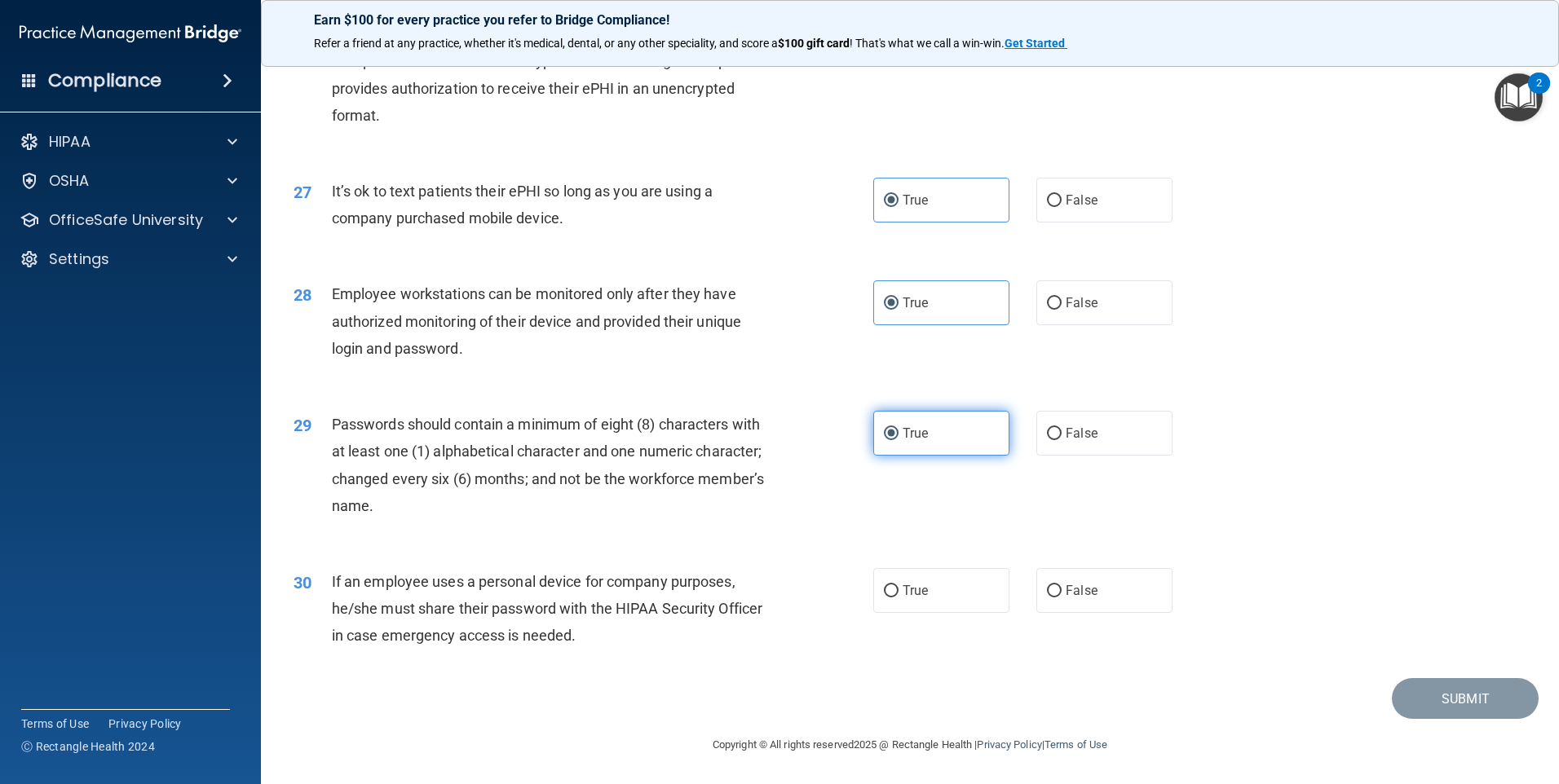
scroll to position [3306, 0]
click at [949, 598] on label "True" at bounding box center [941, 590] width 136 height 45
click at [899, 597] on input "True" at bounding box center [891, 591] width 15 height 12
radio input "true"
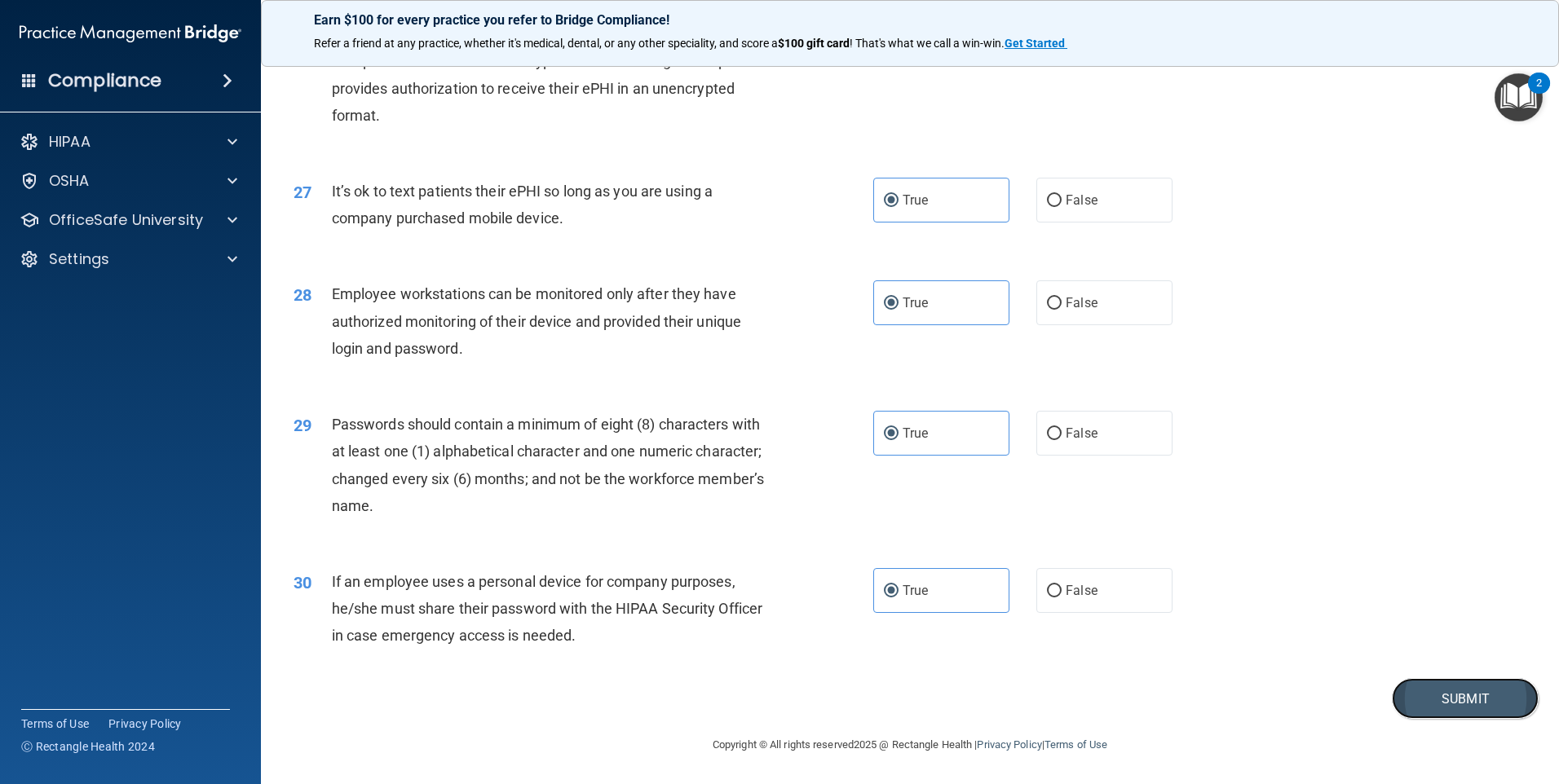
click at [1495, 712] on button "Submit" at bounding box center [1466, 699] width 147 height 42
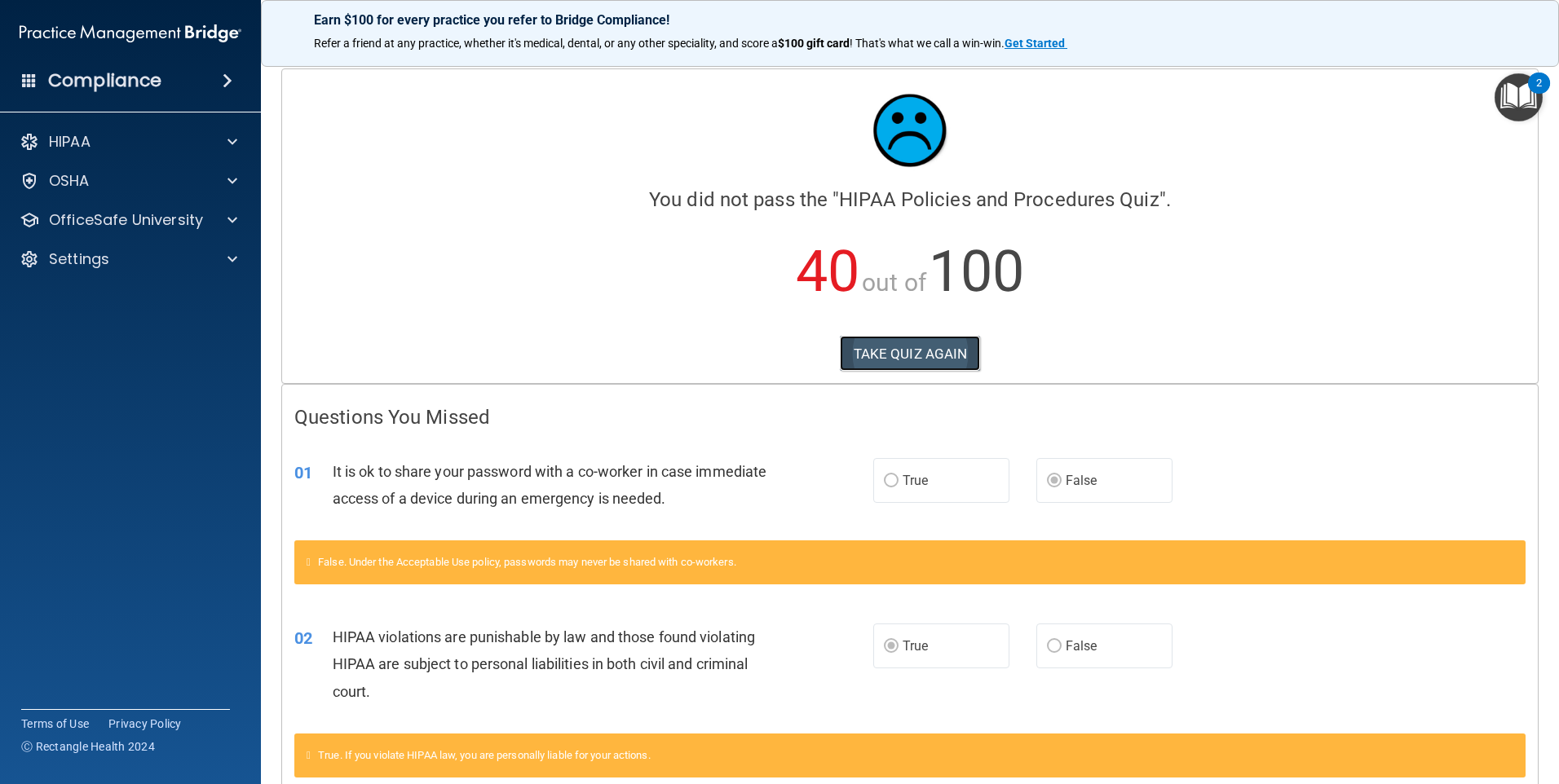
click at [881, 349] on button "TAKE QUIZ AGAIN" at bounding box center [911, 354] width 141 height 36
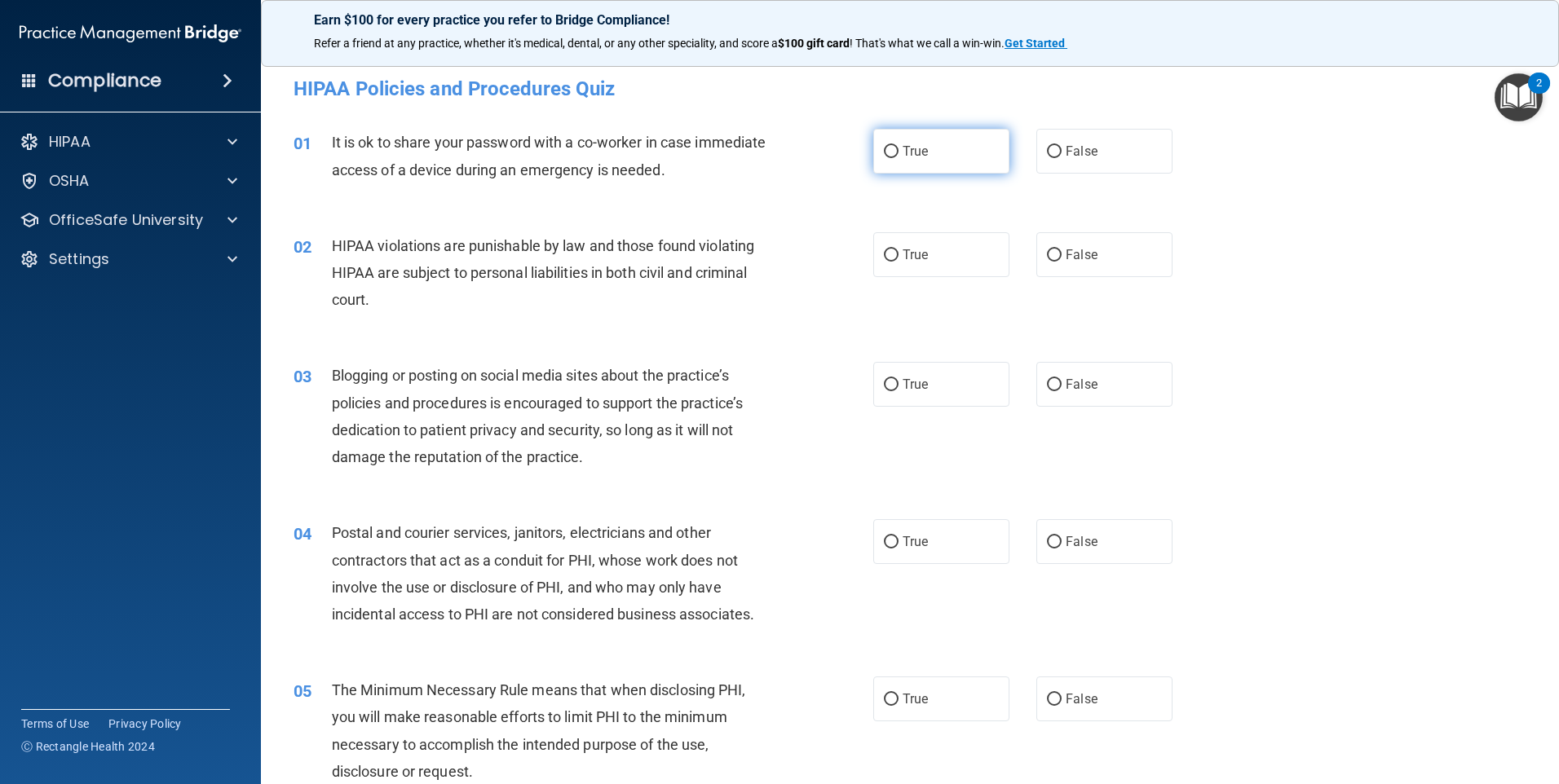
click at [926, 171] on label "True" at bounding box center [941, 151] width 136 height 45
click at [899, 158] on input "True" at bounding box center [891, 152] width 15 height 12
radio input "true"
click at [937, 250] on label "True" at bounding box center [941, 254] width 136 height 45
click at [899, 250] on input "True" at bounding box center [891, 255] width 15 height 12
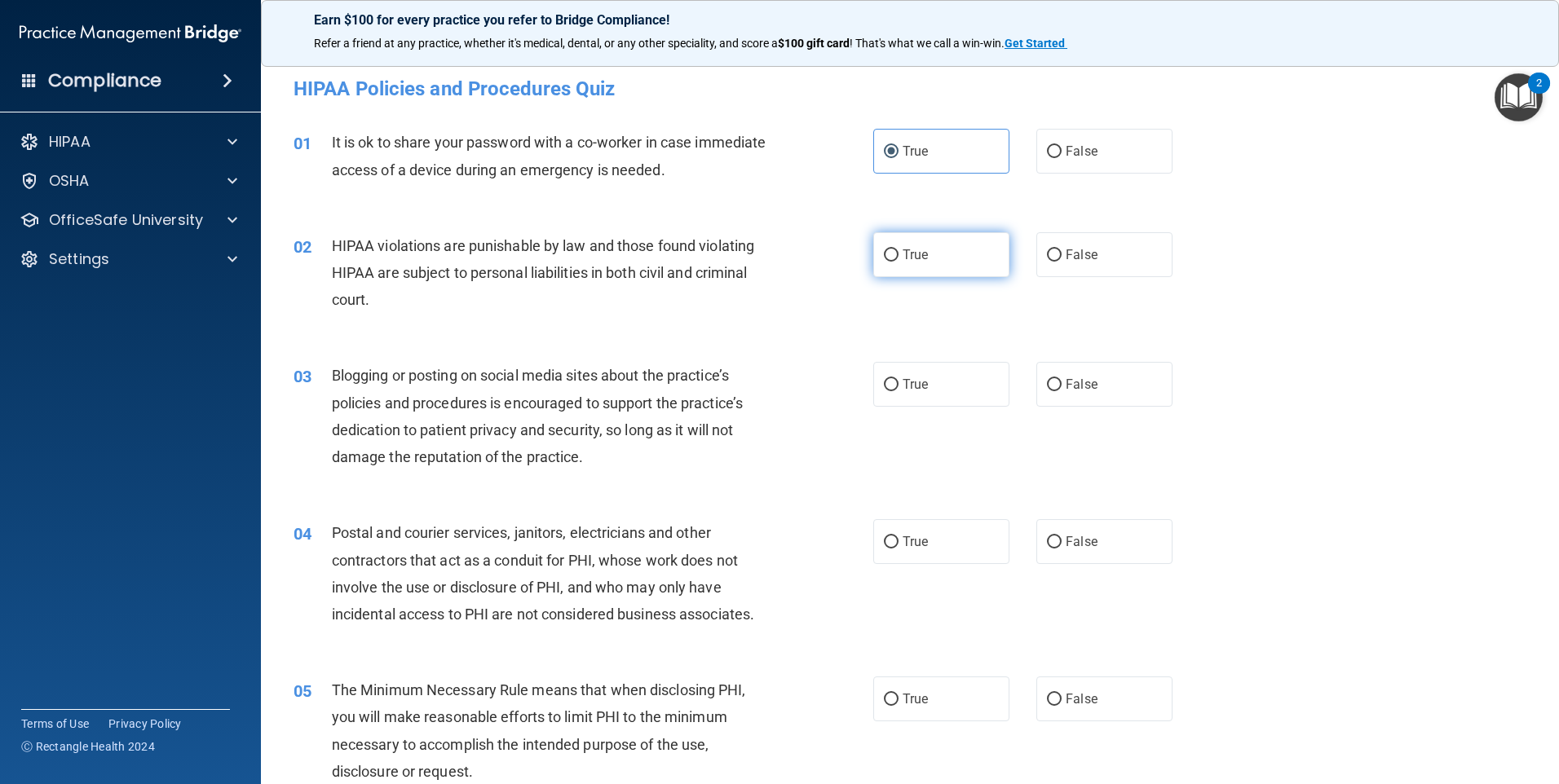
radio input "true"
click at [936, 362] on label "True" at bounding box center [941, 384] width 136 height 45
click at [899, 379] on input "True" at bounding box center [891, 385] width 15 height 12
radio input "true"
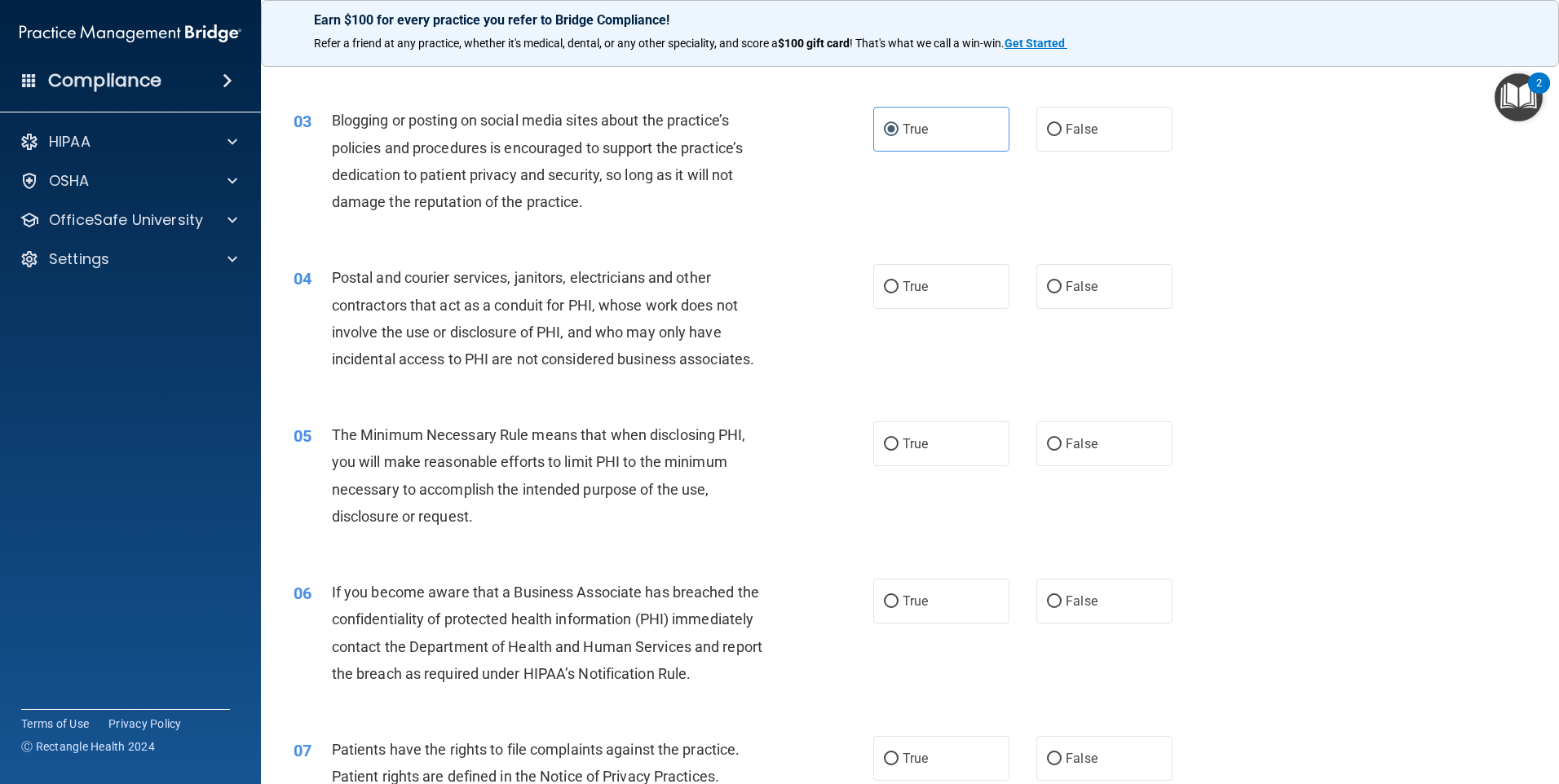
scroll to position [326, 0]
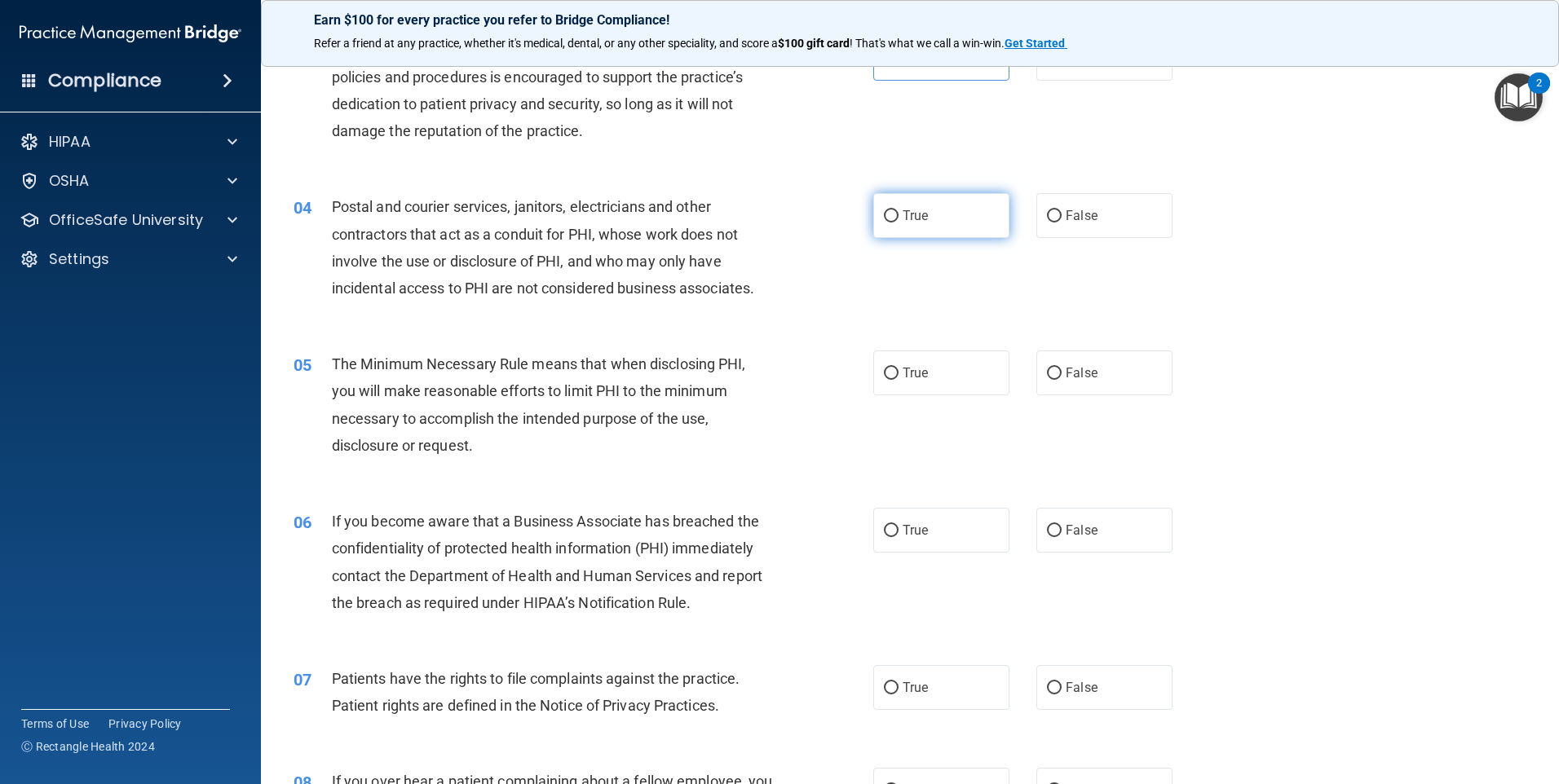
click at [931, 215] on label "True" at bounding box center [941, 215] width 136 height 45
click at [899, 215] on input "True" at bounding box center [891, 217] width 15 height 12
radio input "true"
click at [934, 362] on label "True" at bounding box center [941, 373] width 136 height 45
click at [899, 368] on input "True" at bounding box center [891, 374] width 15 height 12
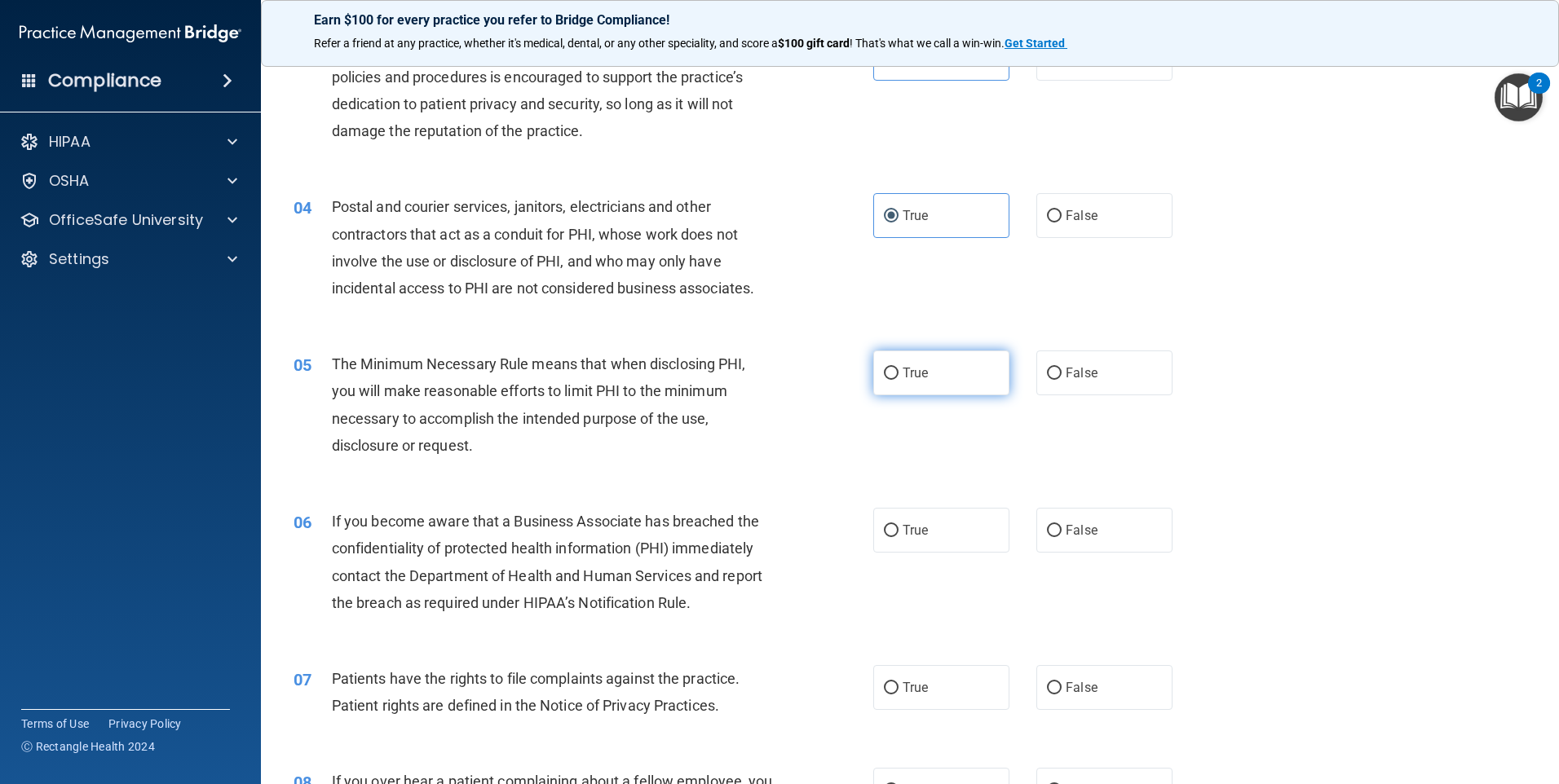
radio input "true"
click at [933, 520] on label "True" at bounding box center [941, 530] width 136 height 45
click at [899, 525] on input "True" at bounding box center [891, 531] width 15 height 12
radio input "true"
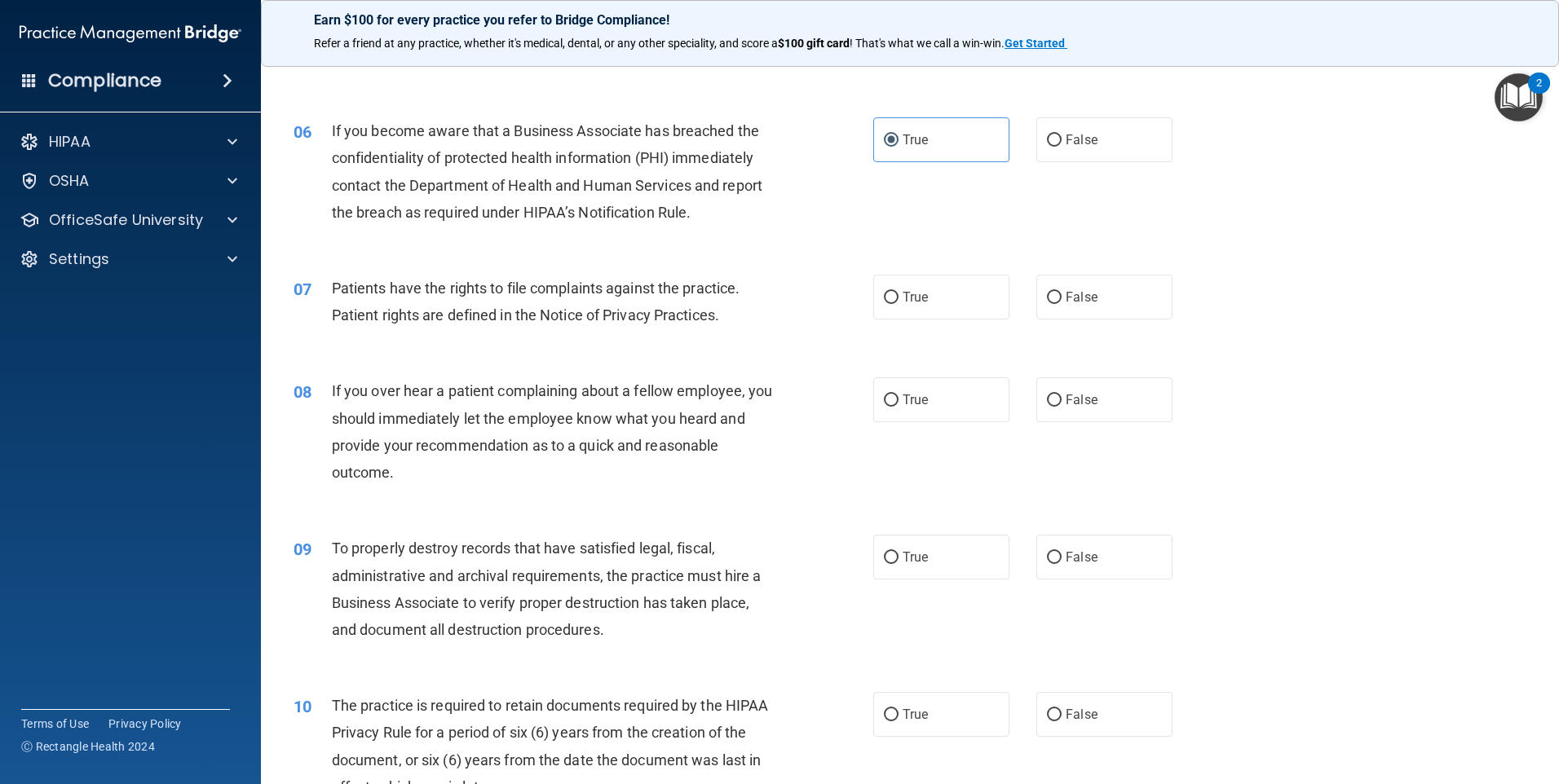
scroll to position [733, 0]
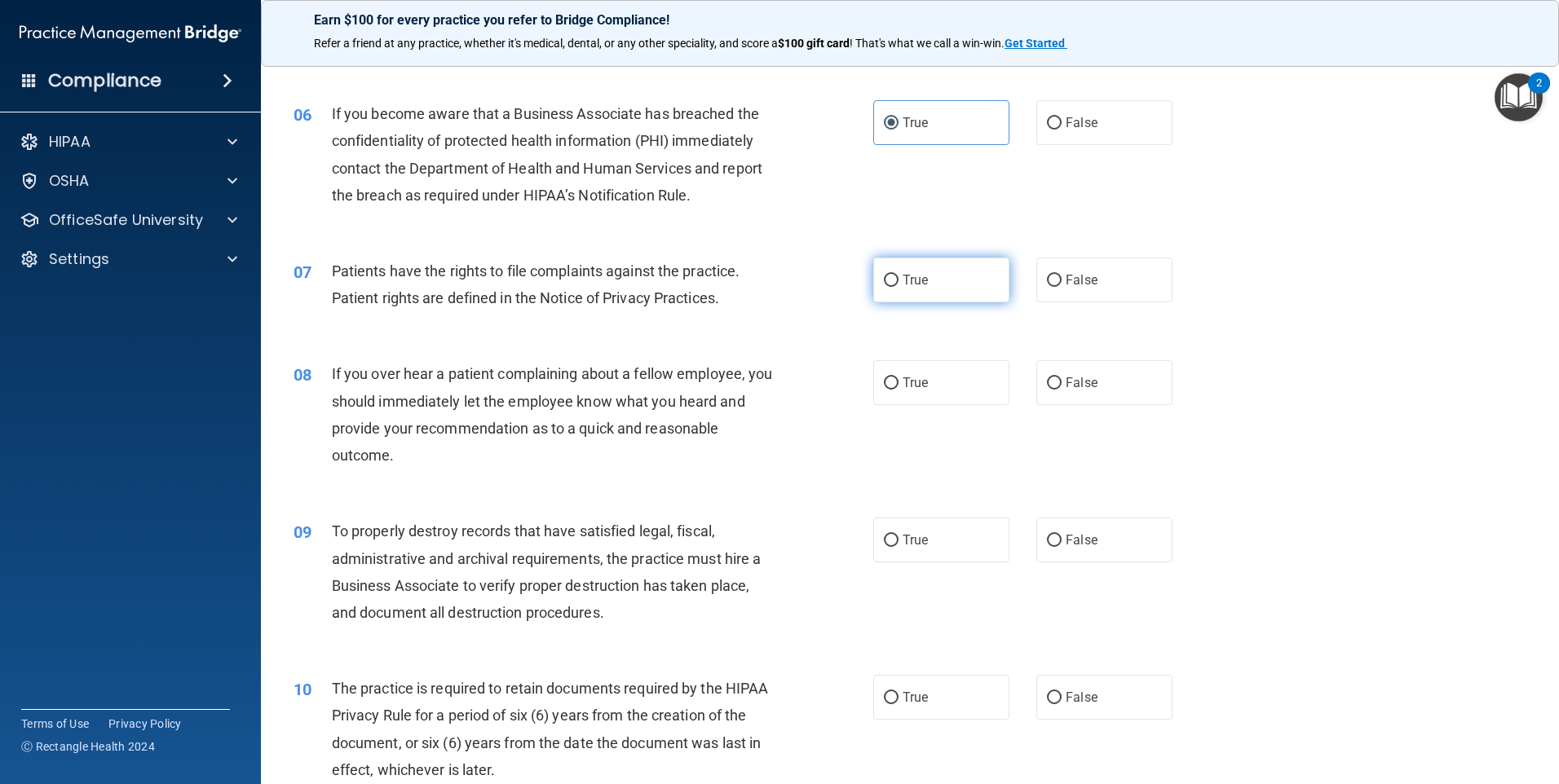
click at [893, 265] on label "True" at bounding box center [941, 279] width 136 height 45
click at [893, 274] on input "True" at bounding box center [891, 280] width 15 height 12
radio input "true"
click at [927, 392] on label "True" at bounding box center [941, 382] width 136 height 45
click at [899, 390] on input "True" at bounding box center [891, 384] width 15 height 12
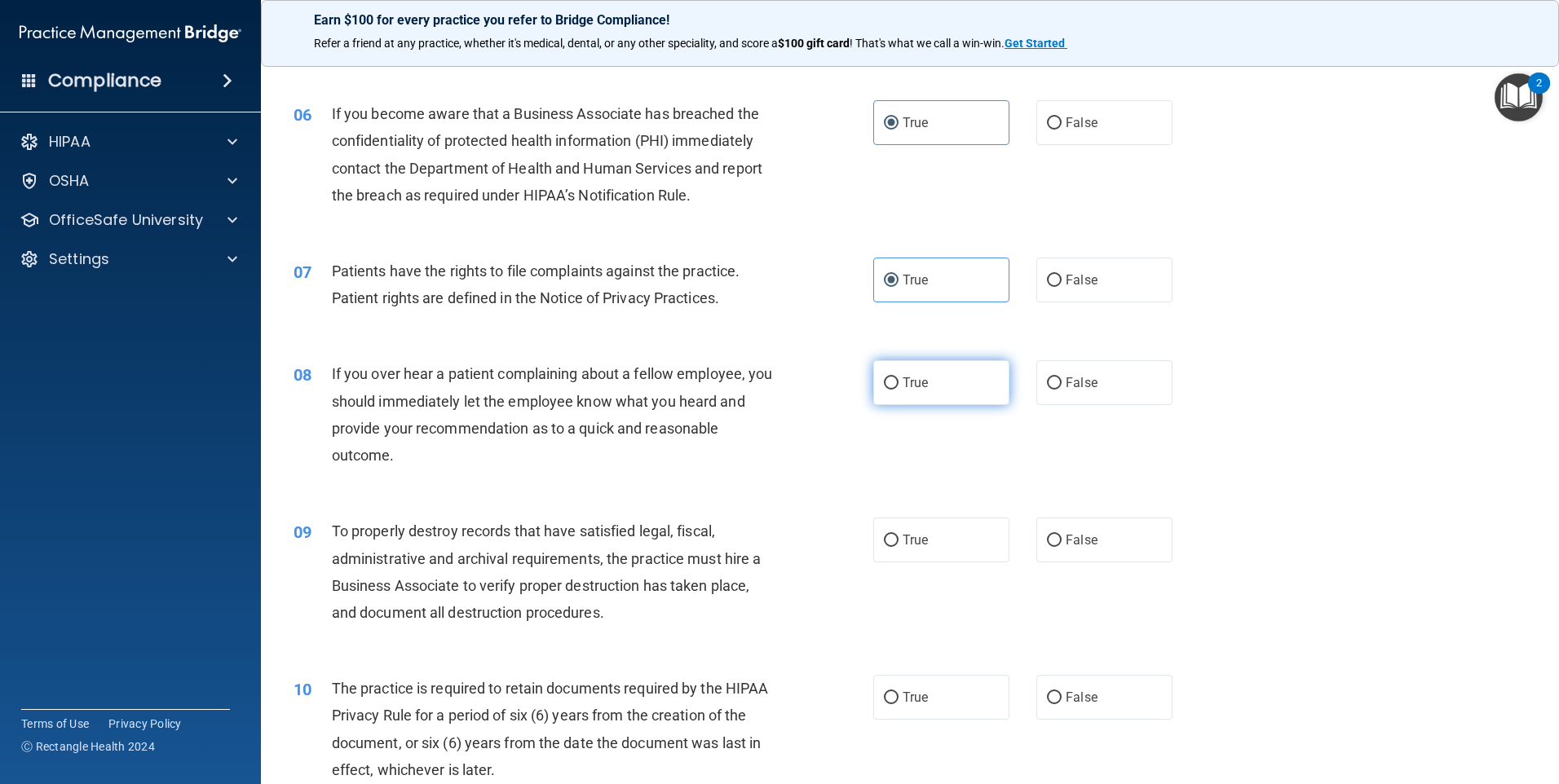
radio input "true"
click at [912, 533] on span "True" at bounding box center [915, 540] width 25 height 16
click at [899, 535] on input "True" at bounding box center [891, 541] width 15 height 12
radio input "true"
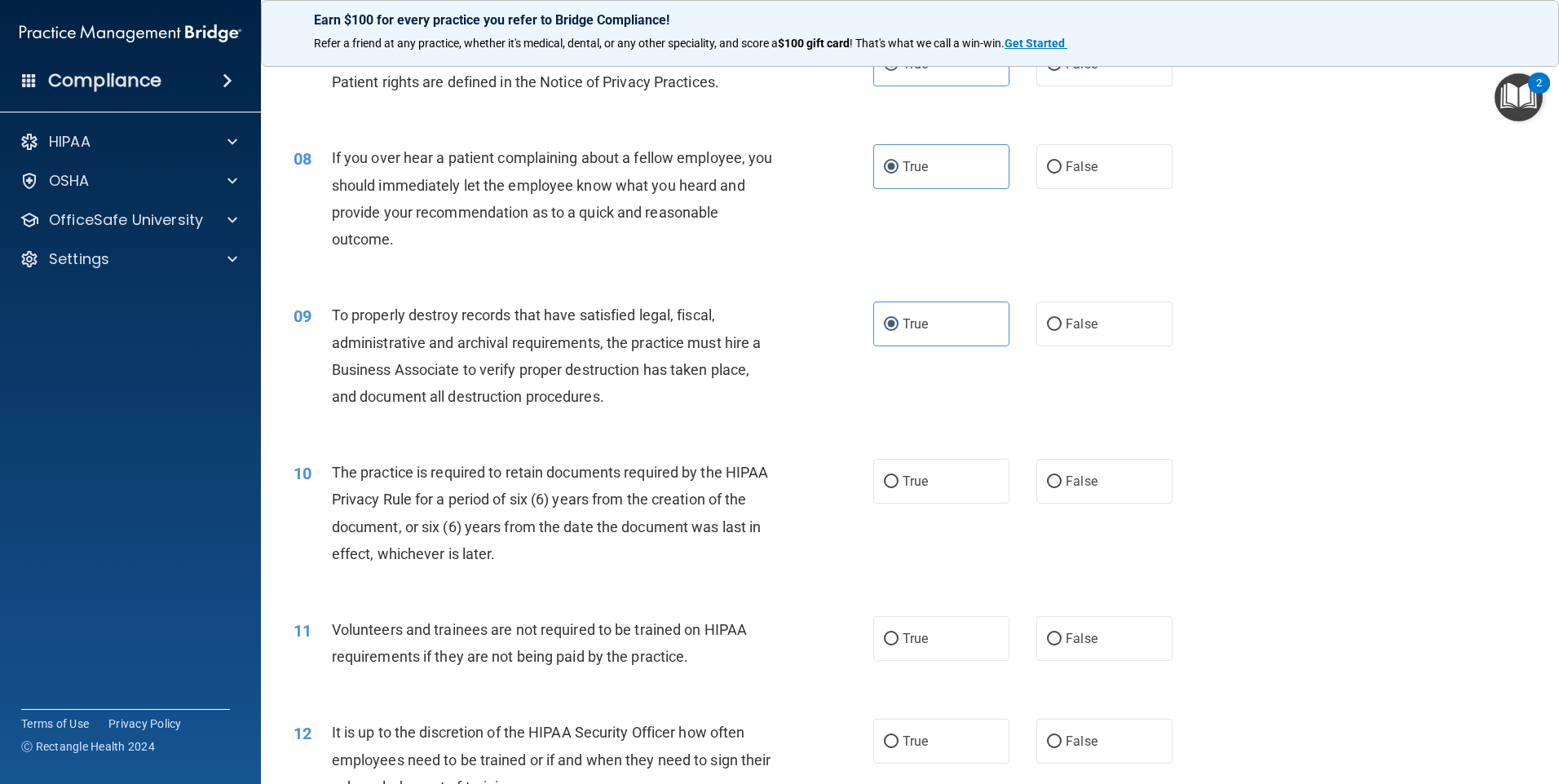
scroll to position [1059, 0]
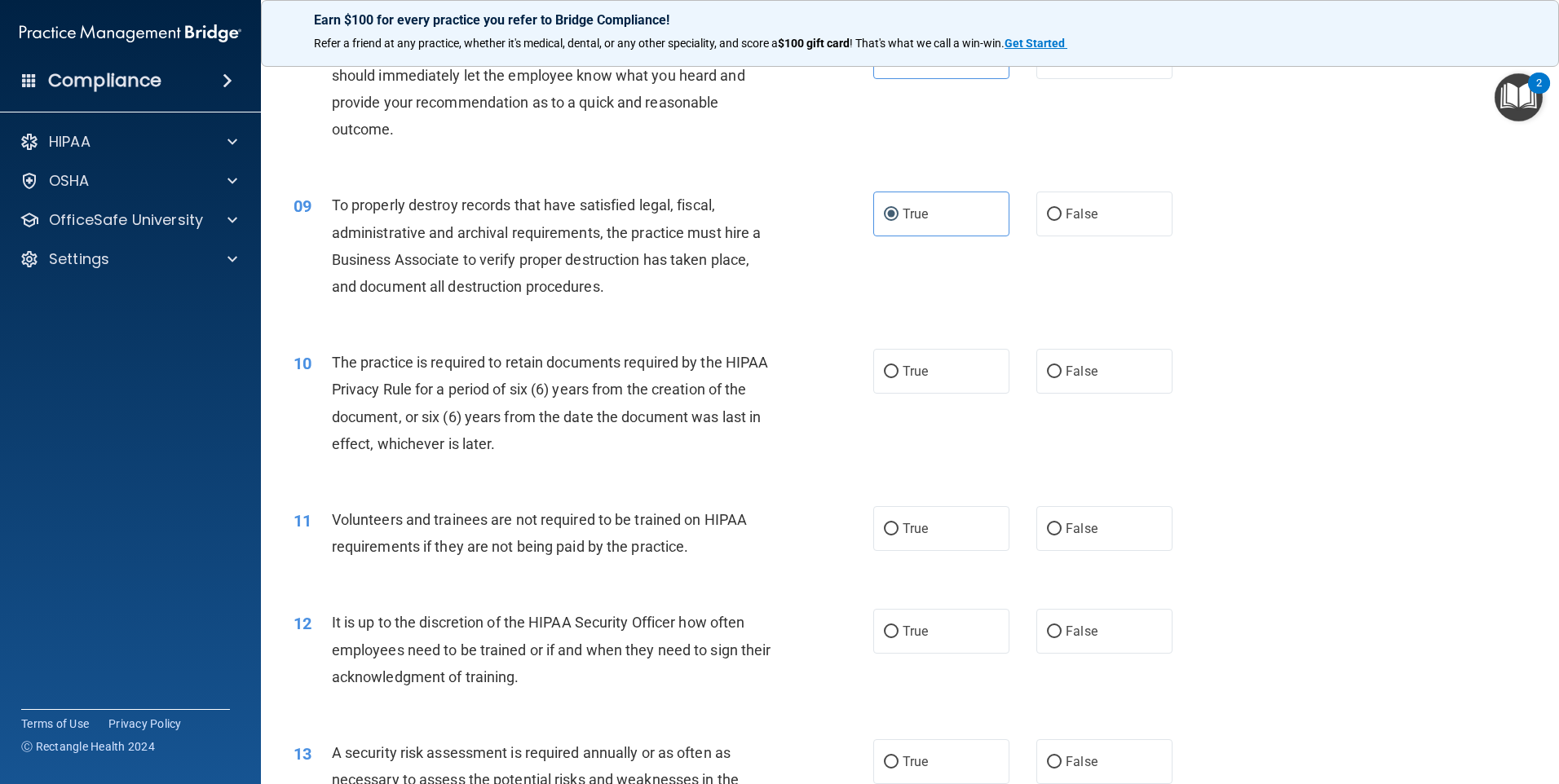
click at [896, 335] on div "10 The practice is required to retain documents required by the HIPAA Privacy R…" at bounding box center [910, 406] width 1257 height 157
click at [910, 371] on span "True" at bounding box center [915, 372] width 25 height 16
click at [899, 371] on input "True" at bounding box center [891, 372] width 15 height 12
radio input "true"
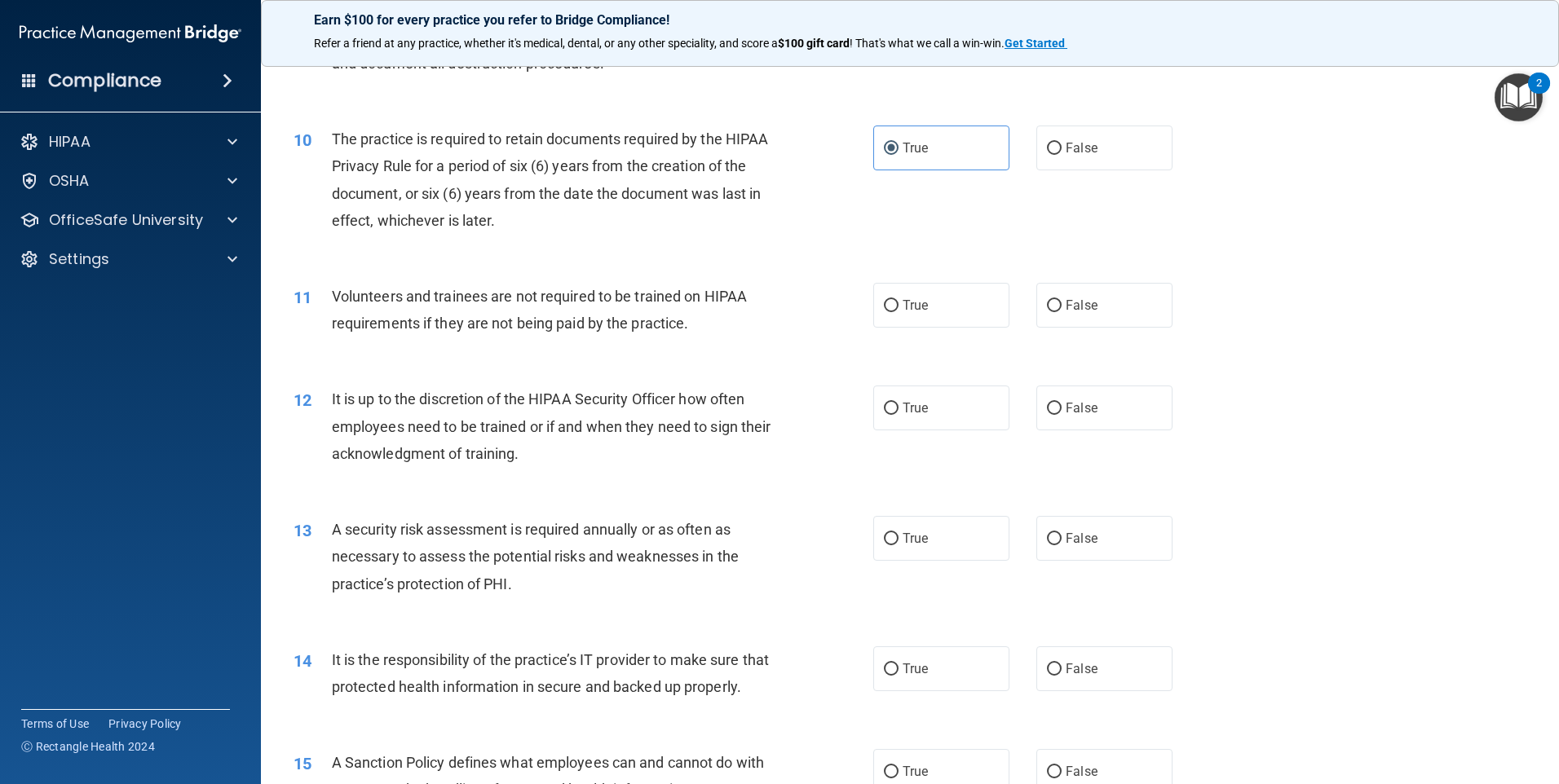
scroll to position [1304, 0]
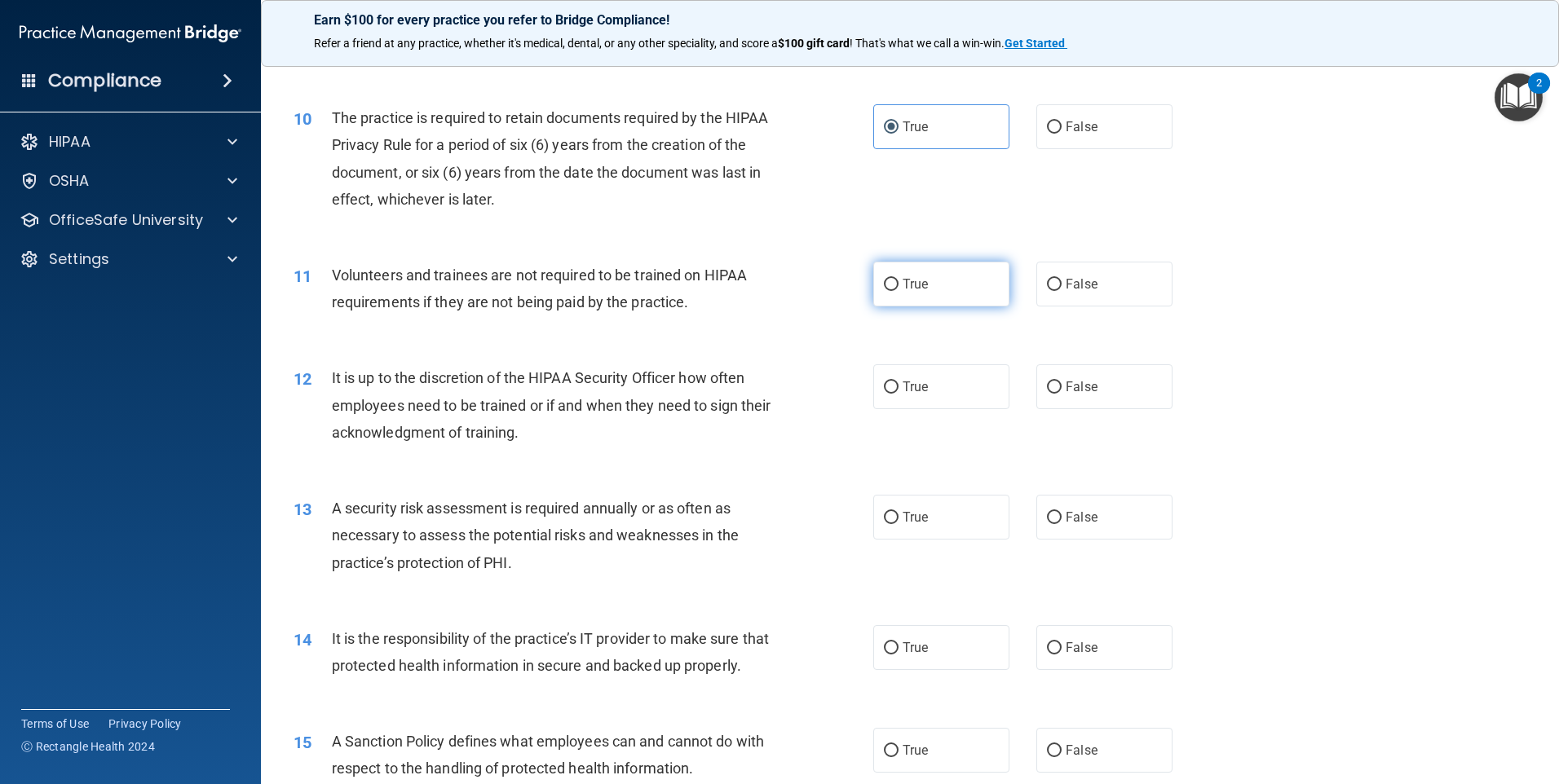
click at [902, 301] on label "True" at bounding box center [941, 283] width 136 height 45
click at [899, 291] on input "True" at bounding box center [891, 284] width 15 height 12
radio input "true"
click at [926, 384] on label "True" at bounding box center [941, 387] width 136 height 45
click at [899, 384] on input "True" at bounding box center [891, 388] width 15 height 12
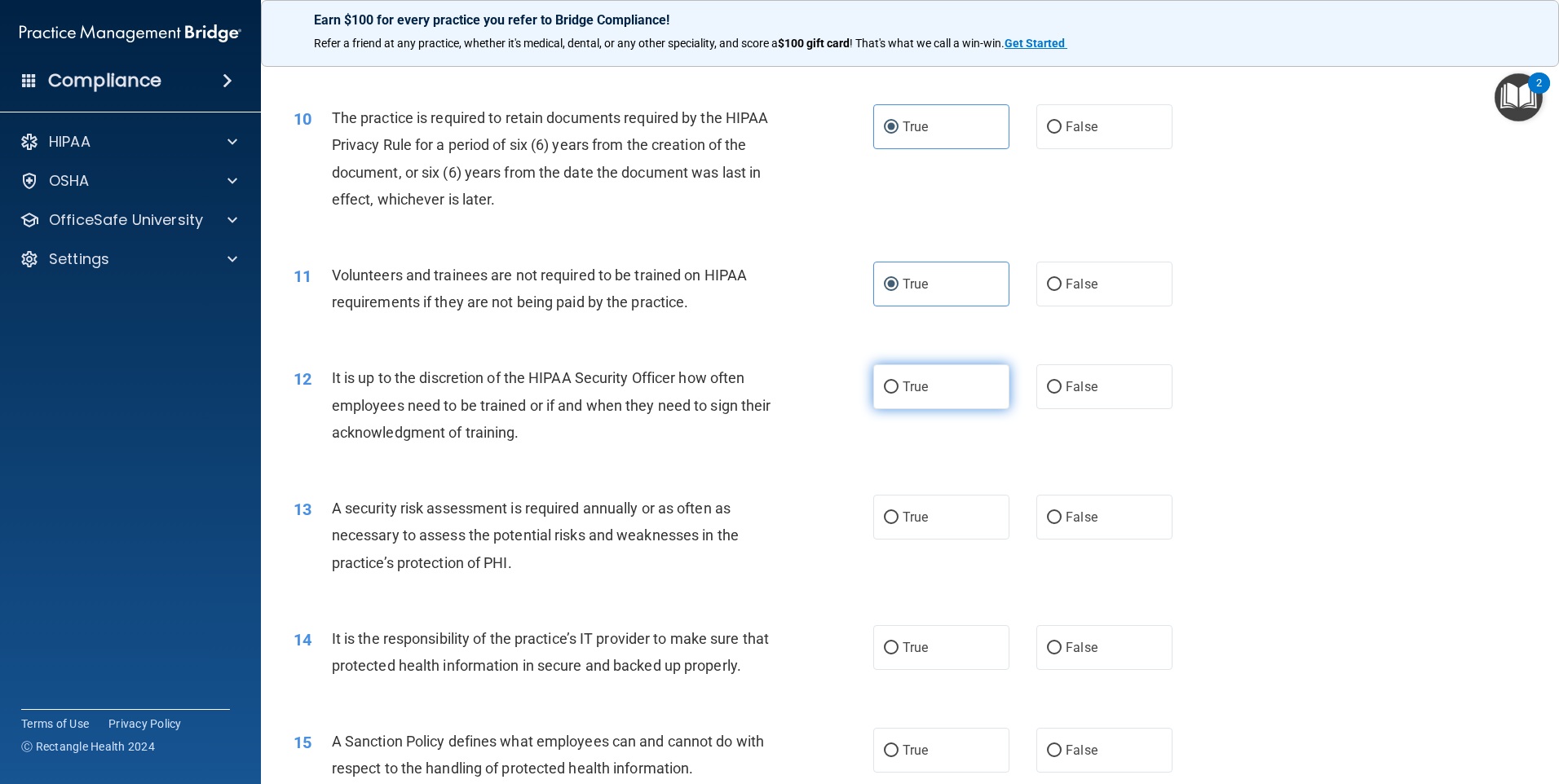
radio input "true"
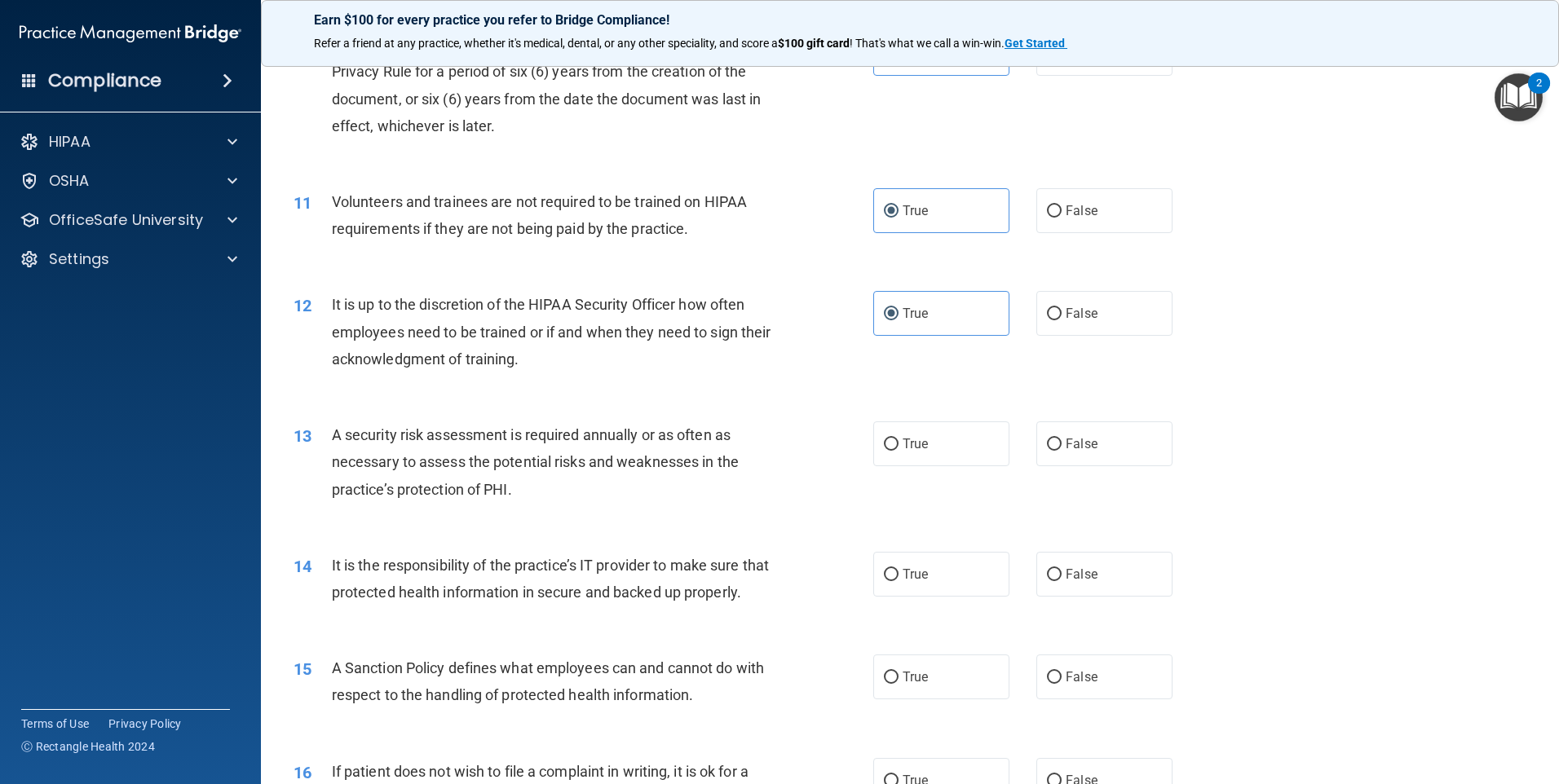
scroll to position [1467, 0]
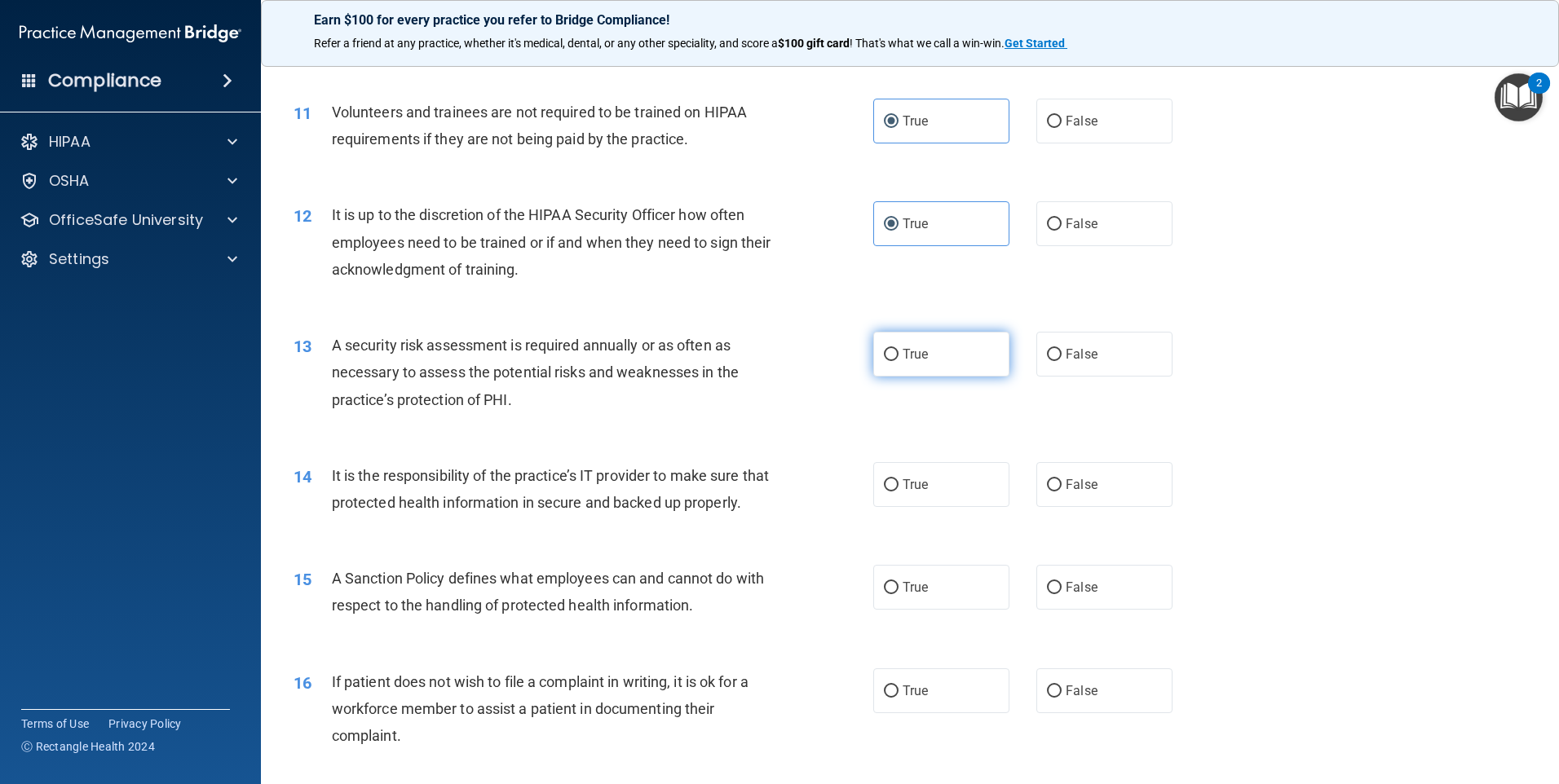
click at [917, 352] on span "True" at bounding box center [915, 354] width 25 height 16
click at [899, 352] on input "True" at bounding box center [891, 355] width 15 height 12
radio input "true"
click at [938, 495] on label "True" at bounding box center [941, 484] width 136 height 45
click at [899, 491] on input "True" at bounding box center [891, 485] width 15 height 12
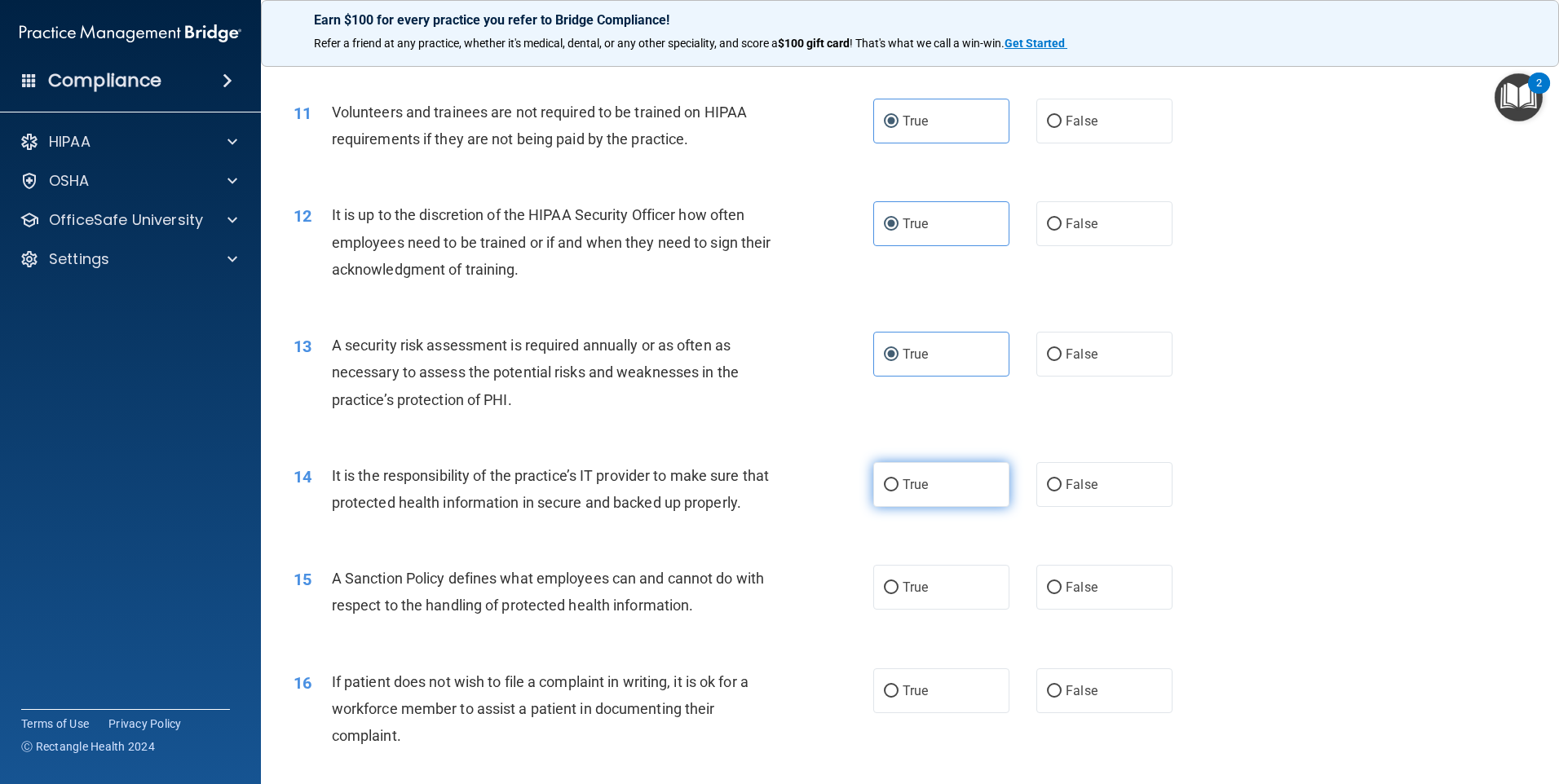
radio input "true"
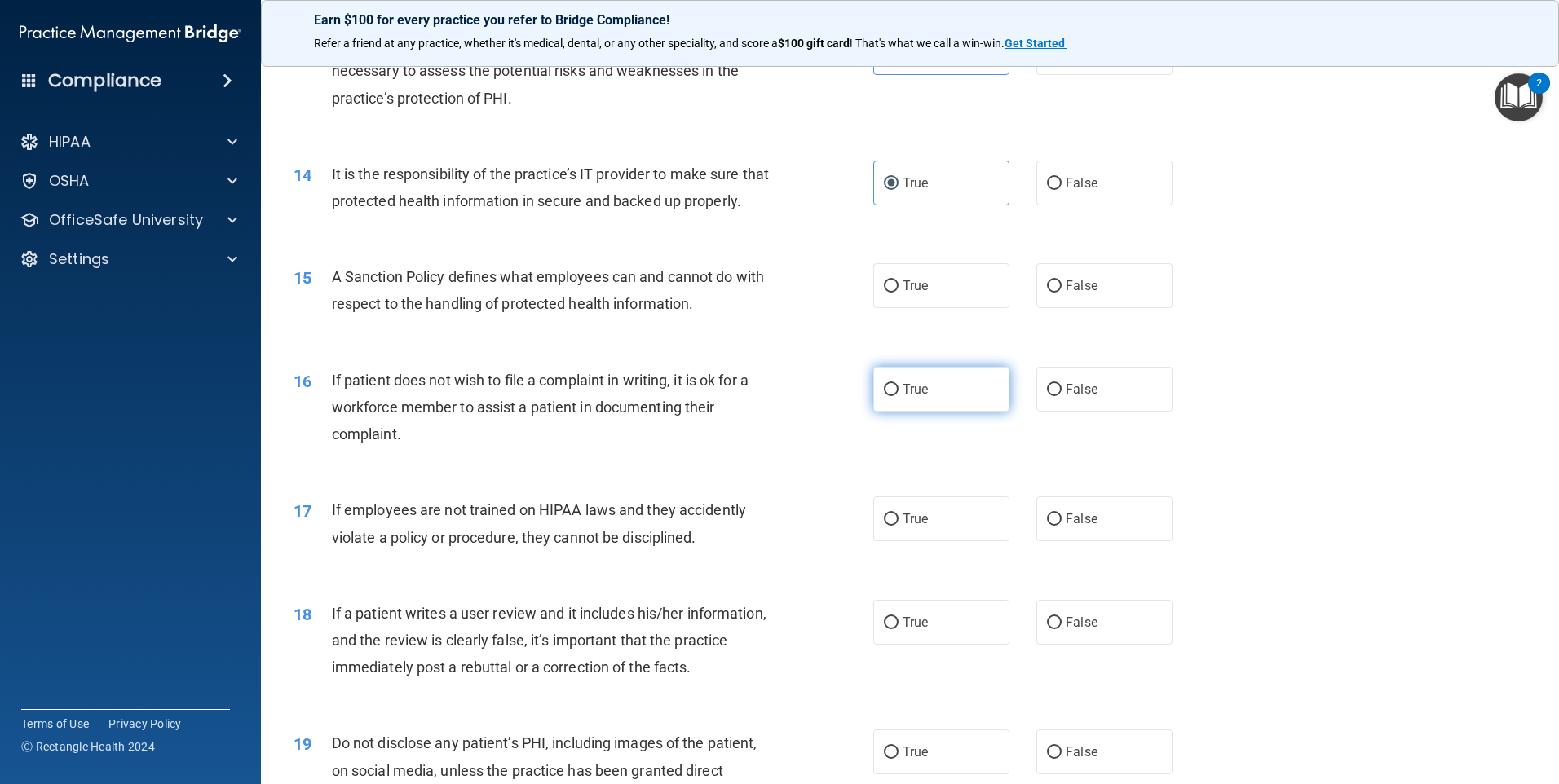
scroll to position [1793, 0]
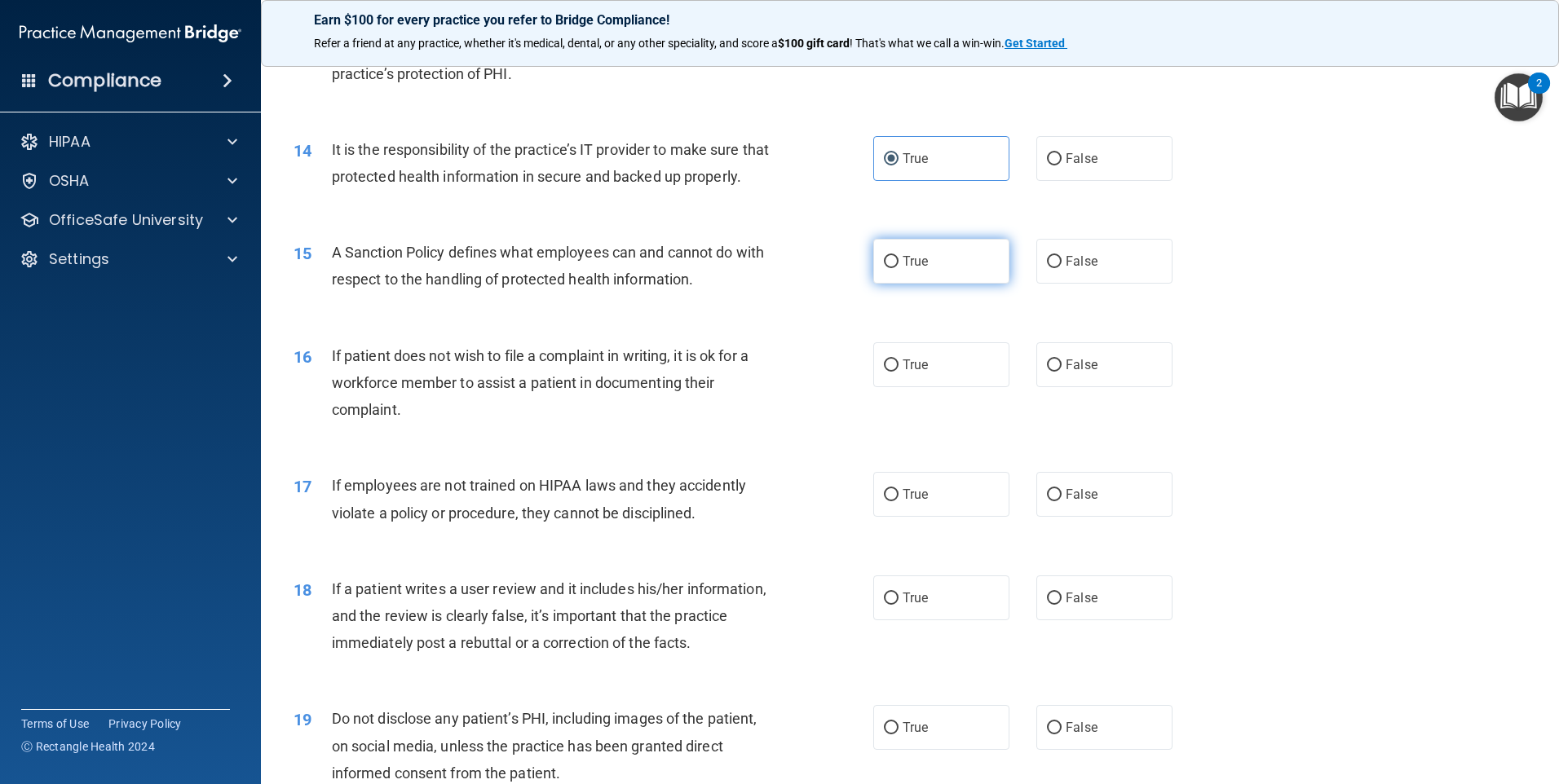
click at [912, 283] on label "True" at bounding box center [941, 260] width 136 height 45
click at [899, 268] on input "True" at bounding box center [891, 261] width 15 height 12
radio input "true"
click at [920, 373] on span "True" at bounding box center [915, 365] width 25 height 16
click at [899, 372] on input "True" at bounding box center [891, 366] width 15 height 12
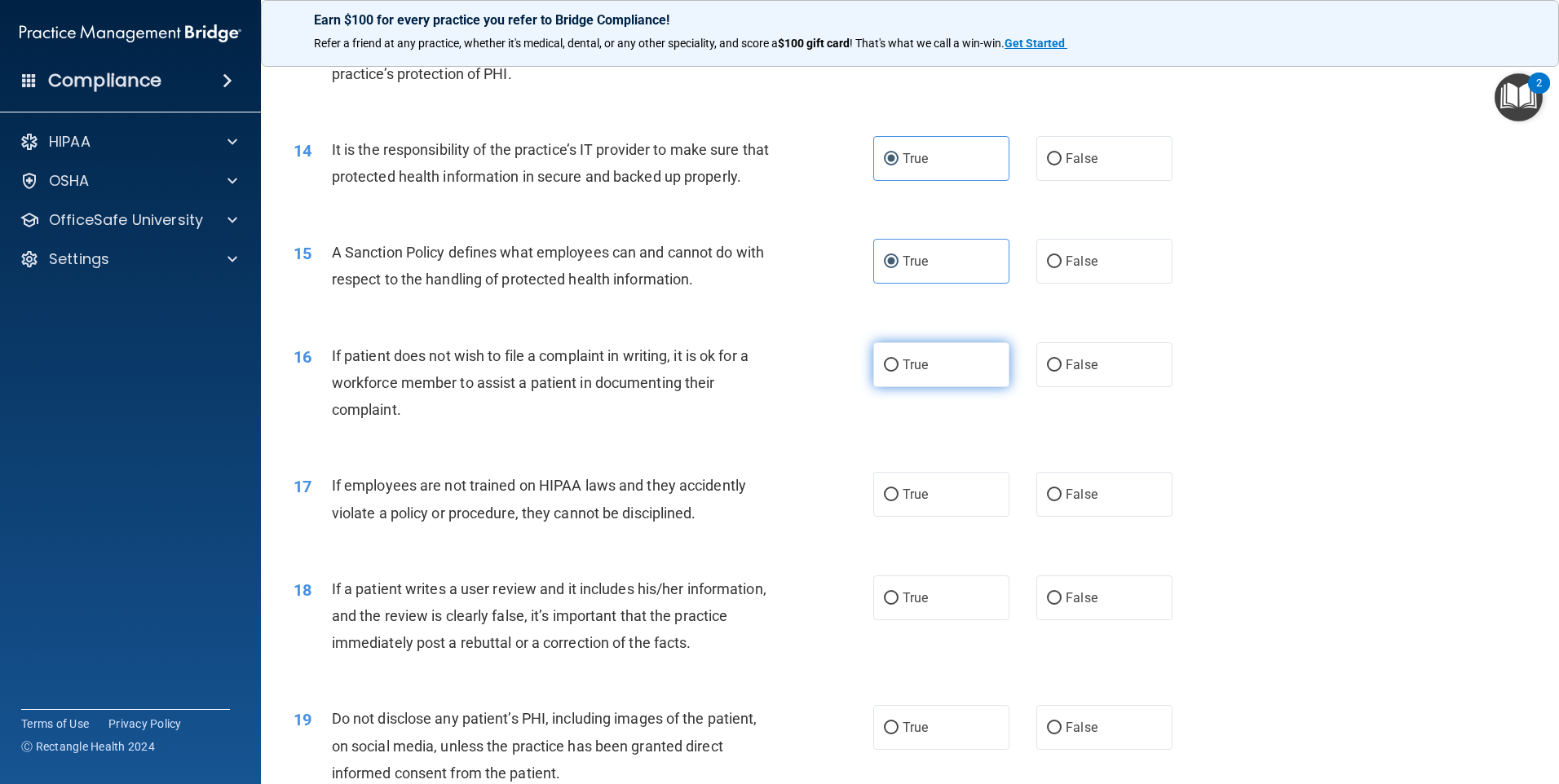
radio input "true"
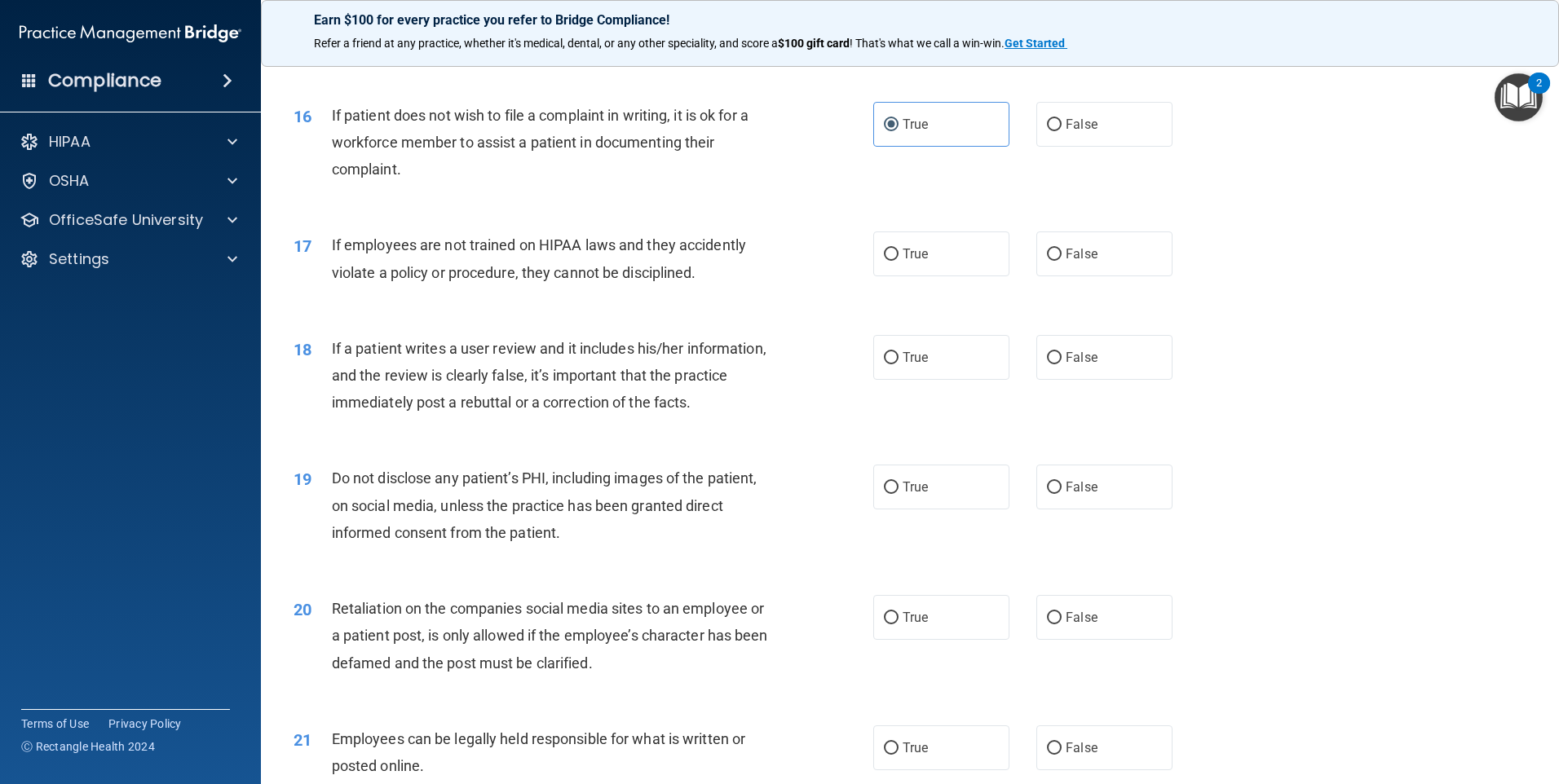
scroll to position [2037, 0]
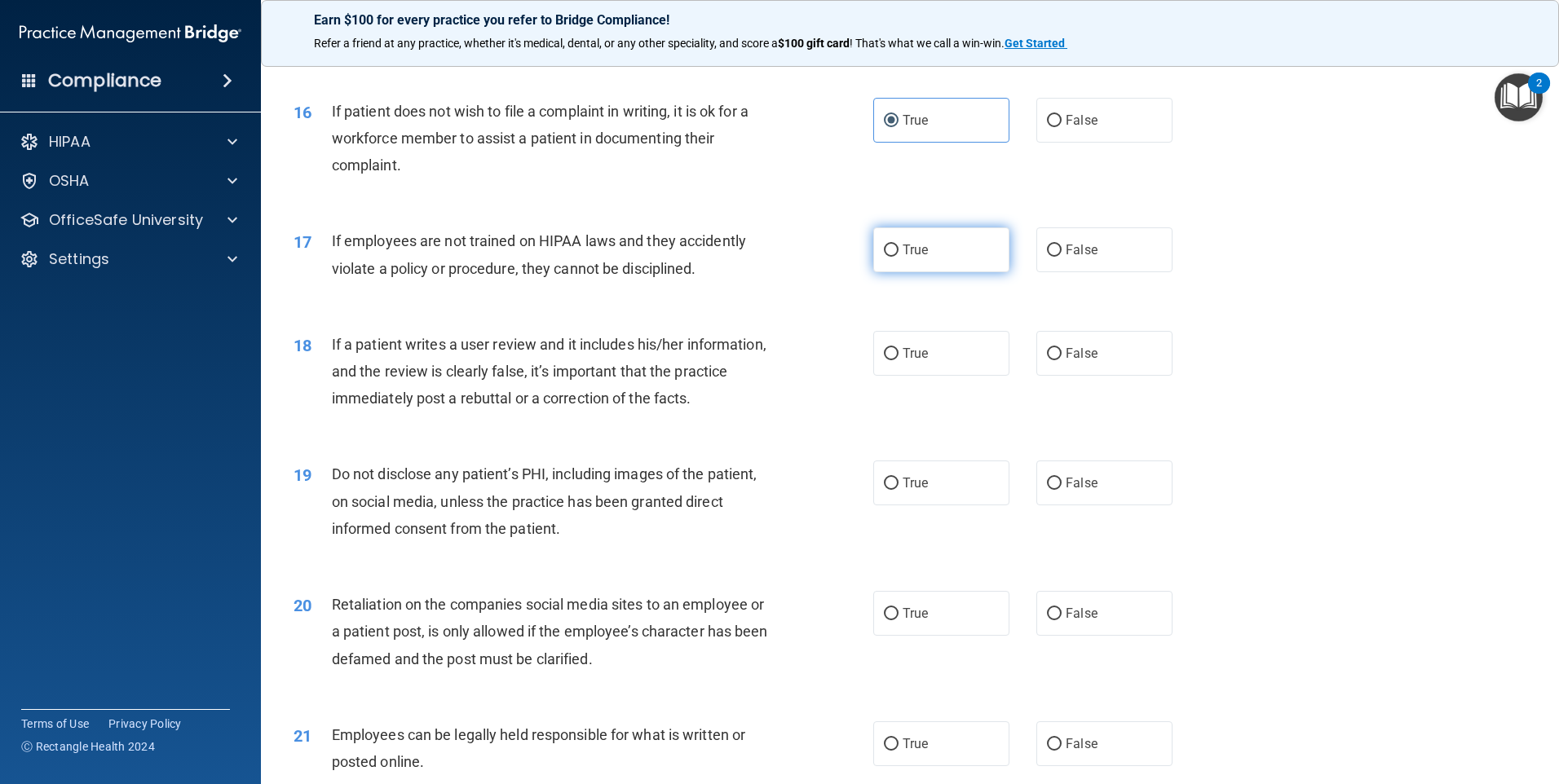
click at [919, 272] on label "True" at bounding box center [941, 249] width 136 height 45
click at [899, 256] on input "True" at bounding box center [891, 250] width 15 height 12
radio input "true"
click at [922, 361] on span "True" at bounding box center [915, 354] width 25 height 16
click at [899, 360] on input "True" at bounding box center [891, 354] width 15 height 12
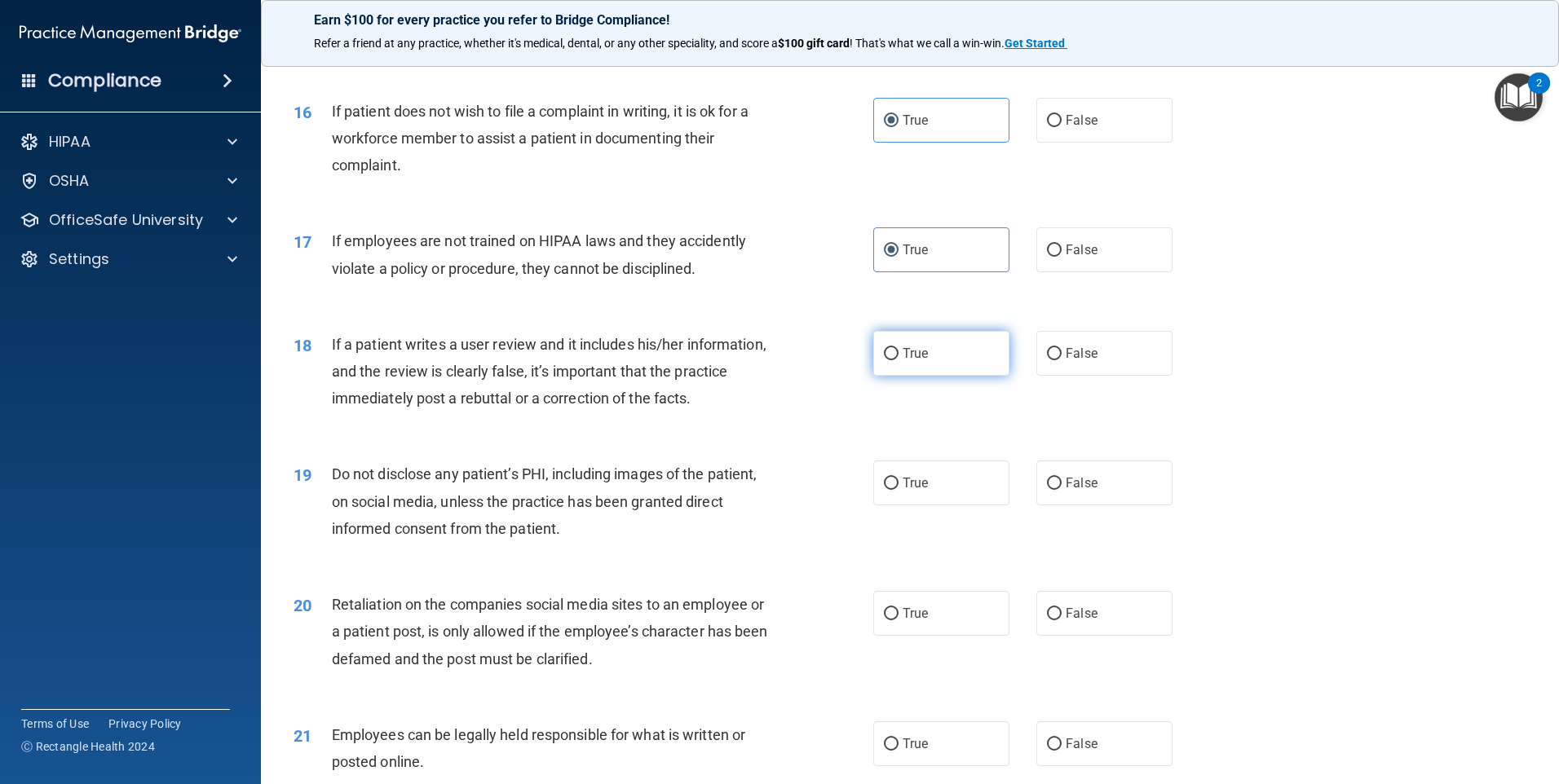
radio input "true"
click at [930, 505] on label "True" at bounding box center [941, 482] width 136 height 45
click at [899, 490] on input "True" at bounding box center [891, 484] width 15 height 12
radio input "true"
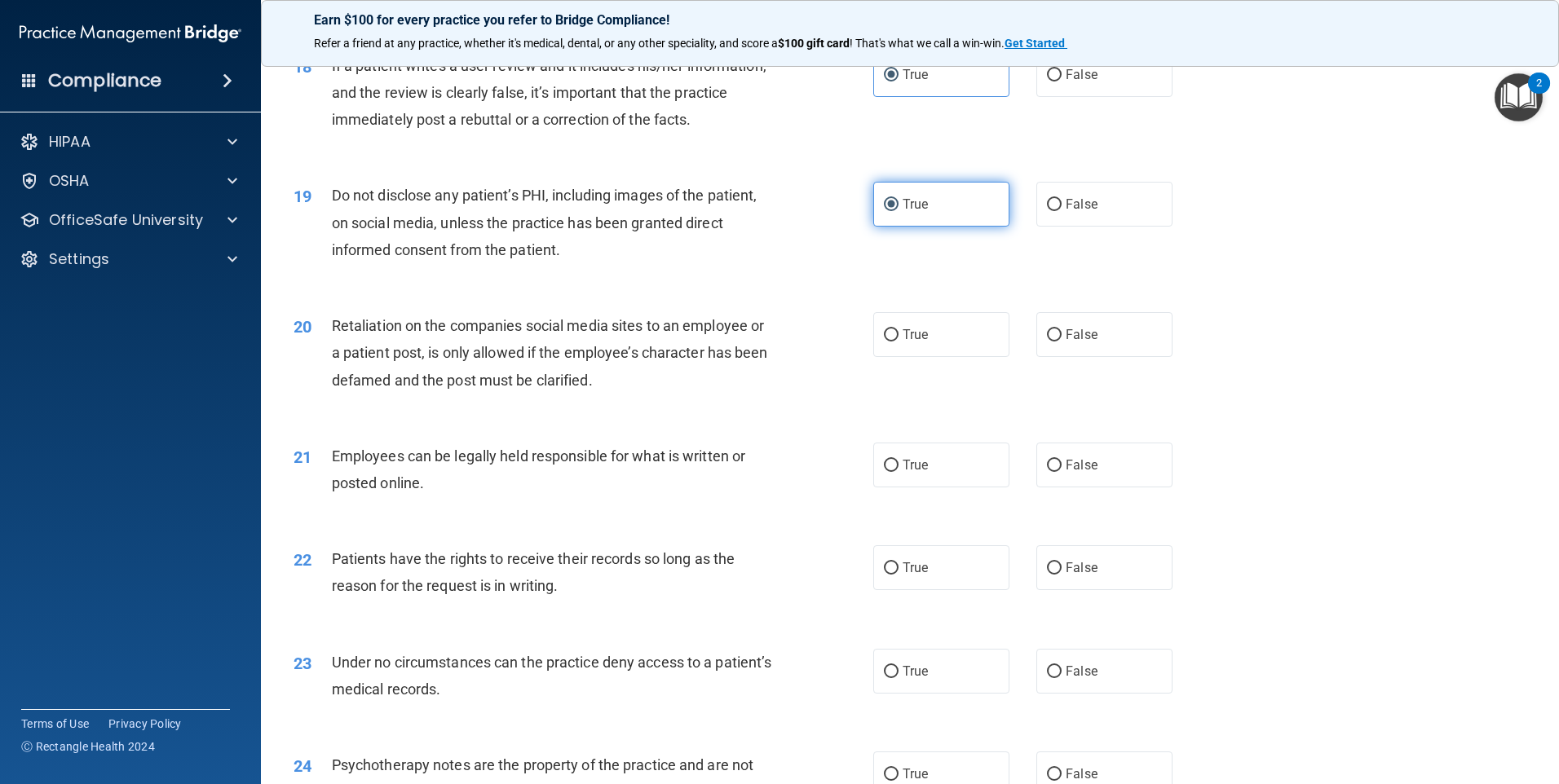
scroll to position [2363, 0]
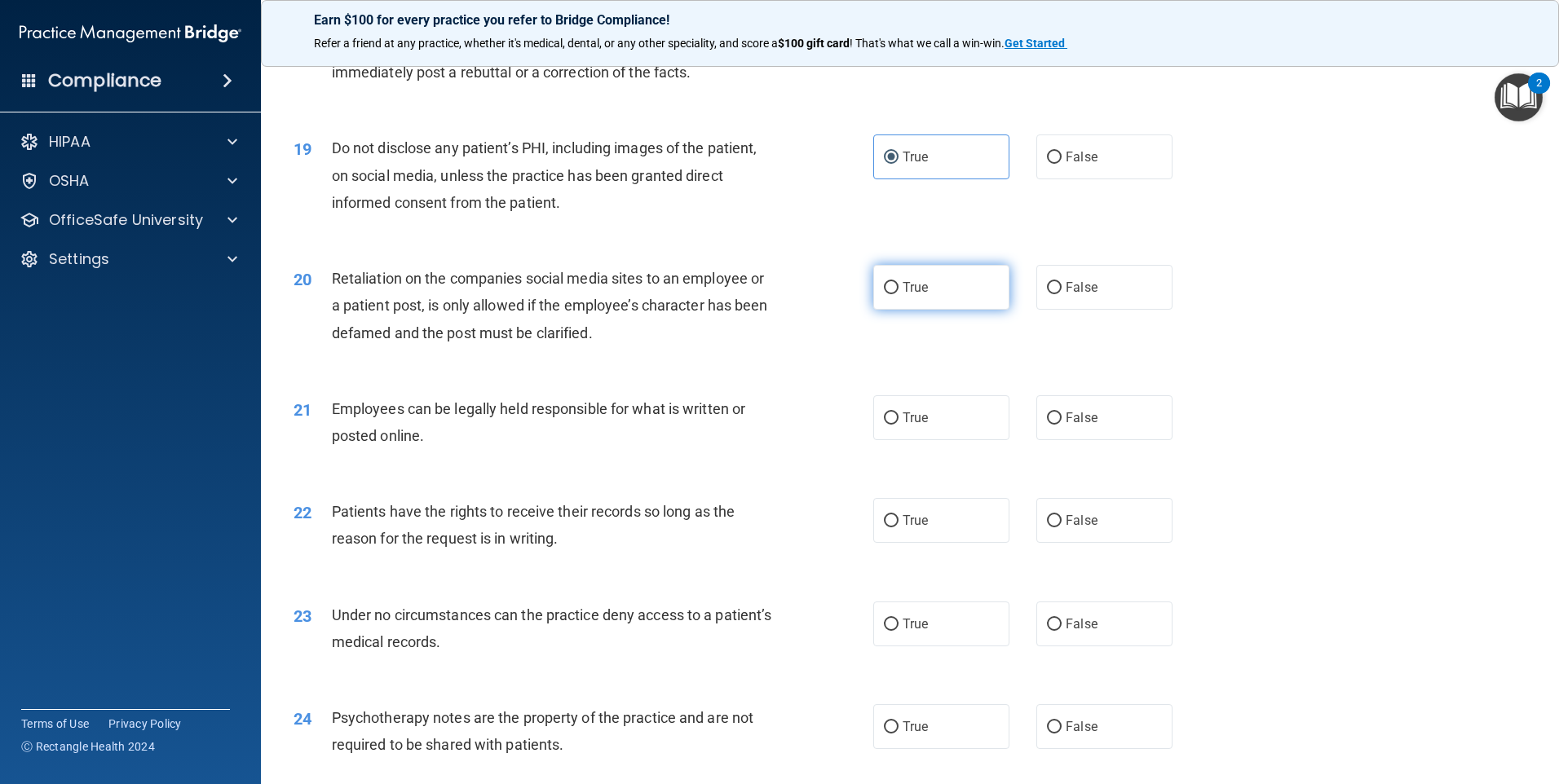
click at [936, 310] on label "True" at bounding box center [941, 286] width 136 height 45
click at [899, 294] on input "True" at bounding box center [891, 288] width 15 height 12
radio input "true"
click at [959, 440] on label "True" at bounding box center [941, 417] width 136 height 45
click at [899, 424] on input "True" at bounding box center [891, 418] width 15 height 12
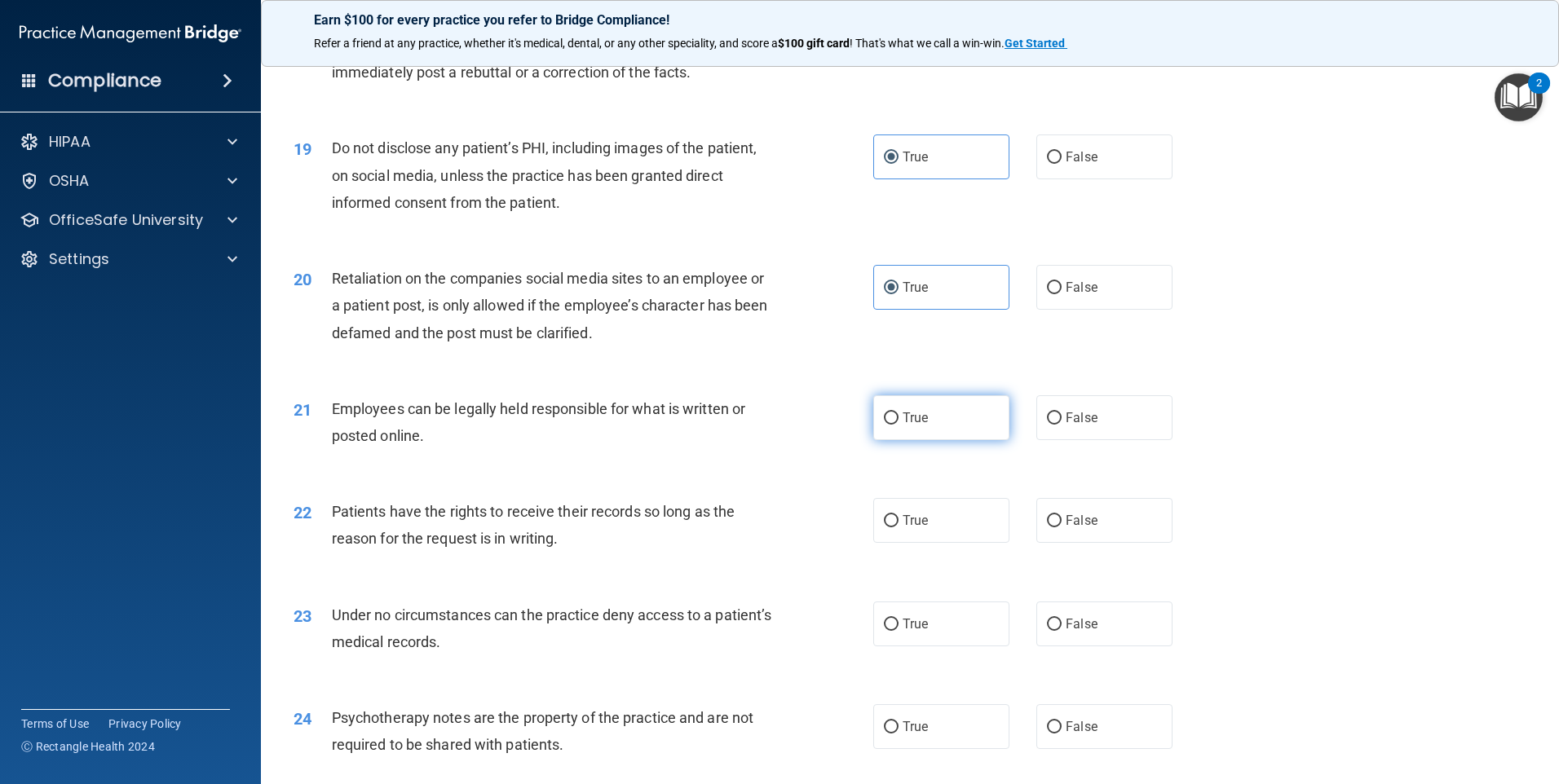
radio input "true"
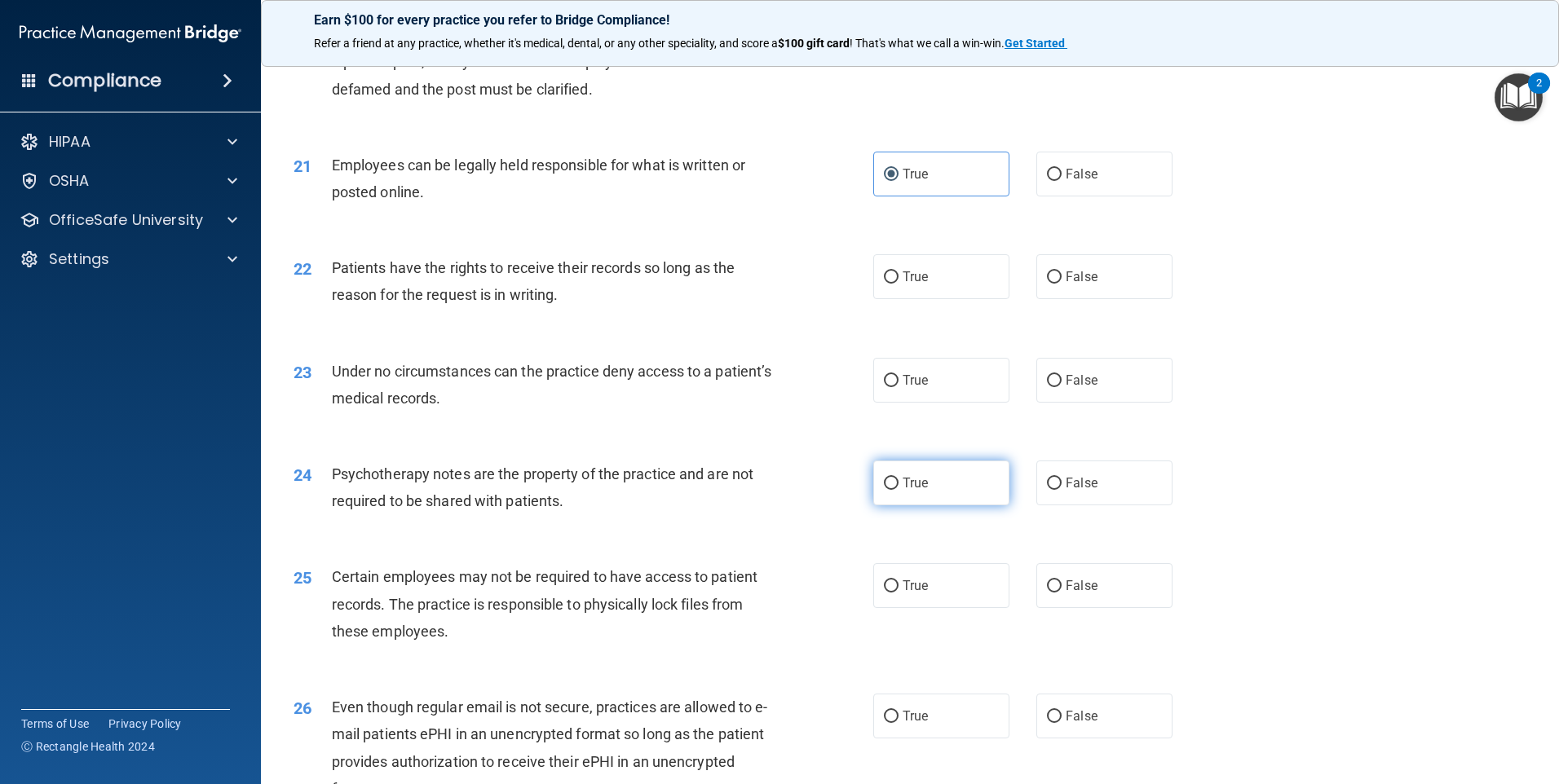
scroll to position [2607, 0]
click at [926, 298] on label "True" at bounding box center [941, 275] width 136 height 45
click at [899, 283] on input "True" at bounding box center [891, 276] width 15 height 12
radio input "true"
click at [938, 401] on label "True" at bounding box center [941, 379] width 136 height 45
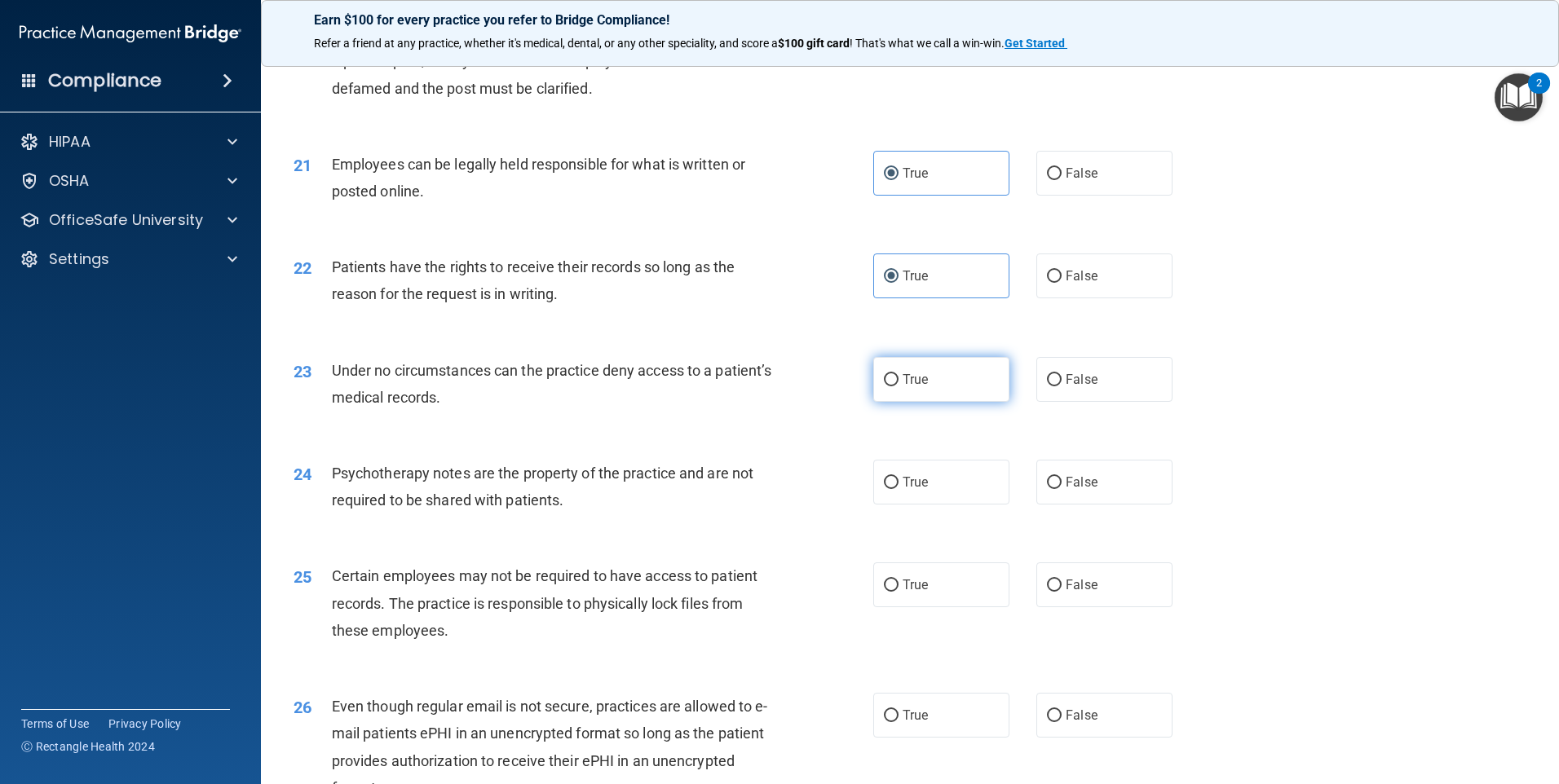
click at [899, 387] on input "True" at bounding box center [891, 380] width 15 height 12
radio input "true"
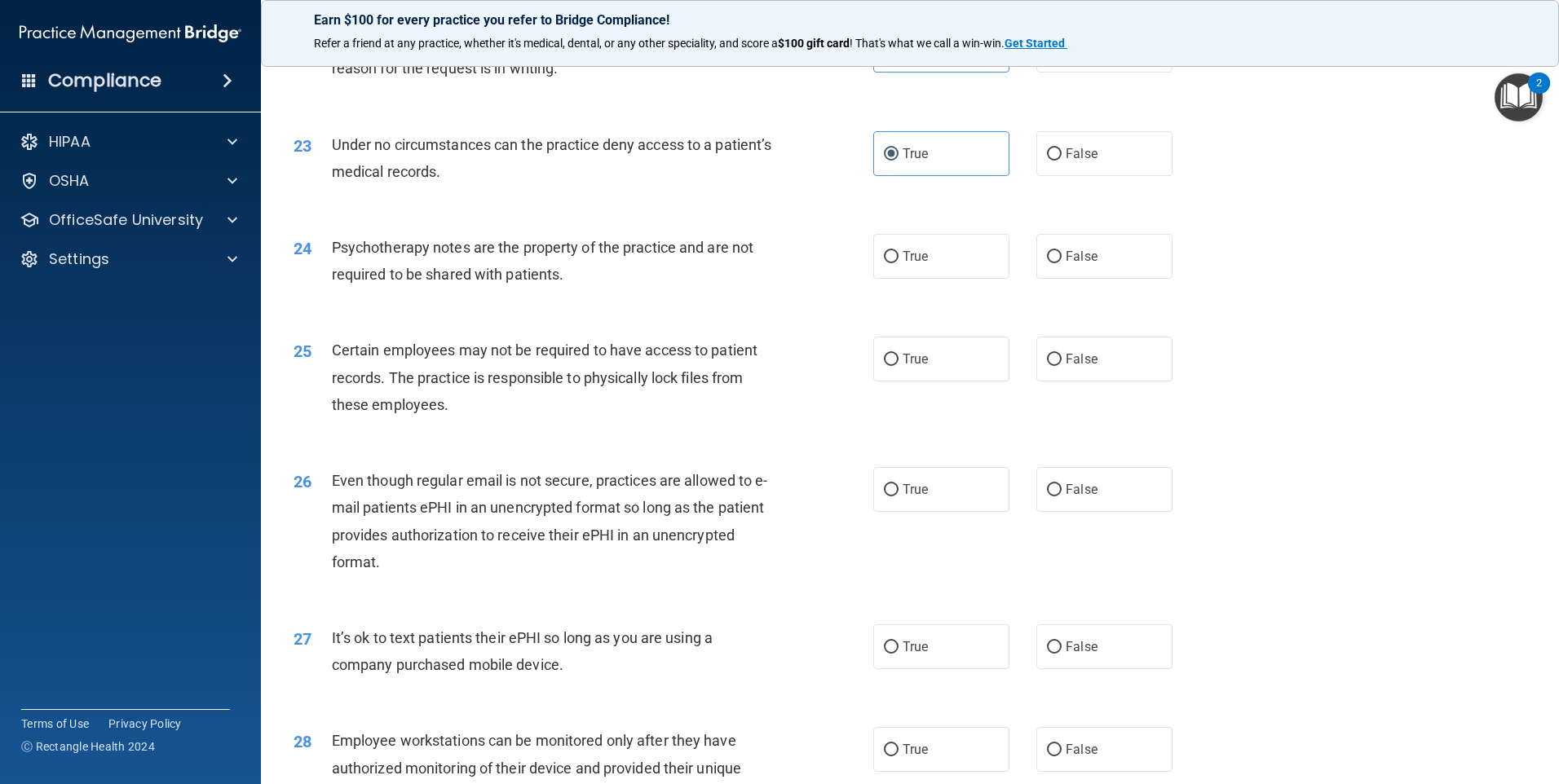
scroll to position [2852, 0]
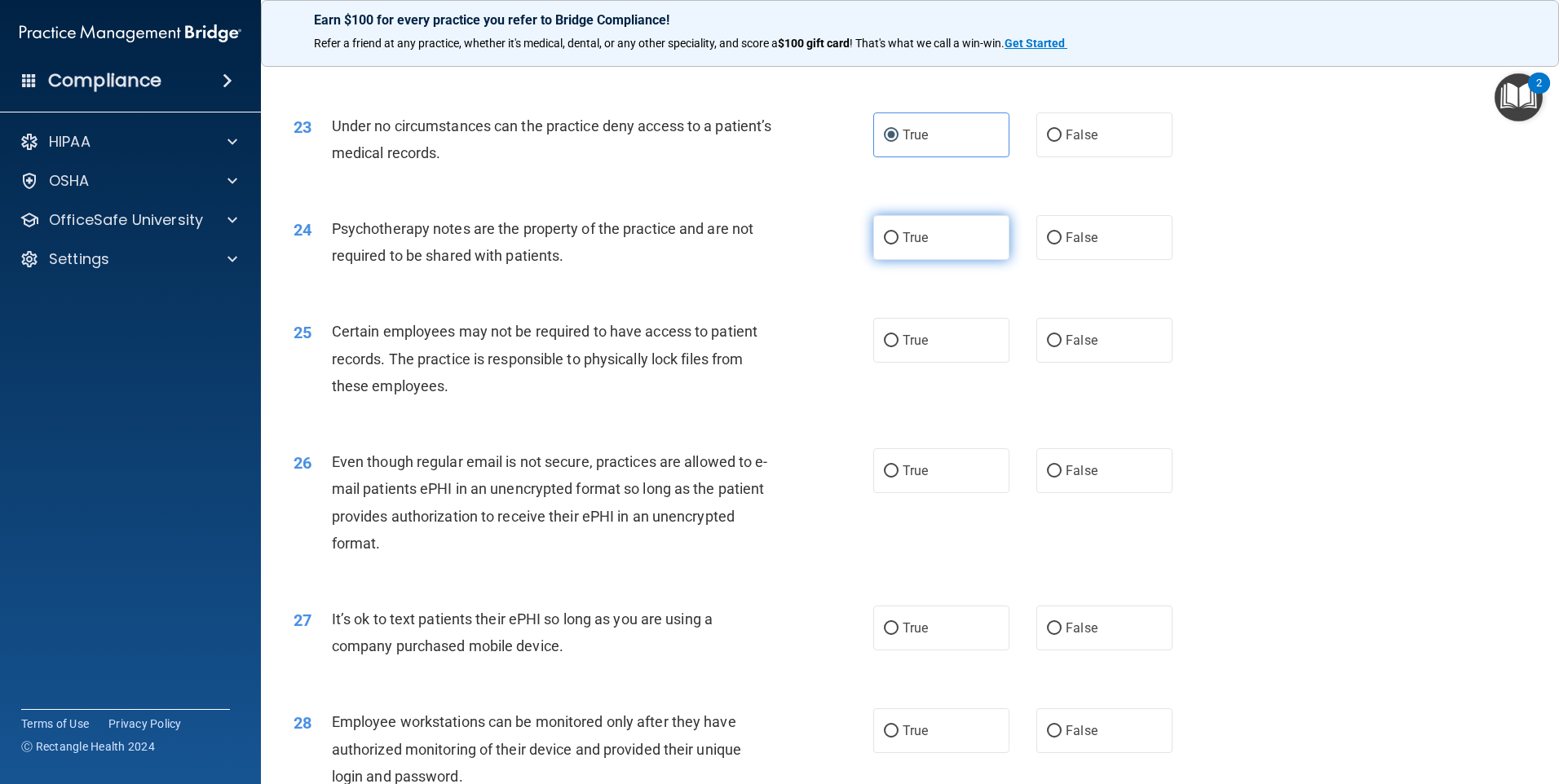
click at [935, 260] on label "True" at bounding box center [941, 236] width 136 height 45
click at [899, 244] on input "True" at bounding box center [891, 238] width 15 height 12
radio input "true"
click at [938, 363] on label "True" at bounding box center [941, 340] width 136 height 45
click at [899, 347] on input "True" at bounding box center [891, 341] width 15 height 12
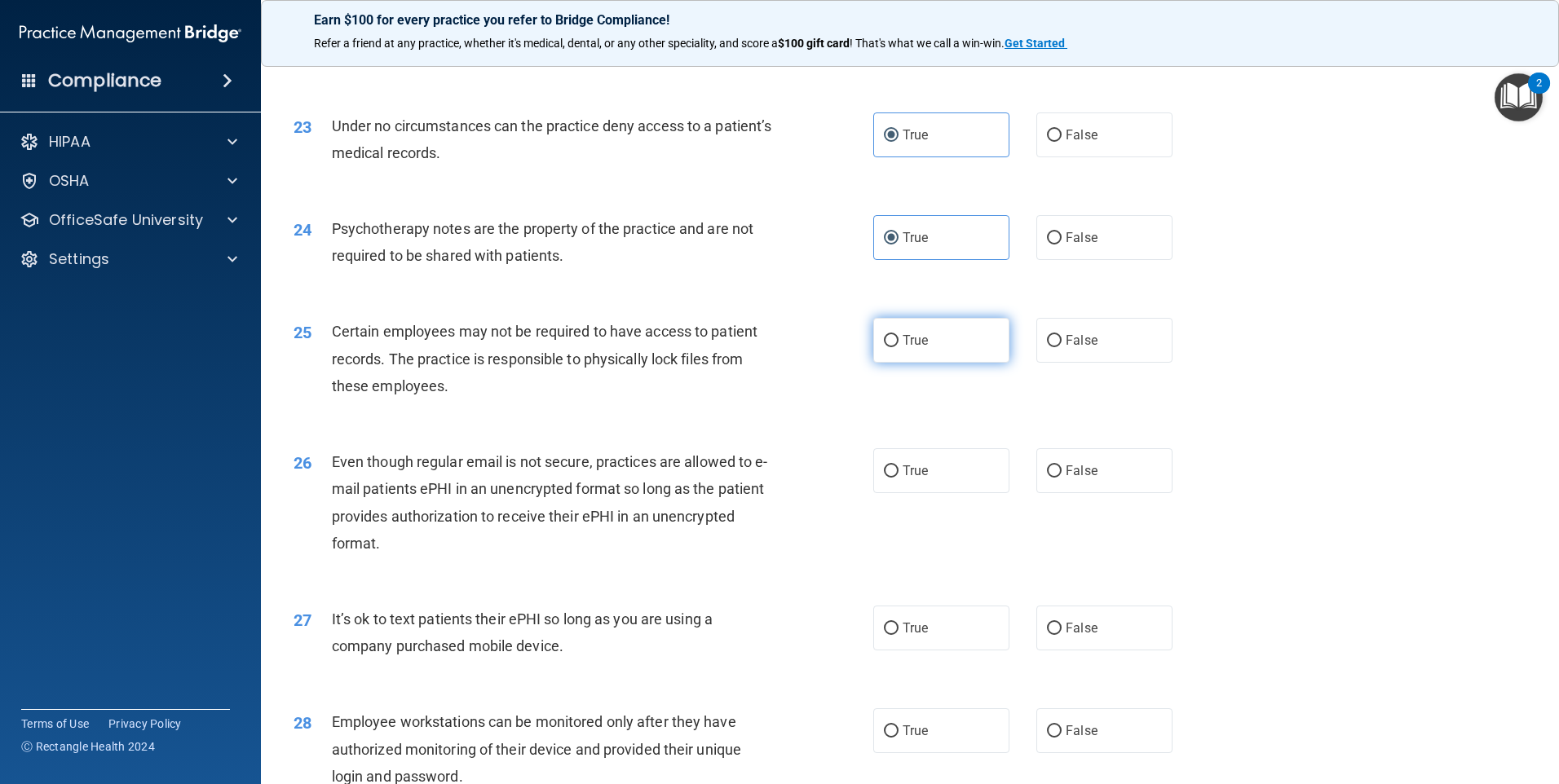
radio input "true"
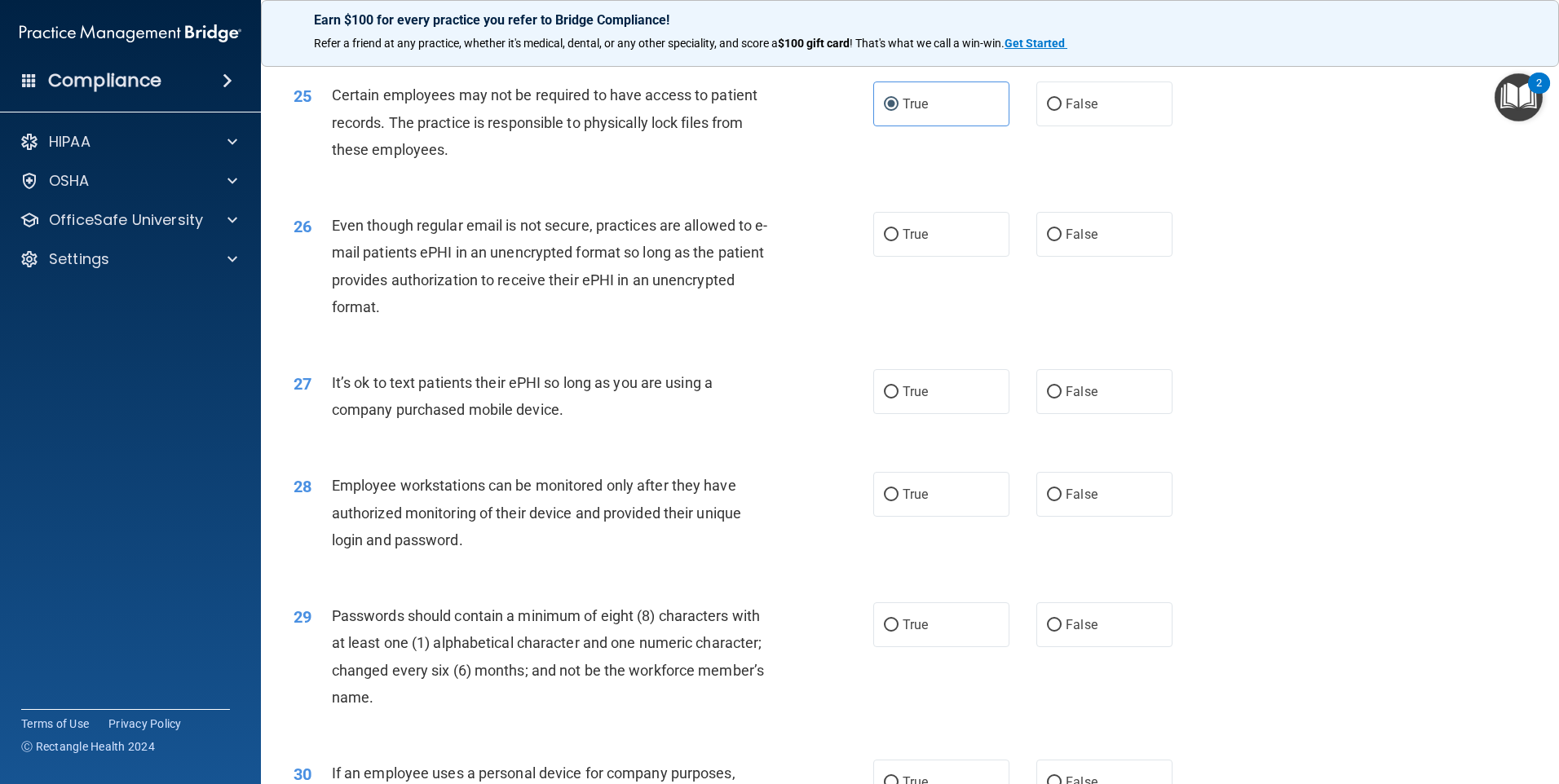
scroll to position [3096, 0]
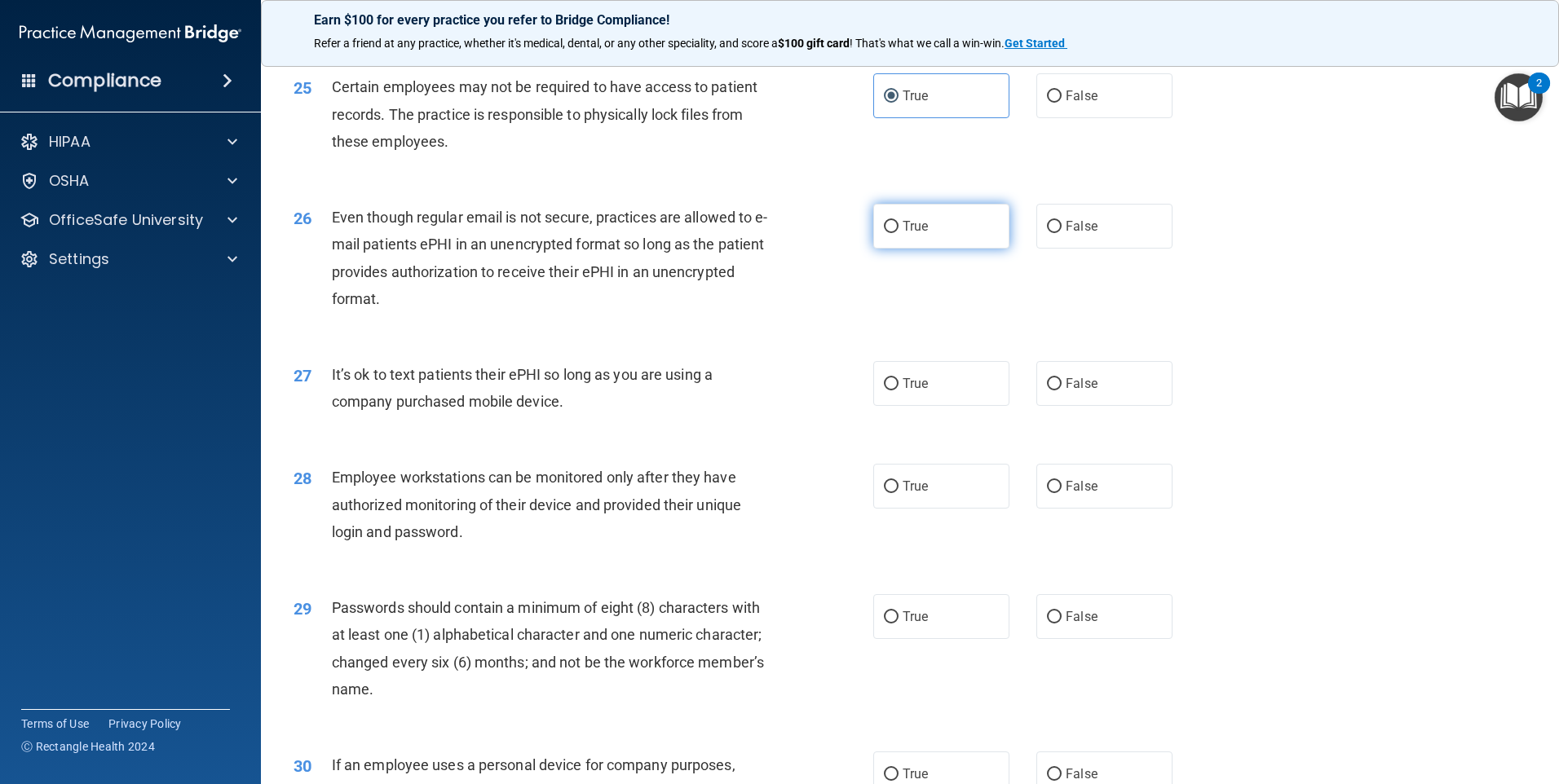
click at [932, 248] on label "True" at bounding box center [941, 226] width 136 height 45
click at [899, 234] on input "True" at bounding box center [891, 227] width 15 height 12
radio input "true"
click at [932, 405] on label "True" at bounding box center [941, 383] width 136 height 45
click at [899, 391] on input "True" at bounding box center [891, 384] width 15 height 12
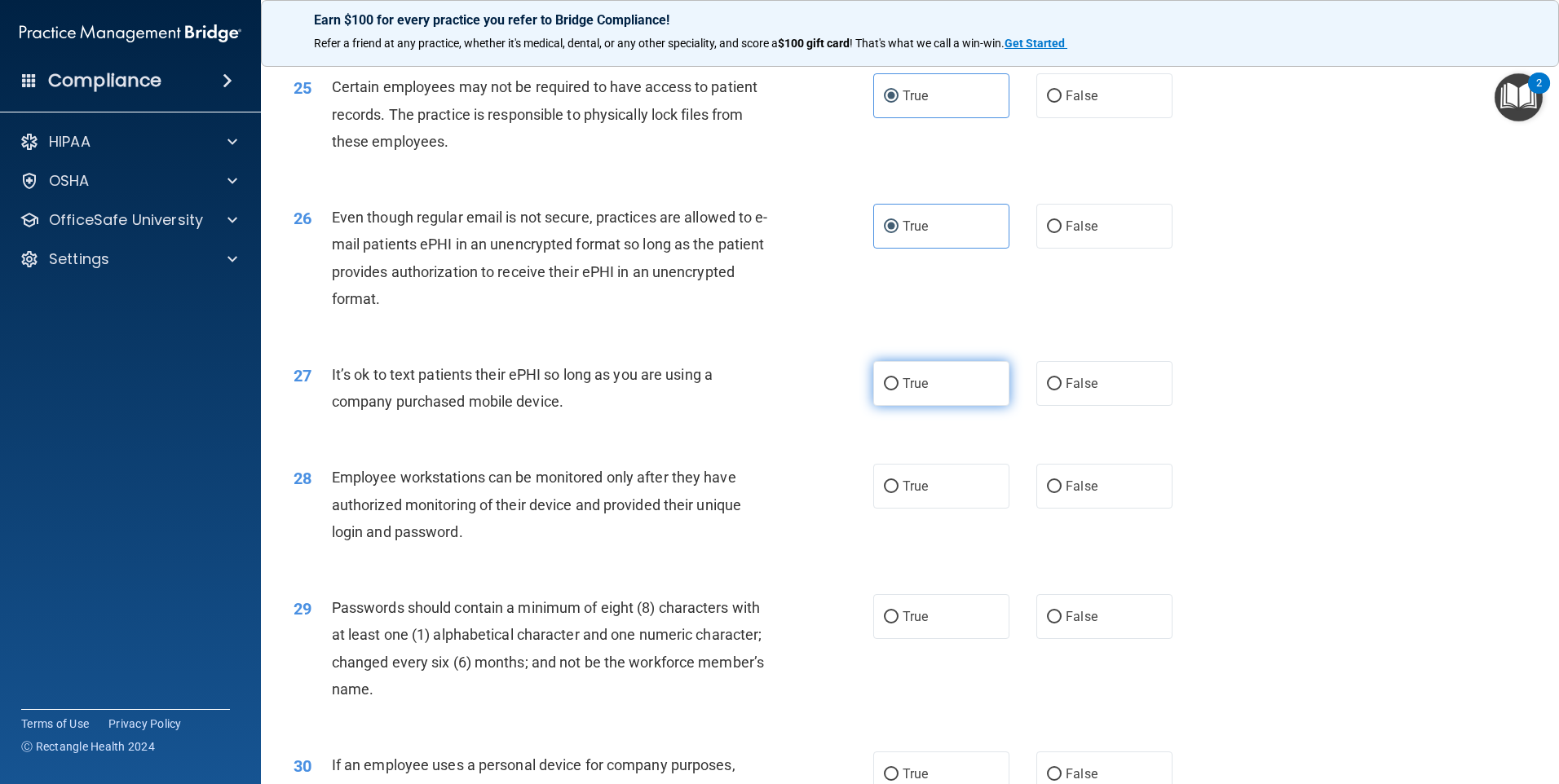
radio input "true"
click at [923, 509] on label "True" at bounding box center [941, 486] width 136 height 45
click at [899, 493] on input "True" at bounding box center [891, 487] width 15 height 12
radio input "true"
click at [933, 673] on div "29 Passwords should contain a minimum of eight (8) characters with at least one…" at bounding box center [910, 652] width 1257 height 157
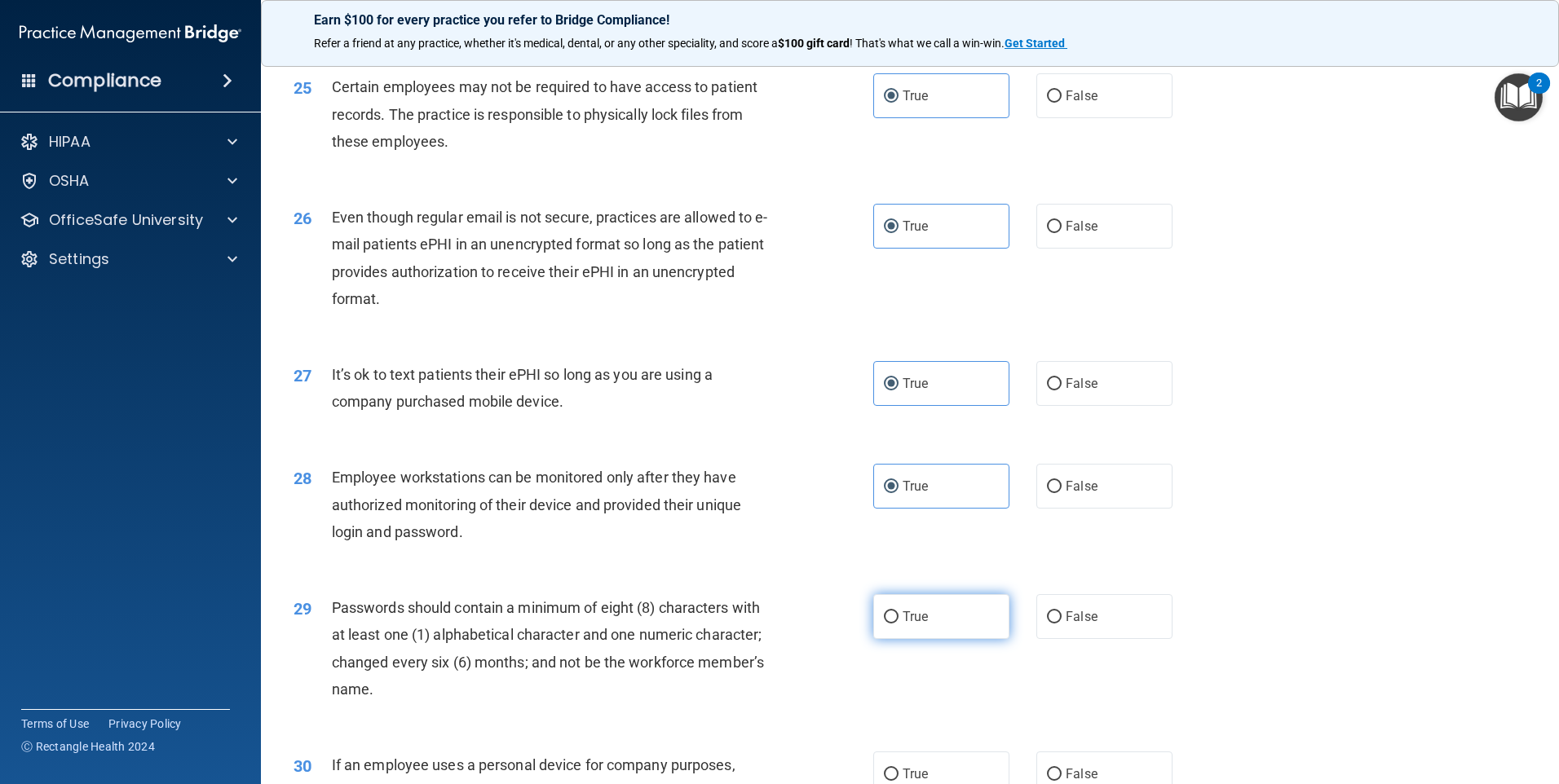
click at [936, 639] on label "True" at bounding box center [941, 616] width 136 height 45
click at [899, 623] on input "True" at bounding box center [891, 617] width 15 height 12
radio input "true"
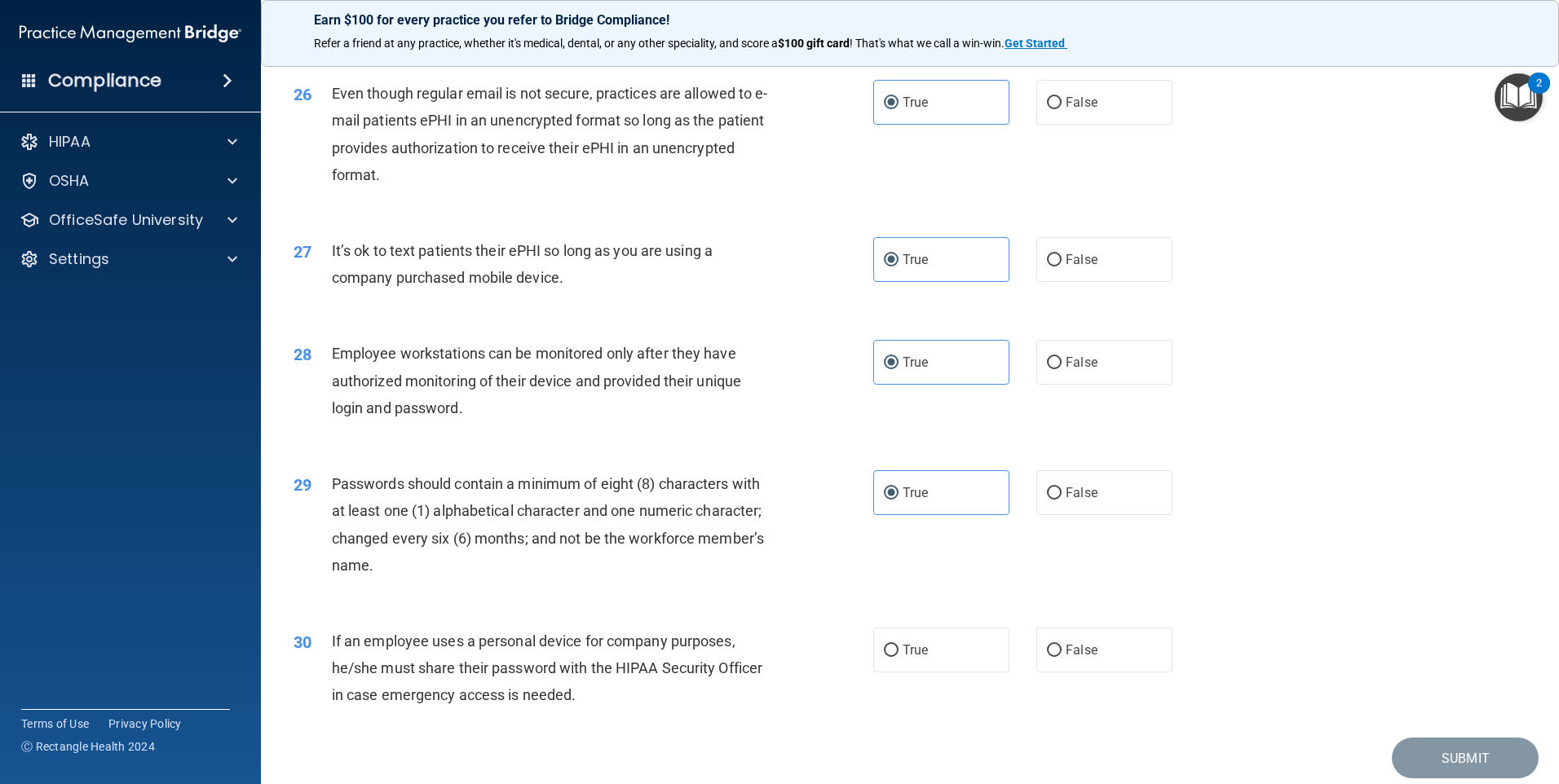
scroll to position [3306, 0]
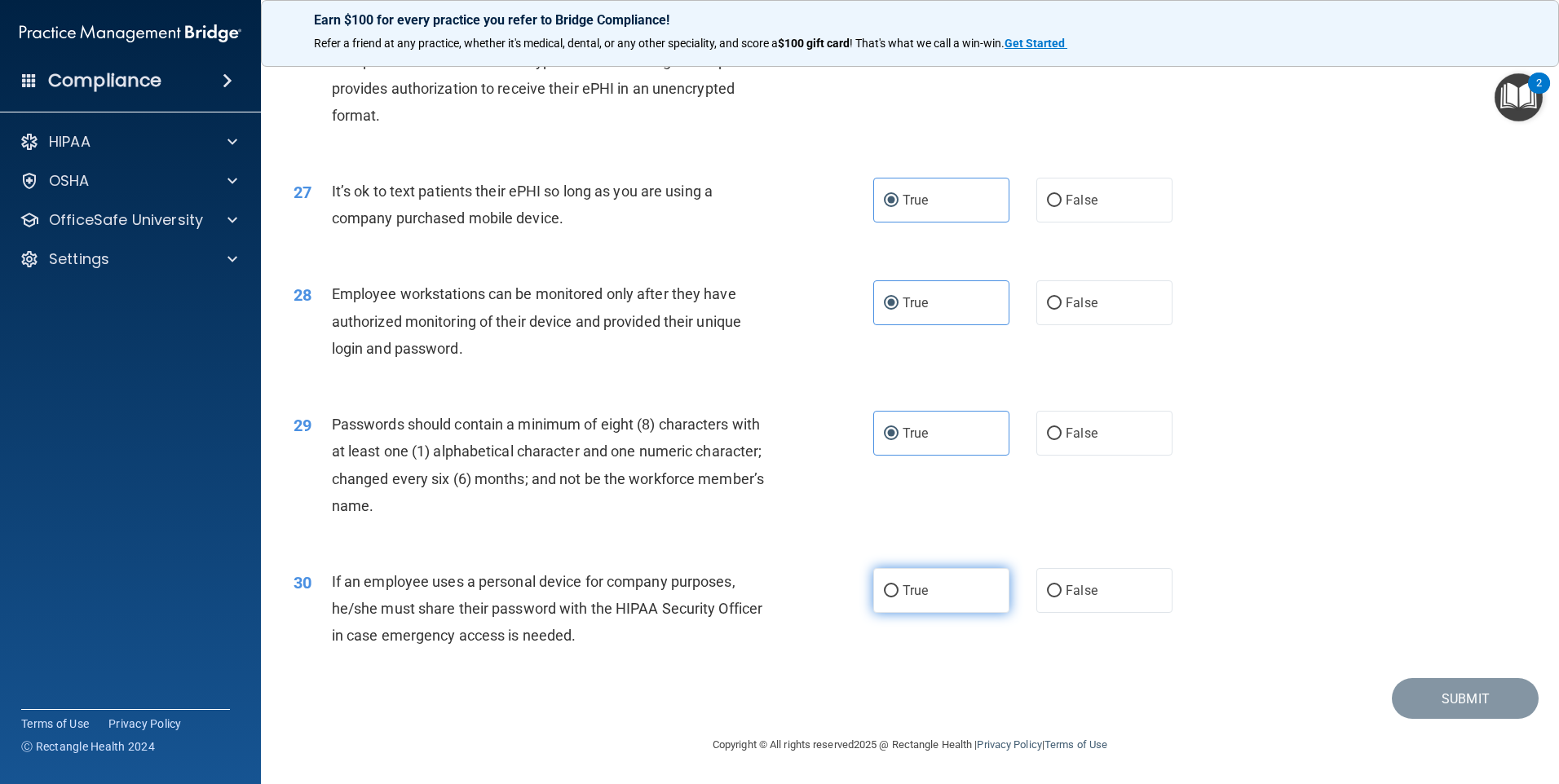
click at [949, 610] on label "True" at bounding box center [941, 590] width 136 height 45
click at [899, 597] on input "True" at bounding box center [891, 591] width 15 height 12
radio input "true"
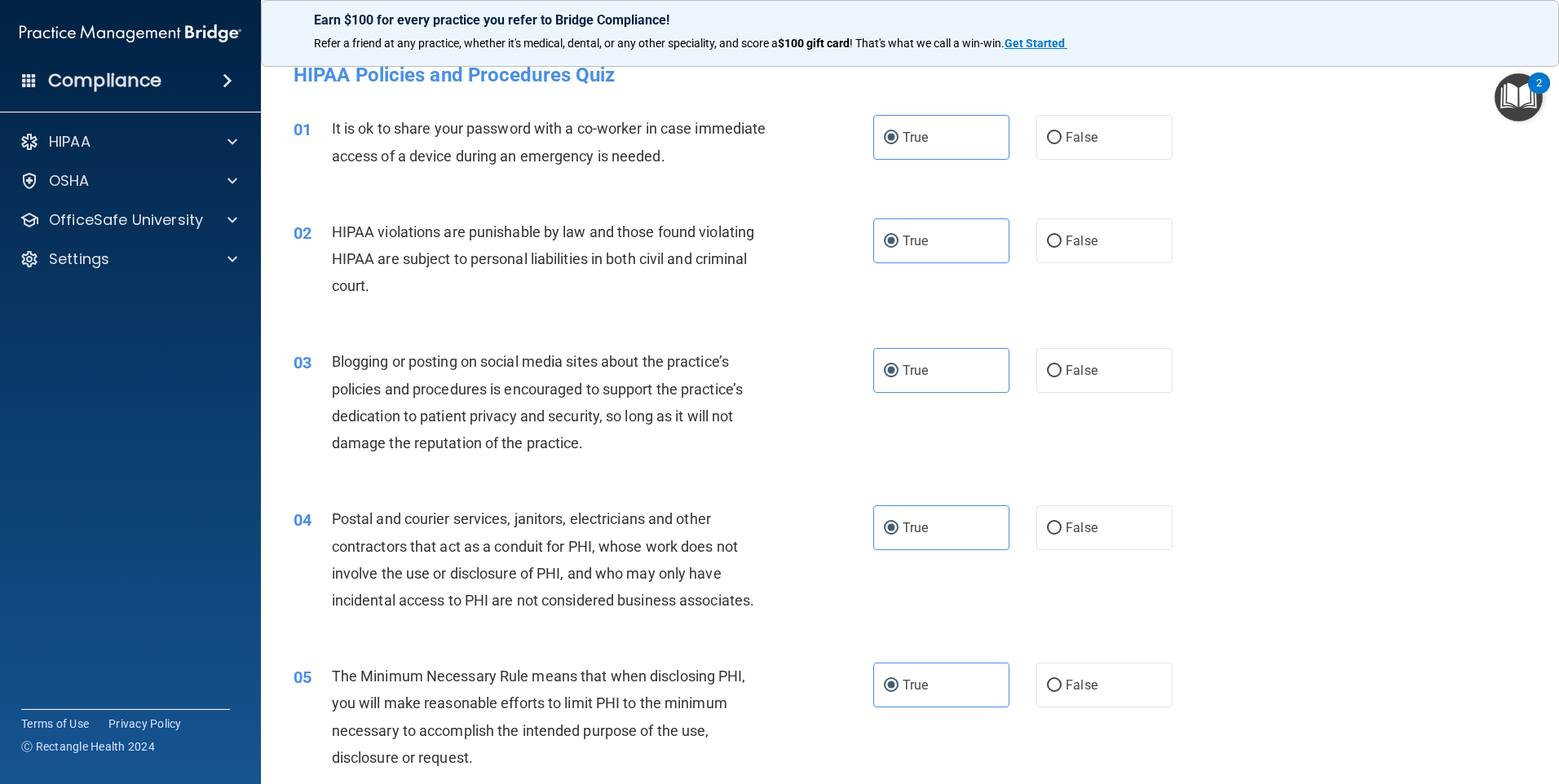
scroll to position [0, 0]
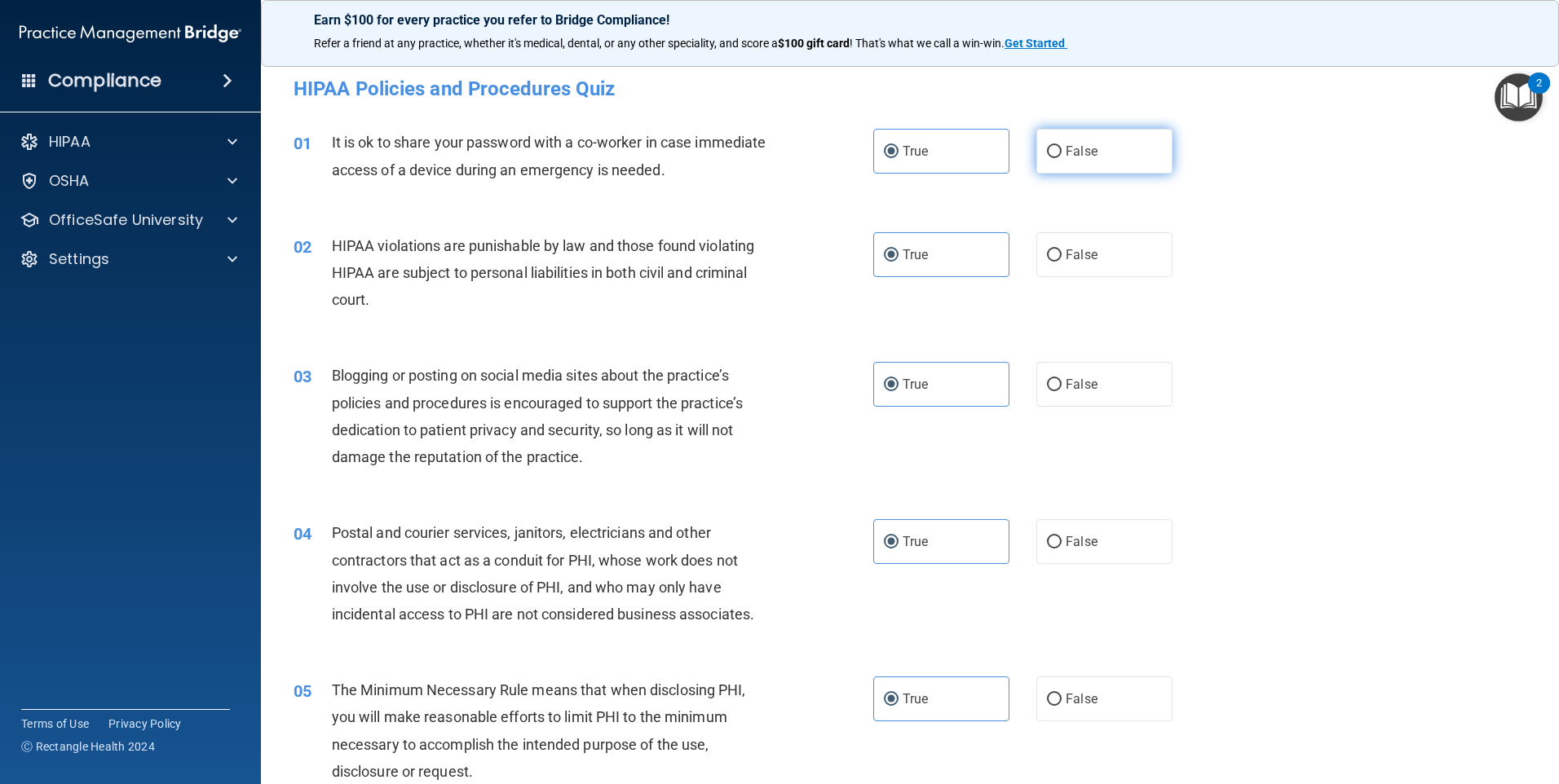
click at [1096, 146] on label "False" at bounding box center [1104, 151] width 136 height 45
click at [1062, 146] on input "False" at bounding box center [1054, 152] width 15 height 12
radio input "true"
radio input "false"
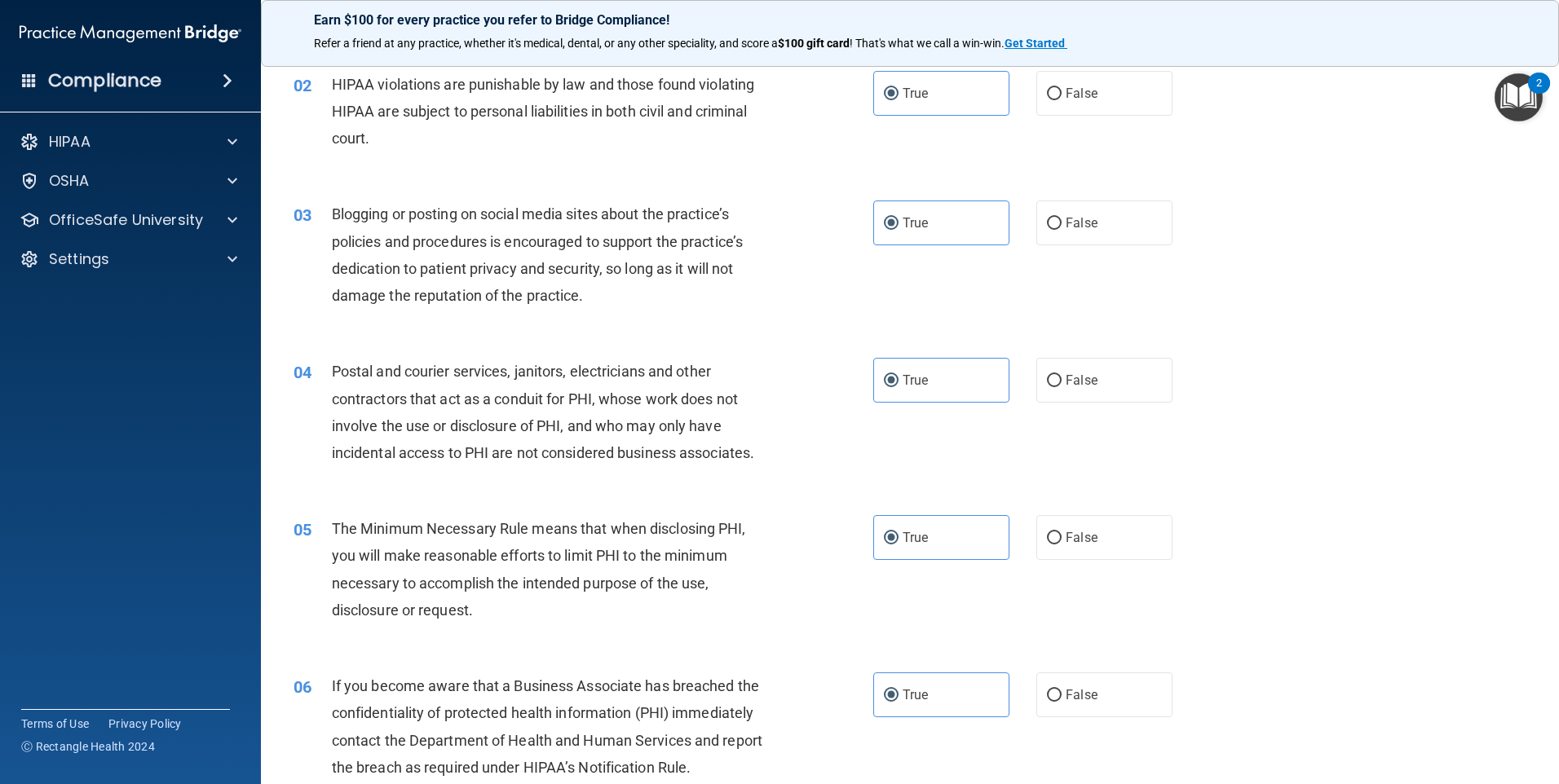
scroll to position [163, 0]
click at [1078, 242] on label "False" at bounding box center [1104, 221] width 136 height 45
click at [1062, 229] on input "False" at bounding box center [1054, 222] width 15 height 12
radio input "true"
radio input "false"
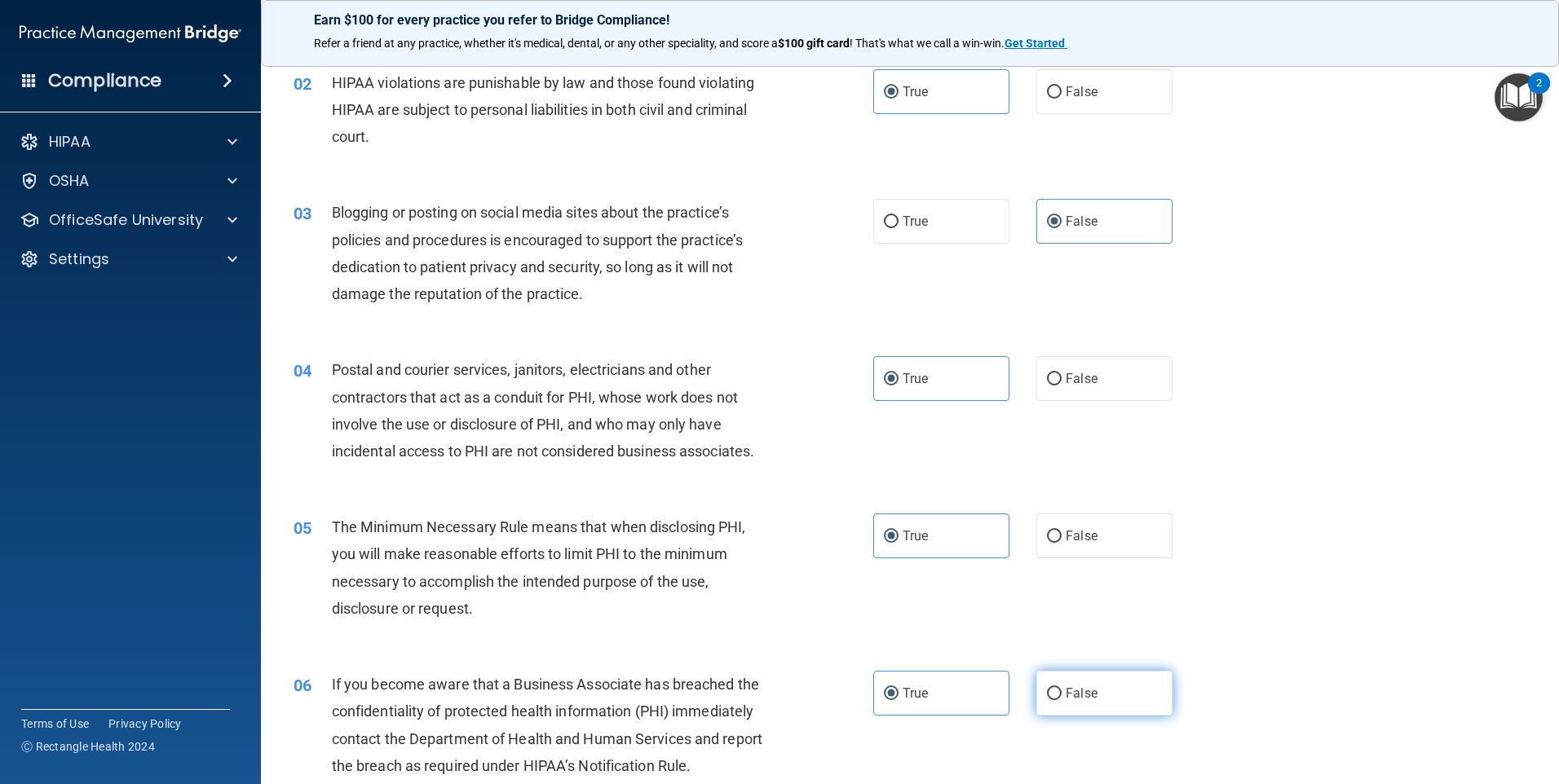
click at [1075, 694] on span "False" at bounding box center [1082, 694] width 32 height 16
click at [1062, 694] on input "False" at bounding box center [1054, 694] width 15 height 12
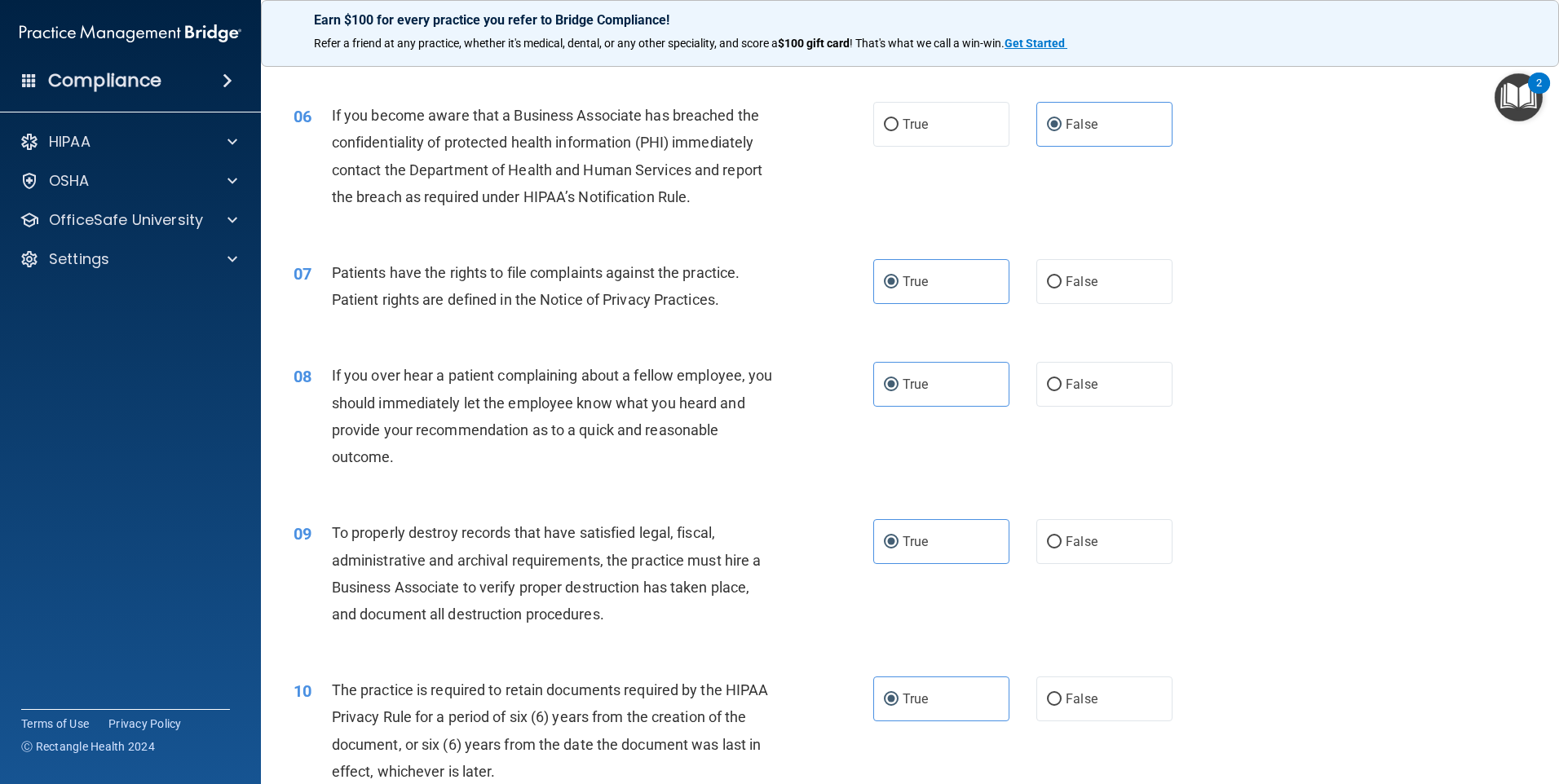
scroll to position [733, 0]
click at [1113, 383] on label "False" at bounding box center [1104, 382] width 136 height 45
click at [1062, 383] on input "False" at bounding box center [1054, 384] width 15 height 12
click at [1100, 547] on label "False" at bounding box center [1104, 540] width 136 height 45
click at [1062, 547] on input "False" at bounding box center [1054, 541] width 15 height 12
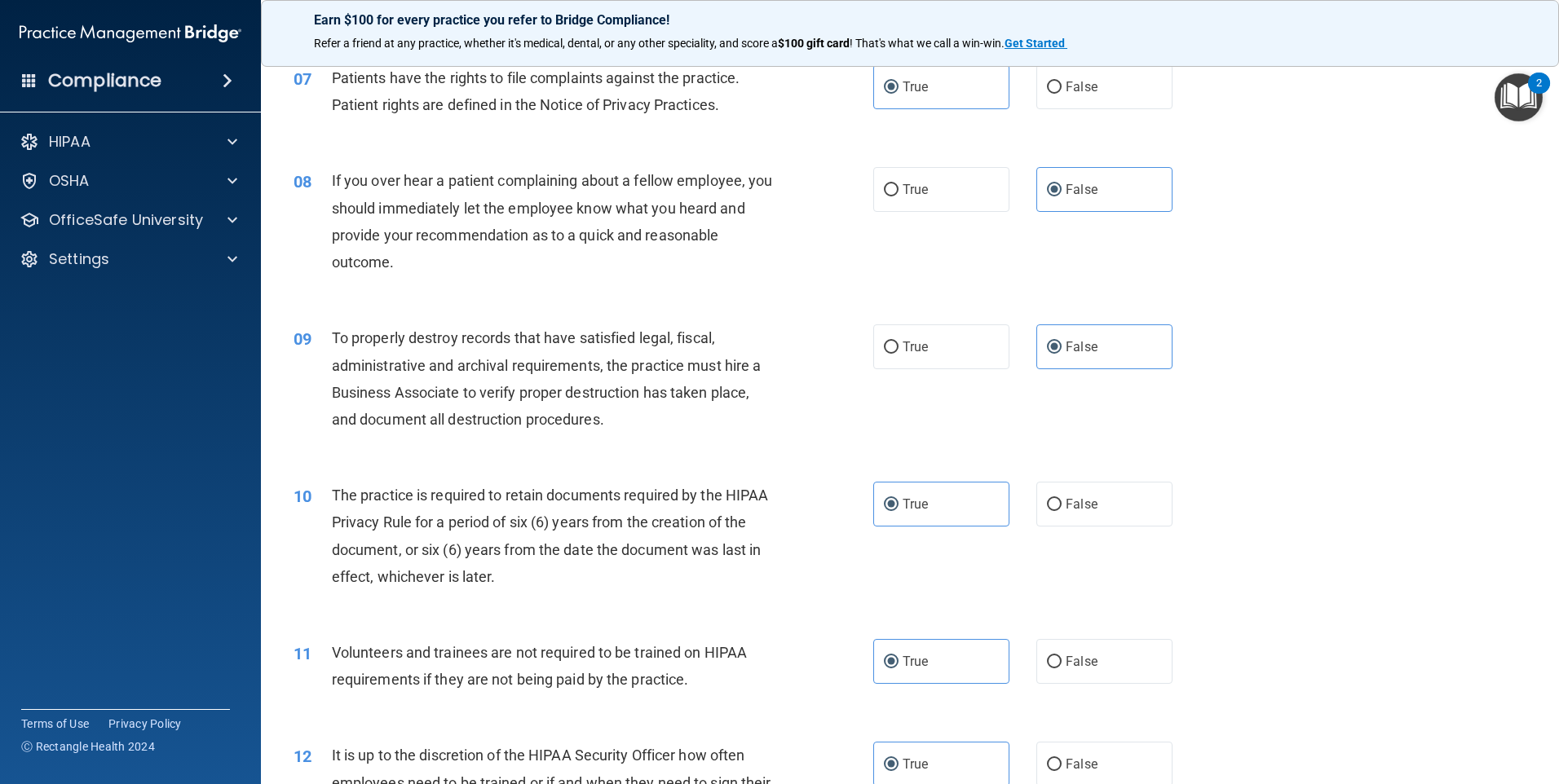
scroll to position [978, 0]
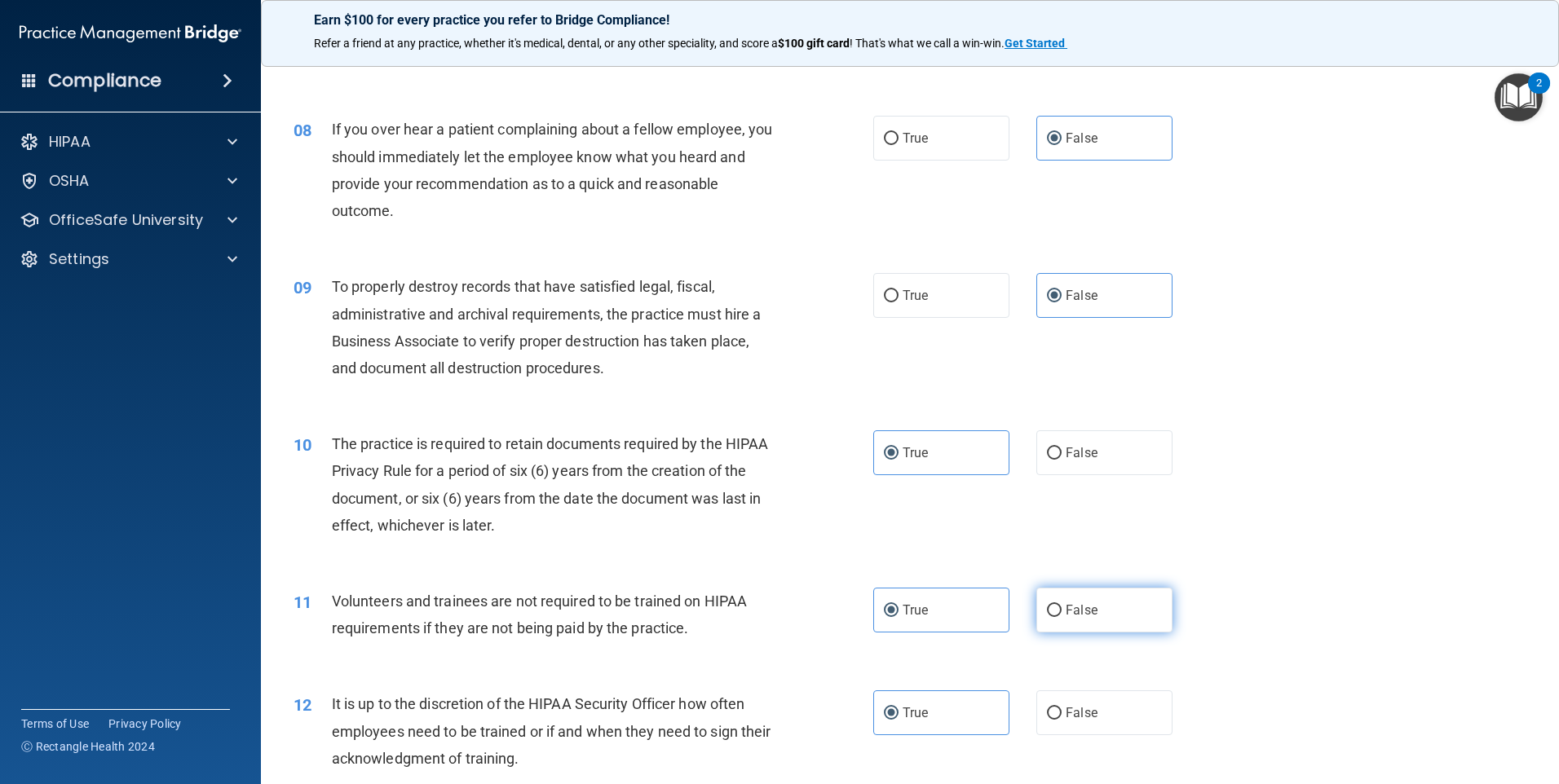
click at [1103, 603] on label "False" at bounding box center [1104, 609] width 136 height 45
click at [1062, 604] on input "False" at bounding box center [1054, 610] width 15 height 12
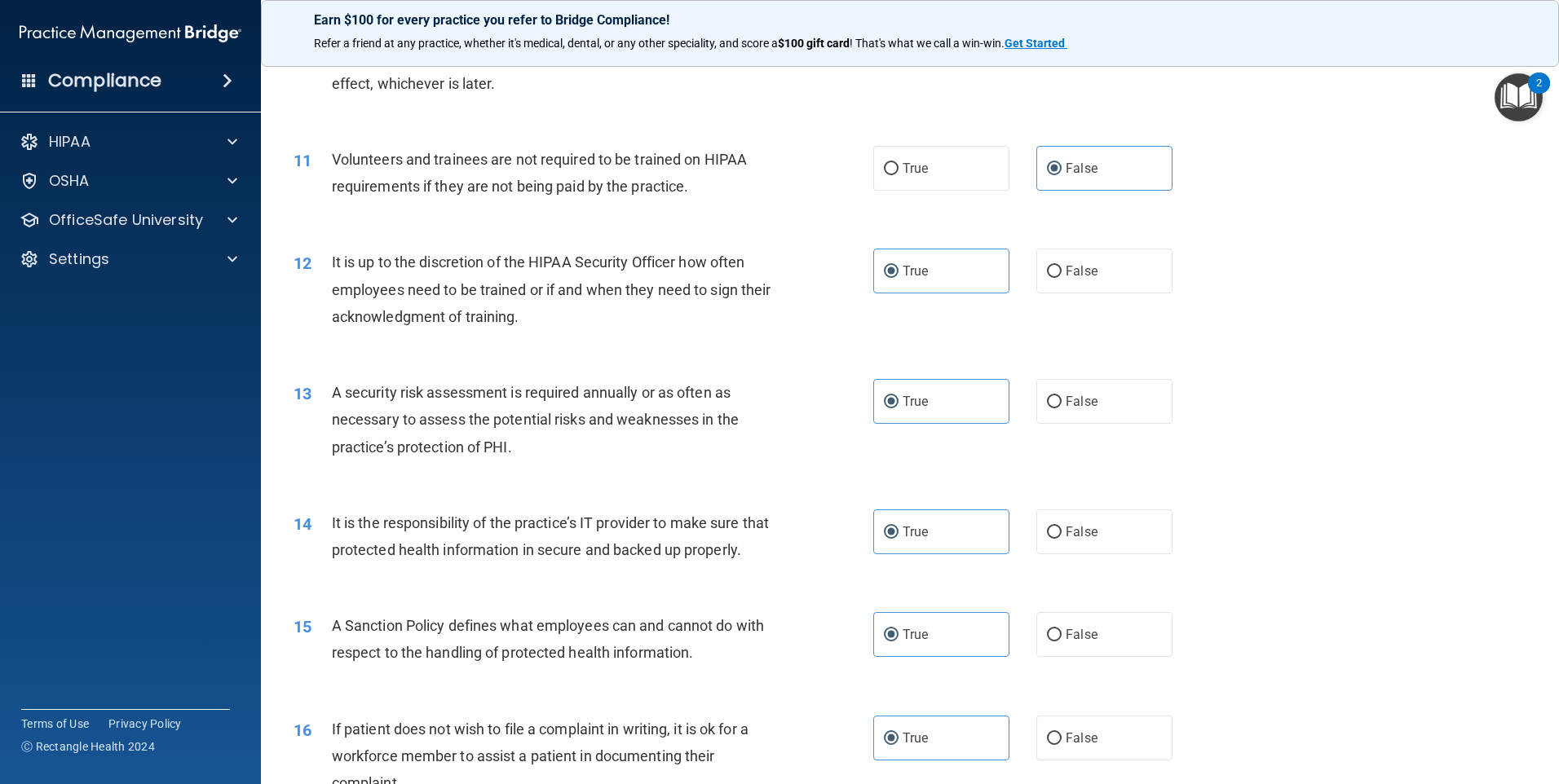
scroll to position [1467, 0]
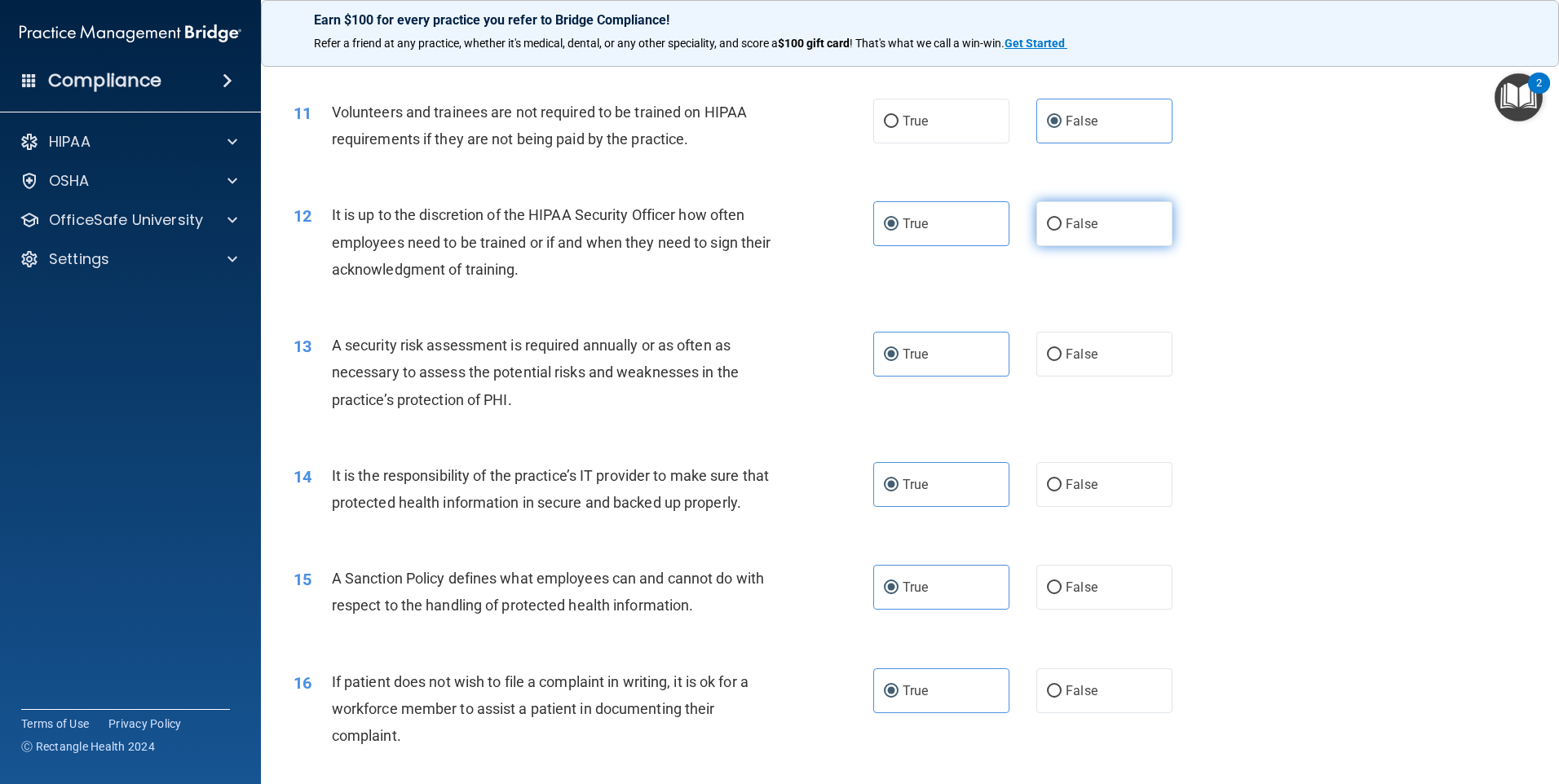
click at [1117, 229] on label "False" at bounding box center [1104, 224] width 136 height 45
click at [1062, 229] on input "False" at bounding box center [1054, 225] width 15 height 12
click at [1107, 528] on div "14 It is the responsibility of the practice’s IT provider to make sure that pro…" at bounding box center [910, 492] width 1257 height 102
click at [1110, 505] on label "False" at bounding box center [1104, 484] width 136 height 45
click at [1062, 491] on input "False" at bounding box center [1054, 485] width 15 height 12
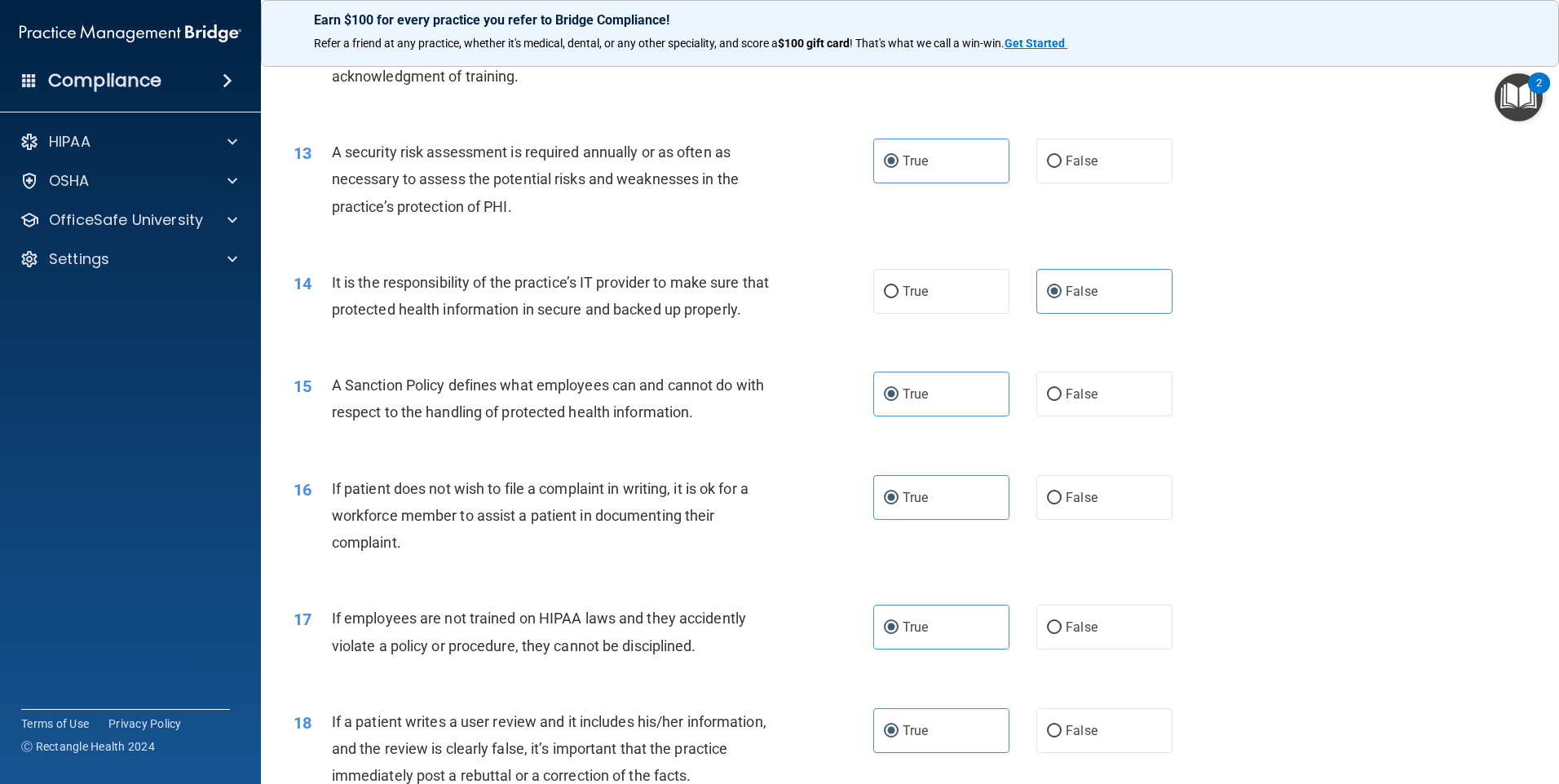
scroll to position [1711, 0]
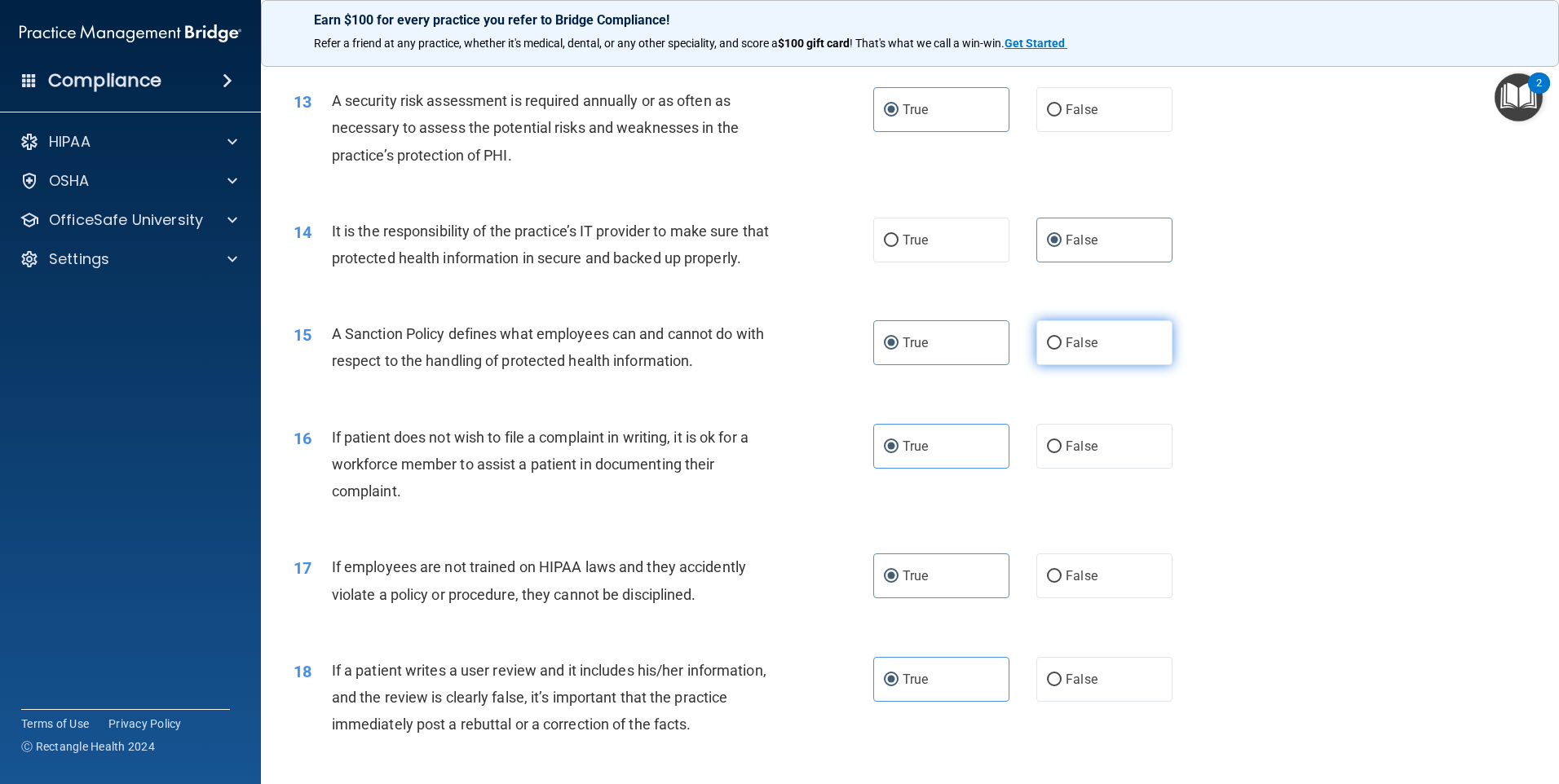
click at [1104, 365] on label "False" at bounding box center [1104, 342] width 136 height 45
click at [1062, 350] on input "False" at bounding box center [1054, 343] width 15 height 12
click at [1130, 595] on label "False" at bounding box center [1104, 575] width 136 height 45
click at [1062, 582] on input "False" at bounding box center [1054, 576] width 15 height 12
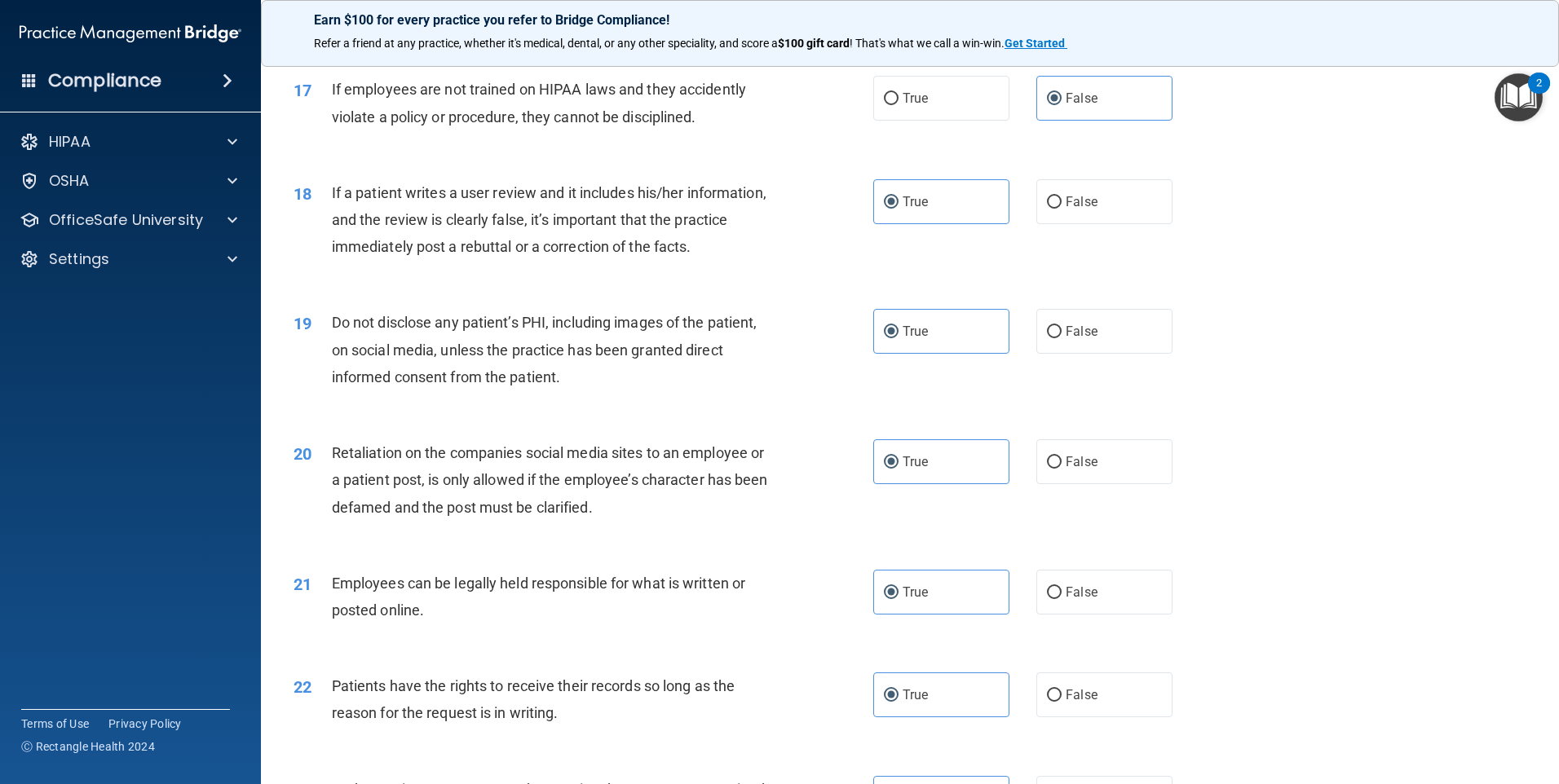
scroll to position [2200, 0]
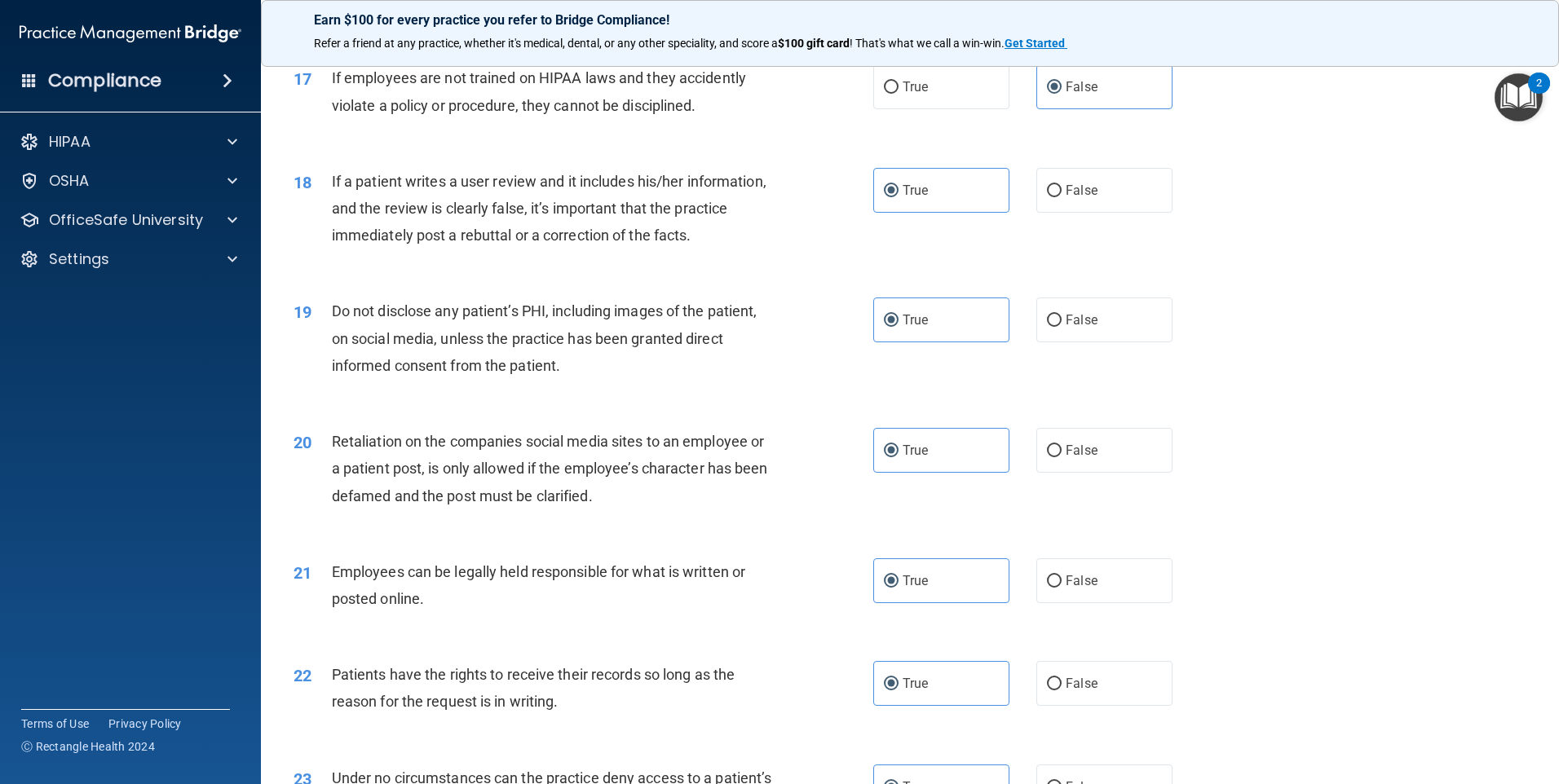
click at [1136, 239] on div "18 If a patient writes a user review and it includes his/her information, and t…" at bounding box center [910, 212] width 1257 height 130
click at [1138, 213] on label "False" at bounding box center [1104, 190] width 136 height 45
click at [1062, 197] on input "False" at bounding box center [1054, 191] width 15 height 12
click at [1129, 501] on div "20 Retaliation on the companies social media sites to an employee or a patient …" at bounding box center [910, 472] width 1257 height 130
click at [1130, 473] on label "False" at bounding box center [1104, 449] width 136 height 45
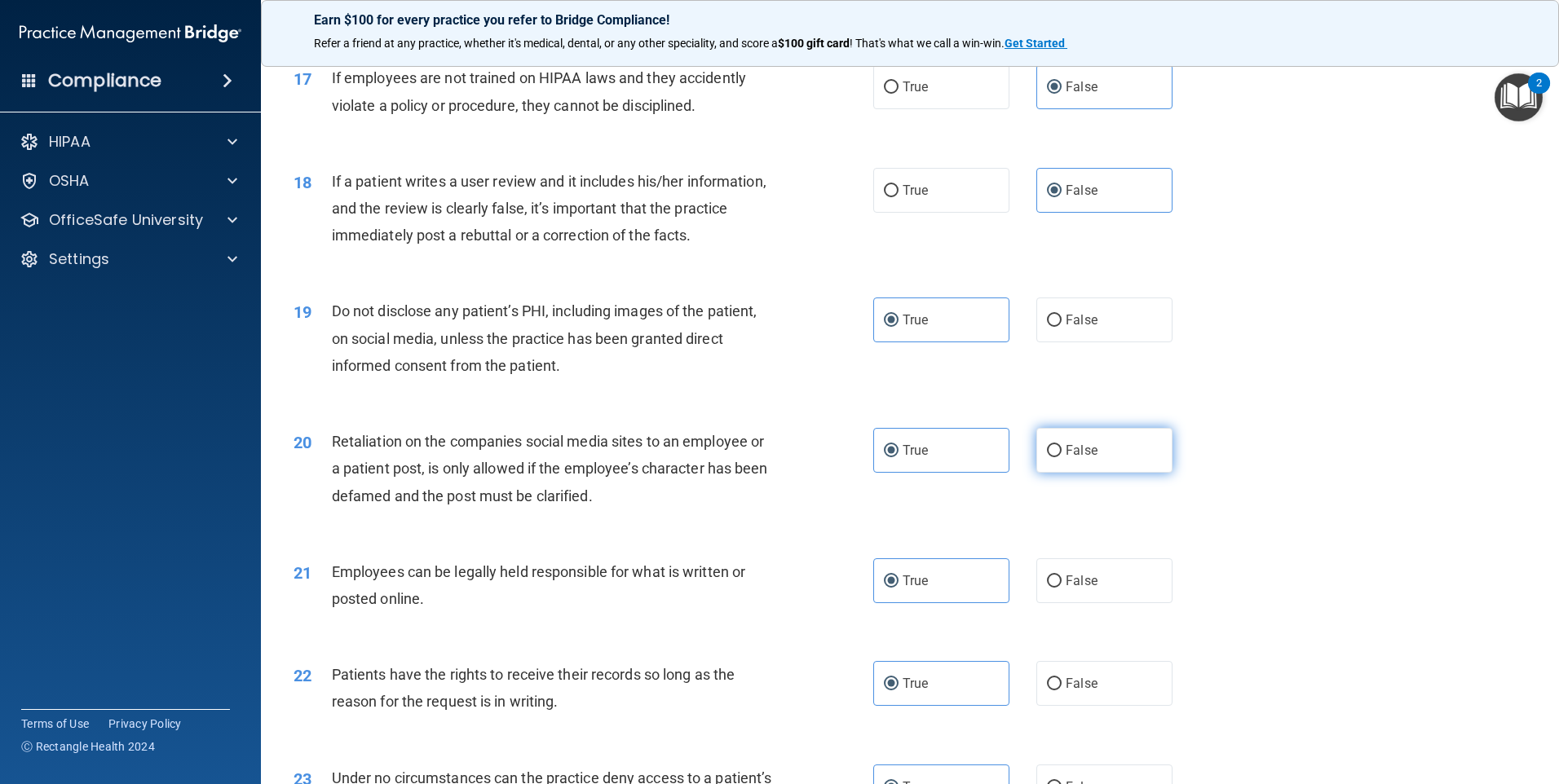
click at [1062, 457] on input "False" at bounding box center [1054, 451] width 15 height 12
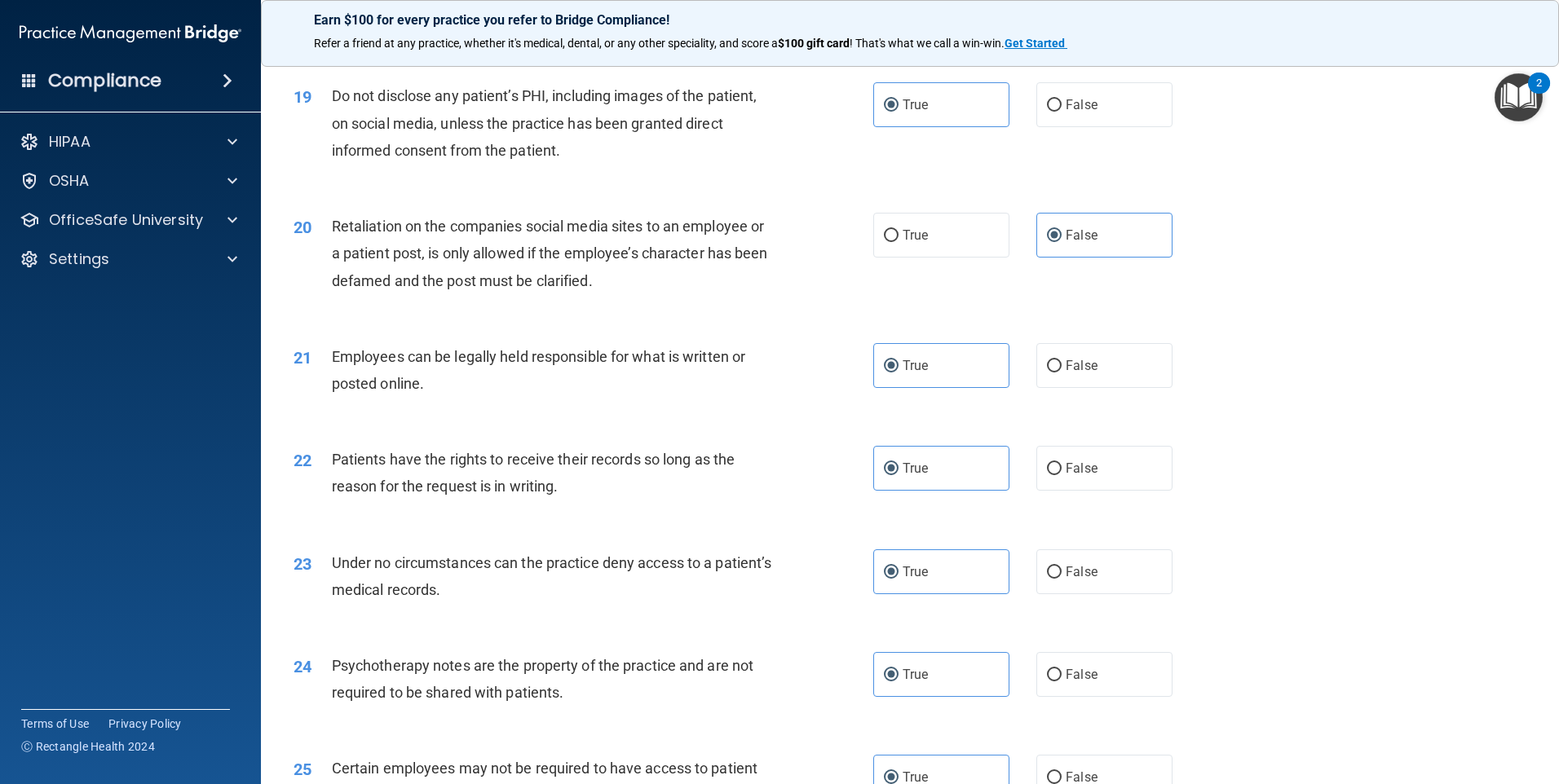
scroll to position [2444, 0]
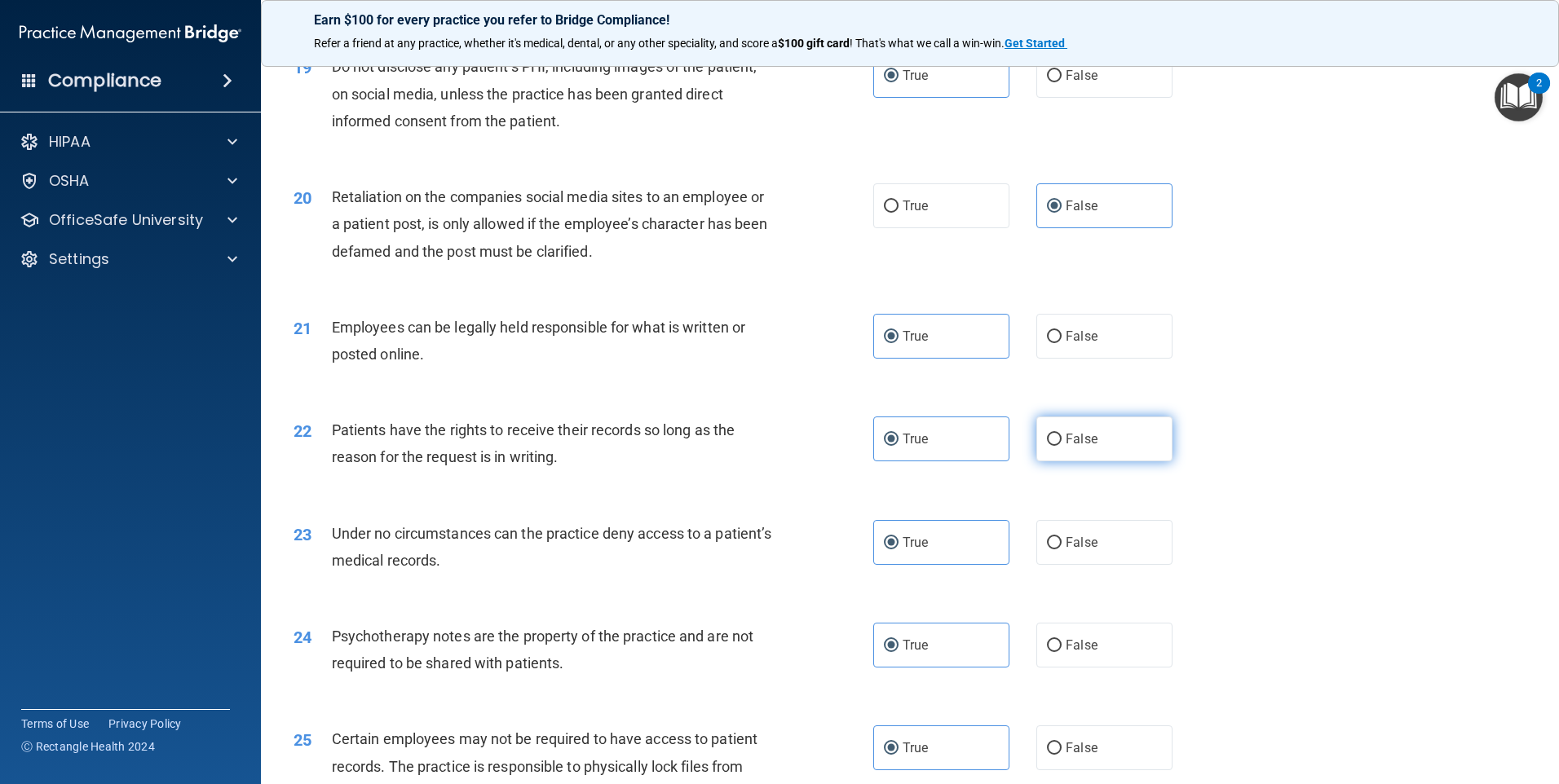
click at [1108, 457] on label "False" at bounding box center [1104, 438] width 136 height 45
click at [1062, 446] on input "False" at bounding box center [1054, 439] width 15 height 12
click at [1095, 532] on div "23 Under no circumstances can the practice deny access to a patient’s medical r…" at bounding box center [910, 550] width 1257 height 102
click at [1092, 554] on label "False" at bounding box center [1104, 542] width 136 height 45
click at [1062, 549] on input "False" at bounding box center [1054, 543] width 15 height 12
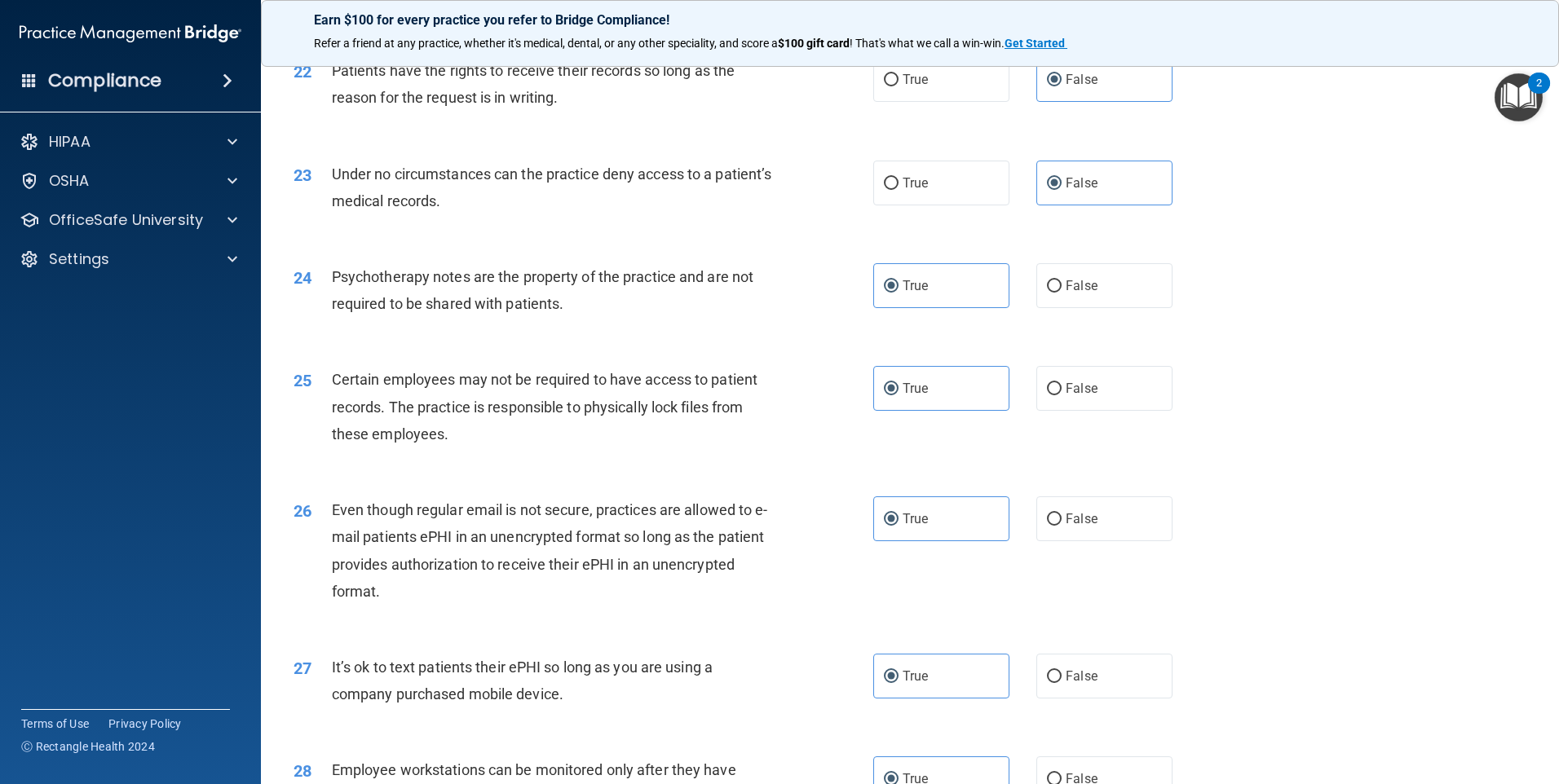
scroll to position [2852, 0]
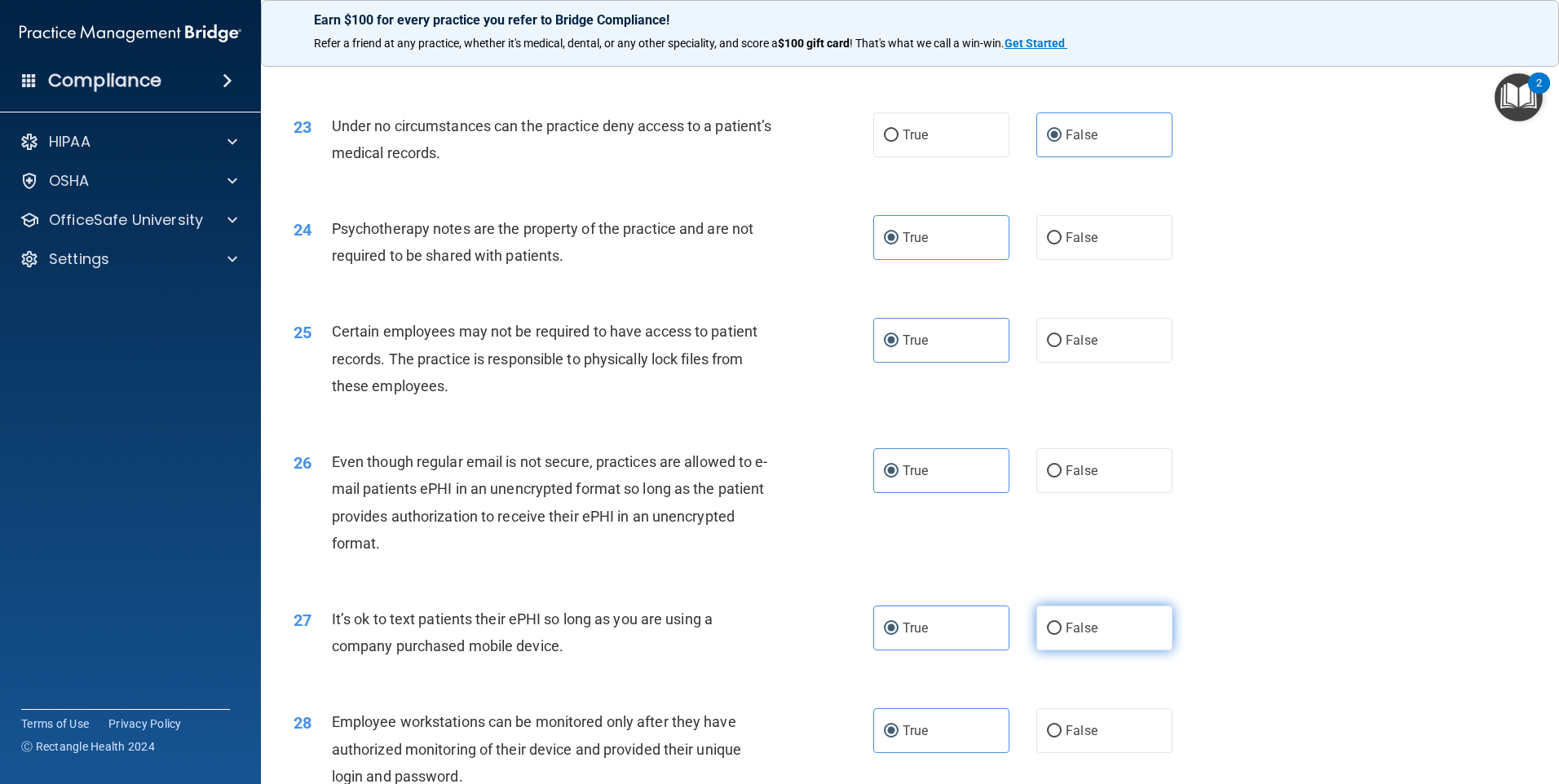
click at [1108, 650] on label "False" at bounding box center [1104, 627] width 136 height 45
click at [1062, 635] on input "False" at bounding box center [1054, 628] width 15 height 12
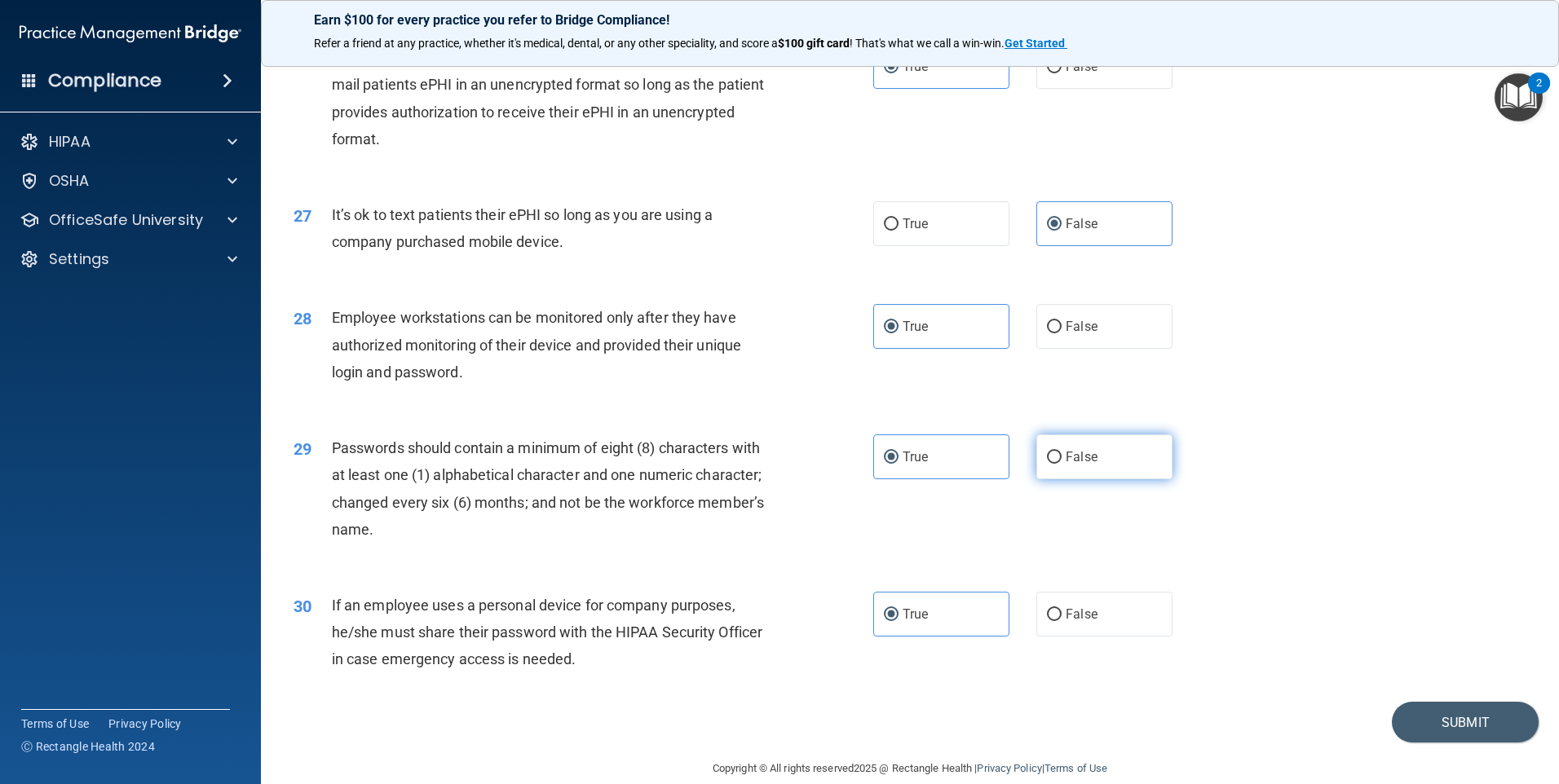
scroll to position [3259, 0]
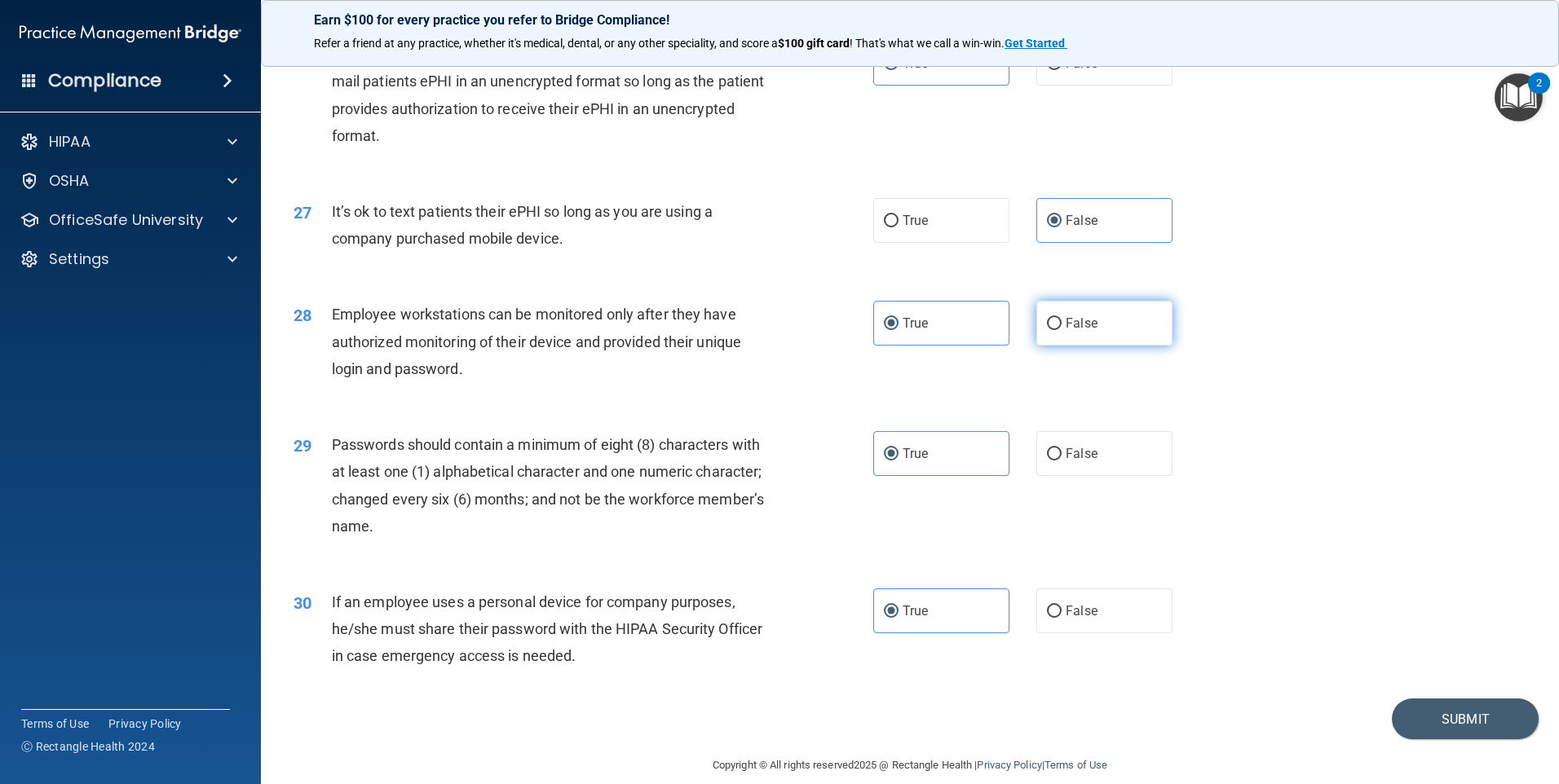
click at [1100, 346] on label "False" at bounding box center [1104, 323] width 136 height 45
click at [1062, 330] on input "False" at bounding box center [1054, 324] width 15 height 12
click at [1110, 670] on div "30 If an employee uses a personal device for company purposes, he/she must shar…" at bounding box center [910, 633] width 1257 height 130
click at [1094, 633] on label "False" at bounding box center [1104, 610] width 136 height 45
click at [1062, 618] on input "False" at bounding box center [1054, 611] width 15 height 12
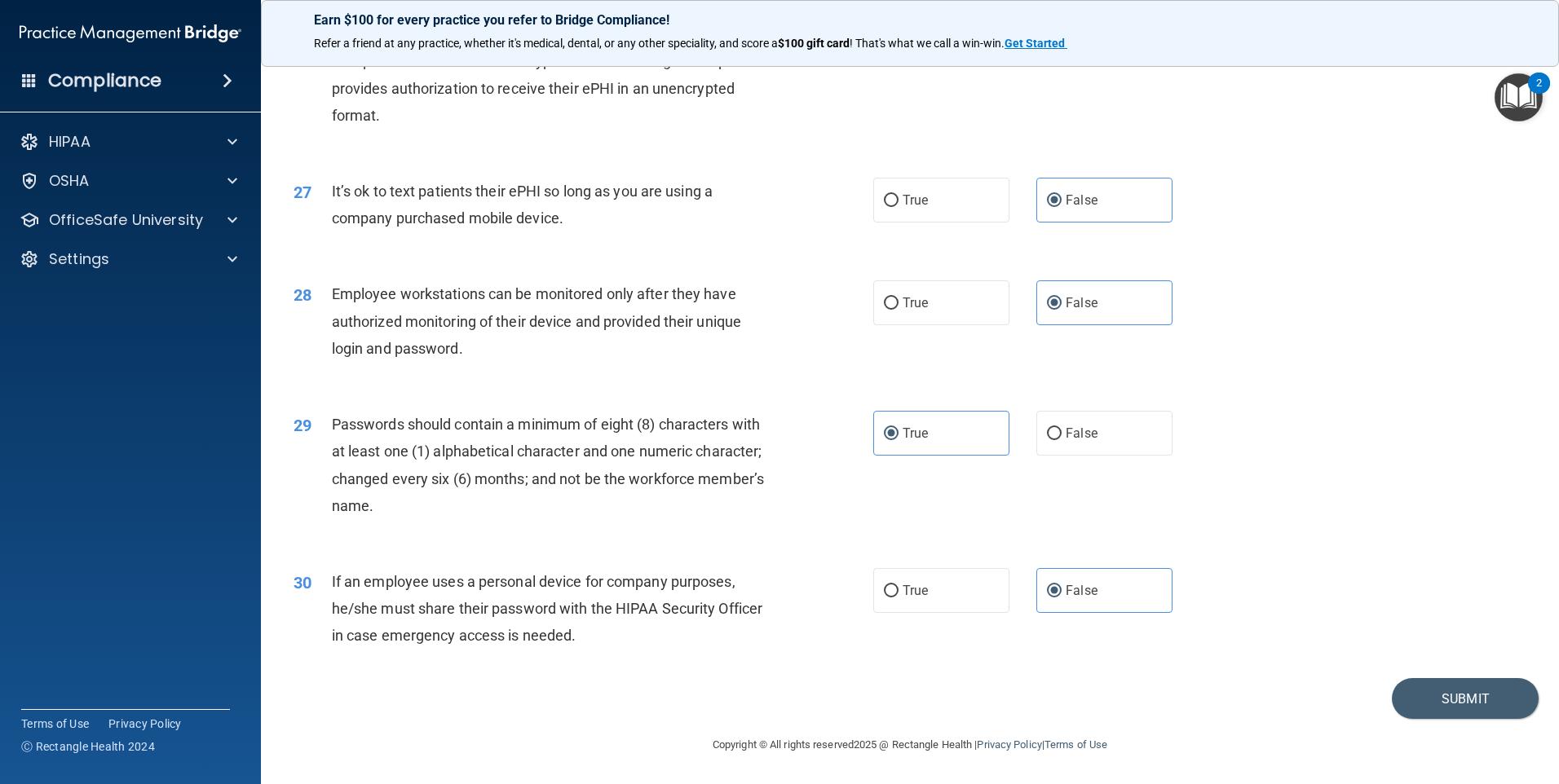
scroll to position [3306, 0]
click at [1469, 683] on button "Submit" at bounding box center [1466, 699] width 147 height 42
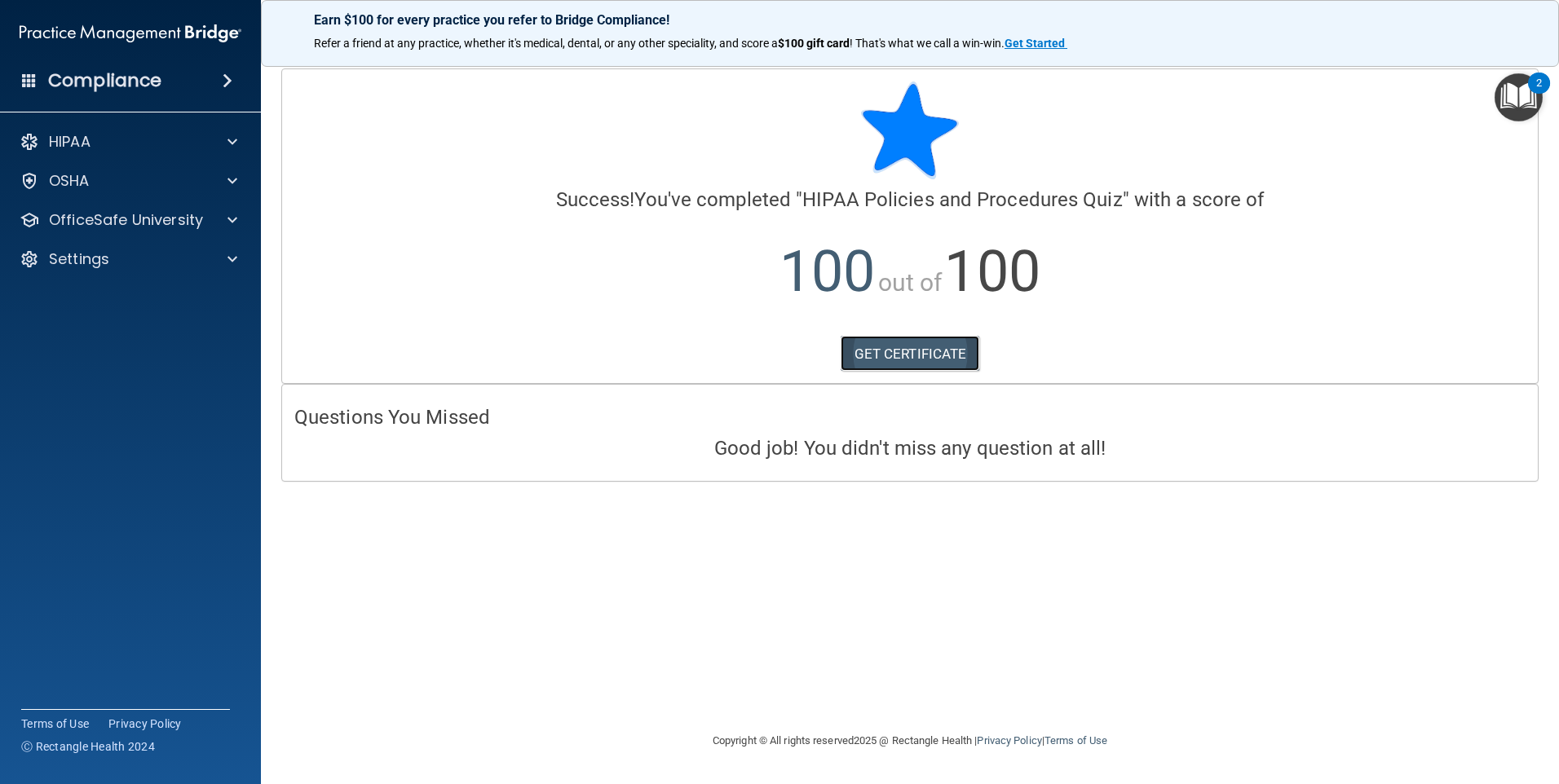
click at [901, 344] on link "GET CERTIFICATE" at bounding box center [910, 354] width 139 height 36
click at [223, 179] on div at bounding box center [230, 181] width 41 height 20
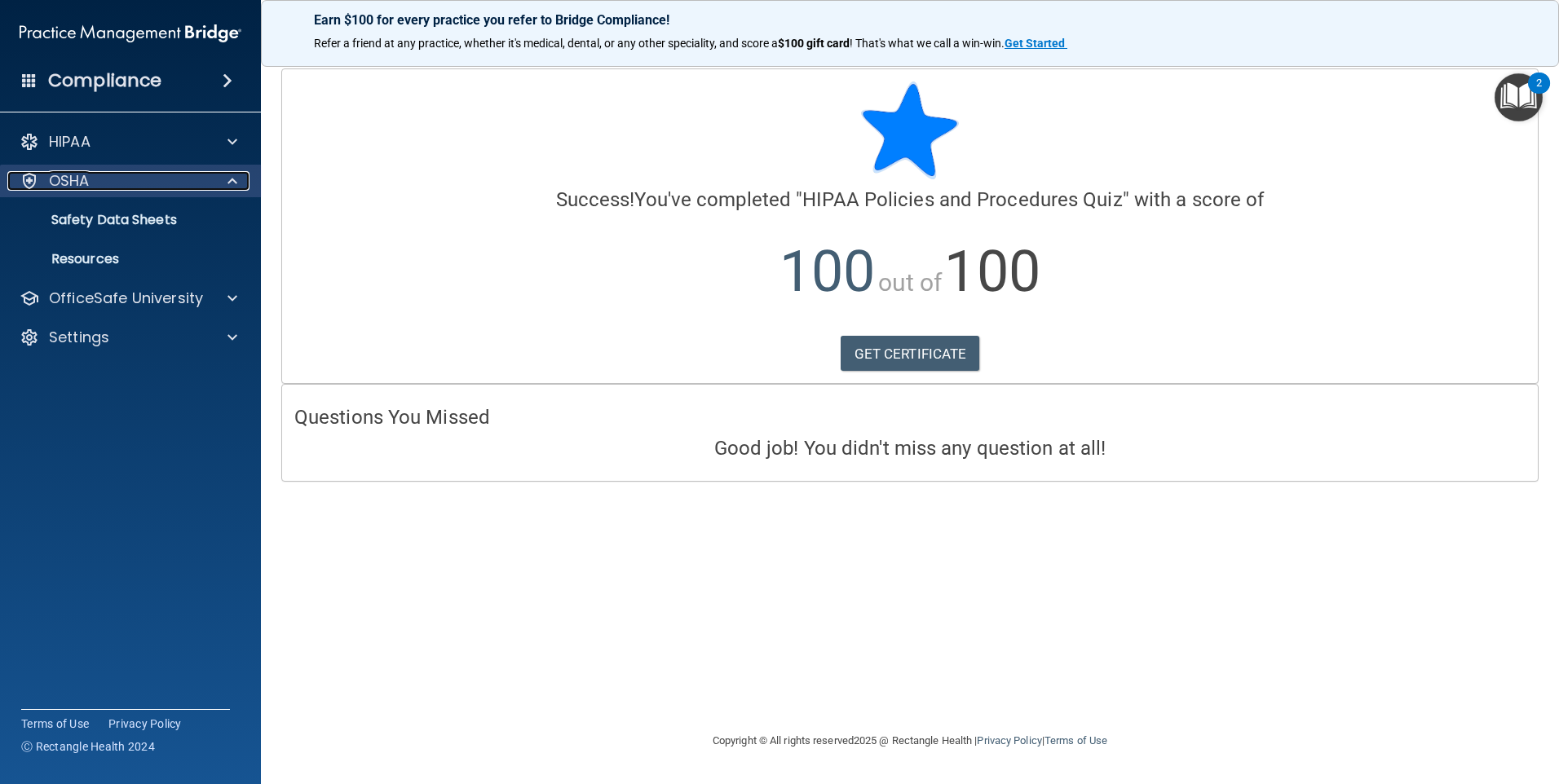
click at [237, 174] on span at bounding box center [233, 181] width 10 height 20
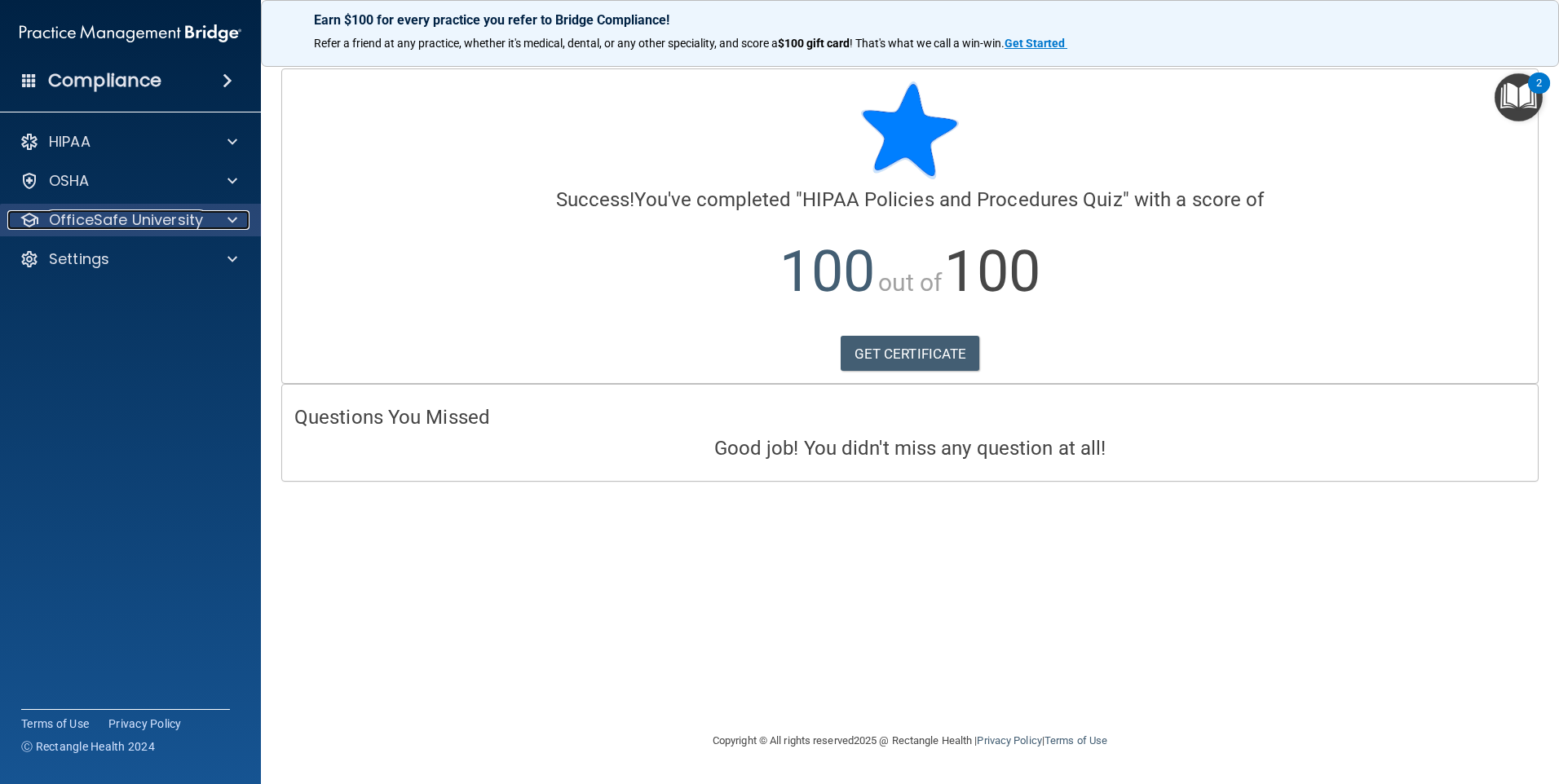
click at [237, 223] on span at bounding box center [233, 221] width 10 height 20
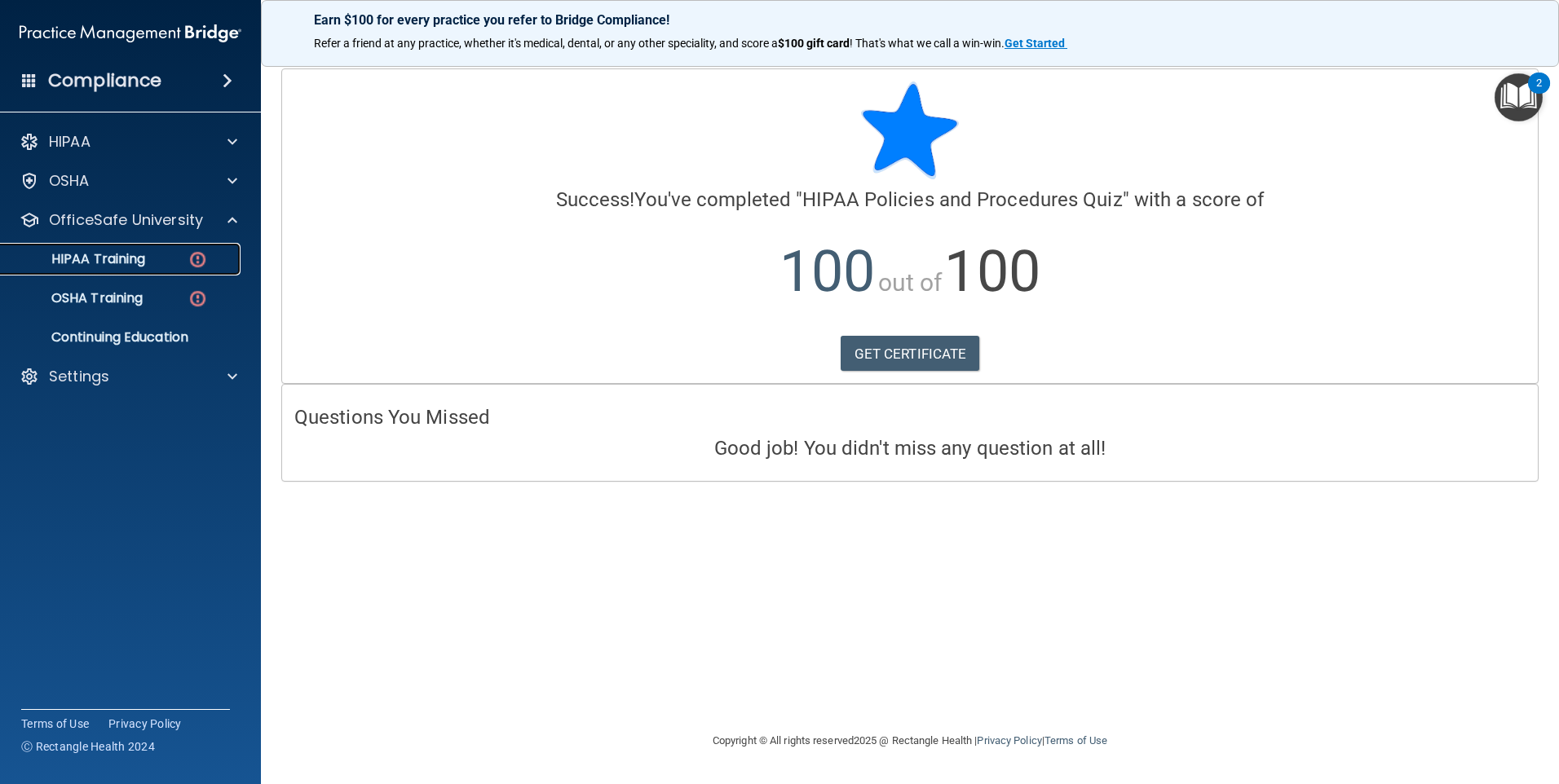
click at [151, 262] on div "HIPAA Training" at bounding box center [122, 259] width 223 height 16
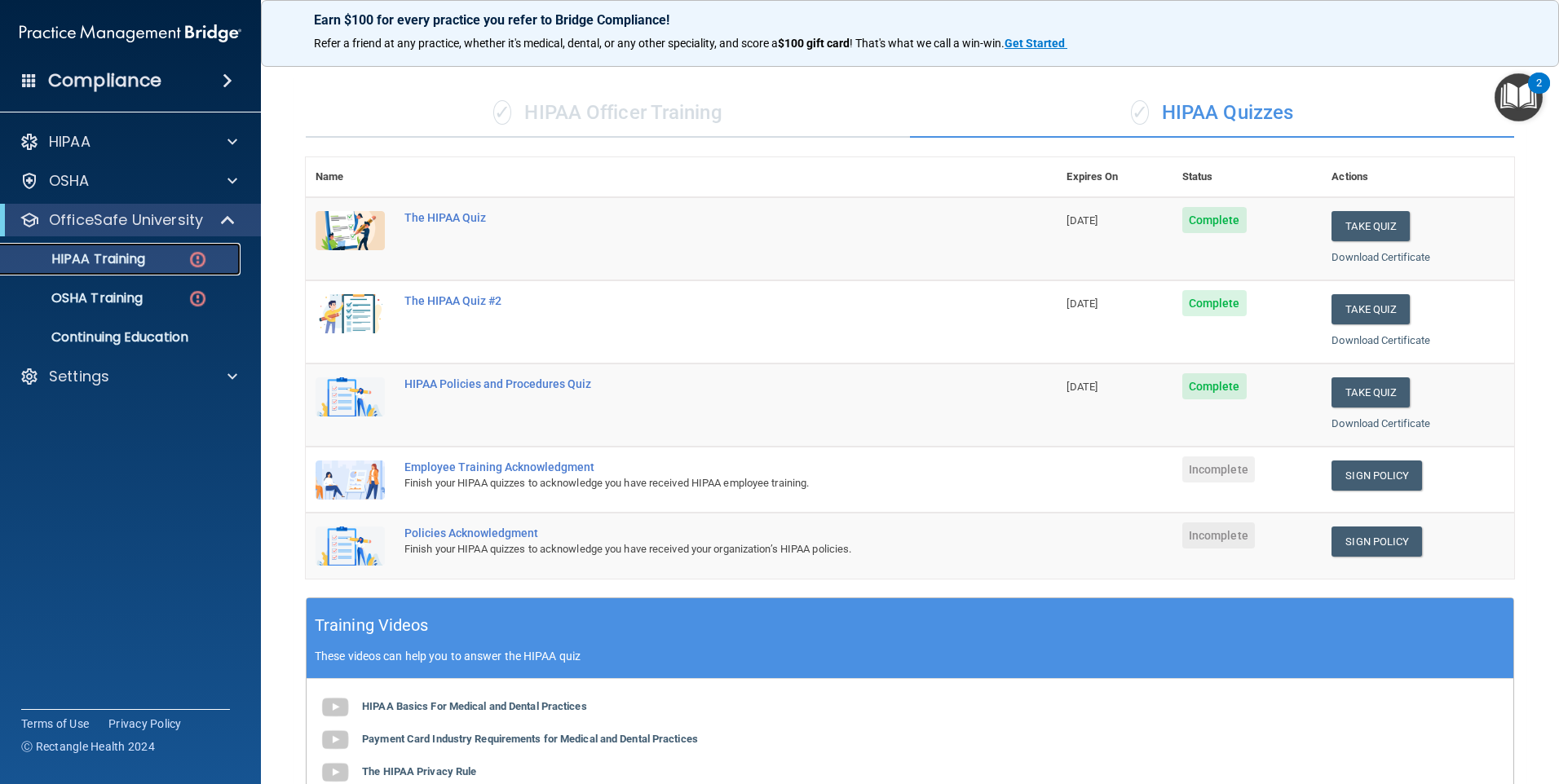
scroll to position [81, 0]
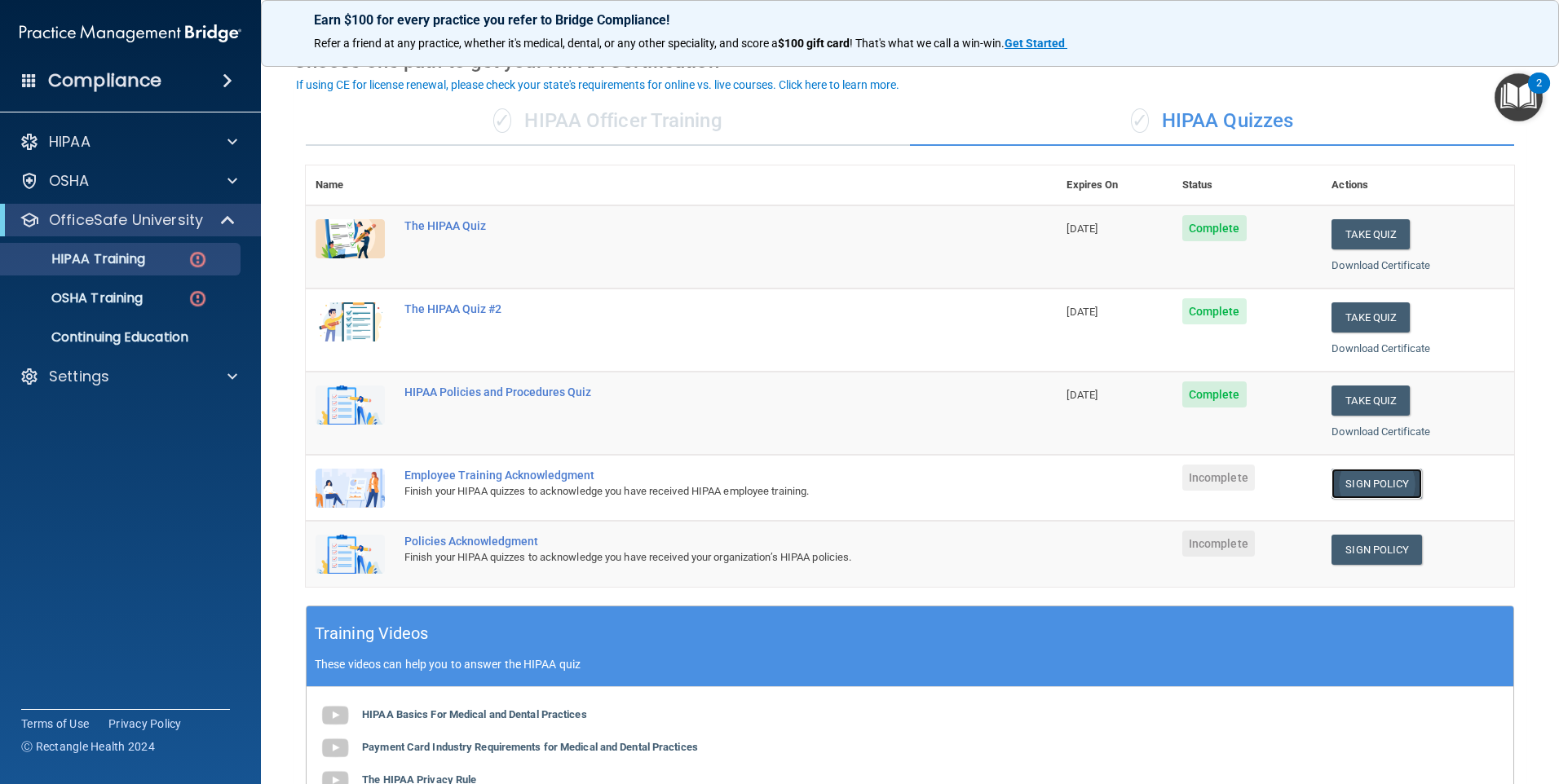
click at [1331, 485] on link "Sign Policy" at bounding box center [1376, 483] width 90 height 30
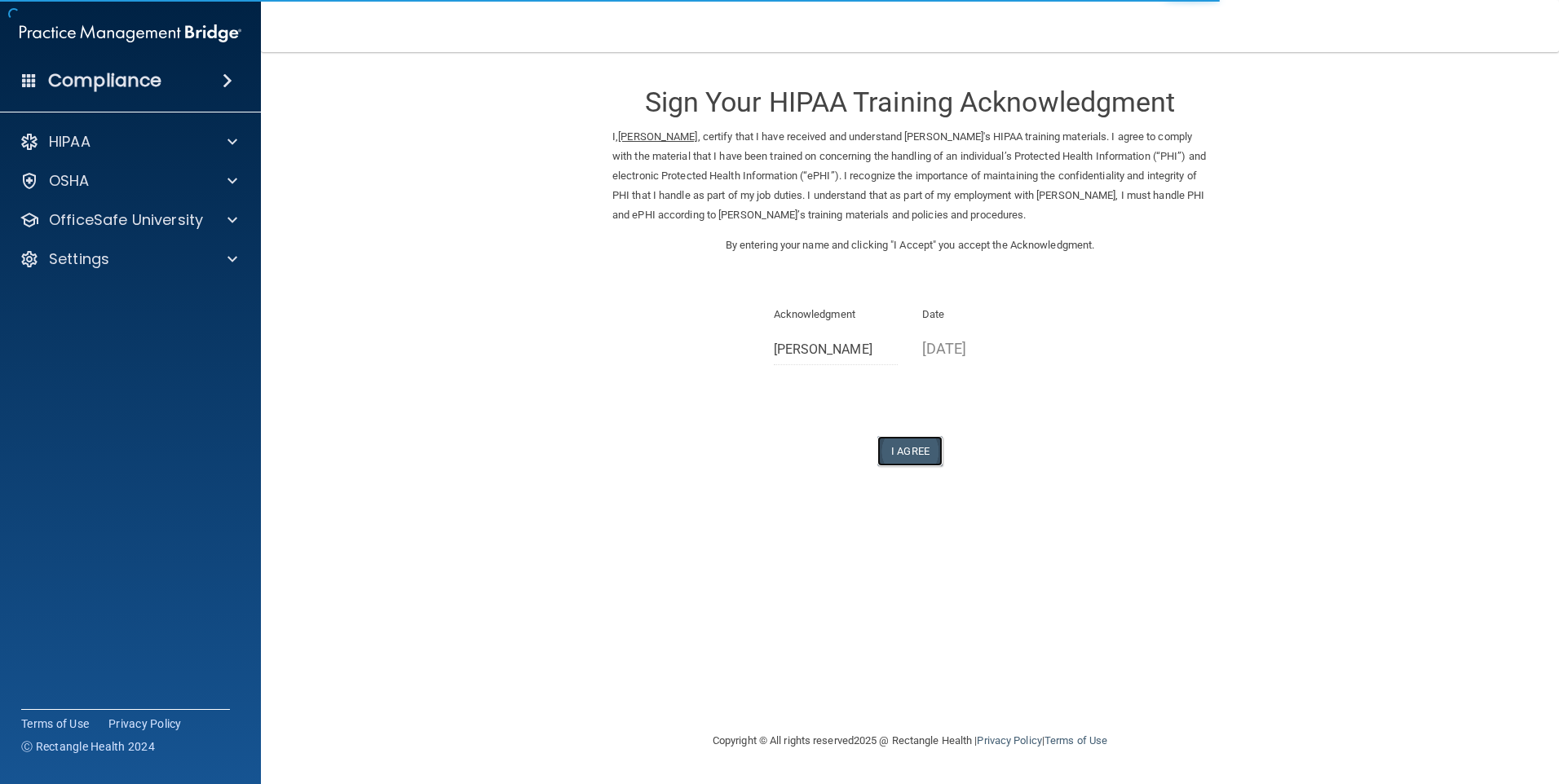
click at [922, 448] on button "I Agree" at bounding box center [910, 451] width 66 height 30
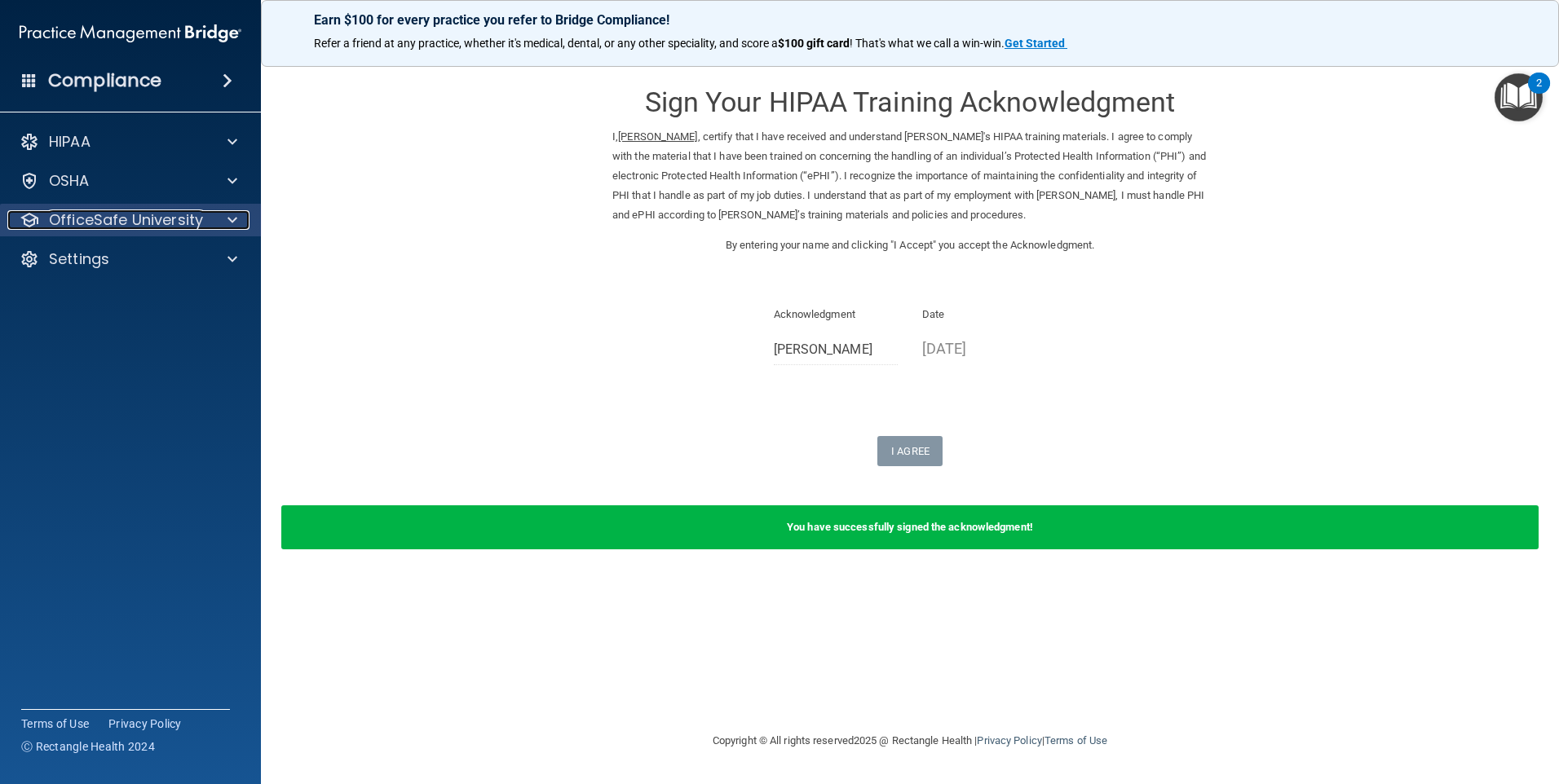
click at [232, 218] on span at bounding box center [233, 221] width 10 height 20
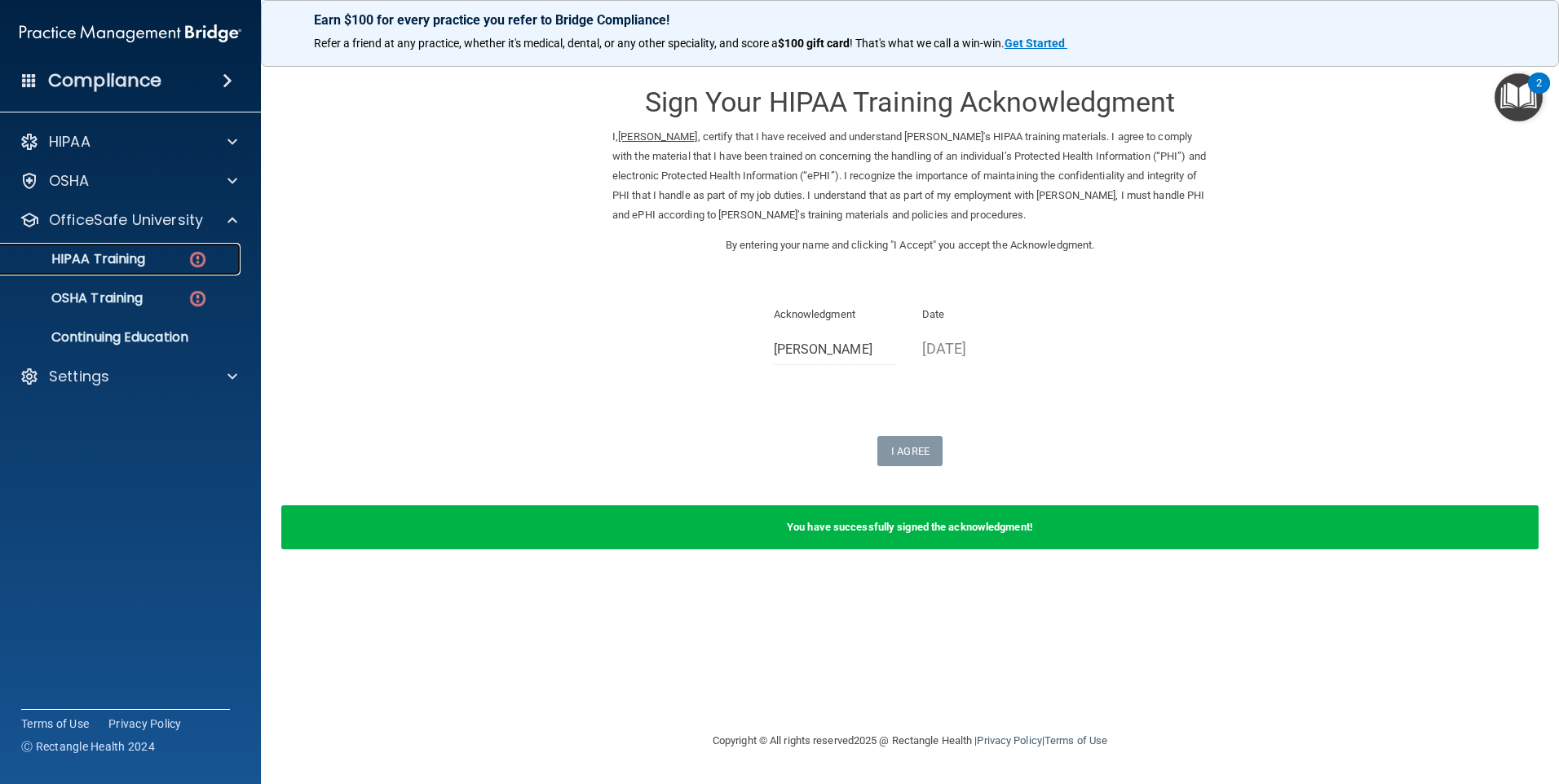
click at [116, 263] on p "HIPAA Training" at bounding box center [78, 259] width 134 height 16
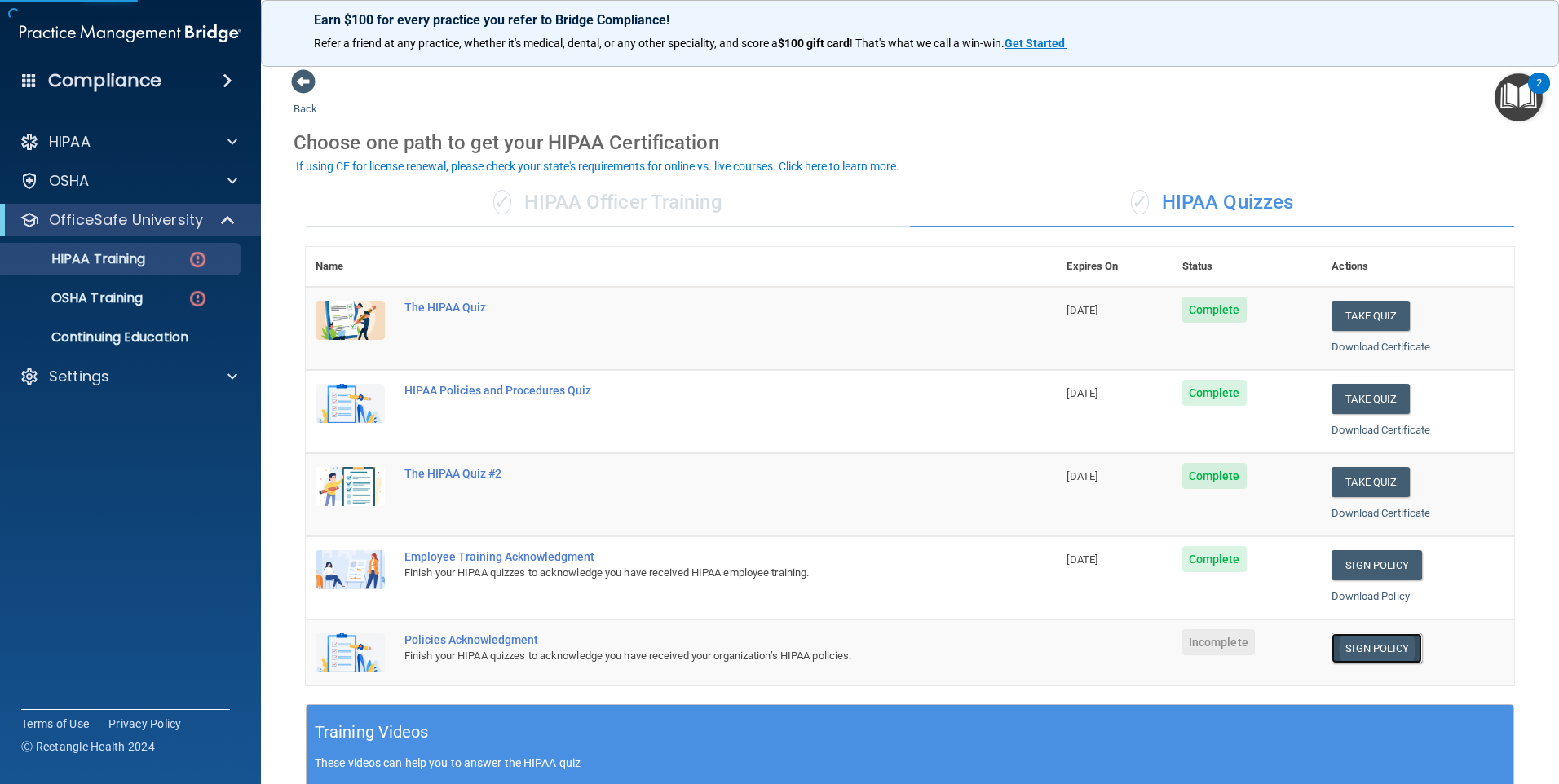
click at [1357, 647] on link "Sign Policy" at bounding box center [1376, 648] width 90 height 30
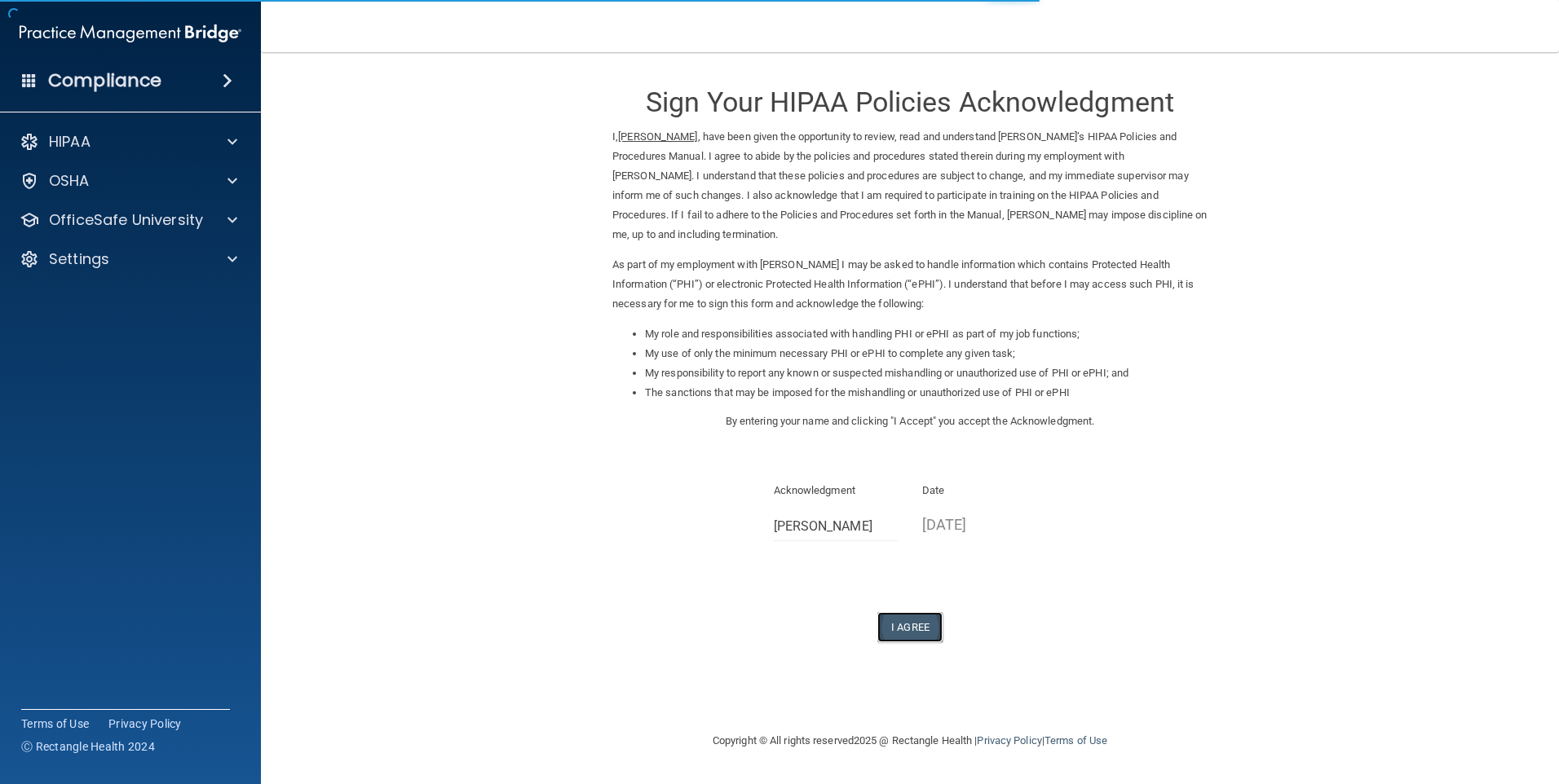
click at [896, 637] on button "I Agree" at bounding box center [910, 627] width 66 height 30
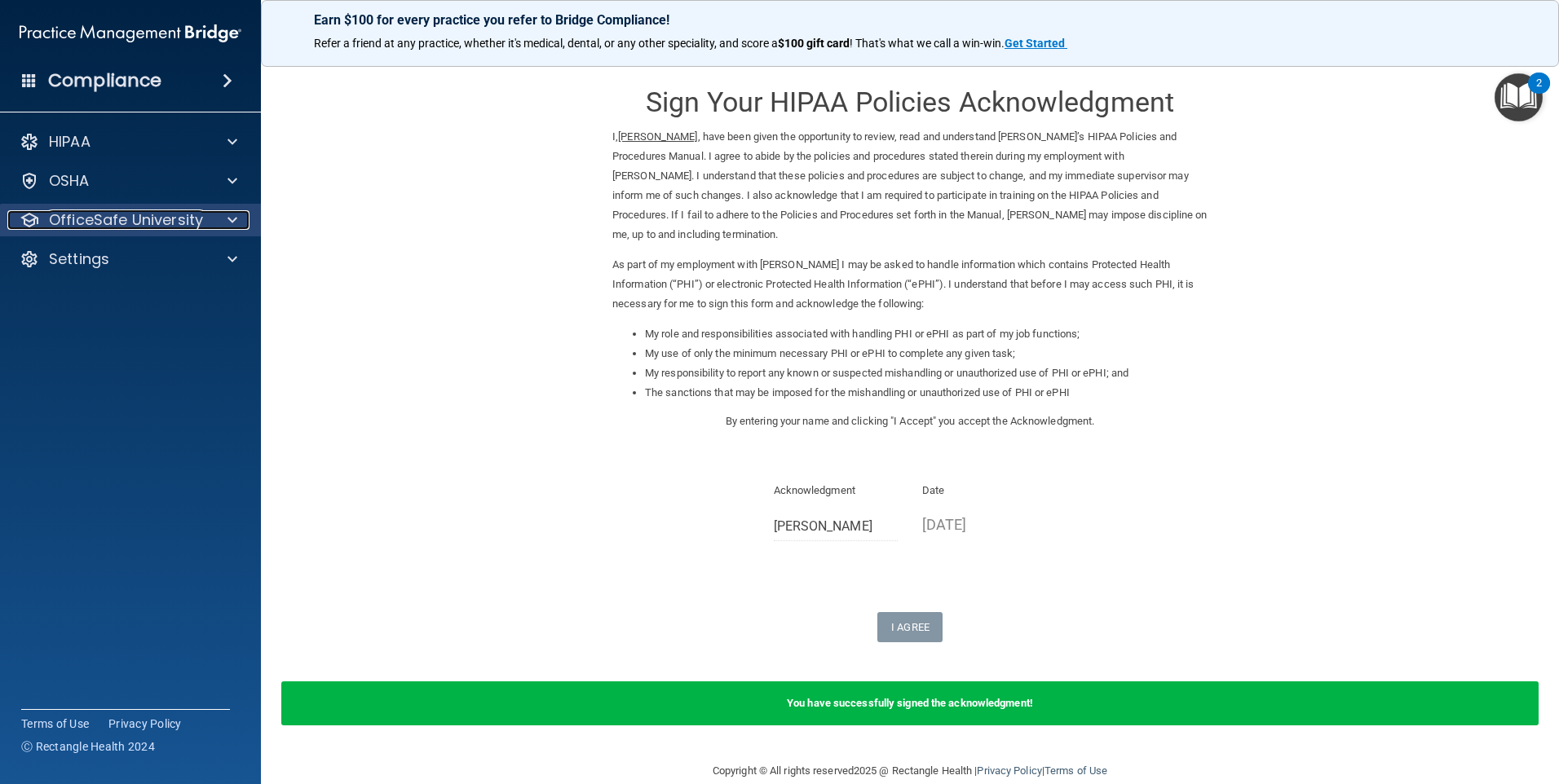
click at [236, 221] on span at bounding box center [233, 221] width 10 height 20
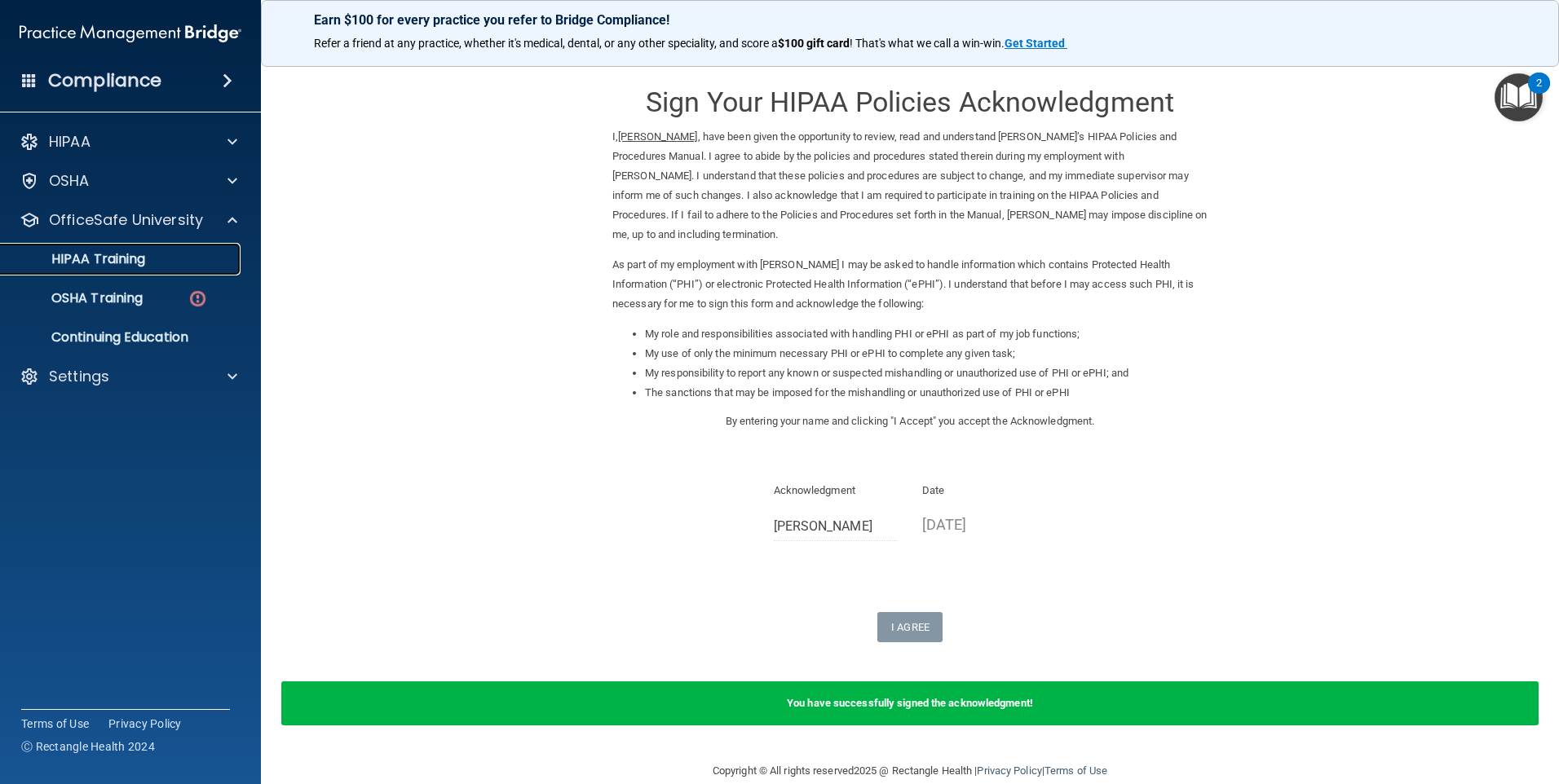
click at [152, 269] on link "HIPAA Training" at bounding box center [112, 258] width 257 height 33
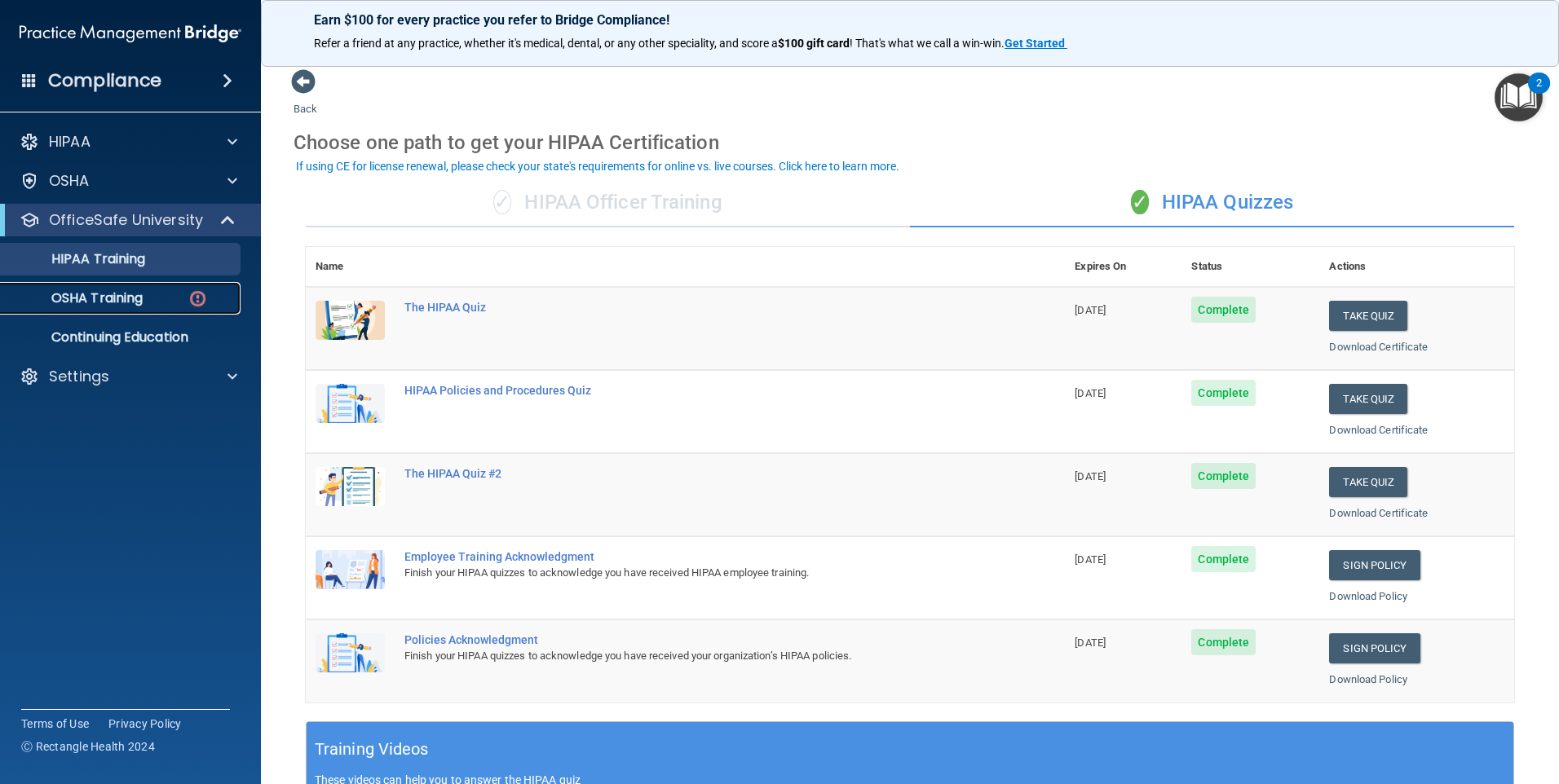
click at [151, 297] on div "OSHA Training" at bounding box center [122, 298] width 223 height 16
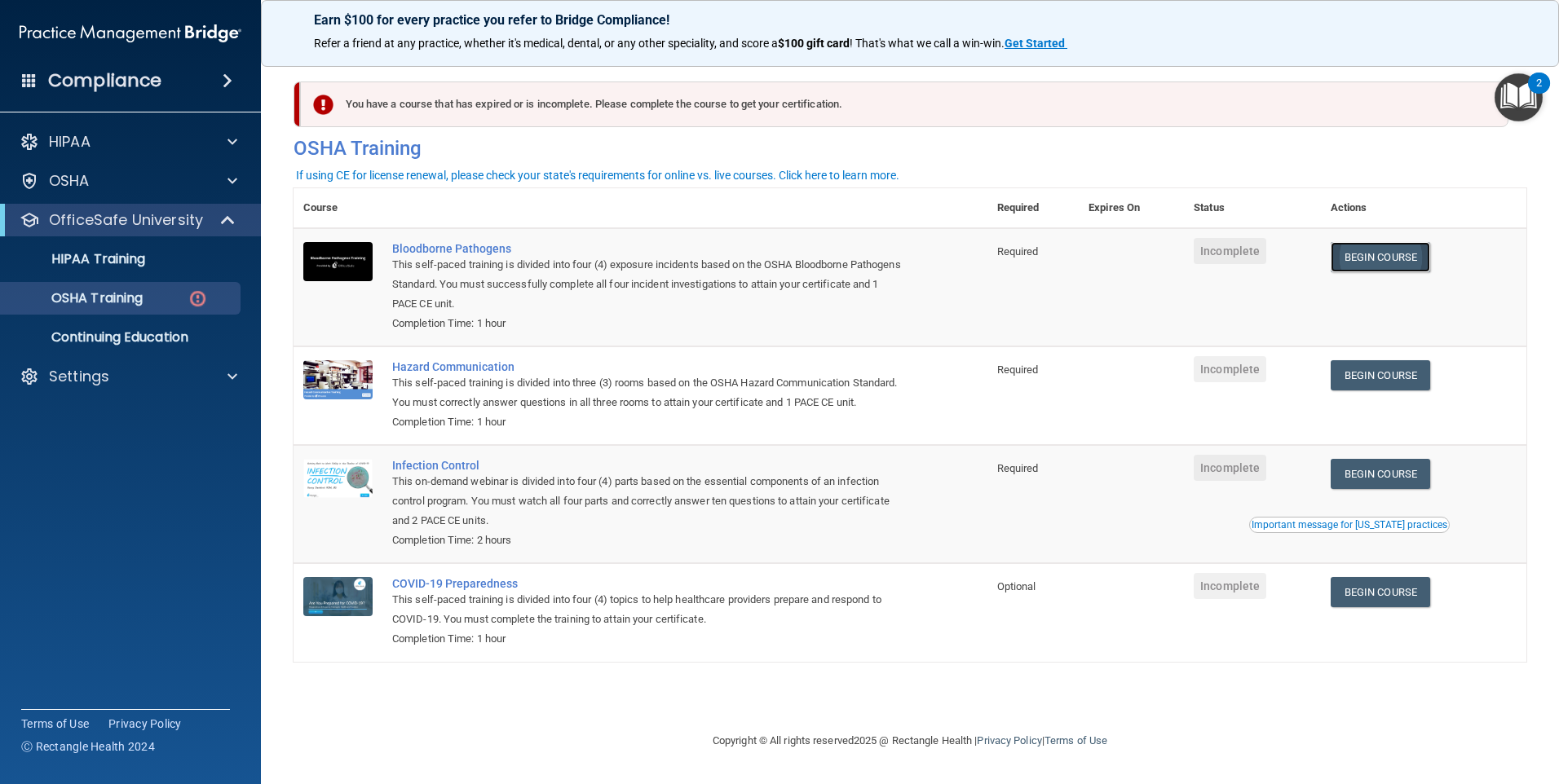
click at [1430, 268] on link "Begin Course" at bounding box center [1380, 257] width 99 height 30
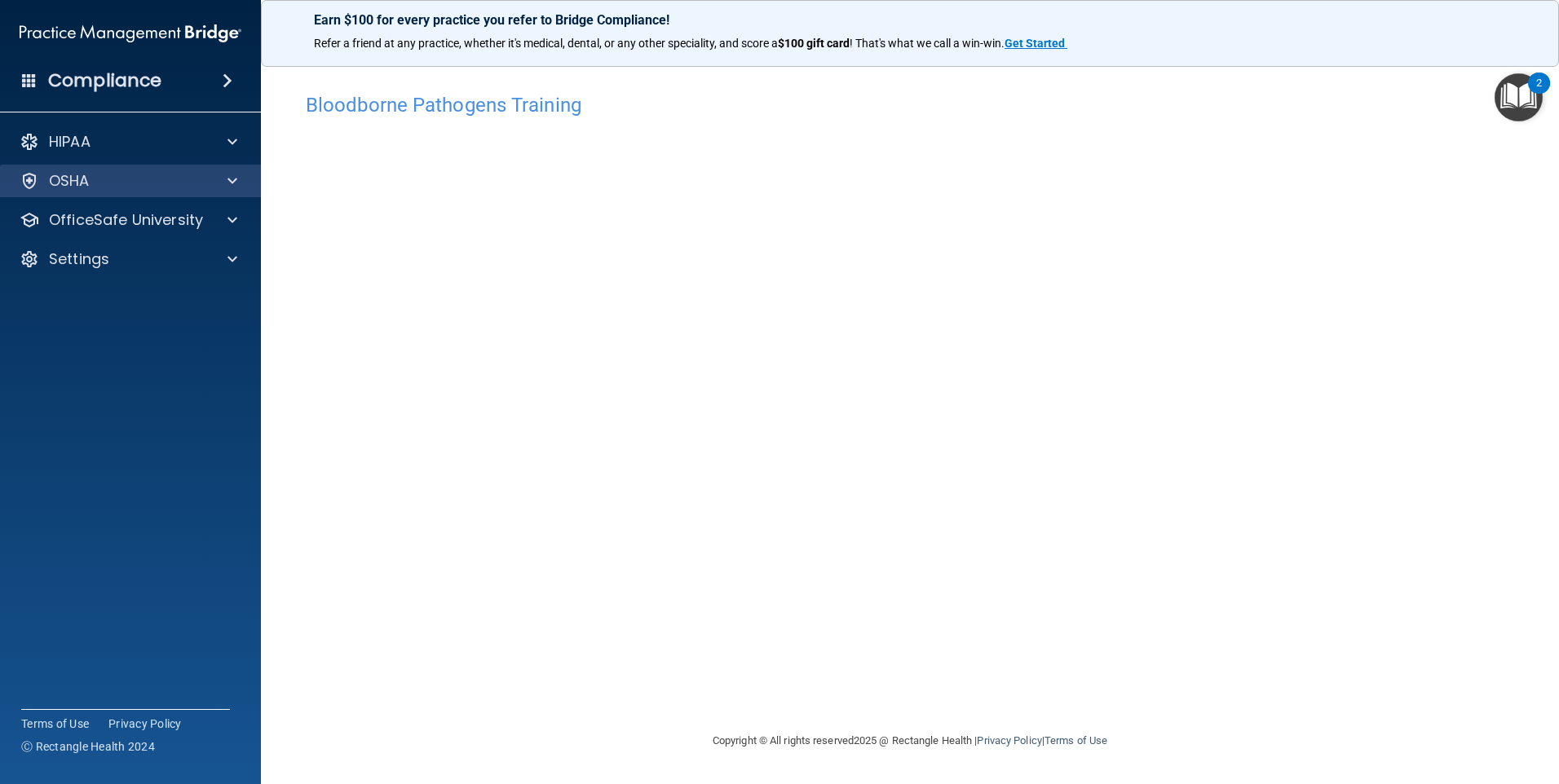
click at [177, 192] on div "OSHA" at bounding box center [130, 181] width 261 height 33
click at [174, 174] on div "OSHA" at bounding box center [107, 181] width 202 height 20
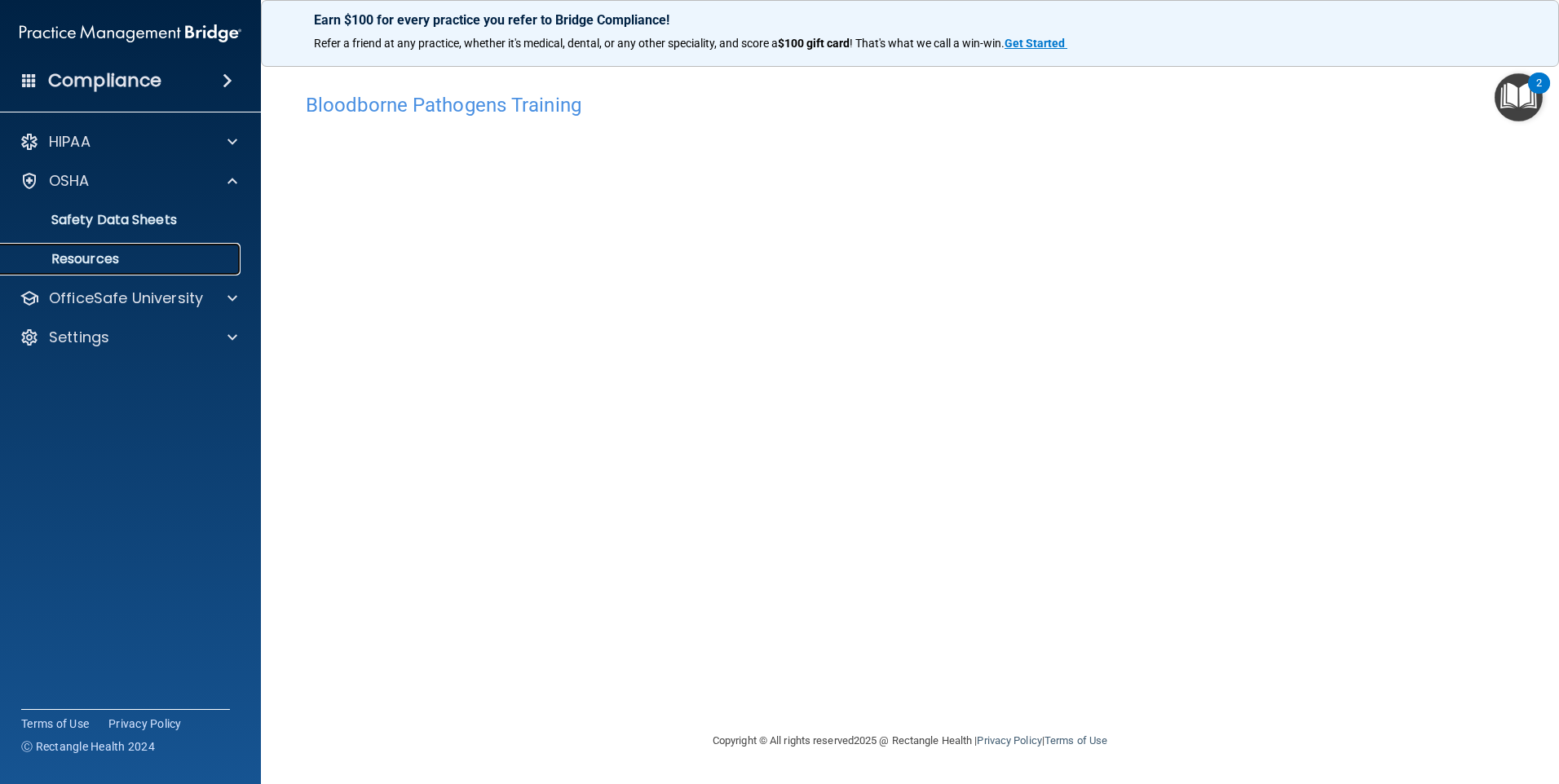
click at [124, 260] on p "Resources" at bounding box center [122, 259] width 223 height 16
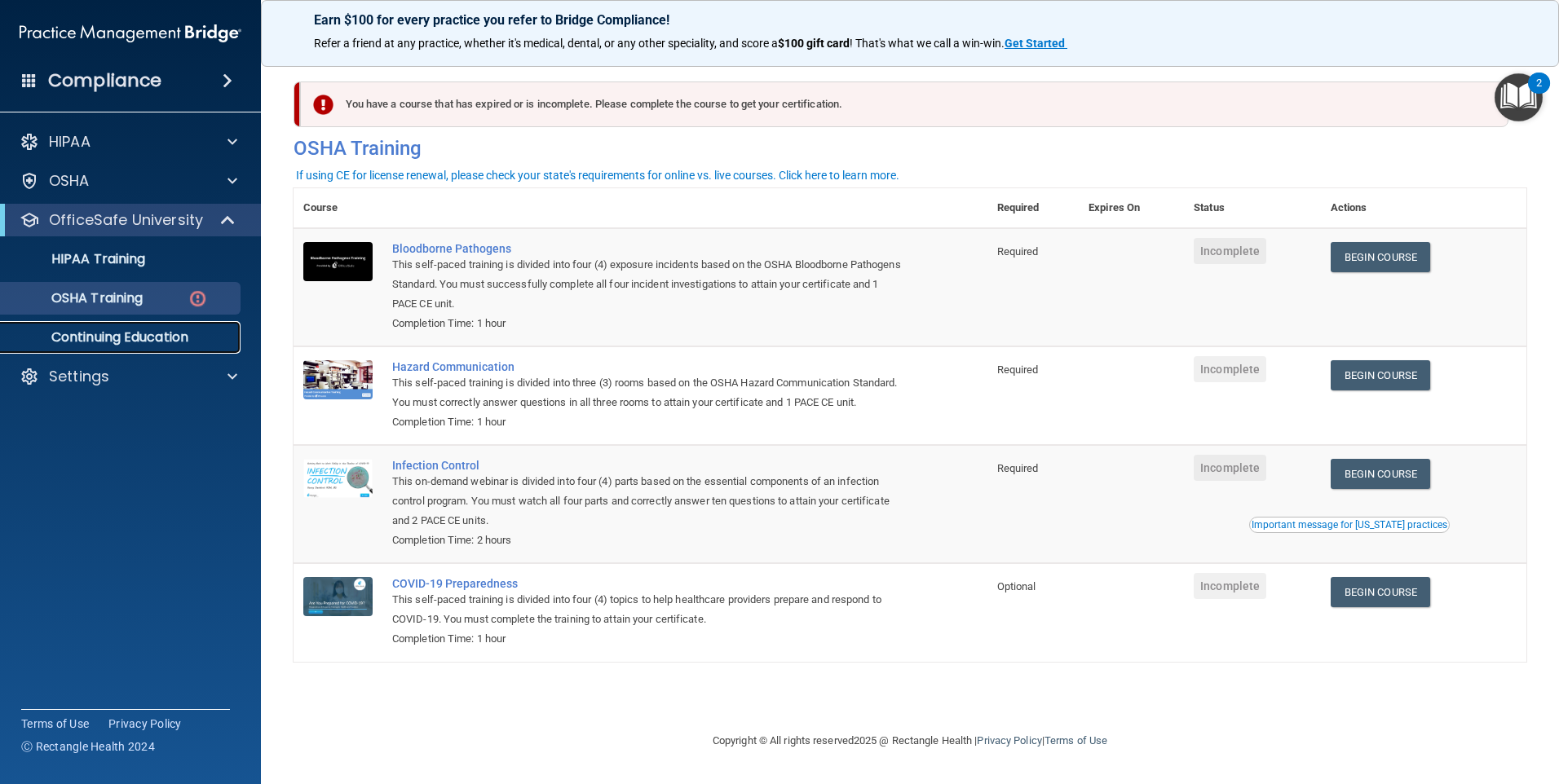
click at [174, 341] on p "Continuing Education" at bounding box center [122, 337] width 223 height 16
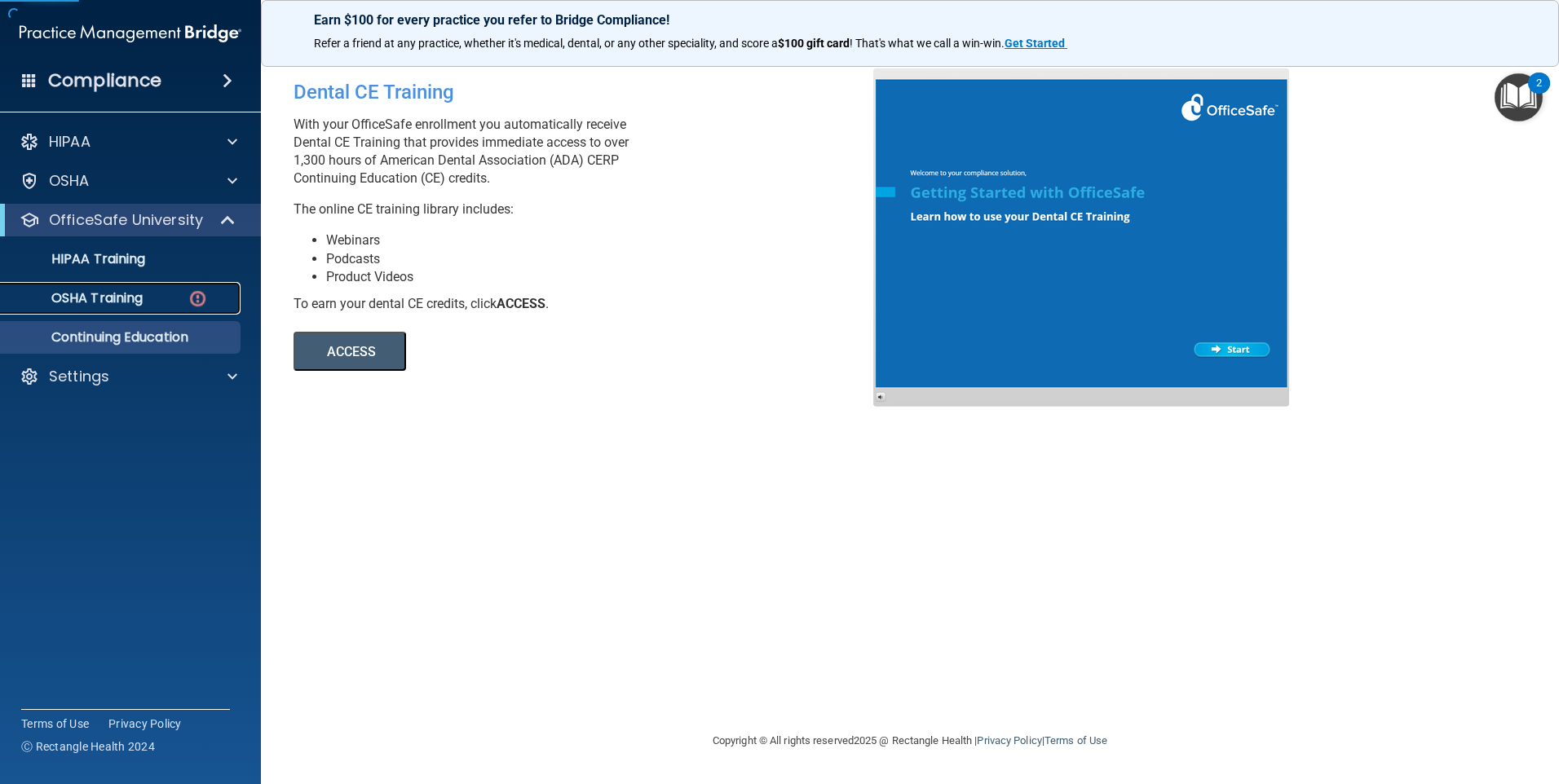
click at [127, 300] on p "OSHA Training" at bounding box center [77, 298] width 132 height 16
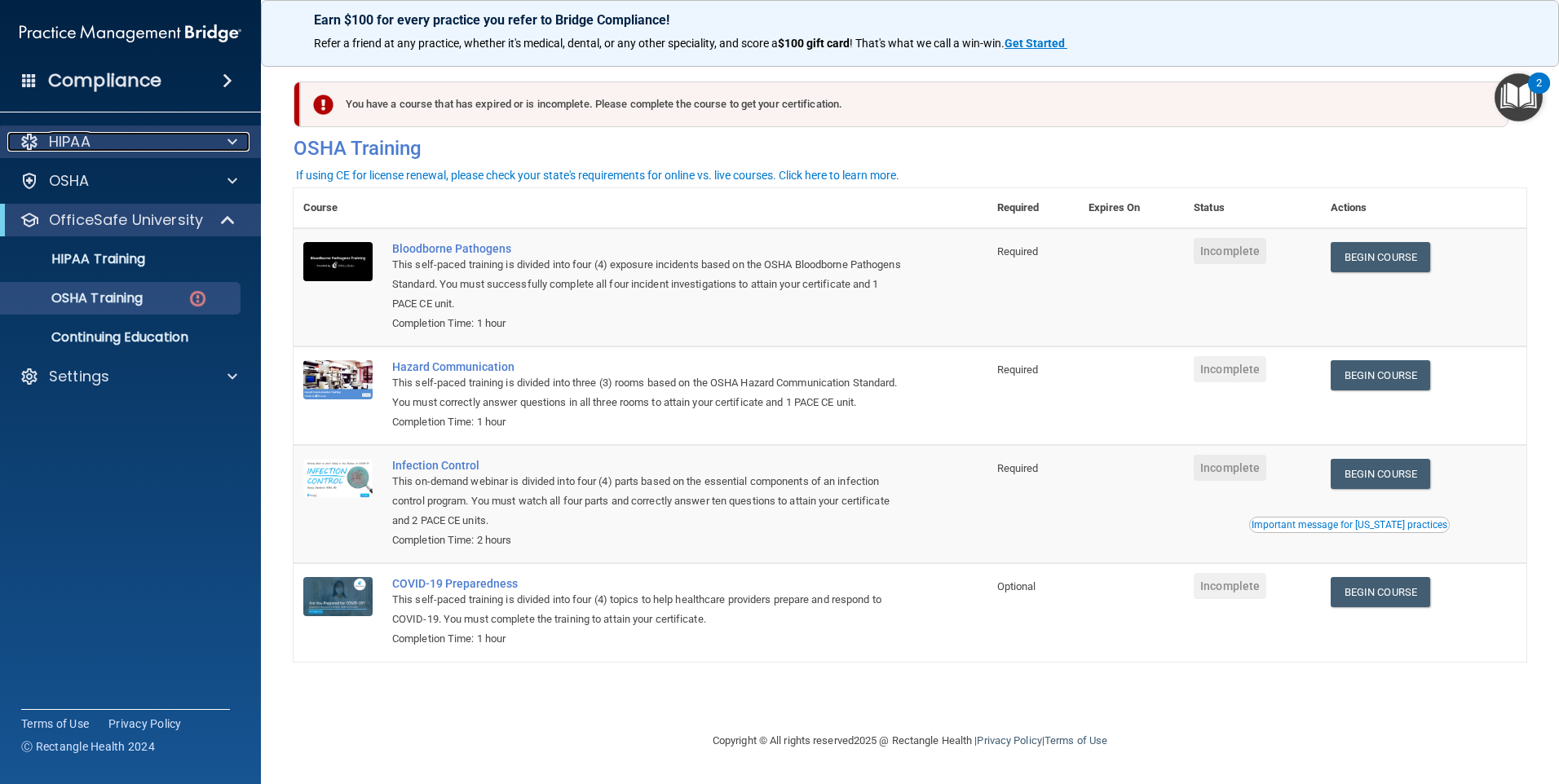
click at [151, 140] on div "HIPAA" at bounding box center [107, 142] width 202 height 20
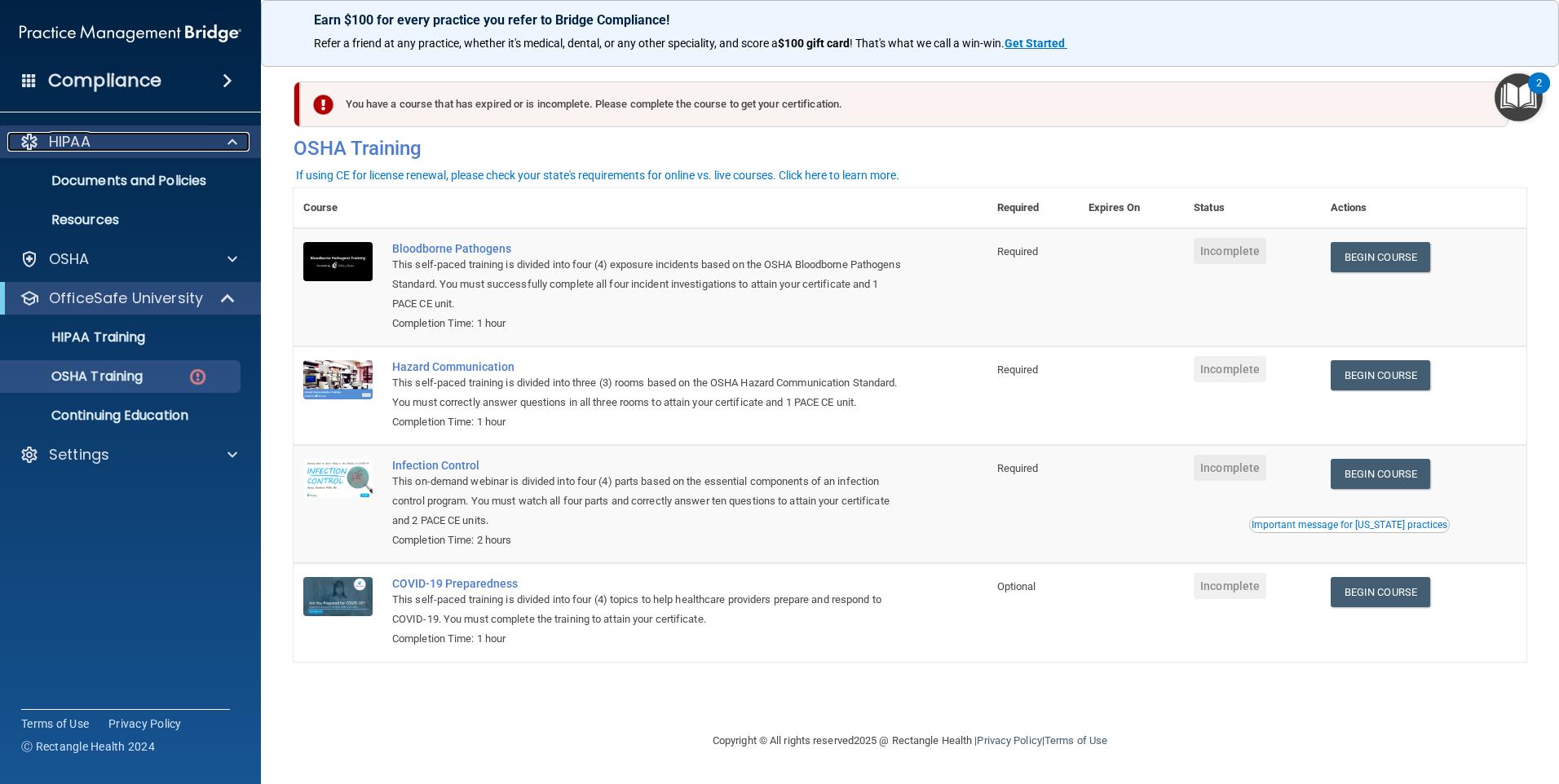
click at [151, 140] on div "HIPAA" at bounding box center [107, 142] width 202 height 20
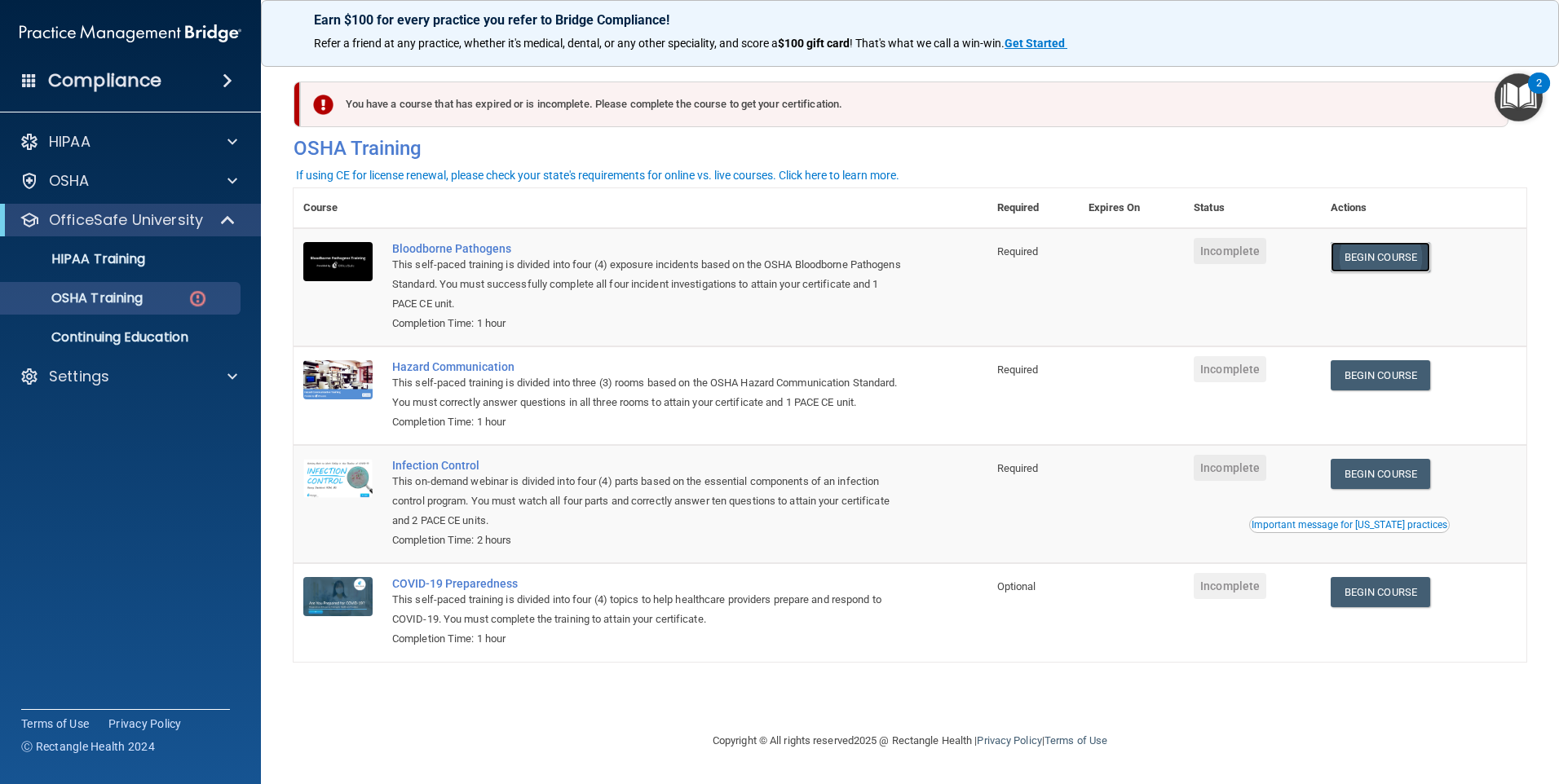
click at [1390, 269] on link "Begin Course" at bounding box center [1380, 257] width 99 height 30
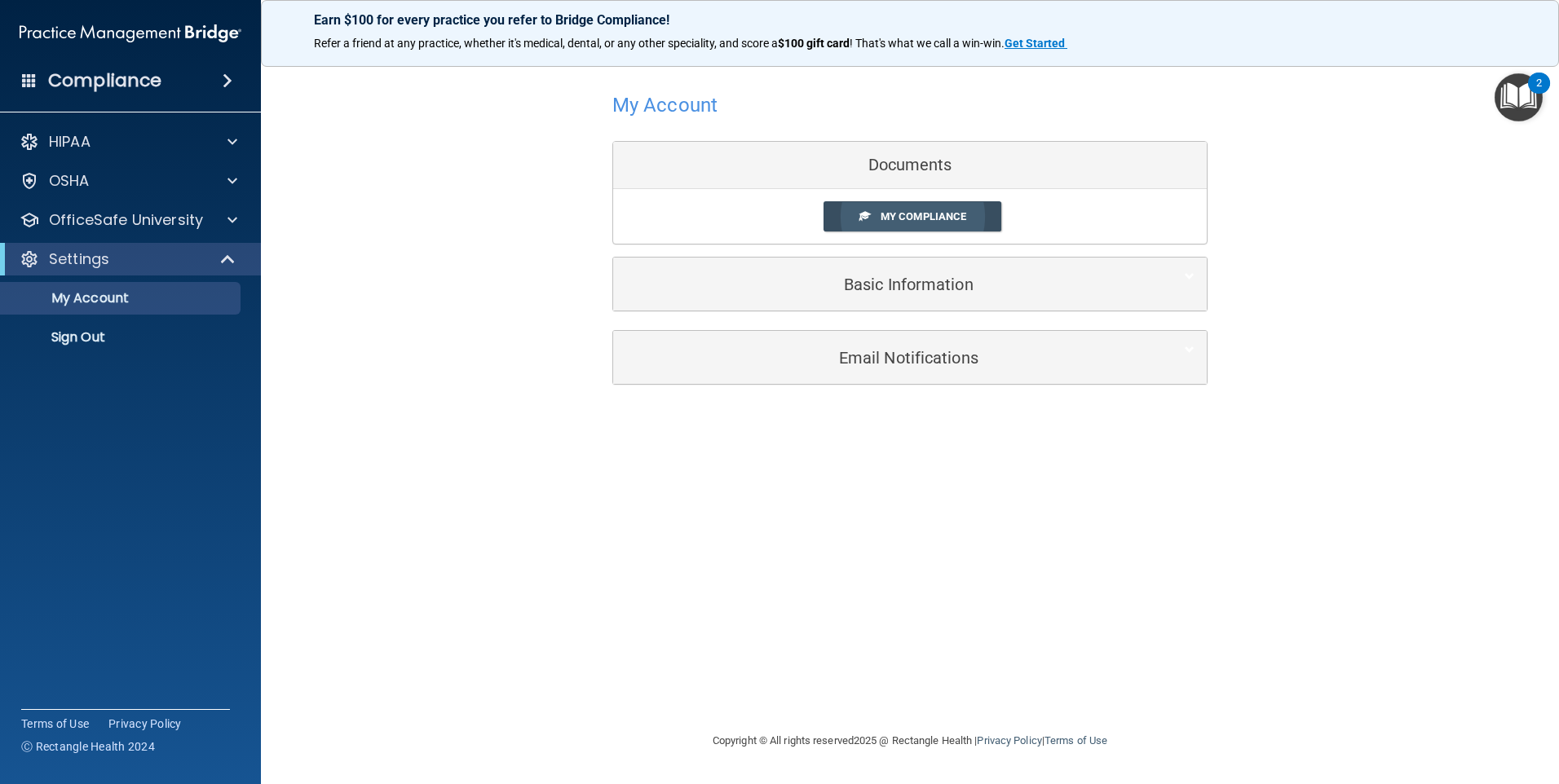
click at [935, 223] on span "My Compliance" at bounding box center [924, 217] width 86 height 12
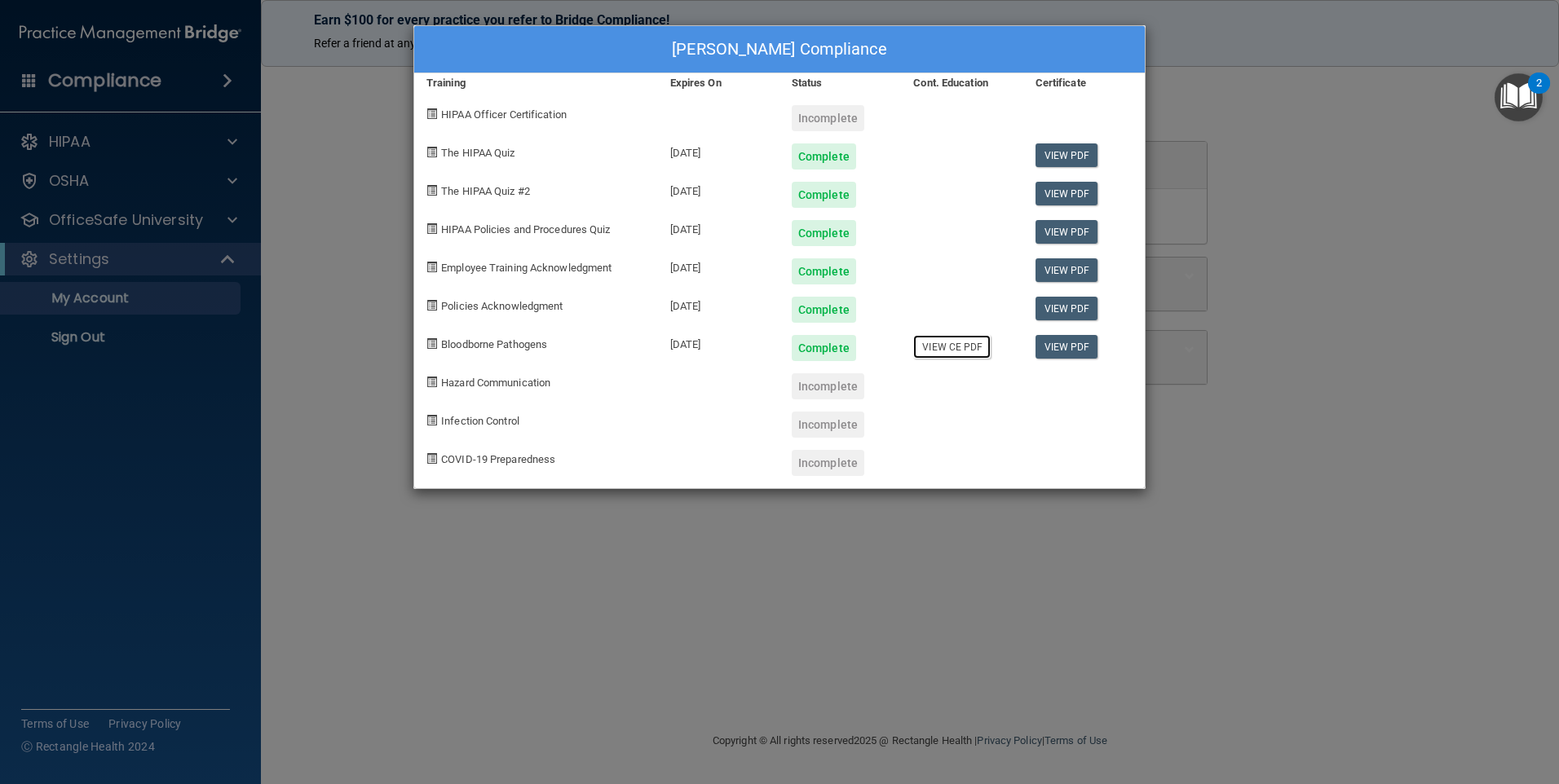
click at [976, 354] on link "View CE PDF" at bounding box center [952, 347] width 78 height 24
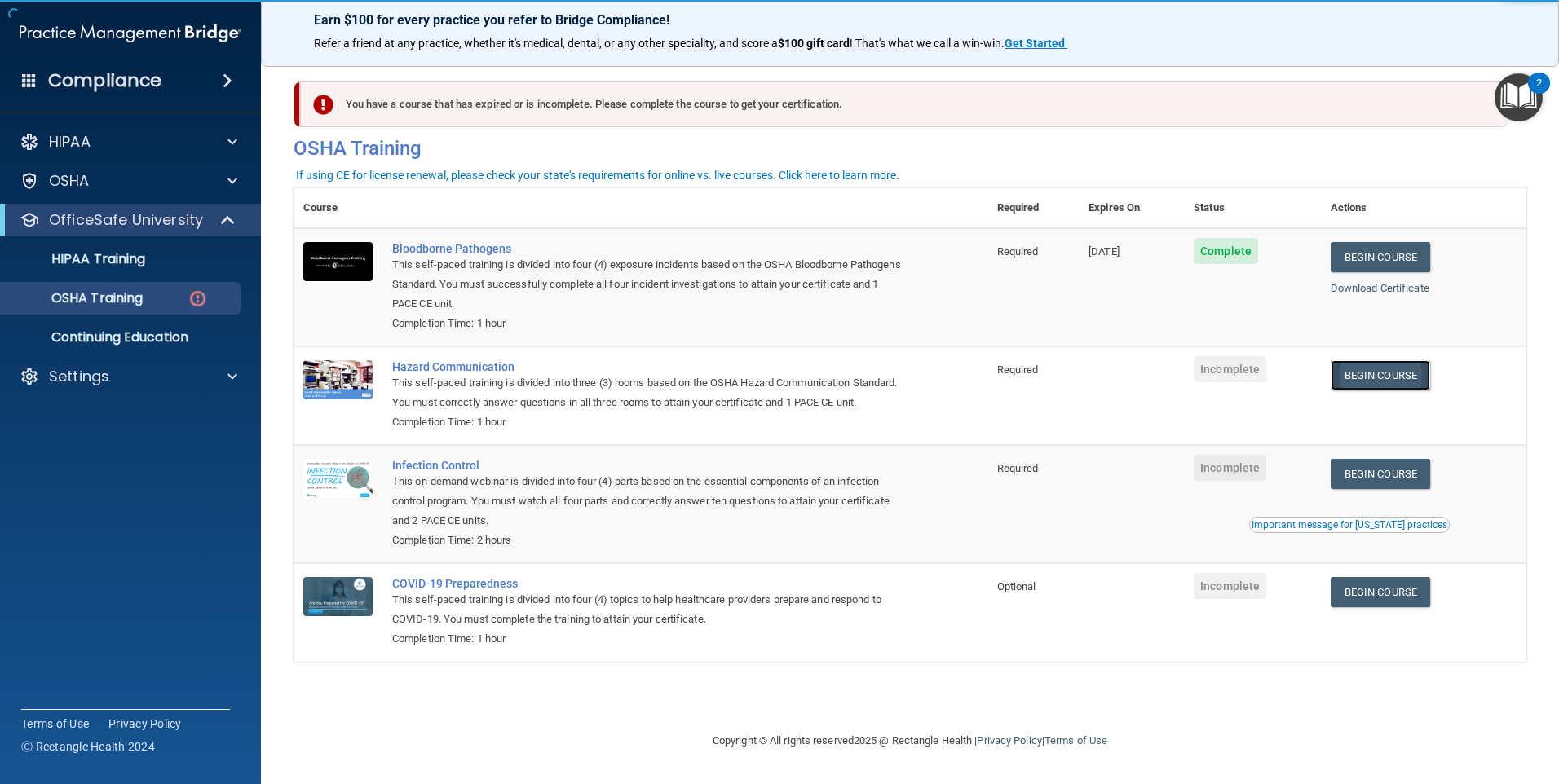
click at [1361, 390] on link "Begin Course" at bounding box center [1380, 375] width 99 height 30
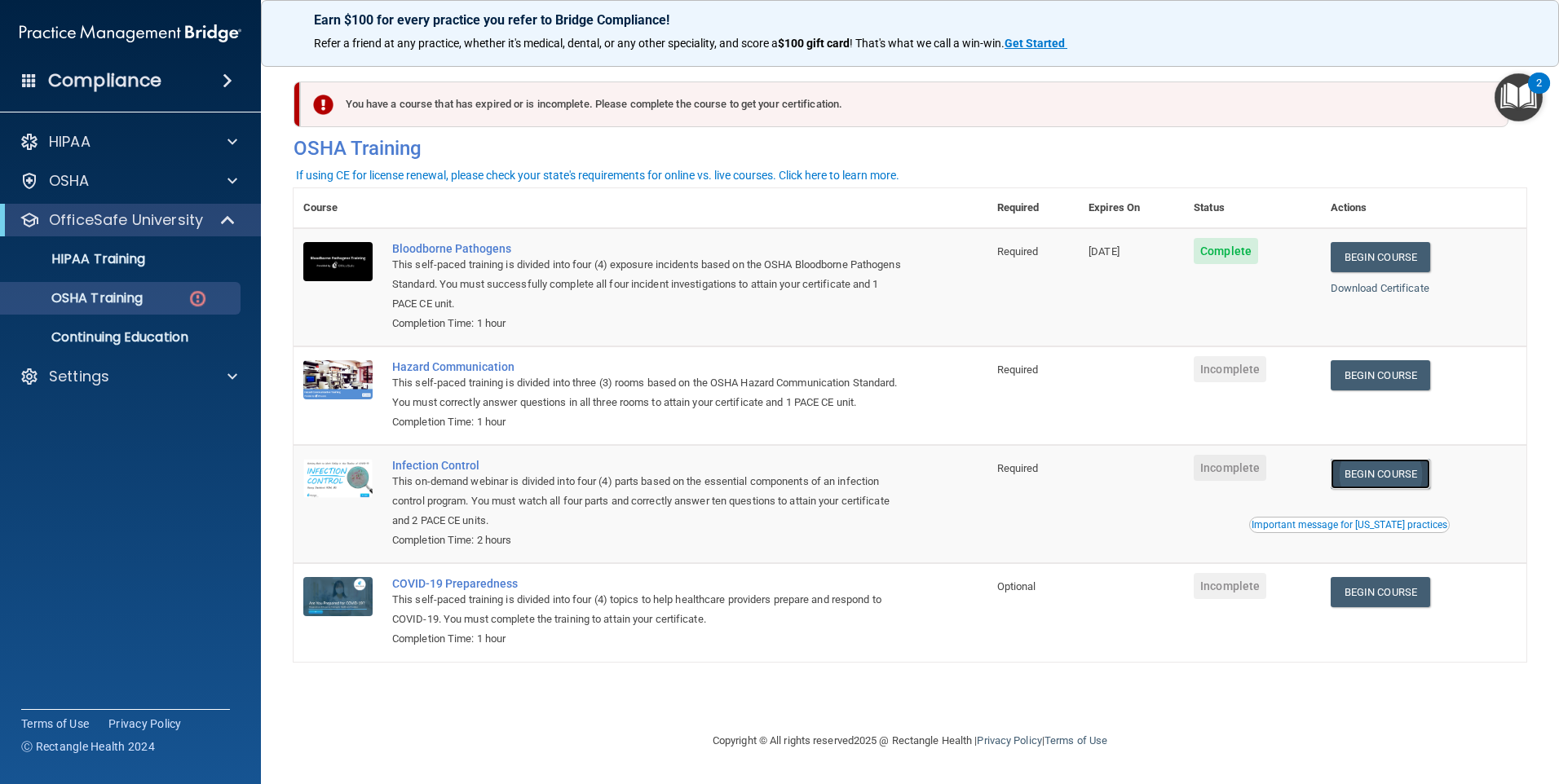
click at [1392, 489] on link "Begin Course" at bounding box center [1380, 474] width 99 height 30
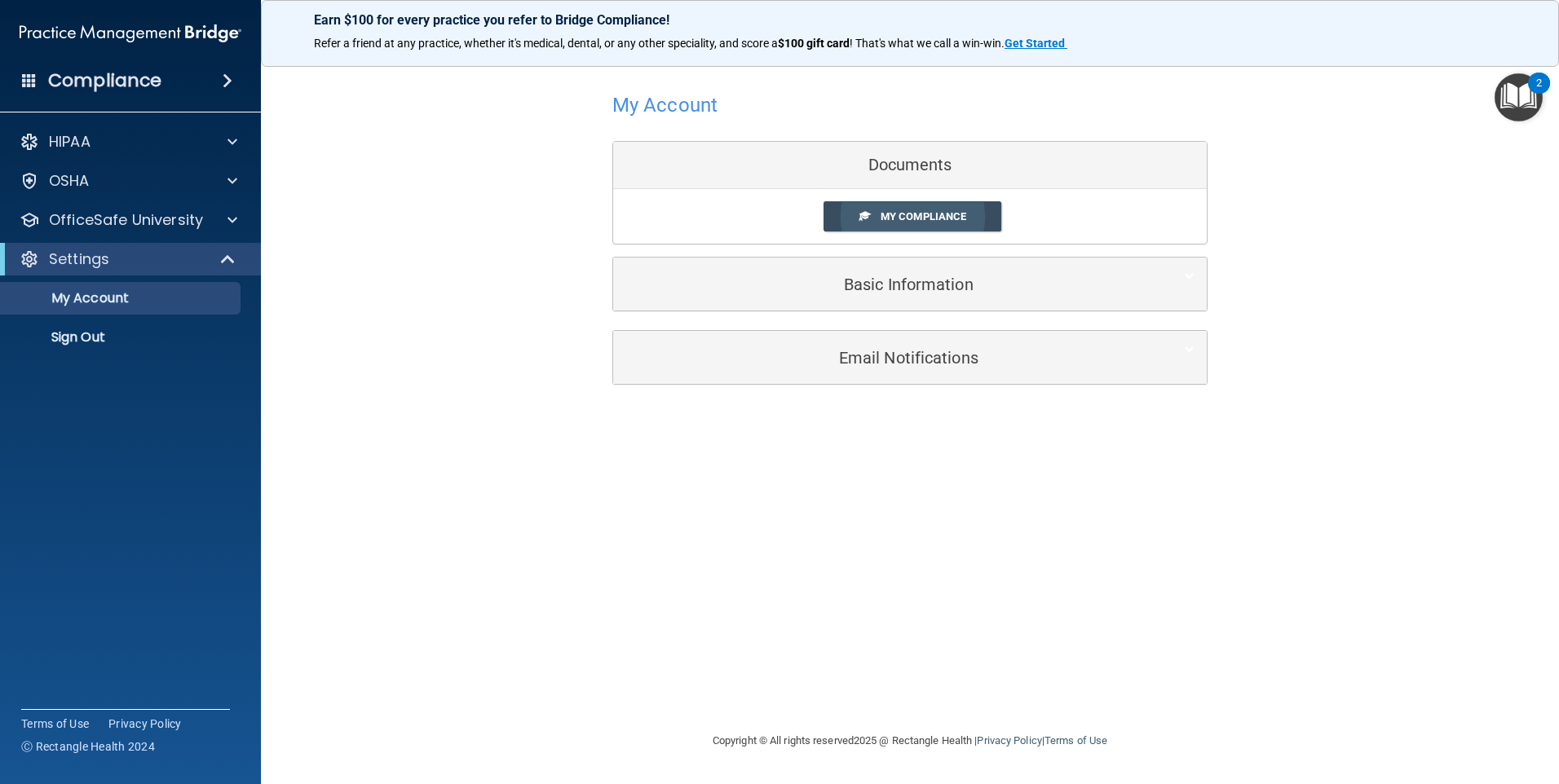
click at [891, 217] on span "My Compliance" at bounding box center [924, 217] width 86 height 12
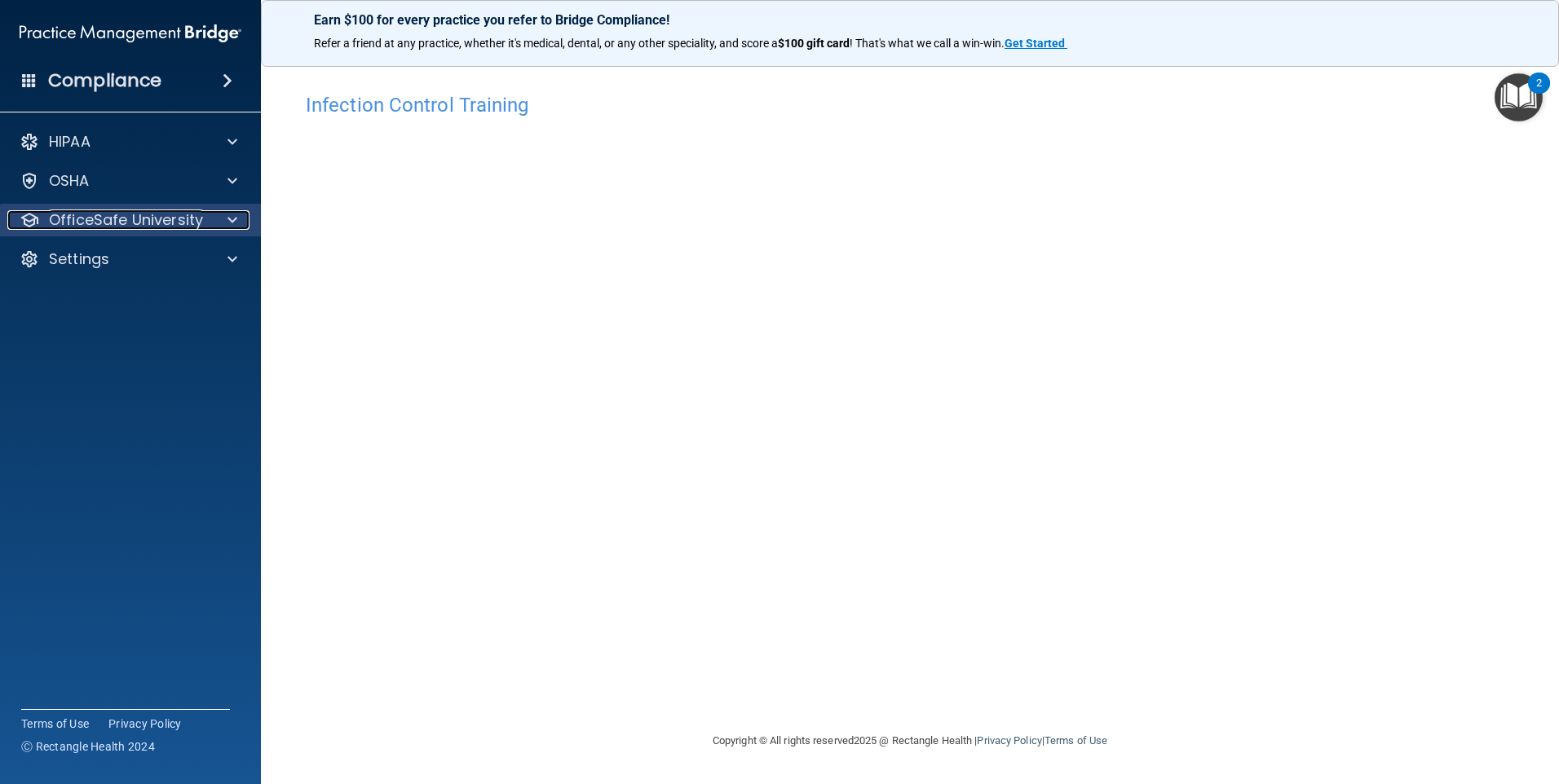
click at [226, 219] on div at bounding box center [230, 221] width 41 height 20
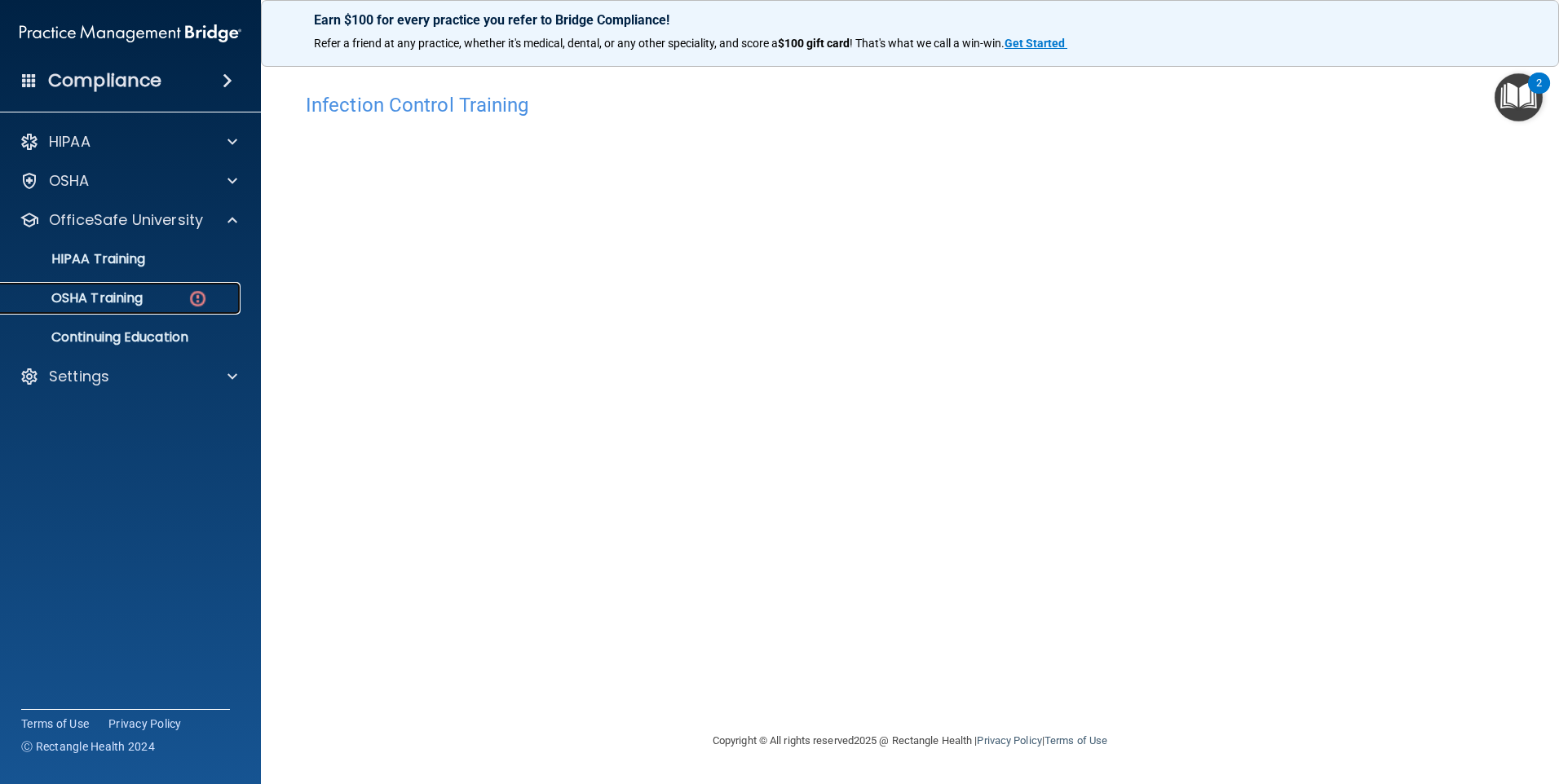
click at [134, 301] on p "OSHA Training" at bounding box center [77, 298] width 132 height 16
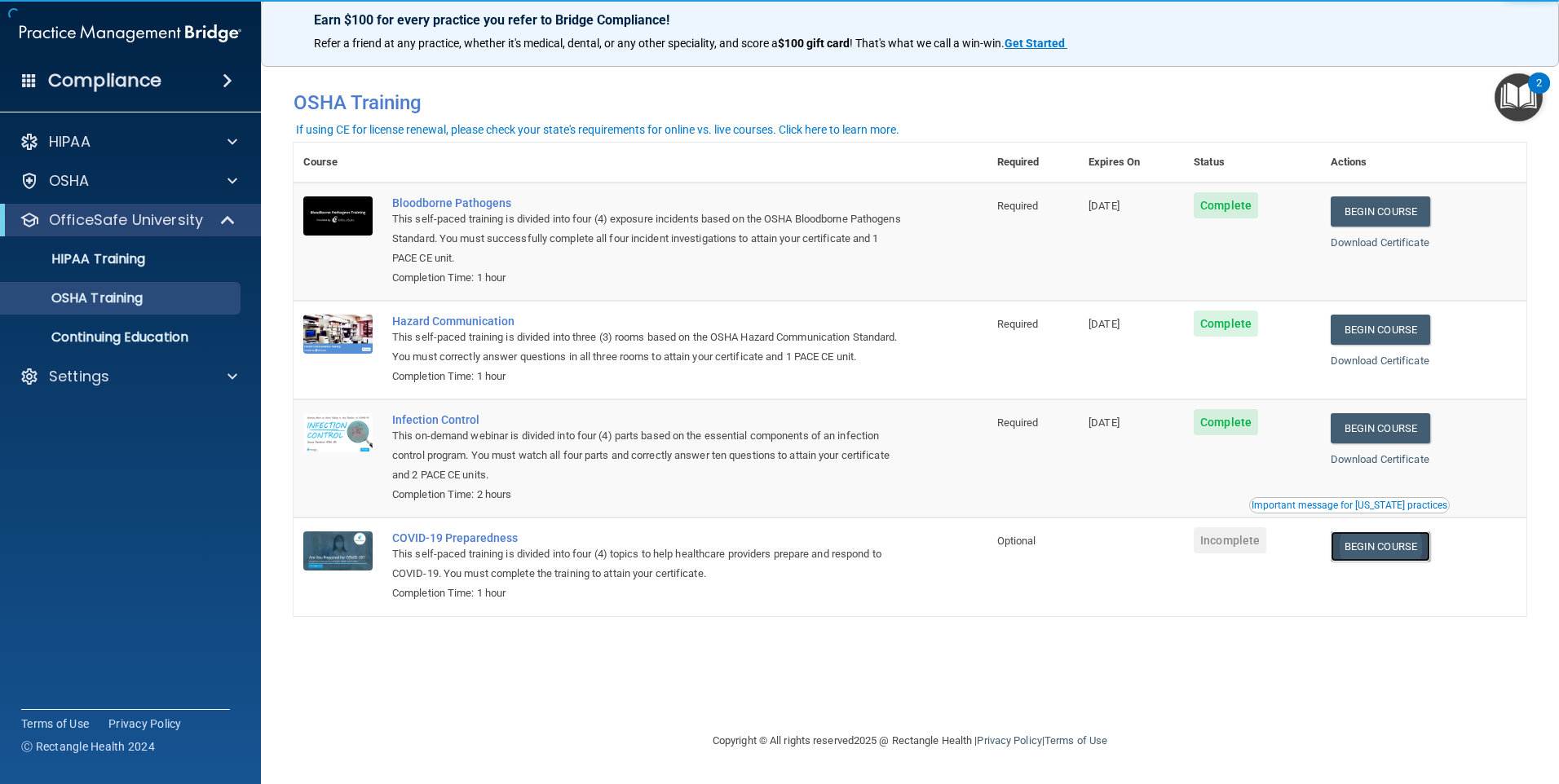
click at [1398, 561] on link "Begin Course" at bounding box center [1380, 547] width 99 height 30
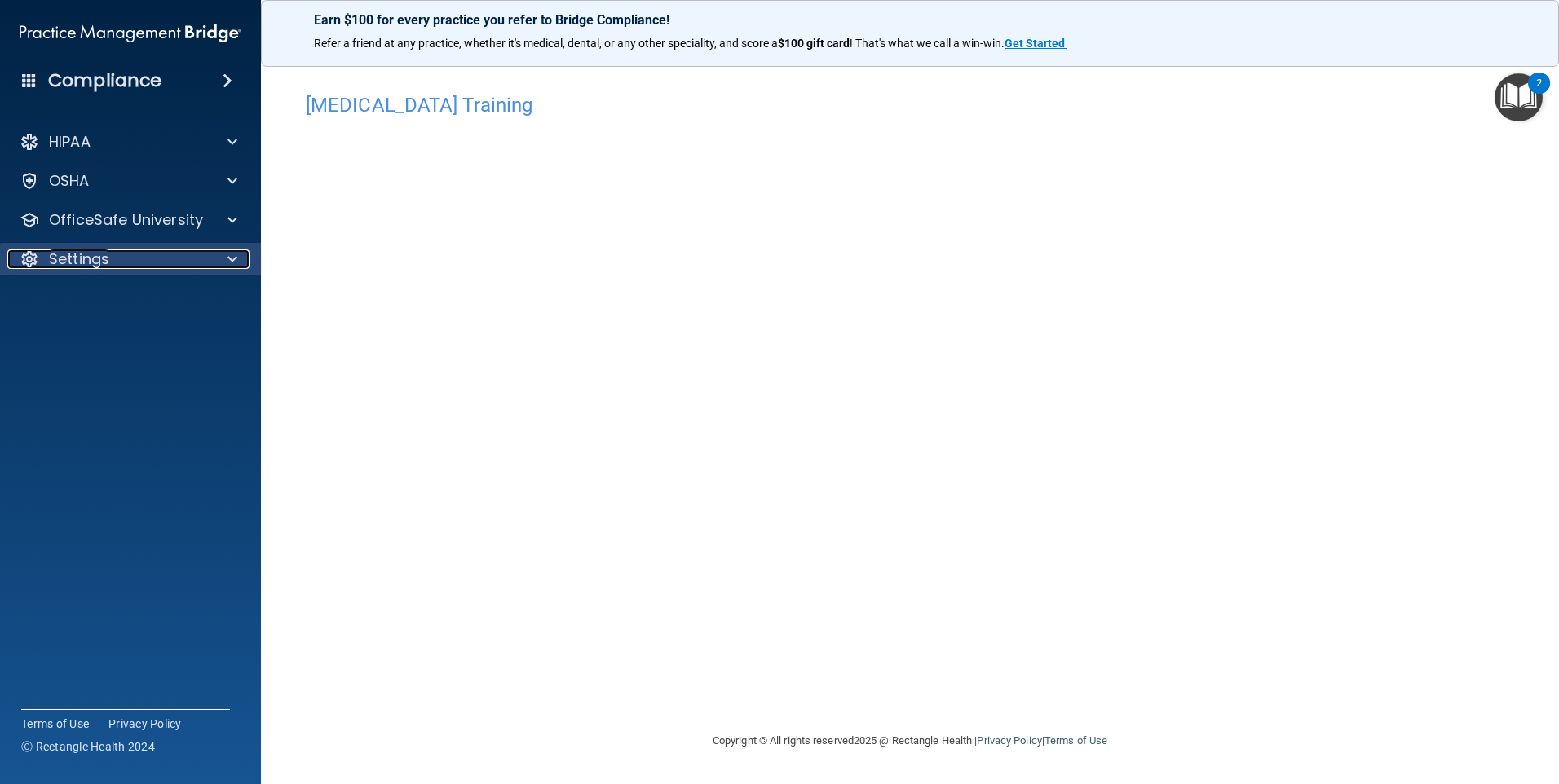
click at [160, 261] on div "Settings" at bounding box center [107, 259] width 202 height 20
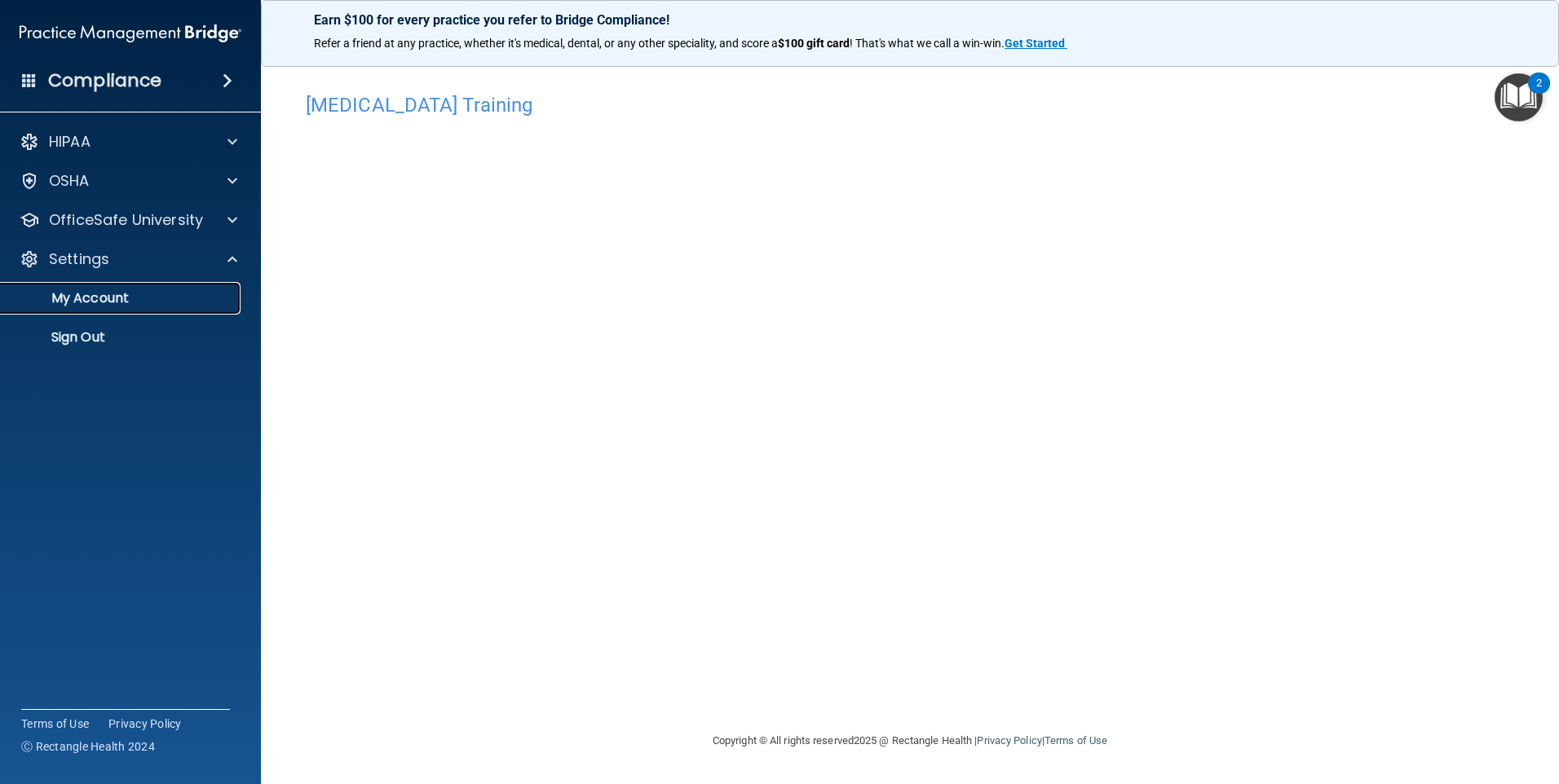
click at [95, 305] on p "My Account" at bounding box center [122, 298] width 223 height 16
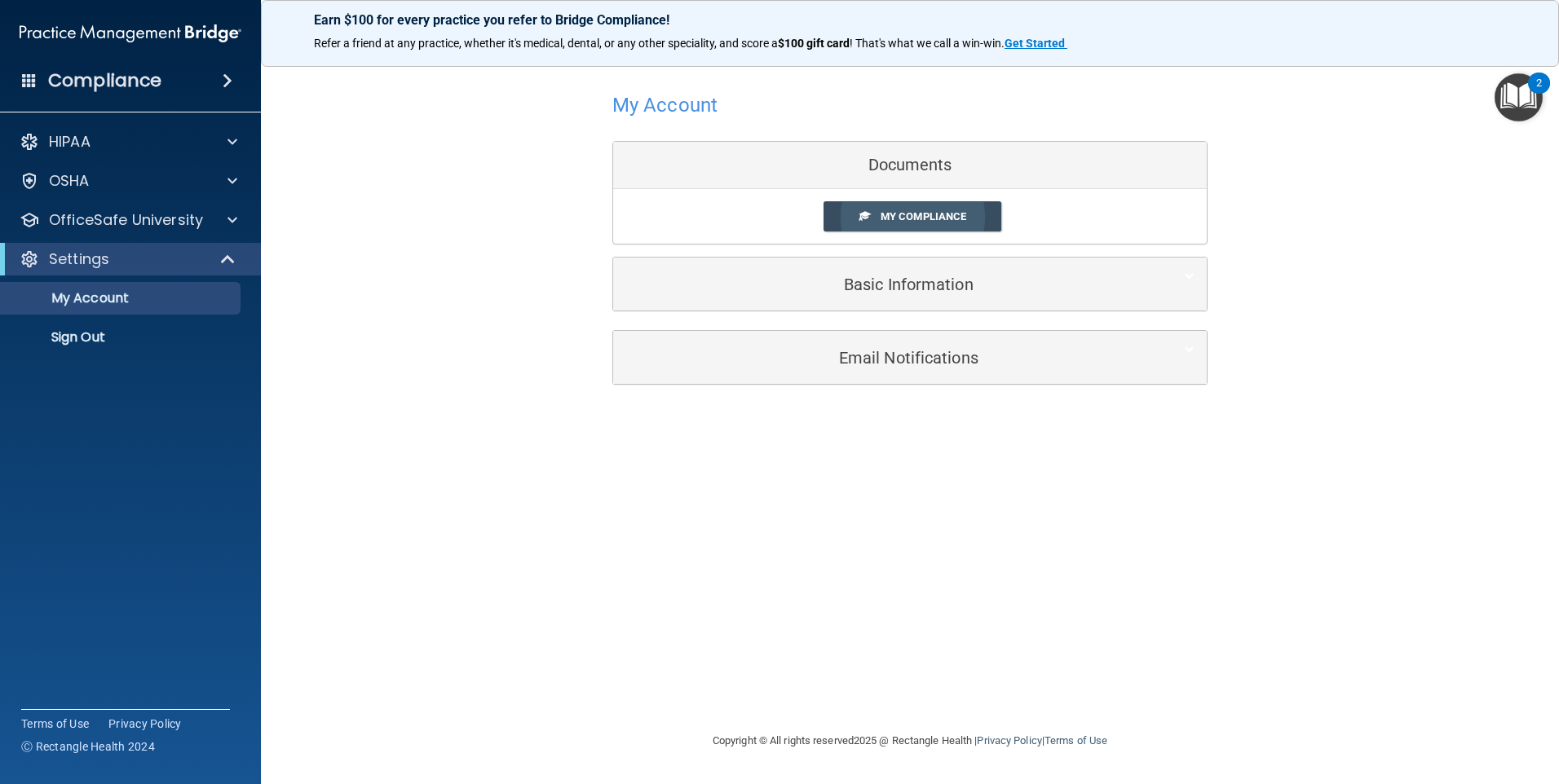
click at [867, 209] on link "My Compliance" at bounding box center [913, 217] width 179 height 30
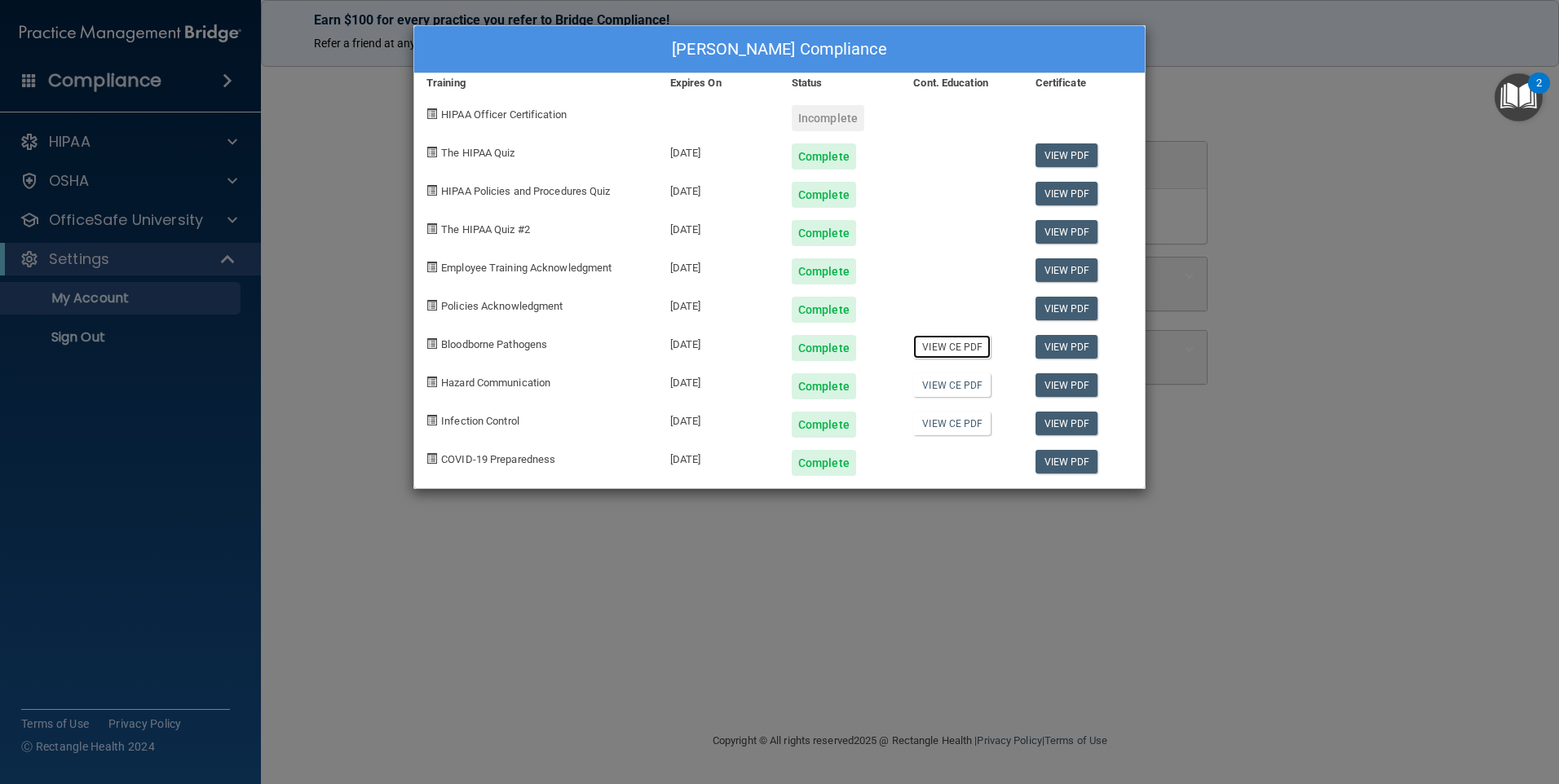
click at [946, 353] on link "View CE PDF" at bounding box center [952, 347] width 78 height 24
click at [971, 380] on link "View CE PDF" at bounding box center [952, 386] width 78 height 24
click at [949, 429] on link "View CE PDF" at bounding box center [952, 423] width 78 height 24
click at [825, 603] on div "[PERSON_NAME] Compliance Training Expires On Status Cont. Education Certificate…" at bounding box center [780, 392] width 1559 height 784
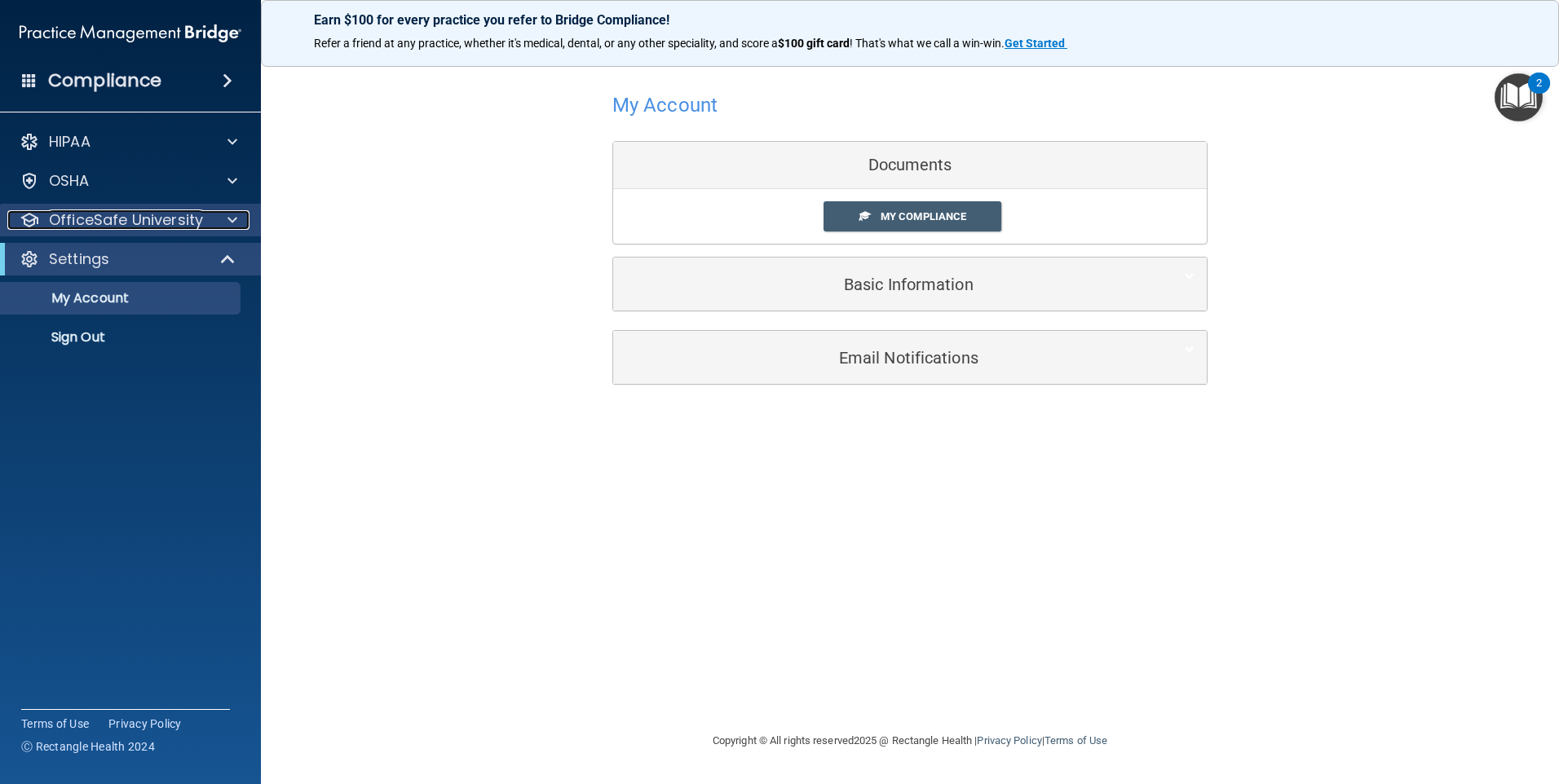
click at [225, 218] on div at bounding box center [230, 221] width 41 height 20
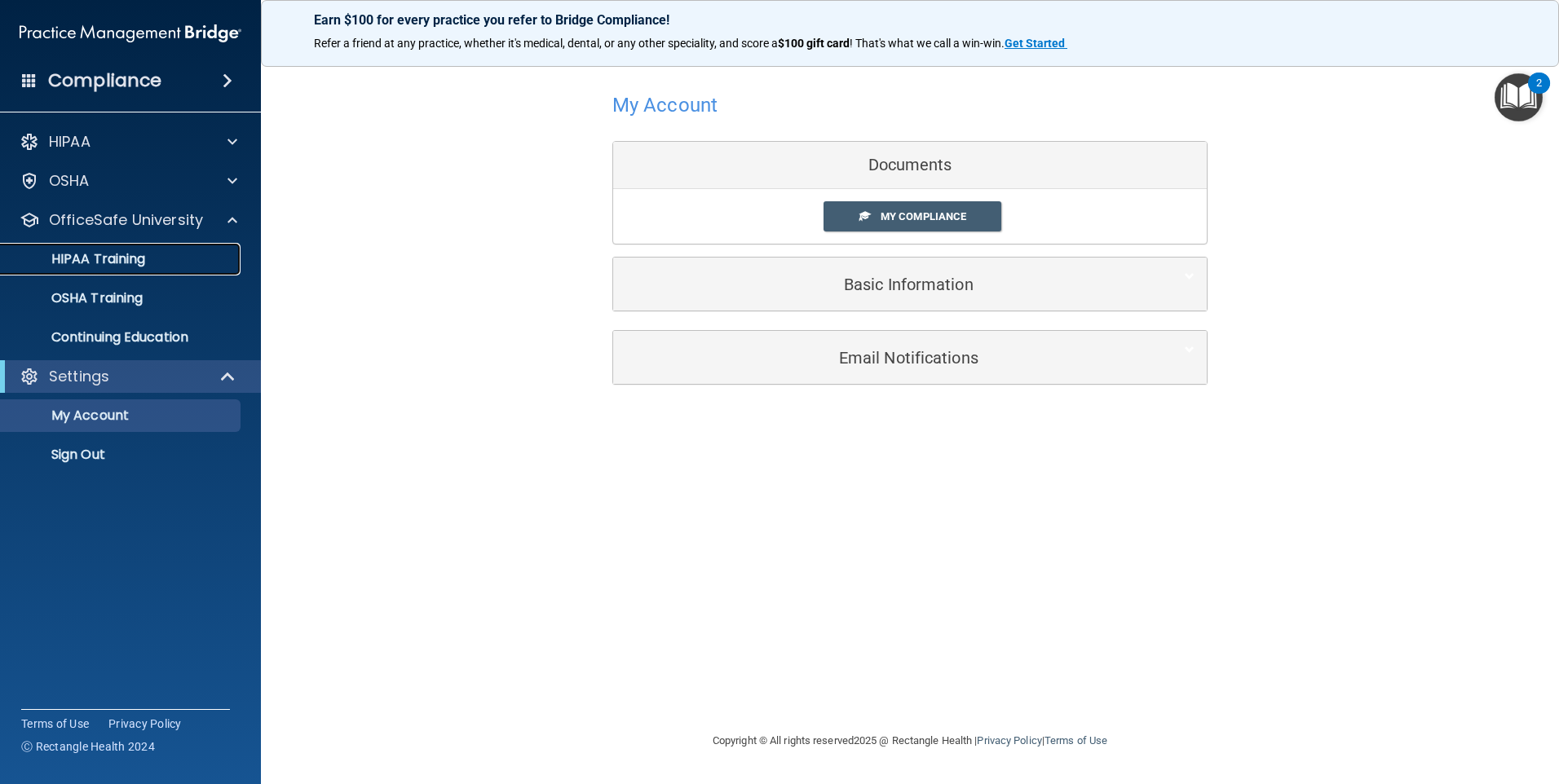
click at [113, 267] on p "HIPAA Training" at bounding box center [78, 259] width 134 height 16
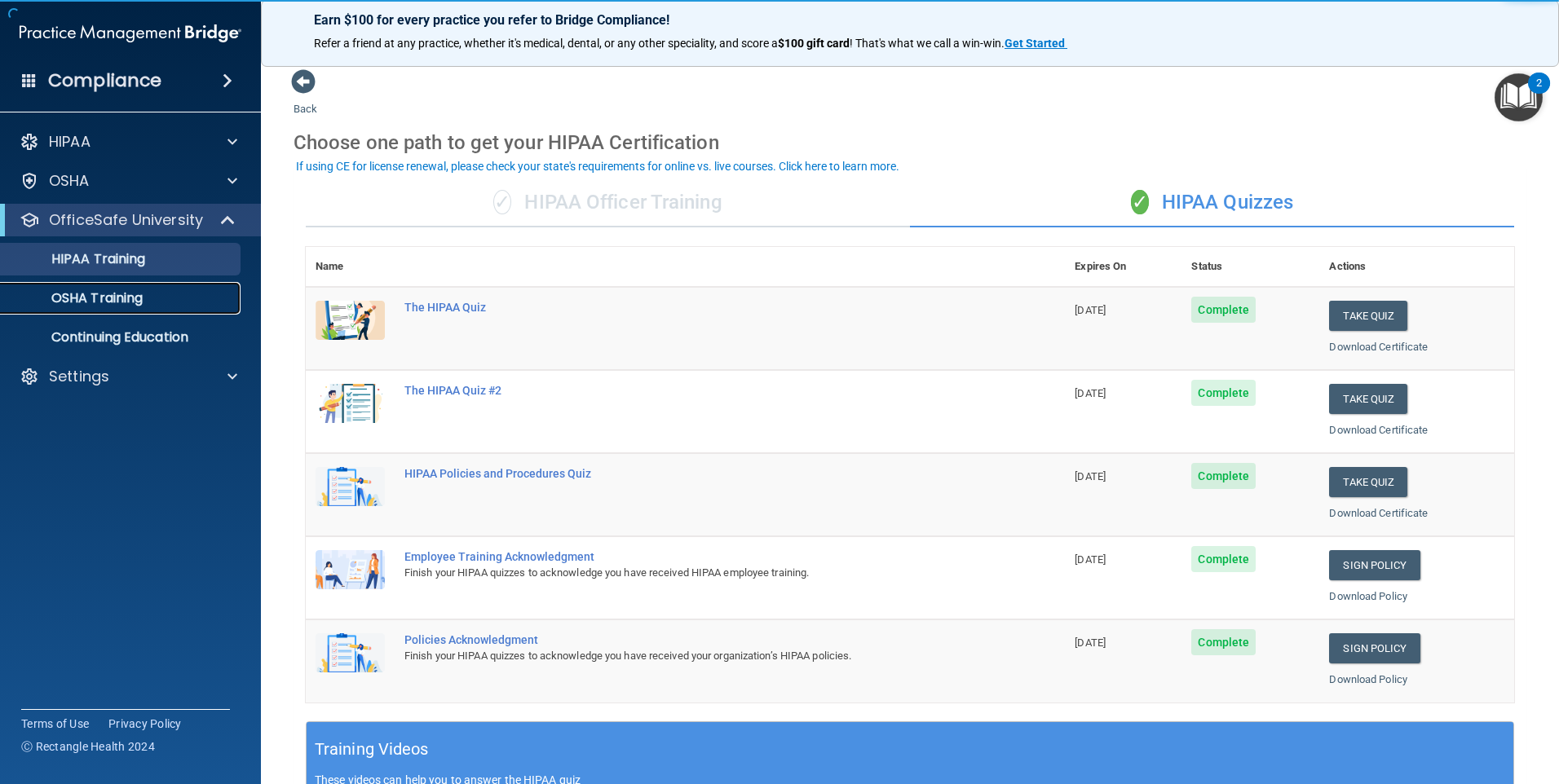
click at [127, 284] on link "OSHA Training" at bounding box center [112, 298] width 257 height 33
